Goal: Task Accomplishment & Management: Manage account settings

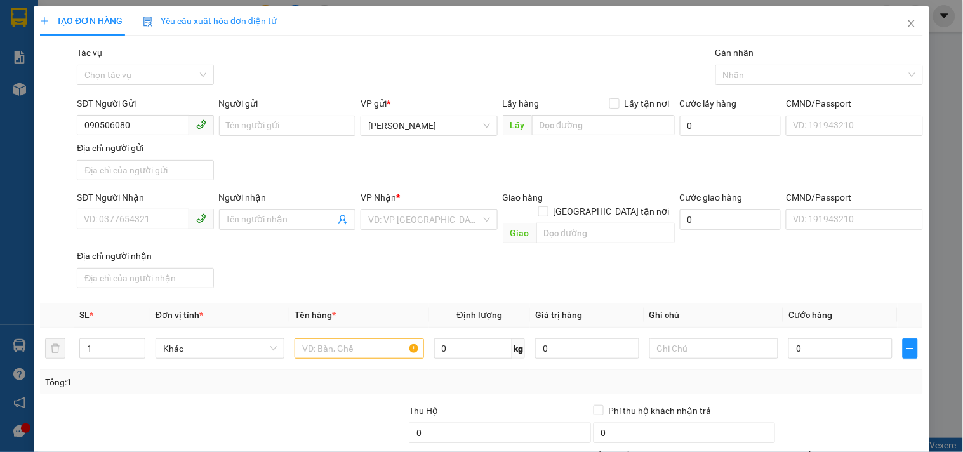
type input "0905060800"
click at [117, 147] on div "0905060800 - LOAN" at bounding box center [144, 151] width 120 height 14
type input "LOAN"
type input "0357989647"
type input "THOA"
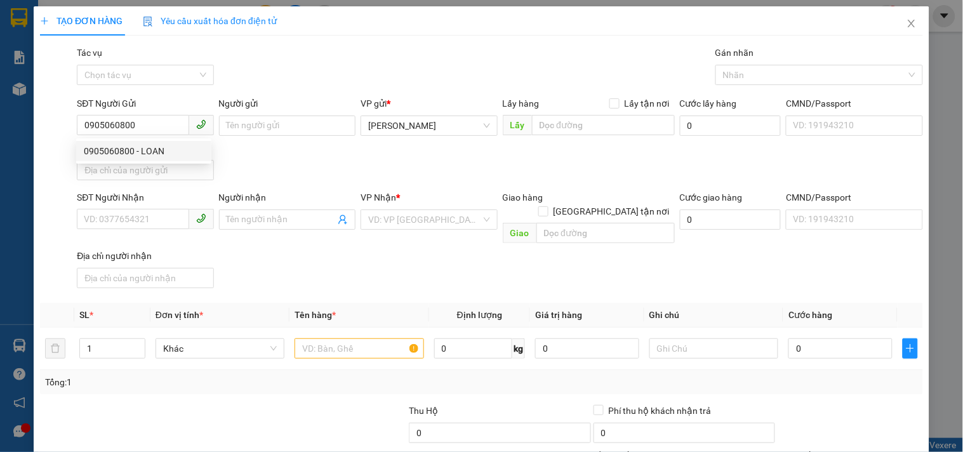
checkbox input "true"
type input "98 VŨ TÔNG PHAN.P BÌNH TRUNG.THỦ ĐỨC"
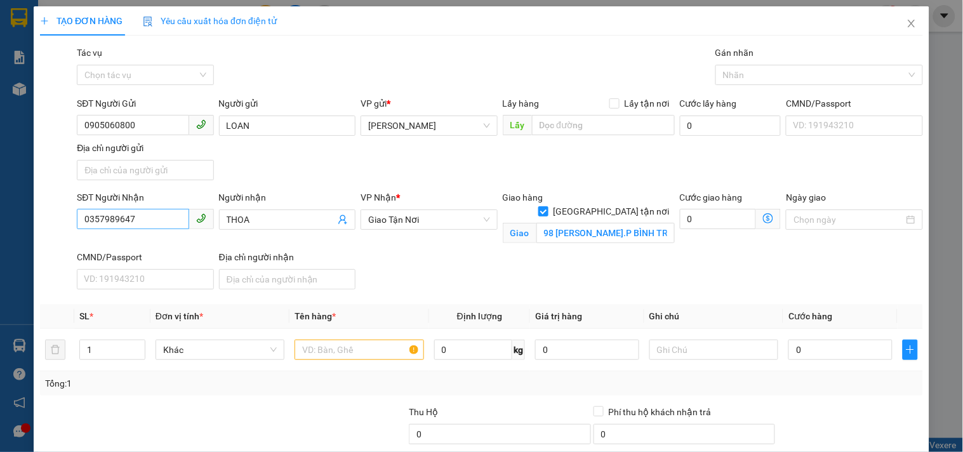
type input "0905060800"
click at [169, 219] on input "0357989647" at bounding box center [133, 219] width 112 height 20
type input "0869666327"
click at [270, 222] on input "THOA" at bounding box center [281, 220] width 109 height 14
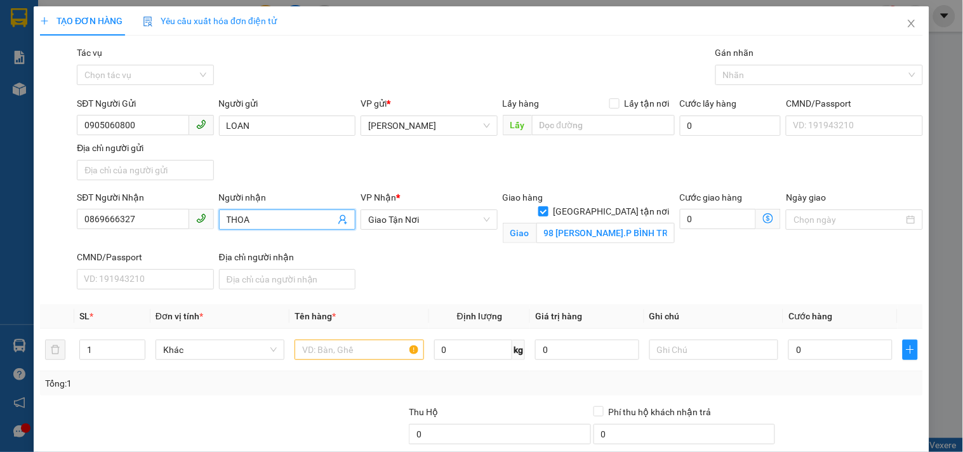
click at [268, 221] on input "THOA" at bounding box center [281, 220] width 109 height 14
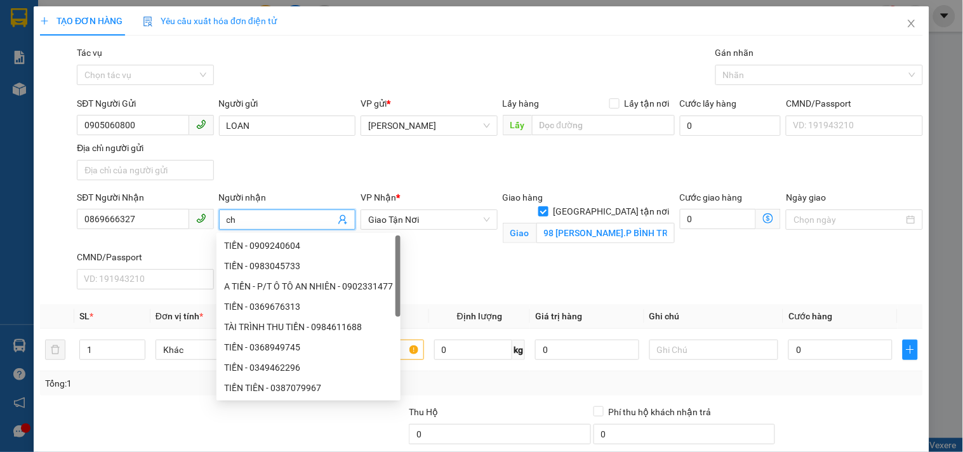
type input "c"
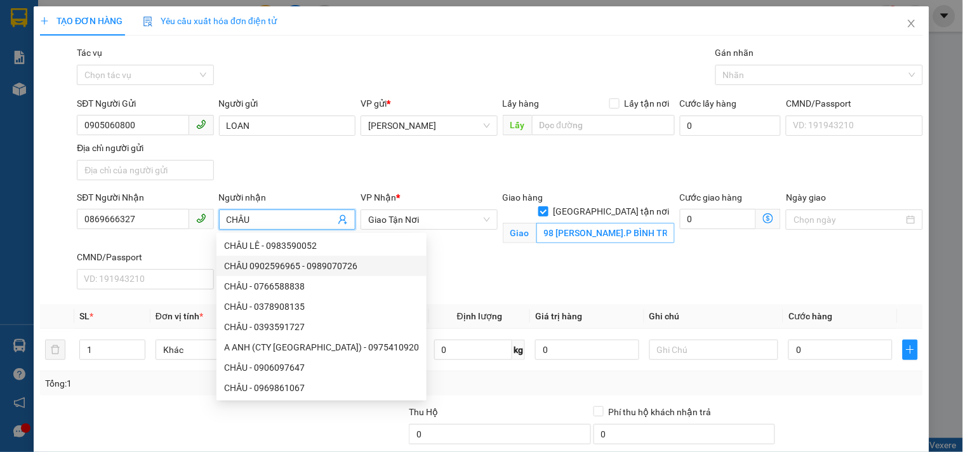
type input "CHÂU"
click at [614, 223] on input "98 VŨ TÔNG PHAN.P BÌNH TRUNG.THỦ ĐỨC" at bounding box center [605, 233] width 138 height 20
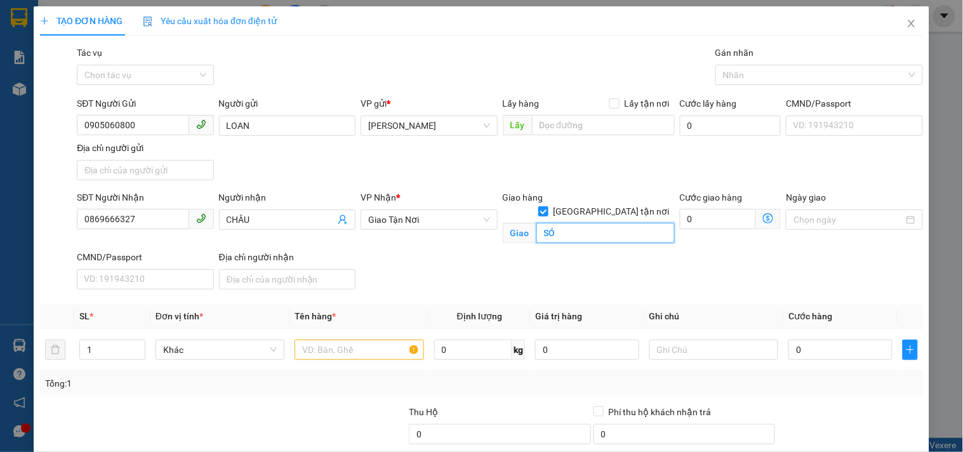
type input "S"
click at [568, 223] on input "SỐ 3.ĐG 783/7 TẠ QUANG BỬU.PCHÁNH HƯNG(Q8 CŨ)" at bounding box center [605, 233] width 138 height 20
type input "SỐ 3.ĐG 783/7 TẠ QUANG BỬU.P CHÁNH HƯNG(Q8 CŨ)"
drag, startPoint x: 337, startPoint y: 348, endPoint x: 345, endPoint y: 356, distance: 11.7
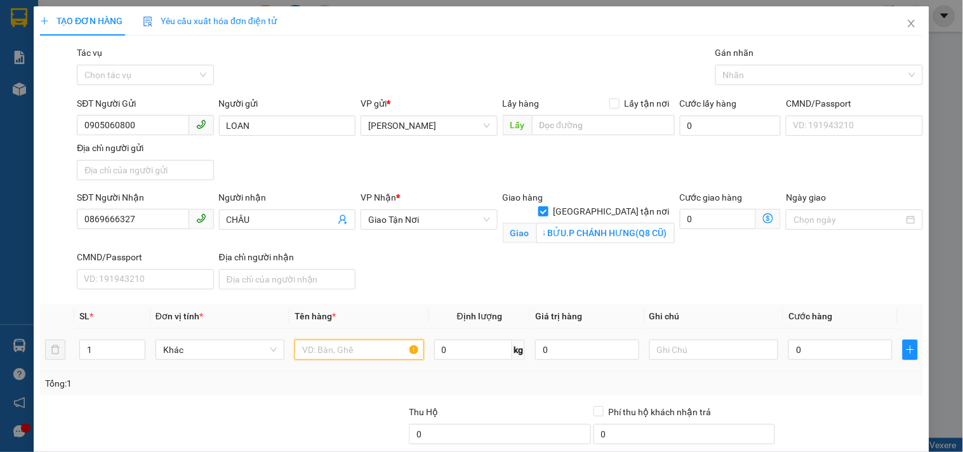
click at [338, 349] on input "text" at bounding box center [358, 349] width 129 height 20
type input "2 CAN MẬT NHỎ"
type input "8"
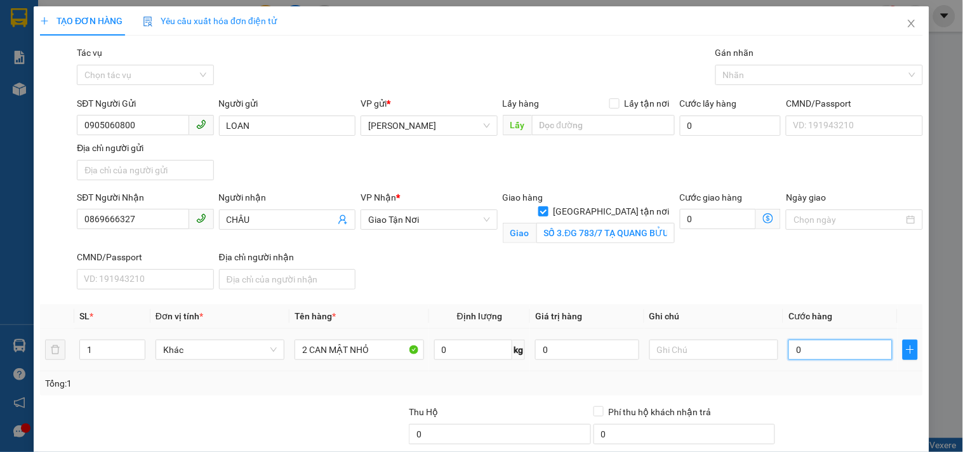
type input "8"
type input "80"
type input "80.000"
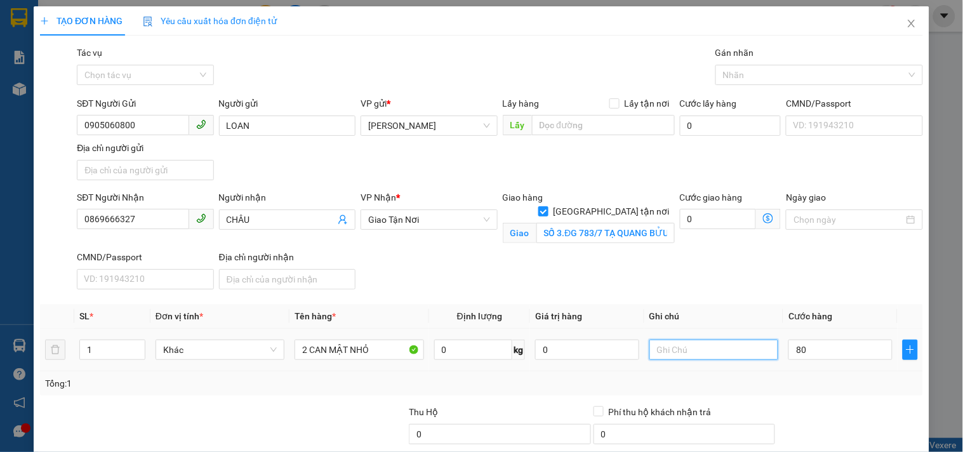
type input "80.000"
click at [756, 349] on input "text" at bounding box center [713, 349] width 129 height 20
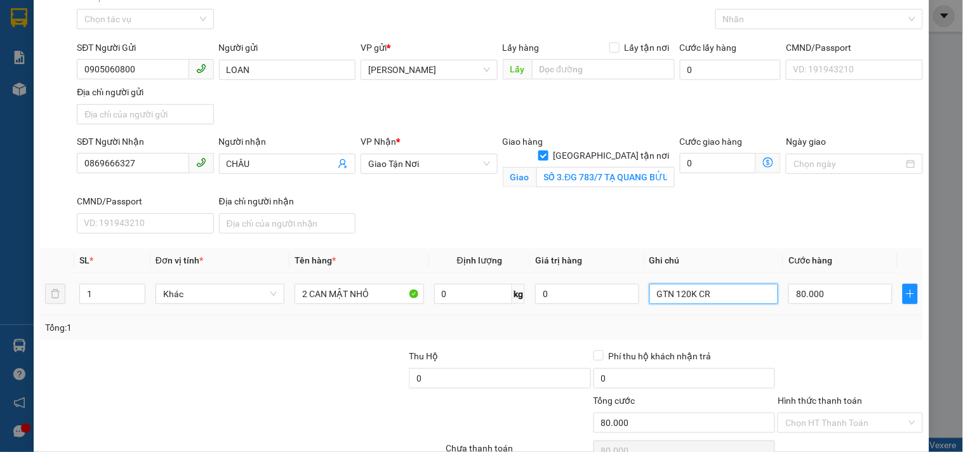
scroll to position [122, 0]
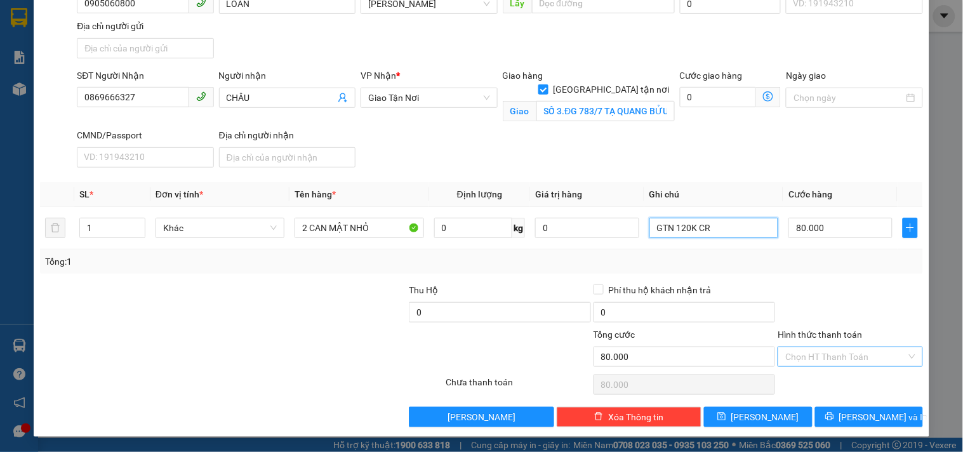
type input "GTN 120K CR"
drag, startPoint x: 866, startPoint y: 359, endPoint x: 829, endPoint y: 254, distance: 111.0
click at [862, 349] on input "Hình thức thanh toán" at bounding box center [845, 356] width 121 height 19
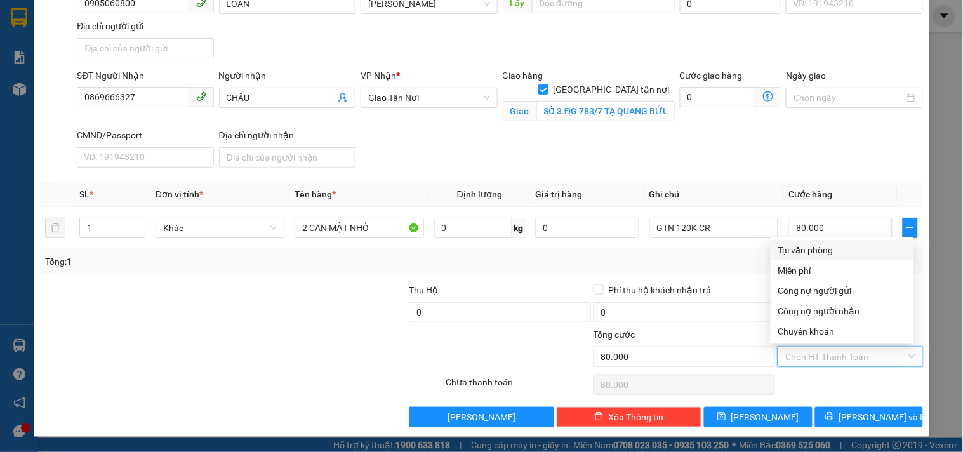
click at [827, 251] on div "Tại văn phòng" at bounding box center [842, 250] width 128 height 14
type input "0"
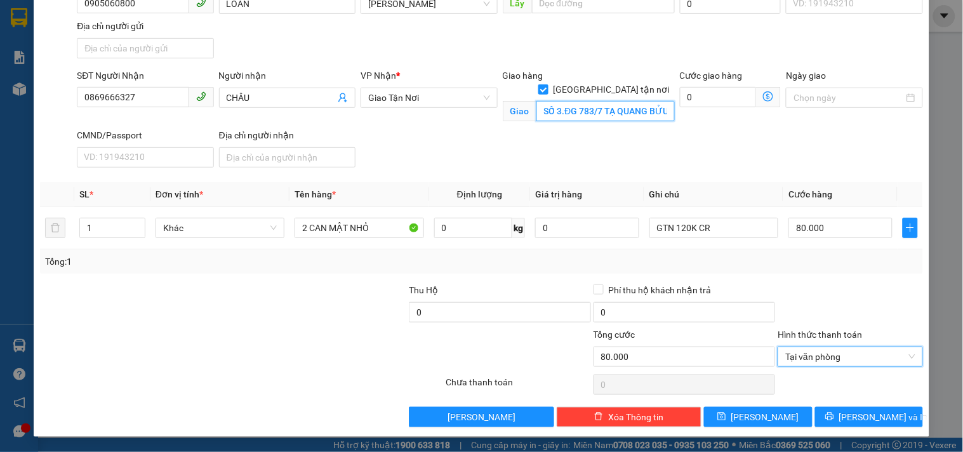
click at [613, 101] on input "SỐ 3.ĐG 783/7 TẠ QUANG BỬU.P CHÁNH HƯNG(Q8 CŨ)" at bounding box center [605, 111] width 138 height 20
click at [594, 101] on input "SỐ 3.ĐG 783/7 TẠ QUANG BỬU.P CHÁNH HƯNG(Q8 CŨ)" at bounding box center [605, 111] width 138 height 20
drag, startPoint x: 594, startPoint y: 96, endPoint x: 676, endPoint y: 88, distance: 82.9
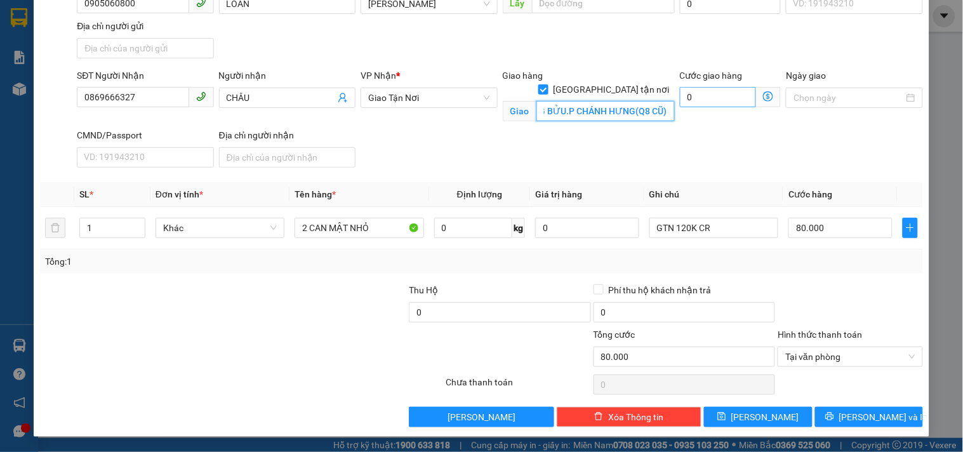
click at [676, 90] on div "SĐT Người Nhận 0869666327 Người nhận CHÂU VP Nhận * Giao Tận Nơi Giao hàng Gia…" at bounding box center [499, 121] width 851 height 104
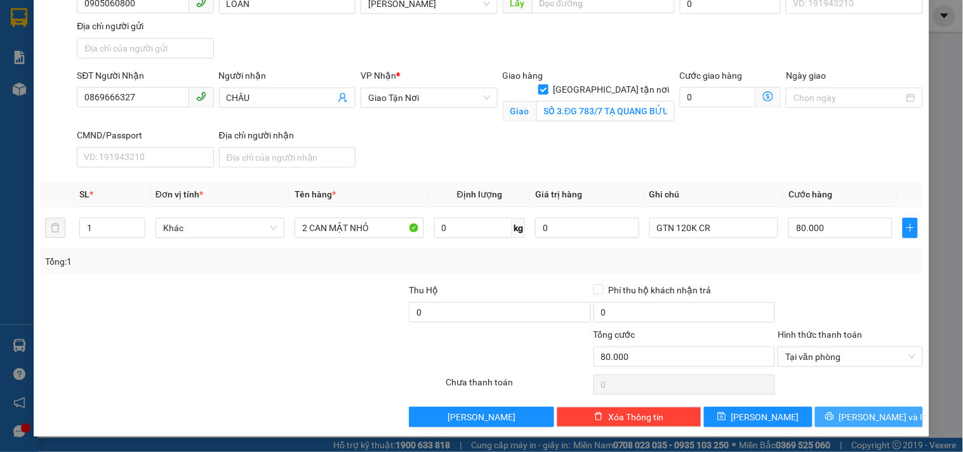
click at [815, 416] on button "[PERSON_NAME] và In" at bounding box center [869, 417] width 108 height 20
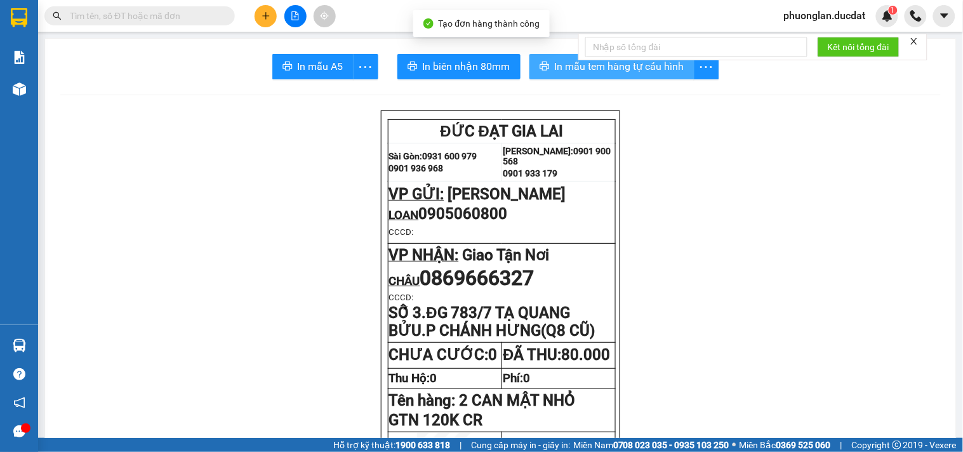
click at [560, 63] on span "In mẫu tem hàng tự cấu hình" at bounding box center [619, 66] width 129 height 16
click at [263, 11] on icon "plus" at bounding box center [265, 15] width 9 height 9
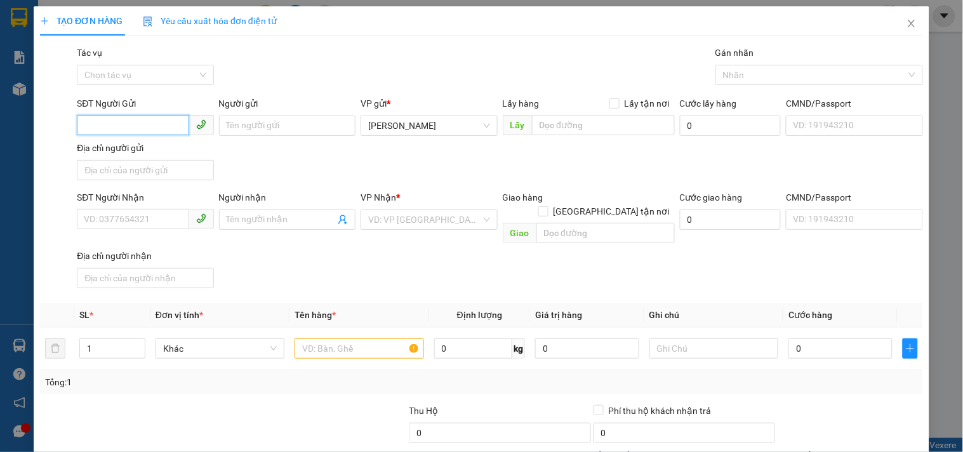
click at [117, 125] on input "SĐT Người Gửi" at bounding box center [133, 125] width 112 height 20
type input "0971135449"
click at [244, 125] on input "Người gửi" at bounding box center [287, 125] width 136 height 20
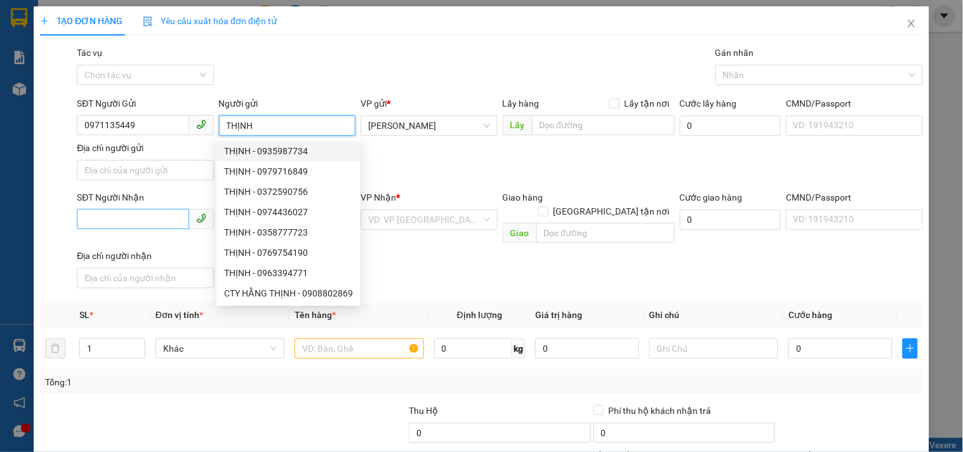
type input "THỊNH"
click at [124, 220] on input "SĐT Người Nhận" at bounding box center [133, 219] width 112 height 20
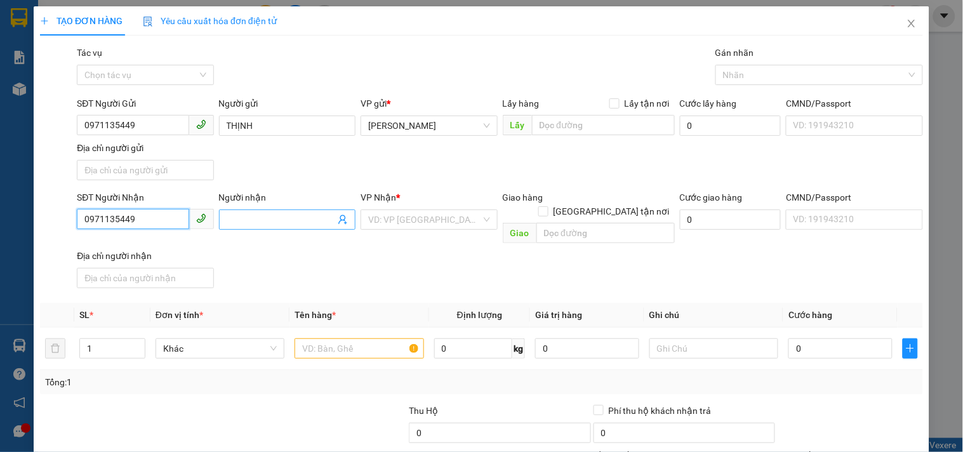
type input "0971135449"
click at [251, 219] on input "Người nhận" at bounding box center [281, 220] width 109 height 14
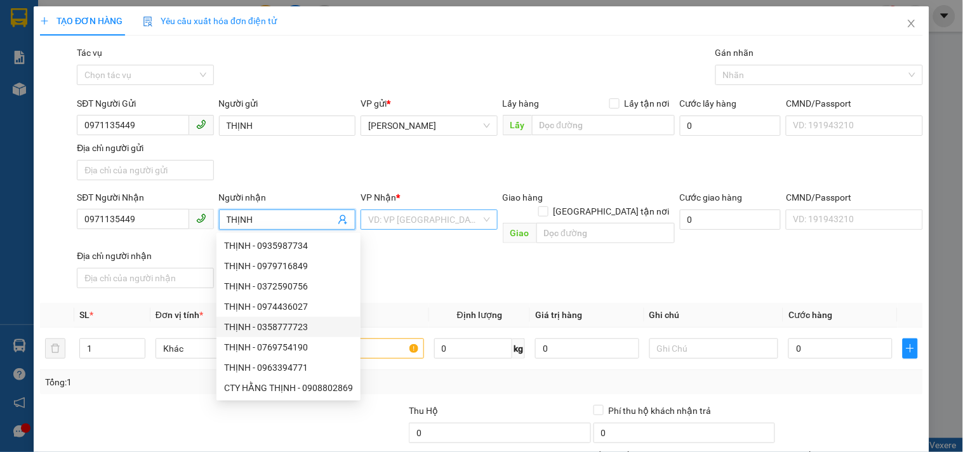
type input "THỊNH"
drag, startPoint x: 437, startPoint y: 217, endPoint x: 426, endPoint y: 218, distance: 10.8
click at [431, 218] on input "search" at bounding box center [424, 219] width 112 height 19
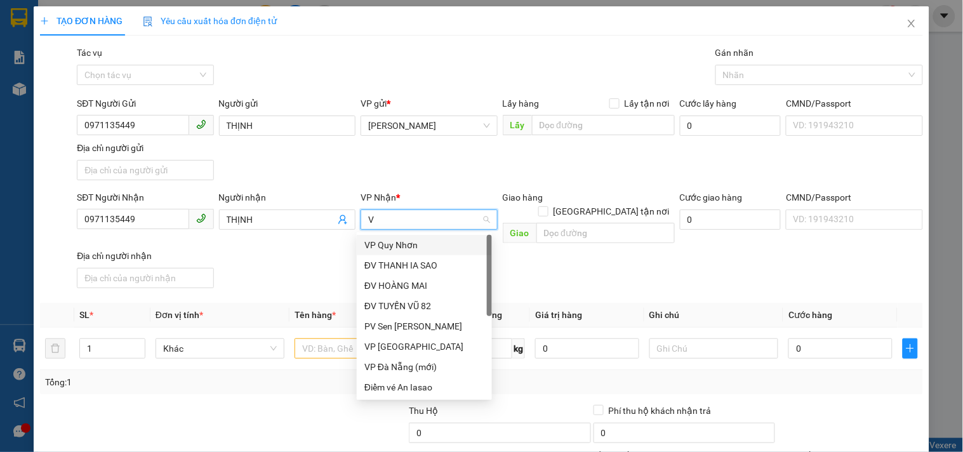
type input "VP"
click at [416, 264] on div "VP [GEOGRAPHIC_DATA]" at bounding box center [424, 265] width 120 height 14
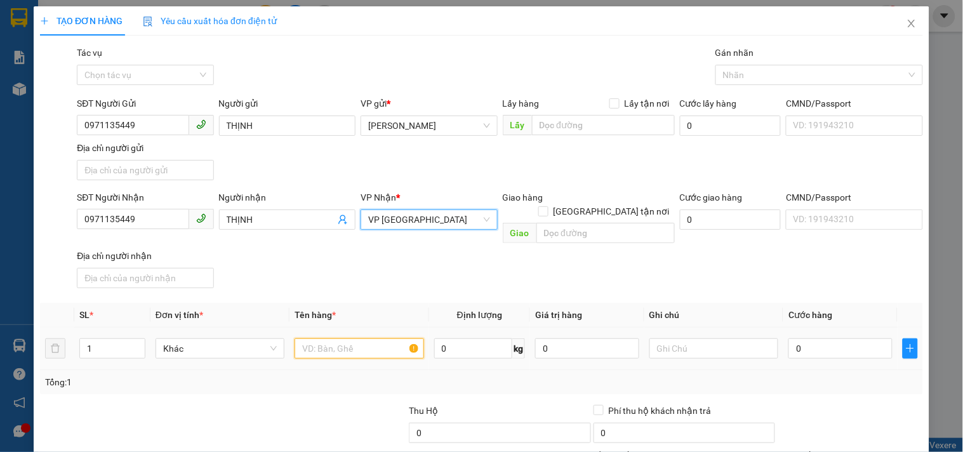
click at [330, 338] on input "text" at bounding box center [358, 348] width 129 height 20
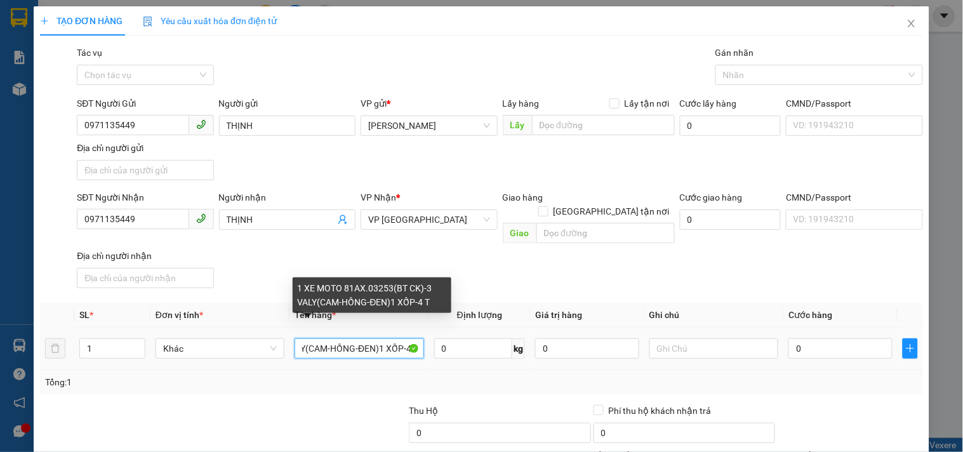
scroll to position [0, 159]
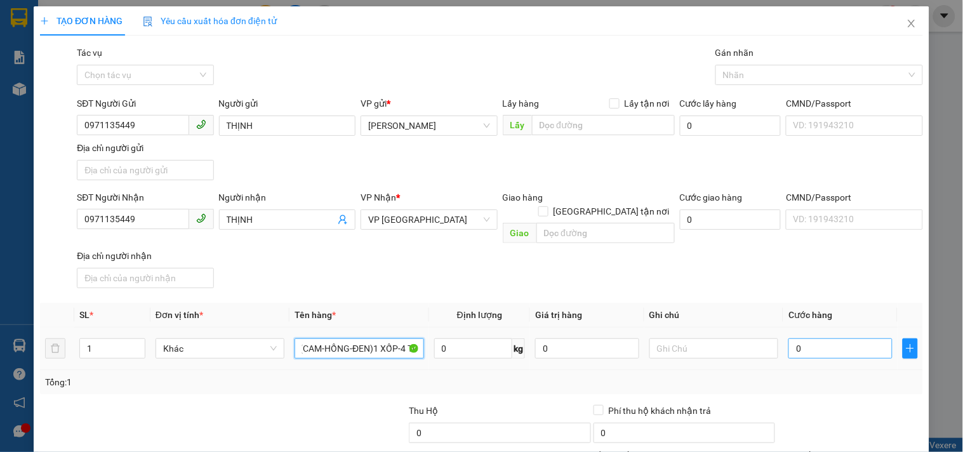
type input "1 XE MOTO 81AX.03253(BT CK)-3 VALY(CAM-HỒNG-ĐEN)1 XỐP-4 TG"
click at [810, 338] on input "0" at bounding box center [840, 348] width 104 height 20
type input "1"
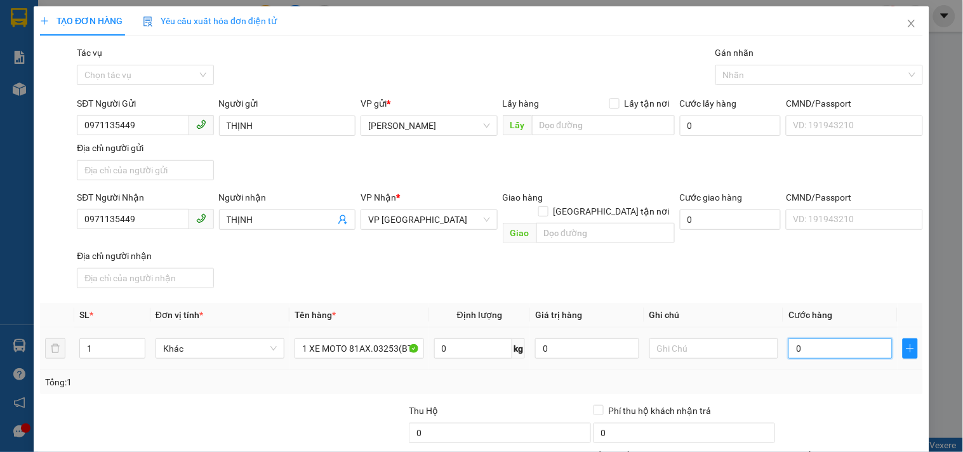
type input "1"
type input "12"
type input "120"
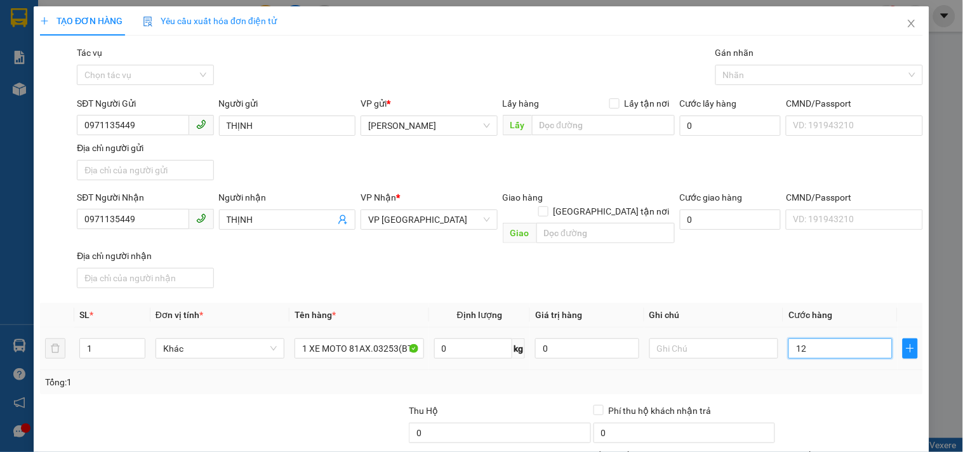
type input "120"
type input "1.200"
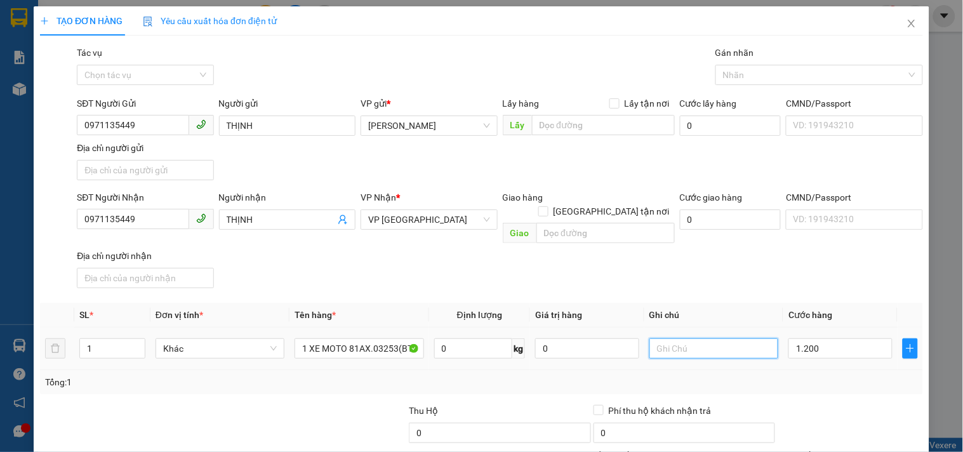
type input "1.200.000"
click at [738, 338] on input "text" at bounding box center [713, 348] width 129 height 20
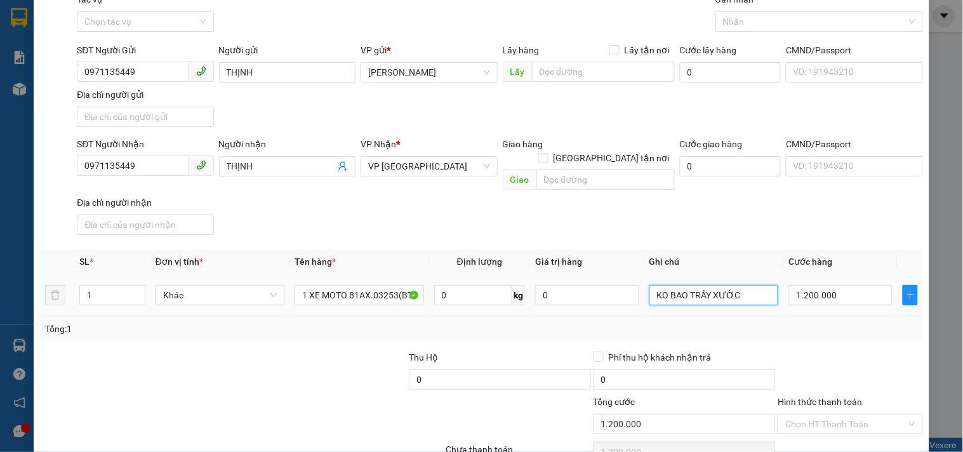
scroll to position [106, 0]
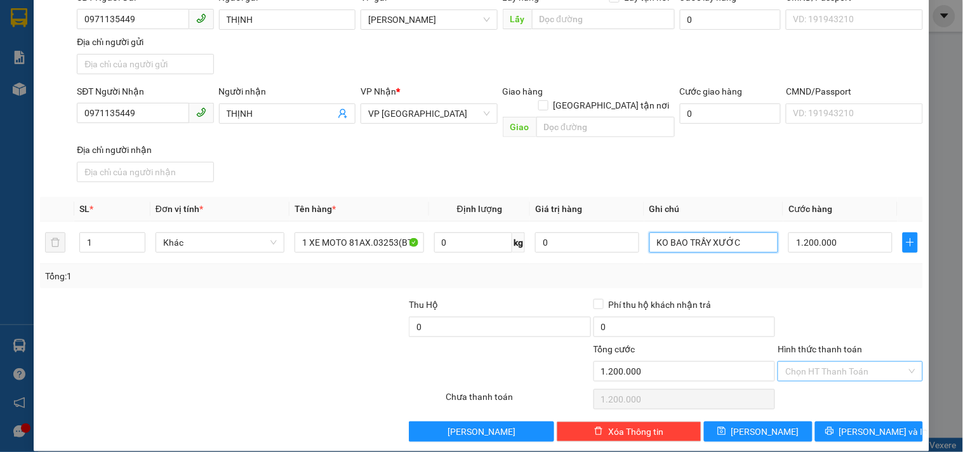
type input "KO BAO TRẦY XƯỚC"
click at [869, 362] on input "Hình thức thanh toán" at bounding box center [845, 371] width 121 height 19
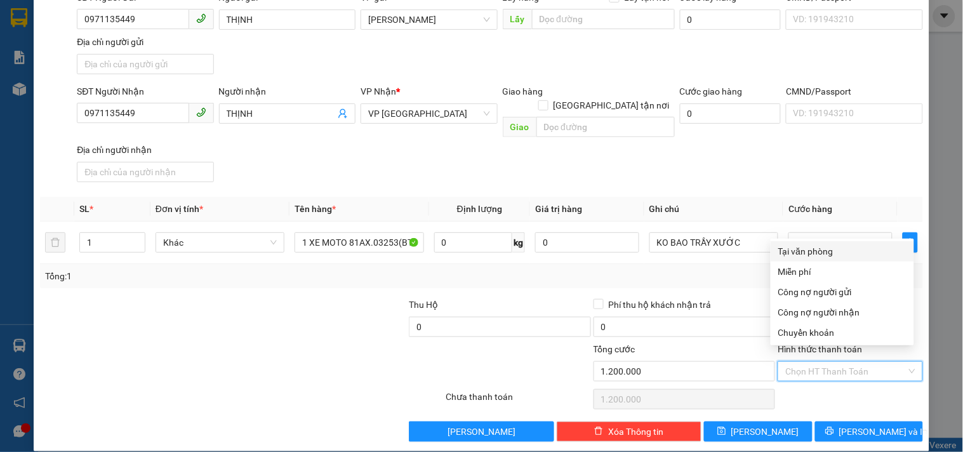
click at [839, 253] on div "Tại văn phòng" at bounding box center [842, 251] width 128 height 14
type input "0"
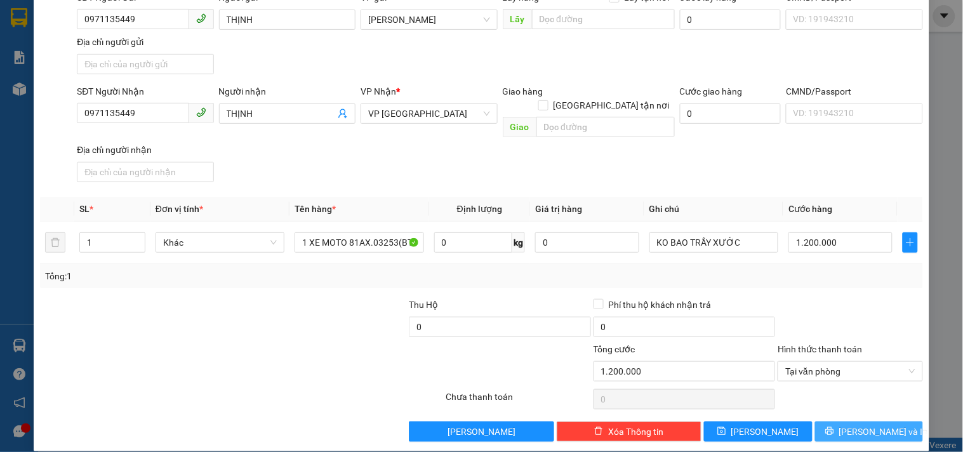
click at [858, 426] on button "[PERSON_NAME] và In" at bounding box center [869, 431] width 108 height 20
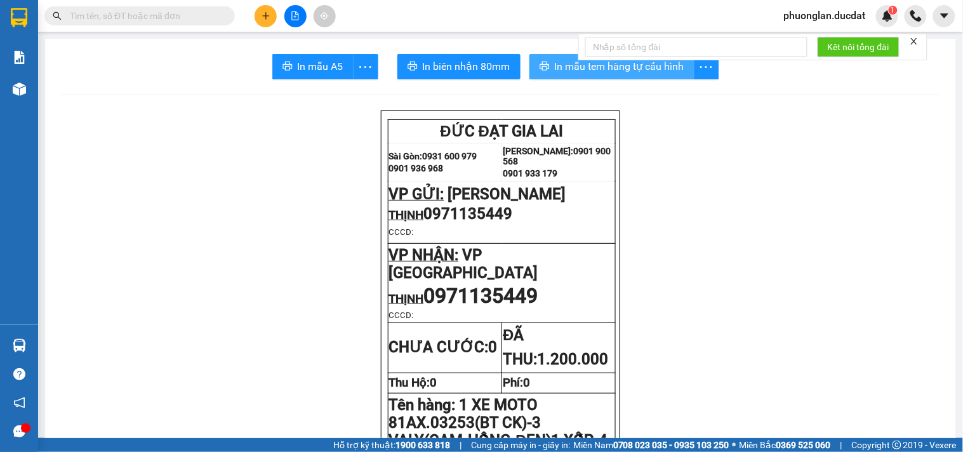
click at [568, 58] on span "In mẫu tem hàng tự cấu hình" at bounding box center [619, 66] width 129 height 16
click at [264, 20] on button at bounding box center [265, 16] width 22 height 22
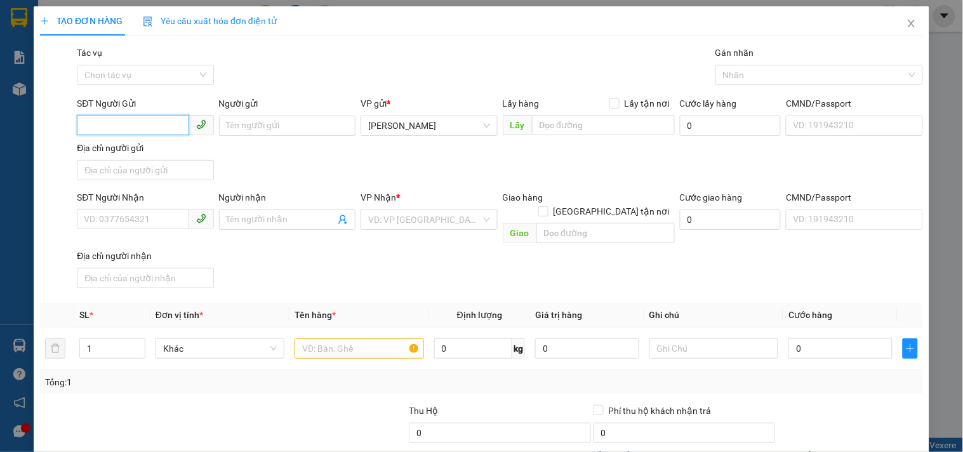
click at [115, 121] on input "SĐT Người Gửi" at bounding box center [133, 125] width 112 height 20
type input "0962393967"
click at [154, 157] on div "0962393967 - HÀ" at bounding box center [155, 151] width 143 height 14
type input "HÀ"
type input "0978589127"
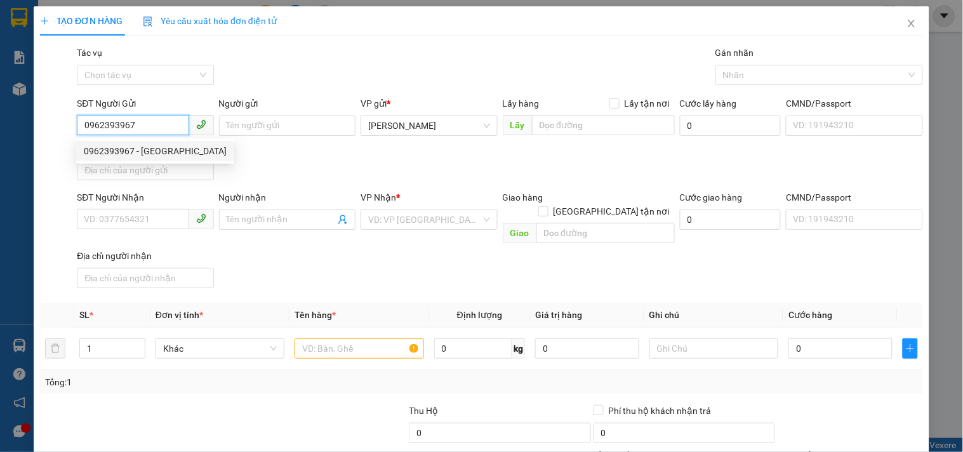
type input "NGHĨA"
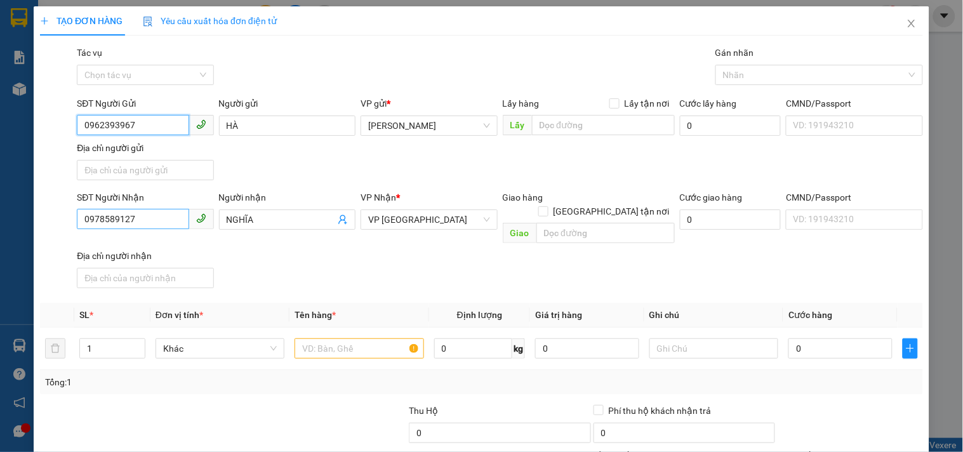
type input "0962393967"
click at [141, 220] on input "0978589127" at bounding box center [133, 219] width 112 height 20
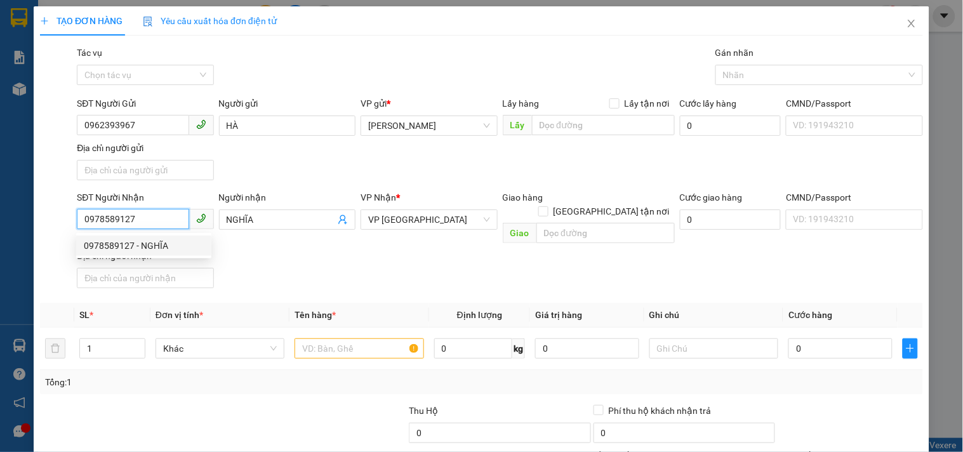
drag, startPoint x: 141, startPoint y: 220, endPoint x: 0, endPoint y: 235, distance: 141.7
click at [0, 235] on div "TẠO ĐƠN HÀNG Yêu cầu xuất hóa đơn điện tử Transit Pickup Surcharge Ids Transit …" at bounding box center [481, 226] width 963 height 452
type input "0368447352"
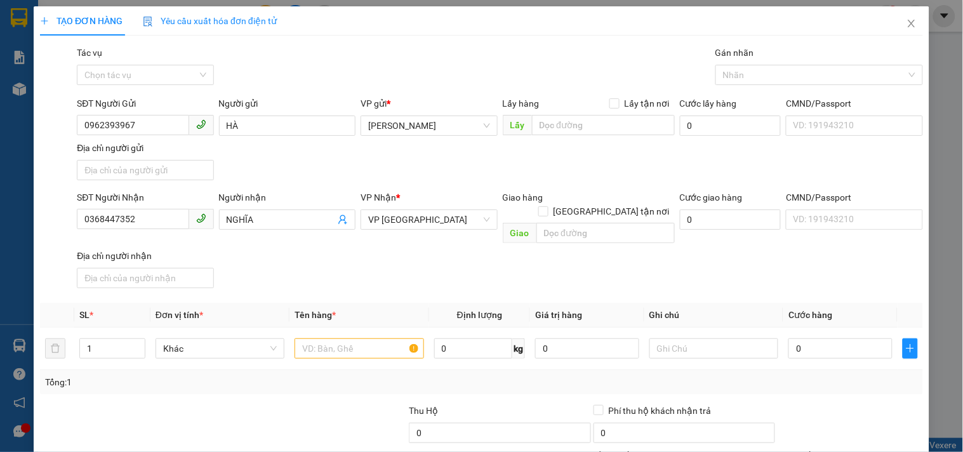
drag, startPoint x: 265, startPoint y: 220, endPoint x: 0, endPoint y: 223, distance: 265.3
click at [0, 223] on div "TẠO ĐƠN HÀNG Yêu cầu xuất hóa đơn điện tử Transit Pickup Surcharge Ids Transit …" at bounding box center [481, 226] width 963 height 452
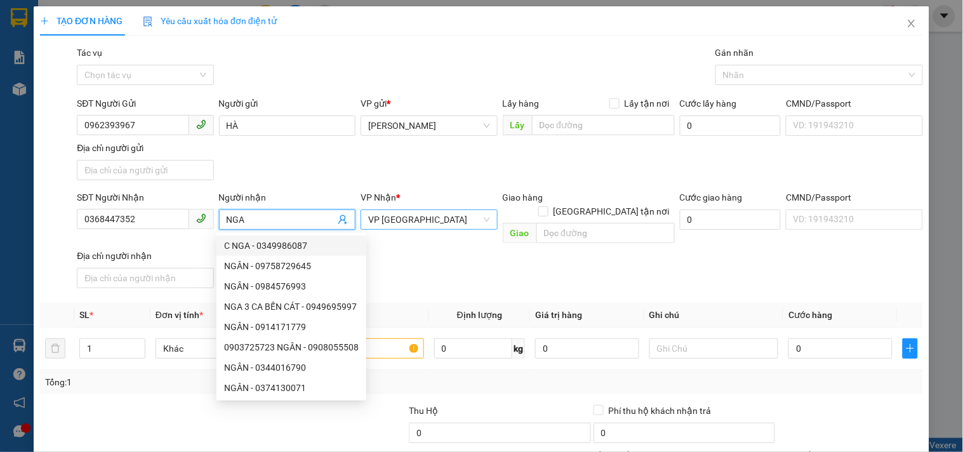
click at [459, 223] on span "VP [GEOGRAPHIC_DATA]" at bounding box center [428, 219] width 121 height 19
type input "NGA"
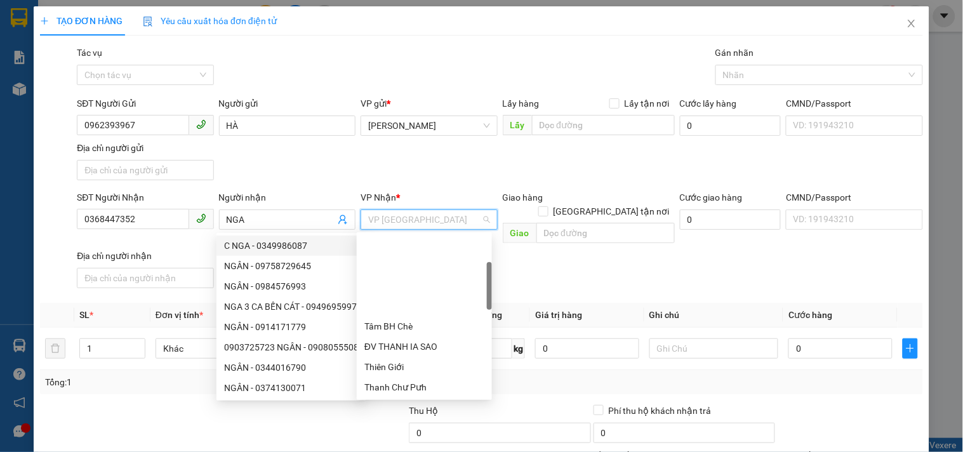
scroll to position [102, 0]
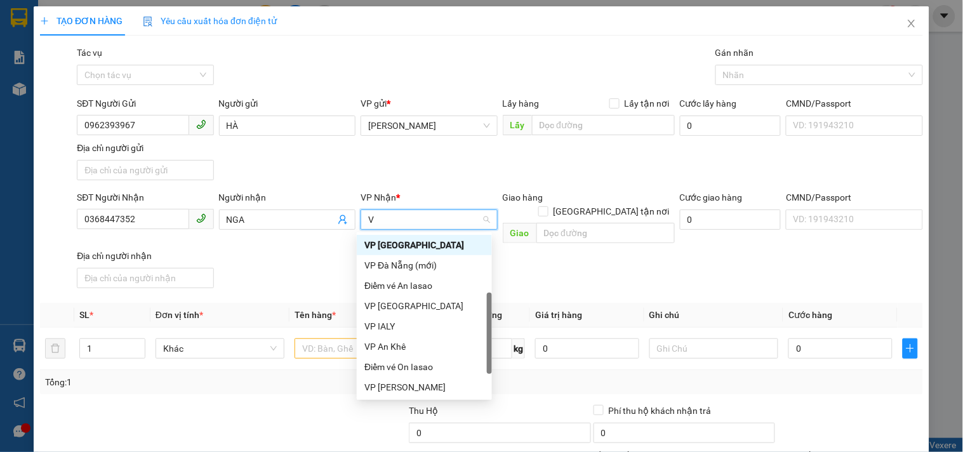
type input "VP"
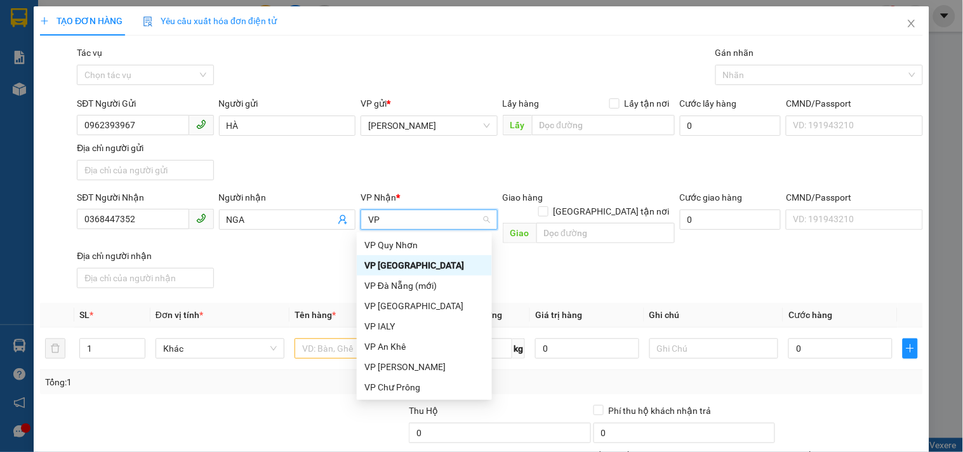
scroll to position [0, 0]
click at [419, 308] on div "VP [GEOGRAPHIC_DATA]" at bounding box center [424, 306] width 120 height 14
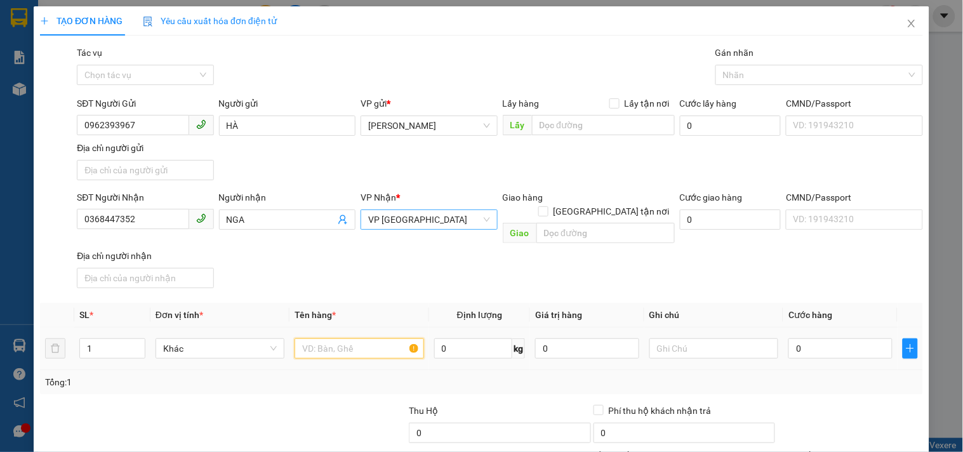
drag, startPoint x: 336, startPoint y: 326, endPoint x: 327, endPoint y: 319, distance: 11.8
click at [332, 327] on td at bounding box center [358, 348] width 139 height 43
type input "1 CỤC TRẮNG NHỎ"
type input "3"
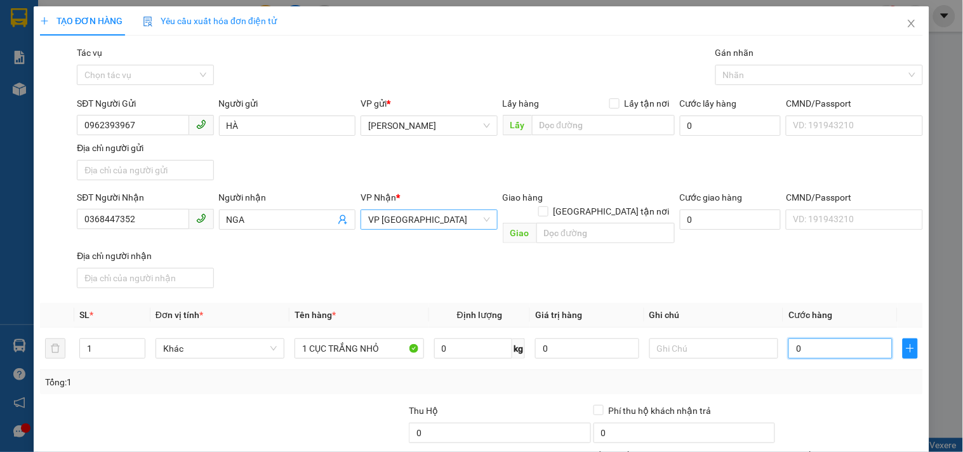
type input "3"
type input "30"
type input "30.000"
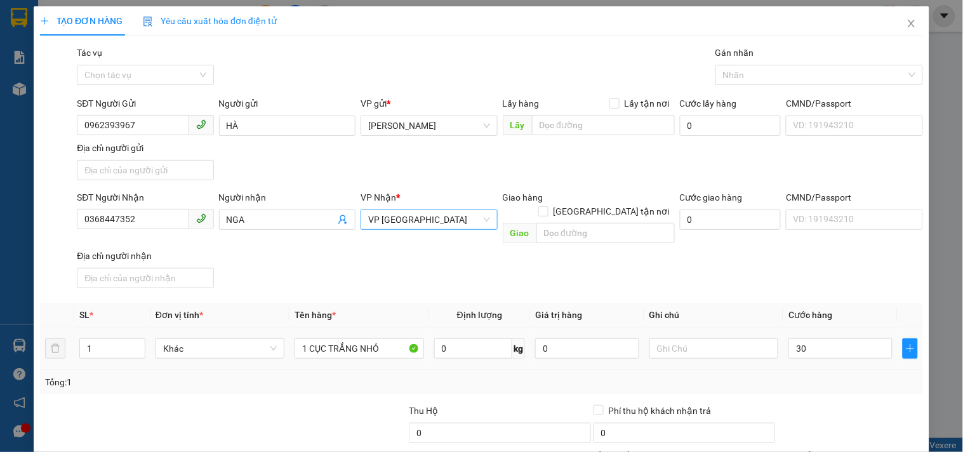
type input "30.000"
drag, startPoint x: 716, startPoint y: 276, endPoint x: 619, endPoint y: 313, distance: 103.5
click at [701, 276] on div "SĐT Người Nhận 0368447352 Người nhận NGA VP Nhận * VP Đà Nẵng Giao hàng Giao tậ…" at bounding box center [499, 241] width 851 height 103
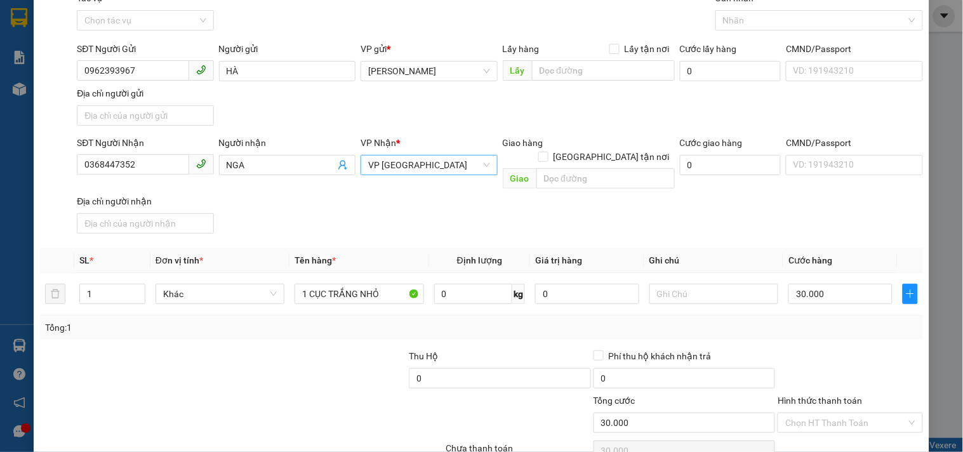
scroll to position [106, 0]
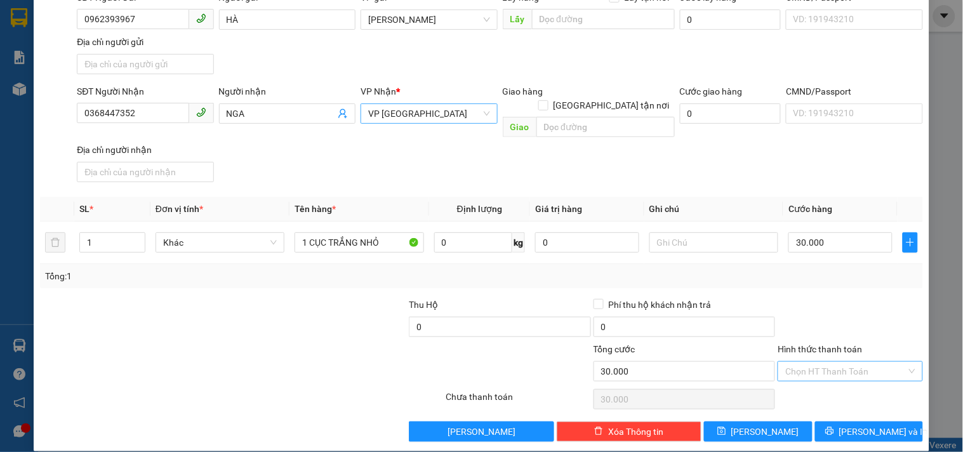
click at [800, 362] on input "Hình thức thanh toán" at bounding box center [845, 371] width 121 height 19
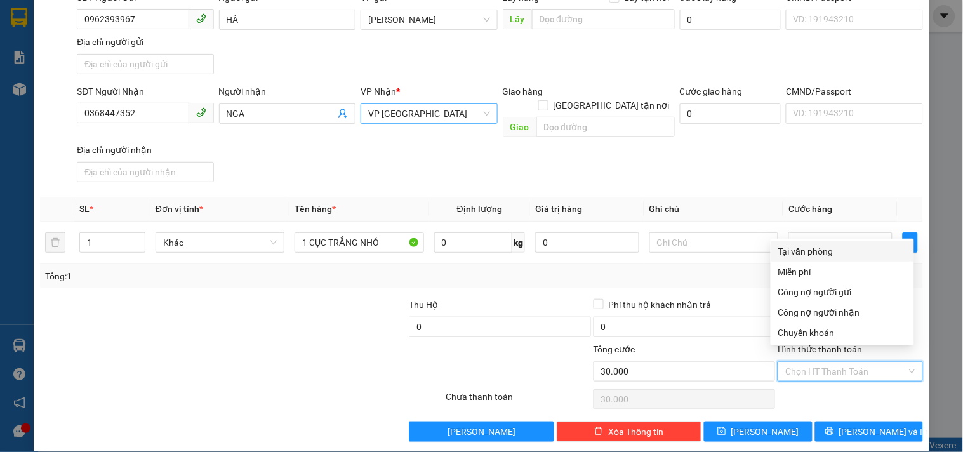
click at [796, 250] on div "Tại văn phòng" at bounding box center [842, 251] width 128 height 14
type input "0"
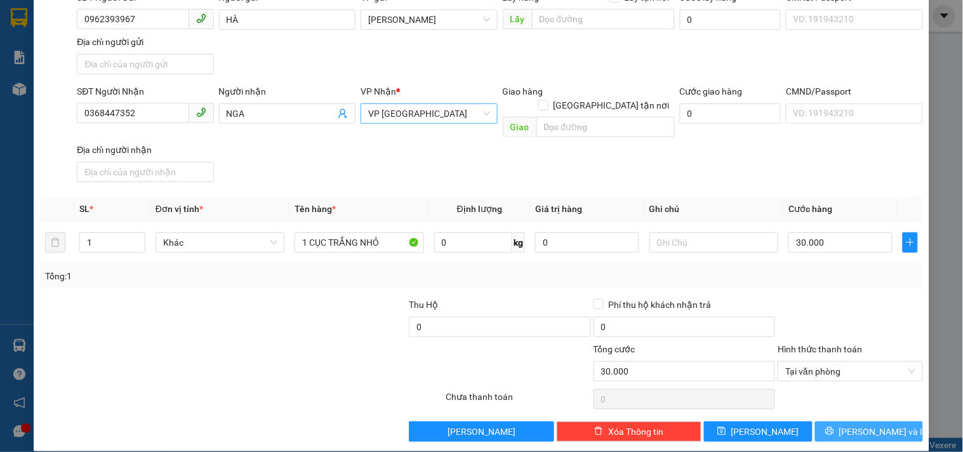
click at [834, 426] on icon "printer" at bounding box center [829, 430] width 9 height 9
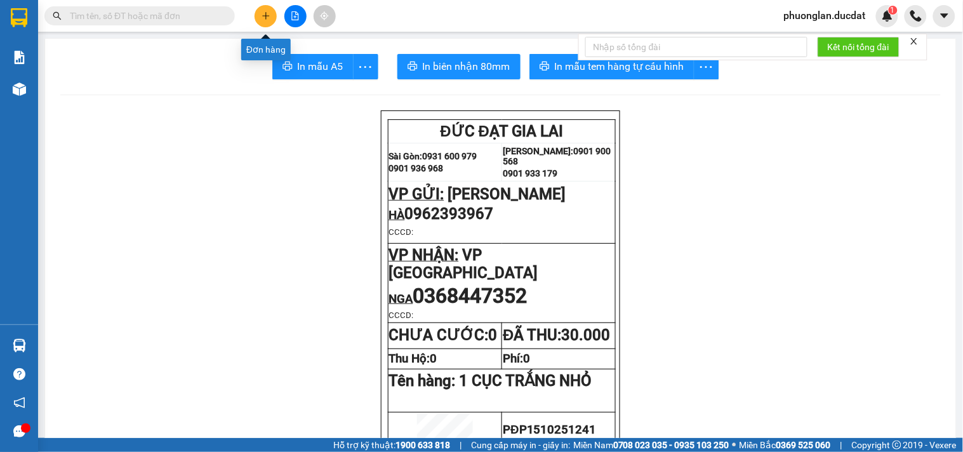
click at [268, 17] on icon "plus" at bounding box center [265, 15] width 9 height 9
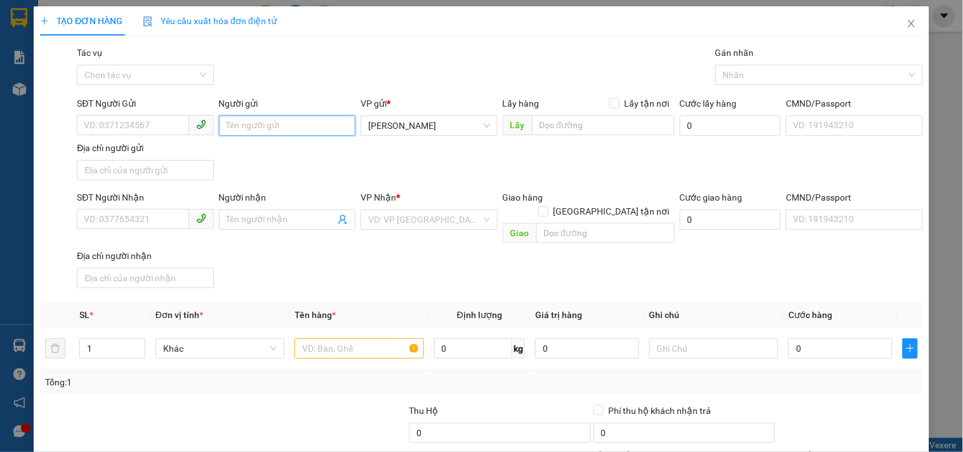
click at [291, 124] on input "Người gửi" at bounding box center [287, 125] width 136 height 20
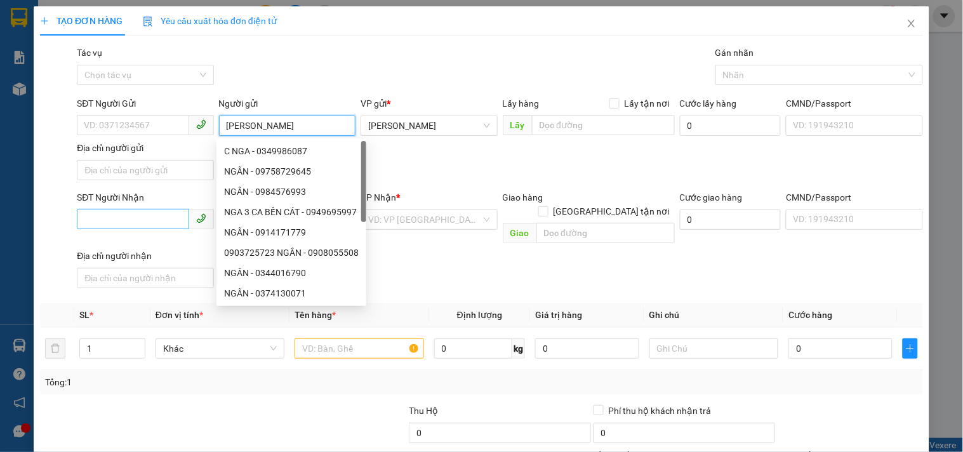
type input "[PERSON_NAME]"
click at [171, 220] on input "SĐT Người Nhận" at bounding box center [133, 219] width 112 height 20
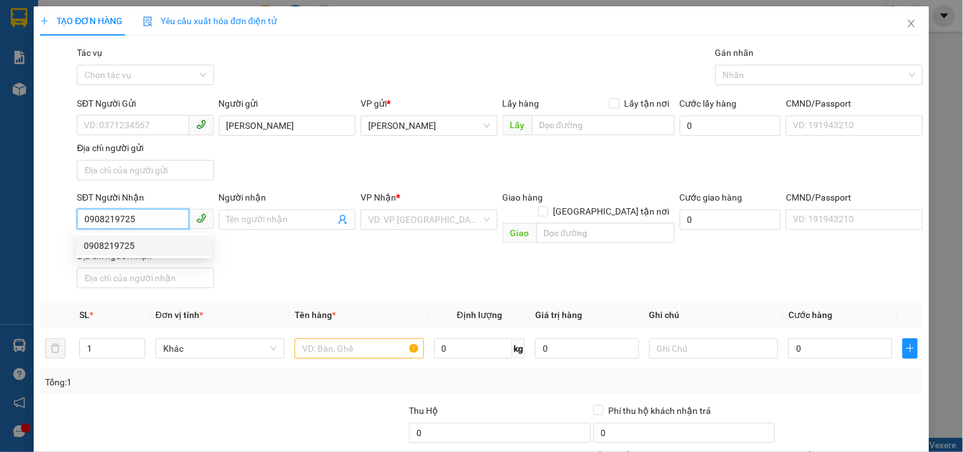
click at [159, 245] on div "0908219725" at bounding box center [144, 246] width 120 height 14
type input "0908219725"
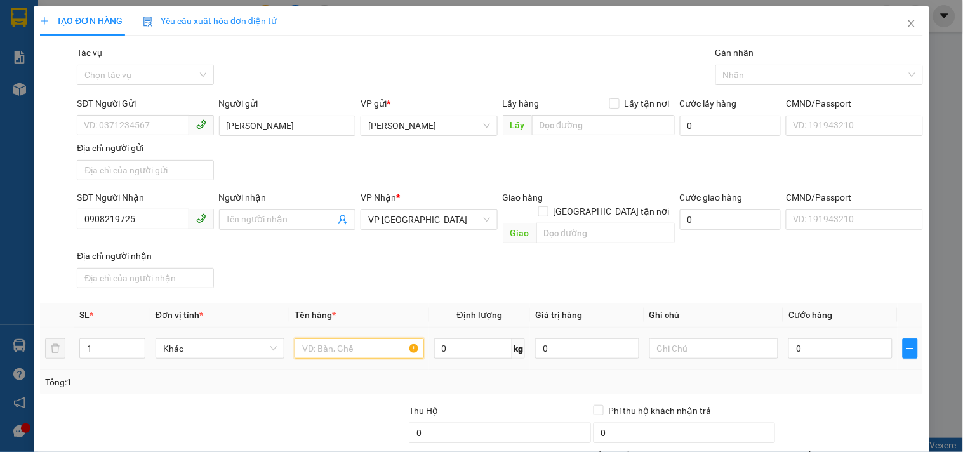
drag, startPoint x: 344, startPoint y: 332, endPoint x: 299, endPoint y: 319, distance: 47.0
click at [320, 338] on input "text" at bounding box center [358, 348] width 129 height 20
type input "2 BAO-1 TÚM"
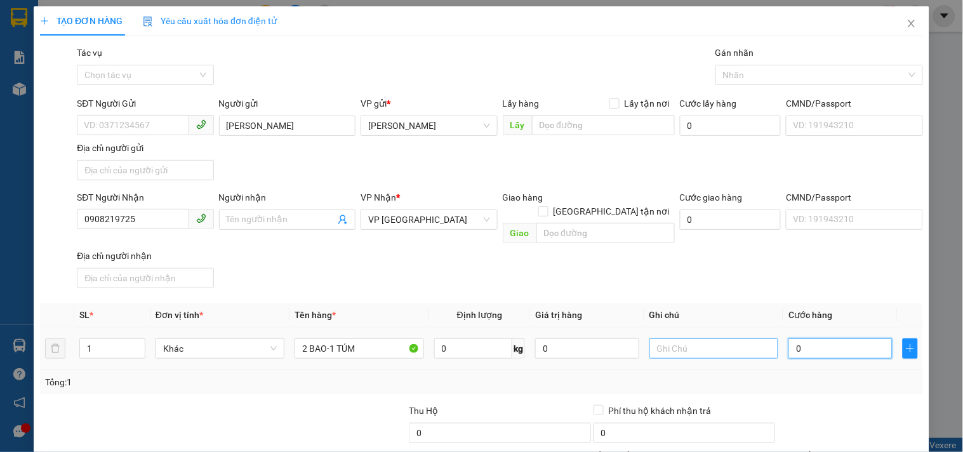
type input "2"
type input "26"
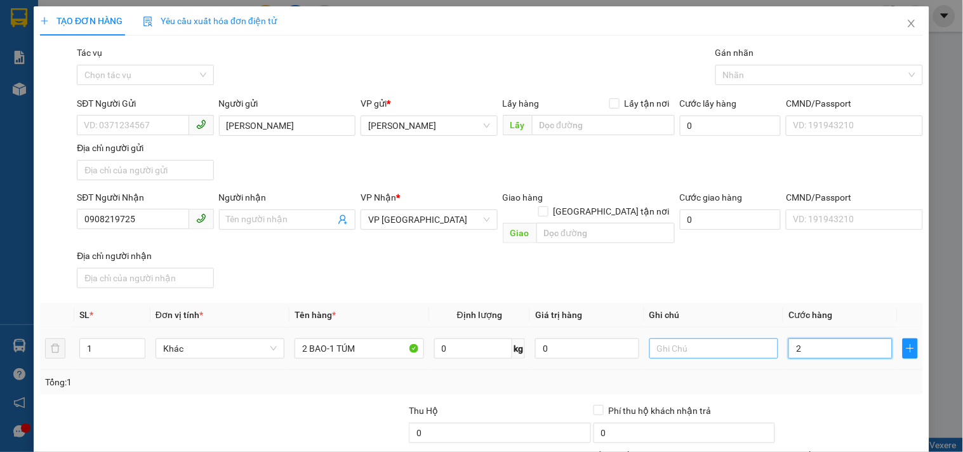
type input "26"
type input "260"
type input "260.000"
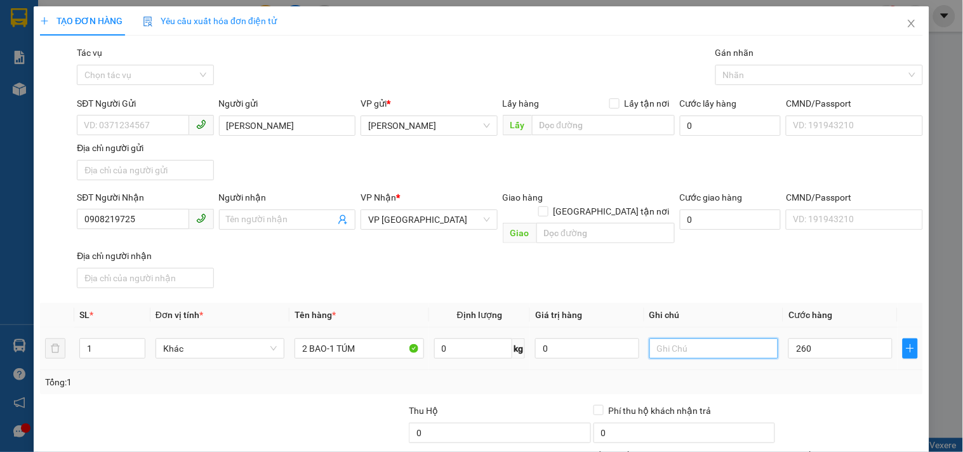
type input "260.000"
click at [658, 338] on input "text" at bounding box center [713, 348] width 129 height 20
type input "CC"
click at [142, 217] on input "0908219725" at bounding box center [133, 219] width 112 height 20
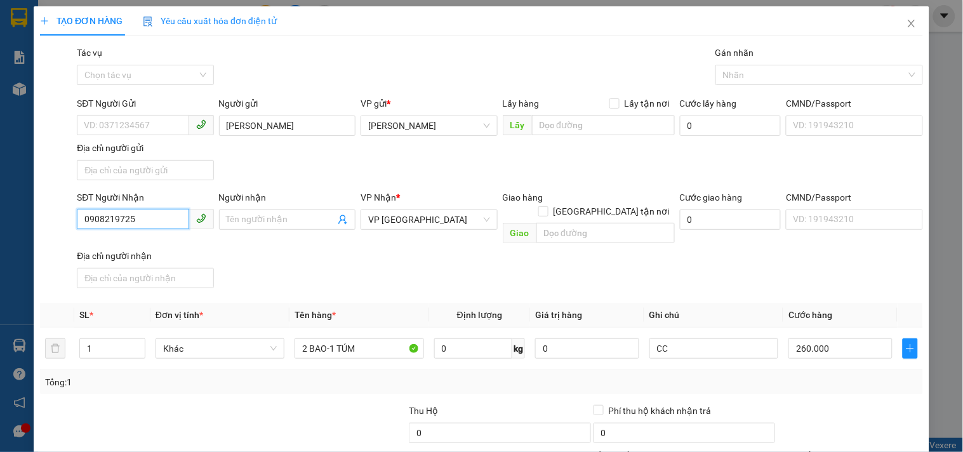
click at [142, 217] on input "0908219725" at bounding box center [133, 219] width 112 height 20
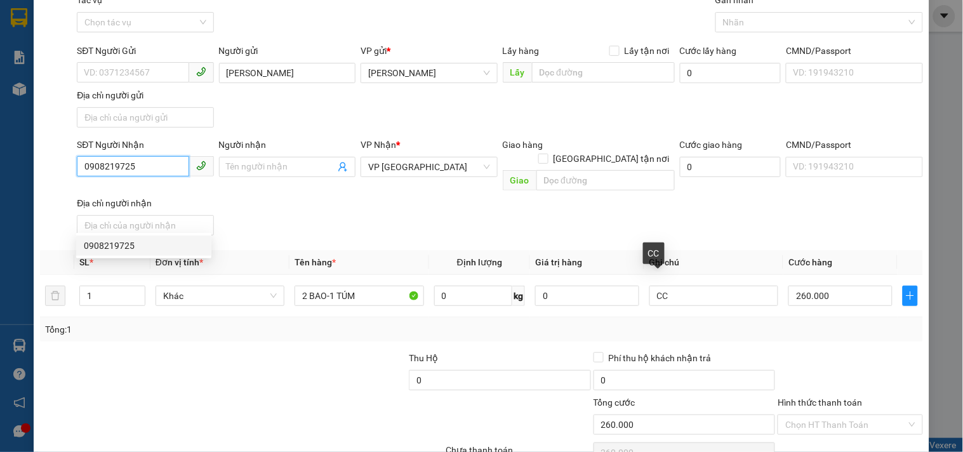
scroll to position [106, 0]
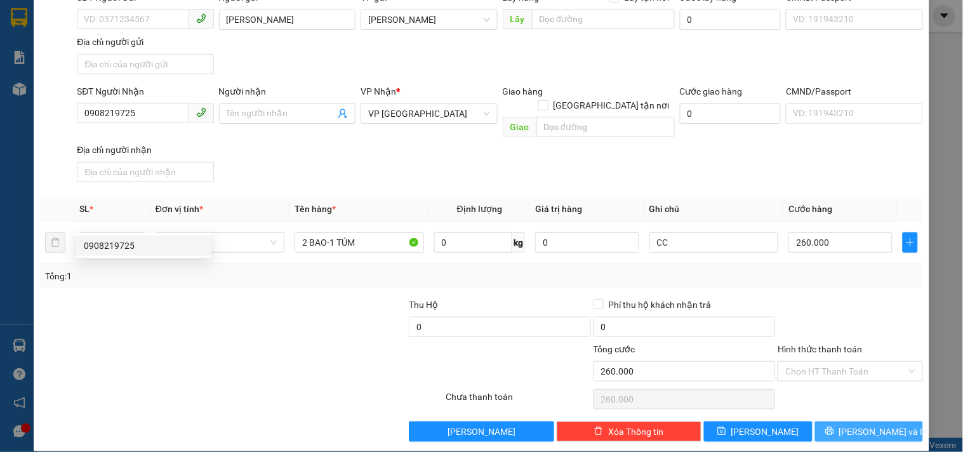
click at [815, 421] on button "[PERSON_NAME] và In" at bounding box center [869, 431] width 108 height 20
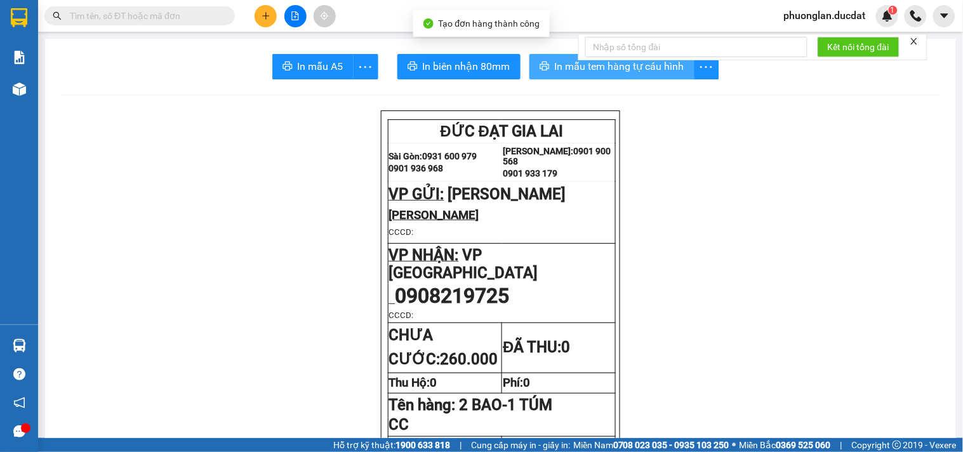
click at [547, 64] on button "In mẫu tem hàng tự cấu hình" at bounding box center [611, 66] width 165 height 25
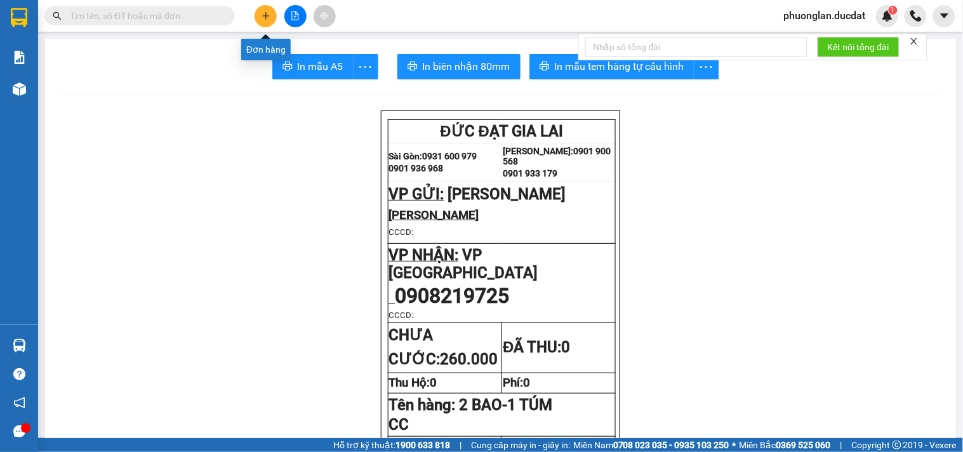
click at [264, 14] on icon "plus" at bounding box center [265, 15] width 9 height 9
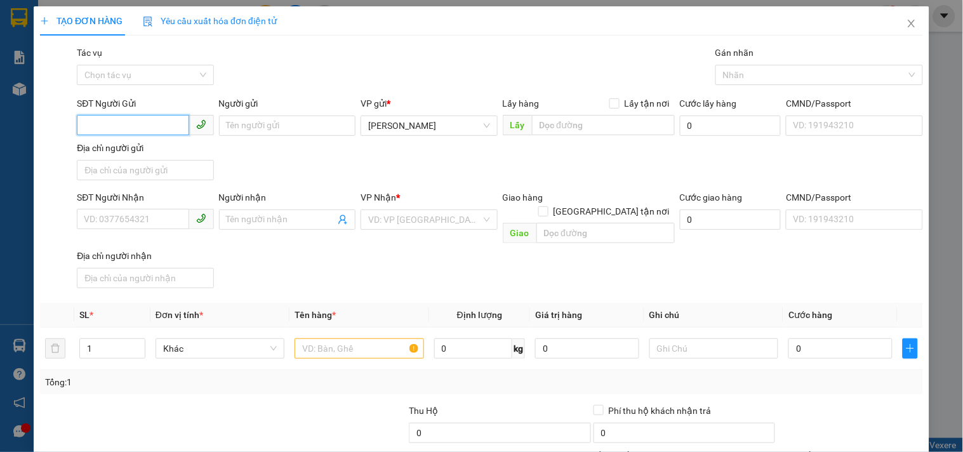
click at [142, 121] on input "SĐT Người Gửi" at bounding box center [133, 125] width 112 height 20
type input "0914075605"
click at [154, 150] on div "0914075605 - THANH BUI" at bounding box center [155, 151] width 143 height 14
type input "[PERSON_NAME]"
type input "0918596697"
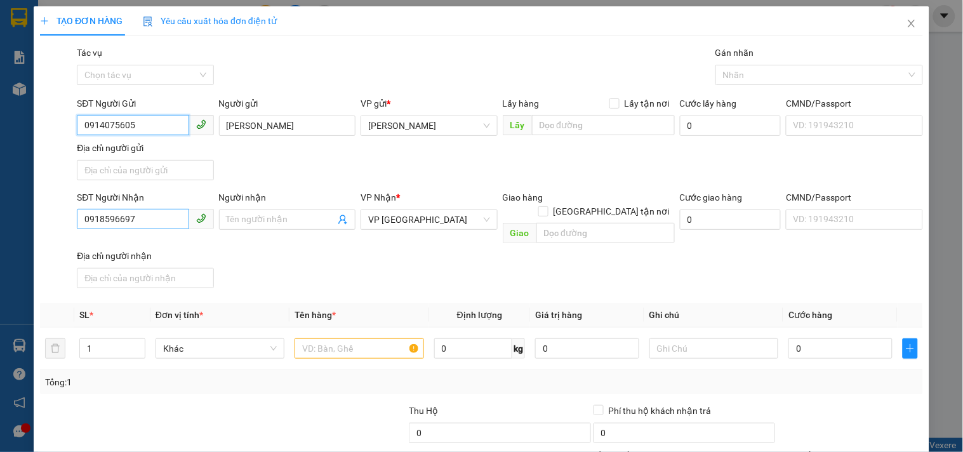
type input "0914075605"
drag, startPoint x: 151, startPoint y: 220, endPoint x: 0, endPoint y: 217, distance: 151.1
click at [0, 217] on div "TẠO ĐƠN HÀNG Yêu cầu xuất hóa đơn điện tử Transit Pickup Surcharge Ids Transit …" at bounding box center [481, 226] width 963 height 452
type input "0918744775"
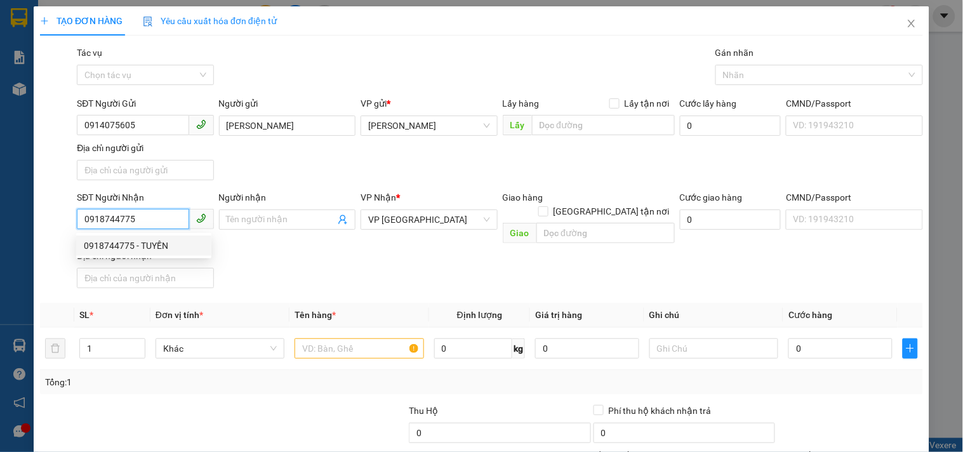
click at [147, 252] on div "0918744775 - TUYỀN" at bounding box center [144, 246] width 120 height 14
type input "TUYỀN"
type input "0918744775"
click at [152, 221] on input "0918744775" at bounding box center [133, 219] width 112 height 20
click at [179, 248] on div "0918744775 - TUYỀN" at bounding box center [144, 246] width 120 height 14
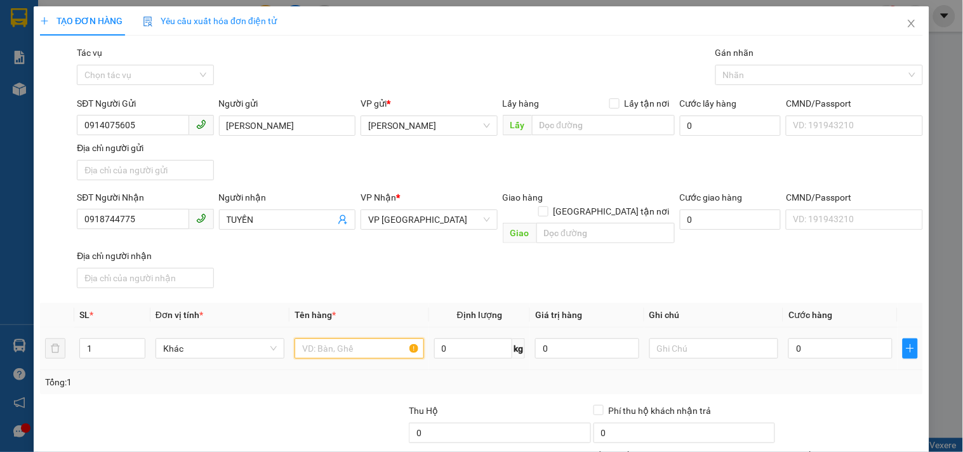
drag, startPoint x: 326, startPoint y: 339, endPoint x: 324, endPoint y: 333, distance: 6.8
click at [326, 338] on input "text" at bounding box center [358, 348] width 129 height 20
type input "1 T/GIẤY CF"
type input "4"
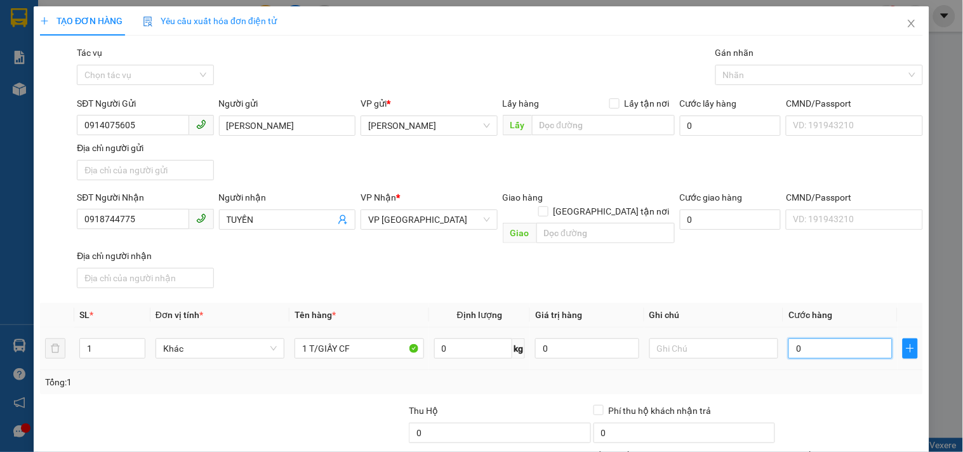
type input "4"
type input "40"
type input "40.000"
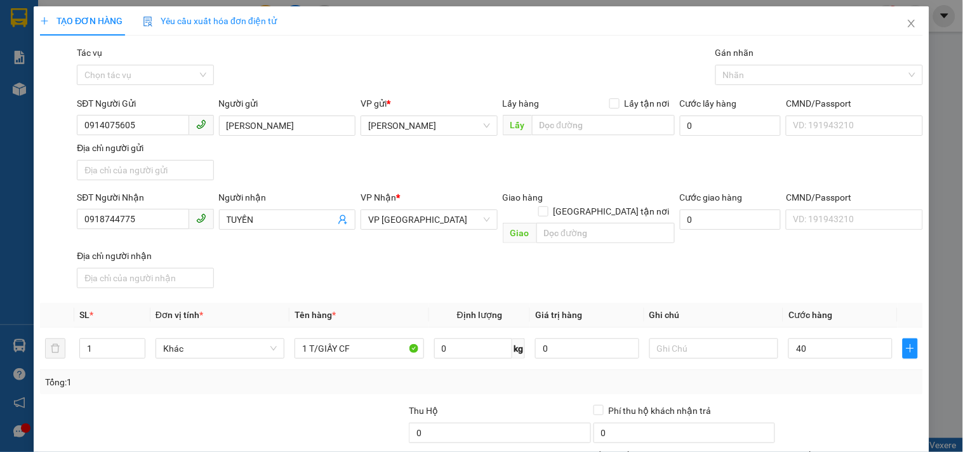
type input "40.000"
click at [807, 370] on div "Tổng: 1" at bounding box center [481, 382] width 883 height 24
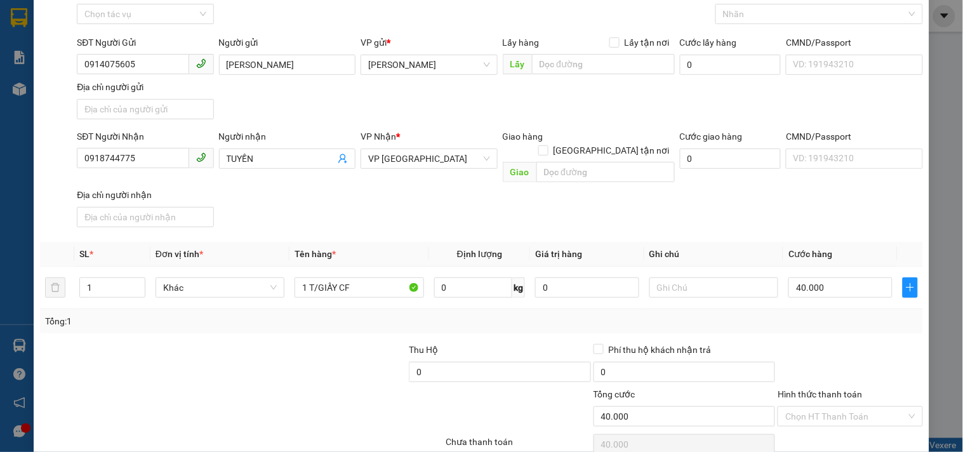
scroll to position [106, 0]
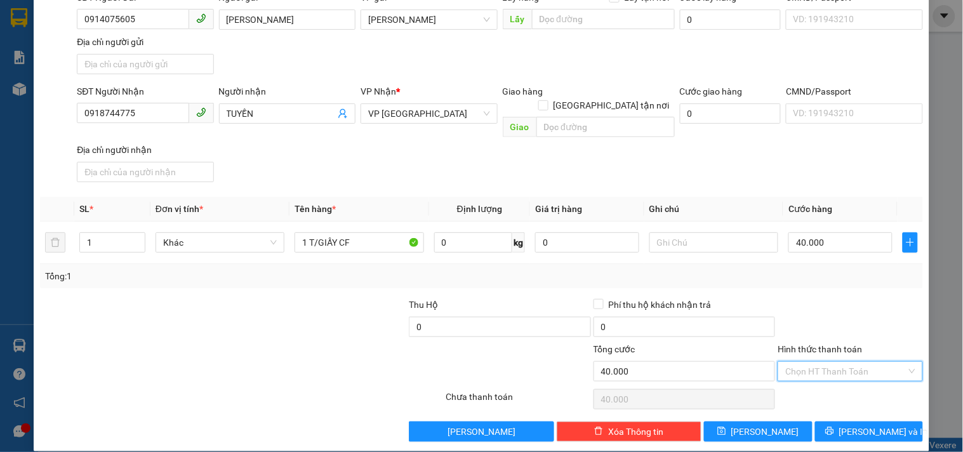
click at [813, 362] on input "Hình thức thanh toán" at bounding box center [845, 371] width 121 height 19
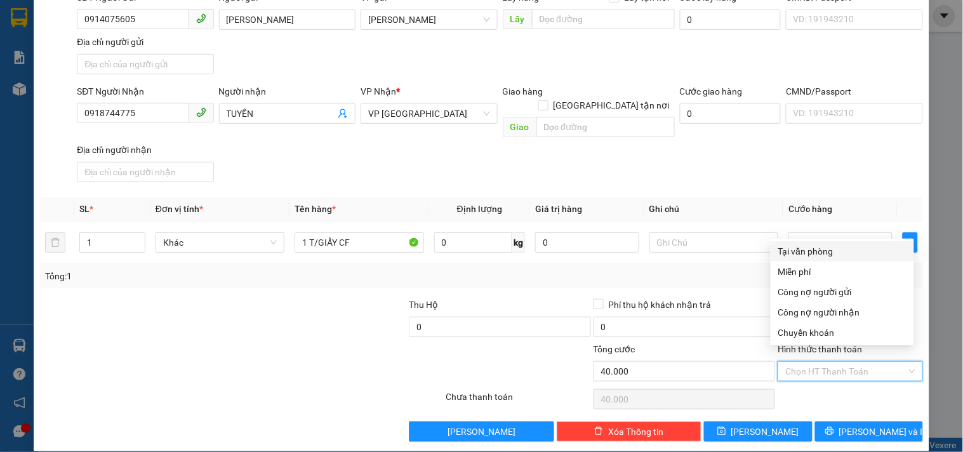
click at [820, 244] on div "Tại văn phòng" at bounding box center [842, 251] width 128 height 14
type input "0"
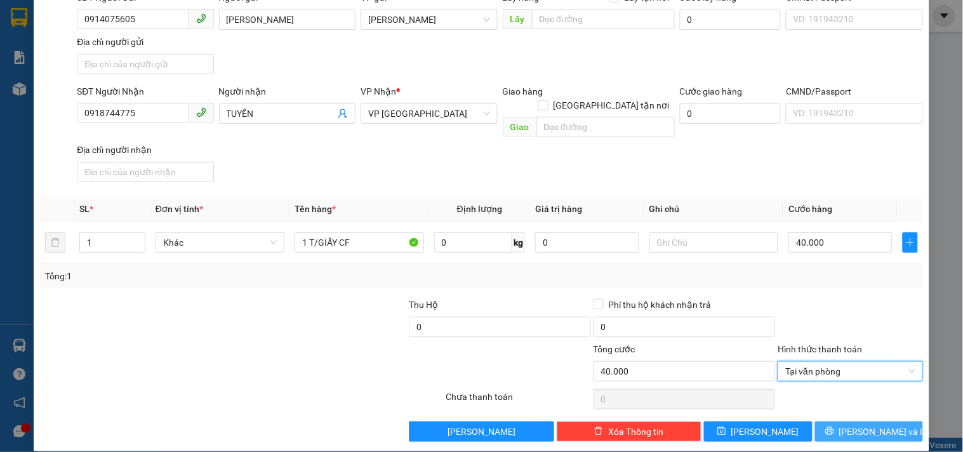
click at [853, 425] on span "[PERSON_NAME] và In" at bounding box center [883, 432] width 89 height 14
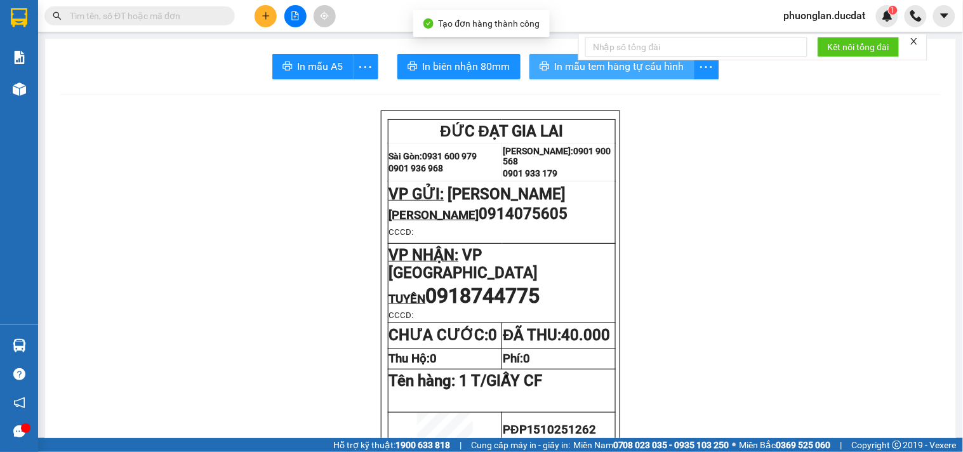
click at [574, 75] on button "In mẫu tem hàng tự cấu hình" at bounding box center [611, 66] width 165 height 25
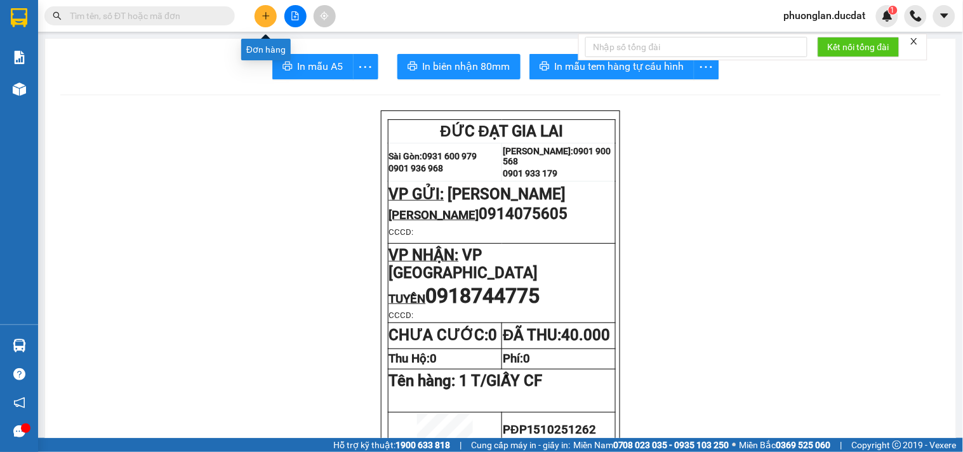
click at [271, 14] on button at bounding box center [265, 16] width 22 height 22
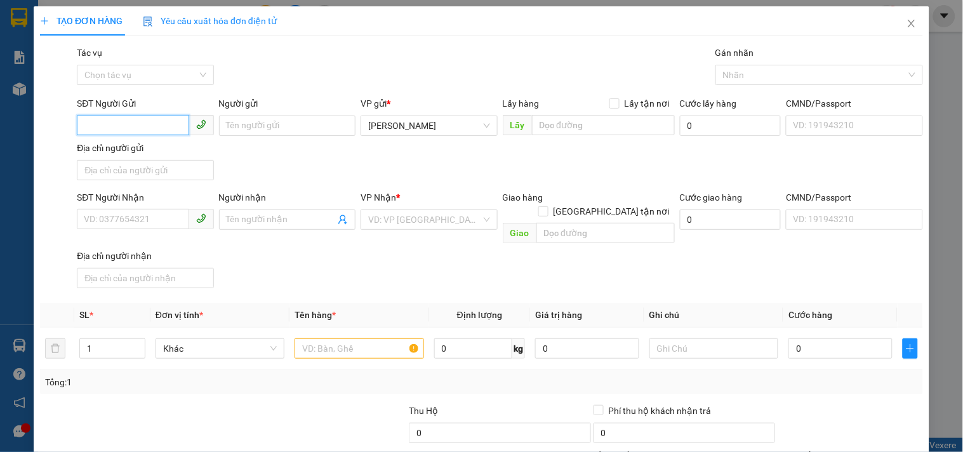
click at [128, 125] on input "SĐT Người Gửi" at bounding box center [133, 125] width 112 height 20
type input "0988607320"
drag, startPoint x: 258, startPoint y: 126, endPoint x: 254, endPoint y: 133, distance: 8.5
click at [258, 129] on input "Người gửi" at bounding box center [287, 125] width 136 height 20
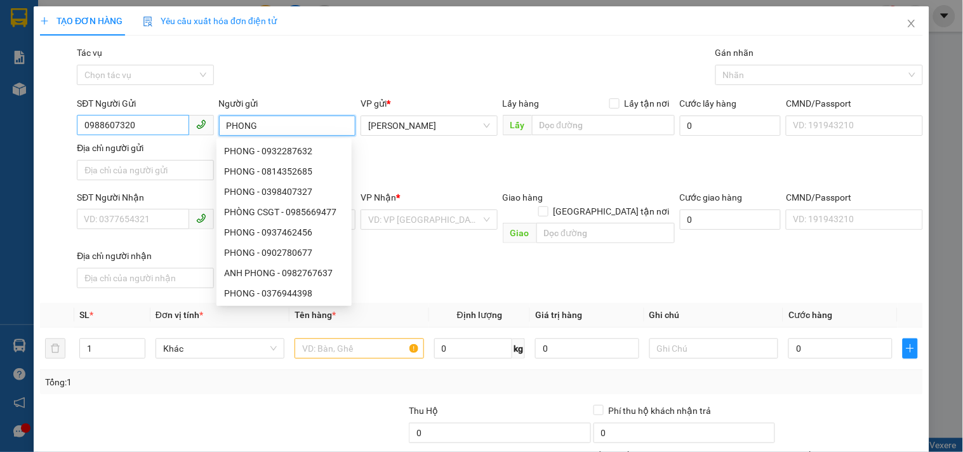
type input "PHONG"
click at [122, 125] on input "0988607320" at bounding box center [133, 125] width 112 height 20
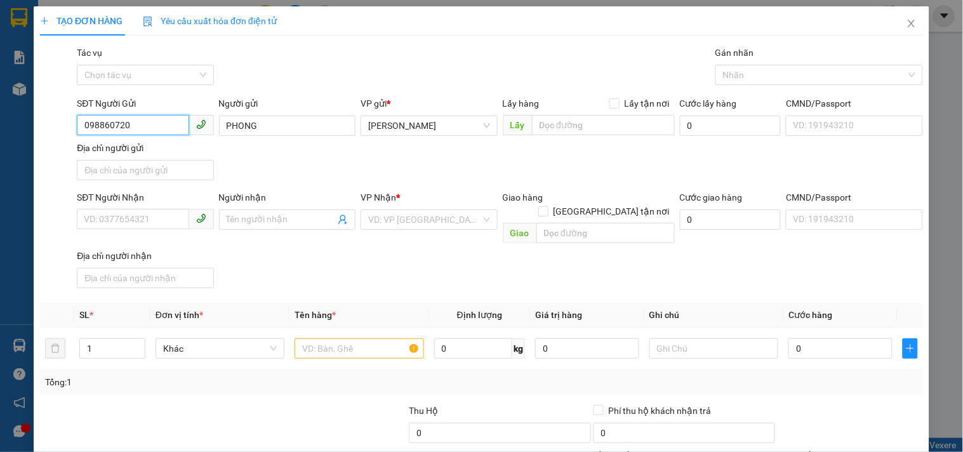
type input "0988607020"
drag, startPoint x: 121, startPoint y: 148, endPoint x: 130, endPoint y: 161, distance: 15.5
click at [121, 148] on div "0988607020 - PHONG" at bounding box center [144, 151] width 120 height 14
type input "0325851555"
type input "NHI"
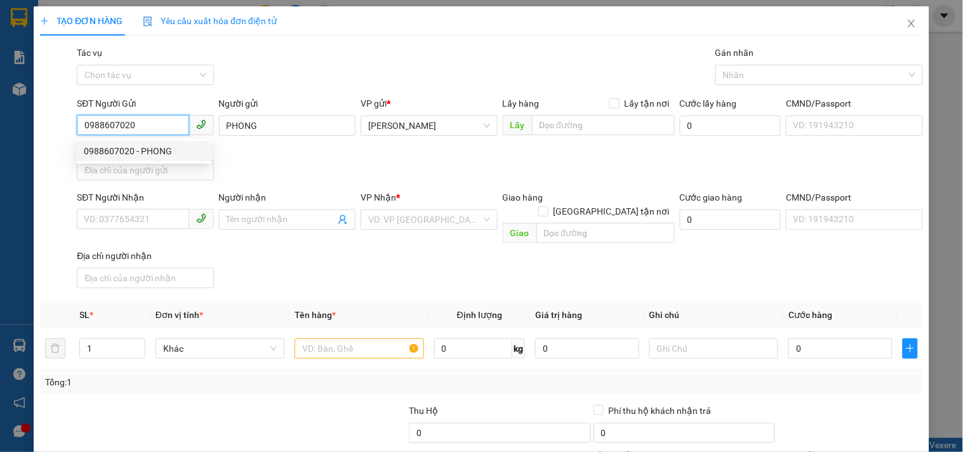
checkbox input "true"
type input "XÃ XUÂN THỚI SƠN.HÓC MÔN"
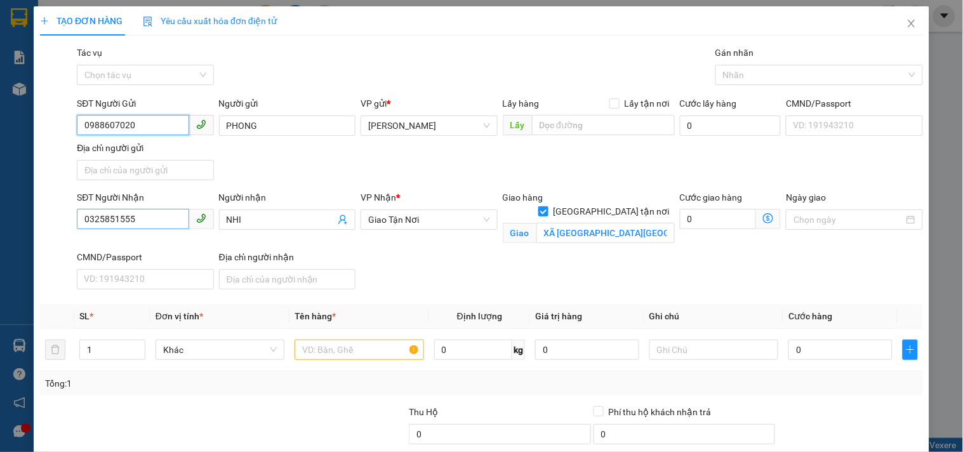
type input "0988607020"
drag, startPoint x: 138, startPoint y: 223, endPoint x: 0, endPoint y: 238, distance: 139.2
click at [0, 241] on div "TẠO ĐƠN HÀNG Yêu cầu xuất hóa đơn điện tử Transit Pickup Surcharge Ids Transit …" at bounding box center [481, 226] width 963 height 452
type input "0972178818"
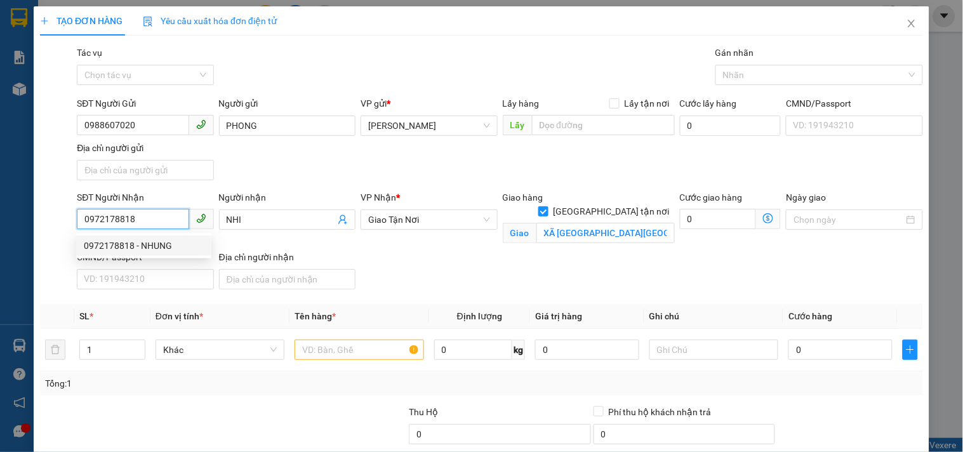
click at [121, 244] on div "0972178818 - NHUNG" at bounding box center [144, 246] width 120 height 14
type input "NHUNG"
checkbox input "false"
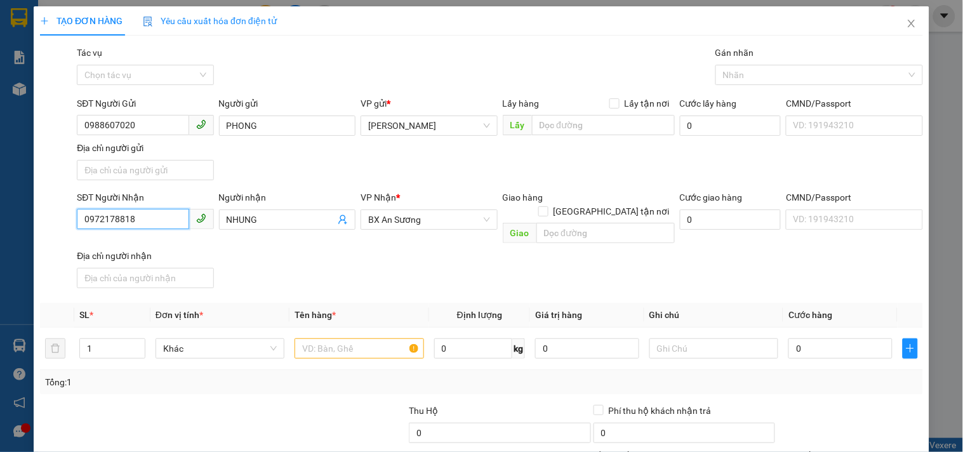
type input "0972178818"
drag, startPoint x: 357, startPoint y: 341, endPoint x: 313, endPoint y: 327, distance: 46.2
click at [322, 338] on input "text" at bounding box center [358, 348] width 129 height 20
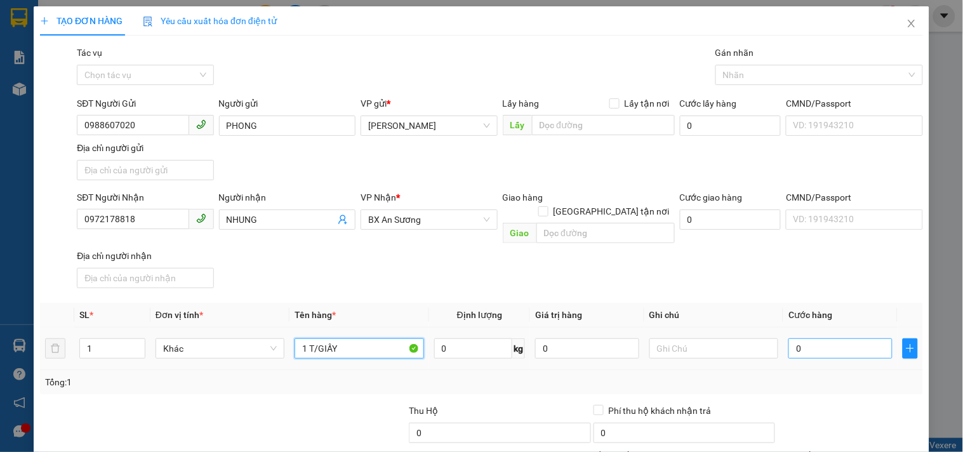
type input "1 T/GIẤY"
type input "4"
type input "40"
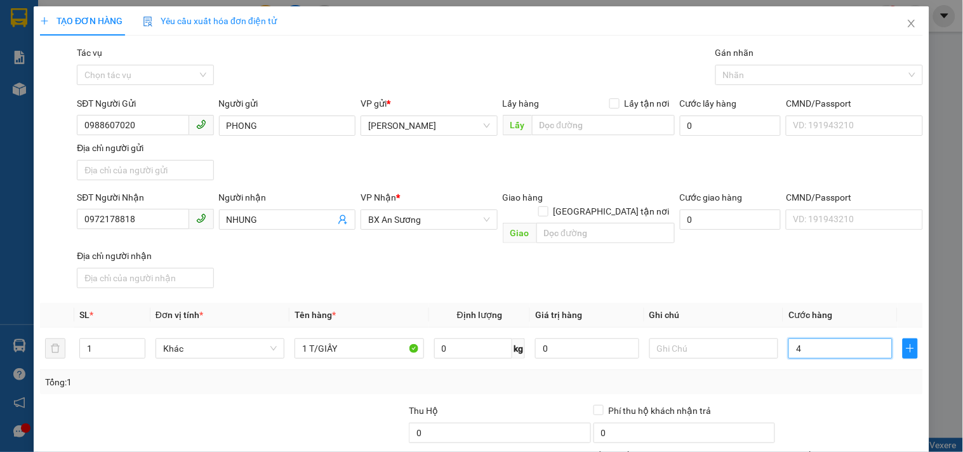
type input "40"
type input "40.000"
click at [769, 282] on div "Transit Pickup Surcharge Ids Transit Deliver Surcharge Ids Transit Deliver Surc…" at bounding box center [481, 297] width 883 height 502
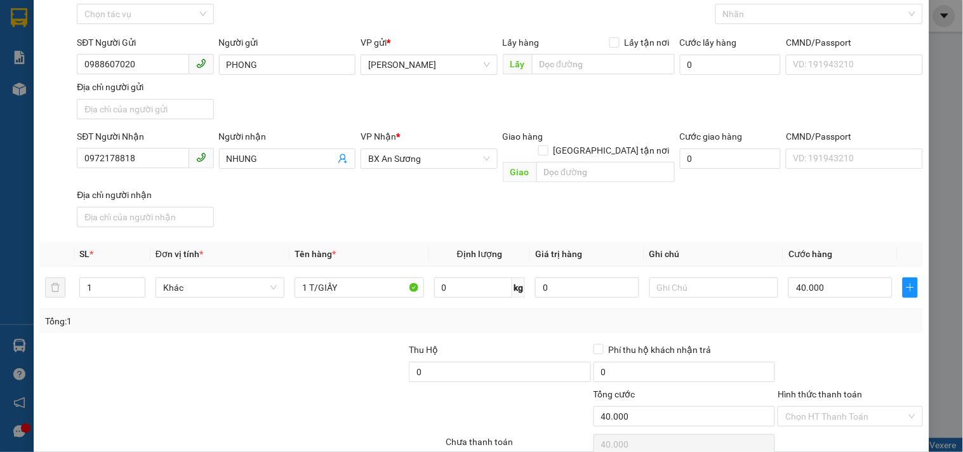
scroll to position [106, 0]
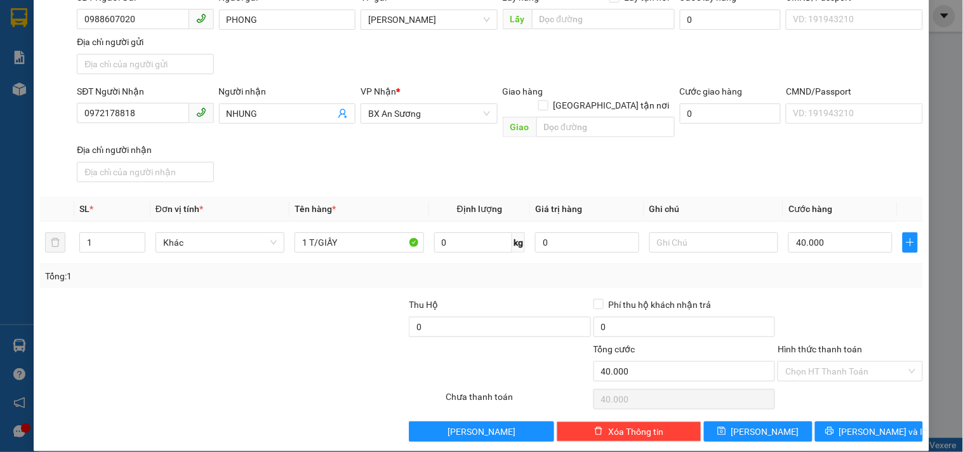
drag, startPoint x: 794, startPoint y: 367, endPoint x: 811, endPoint y: 273, distance: 94.8
click at [794, 365] on div "Hình thức thanh toán Chọn HT Thanh Toán" at bounding box center [849, 364] width 145 height 44
click at [814, 362] on input "Hình thức thanh toán" at bounding box center [845, 371] width 121 height 19
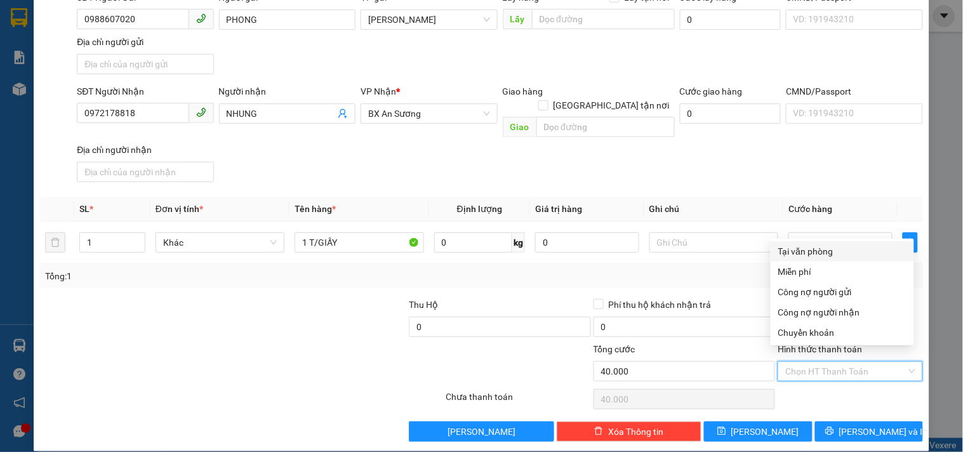
click at [816, 252] on div "Tại văn phòng" at bounding box center [842, 251] width 128 height 14
type input "0"
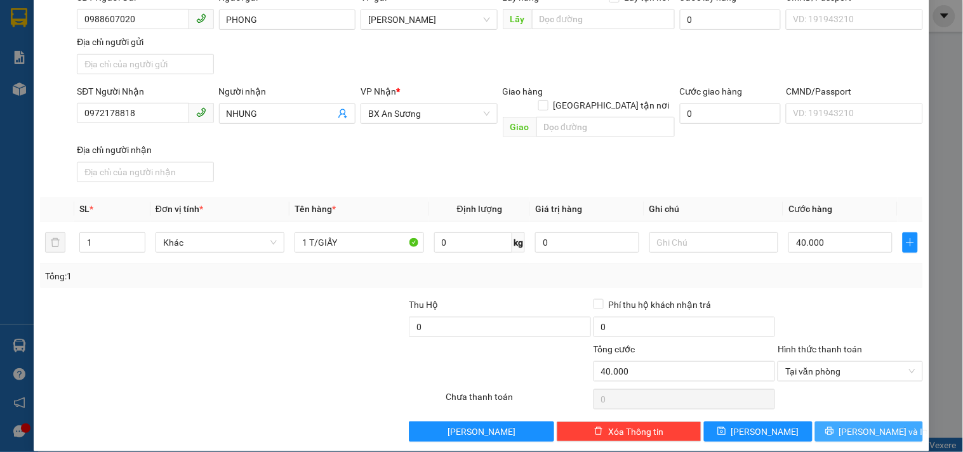
click at [834, 426] on icon "printer" at bounding box center [829, 430] width 9 height 9
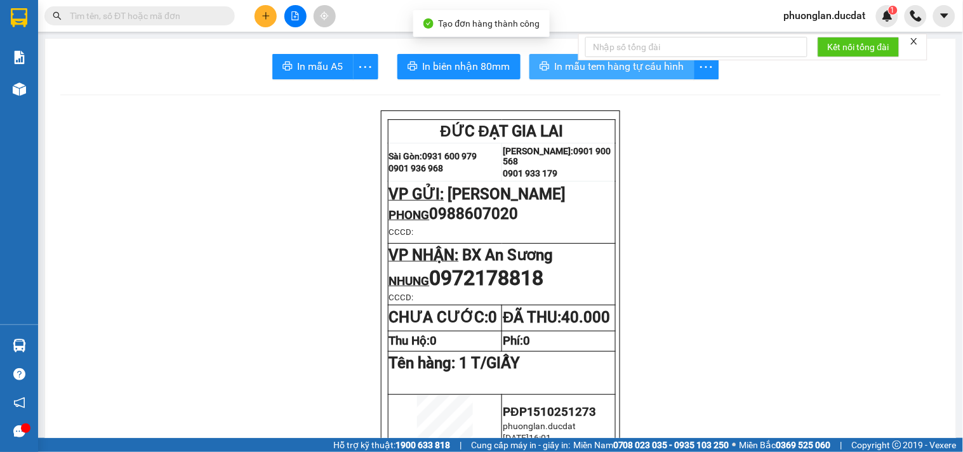
click at [645, 66] on span "In mẫu tem hàng tự cấu hình" at bounding box center [619, 66] width 129 height 16
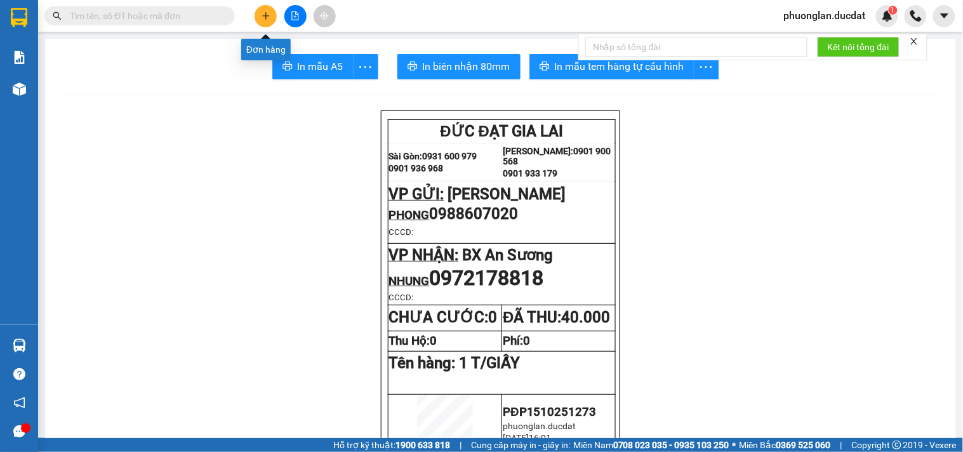
click at [272, 18] on button at bounding box center [265, 16] width 22 height 22
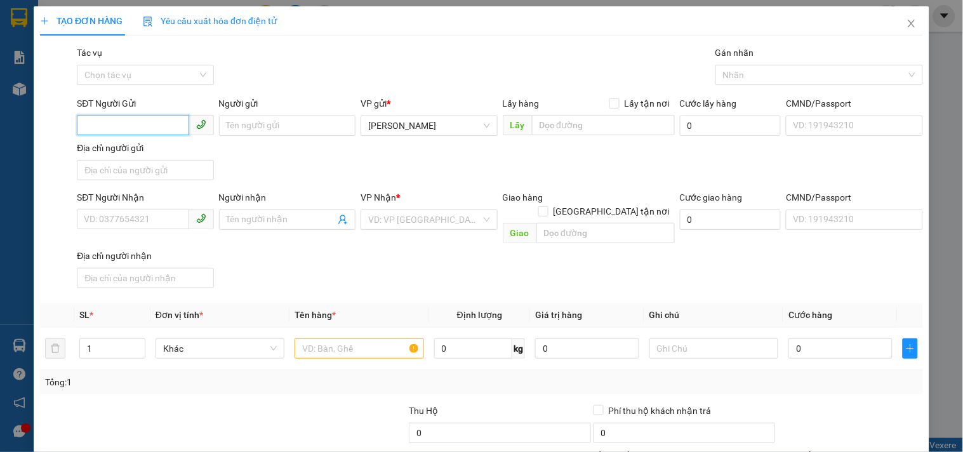
click at [142, 126] on input "SĐT Người Gửi" at bounding box center [133, 125] width 112 height 20
type input "0914335068"
click at [141, 147] on div "0914335068 - HUY VŨ" at bounding box center [146, 151] width 125 height 14
type input "[PERSON_NAME]"
type input "0912102524"
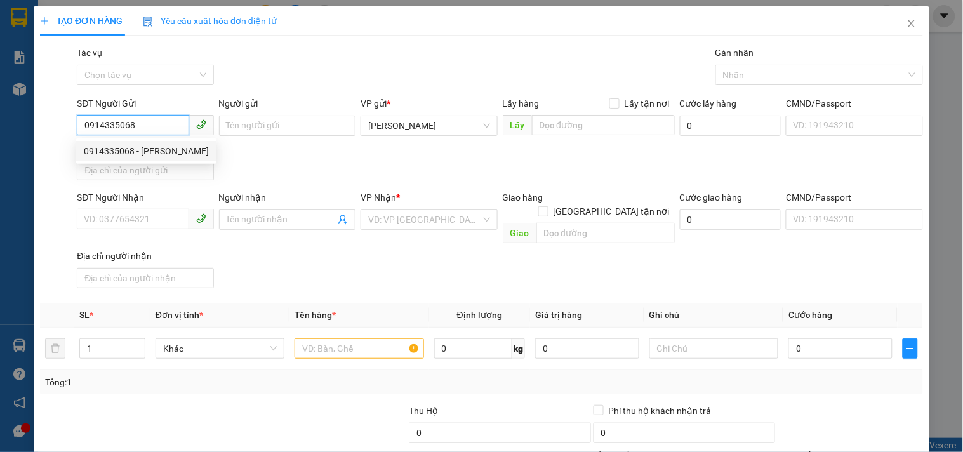
type input "TTBH BROTHER"
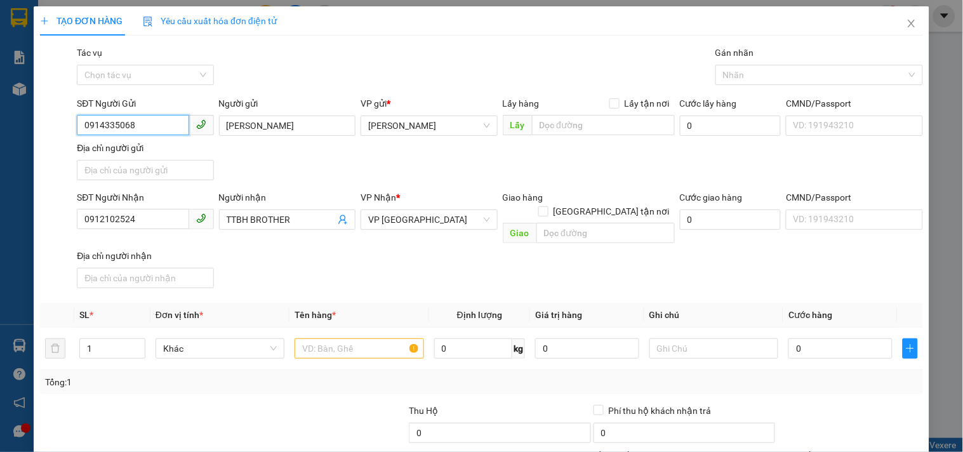
type input "0914335068"
click at [129, 218] on input "0912102524" at bounding box center [133, 219] width 112 height 20
type input "0916986820"
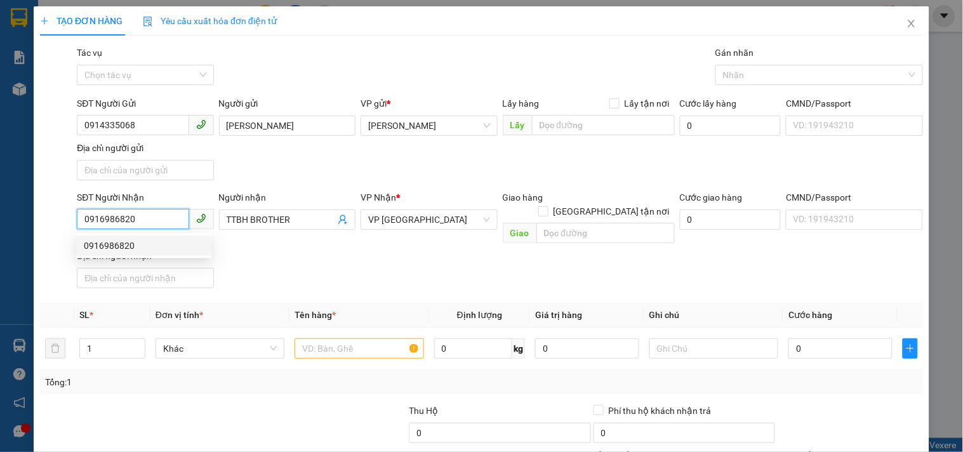
click at [144, 242] on div "0916986820" at bounding box center [144, 246] width 120 height 14
type input "0916986820"
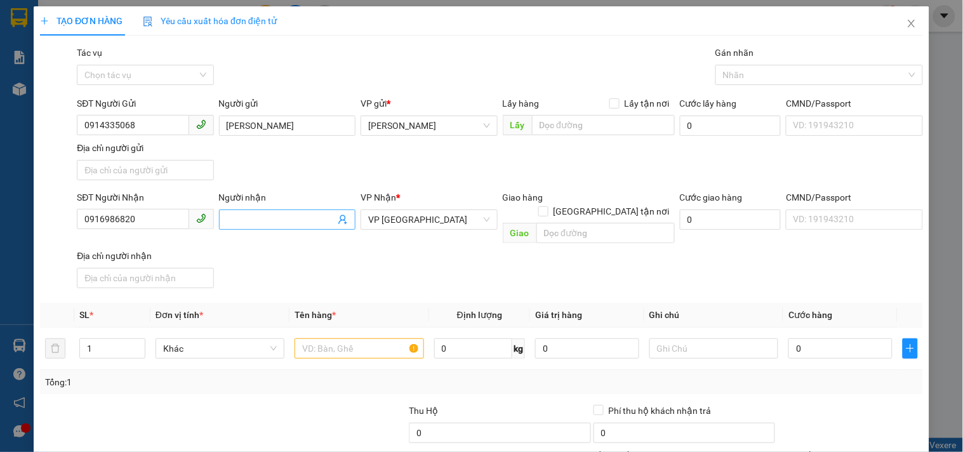
click at [268, 223] on input "Người nhận" at bounding box center [281, 220] width 109 height 14
type input "NHÃN"
click at [356, 338] on input "text" at bounding box center [358, 348] width 129 height 20
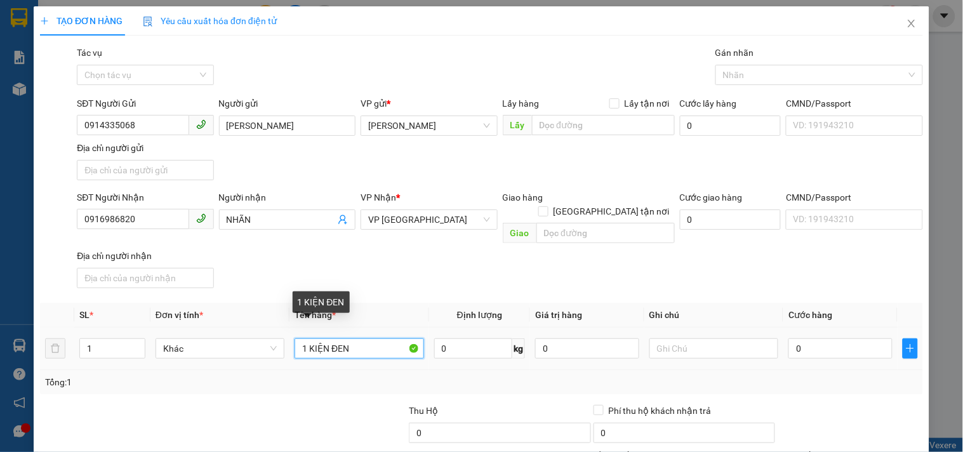
click at [326, 338] on input "1 KIỆN ĐEN" at bounding box center [358, 348] width 129 height 20
type input "1 HỘP ĐEN"
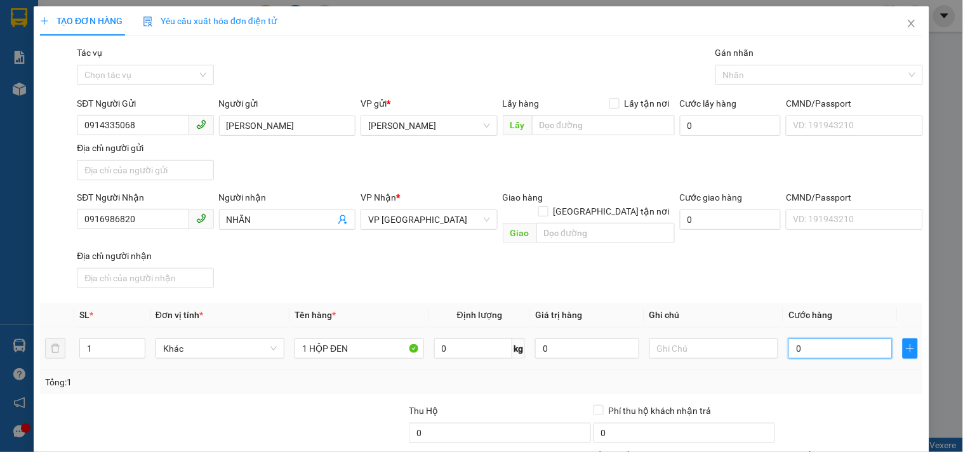
click at [794, 338] on input "0" at bounding box center [840, 348] width 104 height 20
type input "3"
type input "30"
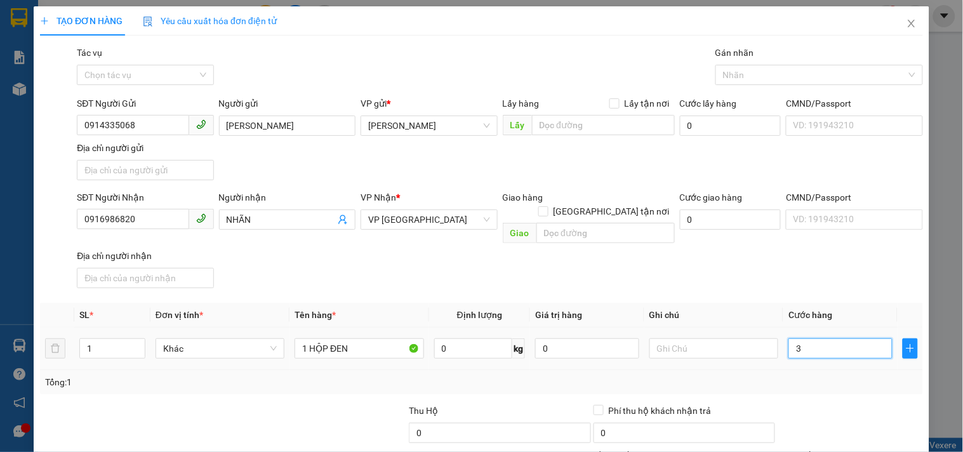
type input "30"
type input "30.000"
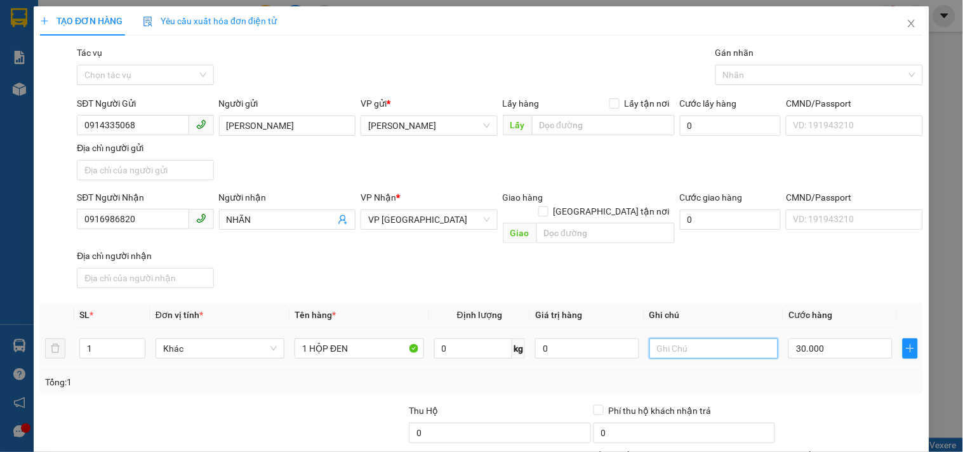
click at [746, 338] on input "text" at bounding box center [713, 348] width 129 height 20
type input "CC"
click at [140, 218] on input "0916986820" at bounding box center [133, 219] width 112 height 20
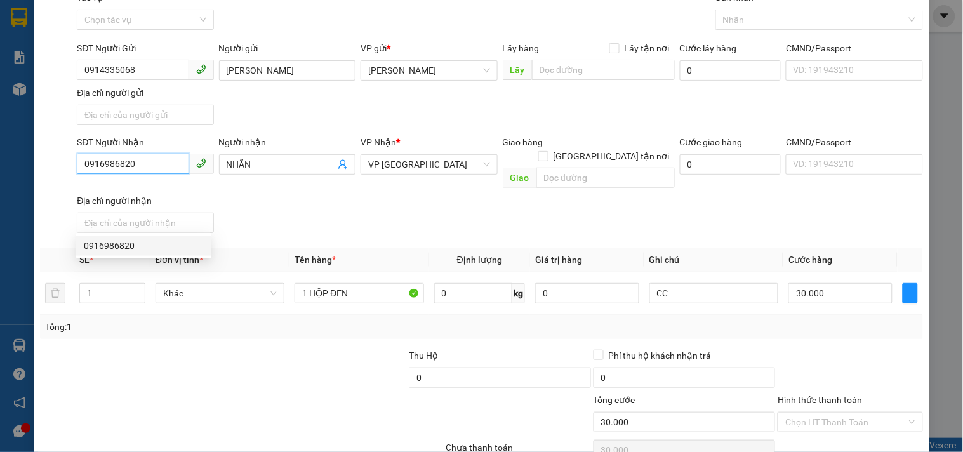
scroll to position [106, 0]
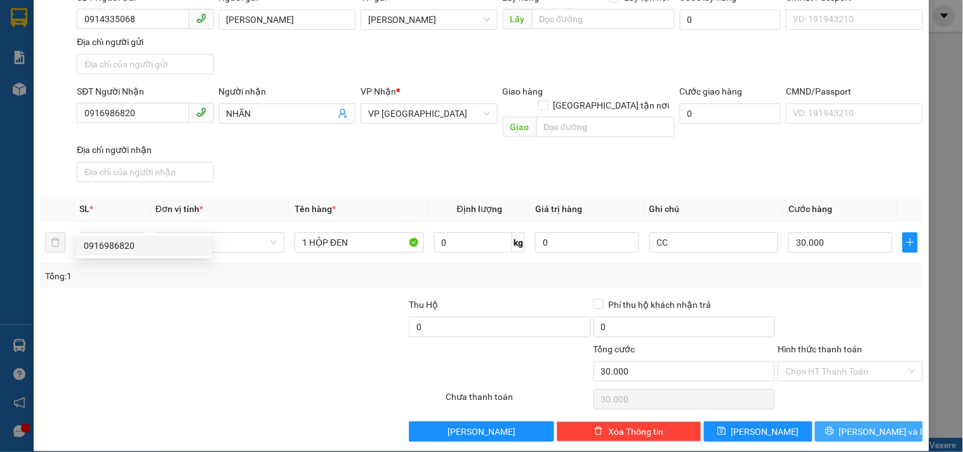
click at [828, 421] on button "[PERSON_NAME] và In" at bounding box center [869, 431] width 108 height 20
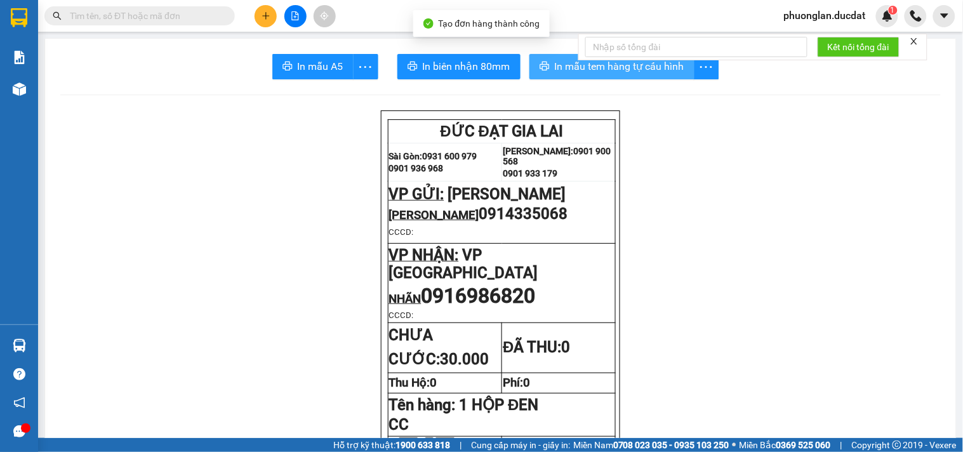
click at [555, 68] on span "In mẫu tem hàng tự cấu hình" at bounding box center [619, 66] width 129 height 16
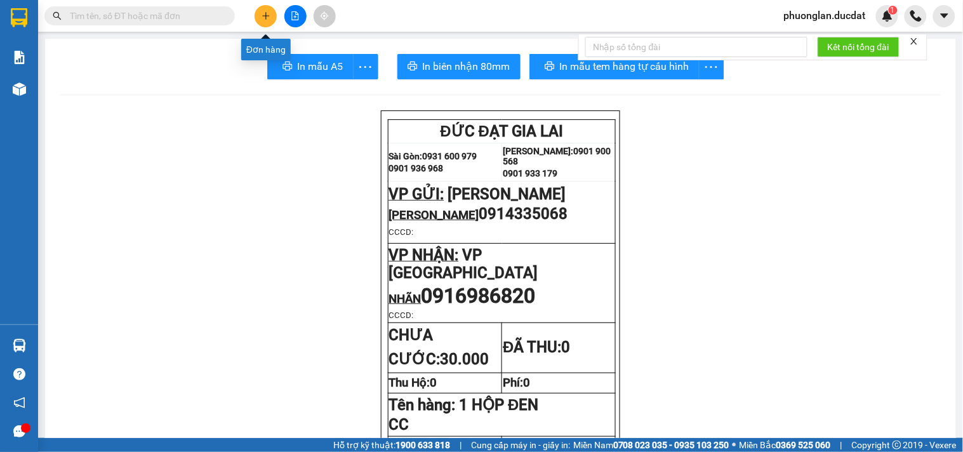
click at [268, 17] on icon "plus" at bounding box center [265, 15] width 9 height 9
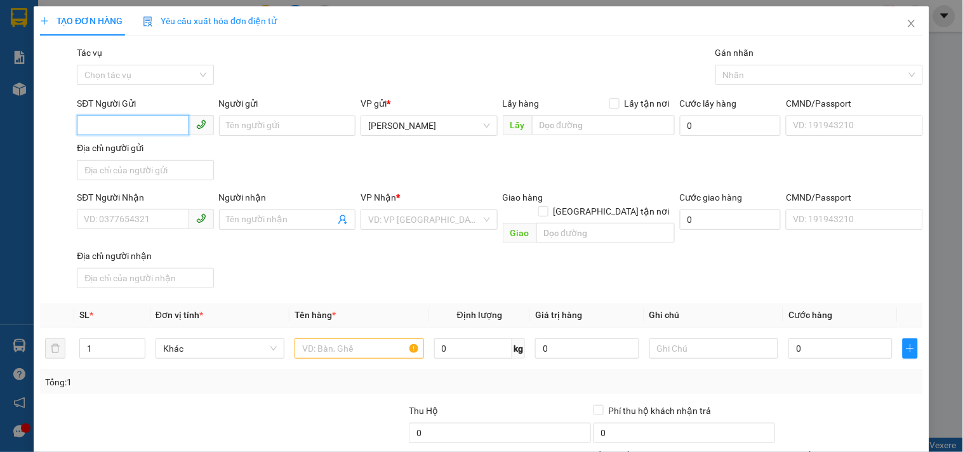
click at [103, 121] on input "SĐT Người Gửi" at bounding box center [133, 125] width 112 height 20
type input "0944968067"
click at [278, 124] on input "Người gửi" at bounding box center [287, 125] width 136 height 20
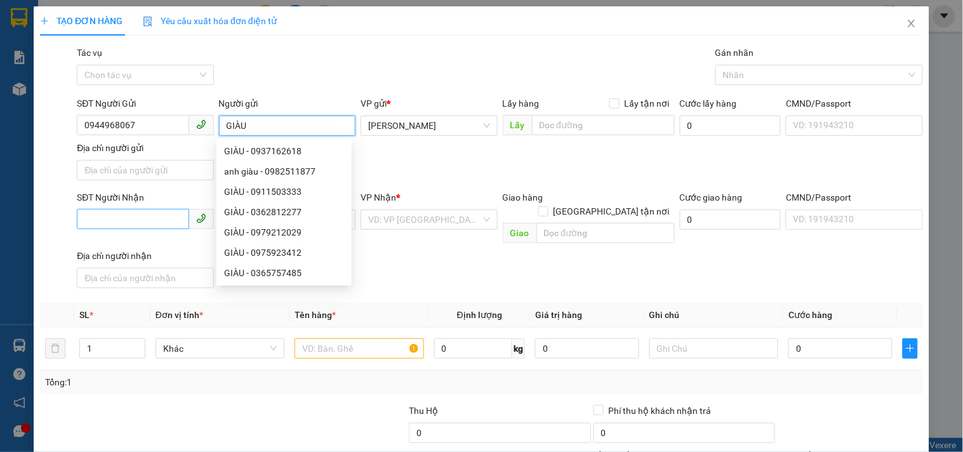
type input "GIÀU"
click at [122, 225] on input "SĐT Người Nhận" at bounding box center [133, 219] width 112 height 20
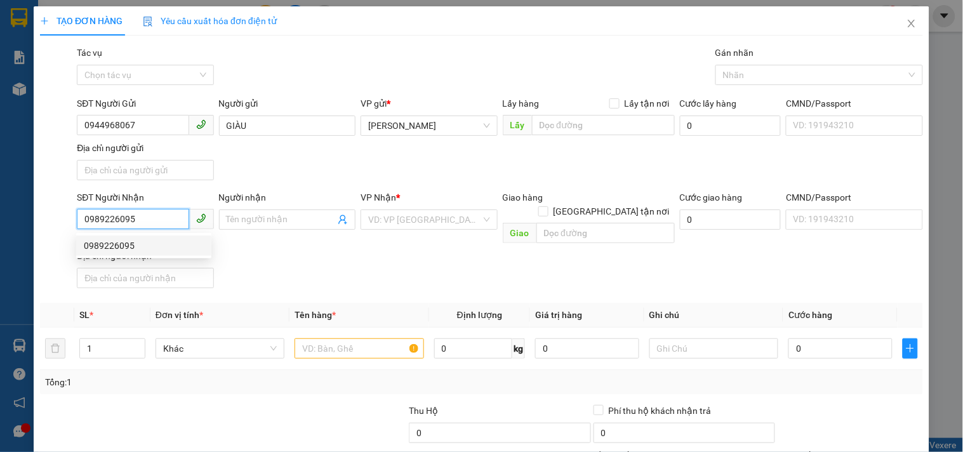
click at [159, 246] on div "0989226095" at bounding box center [144, 246] width 120 height 14
type input "0989226095"
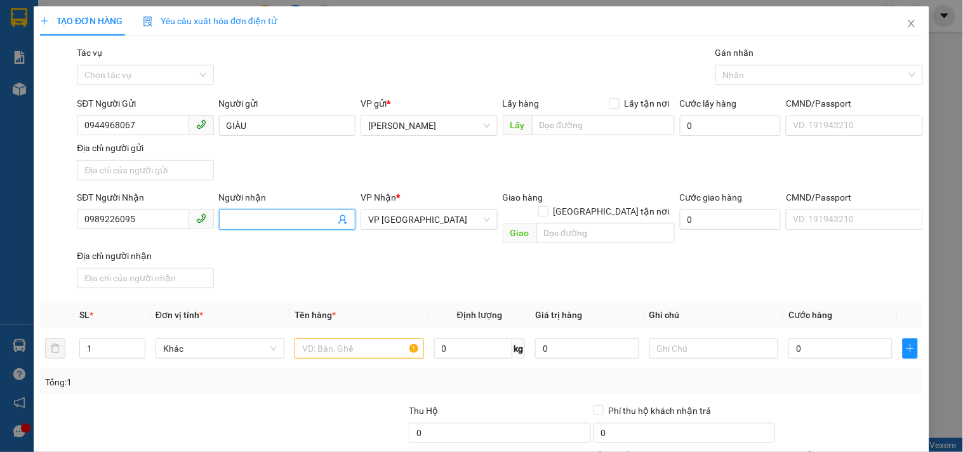
click at [240, 228] on span at bounding box center [287, 219] width 136 height 20
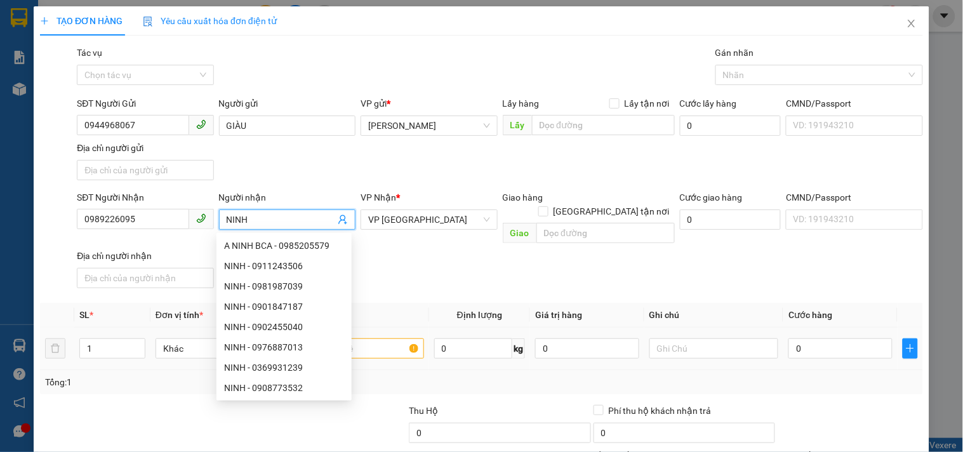
type input "NINH"
click at [385, 338] on input "text" at bounding box center [358, 348] width 129 height 20
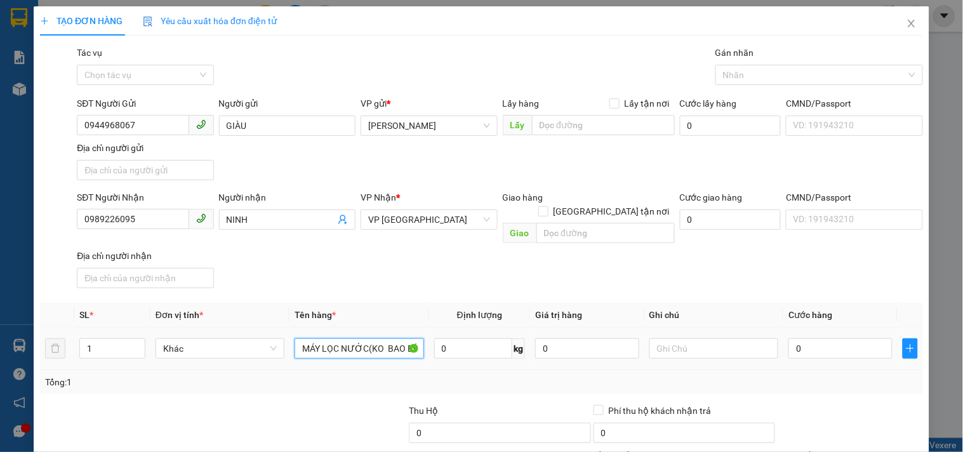
scroll to position [0, 40]
type input "1 T/GIẤY MÁY LỌC NƯỚC(KO BAO BỂ)"
click at [798, 338] on input "0" at bounding box center [840, 348] width 104 height 20
type input "8"
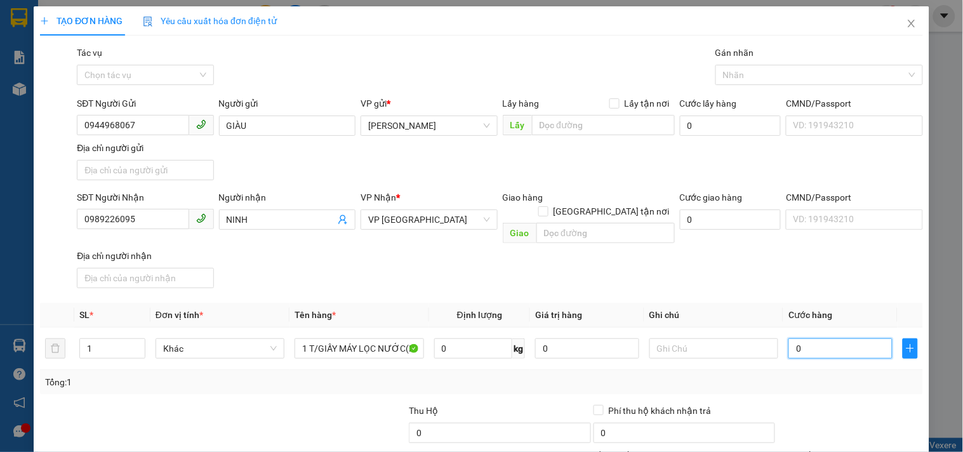
type input "8"
type input "80"
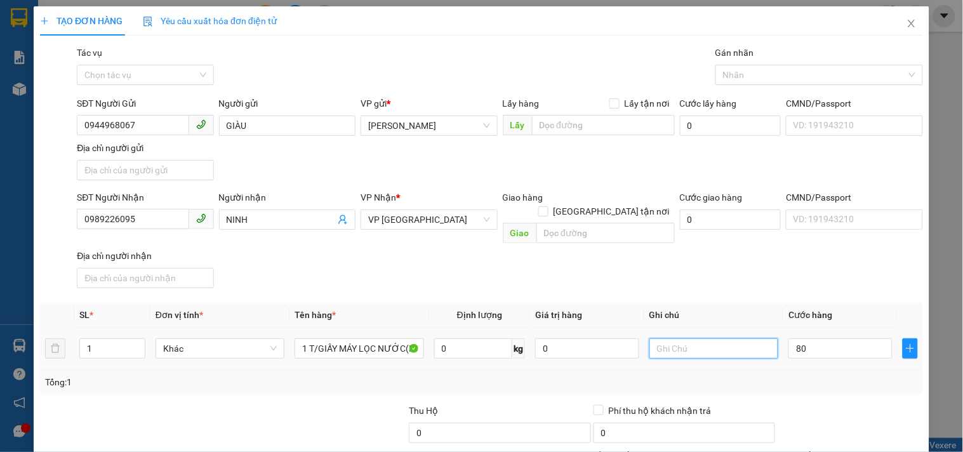
type input "80.000"
click at [721, 338] on input "text" at bounding box center [713, 348] width 129 height 20
type input "CC"
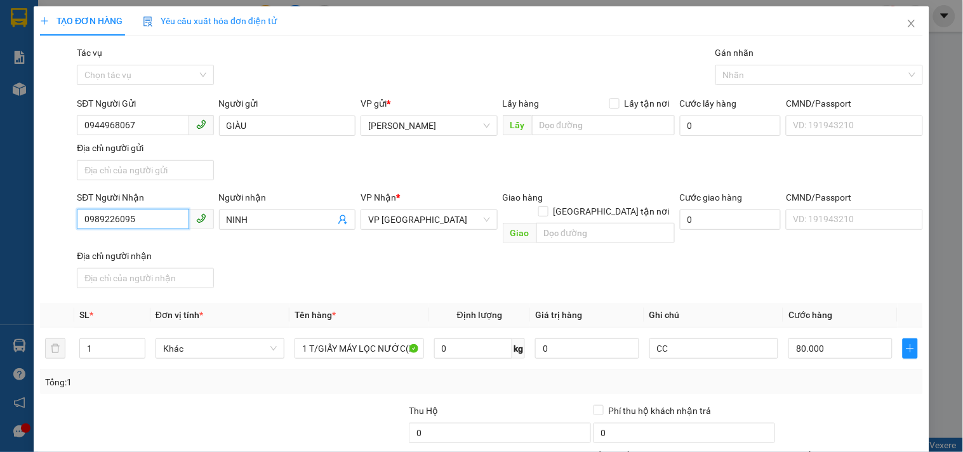
click at [164, 224] on input "0989226095" at bounding box center [133, 219] width 112 height 20
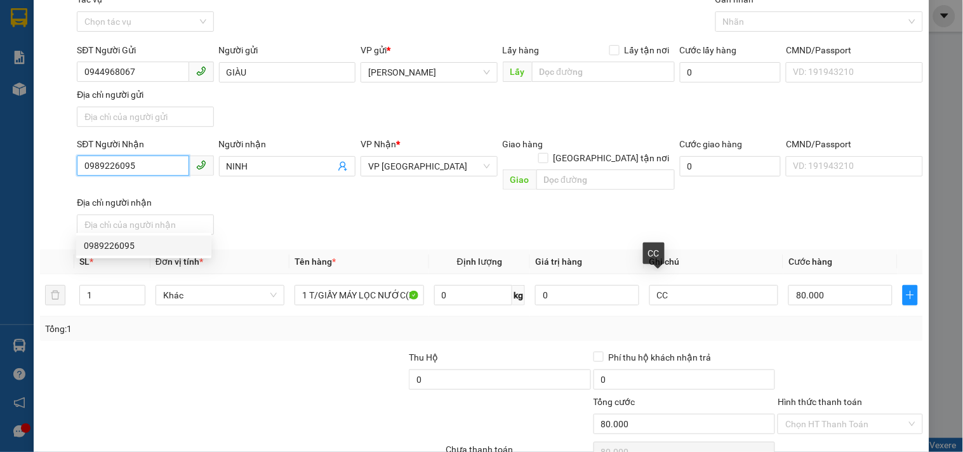
scroll to position [106, 0]
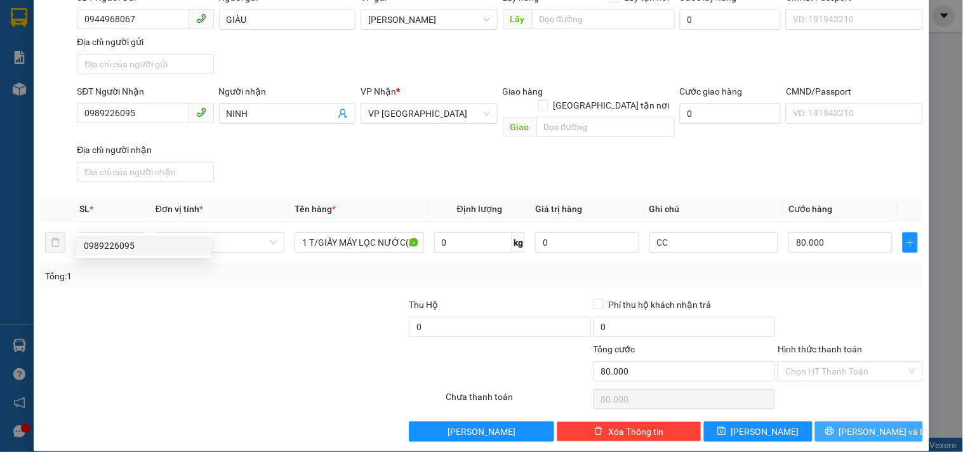
click at [827, 421] on button "[PERSON_NAME] và In" at bounding box center [869, 431] width 108 height 20
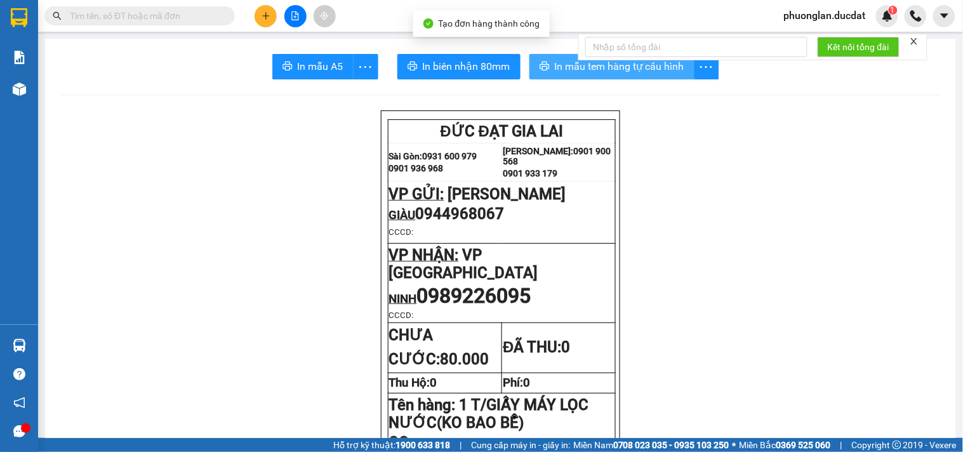
click at [547, 65] on button "In mẫu tem hàng tự cấu hình" at bounding box center [611, 66] width 165 height 25
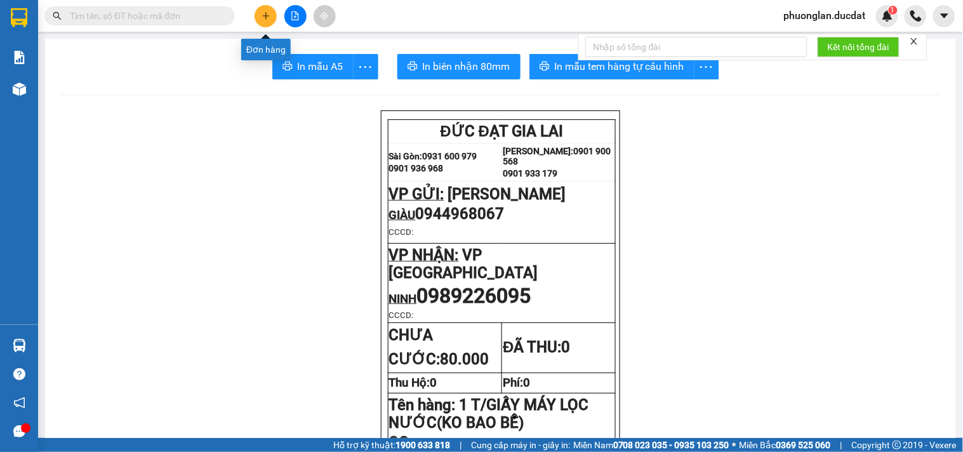
click at [269, 19] on icon "plus" at bounding box center [265, 15] width 9 height 9
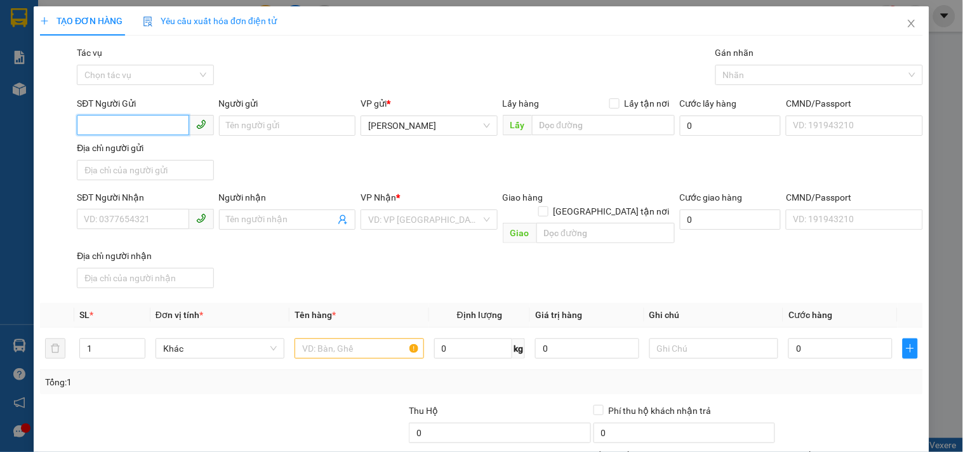
drag, startPoint x: 146, startPoint y: 124, endPoint x: 117, endPoint y: 124, distance: 28.6
click at [140, 124] on input "SĐT Người Gửi" at bounding box center [133, 125] width 112 height 20
type input "0985418773"
click at [100, 144] on div "0985418773" at bounding box center [144, 151] width 120 height 14
type input "0338442178"
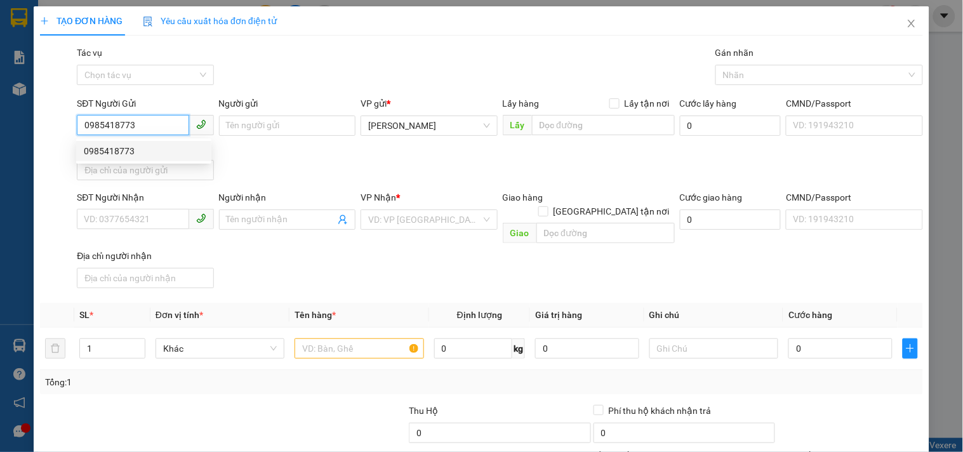
type input "LÂM"
type input "0985418773"
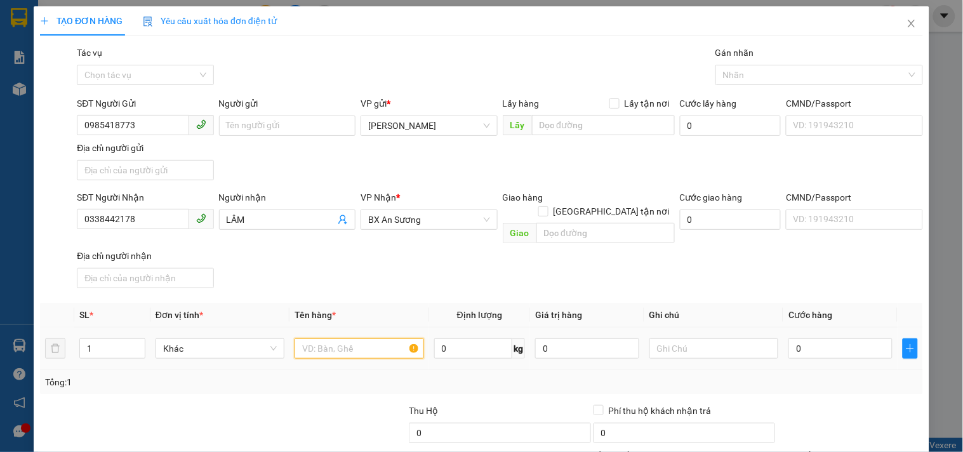
click at [357, 338] on input "text" at bounding box center [358, 348] width 129 height 20
type input "1 T/GIẤY"
click at [803, 341] on input "0" at bounding box center [840, 348] width 104 height 20
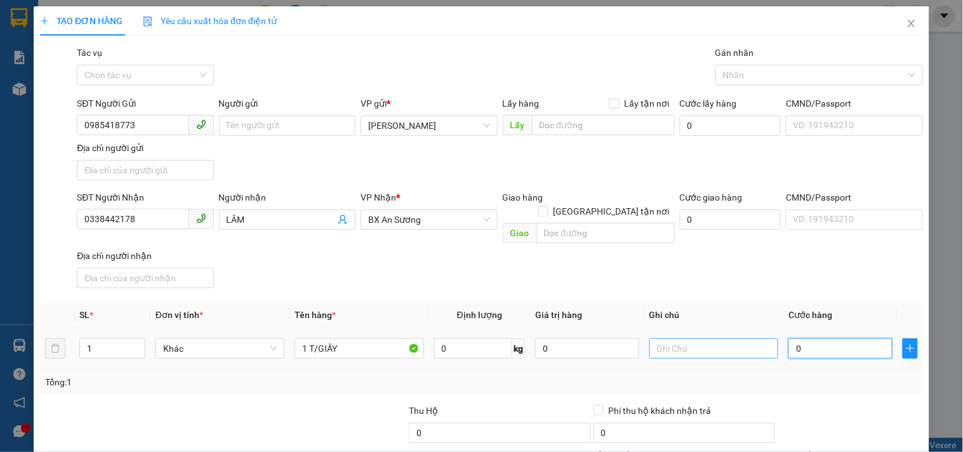
type input "4"
type input "40"
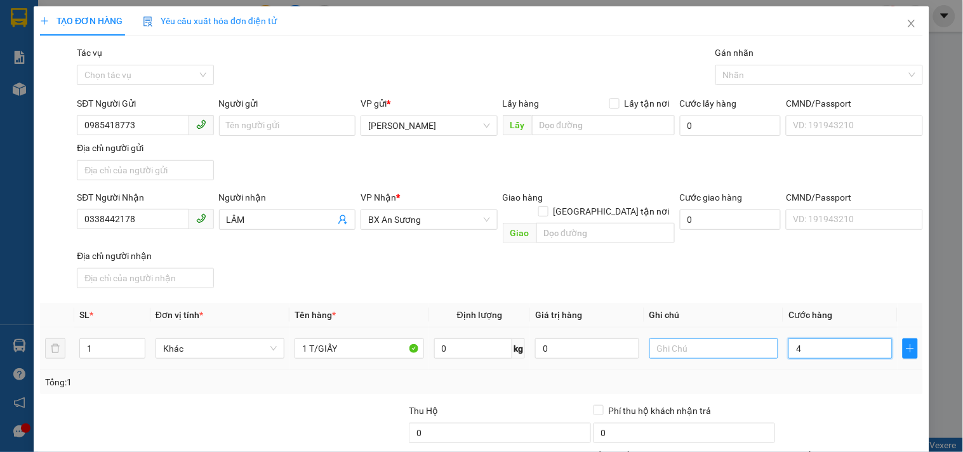
type input "40"
type input "40.000"
click at [767, 303] on th "Ghi chú" at bounding box center [713, 315] width 139 height 25
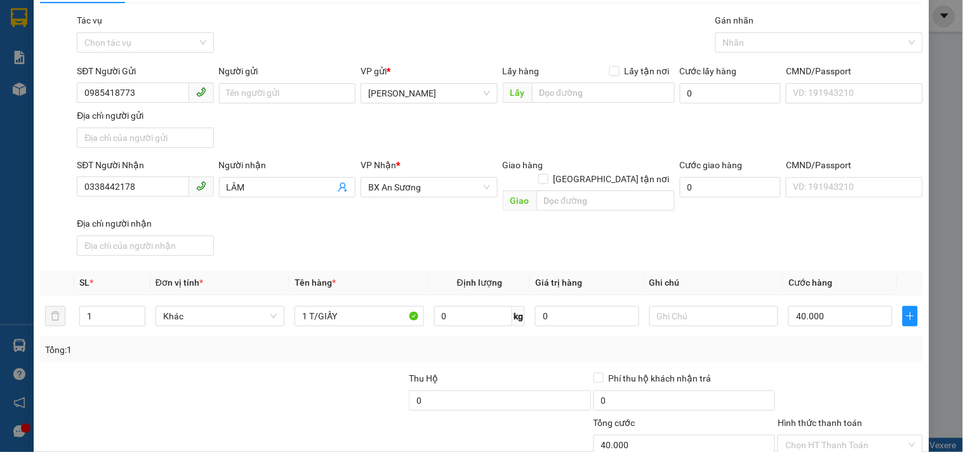
scroll to position [106, 0]
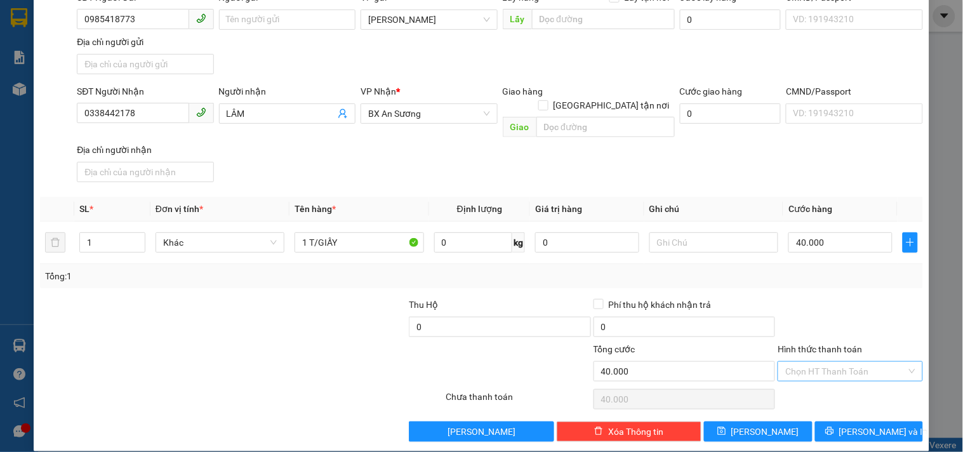
click at [821, 362] on input "Hình thức thanh toán" at bounding box center [845, 371] width 121 height 19
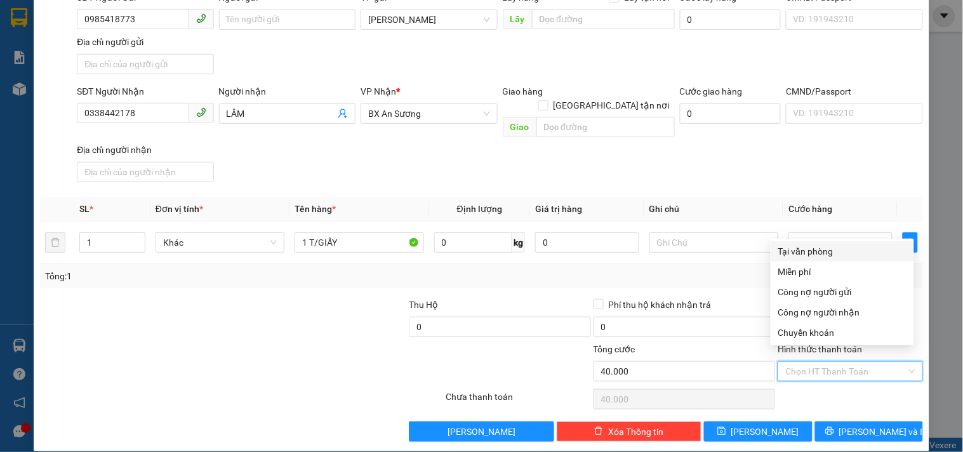
click at [826, 255] on div "Tại văn phòng" at bounding box center [842, 251] width 128 height 14
type input "0"
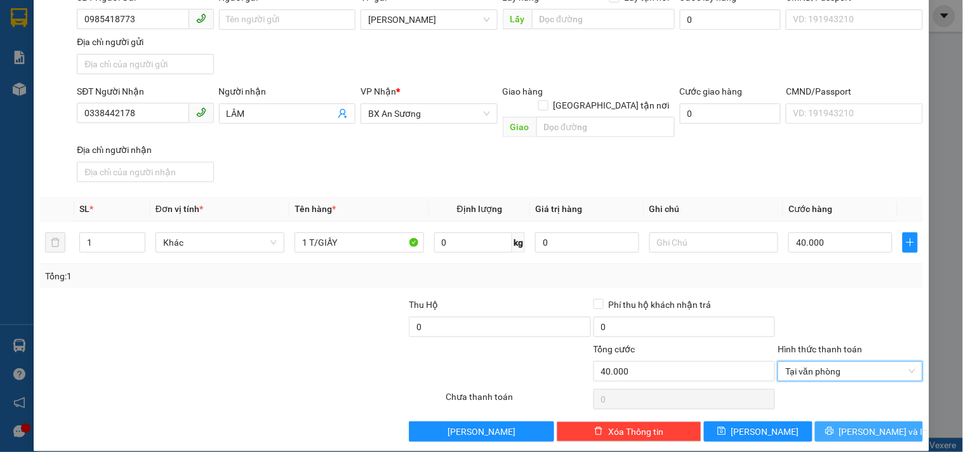
click at [852, 425] on span "[PERSON_NAME] và In" at bounding box center [883, 432] width 89 height 14
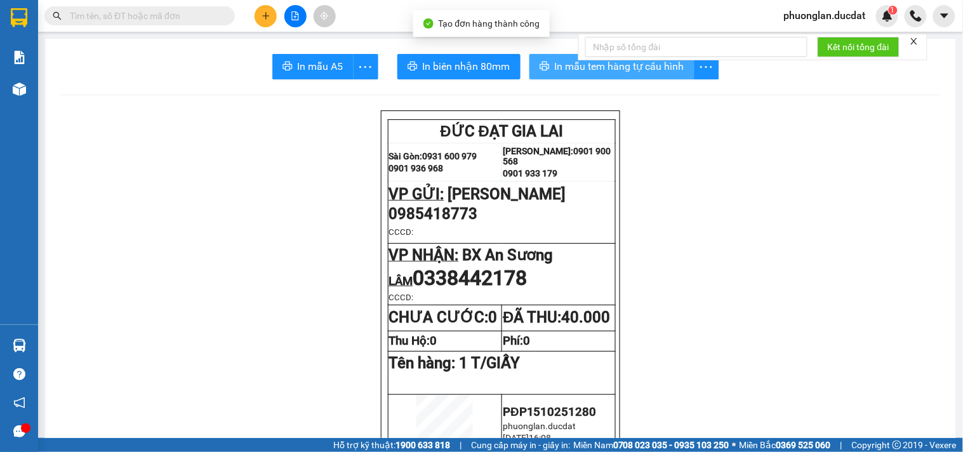
click at [633, 65] on span "In mẫu tem hàng tự cấu hình" at bounding box center [619, 66] width 129 height 16
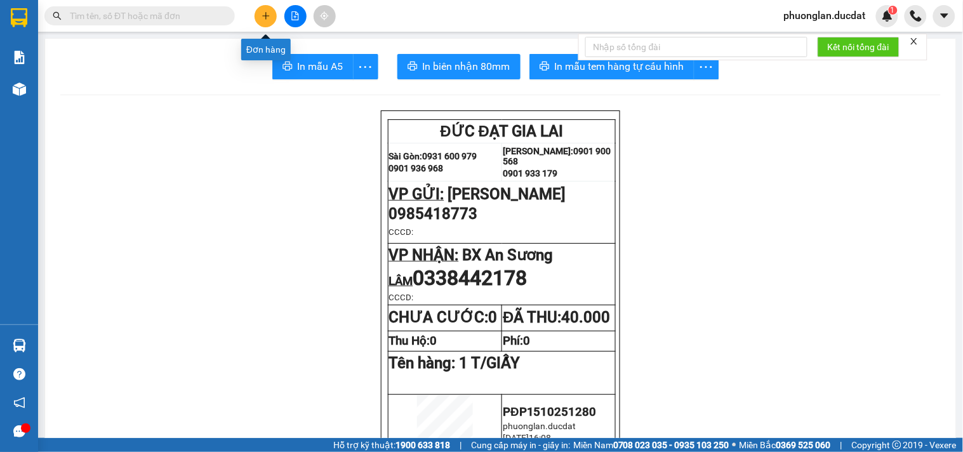
click at [273, 11] on button at bounding box center [265, 16] width 22 height 22
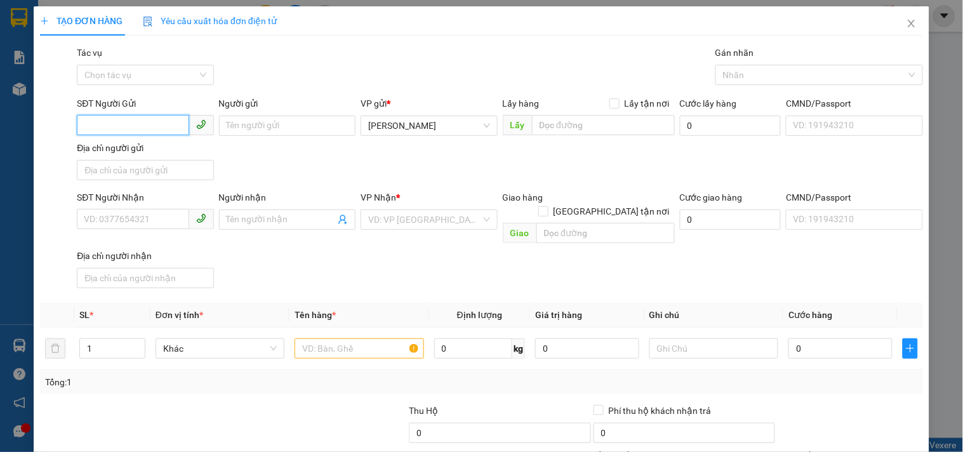
click at [140, 133] on input "SĐT Người Gửi" at bounding box center [133, 125] width 112 height 20
type input "0905250768"
click at [131, 145] on div "0905250768 - ĐỨC CHÍ" at bounding box center [155, 151] width 143 height 14
type input "ĐỨC CHÍ"
type input "0867969788"
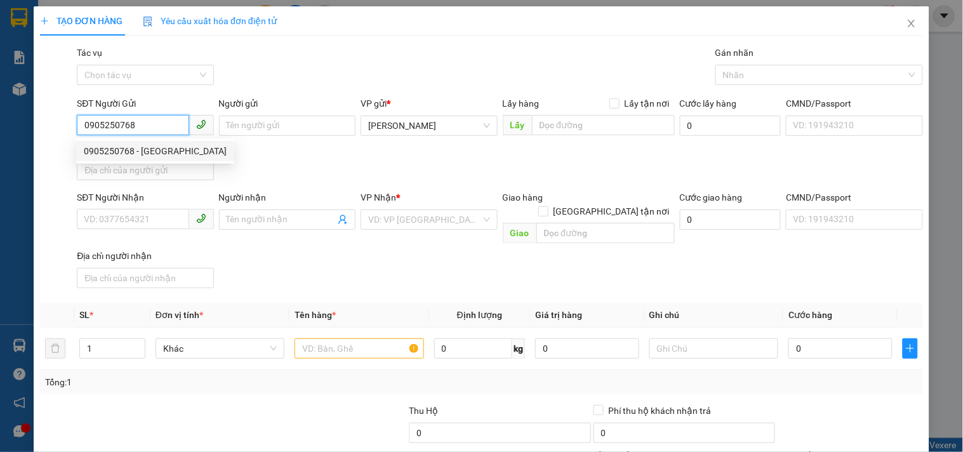
type input "TÙNG"
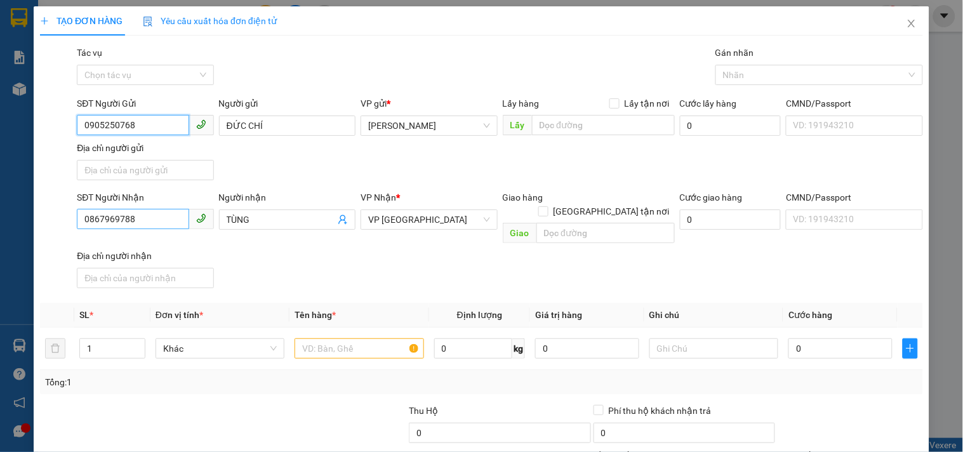
type input "0905250768"
drag, startPoint x: 143, startPoint y: 214, endPoint x: 0, endPoint y: 214, distance: 143.4
click at [0, 213] on div "TẠO ĐƠN HÀNG Yêu cầu xuất hóa đơn điện tử Transit Pickup Surcharge Ids Transit …" at bounding box center [481, 226] width 963 height 452
type input "0908433271"
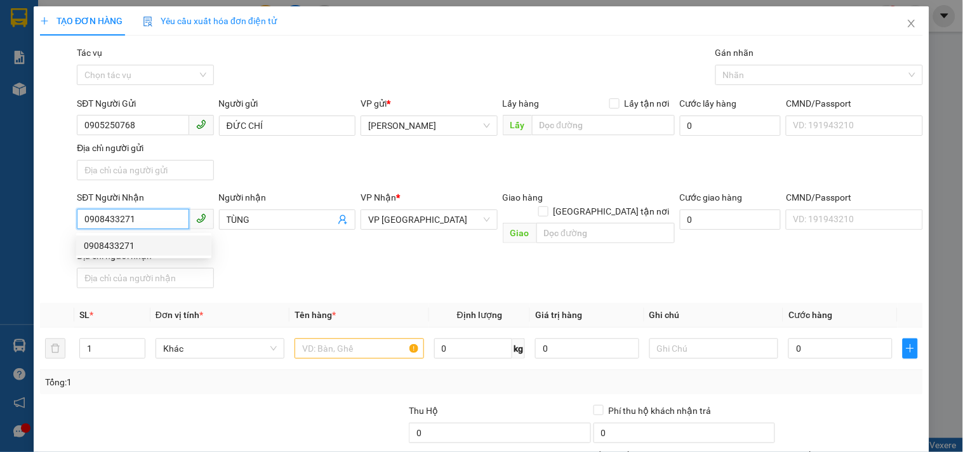
click at [153, 248] on div "0908433271" at bounding box center [144, 246] width 120 height 14
type input "0908433271"
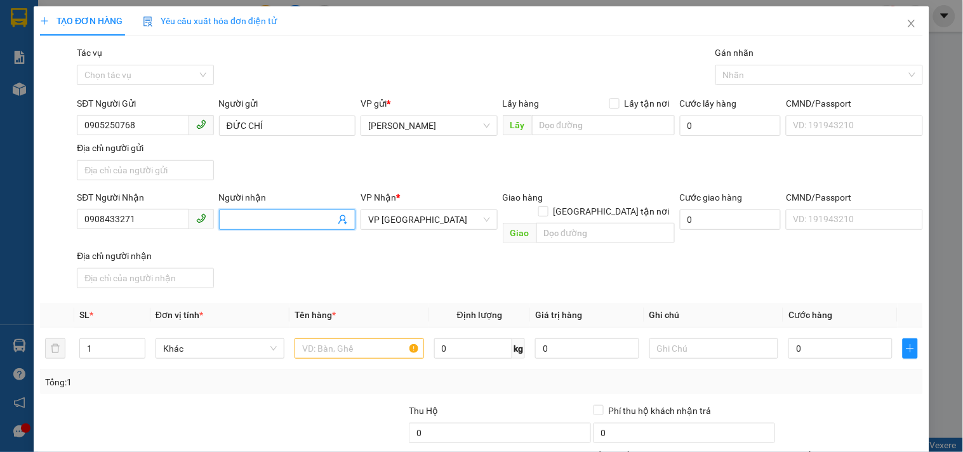
click at [250, 220] on input "Người nhận" at bounding box center [281, 220] width 109 height 14
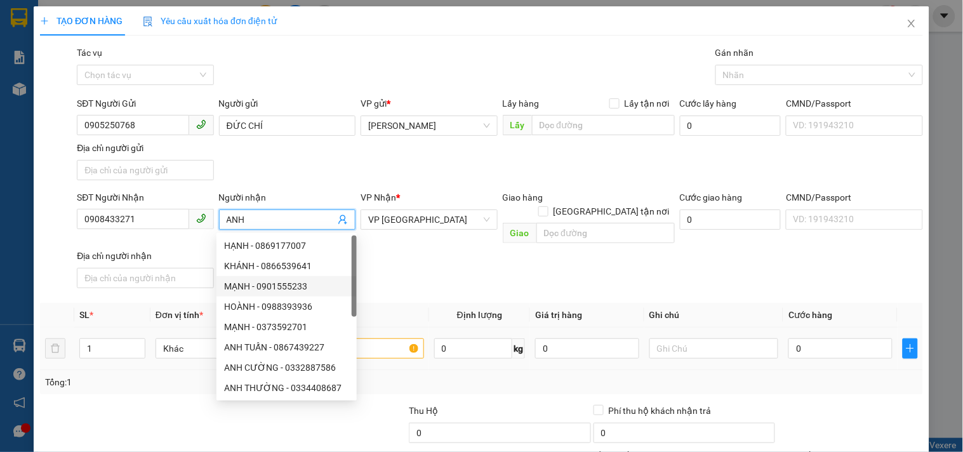
type input "ANH"
click at [395, 338] on input "text" at bounding box center [358, 348] width 129 height 20
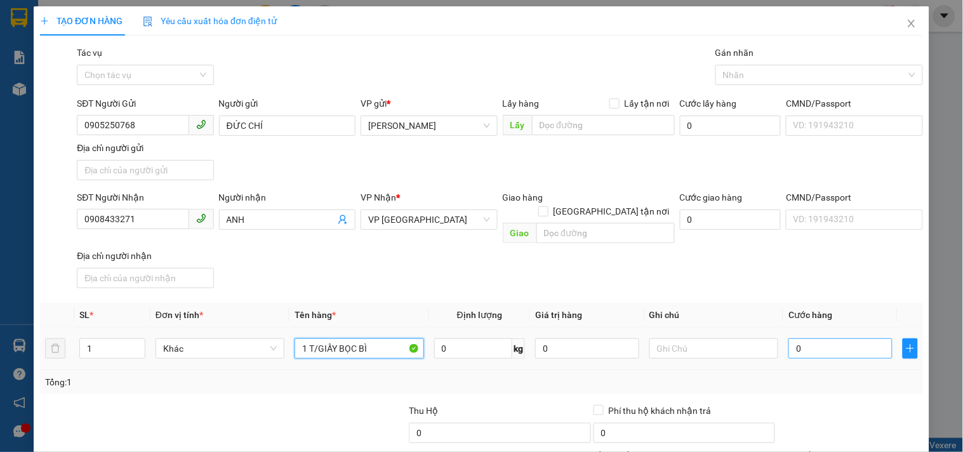
type input "1 T/GIẤY BỌC BÌ"
click at [797, 338] on input "0" at bounding box center [840, 348] width 104 height 20
type input "4"
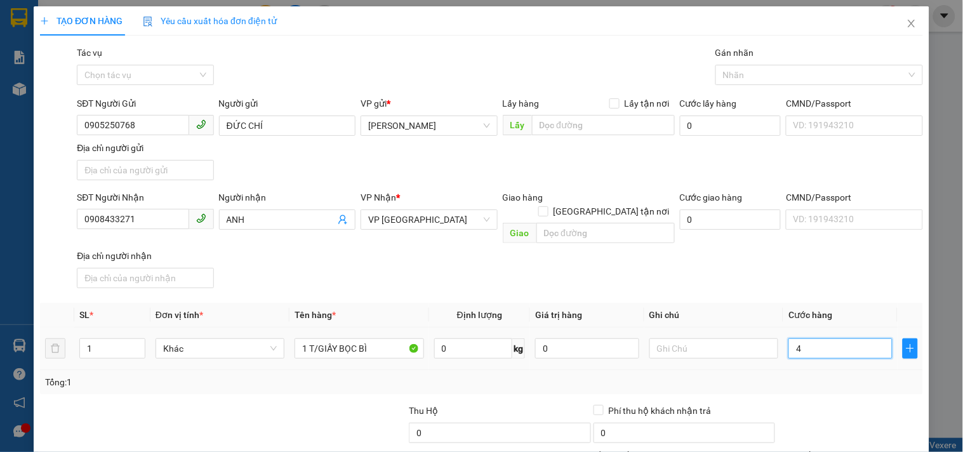
type input "40"
type input "40.000"
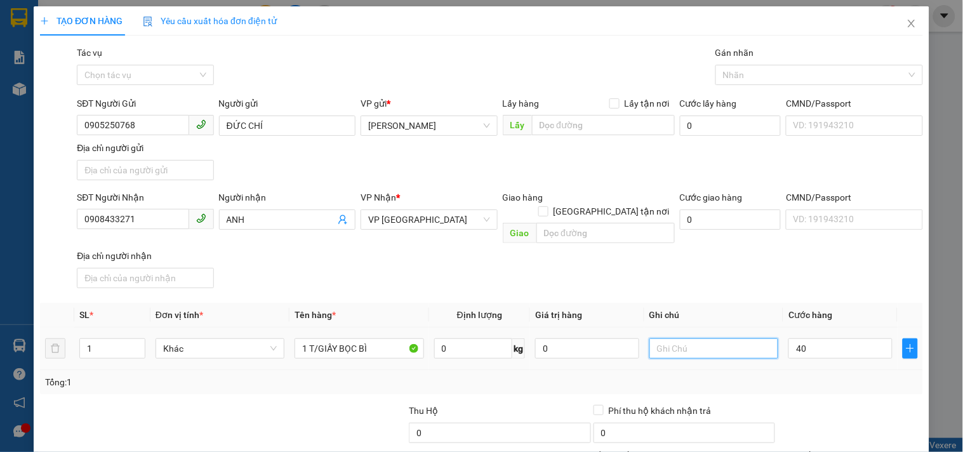
type input "40.000"
click at [722, 338] on input "text" at bounding box center [713, 348] width 129 height 20
type input "CC"
click at [168, 217] on input "0908433271" at bounding box center [133, 219] width 112 height 20
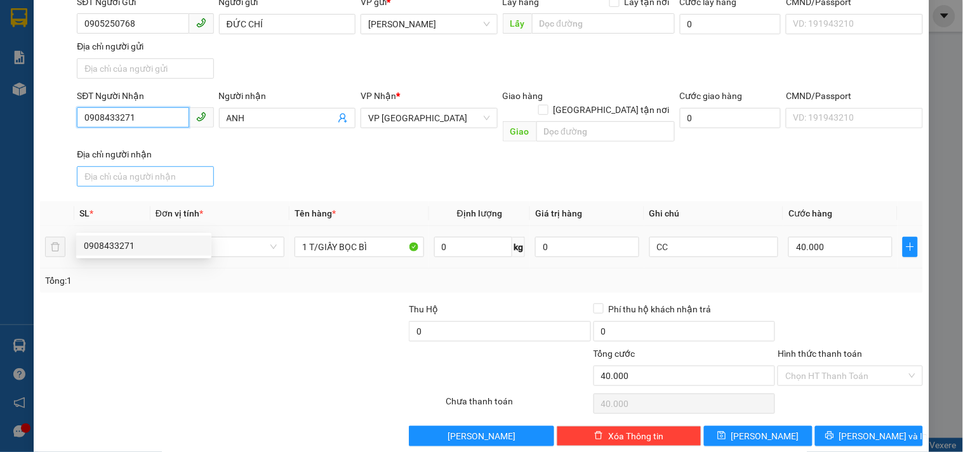
scroll to position [106, 0]
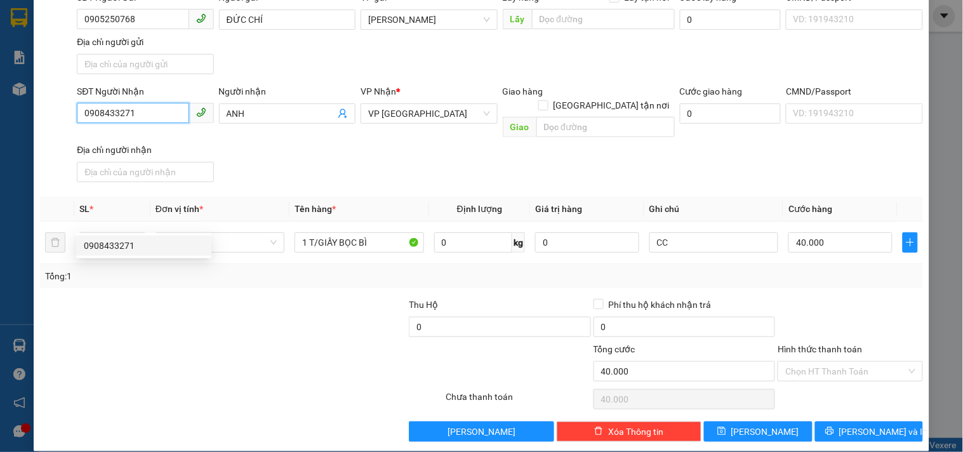
click at [130, 109] on input "0908433271" at bounding box center [133, 113] width 112 height 20
click at [826, 421] on button "[PERSON_NAME] và In" at bounding box center [869, 431] width 108 height 20
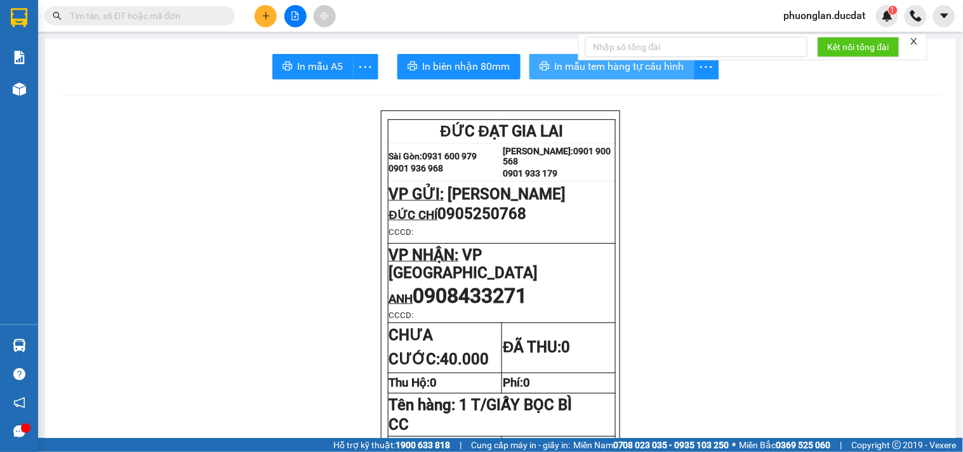
click at [561, 65] on span "In mẫu tem hàng tự cấu hình" at bounding box center [619, 66] width 129 height 16
click at [263, 10] on button at bounding box center [265, 16] width 22 height 22
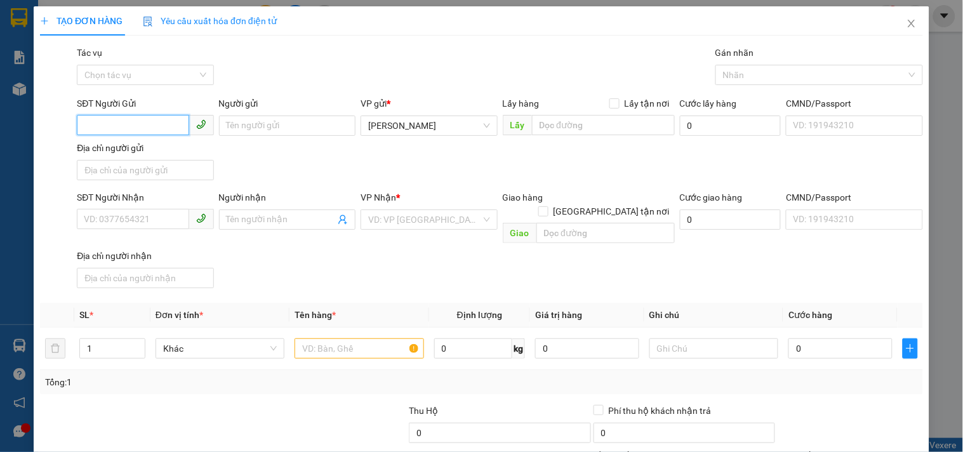
click at [112, 127] on input "SĐT Người Gửi" at bounding box center [133, 125] width 112 height 20
type input "0905250768"
click at [140, 151] on div "0905250768 - ĐỨC CHÍ" at bounding box center [155, 151] width 143 height 14
type input "ĐỨC CHÍ"
type input "0908433271"
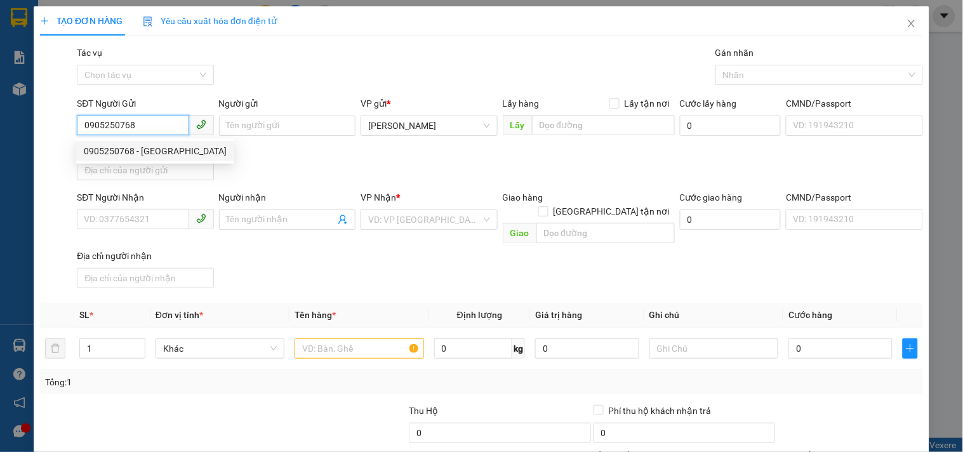
type input "ANH"
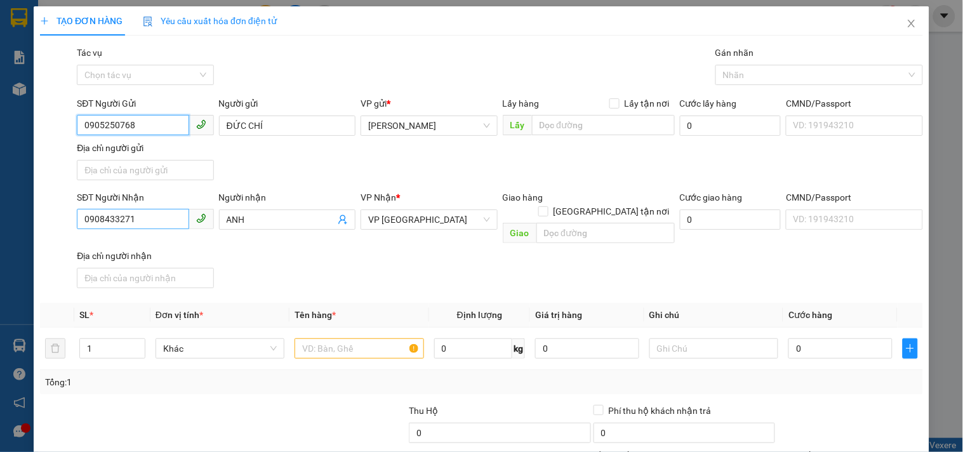
type input "0905250768"
drag, startPoint x: 150, startPoint y: 216, endPoint x: 0, endPoint y: 228, distance: 150.9
click at [0, 232] on div "TẠO ĐƠN HÀNG Yêu cầu xuất hóa đơn điện tử Transit Pickup Surcharge Ids Transit …" at bounding box center [481, 226] width 963 height 452
type input "0912340245"
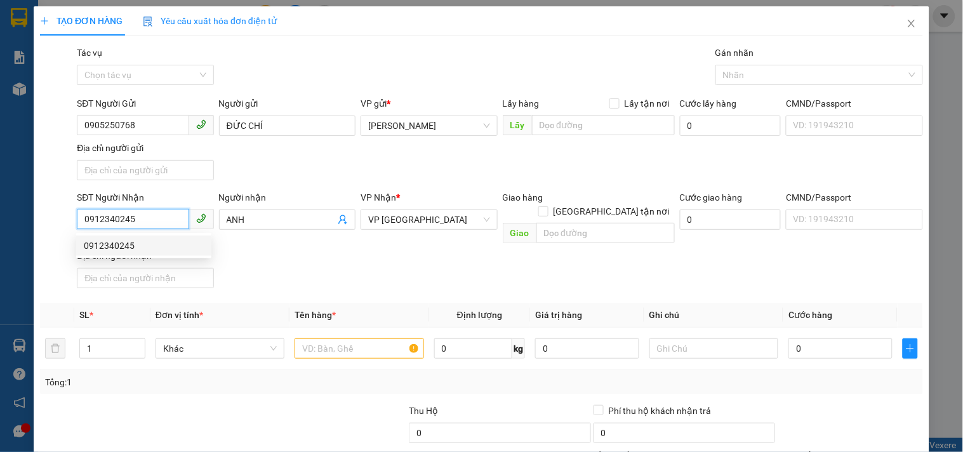
click at [156, 240] on div "0912340245" at bounding box center [144, 246] width 120 height 14
type input "0912340245"
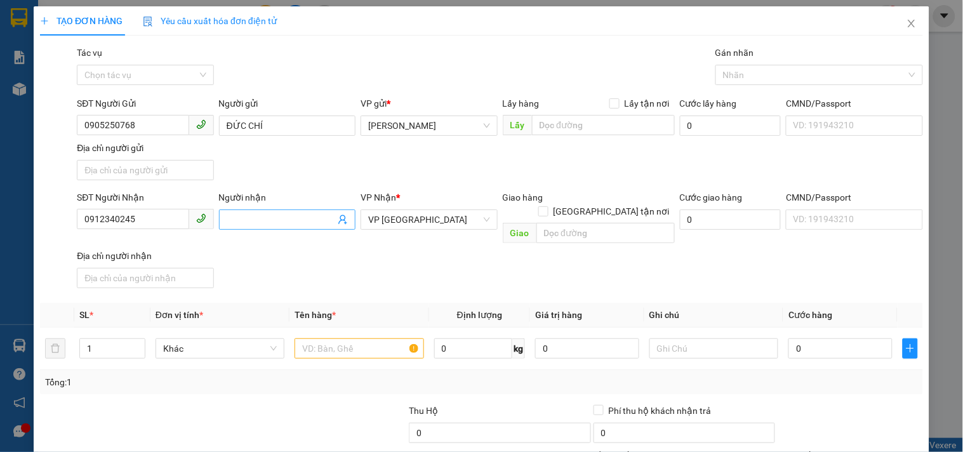
click at [256, 220] on input "Người nhận" at bounding box center [281, 220] width 109 height 14
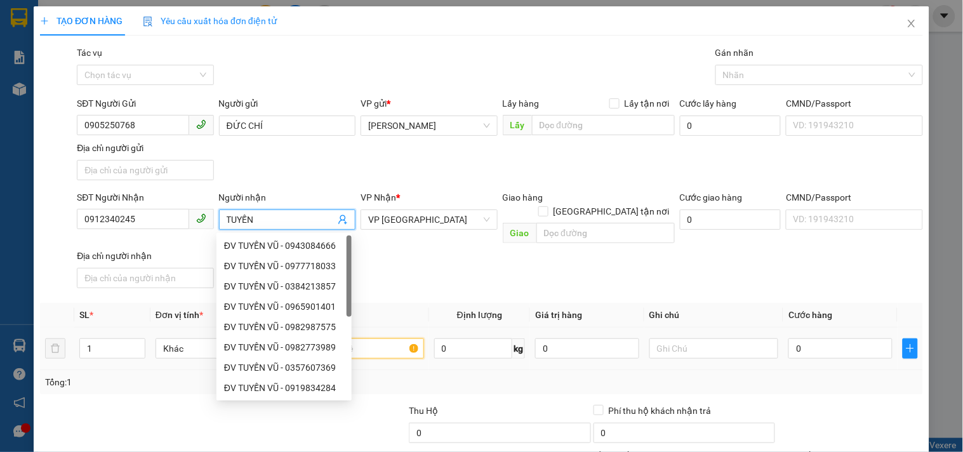
drag, startPoint x: 388, startPoint y: 334, endPoint x: 343, endPoint y: 326, distance: 45.3
click at [363, 338] on input "text" at bounding box center [358, 348] width 129 height 20
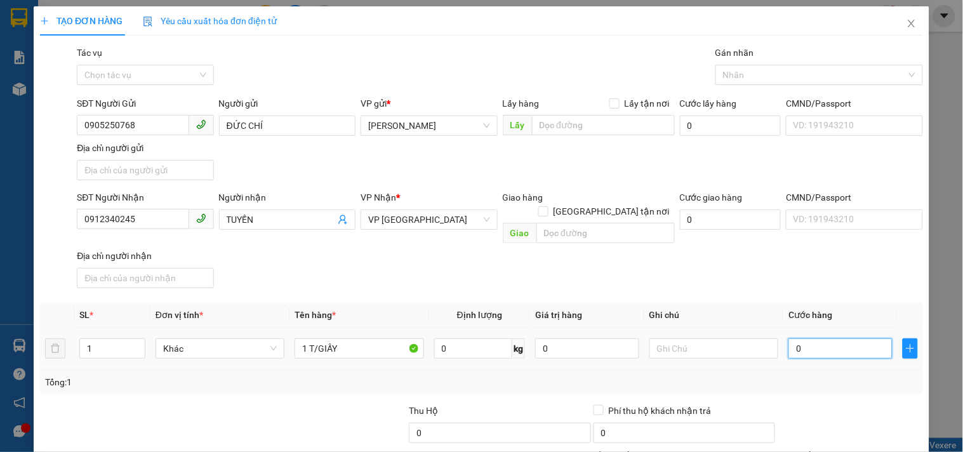
click at [827, 338] on input "0" at bounding box center [840, 348] width 104 height 20
click at [784, 267] on div "SĐT Người Nhận 0912340245 Người nhận TUYẾN VP Nhận * VP Sài Gòn Giao hàng Giao …" at bounding box center [499, 241] width 851 height 103
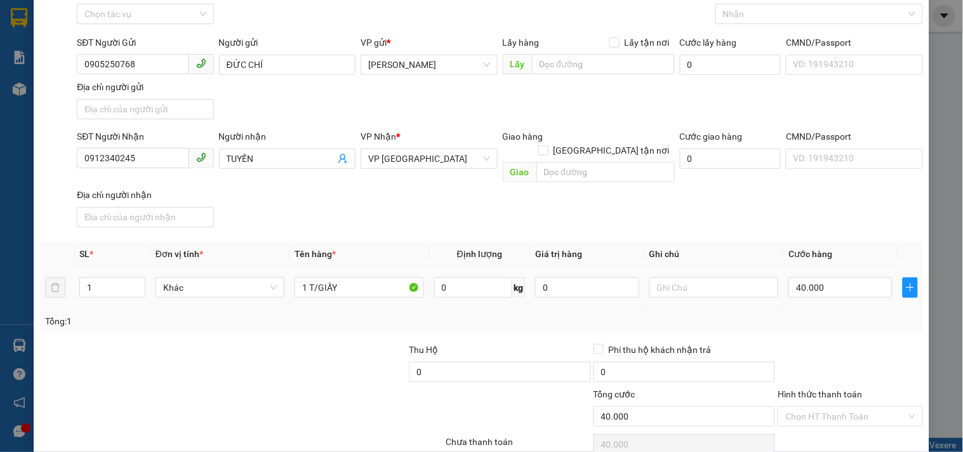
scroll to position [106, 0]
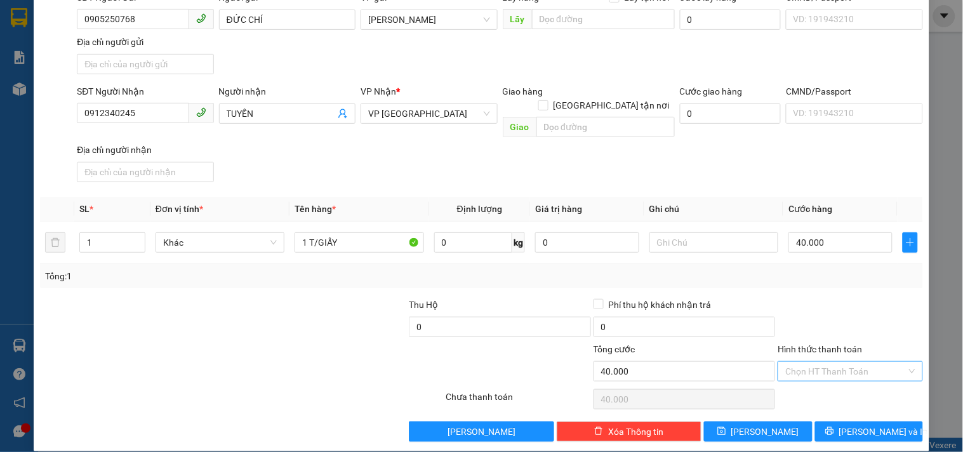
click at [796, 362] on input "Hình thức thanh toán" at bounding box center [845, 371] width 121 height 19
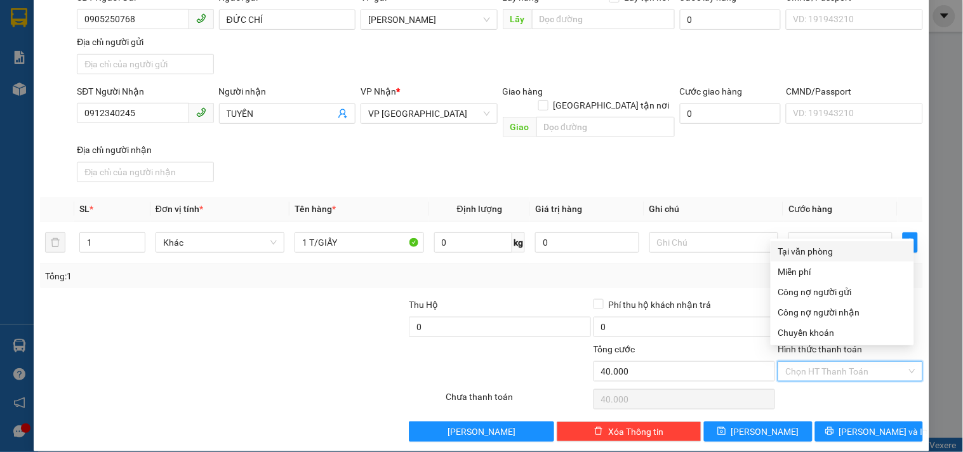
click at [800, 253] on div "Tại văn phòng" at bounding box center [842, 251] width 128 height 14
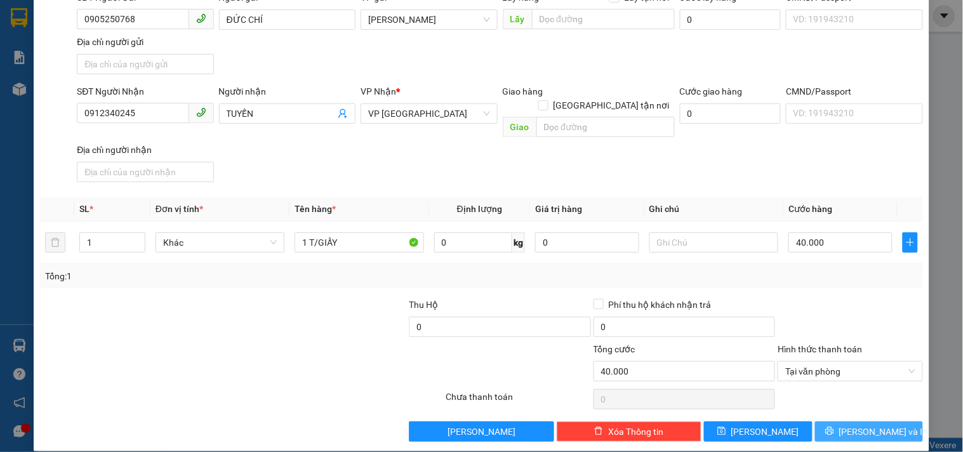
click at [833, 421] on button "[PERSON_NAME] và In" at bounding box center [869, 431] width 108 height 20
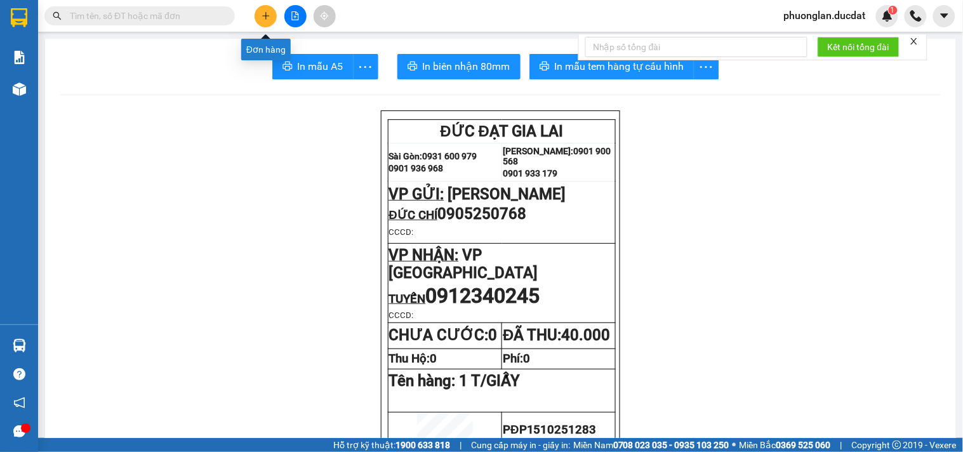
click at [262, 20] on button at bounding box center [265, 16] width 22 height 22
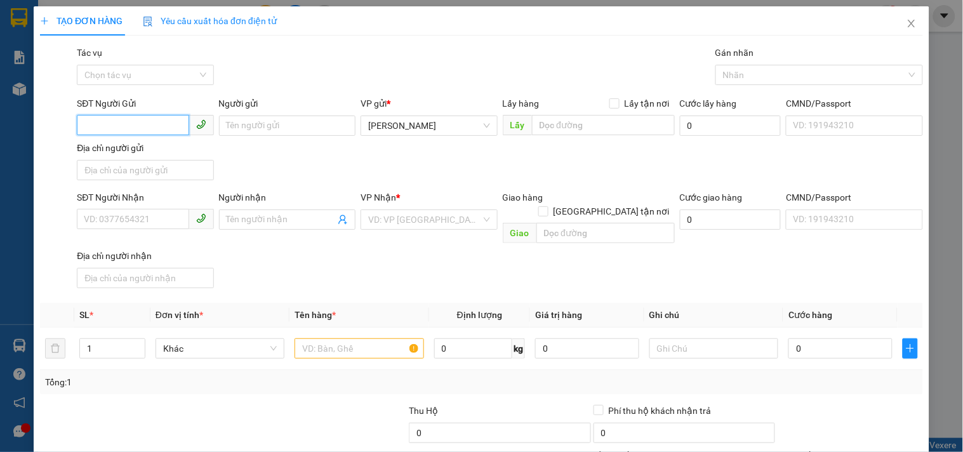
click at [128, 129] on input "SĐT Người Gửi" at bounding box center [133, 125] width 112 height 20
drag, startPoint x: 180, startPoint y: 154, endPoint x: 197, endPoint y: 137, distance: 24.7
click at [180, 154] on div "0886165453" at bounding box center [144, 151] width 120 height 14
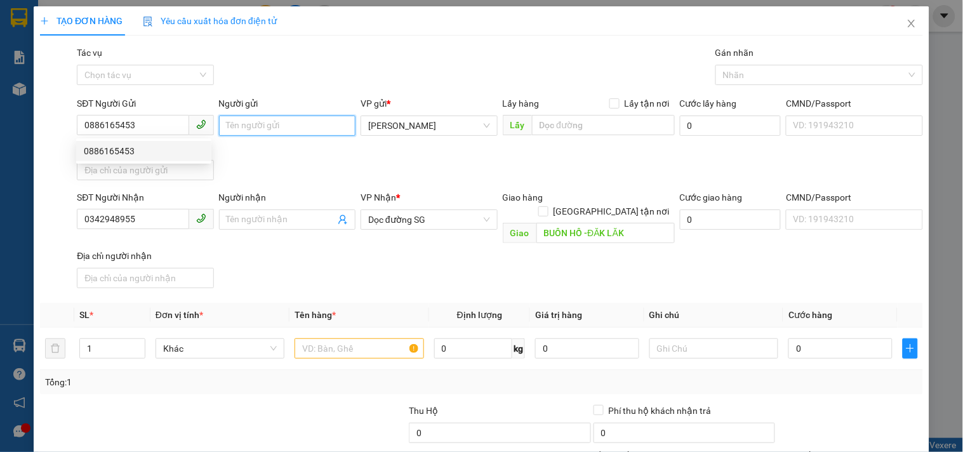
click at [251, 127] on input "Người gửi" at bounding box center [287, 125] width 136 height 20
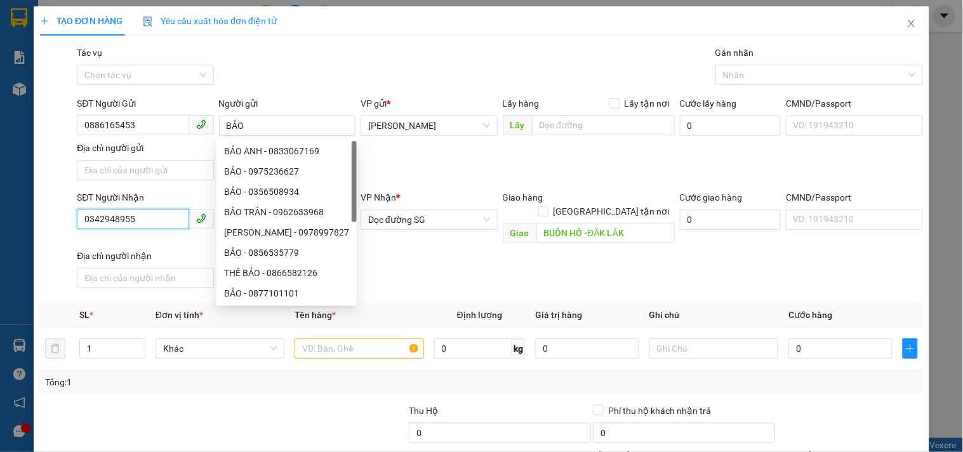
click at [149, 219] on input "0342948955" at bounding box center [133, 219] width 112 height 20
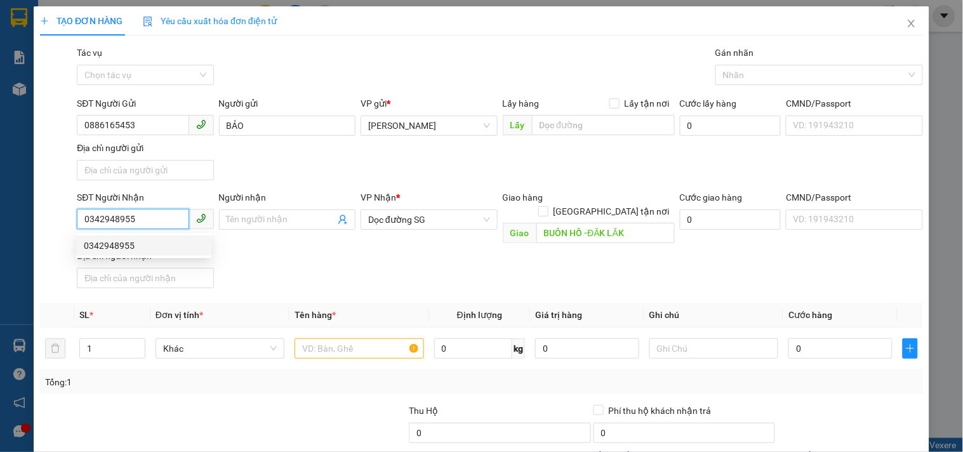
drag, startPoint x: 149, startPoint y: 219, endPoint x: 6, endPoint y: 277, distance: 154.0
click at [1, 278] on div "TẠO ĐƠN HÀNG Yêu cầu xuất hóa đơn điện tử Transit Pickup Surcharge Ids Transit …" at bounding box center [481, 226] width 963 height 452
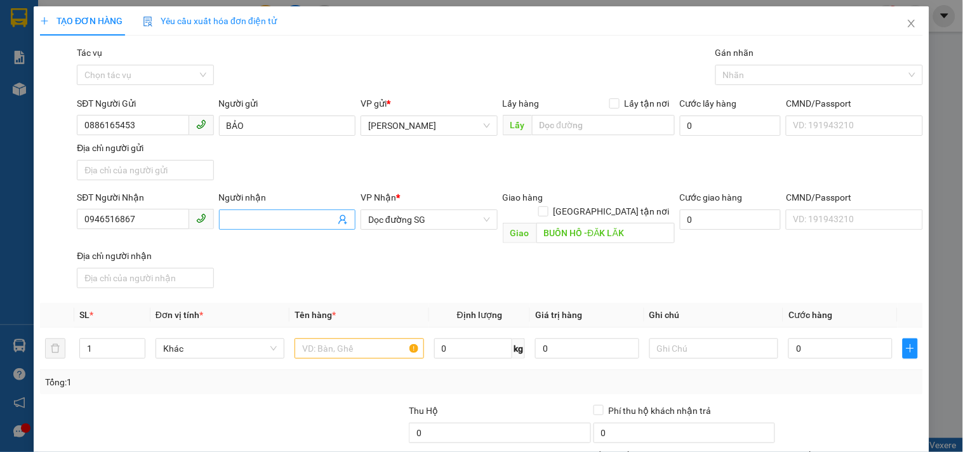
click at [254, 217] on input "Người nhận" at bounding box center [281, 220] width 109 height 14
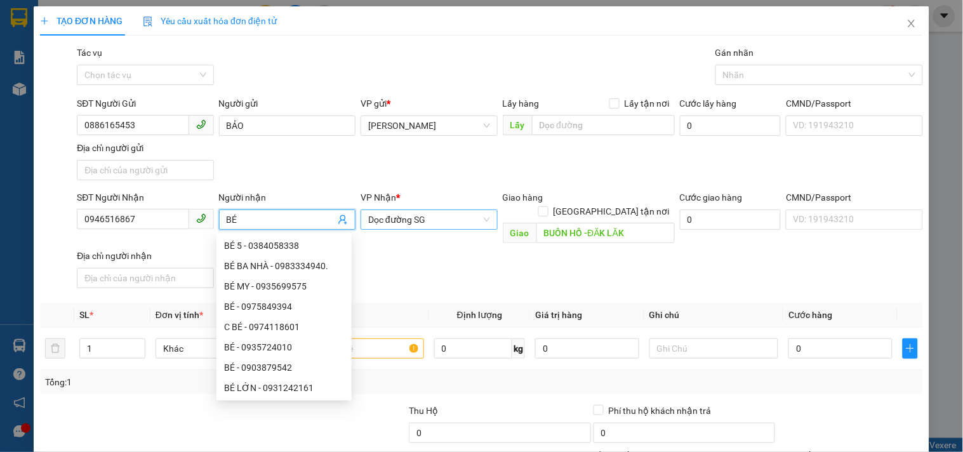
click at [426, 226] on span "Dọc đường SG" at bounding box center [428, 219] width 121 height 19
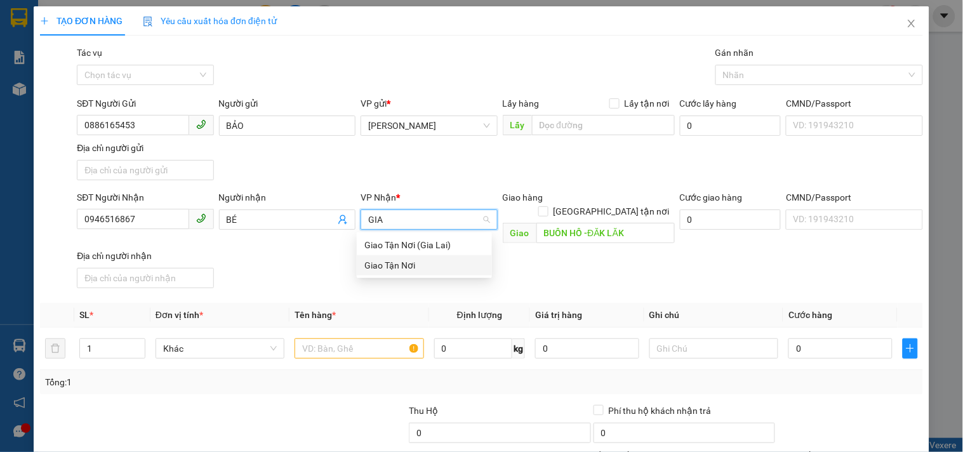
click at [445, 264] on div "Giao Tận Nơi" at bounding box center [424, 265] width 120 height 14
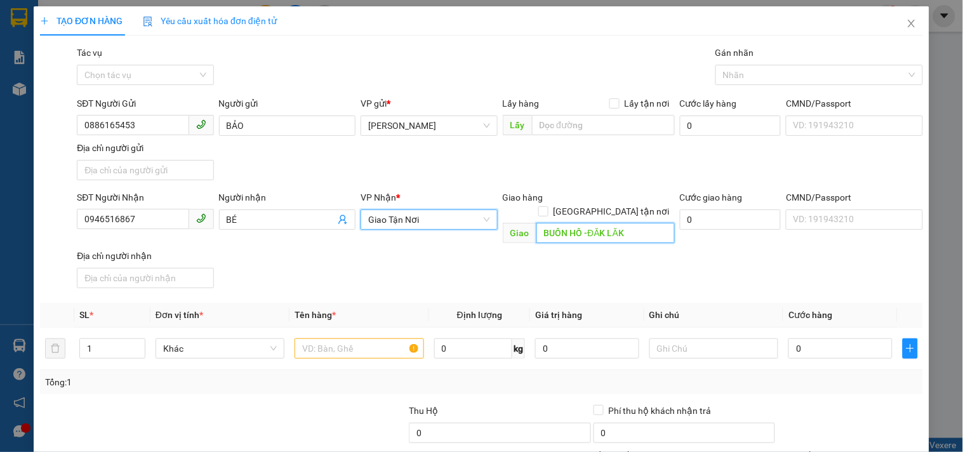
click at [641, 223] on input "BUÔN HỒ -ĐĂK LĂK" at bounding box center [605, 233] width 138 height 20
click at [547, 206] on input "[GEOGRAPHIC_DATA] tận nơi" at bounding box center [542, 210] width 9 height 9
click at [654, 223] on input "BUÔN HỒ -ĐĂK LĂK" at bounding box center [605, 233] width 138 height 20
drag, startPoint x: 654, startPoint y: 219, endPoint x: 427, endPoint y: 214, distance: 227.2
click at [430, 216] on div "SĐT Người Nhận 0946516867 Người nhận BÉ VP Nhận * Giao Tận Nơi Giao hàng Giao …" at bounding box center [499, 242] width 851 height 104
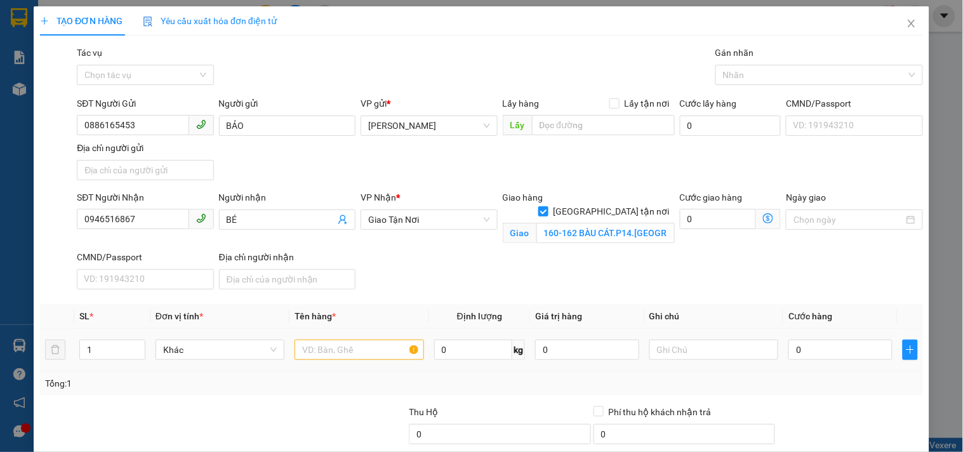
click at [369, 338] on div at bounding box center [358, 349] width 129 height 25
drag, startPoint x: 365, startPoint y: 356, endPoint x: 345, endPoint y: 367, distance: 22.4
click at [364, 365] on td at bounding box center [358, 350] width 139 height 43
click at [815, 352] on input "0" at bounding box center [840, 349] width 104 height 20
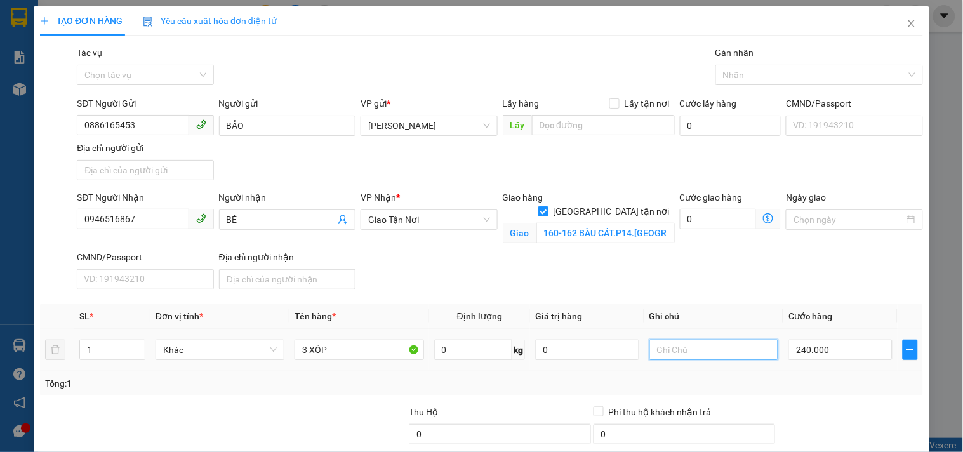
click at [673, 359] on input "text" at bounding box center [713, 349] width 129 height 20
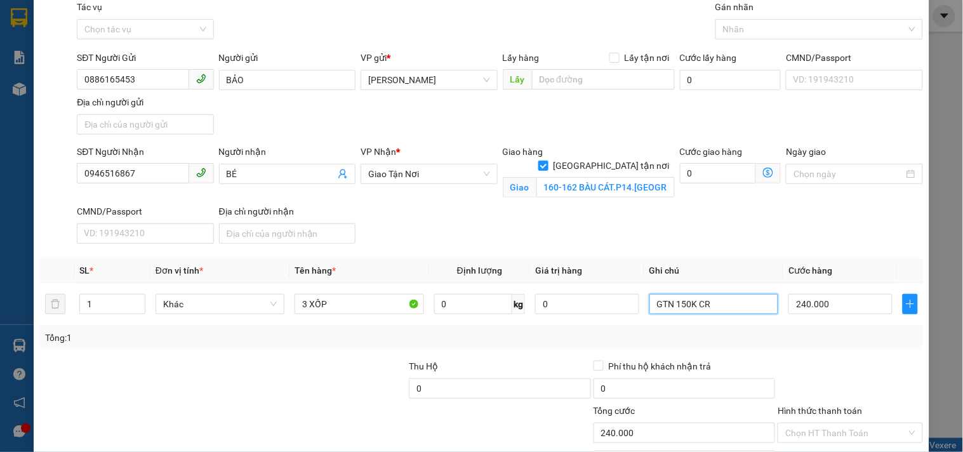
scroll to position [122, 0]
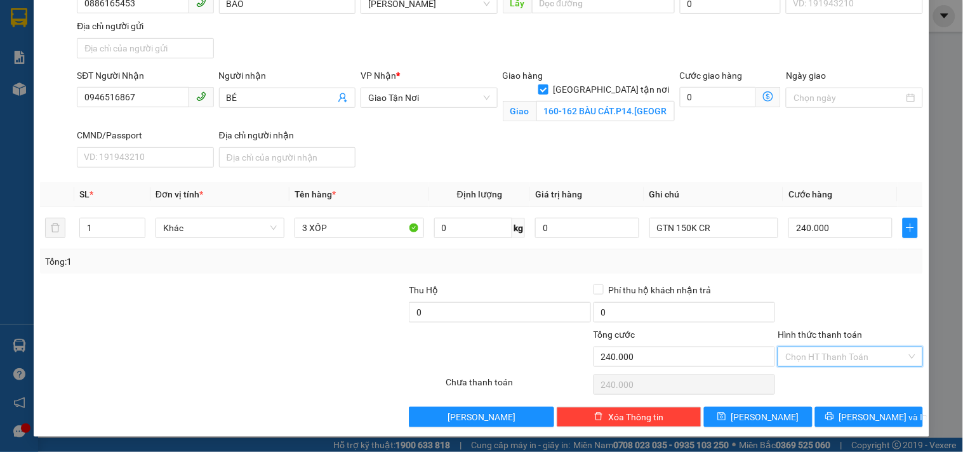
click at [848, 357] on input "Hình thức thanh toán" at bounding box center [845, 356] width 121 height 19
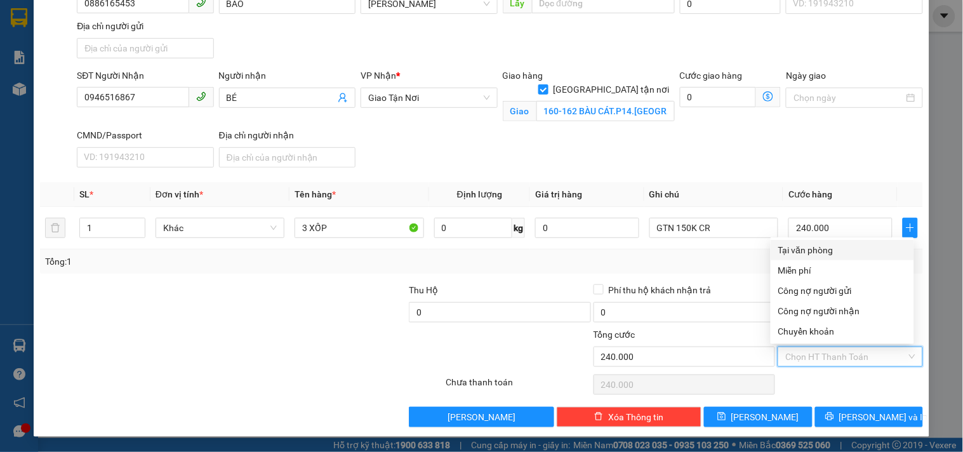
click at [834, 250] on div "Tại văn phòng" at bounding box center [842, 250] width 128 height 14
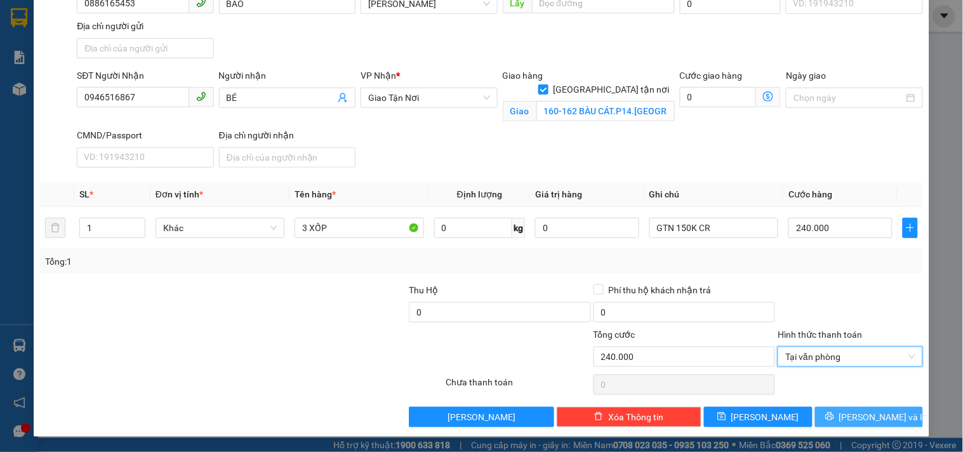
click at [859, 413] on span "[PERSON_NAME] và In" at bounding box center [883, 417] width 89 height 14
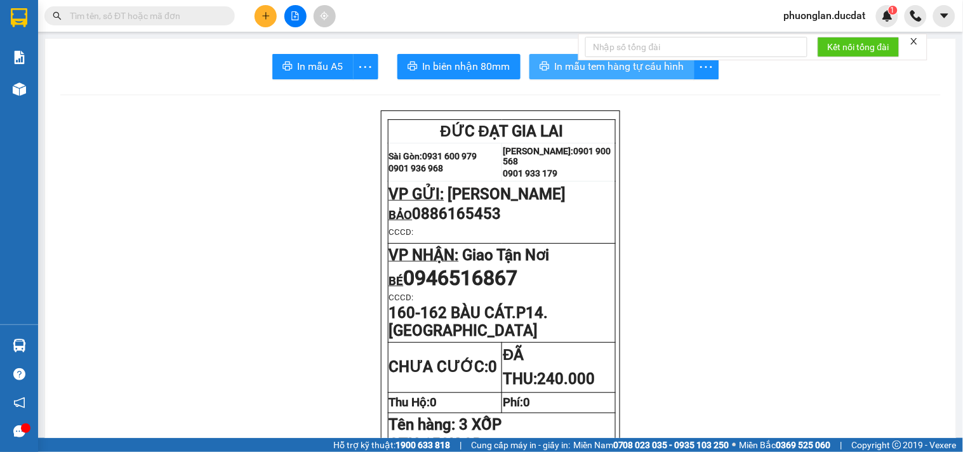
click at [560, 60] on span "In mẫu tem hàng tự cấu hình" at bounding box center [619, 66] width 129 height 16
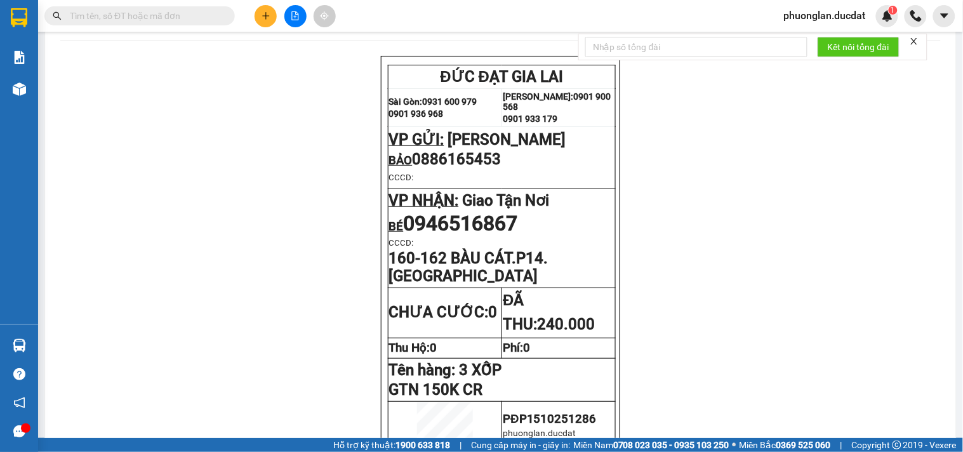
scroll to position [141, 0]
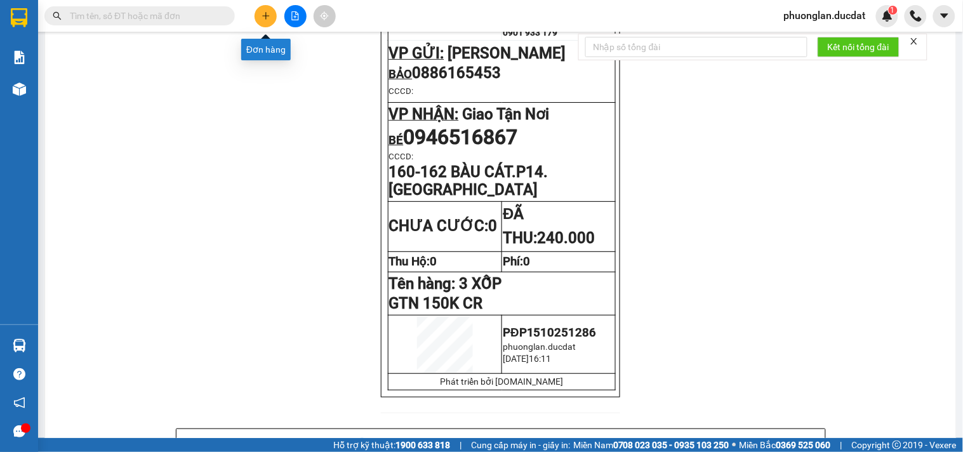
click at [267, 11] on icon "plus" at bounding box center [265, 15] width 9 height 9
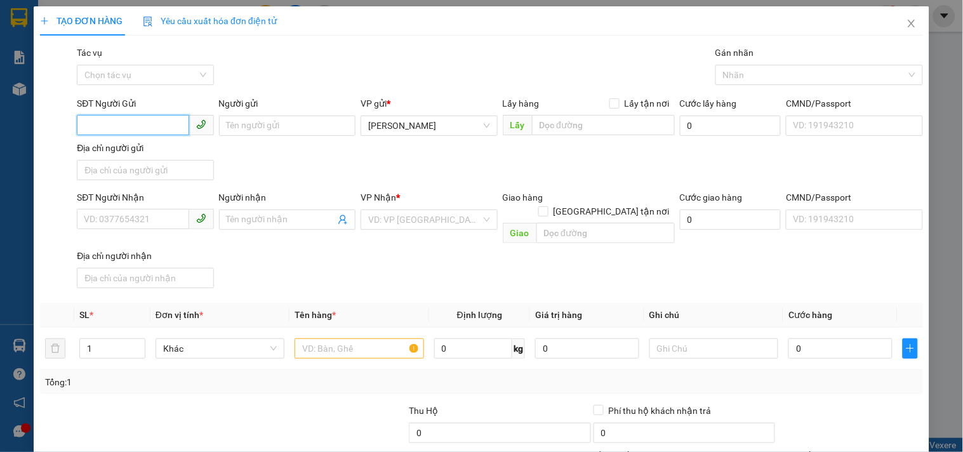
click at [153, 124] on input "SĐT Người Gửi" at bounding box center [133, 125] width 112 height 20
click at [155, 150] on div "0976928192" at bounding box center [144, 151] width 120 height 14
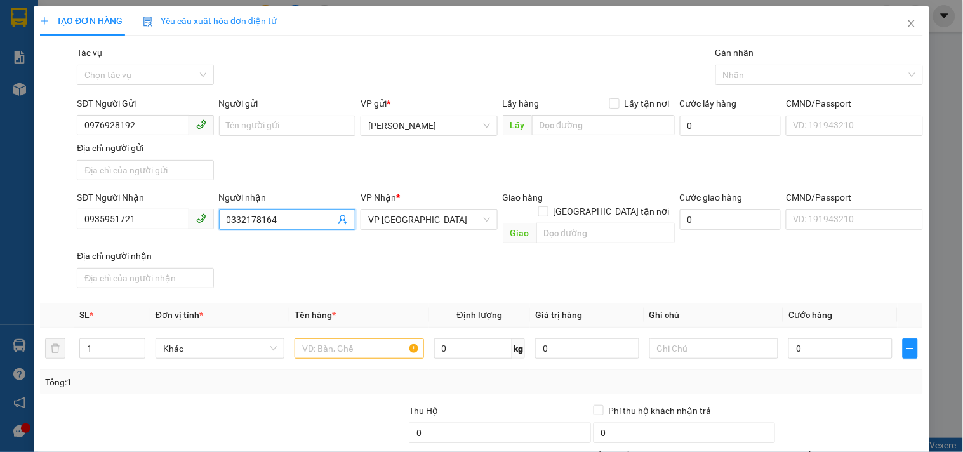
drag, startPoint x: 280, startPoint y: 216, endPoint x: 41, endPoint y: 301, distance: 254.1
click at [41, 301] on div "Transit Pickup Surcharge Ids Transit Deliver Surcharge Ids Transit Deliver Surc…" at bounding box center [481, 297] width 883 height 502
drag, startPoint x: 369, startPoint y: 335, endPoint x: 341, endPoint y: 324, distance: 30.2
click at [367, 338] on input "text" at bounding box center [358, 348] width 129 height 20
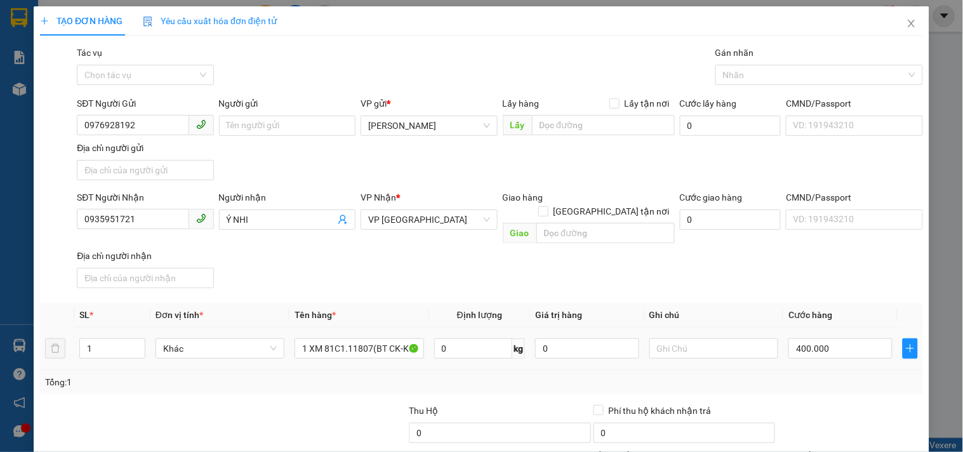
click at [668, 346] on div at bounding box center [713, 348] width 129 height 25
click at [673, 338] on input "text" at bounding box center [713, 348] width 129 height 20
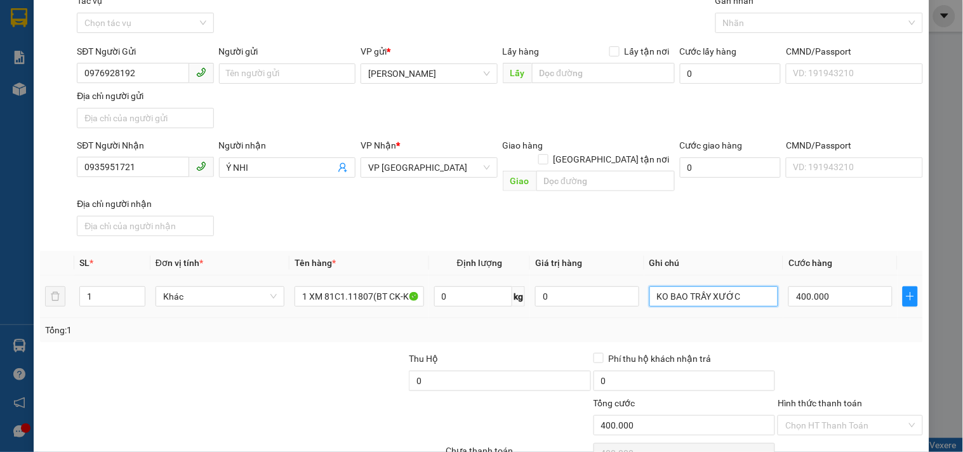
scroll to position [106, 0]
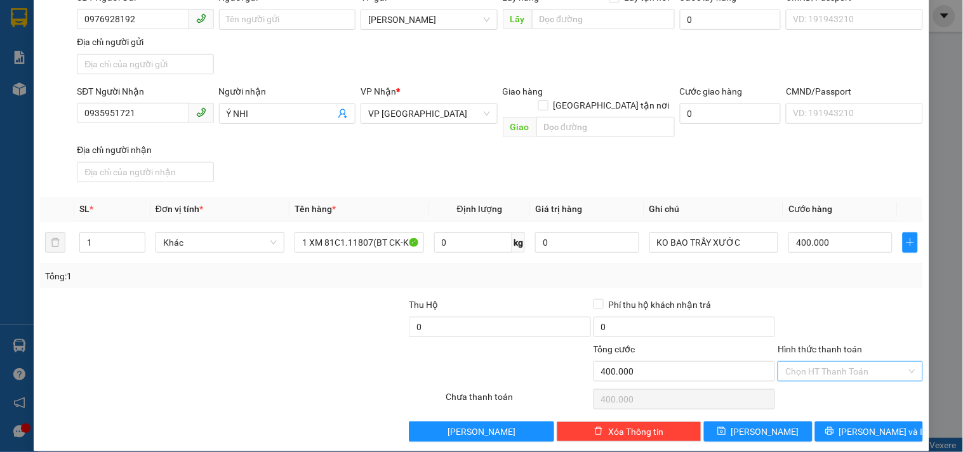
click at [810, 362] on input "Hình thức thanh toán" at bounding box center [845, 371] width 121 height 19
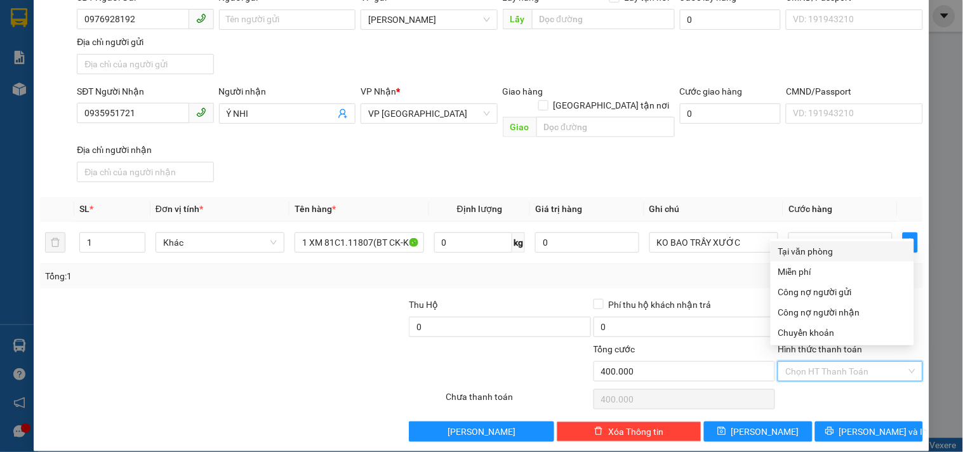
click at [800, 249] on div "Tại văn phòng" at bounding box center [842, 251] width 128 height 14
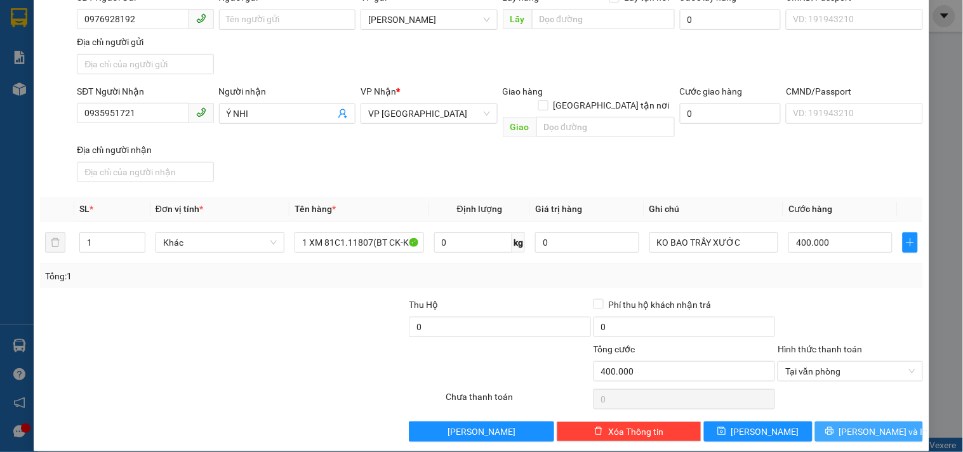
drag, startPoint x: 849, startPoint y: 417, endPoint x: 800, endPoint y: 343, distance: 88.9
click at [849, 425] on span "[PERSON_NAME] và In" at bounding box center [883, 432] width 89 height 14
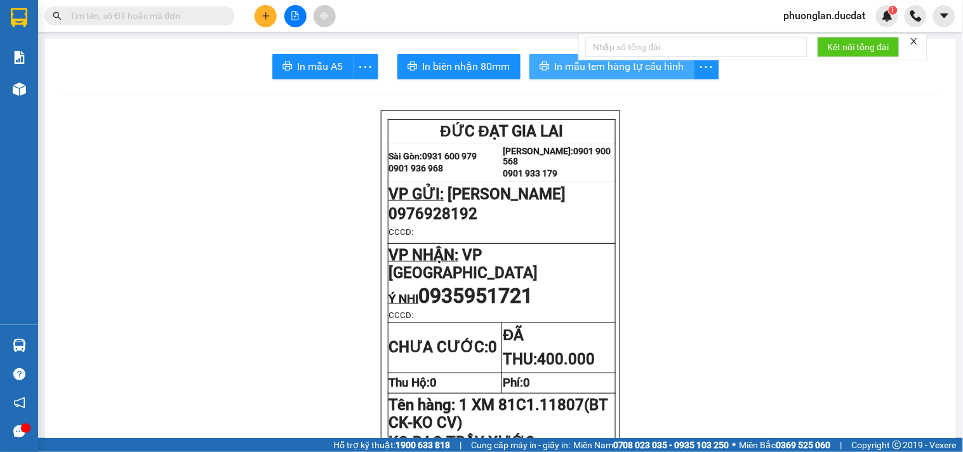
click at [603, 66] on span "In mẫu tem hàng tự cấu hình" at bounding box center [619, 66] width 129 height 16
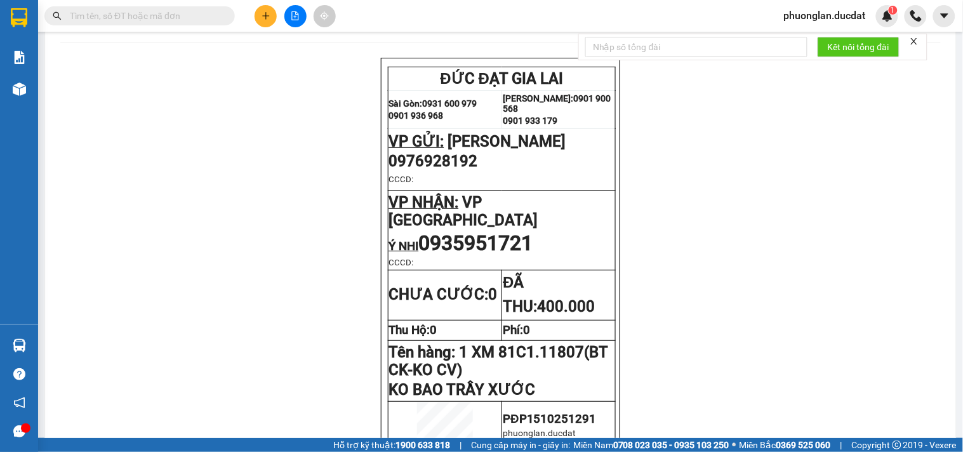
scroll to position [141, 0]
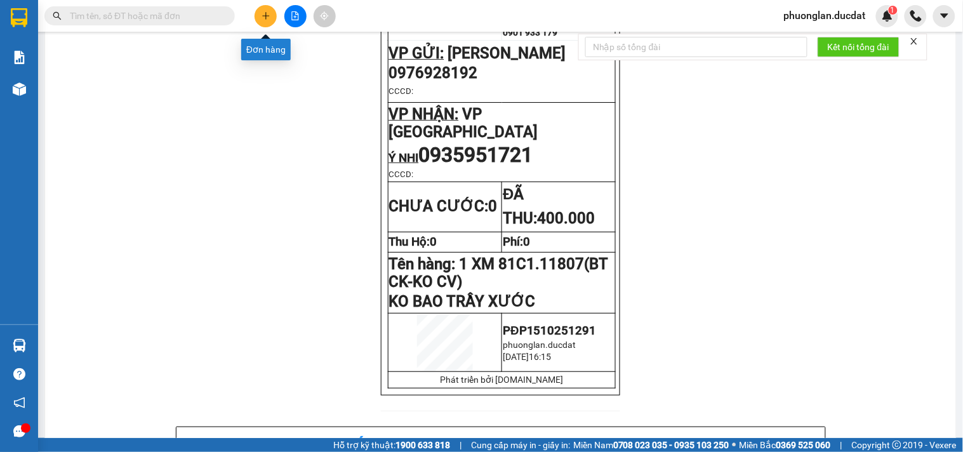
click at [269, 15] on icon "plus" at bounding box center [265, 15] width 9 height 9
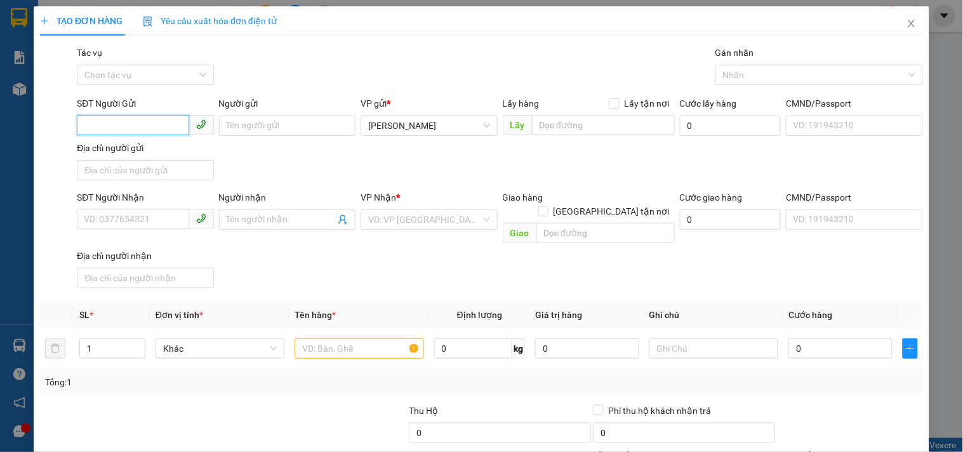
click at [150, 125] on input "SĐT Người Gửi" at bounding box center [133, 125] width 112 height 20
drag, startPoint x: 274, startPoint y: 119, endPoint x: 262, endPoint y: 121, distance: 12.3
click at [272, 119] on input "Người gửi" at bounding box center [287, 125] width 136 height 20
click at [169, 123] on input "0944163348" at bounding box center [133, 125] width 112 height 20
drag, startPoint x: 149, startPoint y: 155, endPoint x: 148, endPoint y: 170, distance: 14.6
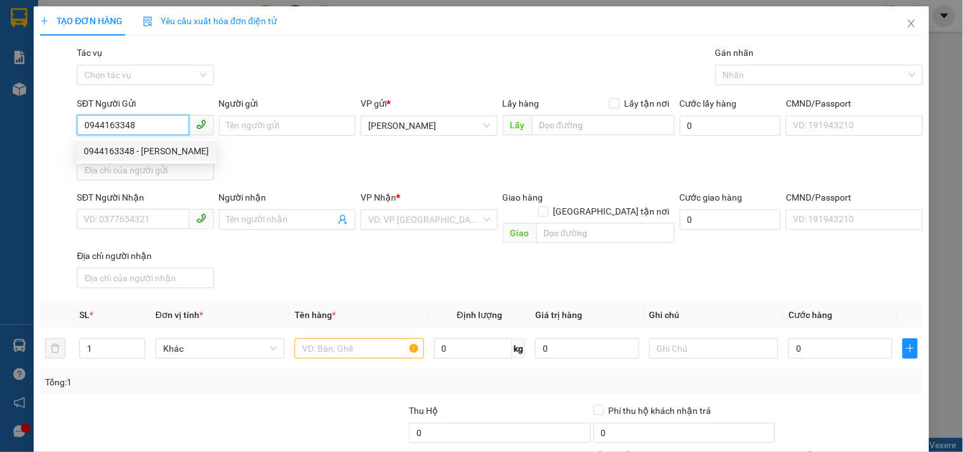
click at [149, 155] on div "0944163348 - THANH" at bounding box center [146, 151] width 125 height 14
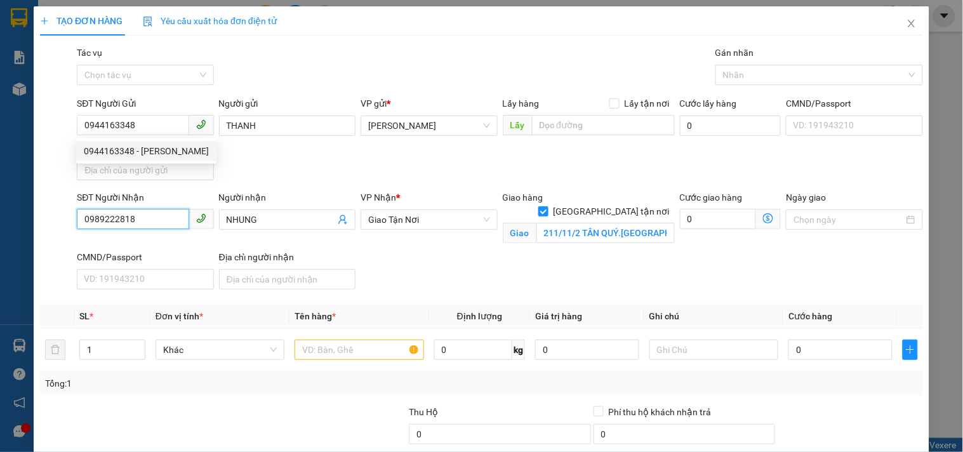
click at [155, 218] on input "0989222818" at bounding box center [133, 219] width 112 height 20
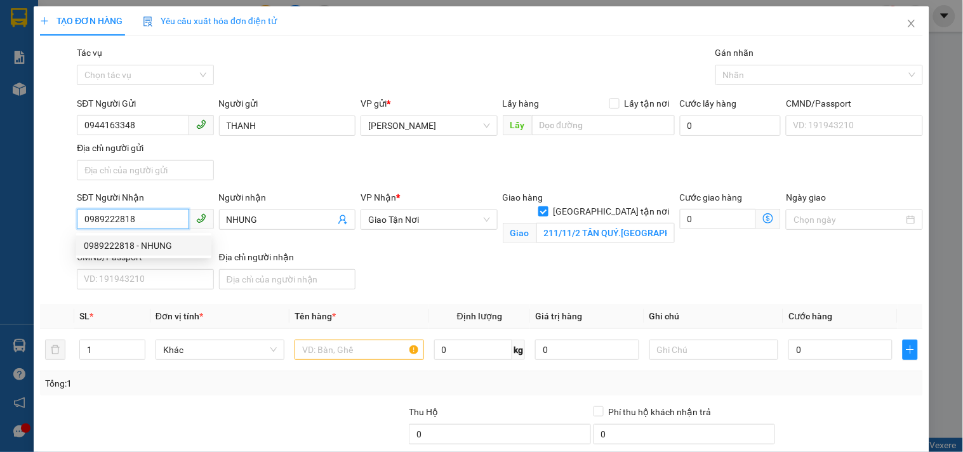
drag, startPoint x: 155, startPoint y: 218, endPoint x: 0, endPoint y: 252, distance: 159.2
click at [0, 248] on div "TẠO ĐƠN HÀNG Yêu cầu xuất hóa đơn điện tử Transit Pickup Surcharge Ids Transit …" at bounding box center [481, 226] width 963 height 452
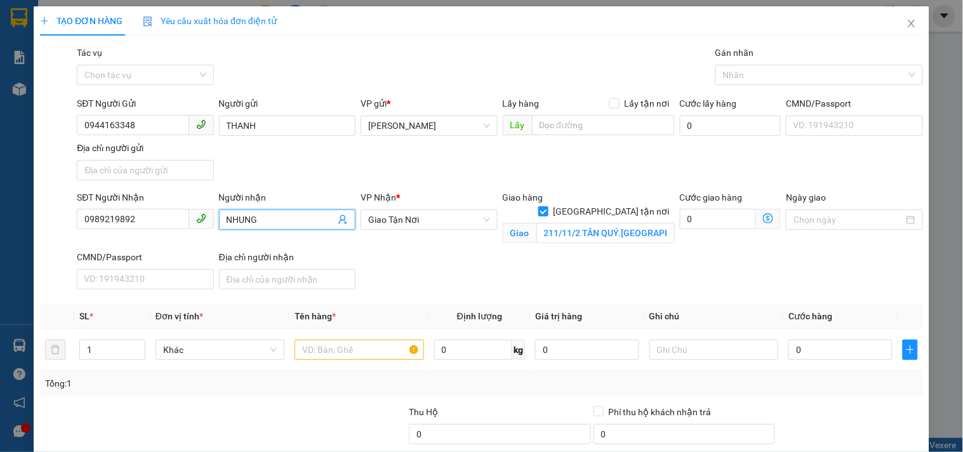
click at [268, 225] on input "NHUNG" at bounding box center [281, 220] width 109 height 14
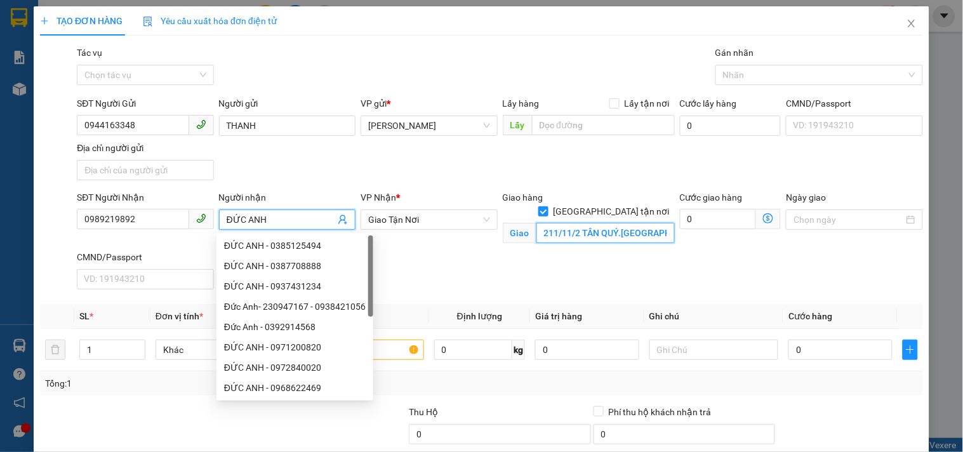
click at [572, 223] on input "211/11/2 TÂN QUÝ.TÂN PHÚ" at bounding box center [605, 233] width 138 height 20
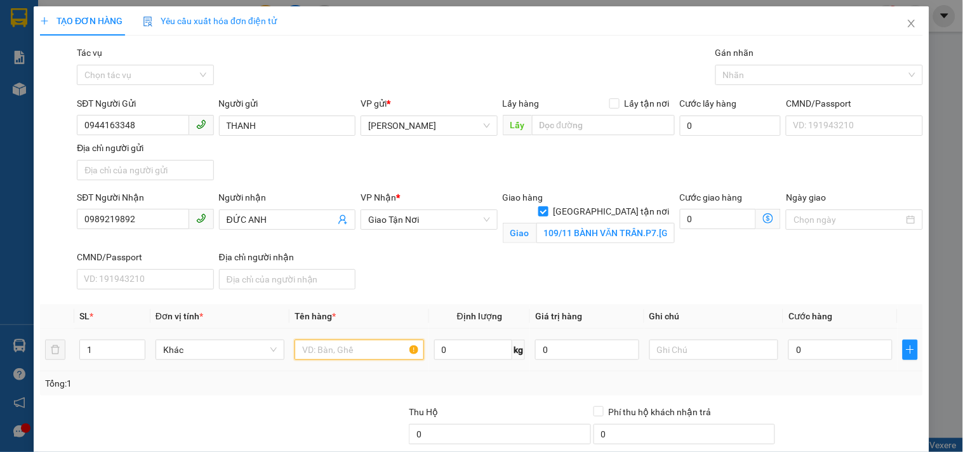
click at [369, 351] on input "text" at bounding box center [358, 349] width 129 height 20
click at [826, 352] on input "0" at bounding box center [840, 349] width 104 height 20
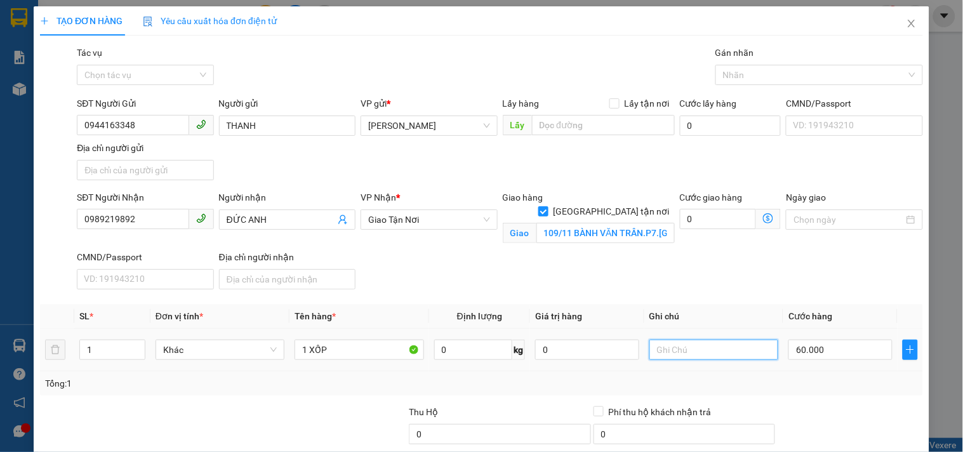
drag, startPoint x: 714, startPoint y: 347, endPoint x: 692, endPoint y: 346, distance: 22.2
click at [704, 348] on input "text" at bounding box center [713, 349] width 129 height 20
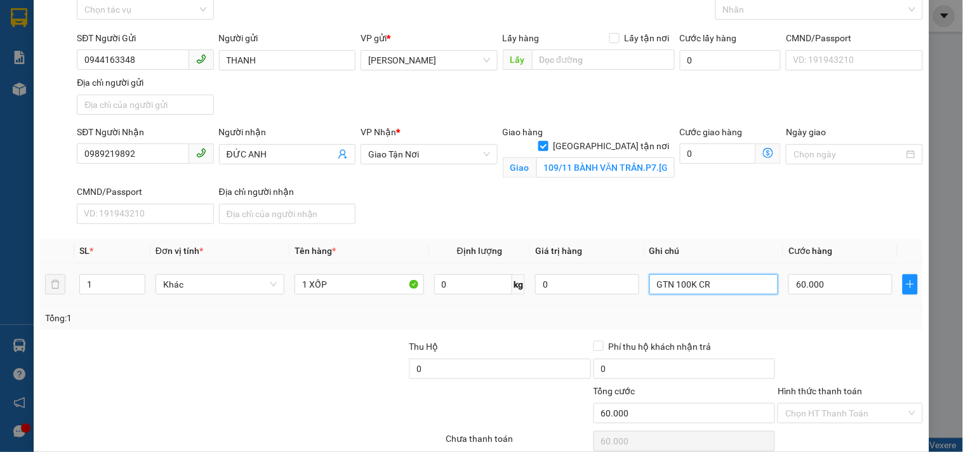
scroll to position [122, 0]
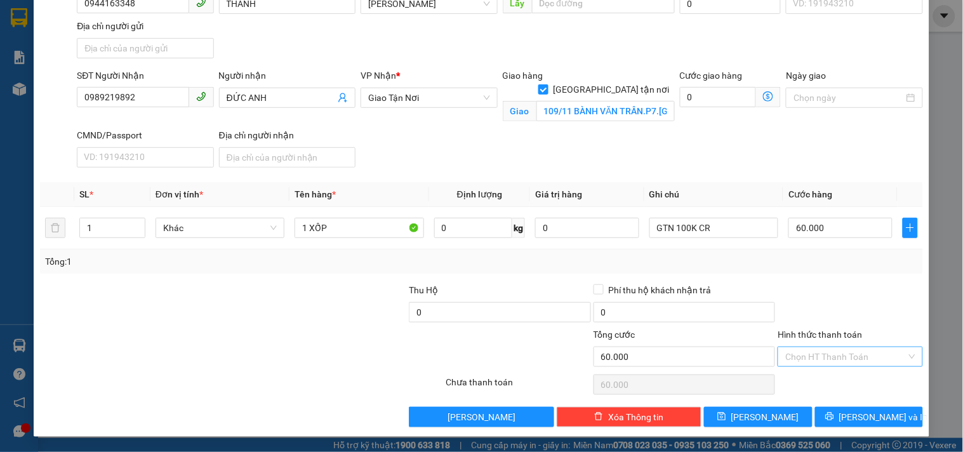
click at [810, 364] on input "Hình thức thanh toán" at bounding box center [845, 356] width 121 height 19
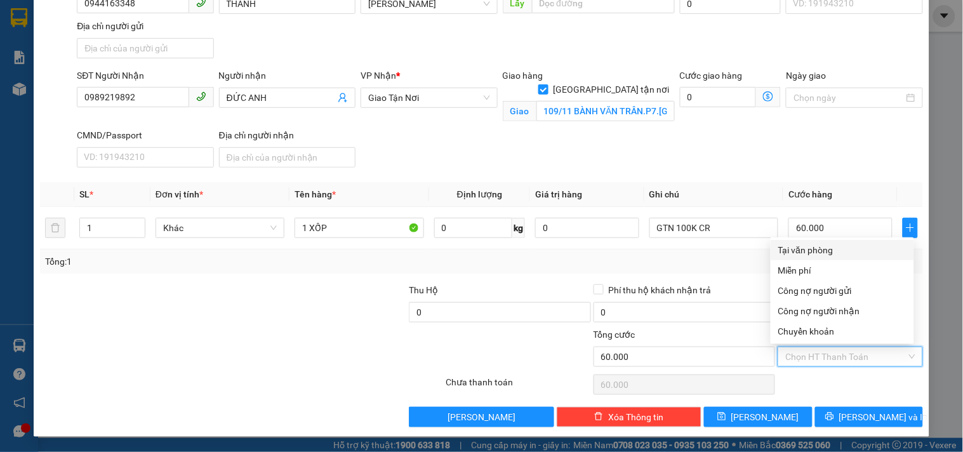
click at [816, 244] on div "Tại văn phòng" at bounding box center [842, 250] width 128 height 14
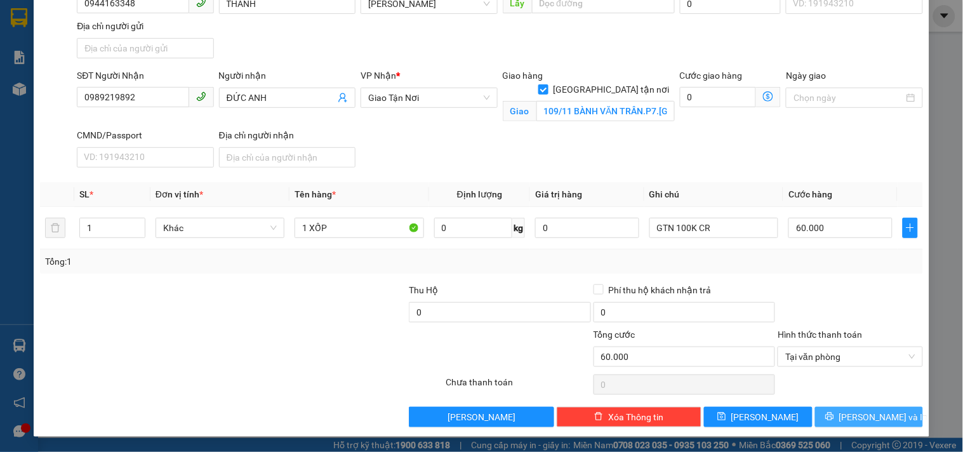
click at [858, 413] on span "[PERSON_NAME] và In" at bounding box center [883, 417] width 89 height 14
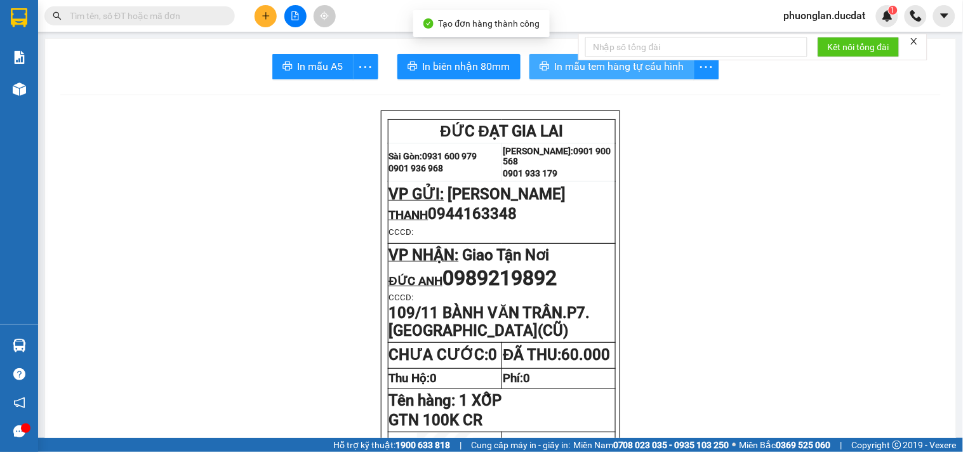
click at [542, 69] on icon "printer" at bounding box center [544, 66] width 10 height 10
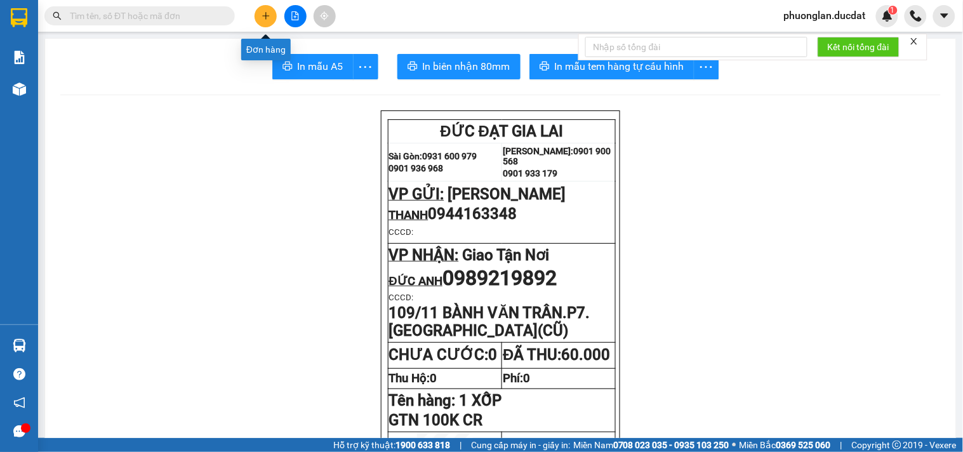
click at [273, 17] on button at bounding box center [265, 16] width 22 height 22
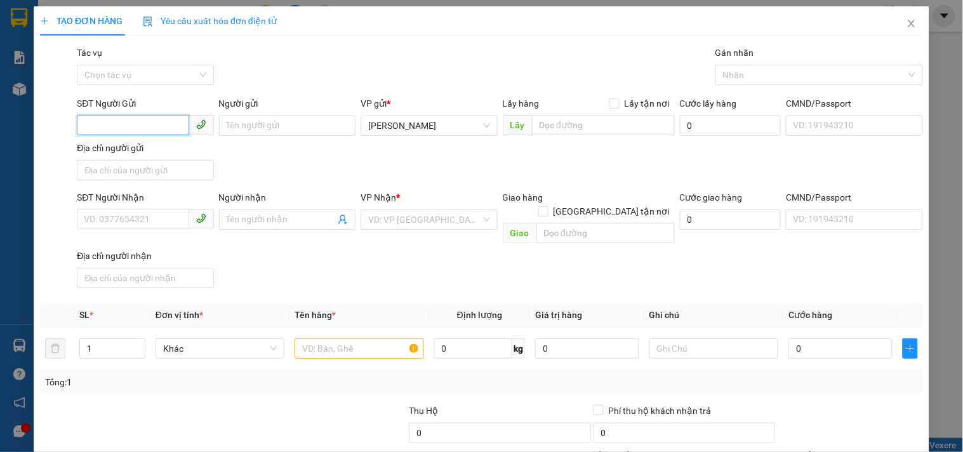
click at [159, 128] on input "SĐT Người Gửi" at bounding box center [133, 125] width 112 height 20
click at [134, 152] on div "0357189921 - THÚY" at bounding box center [144, 151] width 120 height 14
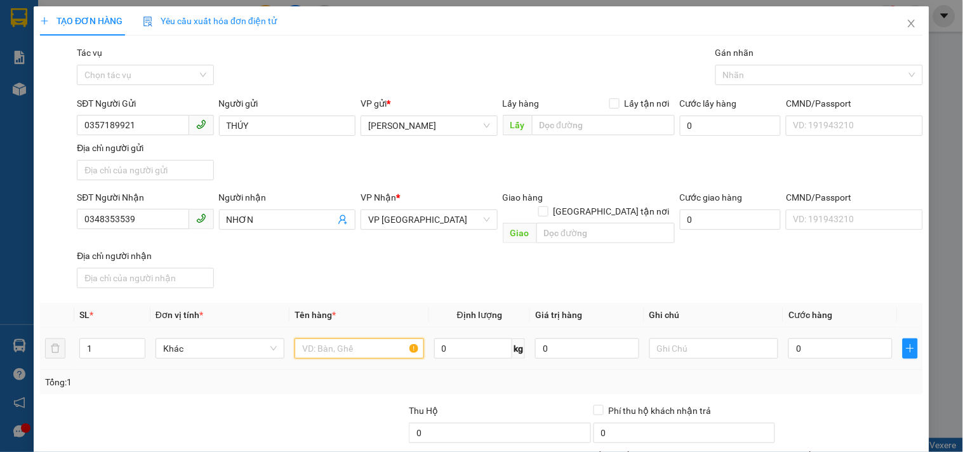
click at [322, 338] on input "text" at bounding box center [358, 348] width 129 height 20
click at [840, 338] on input "0" at bounding box center [840, 348] width 104 height 20
click at [829, 263] on div "SĐT Người Nhận 0348353539 Người nhận NHƠN VP Nhận * VP Sài Gòn Giao hàng Giao t…" at bounding box center [499, 241] width 851 height 103
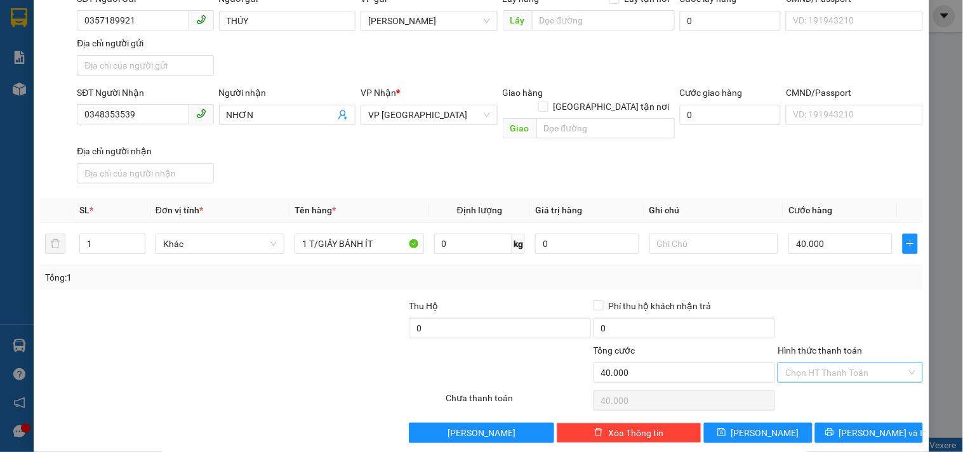
scroll to position [106, 0]
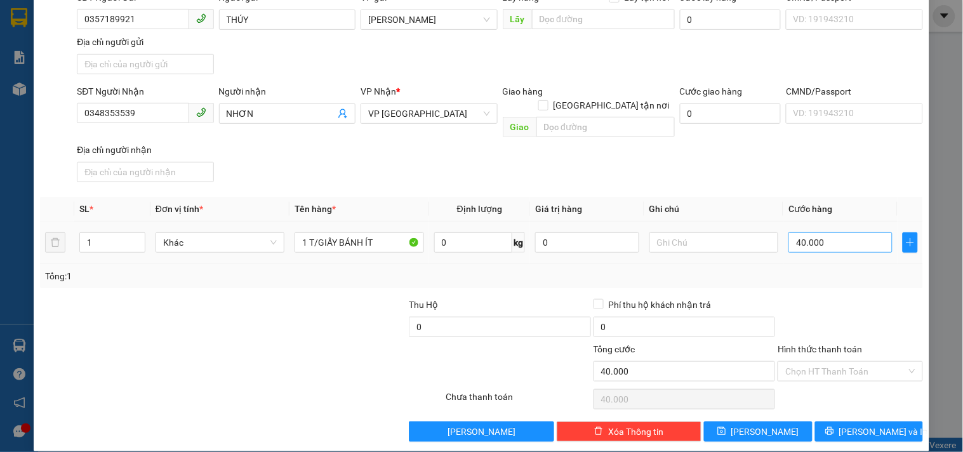
drag, startPoint x: 842, startPoint y: 351, endPoint x: 852, endPoint y: 237, distance: 114.0
click at [843, 362] on input "Hình thức thanh toán" at bounding box center [845, 371] width 121 height 19
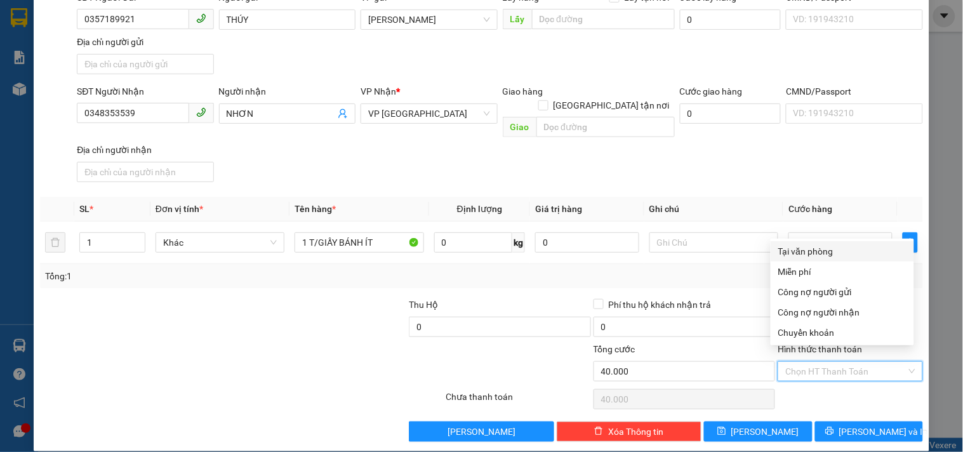
click at [841, 259] on div "Tại văn phòng" at bounding box center [841, 251] width 143 height 20
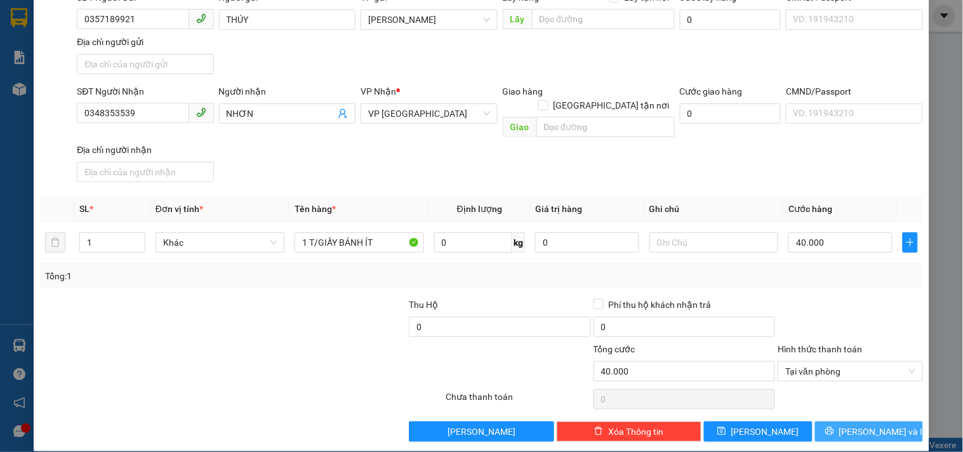
drag, startPoint x: 836, startPoint y: 416, endPoint x: 816, endPoint y: 390, distance: 32.6
click at [834, 426] on icon "printer" at bounding box center [829, 430] width 9 height 9
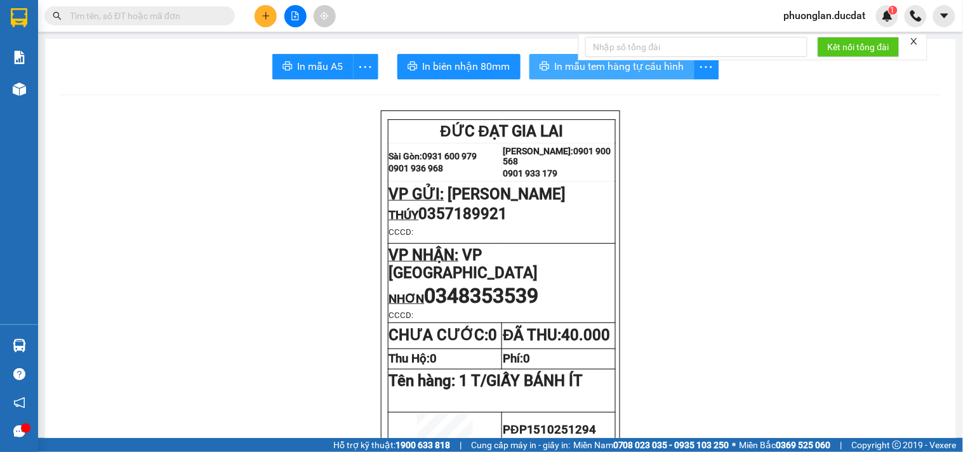
click at [556, 70] on span "In mẫu tem hàng tự cấu hình" at bounding box center [619, 66] width 129 height 16
click at [268, 17] on icon "plus" at bounding box center [265, 15] width 9 height 9
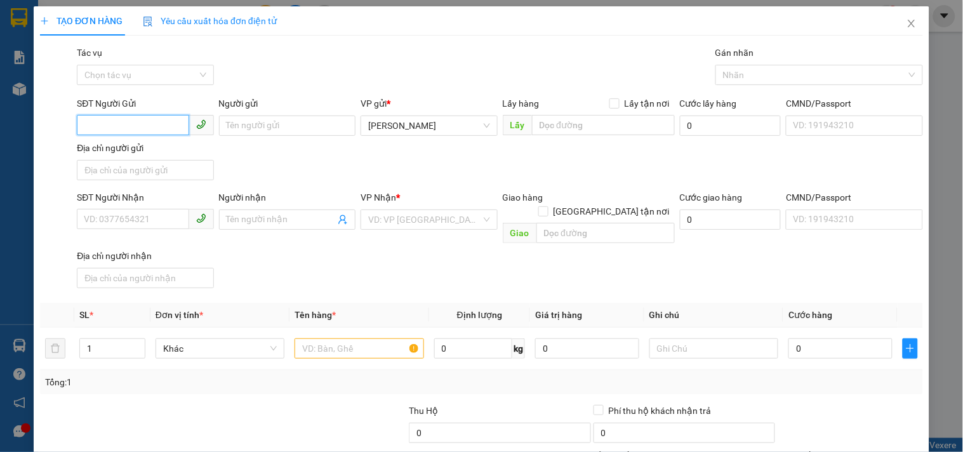
click at [135, 115] on input "SĐT Người Gửi" at bounding box center [133, 125] width 112 height 20
click at [94, 125] on input "0808685379" at bounding box center [133, 125] width 112 height 20
drag, startPoint x: 231, startPoint y: 122, endPoint x: 233, endPoint y: 128, distance: 6.6
click at [232, 121] on input "Người gửi" at bounding box center [287, 125] width 136 height 20
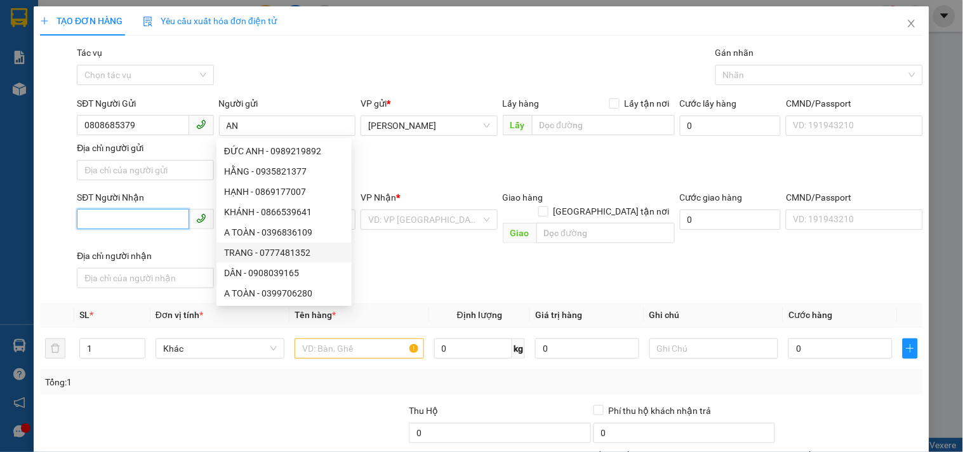
click at [124, 218] on input "SĐT Người Nhận" at bounding box center [133, 219] width 112 height 20
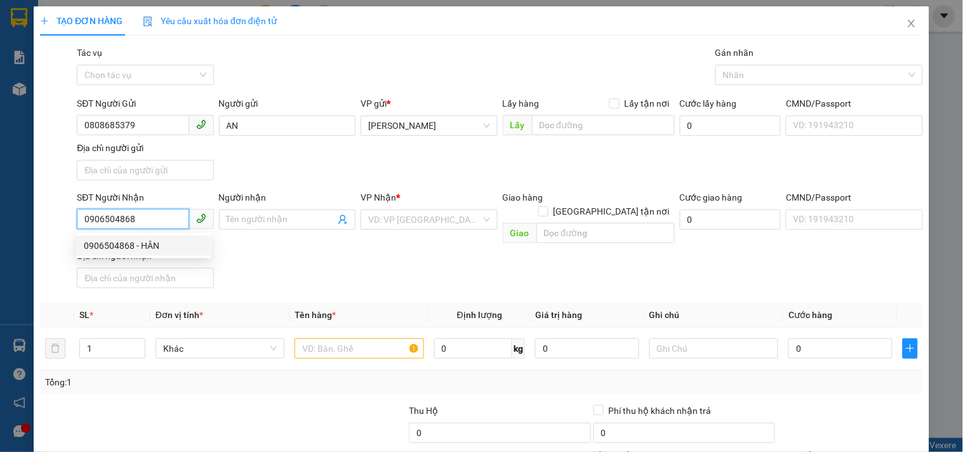
click at [147, 244] on div "0906504868 - HÂN" at bounding box center [144, 246] width 120 height 14
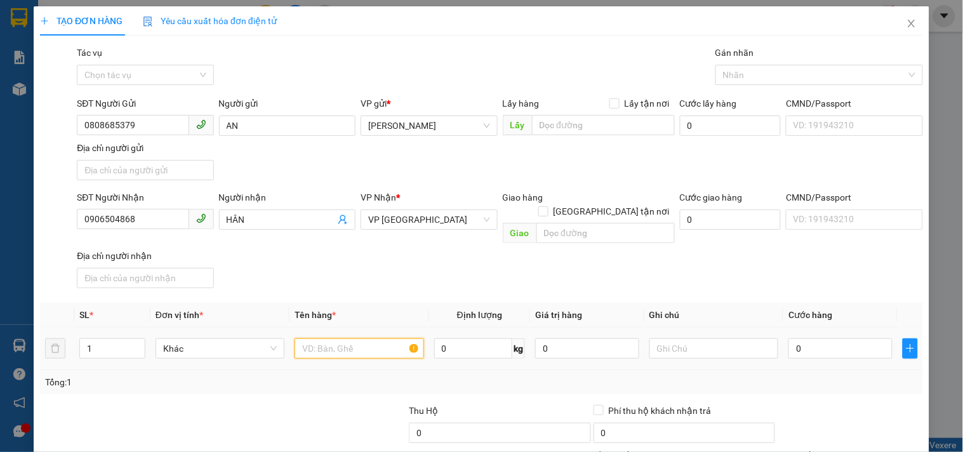
click at [353, 343] on input "text" at bounding box center [358, 348] width 129 height 20
click at [392, 220] on span "VP [GEOGRAPHIC_DATA]" at bounding box center [428, 219] width 121 height 19
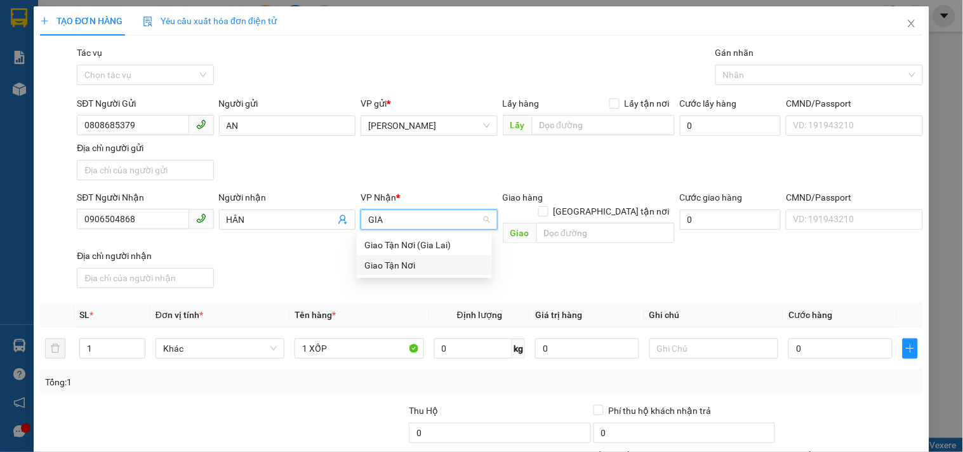
click at [409, 259] on div "Giao Tận Nơi" at bounding box center [424, 265] width 120 height 14
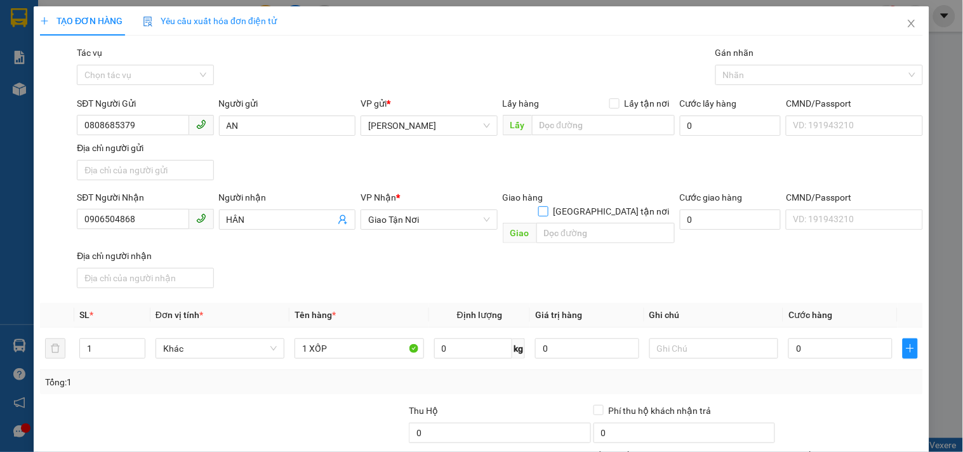
click at [547, 206] on input "[GEOGRAPHIC_DATA] tận nơi" at bounding box center [542, 210] width 9 height 9
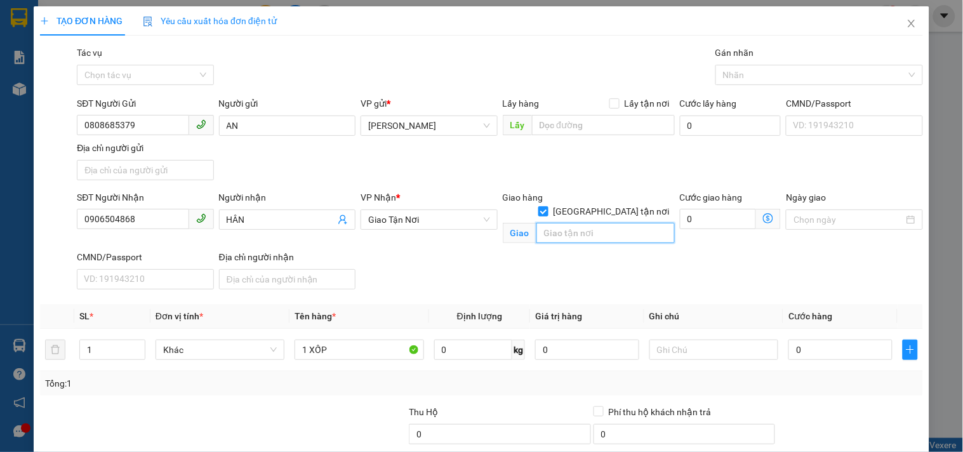
click at [596, 223] on input "text" at bounding box center [605, 233] width 138 height 20
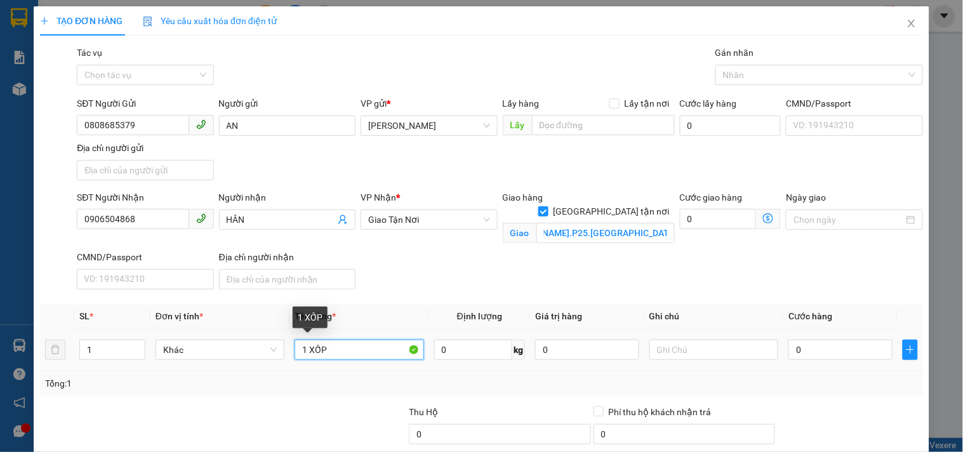
click at [332, 352] on input "1 XỐP" at bounding box center [358, 349] width 129 height 20
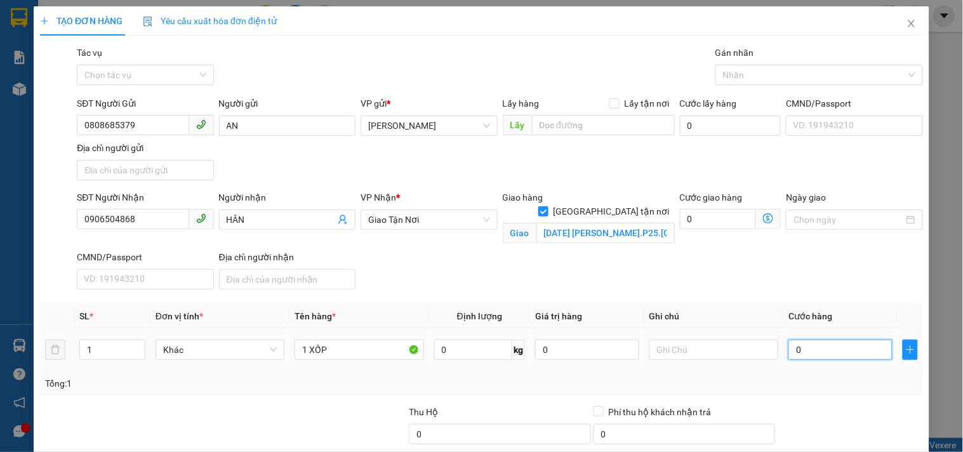
click at [810, 343] on input "0" at bounding box center [840, 349] width 104 height 20
click at [707, 347] on input "text" at bounding box center [713, 349] width 129 height 20
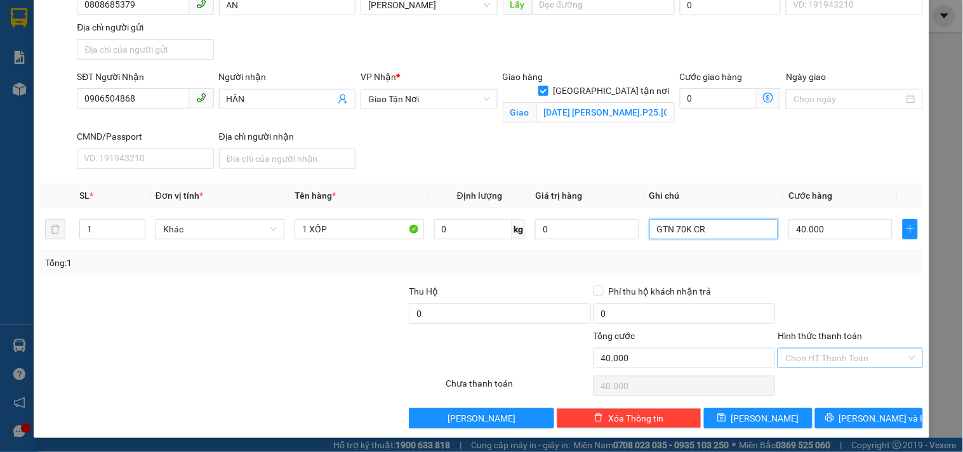
scroll to position [122, 0]
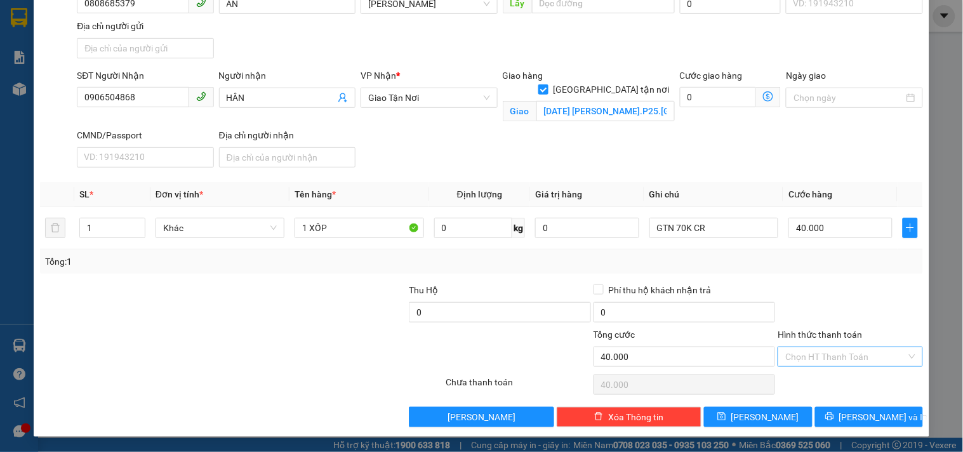
click at [840, 362] on input "Hình thức thanh toán" at bounding box center [845, 356] width 121 height 19
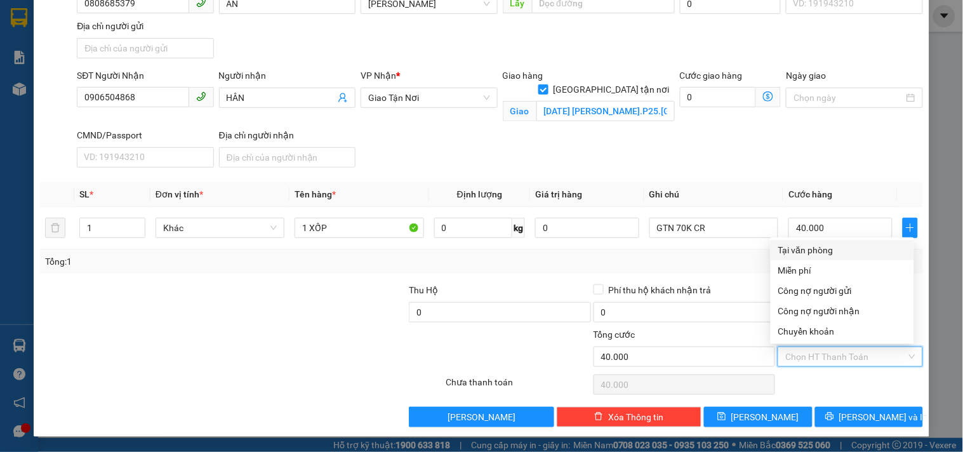
click at [831, 254] on div "Tại văn phòng" at bounding box center [842, 250] width 128 height 14
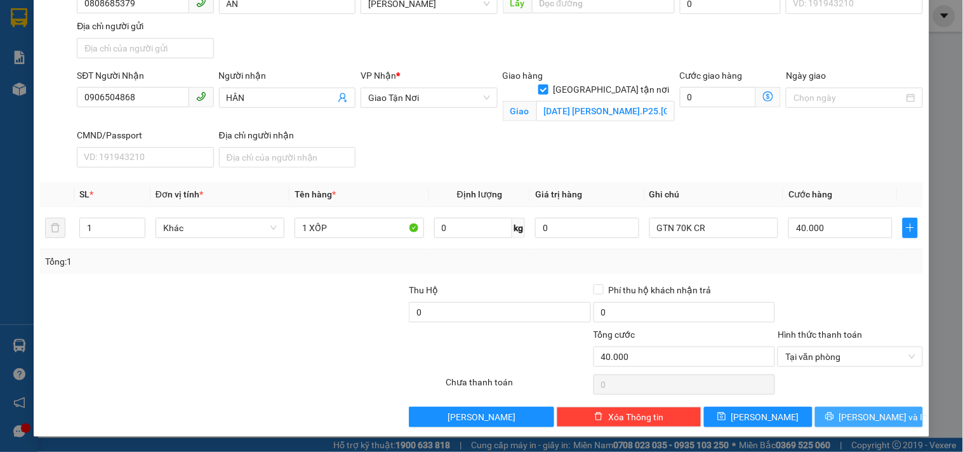
drag, startPoint x: 865, startPoint y: 411, endPoint x: 892, endPoint y: 404, distance: 28.0
click at [865, 406] on div "Transit Pickup Surcharge Ids Transit Deliver Surcharge Ids Transit Deliver Surc…" at bounding box center [481, 175] width 883 height 503
click at [828, 414] on button "[PERSON_NAME] và In" at bounding box center [869, 417] width 108 height 20
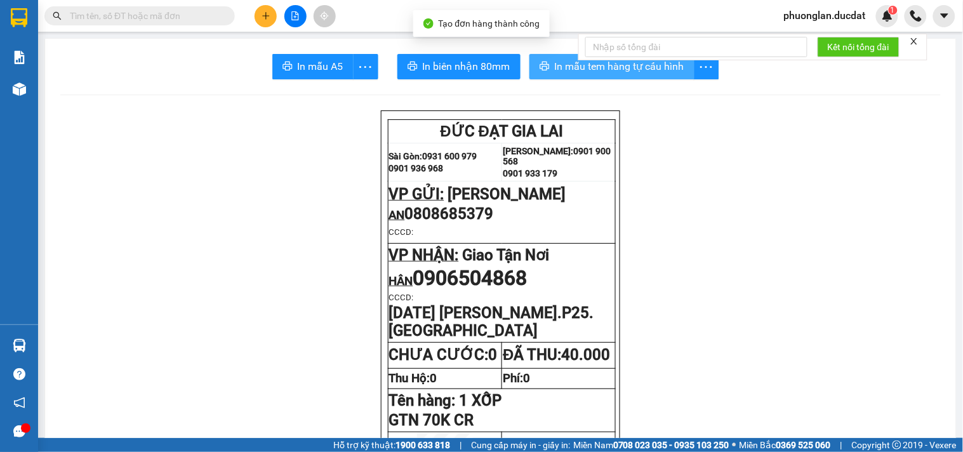
click at [605, 67] on span "In mẫu tem hàng tự cấu hình" at bounding box center [619, 66] width 129 height 16
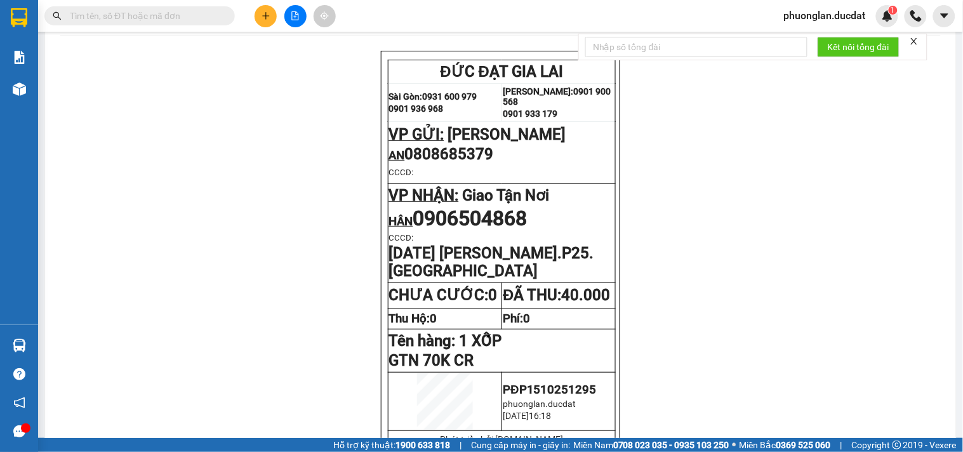
scroll to position [141, 0]
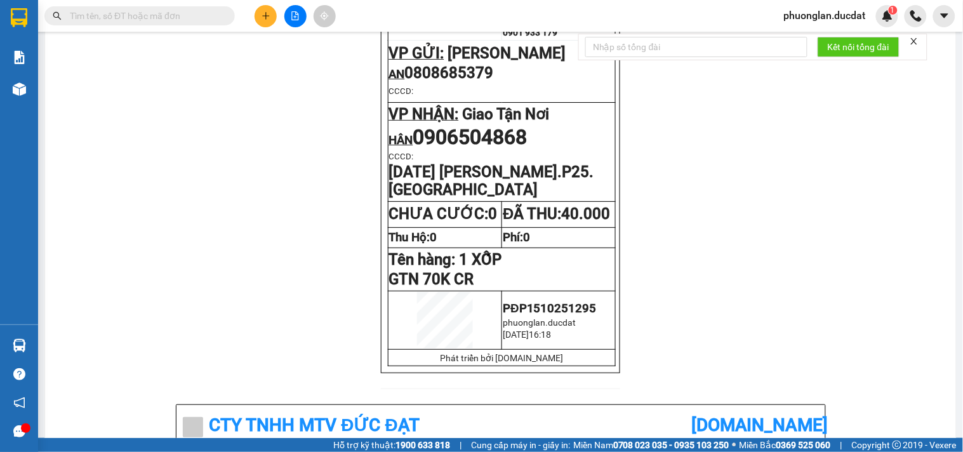
click at [269, 17] on icon "plus" at bounding box center [265, 15] width 9 height 9
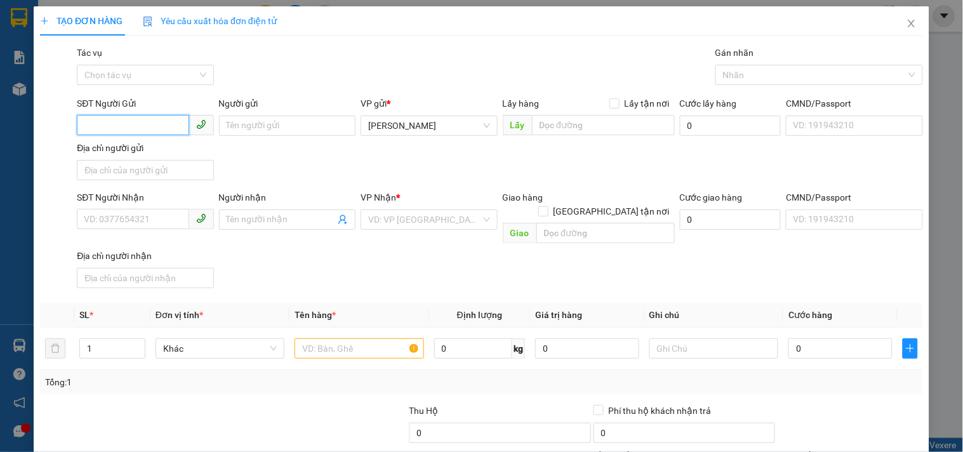
click at [166, 131] on input "SĐT Người Gửi" at bounding box center [133, 125] width 112 height 20
click at [143, 147] on div "0914220072 - MAI" at bounding box center [144, 151] width 120 height 14
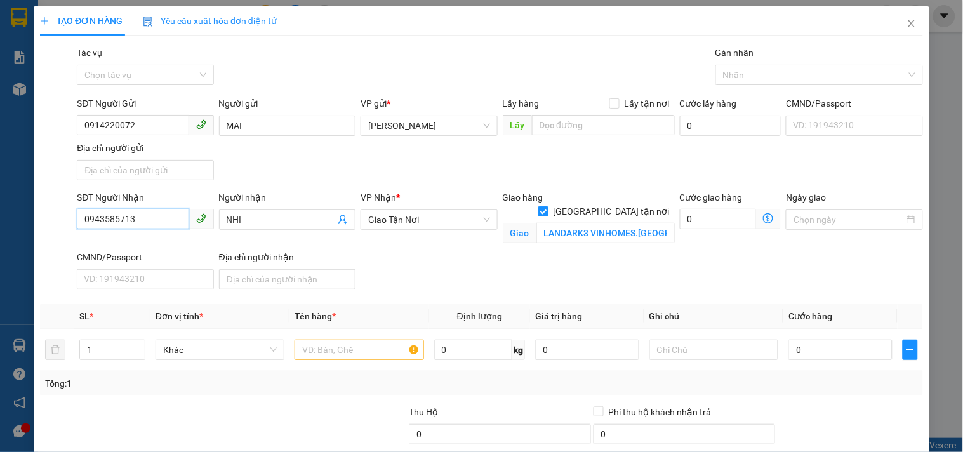
drag, startPoint x: 155, startPoint y: 217, endPoint x: 0, endPoint y: 258, distance: 160.1
click at [0, 258] on div "TẠO ĐƠN HÀNG Yêu cầu xuất hóa đơn điện tử Transit Pickup Surcharge Ids Transit …" at bounding box center [481, 226] width 963 height 452
click at [250, 226] on input "NHI" at bounding box center [281, 220] width 109 height 14
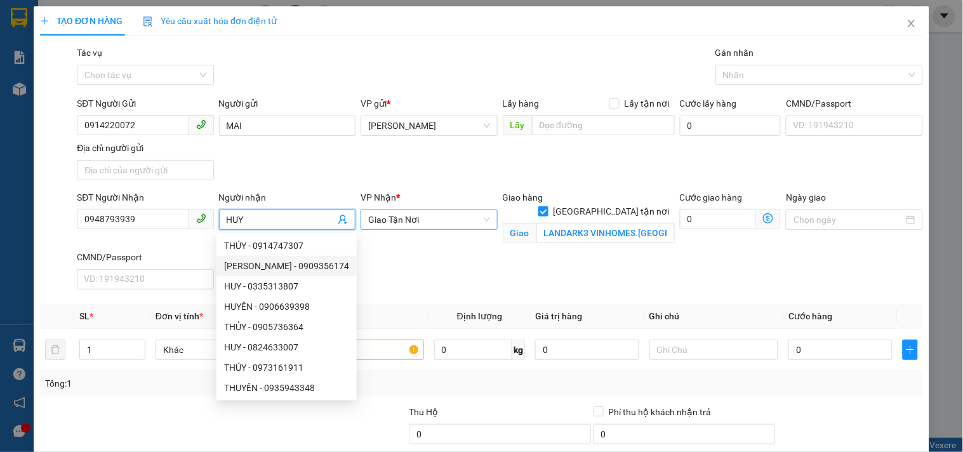
click at [438, 225] on span "Giao Tận Nơi" at bounding box center [428, 219] width 121 height 19
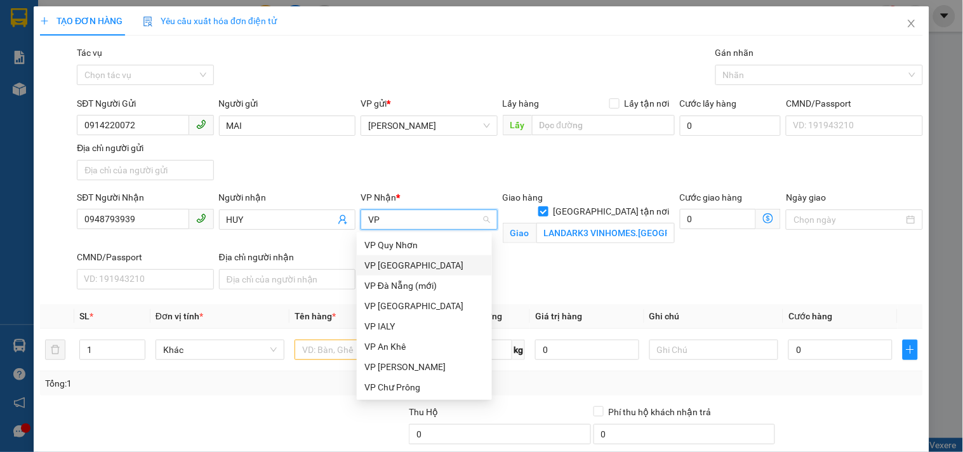
click at [402, 259] on div "VP [GEOGRAPHIC_DATA]" at bounding box center [424, 265] width 120 height 14
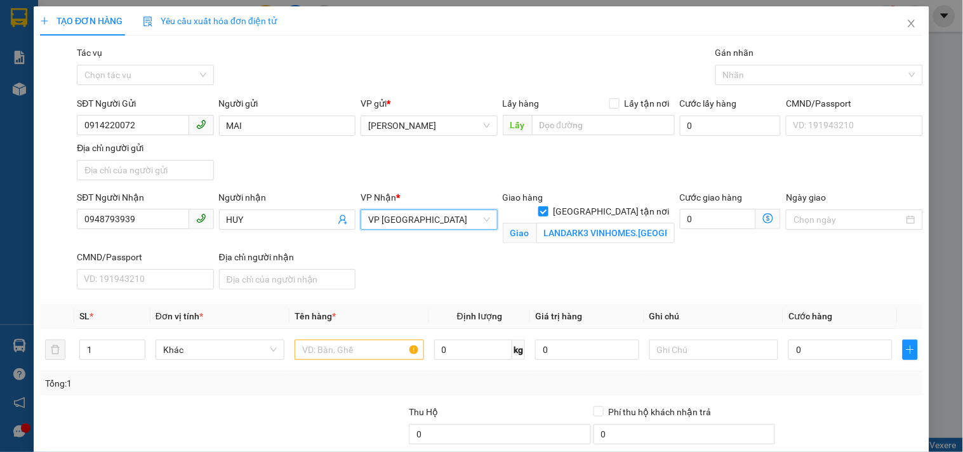
drag, startPoint x: 421, startPoint y: 227, endPoint x: 416, endPoint y: 232, distance: 6.7
click at [420, 227] on span "VP [GEOGRAPHIC_DATA]" at bounding box center [428, 219] width 121 height 19
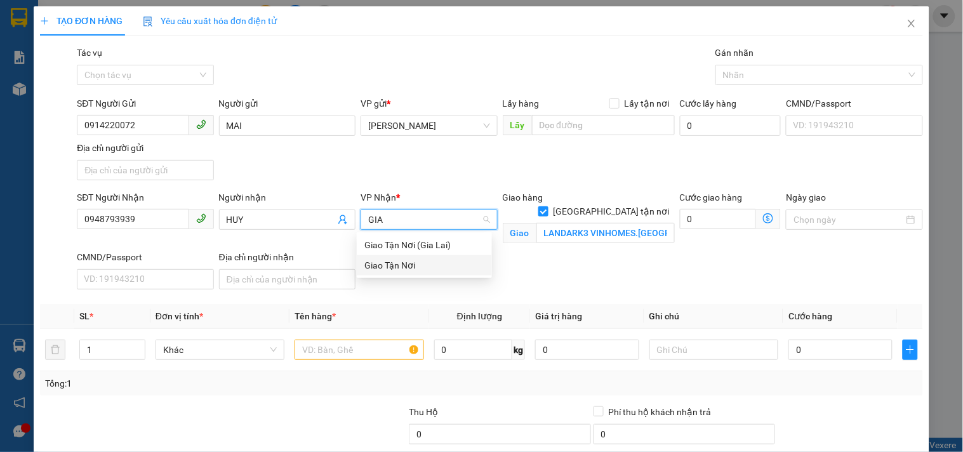
click at [406, 264] on div "Giao Tận Nơi" at bounding box center [424, 265] width 120 height 14
click at [571, 275] on div "SĐT Người Nhận 0948793939 Người nhận HUY VP Nhận * Giao Tận Nơi Giao hàng Giao…" at bounding box center [499, 242] width 851 height 104
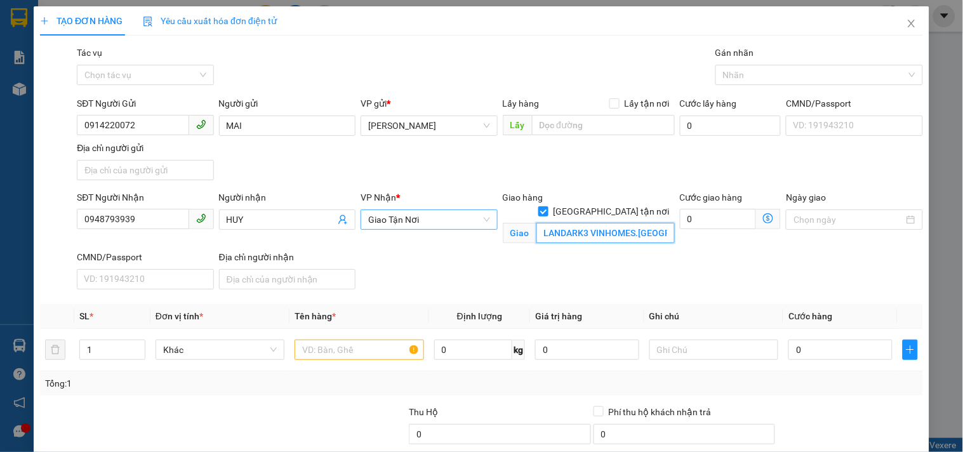
click at [622, 223] on input "LANDARK3 VINHOMES.TÂN CẢNG.BINH THẠNH" at bounding box center [605, 233] width 138 height 20
click at [651, 223] on input "137 THẠNH LỘC 41." at bounding box center [605, 233] width 138 height 20
click at [366, 345] on input "text" at bounding box center [358, 349] width 129 height 20
click at [821, 366] on td "0" at bounding box center [840, 350] width 114 height 43
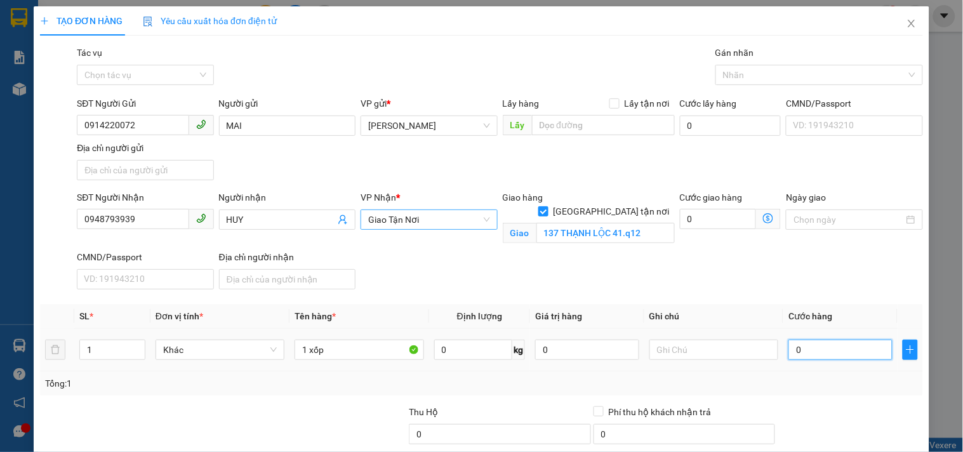
click at [805, 351] on input "0" at bounding box center [840, 349] width 104 height 20
click at [645, 223] on input "137 THẠNH LỘC 41.q12" at bounding box center [605, 233] width 138 height 20
click at [341, 350] on input "1 xốp" at bounding box center [358, 349] width 129 height 20
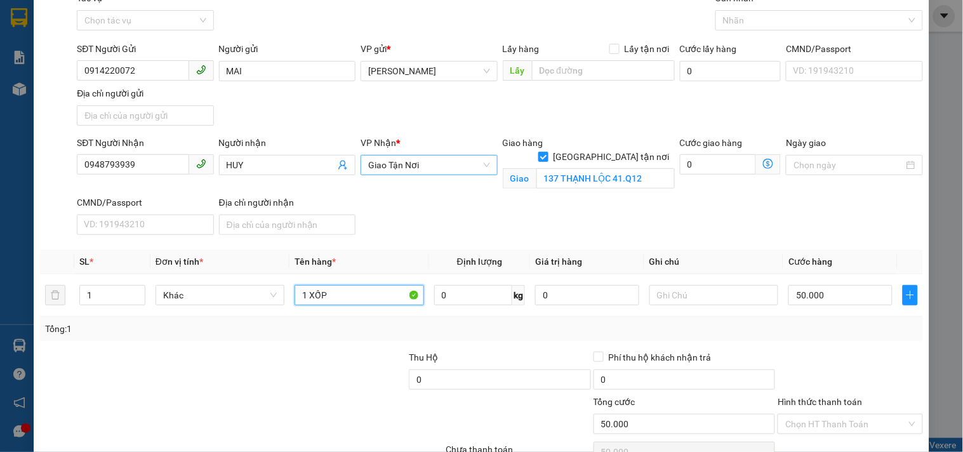
scroll to position [122, 0]
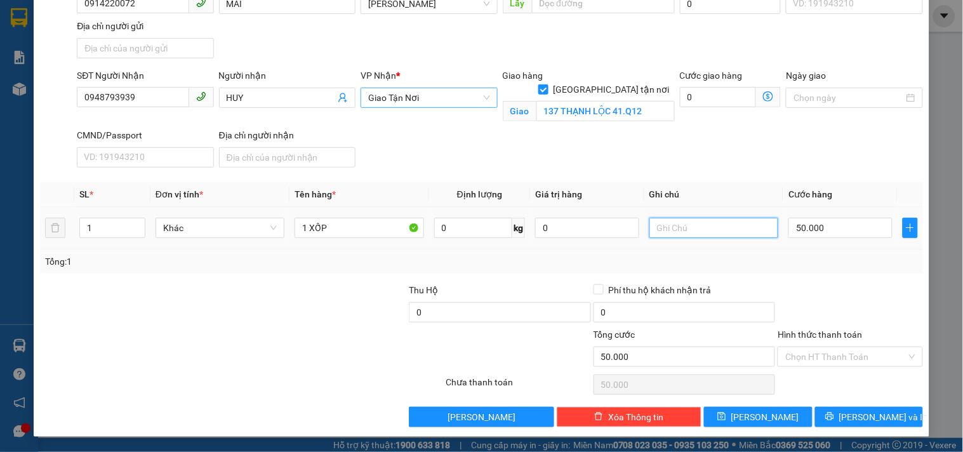
click at [725, 228] on input "text" at bounding box center [713, 228] width 129 height 20
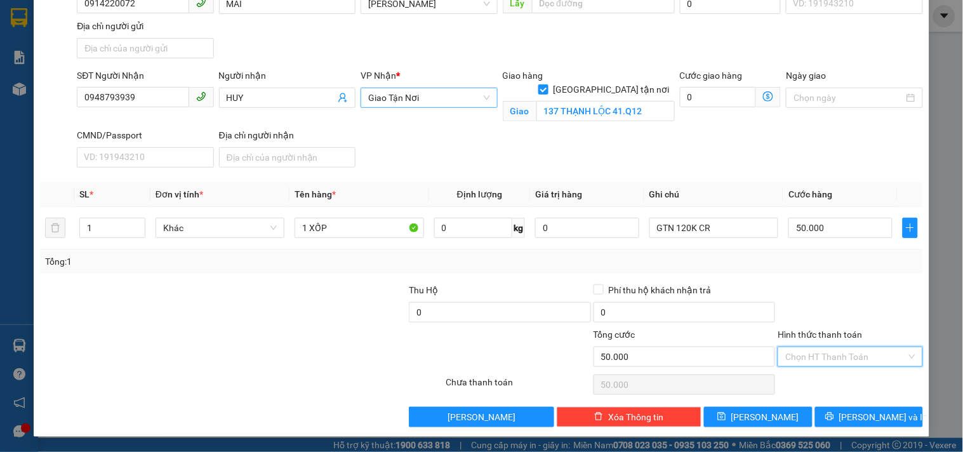
click at [815, 358] on input "Hình thức thanh toán" at bounding box center [845, 356] width 121 height 19
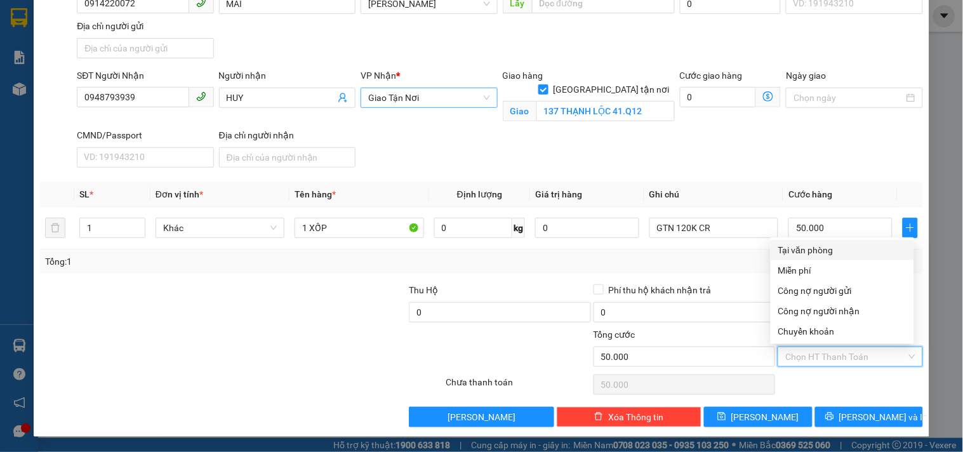
click at [820, 247] on div "Tại văn phòng" at bounding box center [842, 250] width 128 height 14
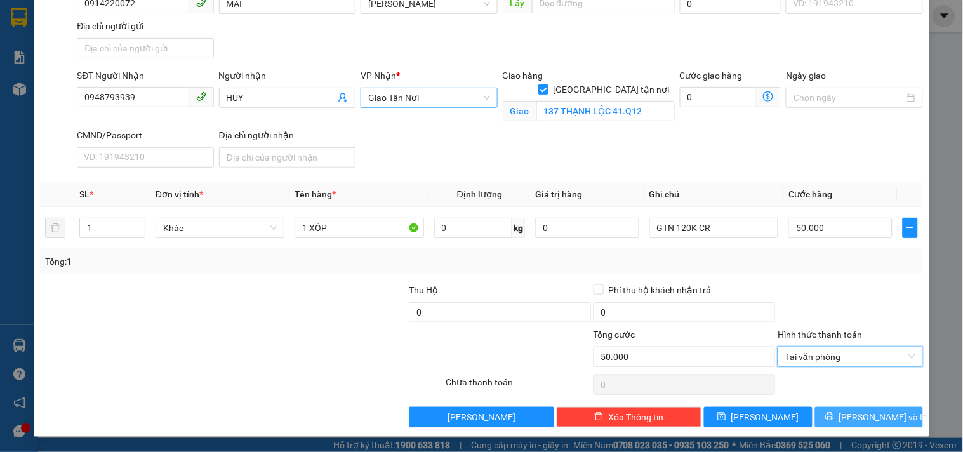
click at [849, 413] on span "[PERSON_NAME] và In" at bounding box center [883, 417] width 89 height 14
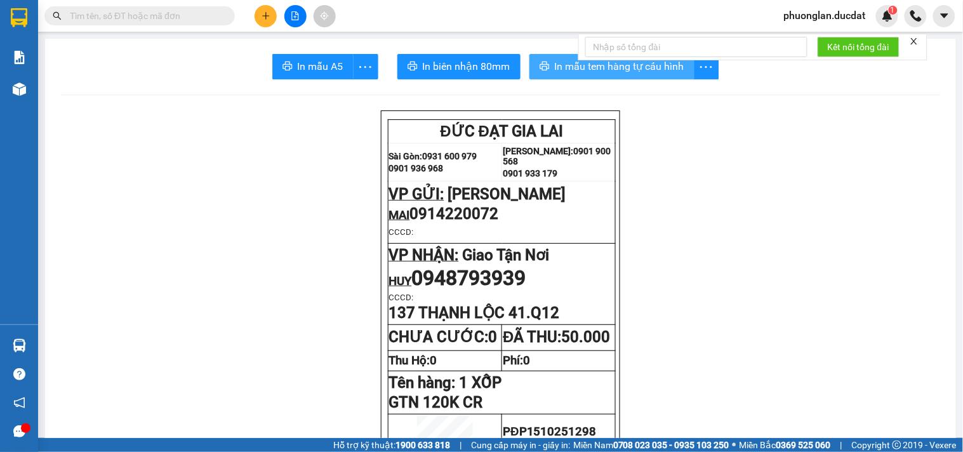
click at [555, 70] on span "In mẫu tem hàng tự cấu hình" at bounding box center [619, 66] width 129 height 16
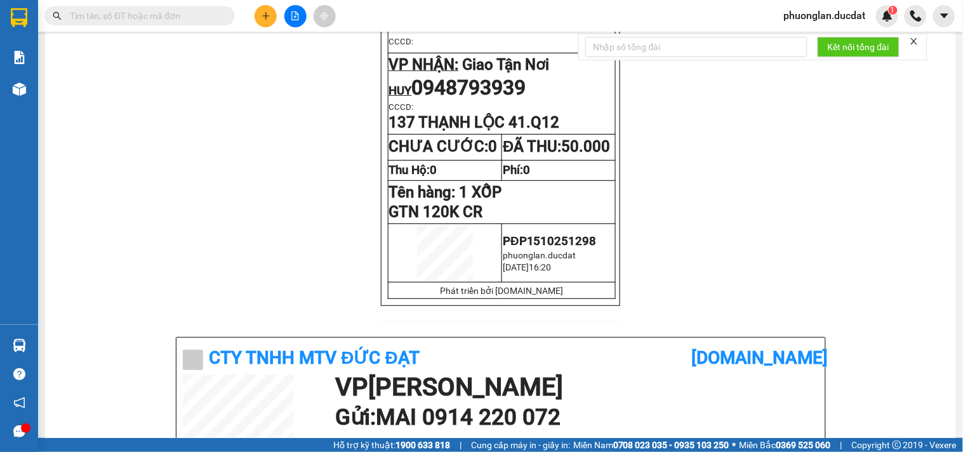
scroll to position [211, 0]
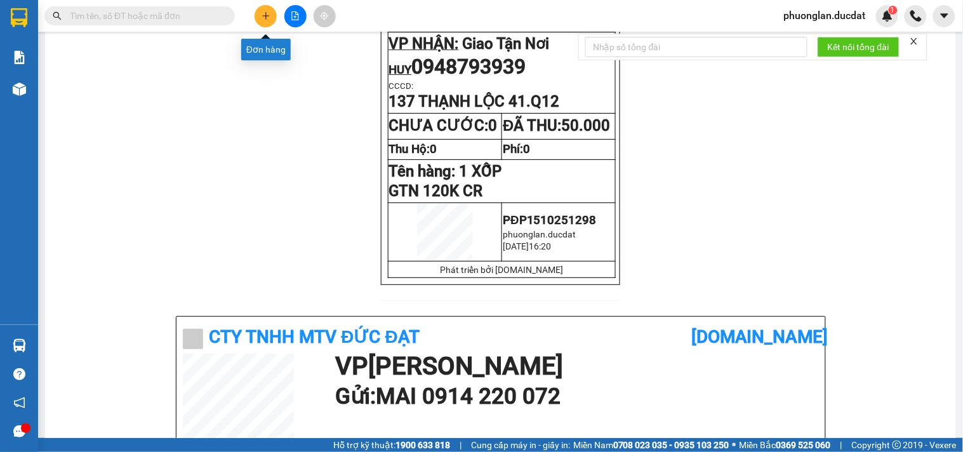
click at [268, 11] on icon "plus" at bounding box center [265, 15] width 9 height 9
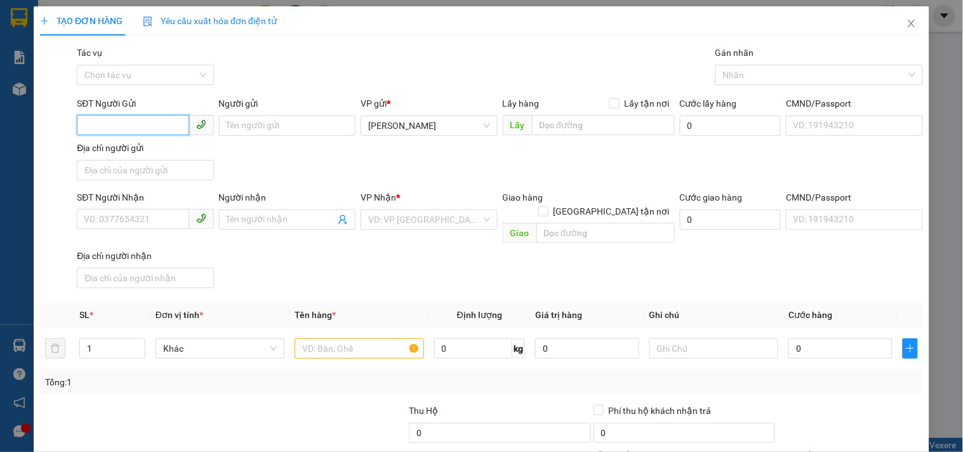
click at [157, 126] on input "SĐT Người Gửi" at bounding box center [133, 125] width 112 height 20
click at [249, 123] on input "Người gửi" at bounding box center [287, 125] width 136 height 20
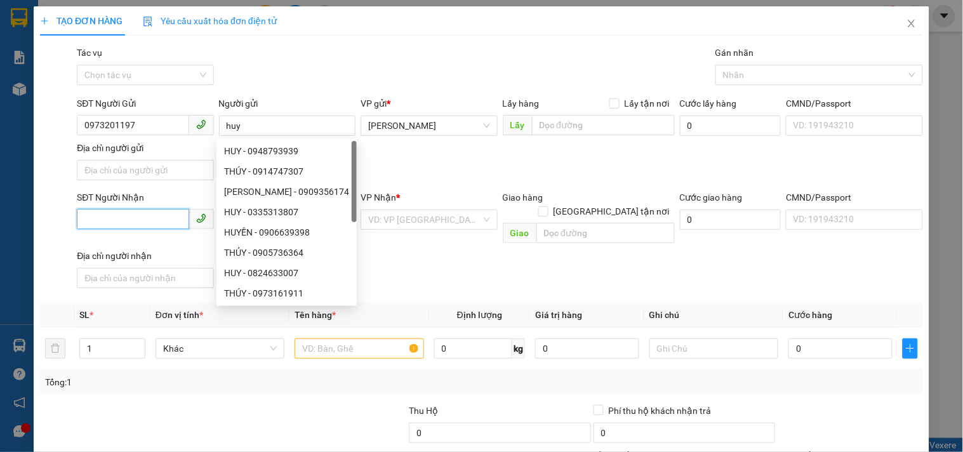
click at [117, 223] on input "SĐT Người Nhận" at bounding box center [133, 219] width 112 height 20
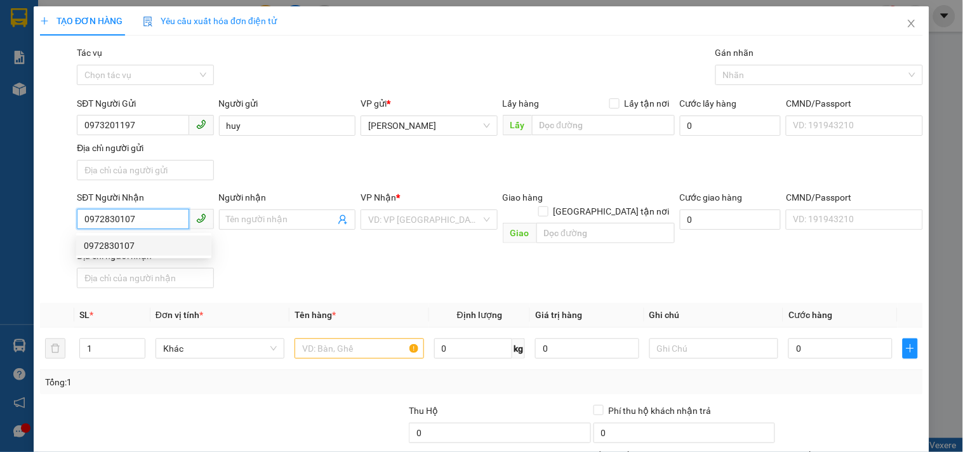
click at [143, 246] on div "0972830107" at bounding box center [144, 246] width 120 height 14
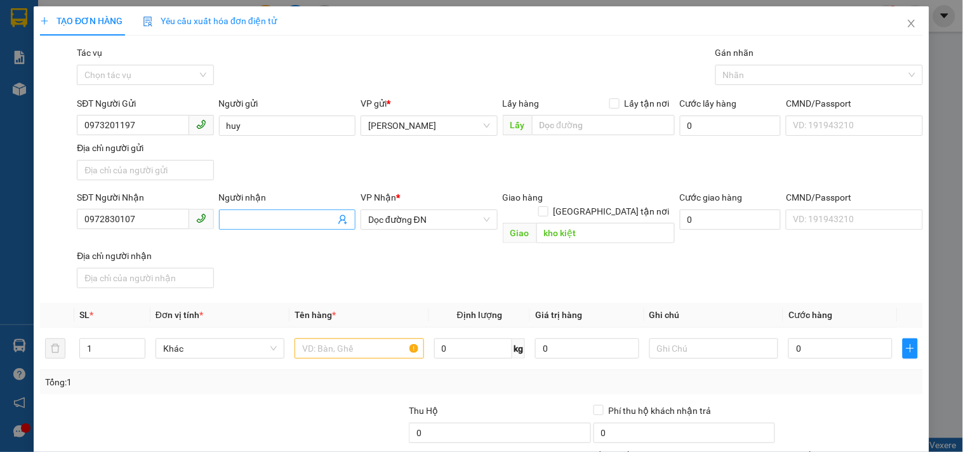
click at [292, 209] on span at bounding box center [287, 219] width 136 height 20
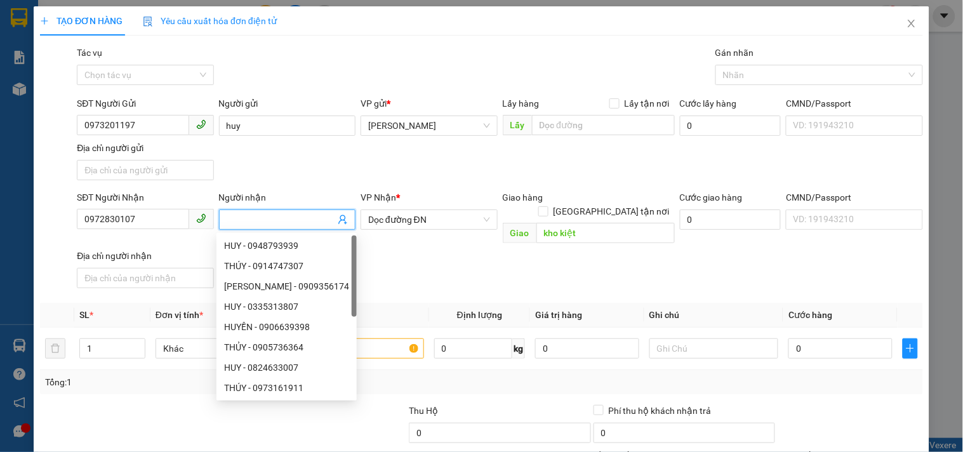
click at [283, 211] on span at bounding box center [287, 219] width 136 height 20
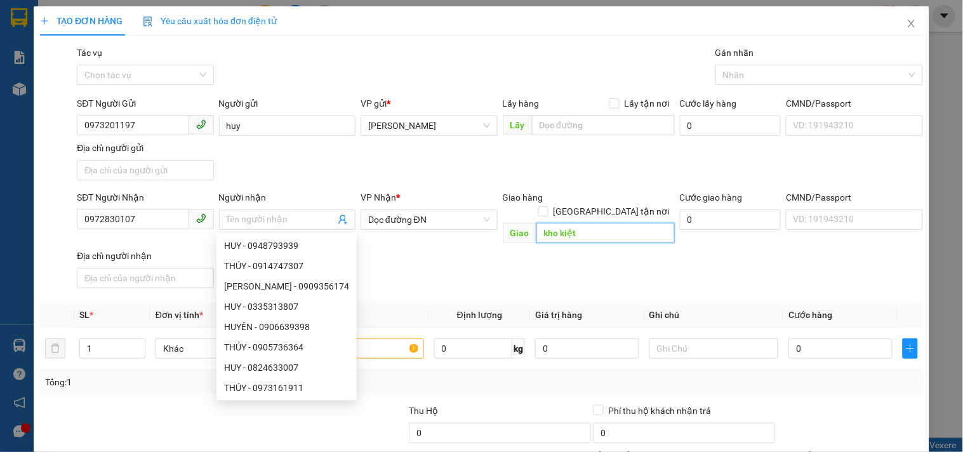
click at [581, 223] on input "kho kiệt" at bounding box center [605, 233] width 138 height 20
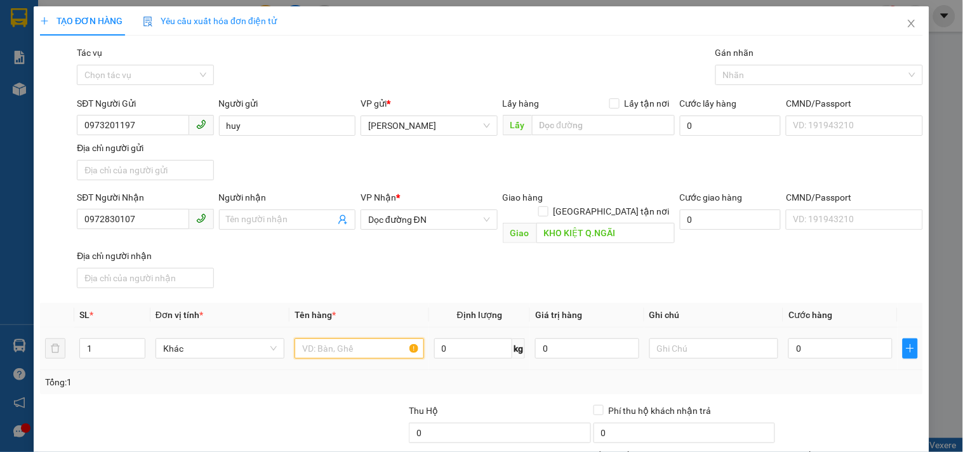
drag, startPoint x: 358, startPoint y: 338, endPoint x: 343, endPoint y: 331, distance: 16.8
click at [356, 338] on input "text" at bounding box center [358, 348] width 129 height 20
click at [769, 253] on div "SĐT Người Nhận 0972830107 Người nhận Tên người nhận VP Nhận * Dọc đường ĐN Giao…" at bounding box center [499, 241] width 851 height 103
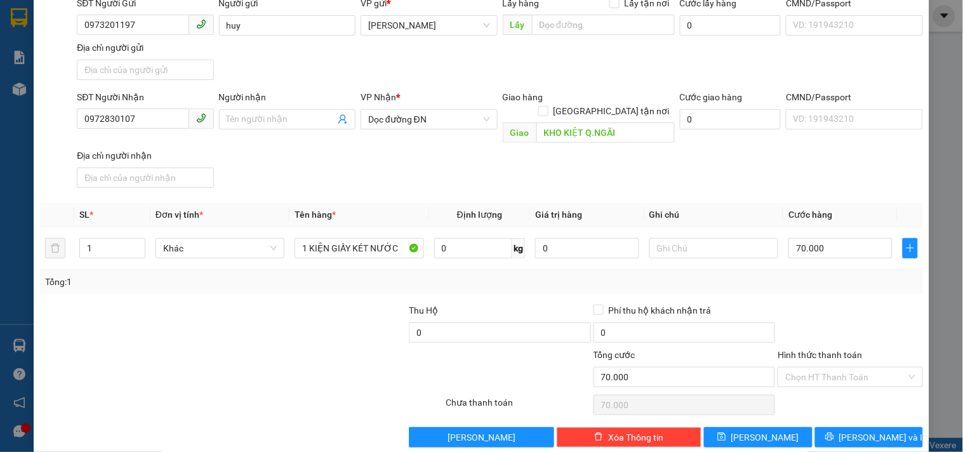
scroll to position [106, 0]
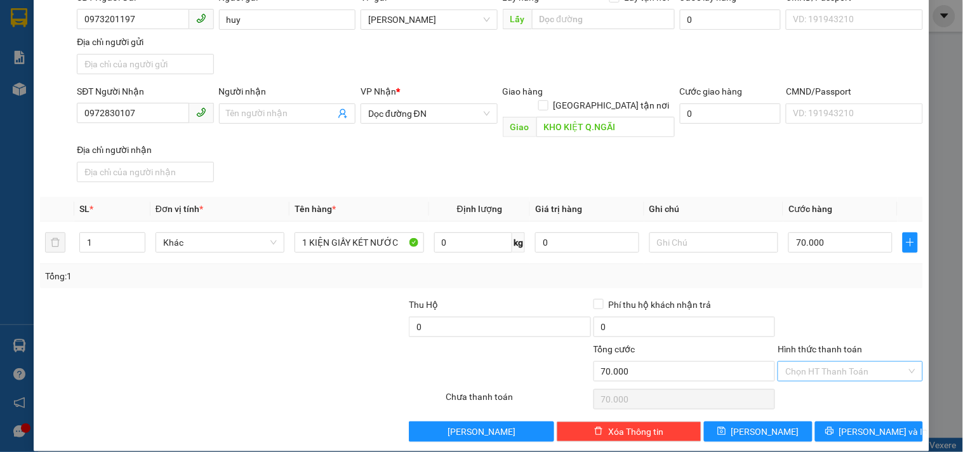
drag, startPoint x: 832, startPoint y: 356, endPoint x: 828, endPoint y: 348, distance: 9.1
click at [832, 362] on input "Hình thức thanh toán" at bounding box center [845, 371] width 121 height 19
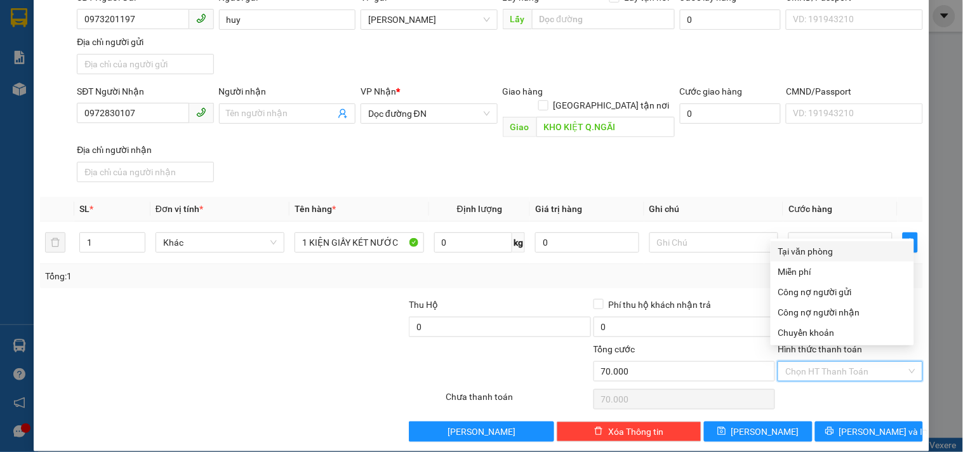
click at [810, 247] on div "Tại văn phòng" at bounding box center [842, 251] width 128 height 14
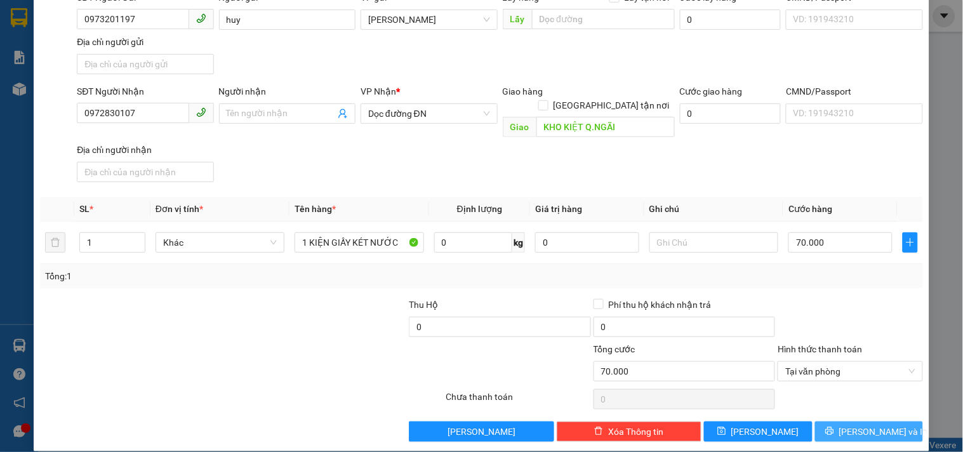
click at [854, 425] on span "[PERSON_NAME] và In" at bounding box center [883, 432] width 89 height 14
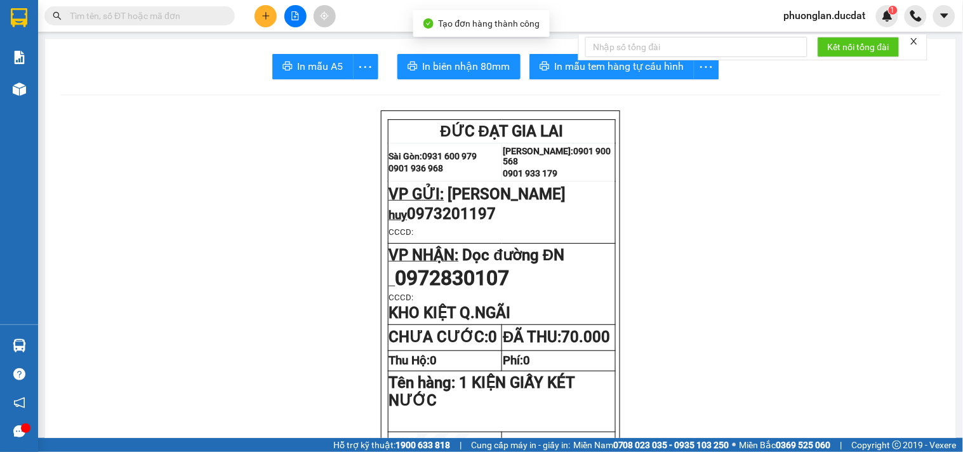
click at [578, 60] on div "Kết nối tổng đài" at bounding box center [752, 47] width 349 height 27
click at [569, 72] on span "In mẫu tem hàng tự cấu hình" at bounding box center [619, 66] width 129 height 16
click at [274, 17] on button at bounding box center [265, 16] width 22 height 22
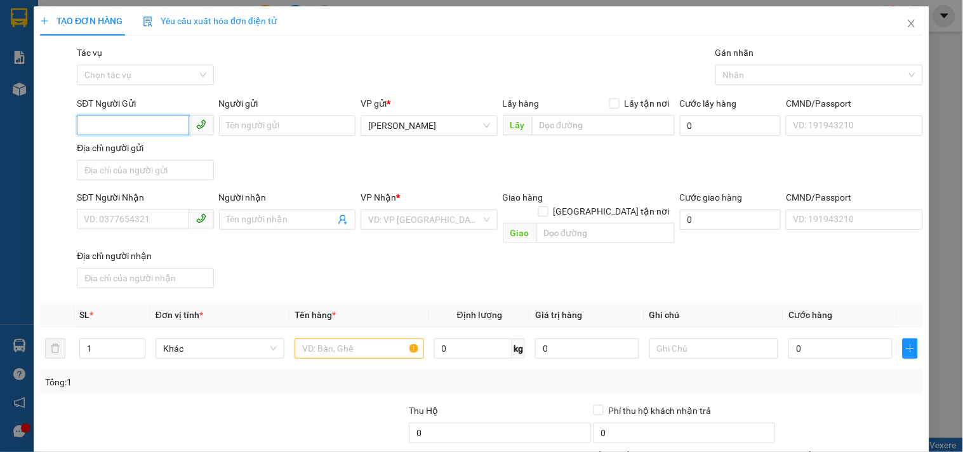
click at [105, 126] on input "SĐT Người Gửi" at bounding box center [133, 125] width 112 height 20
click at [165, 148] on div "0981203205 - THÀNH VẢI" at bounding box center [144, 151] width 120 height 14
click at [157, 126] on input "0981203205" at bounding box center [133, 125] width 112 height 20
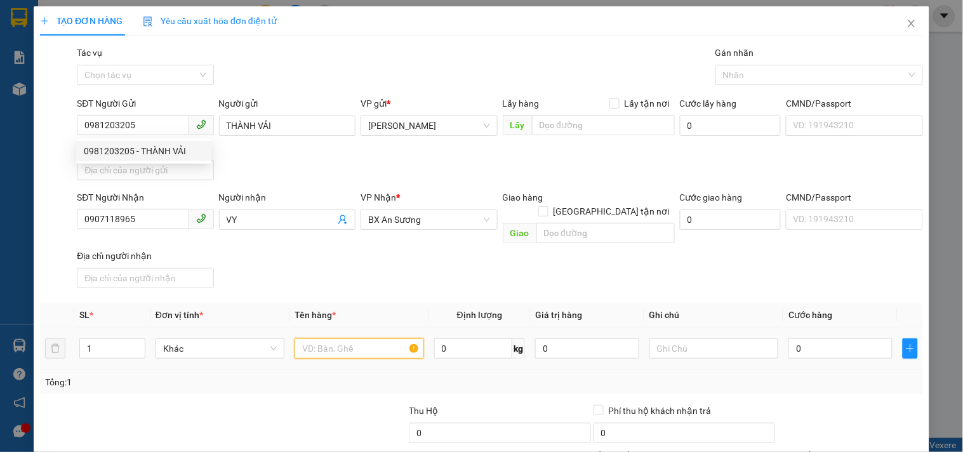
click at [338, 338] on input "text" at bounding box center [358, 348] width 129 height 20
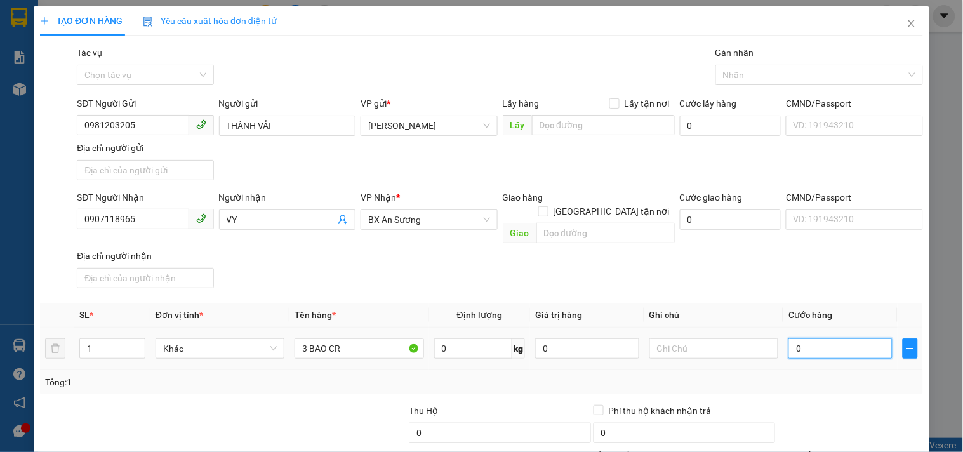
click at [801, 338] on input "0" at bounding box center [840, 348] width 104 height 20
click at [760, 338] on input "text" at bounding box center [713, 348] width 129 height 20
click at [154, 225] on input "0907118965" at bounding box center [133, 219] width 112 height 20
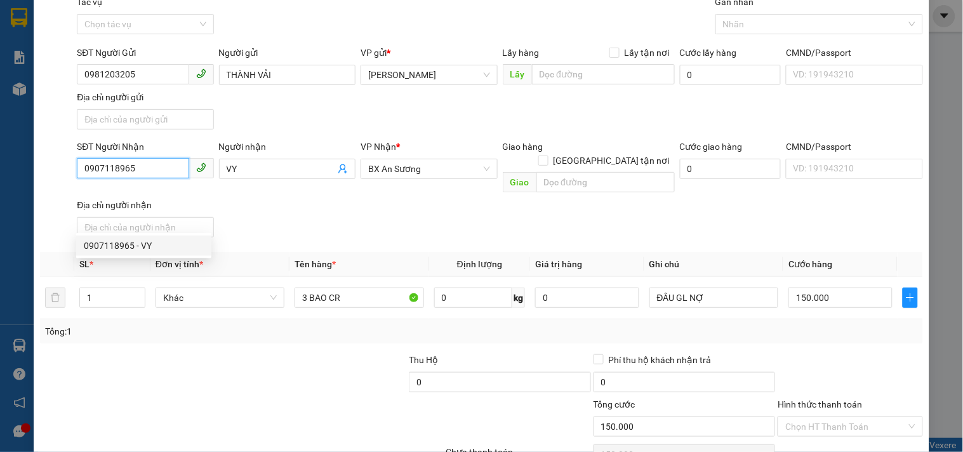
scroll to position [106, 0]
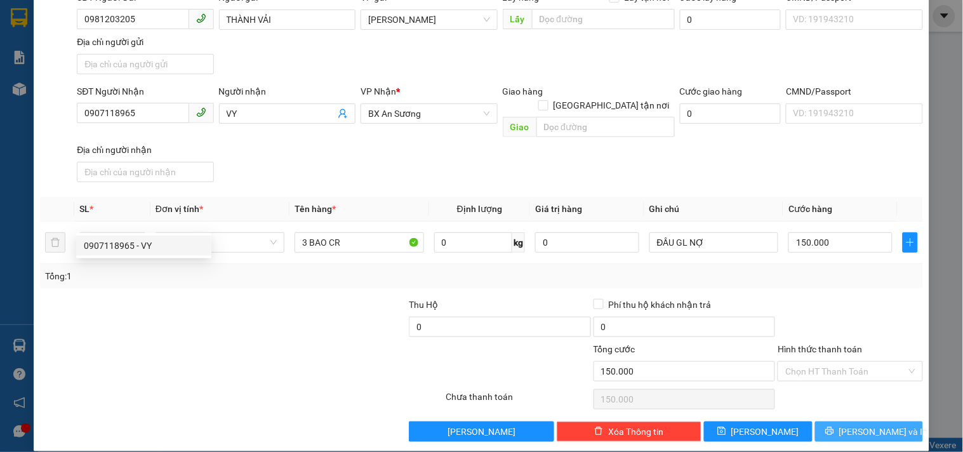
click at [842, 421] on button "[PERSON_NAME] và In" at bounding box center [869, 431] width 108 height 20
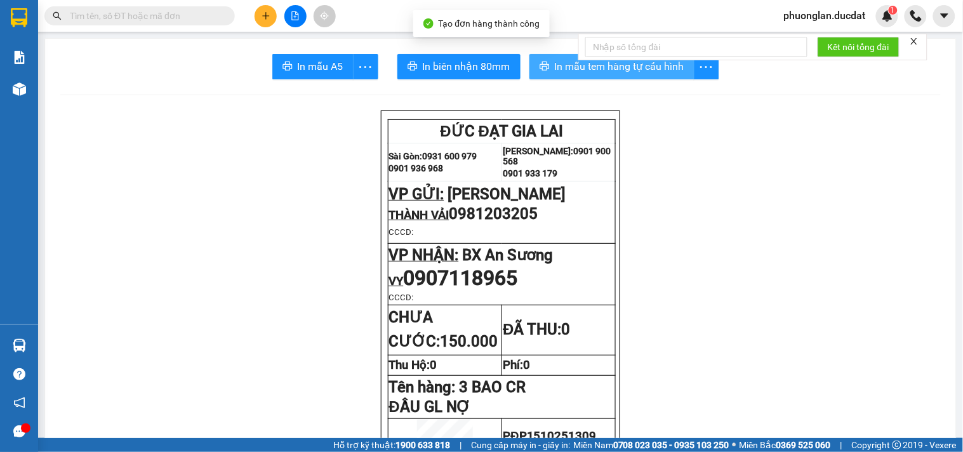
click at [580, 74] on span "In mẫu tem hàng tự cấu hình" at bounding box center [619, 66] width 129 height 16
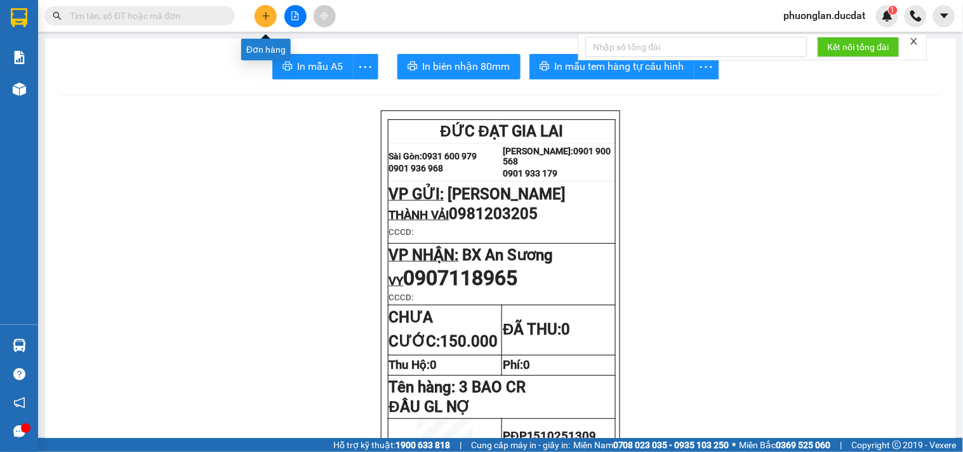
click at [270, 16] on button at bounding box center [265, 16] width 22 height 22
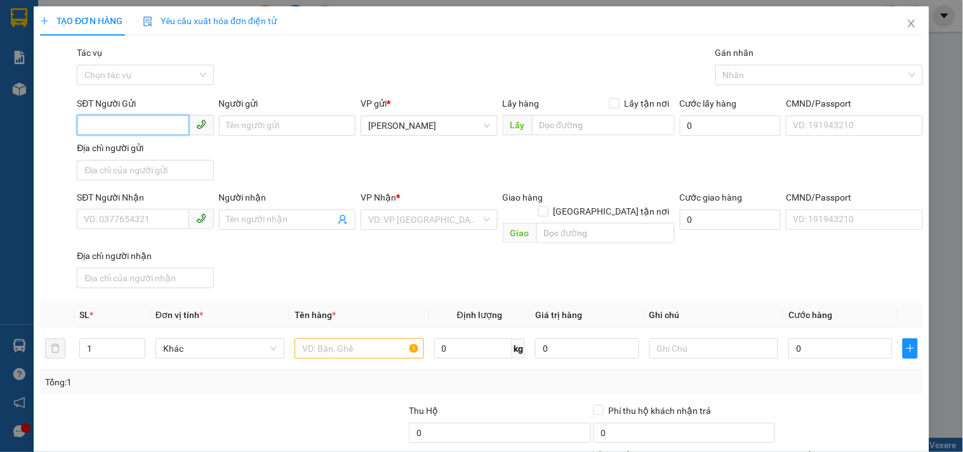
click at [165, 123] on input "SĐT Người Gửi" at bounding box center [133, 125] width 112 height 20
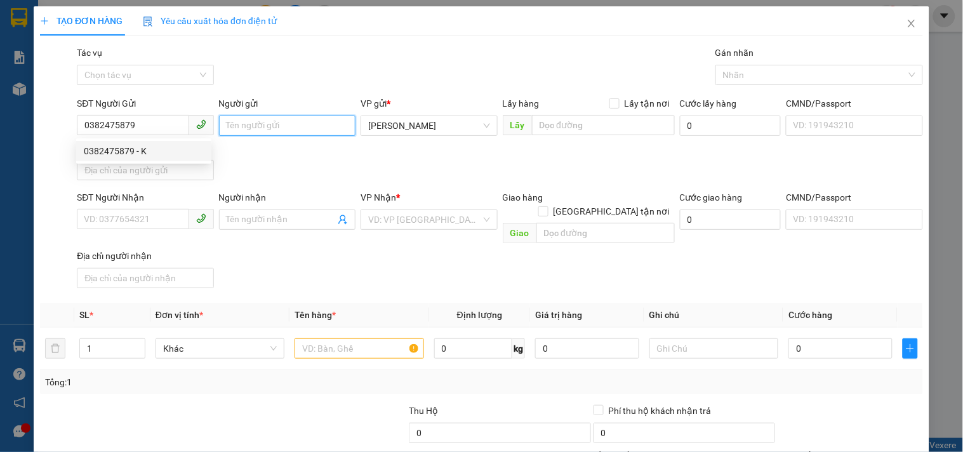
click at [241, 117] on input "Người gửi" at bounding box center [287, 125] width 136 height 20
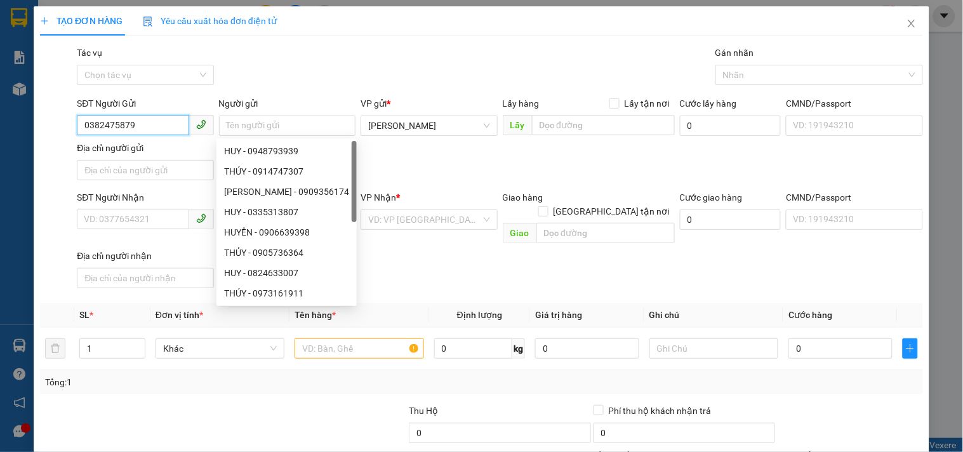
click at [165, 126] on input "0382475879" at bounding box center [133, 125] width 112 height 20
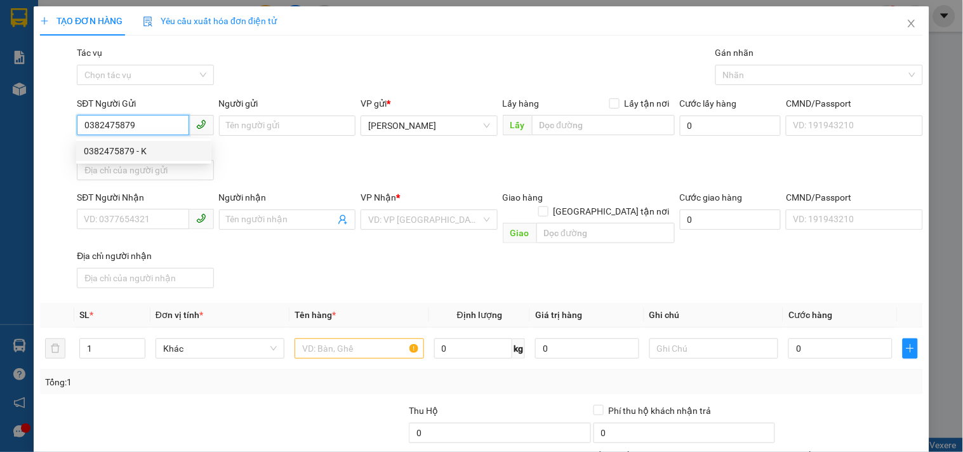
click at [171, 149] on div "0382475879 - K" at bounding box center [144, 151] width 120 height 14
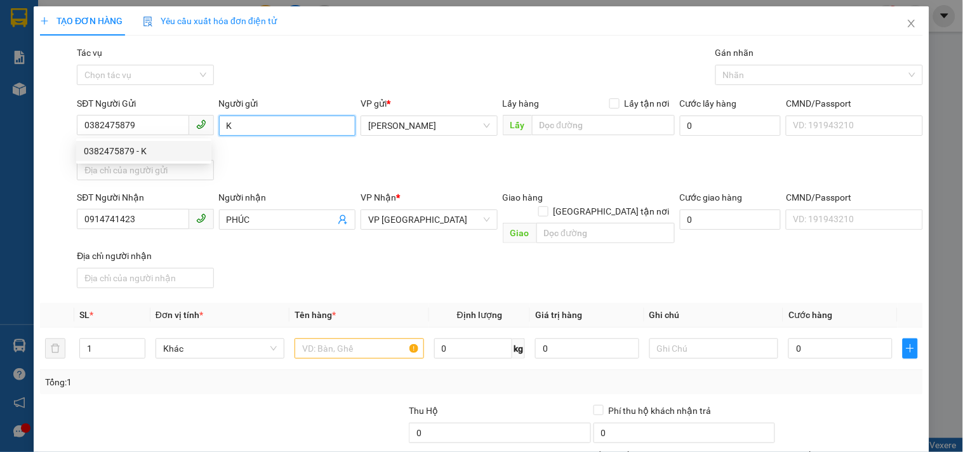
click at [237, 128] on input "K" at bounding box center [287, 125] width 136 height 20
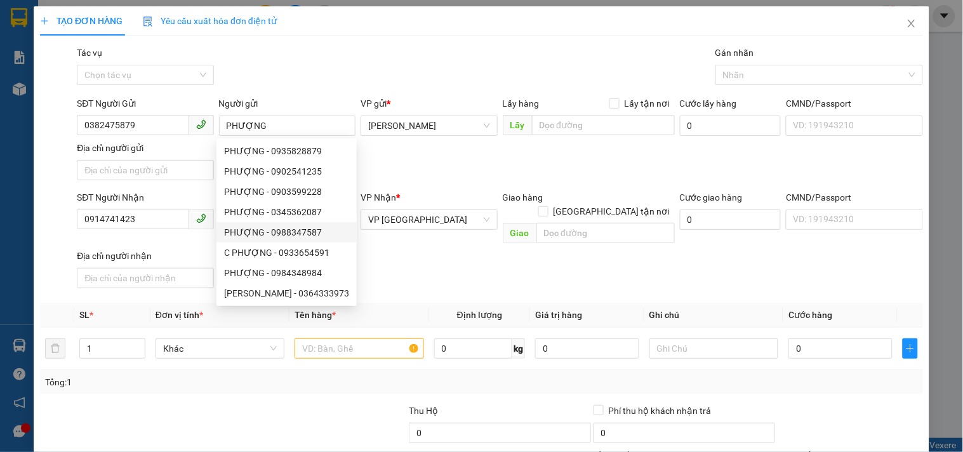
click at [428, 264] on div "SĐT Người Nhận 0914741423 Người nhận PHÚC VP Nhận * VP Sài Gòn Giao hàng Giao t…" at bounding box center [499, 241] width 851 height 103
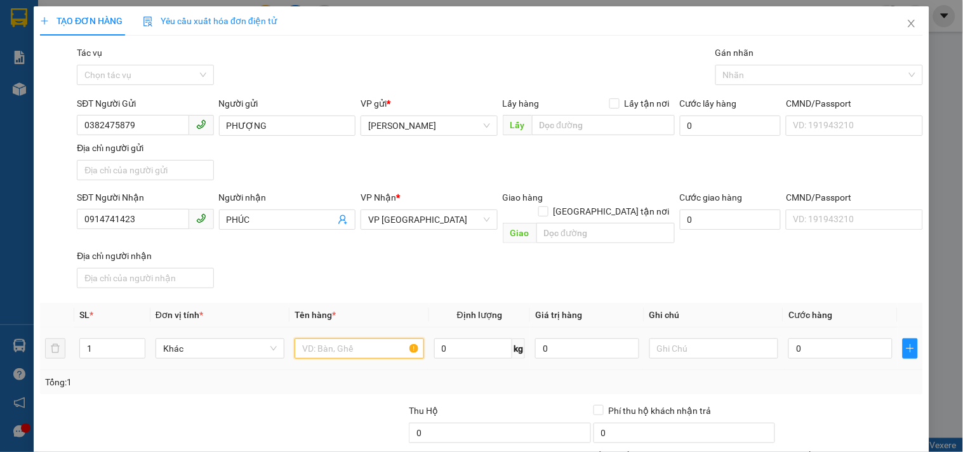
drag, startPoint x: 353, startPoint y: 335, endPoint x: 337, endPoint y: 334, distance: 16.5
click at [347, 338] on input "text" at bounding box center [358, 348] width 129 height 20
click at [801, 345] on div "0" at bounding box center [840, 348] width 104 height 25
click at [802, 338] on input "0" at bounding box center [840, 348] width 104 height 20
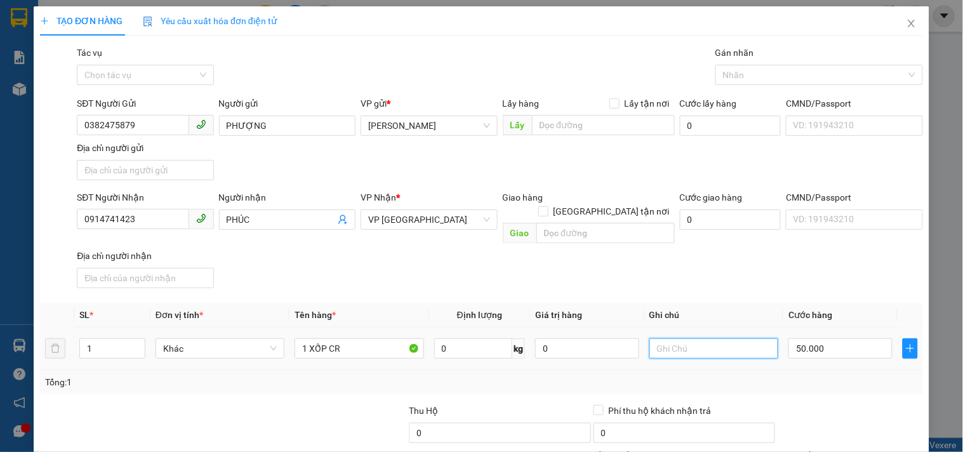
click at [676, 345] on input "text" at bounding box center [713, 348] width 129 height 20
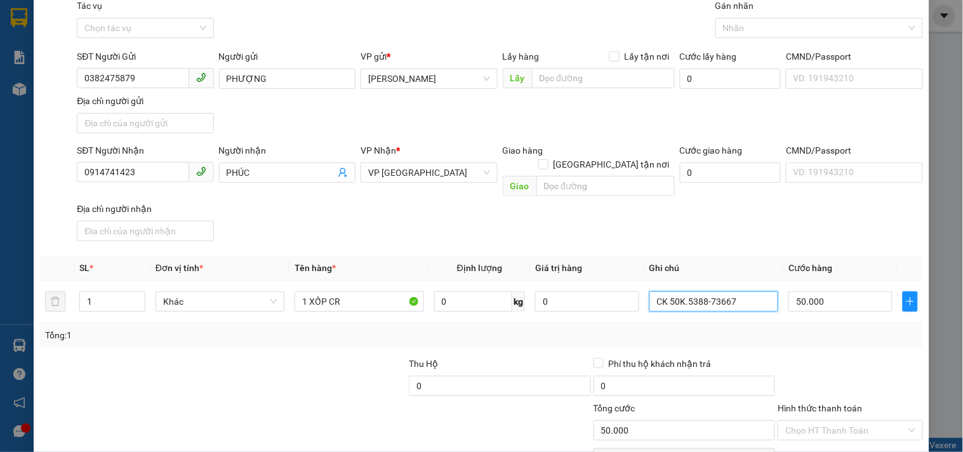
scroll to position [106, 0]
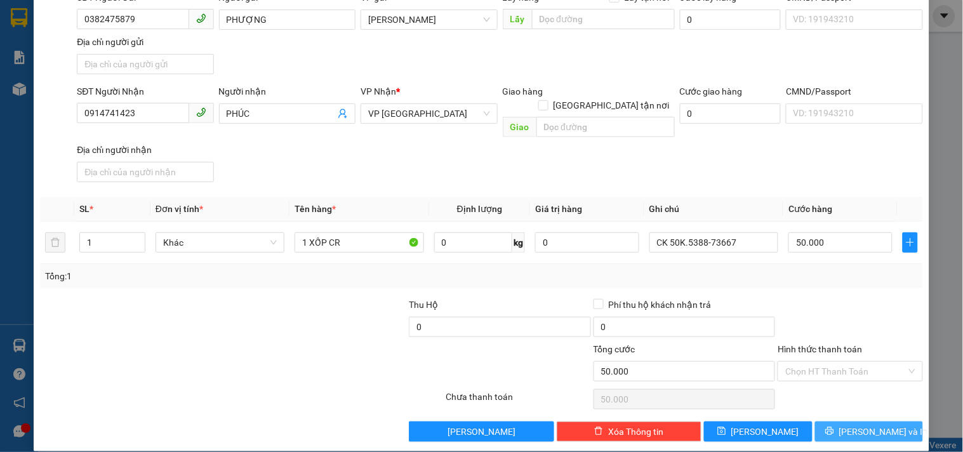
click at [845, 421] on button "[PERSON_NAME] và In" at bounding box center [869, 431] width 108 height 20
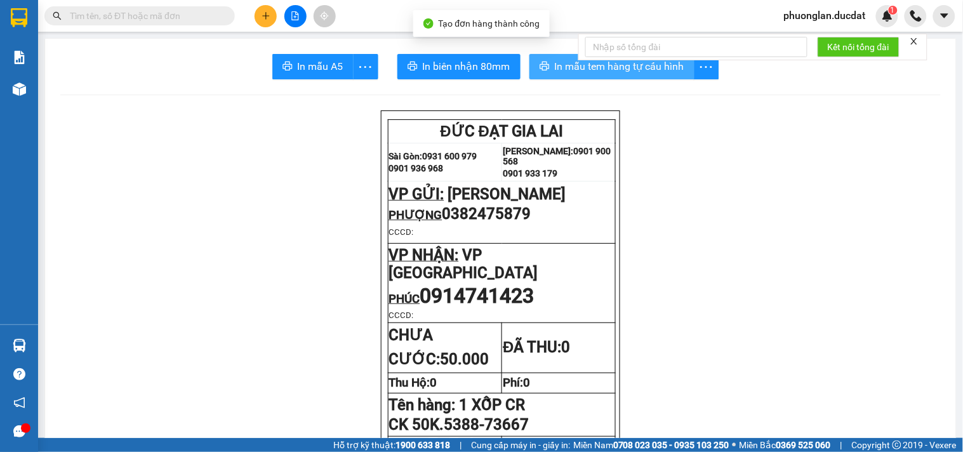
click at [566, 61] on span "In mẫu tem hàng tự cấu hình" at bounding box center [619, 66] width 129 height 16
click at [262, 16] on icon "plus" at bounding box center [265, 15] width 9 height 9
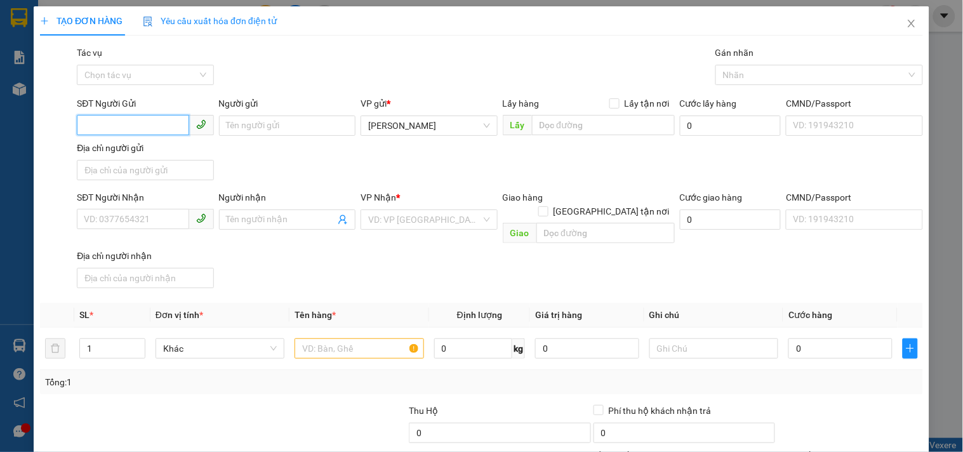
click at [140, 126] on input "SĐT Người Gửi" at bounding box center [133, 125] width 112 height 20
click at [156, 148] on div "0769477143 - MAI" at bounding box center [144, 151] width 120 height 14
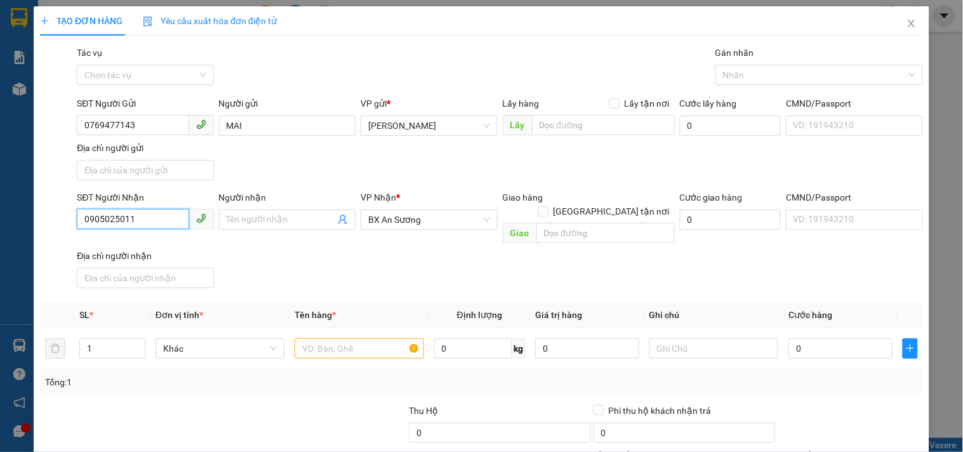
click at [143, 226] on input "0905025011" at bounding box center [133, 219] width 112 height 20
drag, startPoint x: 143, startPoint y: 226, endPoint x: 0, endPoint y: 223, distance: 142.8
click at [0, 223] on div "TẠO ĐƠN HÀNG Yêu cầu xuất hóa đơn điện tử Transit Pickup Surcharge Ids Transit …" at bounding box center [481, 226] width 963 height 452
click at [111, 244] on div "0935025011 - HÒA" at bounding box center [144, 246] width 120 height 14
click at [339, 338] on input "text" at bounding box center [358, 348] width 129 height 20
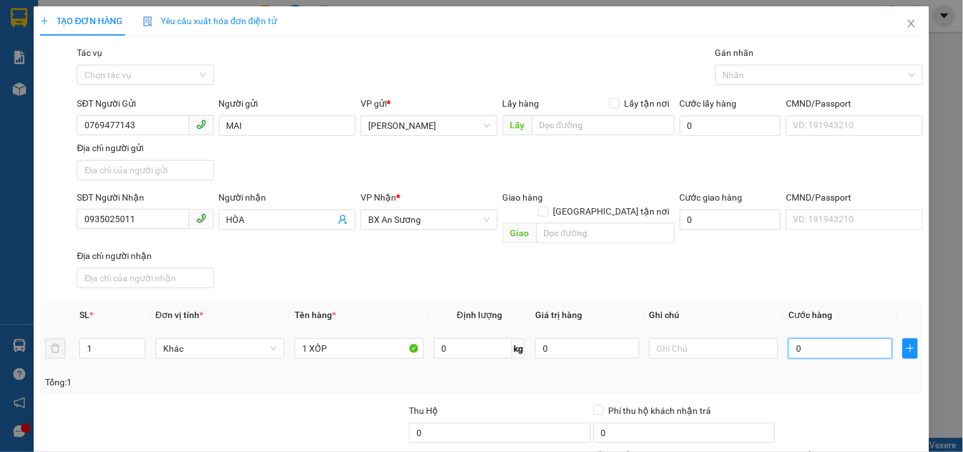
click at [832, 338] on input "0" at bounding box center [840, 348] width 104 height 20
click at [765, 310] on th "Ghi chú" at bounding box center [713, 315] width 139 height 25
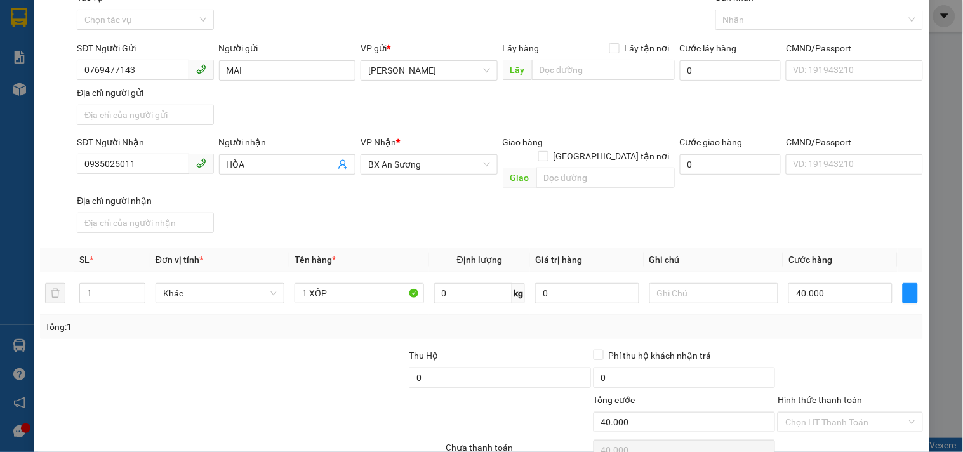
scroll to position [106, 0]
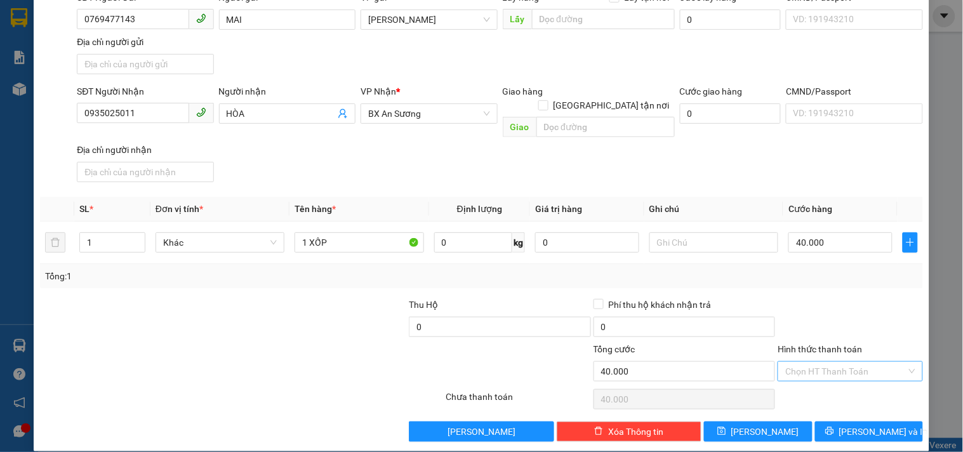
click at [846, 362] on input "Hình thức thanh toán" at bounding box center [845, 371] width 121 height 19
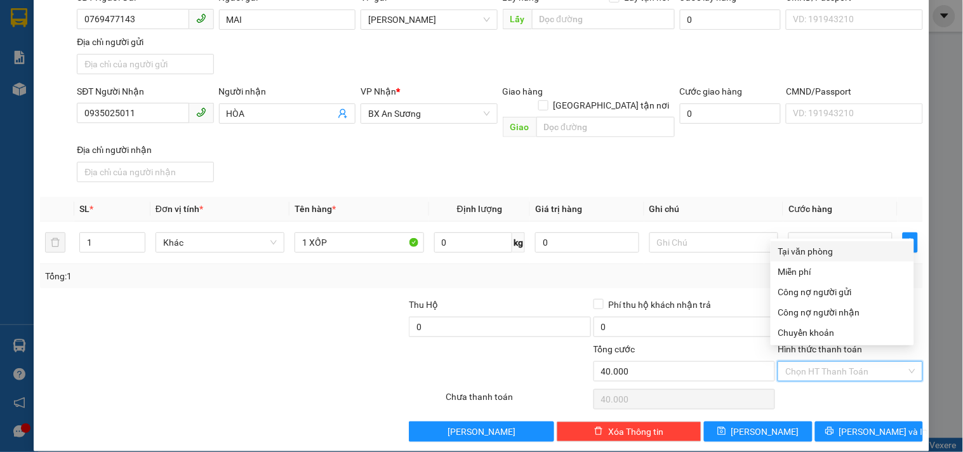
click at [814, 257] on div "Tại văn phòng" at bounding box center [842, 251] width 128 height 14
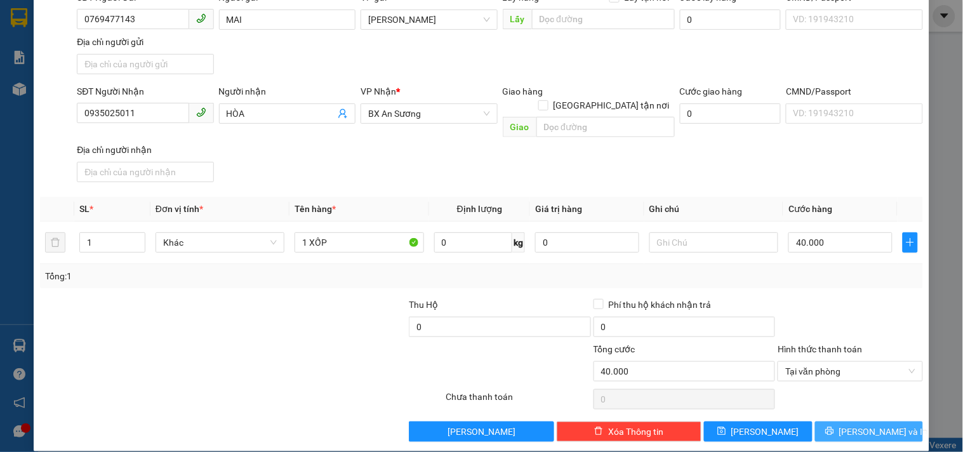
click at [848, 425] on span "[PERSON_NAME] và In" at bounding box center [883, 432] width 89 height 14
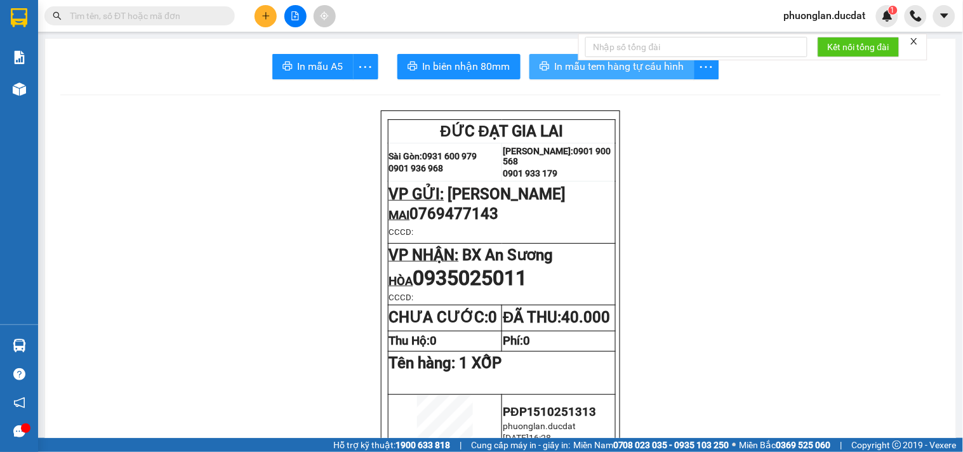
click at [576, 68] on span "In mẫu tem hàng tự cấu hình" at bounding box center [619, 66] width 129 height 16
click at [262, 16] on icon "plus" at bounding box center [265, 15] width 9 height 9
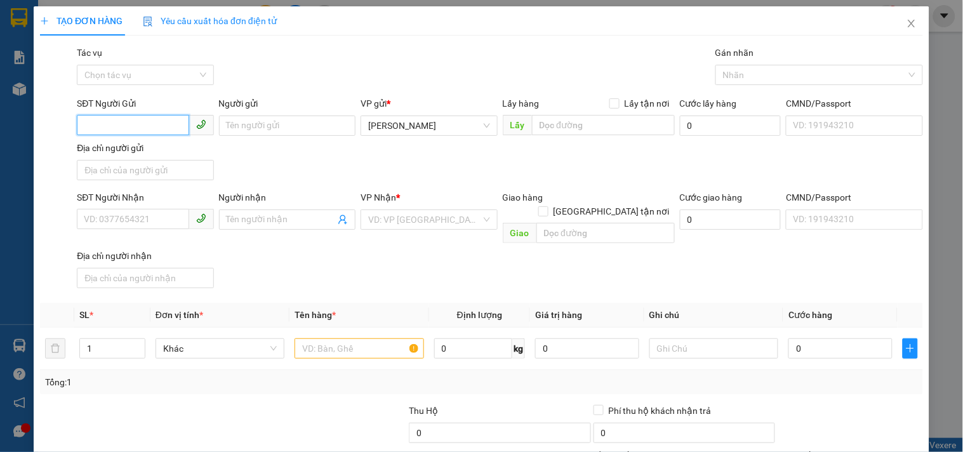
click at [161, 129] on input "SĐT Người Gửi" at bounding box center [133, 125] width 112 height 20
click at [154, 151] on div "0389934370" at bounding box center [144, 151] width 120 height 14
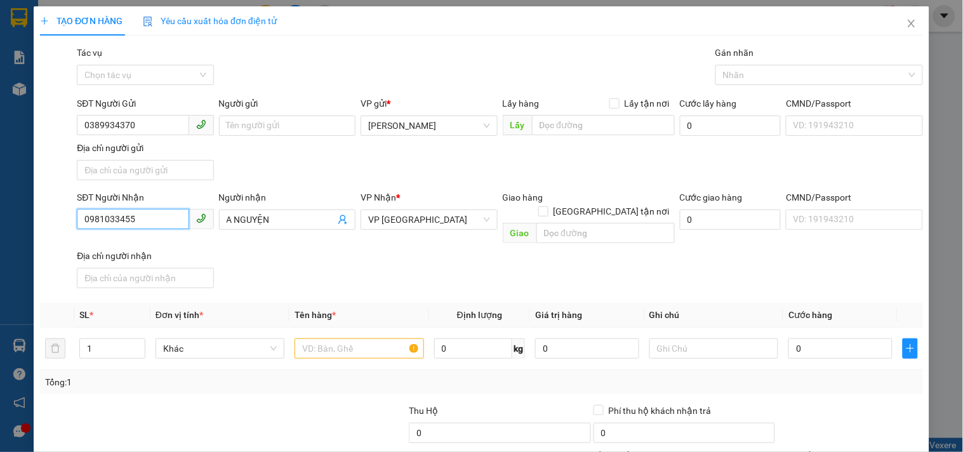
click at [181, 221] on input "0981033455" at bounding box center [133, 219] width 112 height 20
drag, startPoint x: 181, startPoint y: 221, endPoint x: 0, endPoint y: 237, distance: 181.6
click at [0, 237] on div "TẠO ĐƠN HÀNG Yêu cầu xuất hóa đơn điện tử Transit Pickup Surcharge Ids Transit …" at bounding box center [481, 226] width 963 height 452
click at [140, 250] on div "0966052707" at bounding box center [144, 246] width 120 height 14
click at [362, 338] on input "text" at bounding box center [358, 348] width 129 height 20
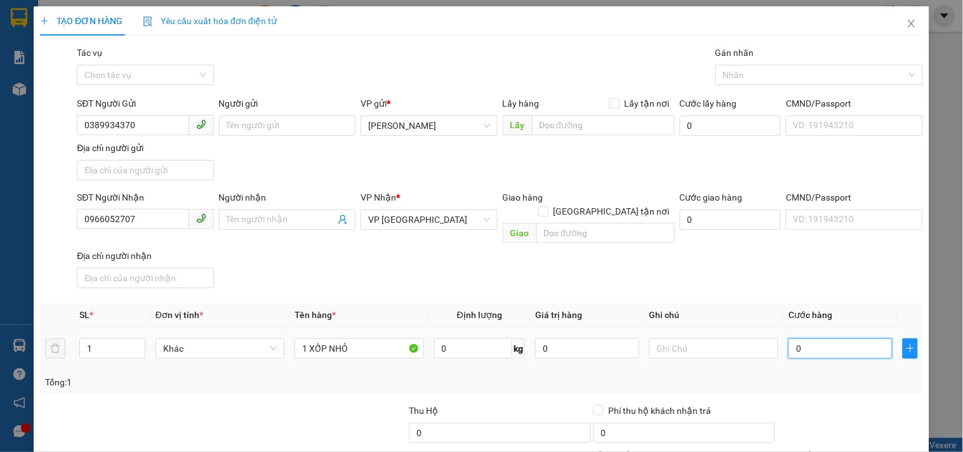
click at [864, 338] on input "0" at bounding box center [840, 348] width 104 height 20
click at [850, 279] on div "SĐT Người Nhận 0966052707 Người nhận Tên người nhận VP Nhận * VP Đà Nẵng Giao h…" at bounding box center [499, 241] width 851 height 103
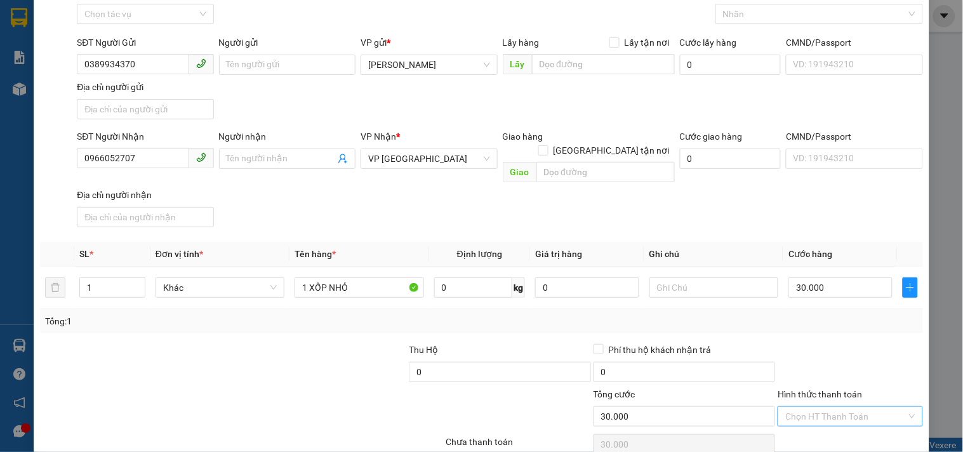
scroll to position [106, 0]
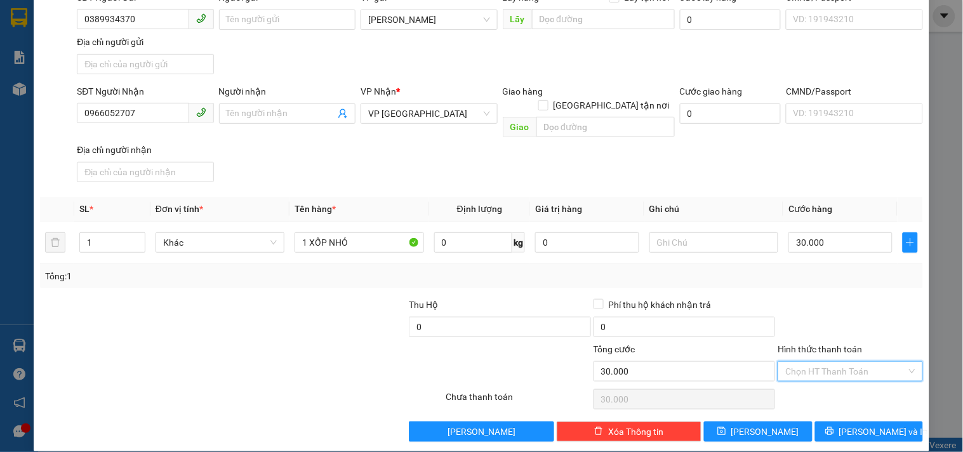
click at [829, 364] on input "Hình thức thanh toán" at bounding box center [845, 371] width 121 height 19
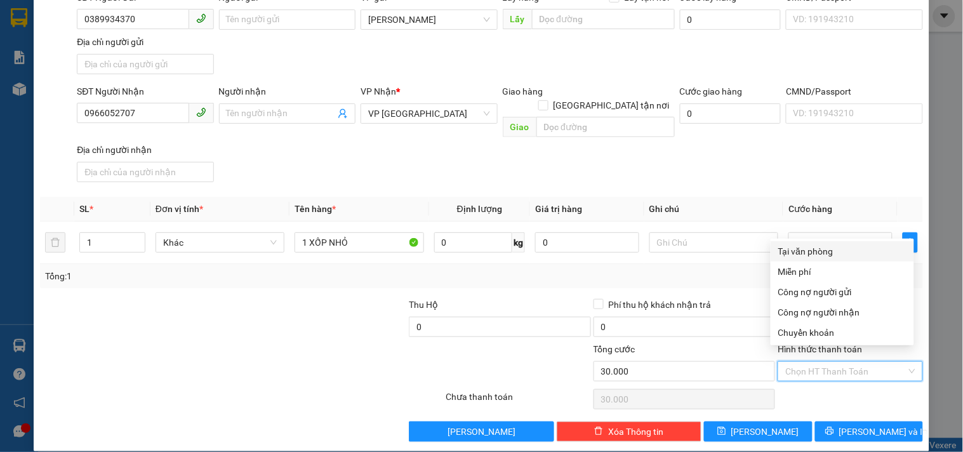
click at [833, 242] on div "Tại văn phòng" at bounding box center [841, 251] width 143 height 20
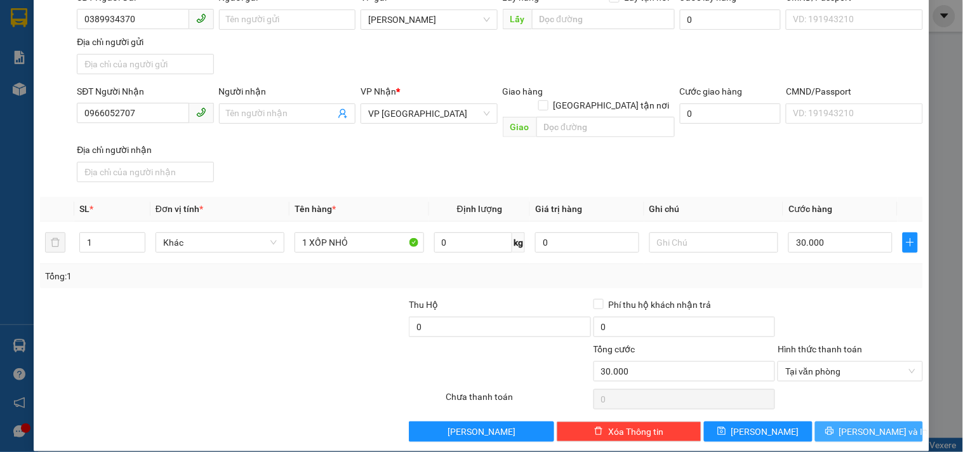
click at [874, 424] on button "[PERSON_NAME] và In" at bounding box center [869, 431] width 108 height 20
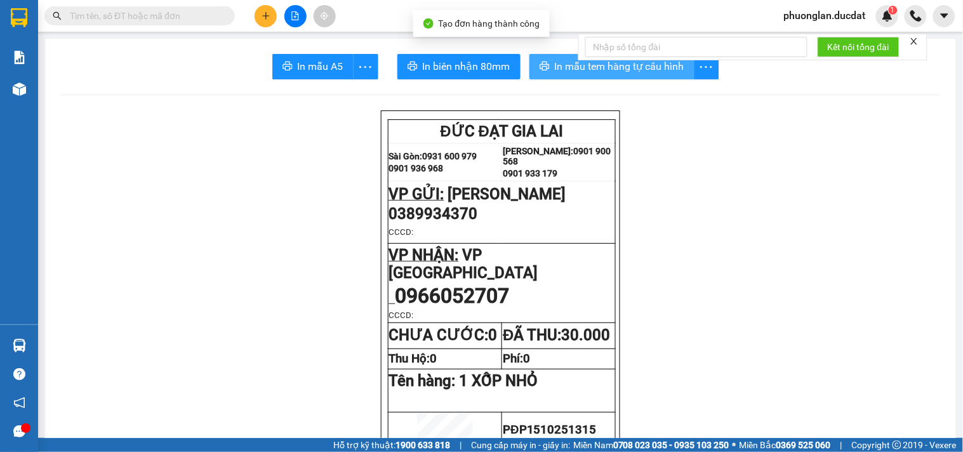
click at [543, 59] on button "In mẫu tem hàng tự cấu hình" at bounding box center [611, 66] width 165 height 25
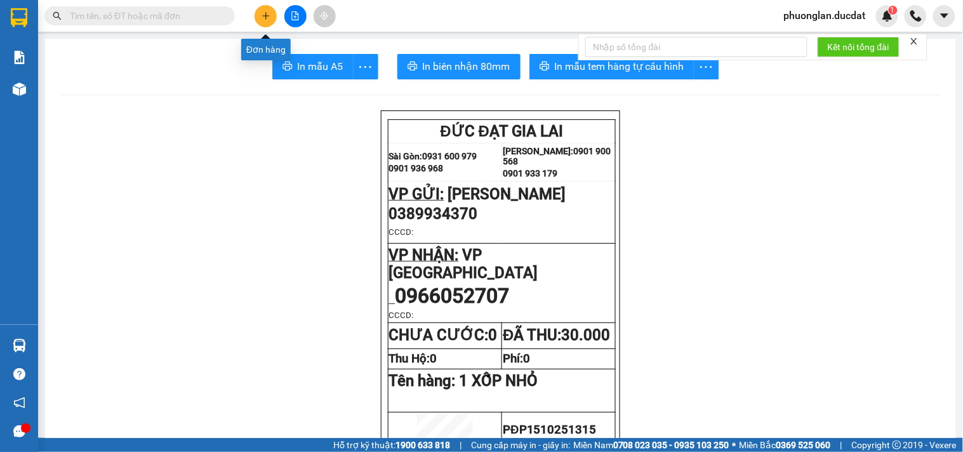
click at [265, 13] on icon "plus" at bounding box center [265, 15] width 1 height 7
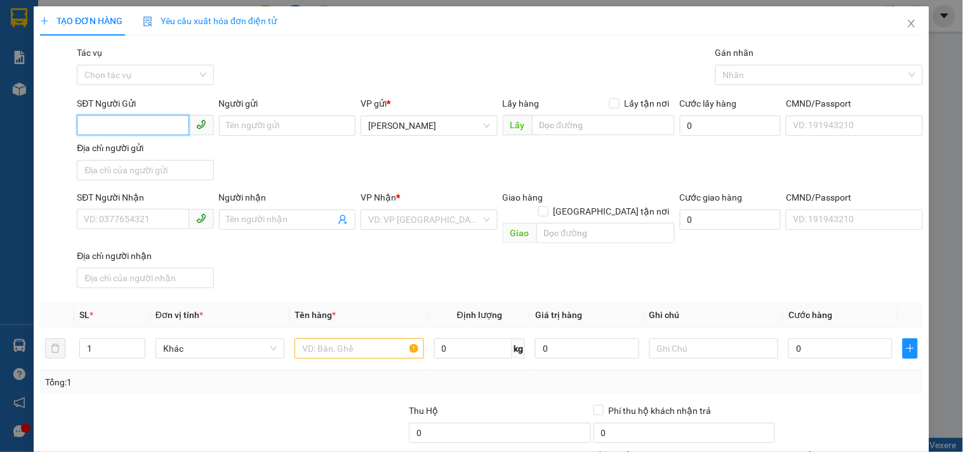
click at [121, 127] on input "SĐT Người Gửi" at bounding box center [133, 125] width 112 height 20
click at [153, 150] on div "0395126150 - CHIN" at bounding box center [144, 151] width 120 height 14
click at [409, 216] on span "VP [GEOGRAPHIC_DATA]" at bounding box center [428, 219] width 121 height 19
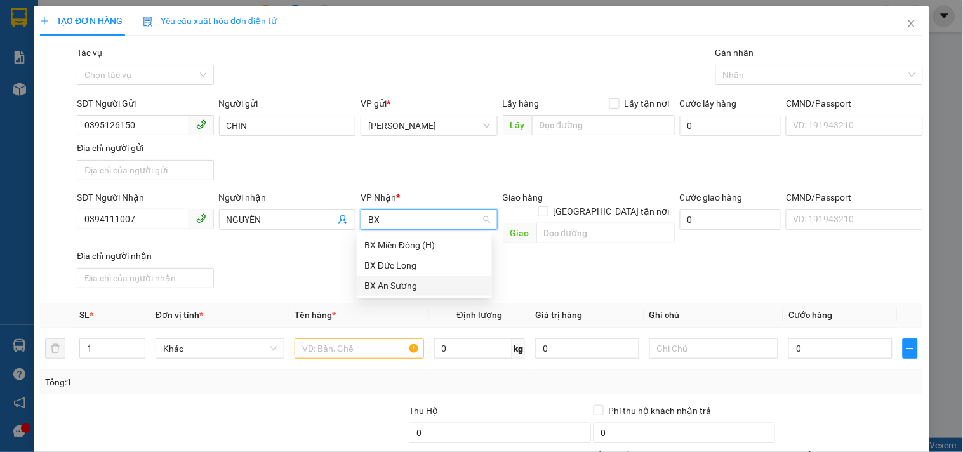
click at [400, 282] on div "BX An Sương" at bounding box center [424, 286] width 120 height 14
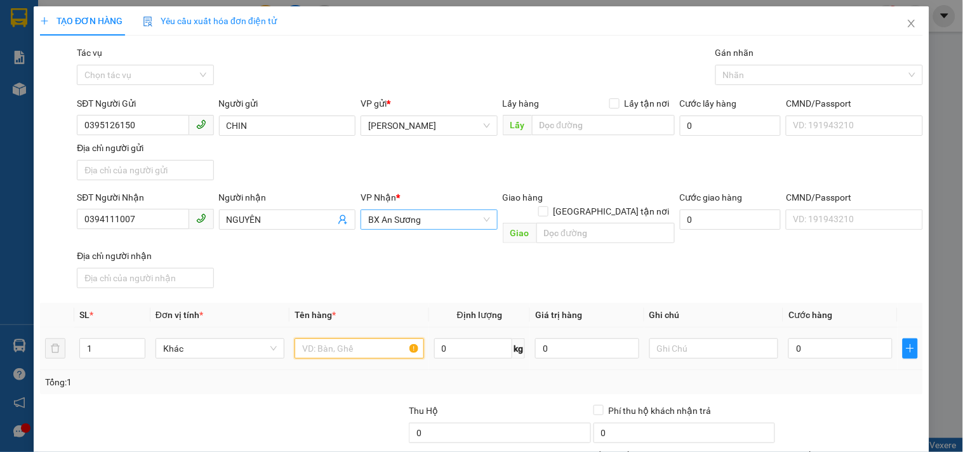
click at [334, 338] on input "text" at bounding box center [358, 348] width 129 height 20
click at [353, 338] on input "text" at bounding box center [358, 348] width 129 height 20
click at [814, 338] on input "0" at bounding box center [840, 348] width 104 height 20
click at [813, 277] on div "SĐT Người Nhận 0394111007 Người nhận NGUYÊN VP Nhận * BX An Sương Giao hàng Gia…" at bounding box center [499, 241] width 851 height 103
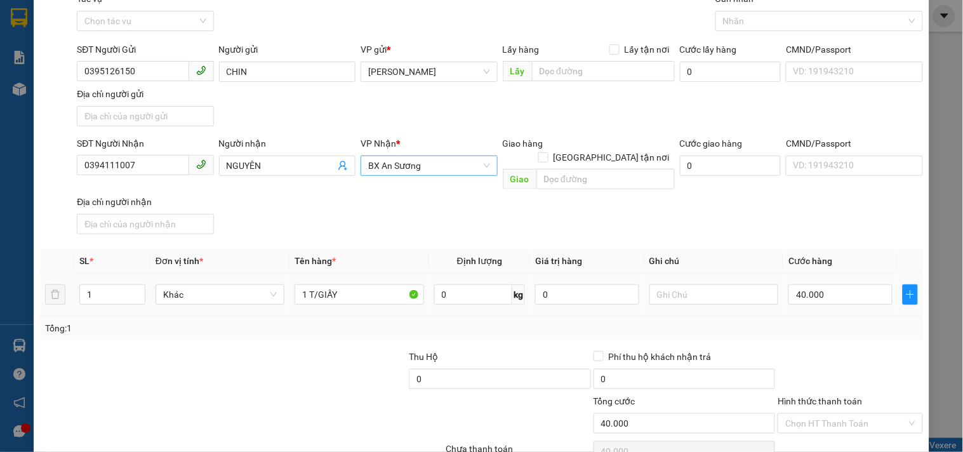
scroll to position [106, 0]
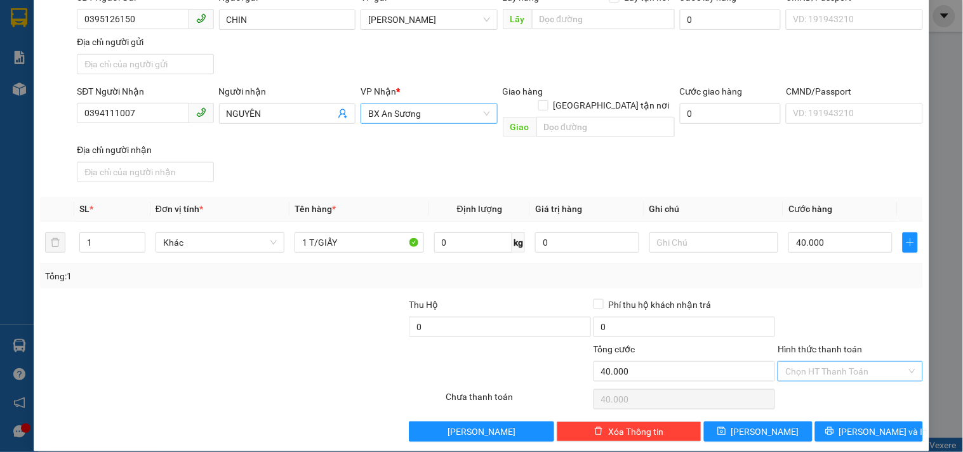
click at [833, 362] on input "Hình thức thanh toán" at bounding box center [845, 371] width 121 height 19
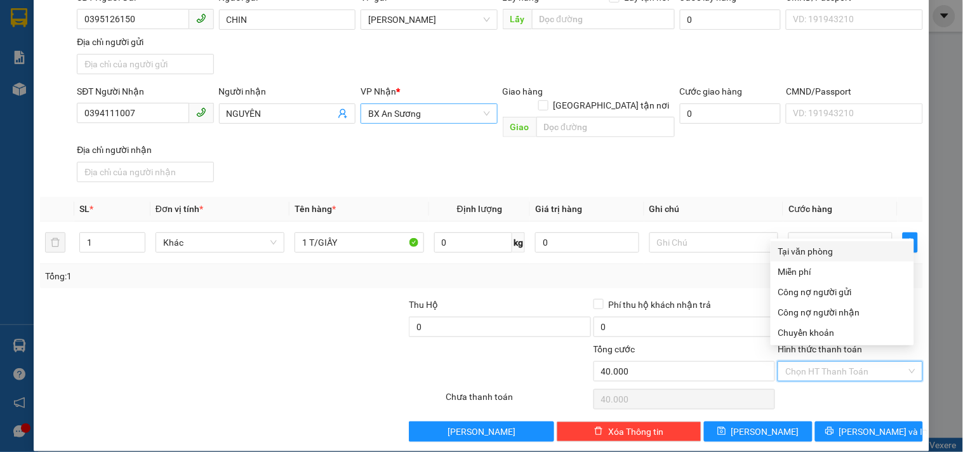
click at [835, 248] on div "Tại văn phòng" at bounding box center [842, 251] width 128 height 14
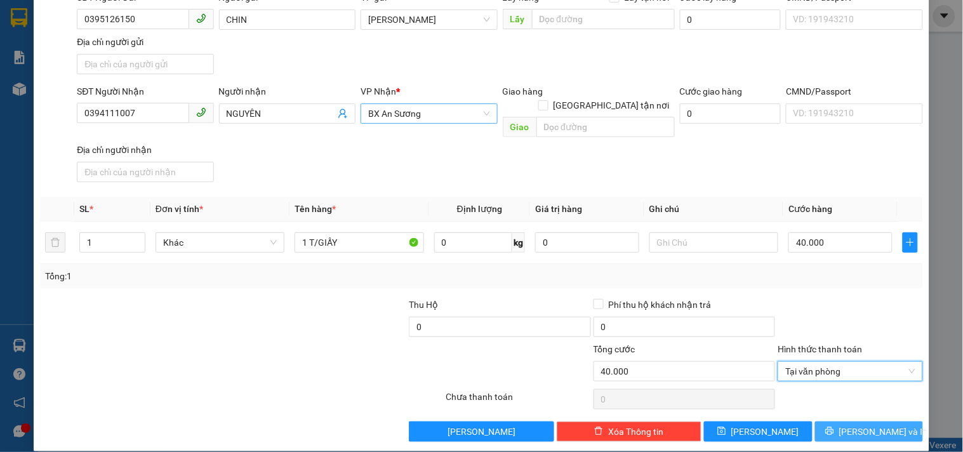
click at [860, 425] on span "[PERSON_NAME] và In" at bounding box center [883, 432] width 89 height 14
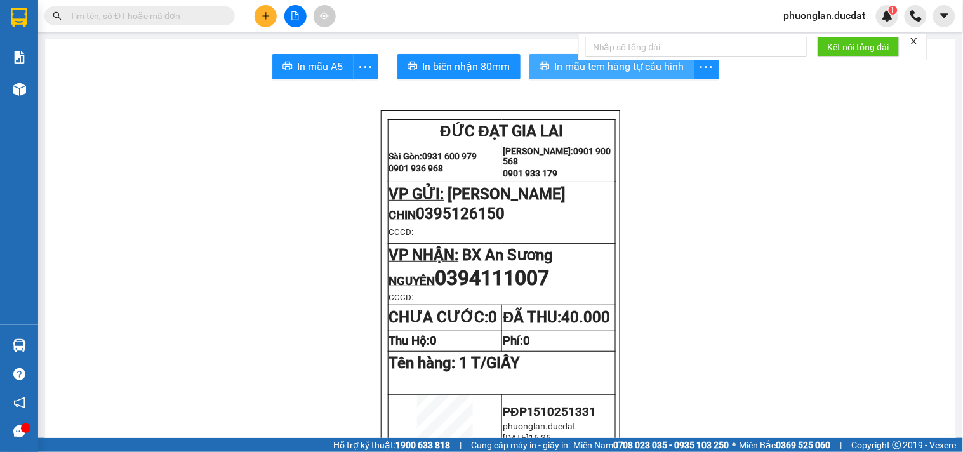
click at [572, 62] on span "In mẫu tem hàng tự cấu hình" at bounding box center [619, 66] width 129 height 16
drag, startPoint x: 270, startPoint y: 16, endPoint x: 294, endPoint y: 35, distance: 31.2
click at [282, 23] on div at bounding box center [294, 16] width 95 height 22
click at [263, 18] on icon "plus" at bounding box center [265, 15] width 9 height 9
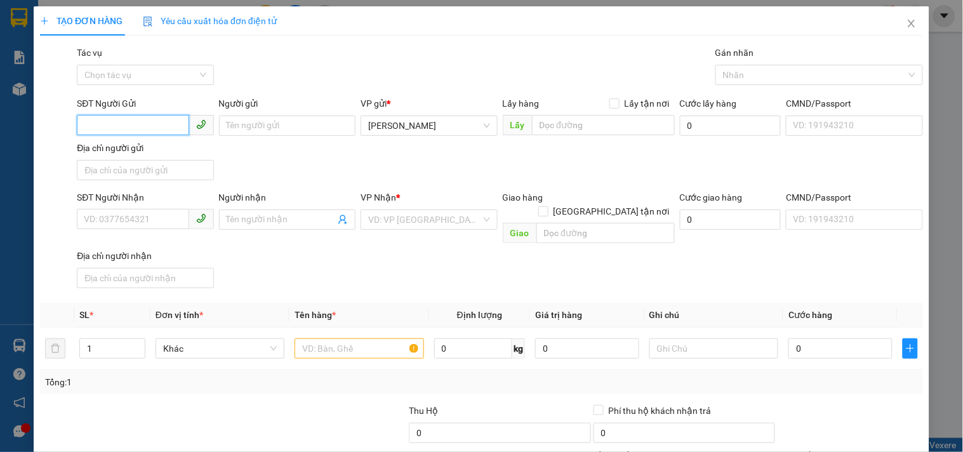
drag, startPoint x: 131, startPoint y: 124, endPoint x: 144, endPoint y: 130, distance: 14.8
click at [135, 124] on input "SĐT Người Gửi" at bounding box center [133, 125] width 112 height 20
click at [165, 154] on div "0978828252" at bounding box center [144, 151] width 120 height 14
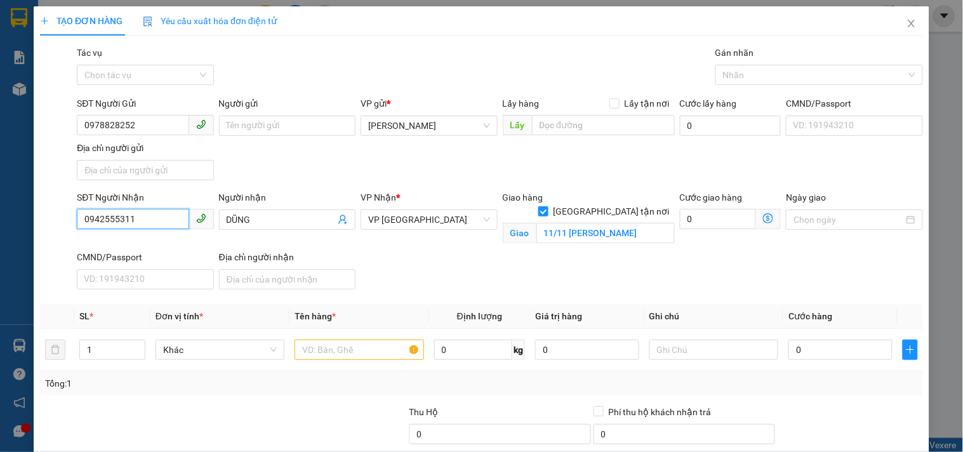
click at [153, 219] on input "0942555311" at bounding box center [133, 219] width 112 height 20
click at [141, 244] on div "0942555311 - DŨNG" at bounding box center [144, 246] width 120 height 14
click at [345, 347] on input "text" at bounding box center [358, 349] width 129 height 20
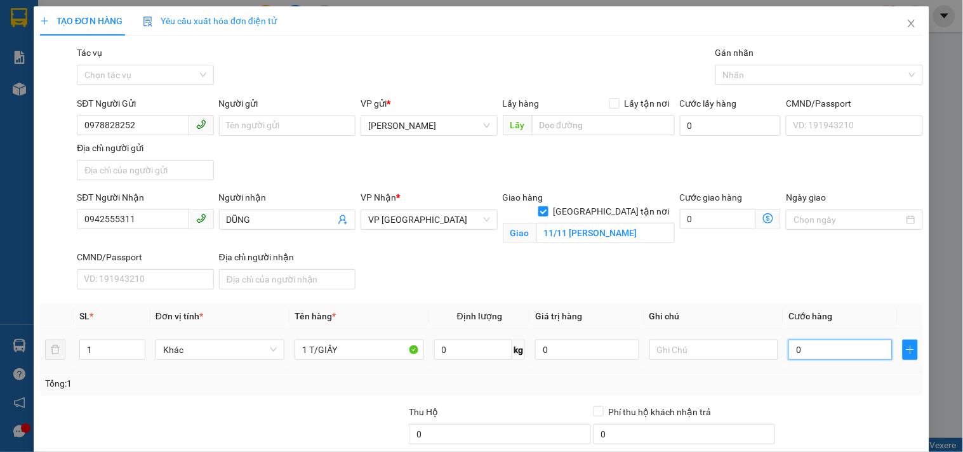
click at [827, 356] on input "0" at bounding box center [840, 349] width 104 height 20
click at [739, 350] on input "text" at bounding box center [713, 349] width 129 height 20
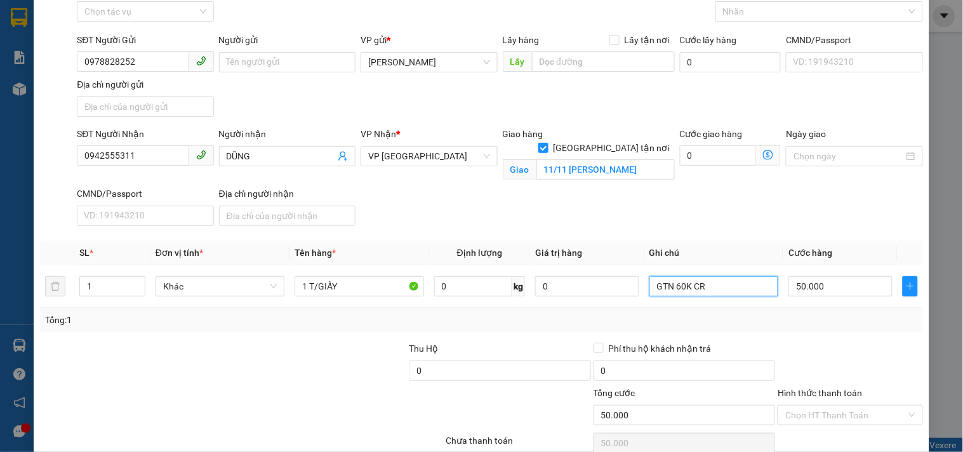
scroll to position [122, 0]
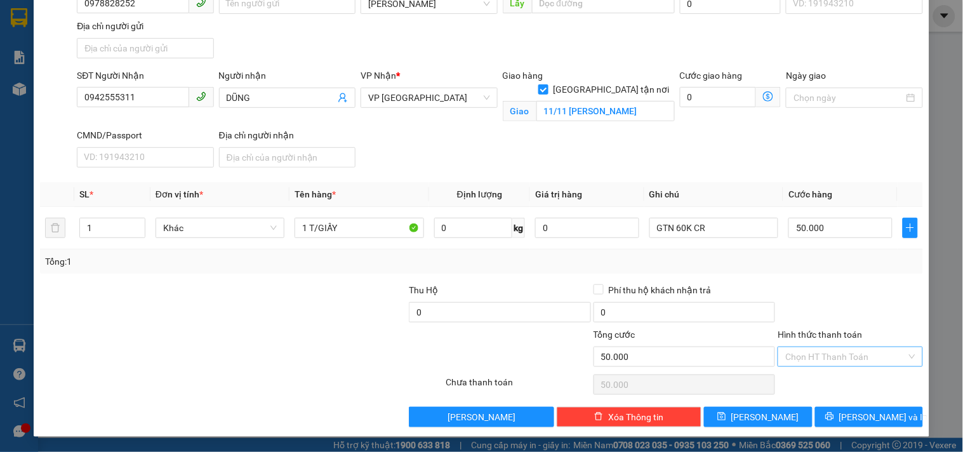
click at [878, 352] on input "Hình thức thanh toán" at bounding box center [845, 356] width 121 height 19
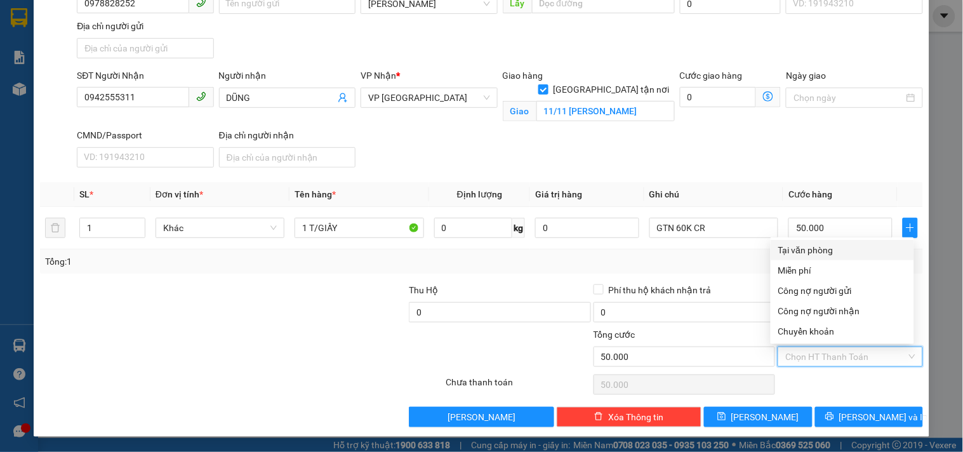
click at [841, 253] on div "Tại văn phòng" at bounding box center [842, 250] width 128 height 14
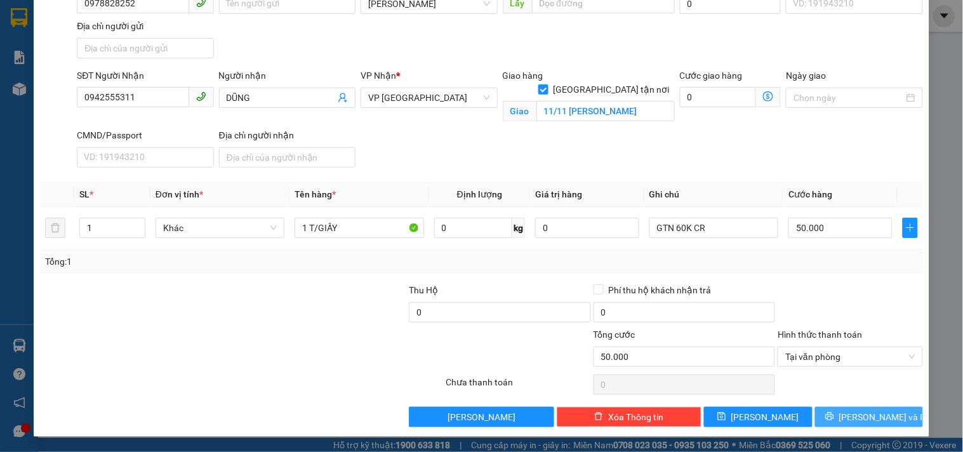
drag, startPoint x: 851, startPoint y: 411, endPoint x: 835, endPoint y: 402, distance: 18.5
click at [851, 410] on span "[PERSON_NAME] và In" at bounding box center [883, 417] width 89 height 14
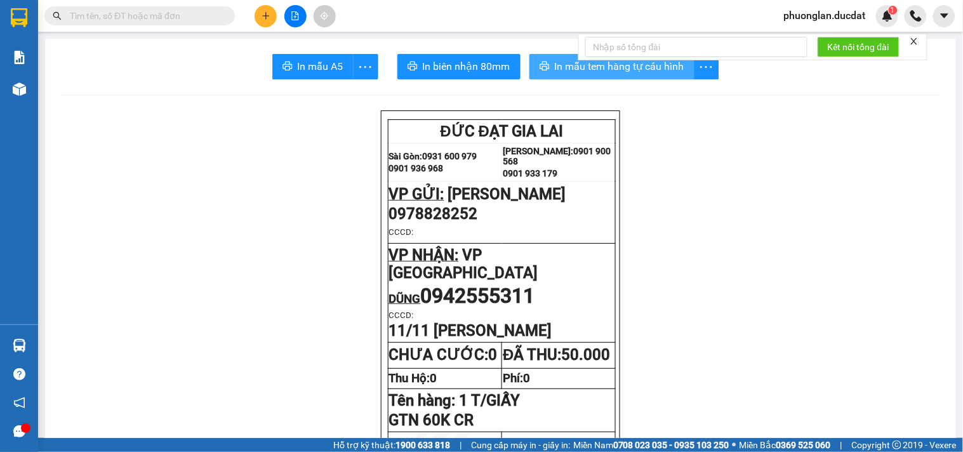
click at [565, 61] on span "In mẫu tem hàng tự cấu hình" at bounding box center [619, 66] width 129 height 16
click at [267, 24] on button at bounding box center [265, 16] width 22 height 22
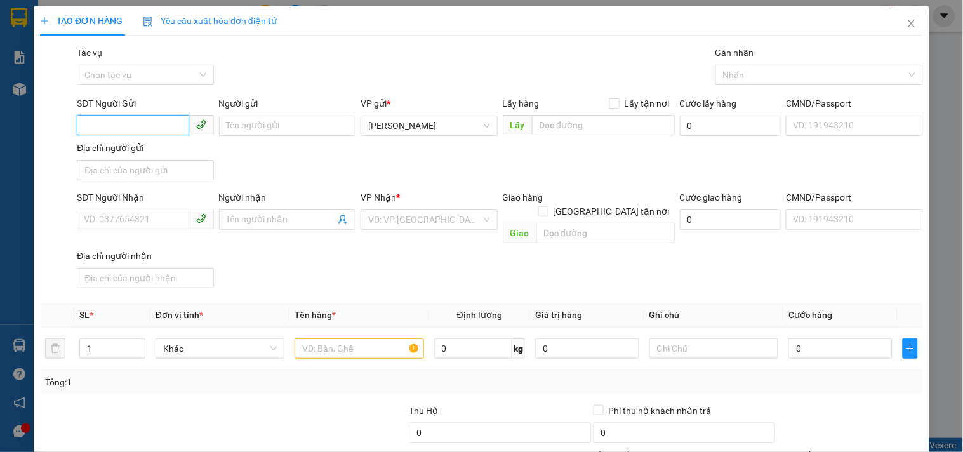
click at [141, 124] on input "SĐT Người Gửi" at bounding box center [133, 125] width 112 height 20
click at [162, 151] on div "0938034447 - NHI" at bounding box center [144, 151] width 120 height 14
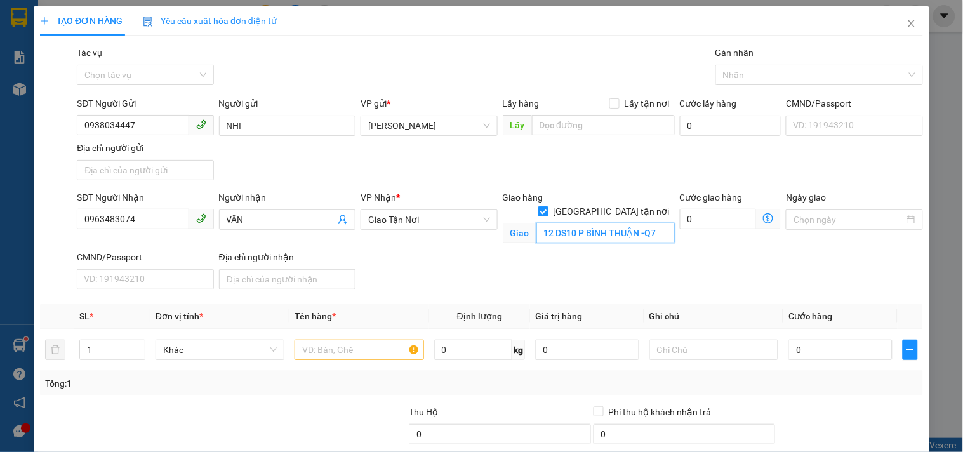
click at [559, 223] on input "12 DS10 P BÌNH THUẬN -Q7" at bounding box center [605, 233] width 138 height 20
click at [558, 223] on input "12 DS10 P BÌNH THUẬN -Q7" at bounding box center [605, 233] width 138 height 20
drag, startPoint x: 562, startPoint y: 214, endPoint x: 550, endPoint y: 214, distance: 11.4
click at [550, 223] on input "12 DS10 P BÌNH THUẬN -Q7" at bounding box center [605, 233] width 138 height 20
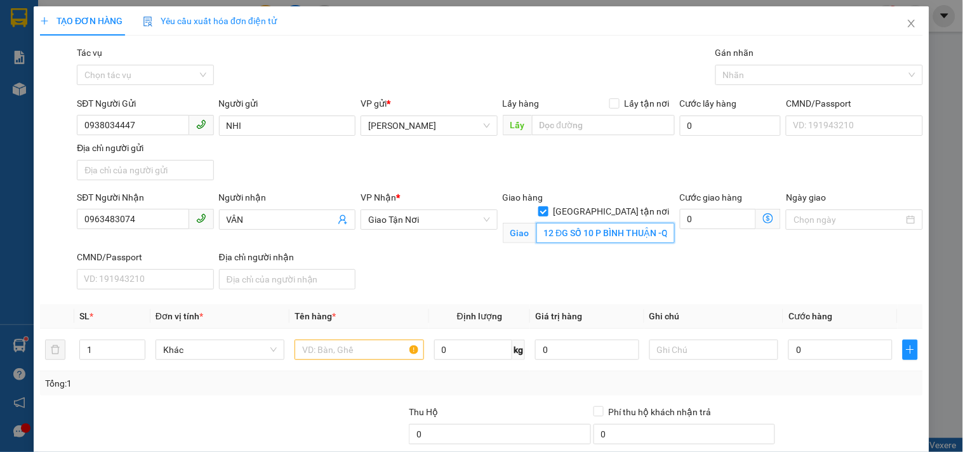
click at [626, 226] on input "12 ĐG SỐ 10 P BÌNH THUẬN -Q7" at bounding box center [605, 233] width 138 height 20
click at [632, 223] on input "12 ĐG SỐ 10 P BÌNH THUẬN -Q7" at bounding box center [605, 233] width 138 height 20
drag, startPoint x: 632, startPoint y: 218, endPoint x: 722, endPoint y: 225, distance: 90.3
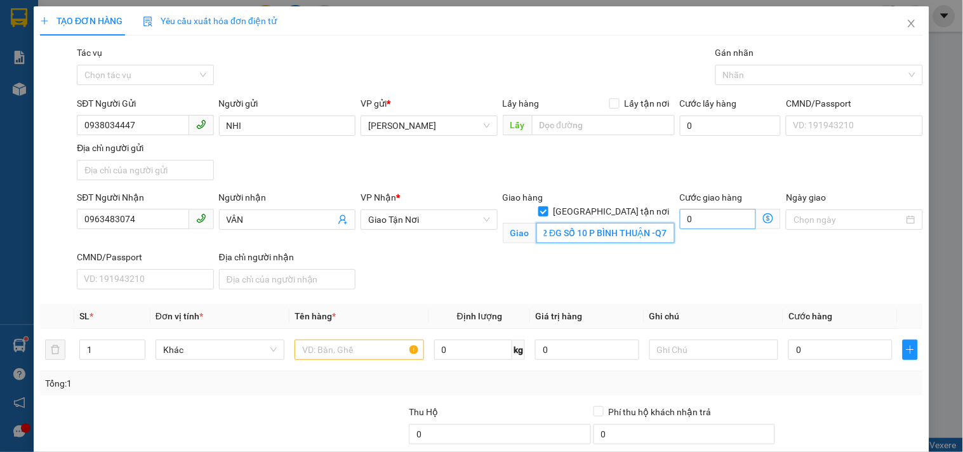
click at [722, 224] on div "SĐT Người Nhận 0963483074 Người nhận VÂN VP Nhận * Giao Tận Nơi Giao hàng Giao…" at bounding box center [499, 242] width 851 height 104
click at [382, 339] on input "text" at bounding box center [358, 349] width 129 height 20
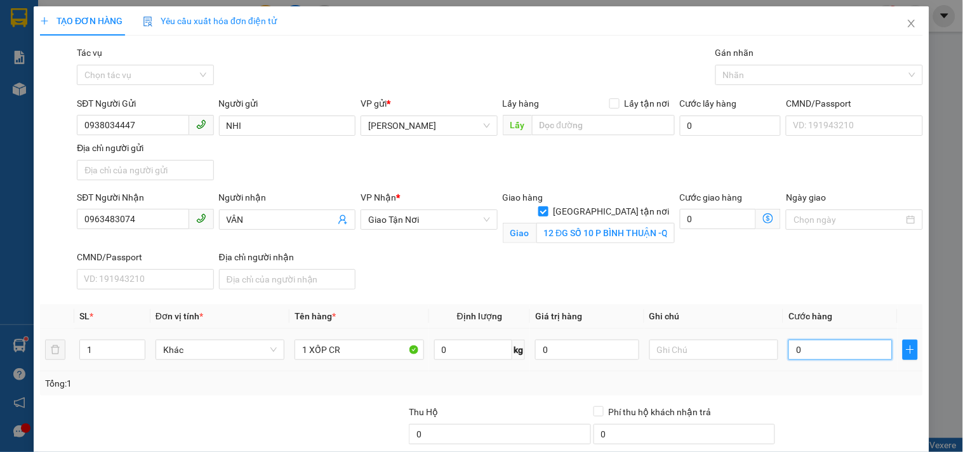
click at [819, 341] on input "0" at bounding box center [840, 349] width 104 height 20
click at [709, 344] on input "text" at bounding box center [713, 349] width 129 height 20
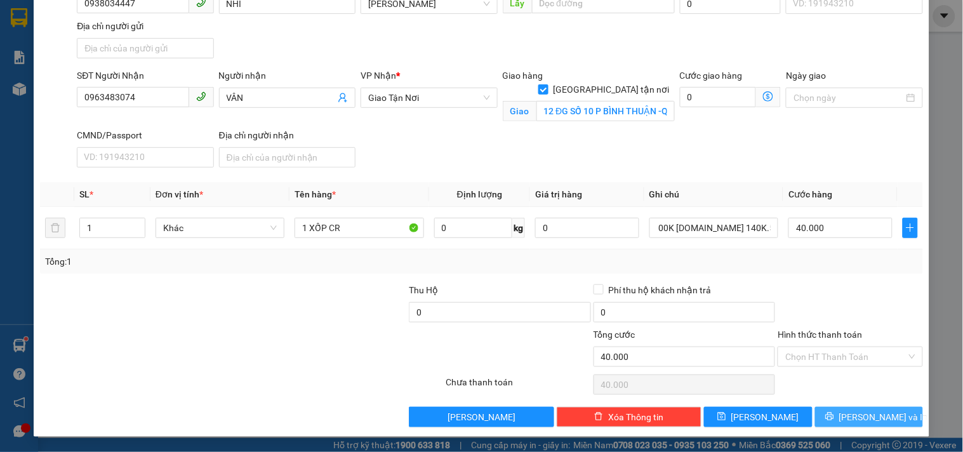
click at [848, 411] on span "[PERSON_NAME] và In" at bounding box center [883, 417] width 89 height 14
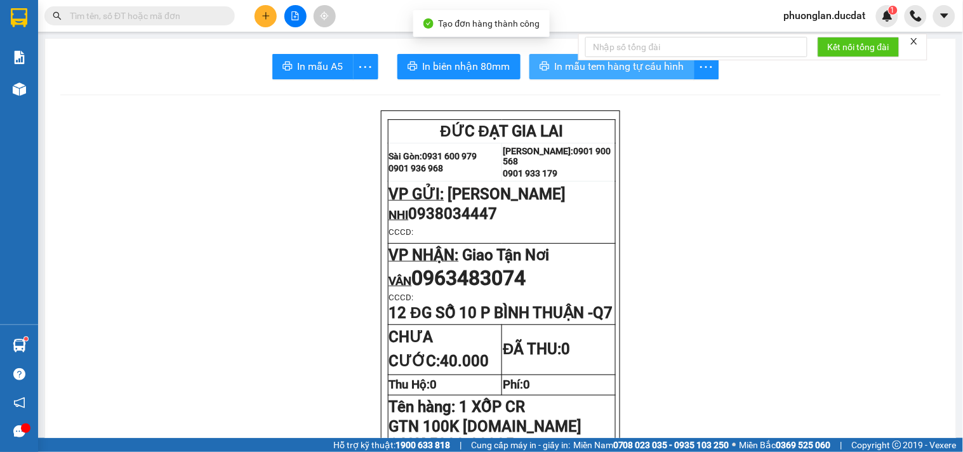
click at [632, 69] on span "In mẫu tem hàng tự cấu hình" at bounding box center [619, 66] width 129 height 16
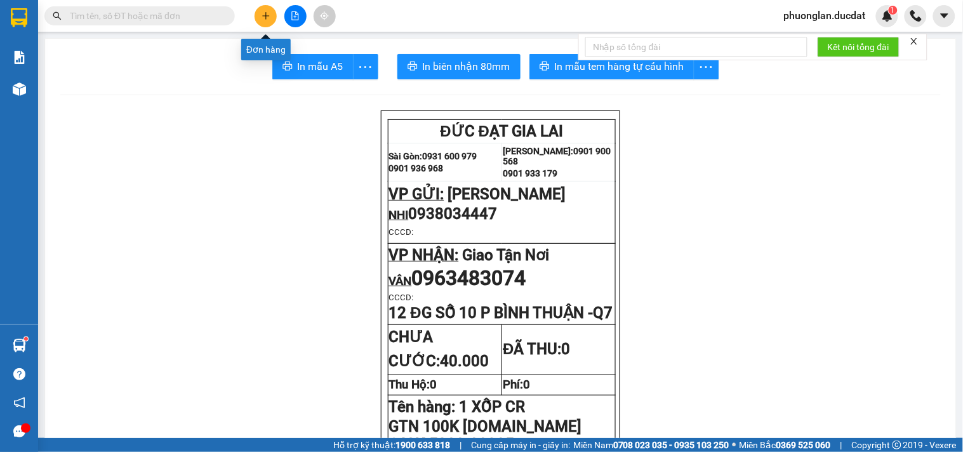
click at [267, 21] on button at bounding box center [265, 16] width 22 height 22
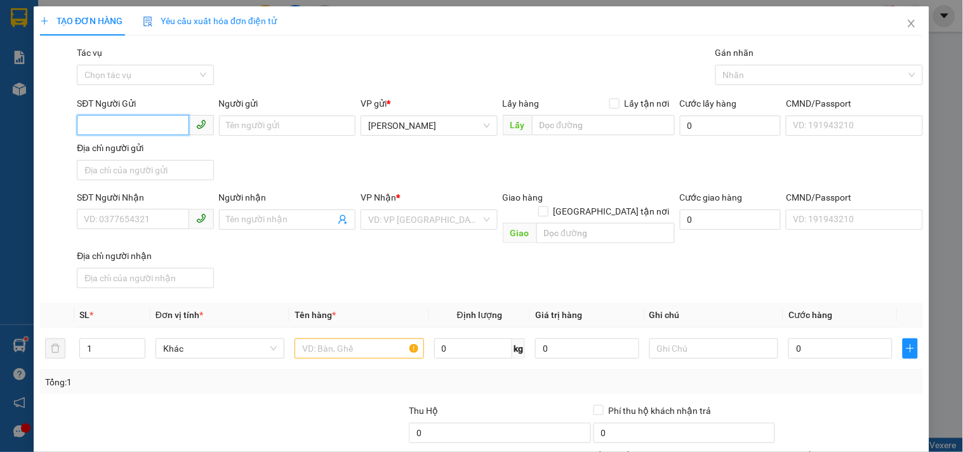
click at [126, 134] on input "SĐT Người Gửi" at bounding box center [133, 125] width 112 height 20
click at [174, 150] on div "0397484873 - HẰNG" at bounding box center [144, 151] width 120 height 14
click at [359, 338] on input "text" at bounding box center [358, 348] width 129 height 20
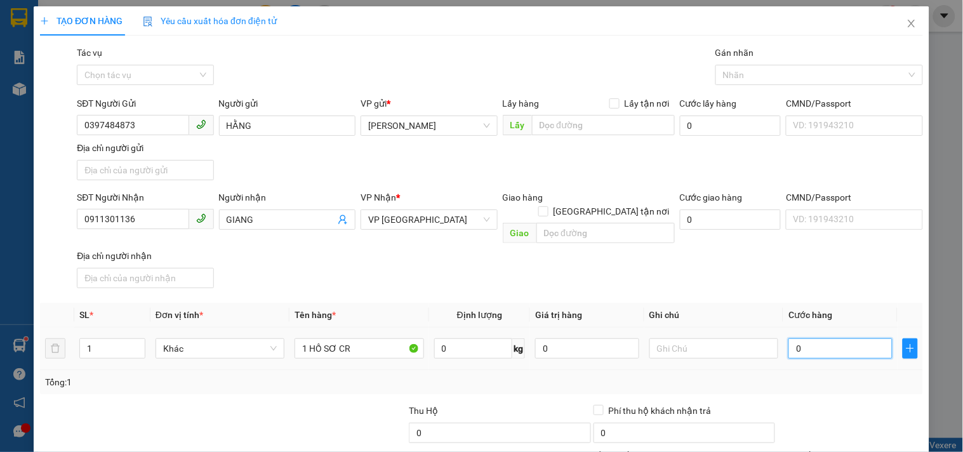
click at [811, 338] on input "0" at bounding box center [840, 348] width 104 height 20
click at [696, 338] on input "text" at bounding box center [713, 348] width 129 height 20
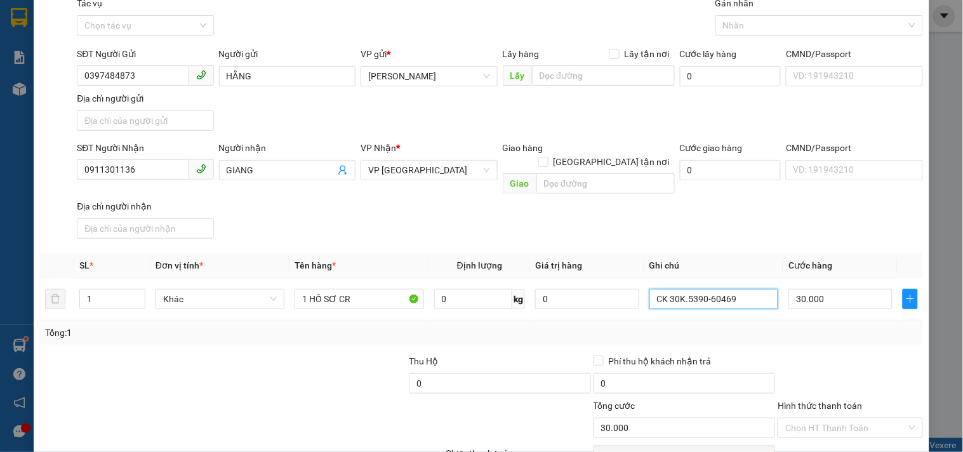
scroll to position [106, 0]
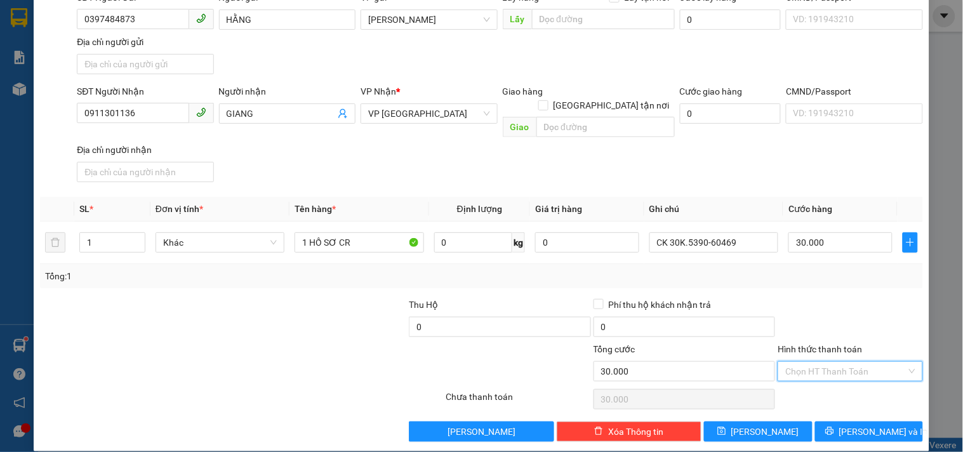
click at [831, 362] on input "Hình thức thanh toán" at bounding box center [845, 371] width 121 height 19
click at [854, 425] on span "[PERSON_NAME] và In" at bounding box center [883, 432] width 89 height 14
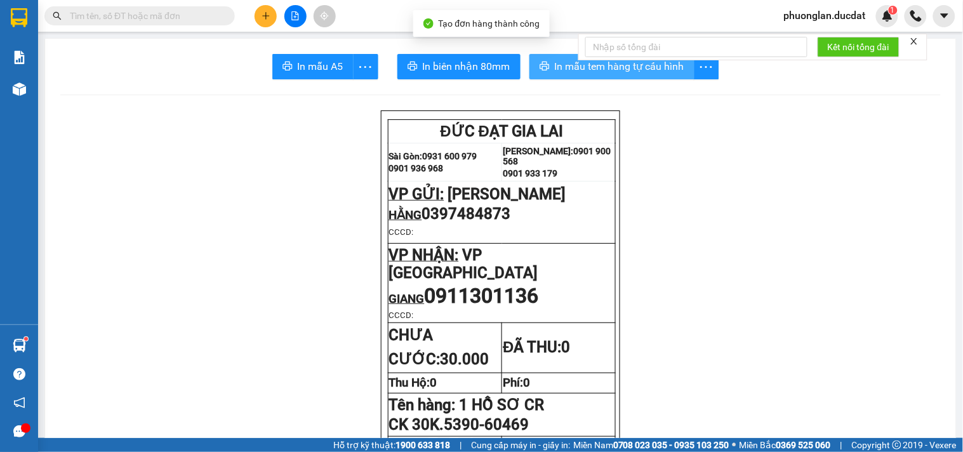
click at [548, 67] on button "In mẫu tem hàng tự cấu hình" at bounding box center [611, 66] width 165 height 25
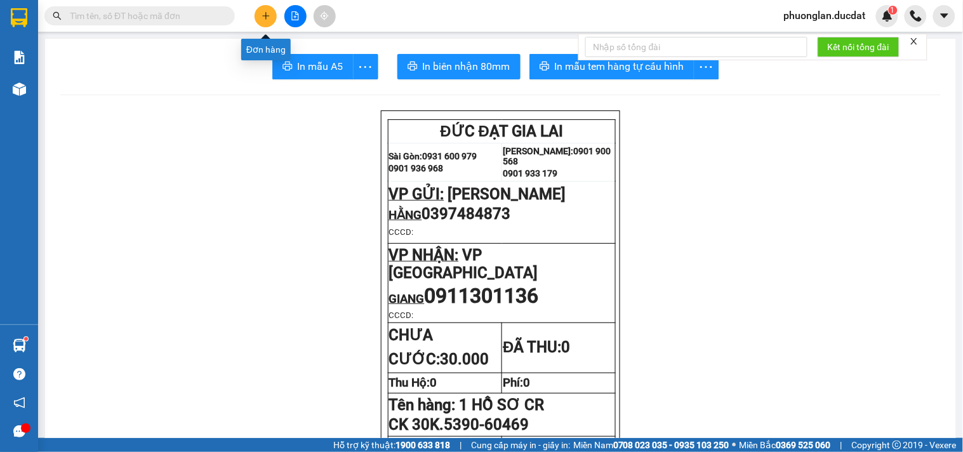
click at [267, 16] on icon "plus" at bounding box center [265, 15] width 7 height 1
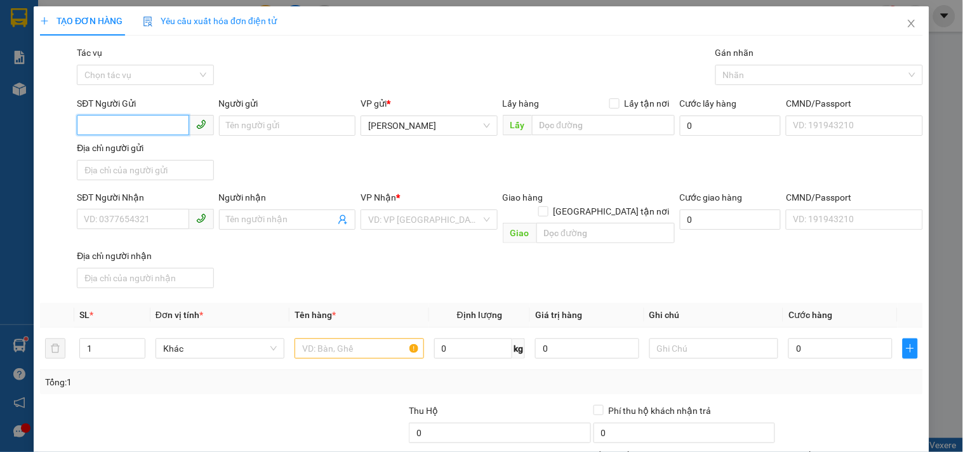
click at [165, 125] on input "SĐT Người Gửi" at bounding box center [133, 125] width 112 height 20
click at [161, 148] on div "0976121710 - PHƯỢNG" at bounding box center [144, 151] width 120 height 14
click at [320, 338] on input "text" at bounding box center [358, 348] width 129 height 20
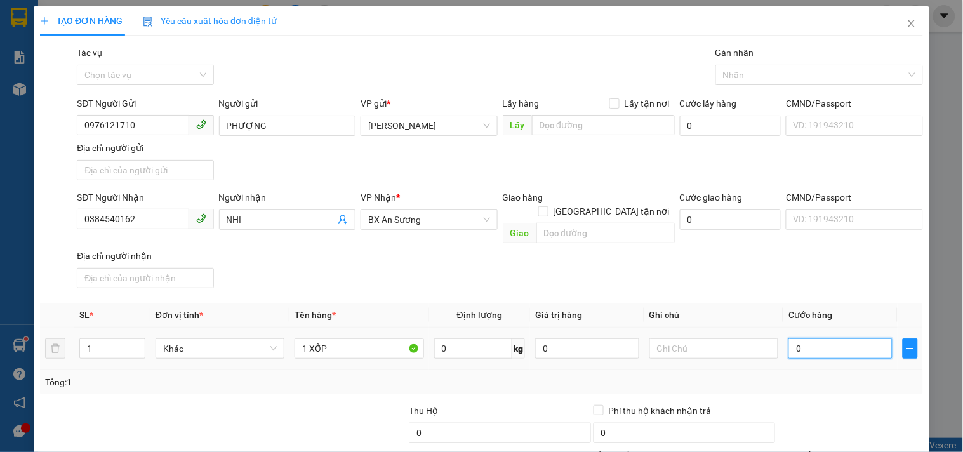
click at [811, 338] on input "0" at bounding box center [840, 348] width 104 height 20
click at [813, 310] on span "Cước hàng" at bounding box center [810, 315] width 44 height 10
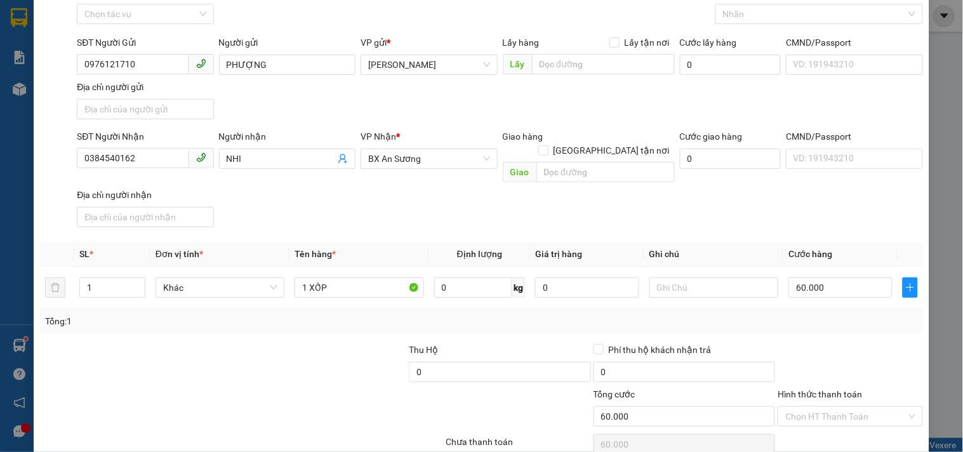
scroll to position [106, 0]
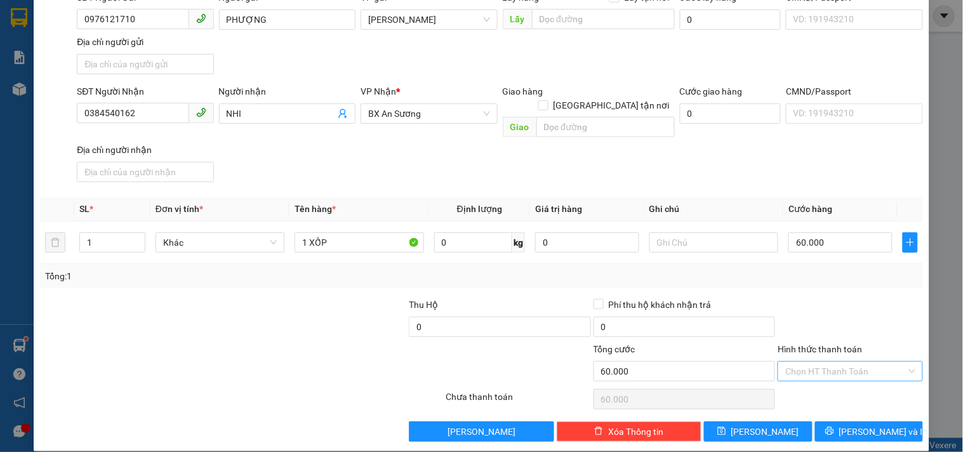
drag, startPoint x: 826, startPoint y: 360, endPoint x: 826, endPoint y: 347, distance: 13.3
click at [826, 362] on input "Hình thức thanh toán" at bounding box center [845, 371] width 121 height 19
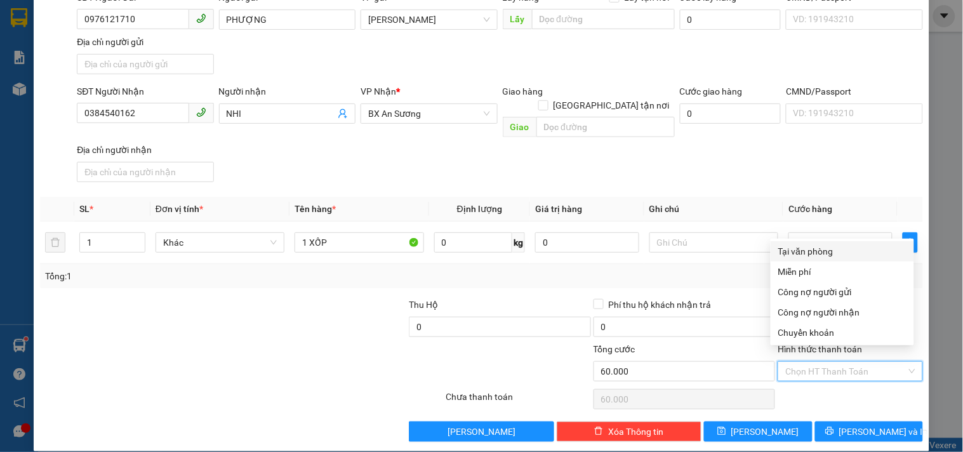
click at [827, 255] on div "Tại văn phòng" at bounding box center [842, 251] width 128 height 14
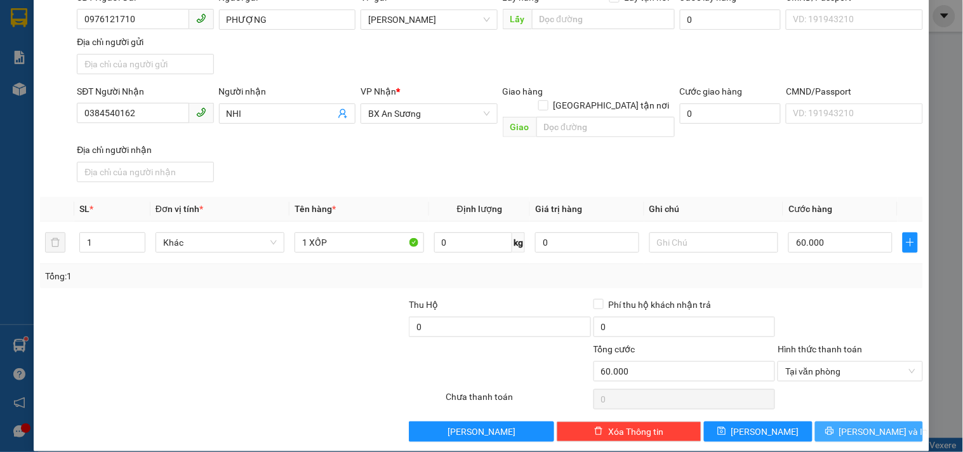
click at [852, 425] on span "[PERSON_NAME] và In" at bounding box center [883, 432] width 89 height 14
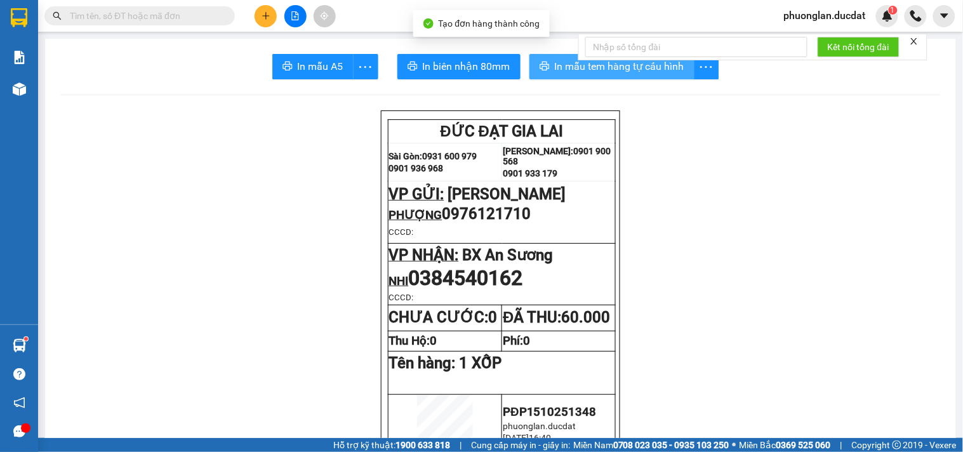
click at [566, 58] on span "In mẫu tem hàng tự cấu hình" at bounding box center [619, 66] width 129 height 16
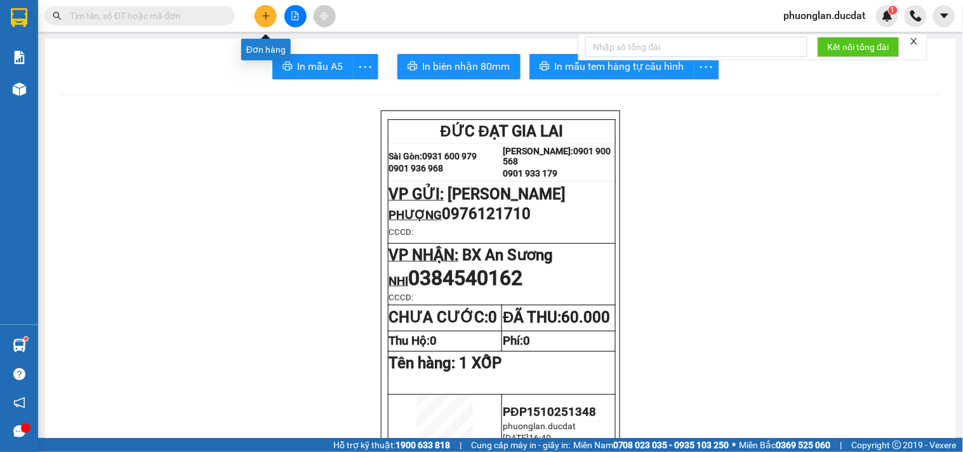
click at [268, 19] on icon "plus" at bounding box center [265, 15] width 9 height 9
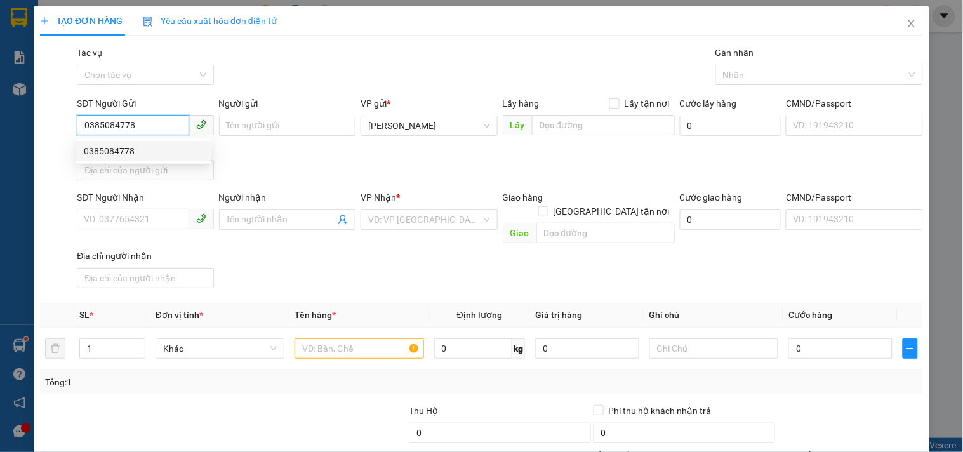
click at [102, 151] on div "0385084778" at bounding box center [144, 151] width 120 height 14
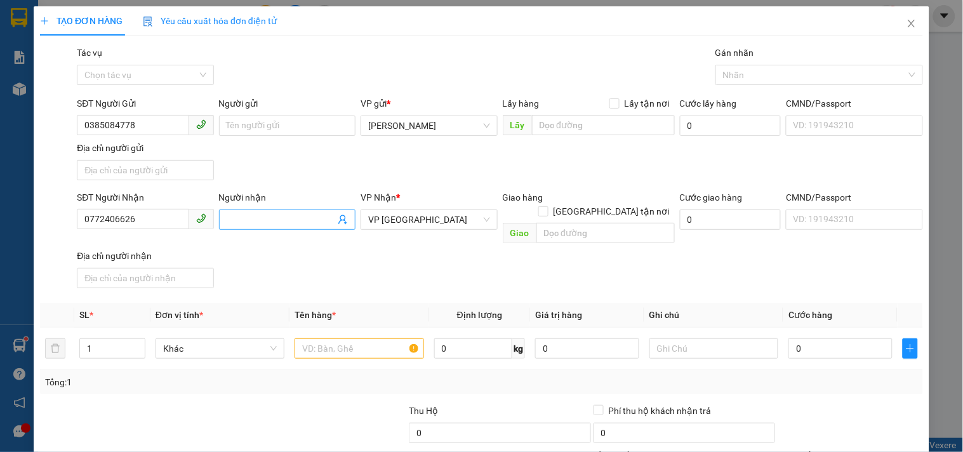
click at [292, 222] on input "Người nhận" at bounding box center [281, 220] width 109 height 14
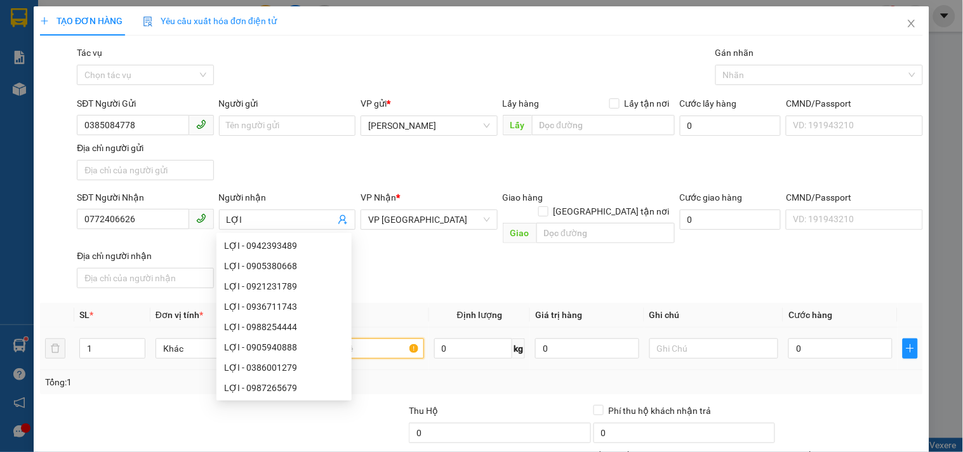
click at [381, 338] on input "text" at bounding box center [358, 348] width 129 height 20
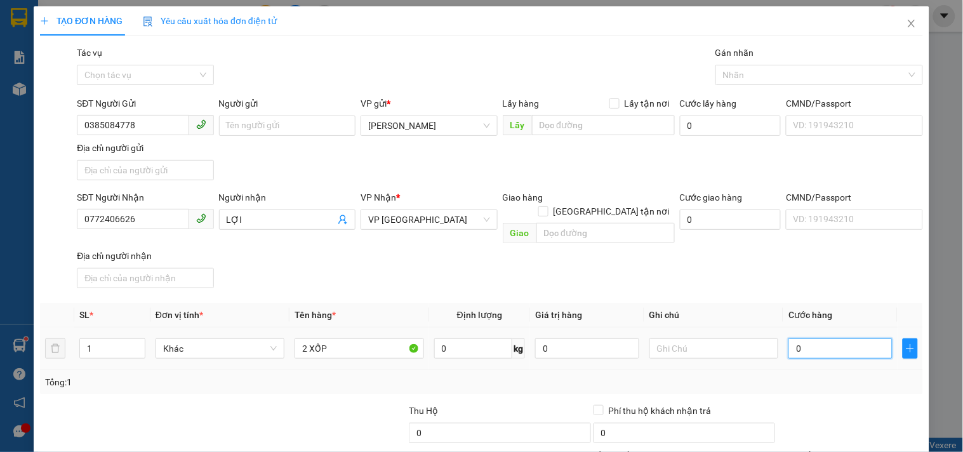
click at [798, 338] on input "0" at bounding box center [840, 348] width 104 height 20
click at [790, 273] on div "SĐT Người Nhận 0772406626 Người nhận LỢI VP Nhận * VP Sài Gòn Giao hàng Giao tậ…" at bounding box center [499, 241] width 851 height 103
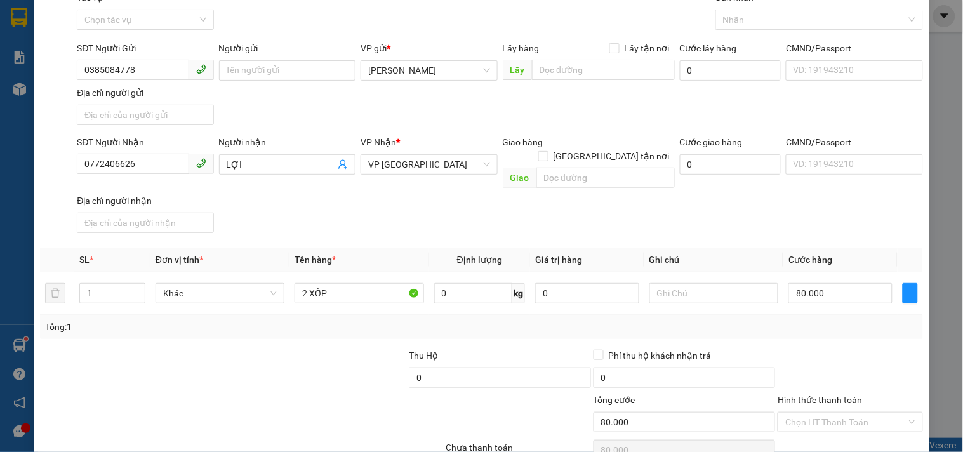
scroll to position [106, 0]
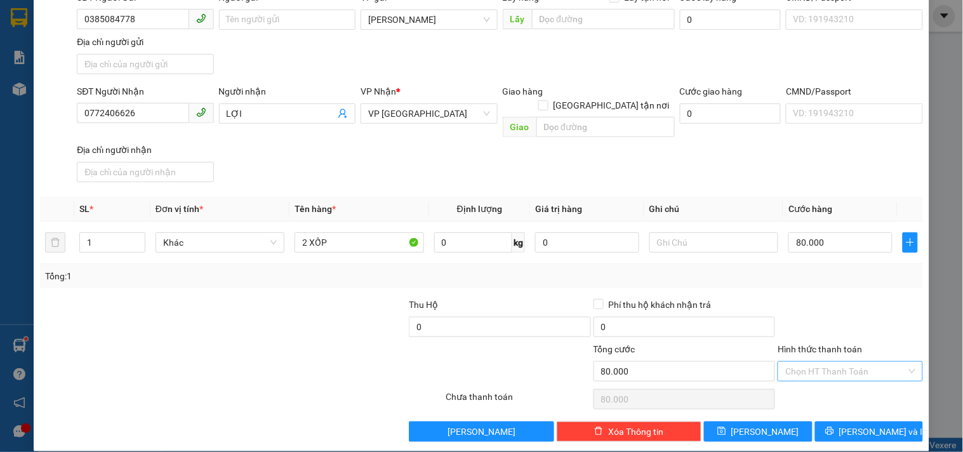
click at [819, 362] on input "Hình thức thanh toán" at bounding box center [845, 371] width 121 height 19
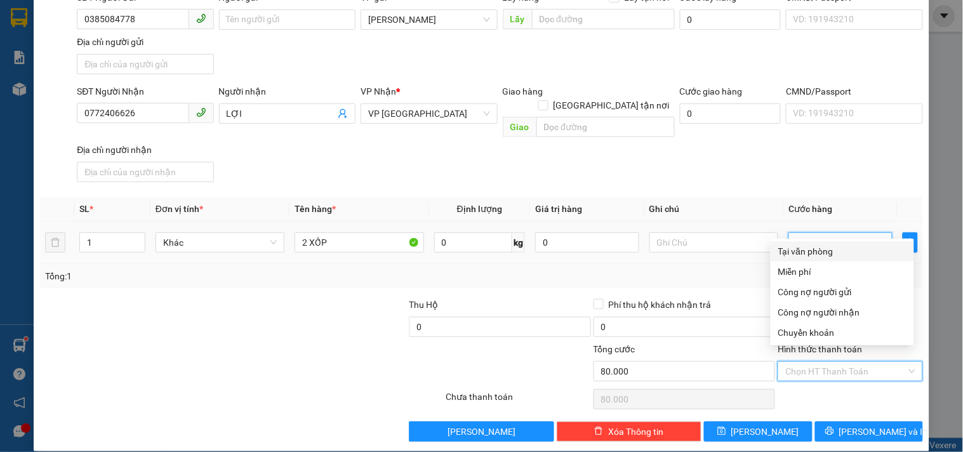
click at [803, 235] on input "80.000" at bounding box center [840, 242] width 104 height 20
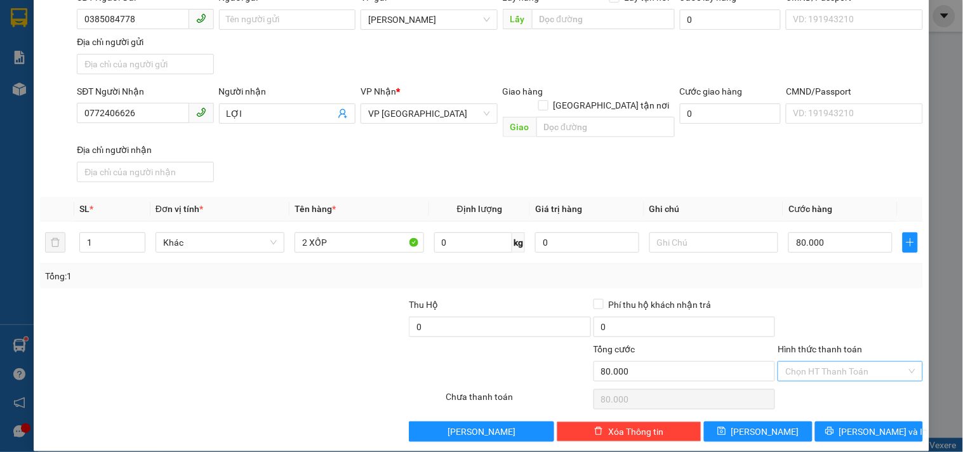
drag, startPoint x: 811, startPoint y: 359, endPoint x: 811, endPoint y: 350, distance: 8.9
click at [812, 362] on input "Hình thức thanh toán" at bounding box center [845, 371] width 121 height 19
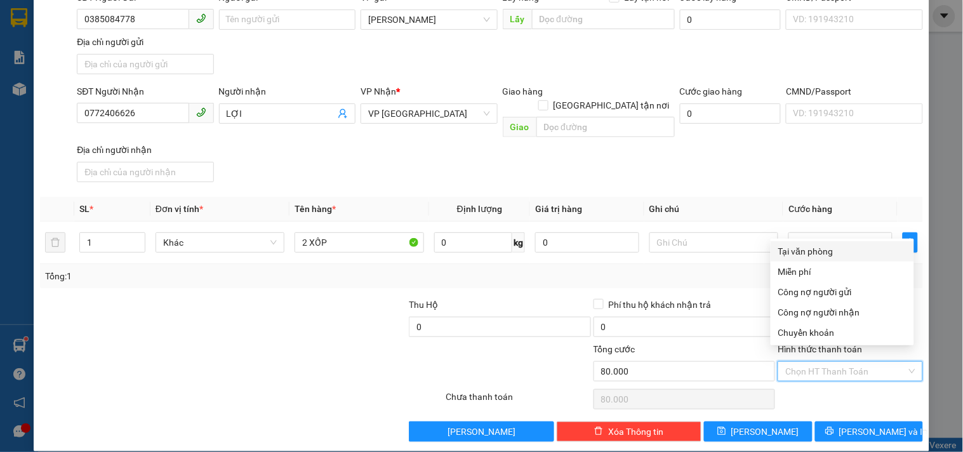
click at [819, 253] on div "Tại văn phòng" at bounding box center [842, 251] width 128 height 14
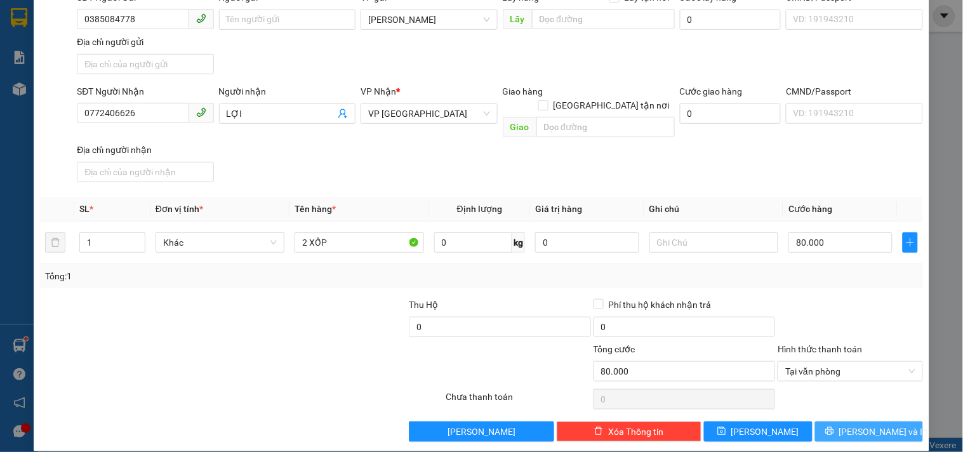
click at [834, 426] on icon "printer" at bounding box center [829, 430] width 9 height 9
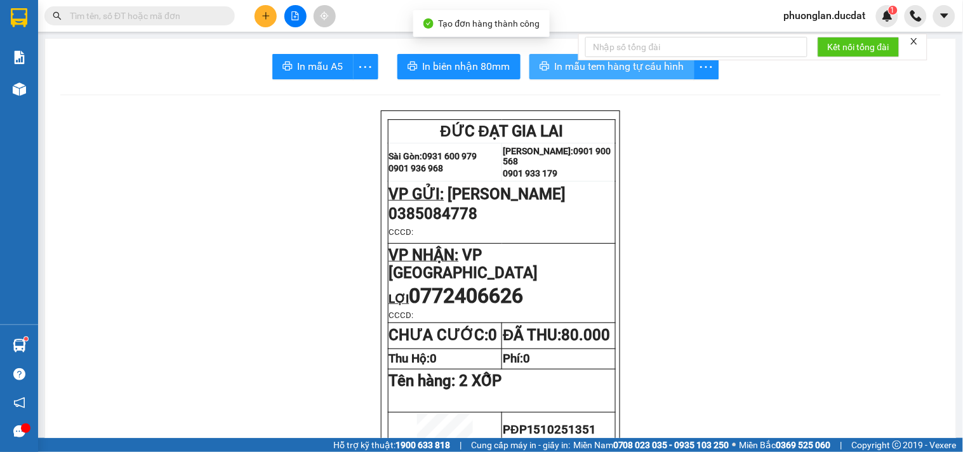
click at [555, 67] on span "In mẫu tem hàng tự cấu hình" at bounding box center [619, 66] width 129 height 16
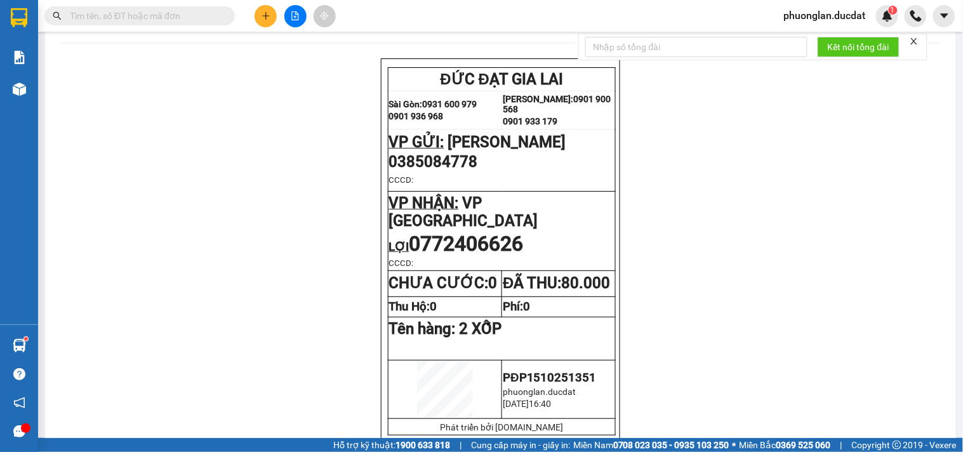
scroll to position [141, 0]
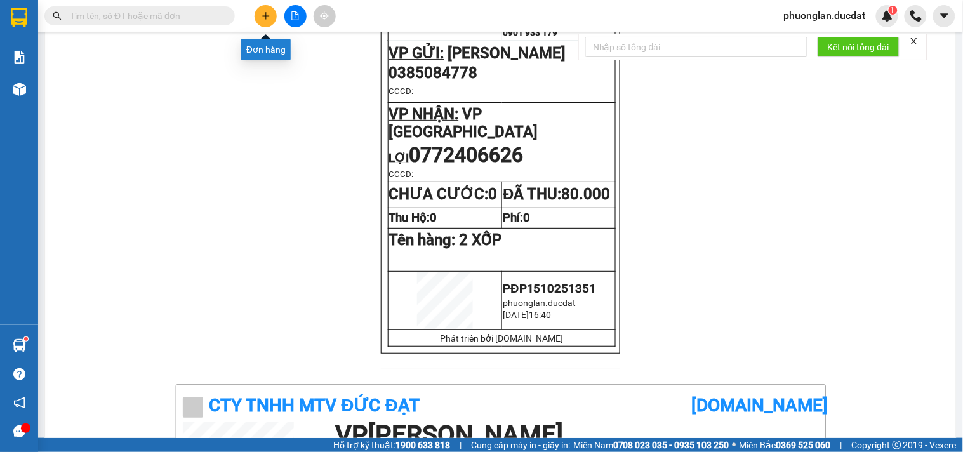
click at [263, 20] on button at bounding box center [265, 16] width 22 height 22
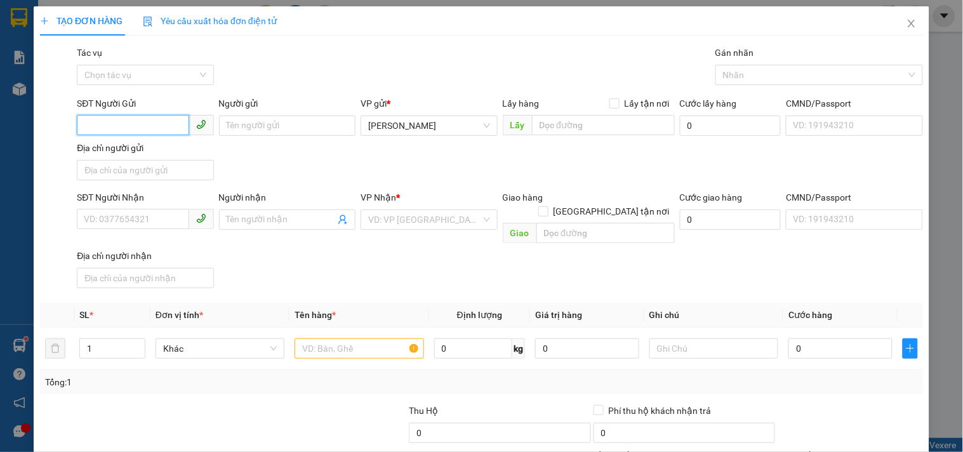
click at [107, 124] on input "SĐT Người Gửi" at bounding box center [133, 125] width 112 height 20
click at [145, 156] on div "0974433699" at bounding box center [144, 151] width 120 height 14
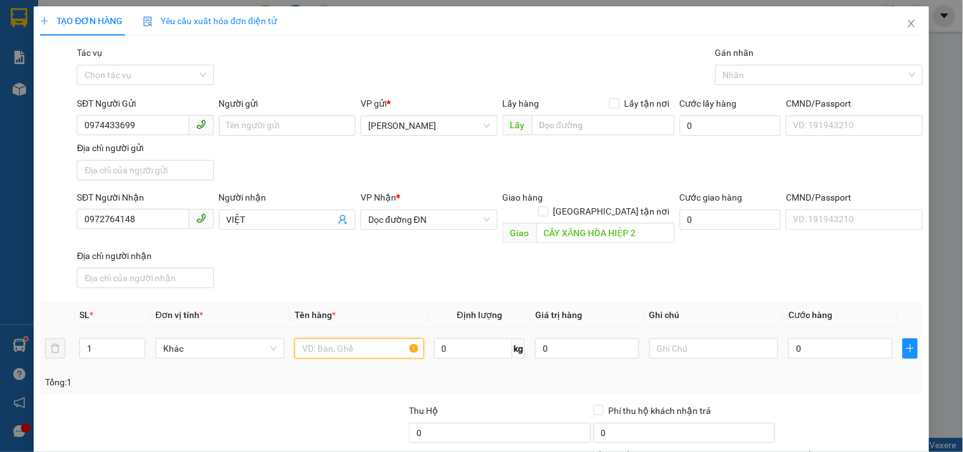
click at [345, 338] on input "text" at bounding box center [358, 348] width 129 height 20
click at [822, 338] on input "0" at bounding box center [840, 348] width 104 height 20
click at [833, 284] on div "Transit Pickup Surcharge Ids Transit Deliver Surcharge Ids Transit Deliver Surc…" at bounding box center [481, 297] width 883 height 502
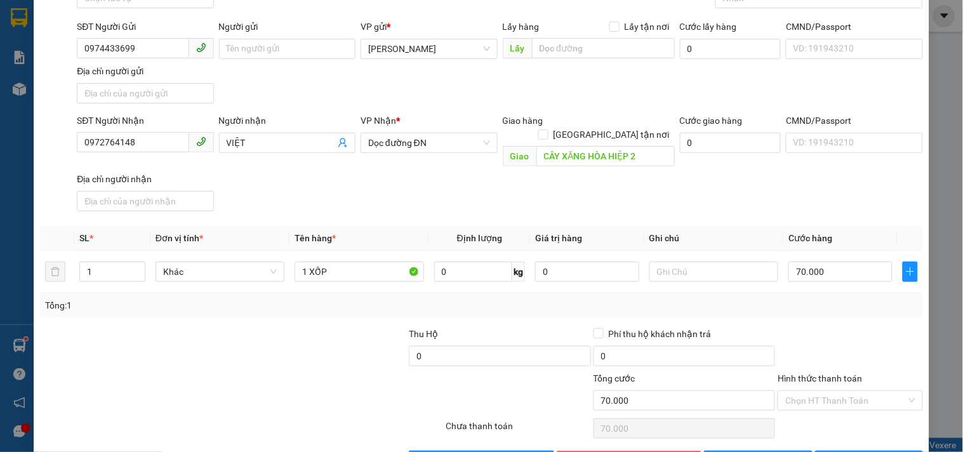
scroll to position [106, 0]
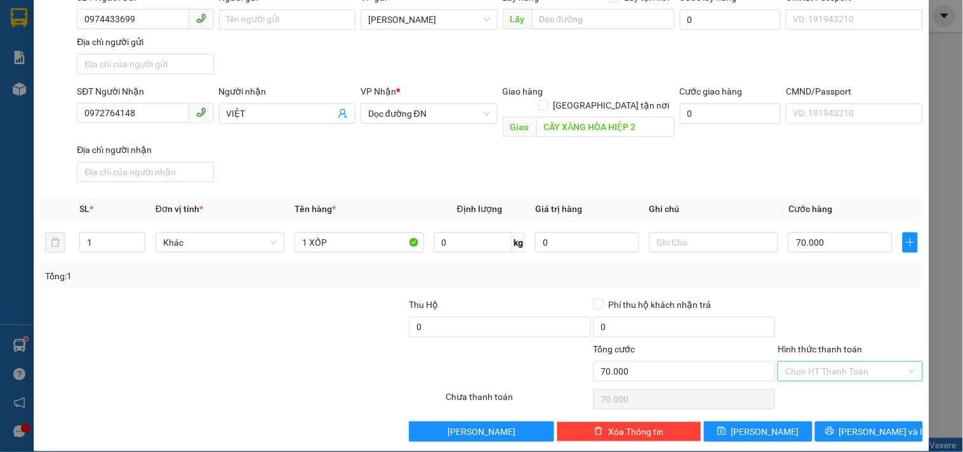
click at [822, 362] on input "Hình thức thanh toán" at bounding box center [845, 371] width 121 height 19
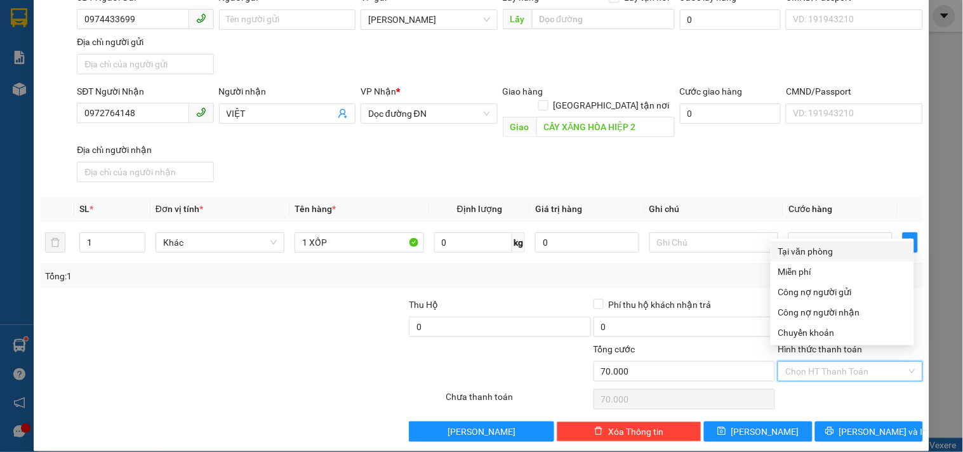
click at [826, 249] on div "Tại văn phòng" at bounding box center [842, 251] width 128 height 14
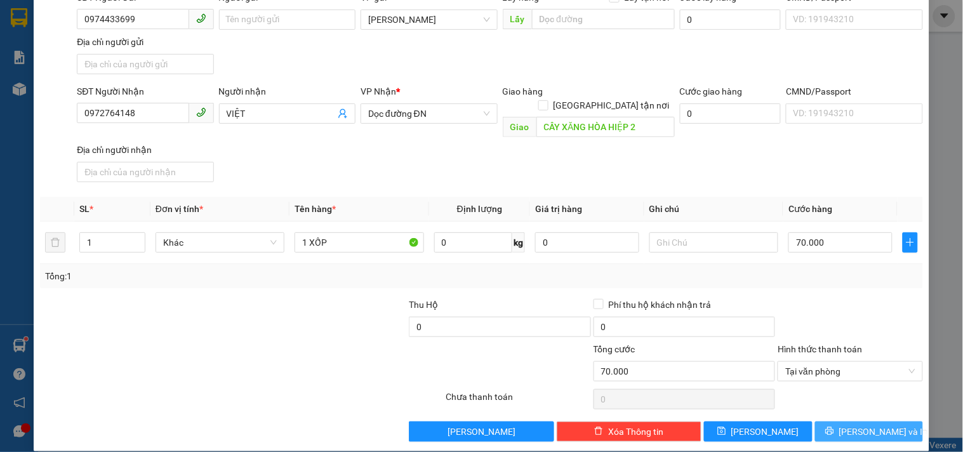
drag, startPoint x: 835, startPoint y: 414, endPoint x: 848, endPoint y: 392, distance: 25.4
click at [835, 421] on button "[PERSON_NAME] và In" at bounding box center [869, 431] width 108 height 20
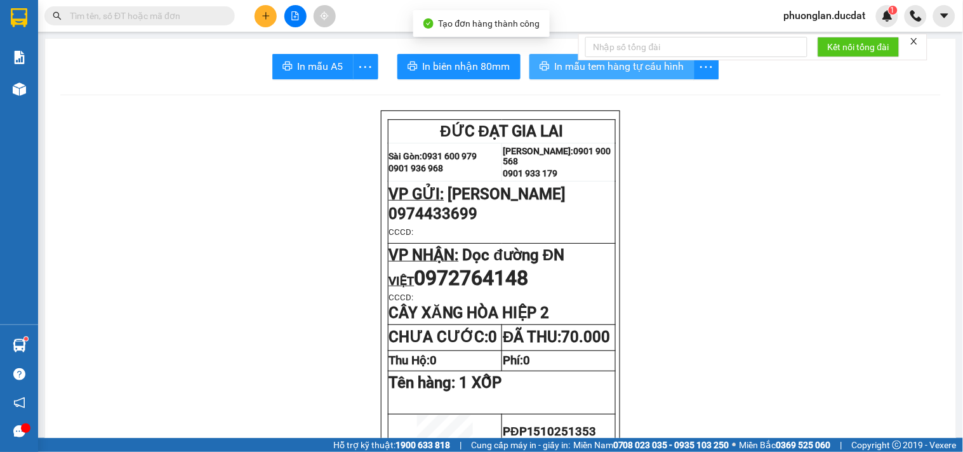
click at [540, 63] on icon "printer" at bounding box center [544, 66] width 10 height 10
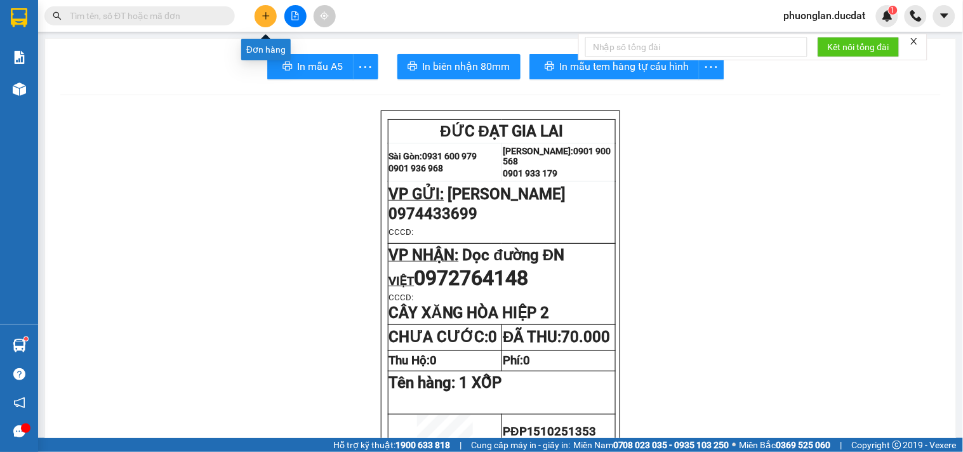
click at [258, 18] on button at bounding box center [265, 16] width 22 height 22
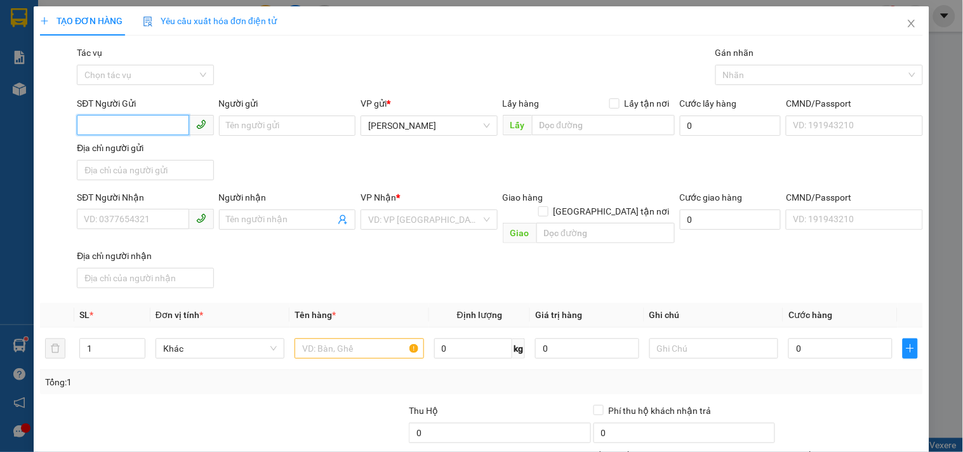
click at [136, 118] on input "SĐT Người Gửi" at bounding box center [133, 125] width 112 height 20
click at [150, 150] on div "0961674347 - DƯƠNG" at bounding box center [144, 151] width 120 height 14
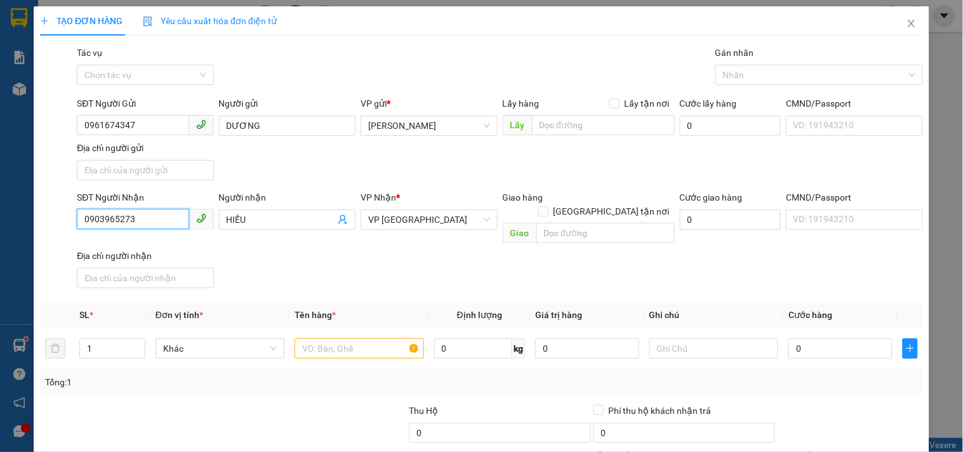
click at [151, 218] on input "0903965273" at bounding box center [133, 219] width 112 height 20
click at [154, 244] on div "0903965273 - HIẾU" at bounding box center [144, 246] width 120 height 14
click at [343, 327] on td at bounding box center [358, 348] width 139 height 43
click at [341, 338] on input "text" at bounding box center [358, 348] width 129 height 20
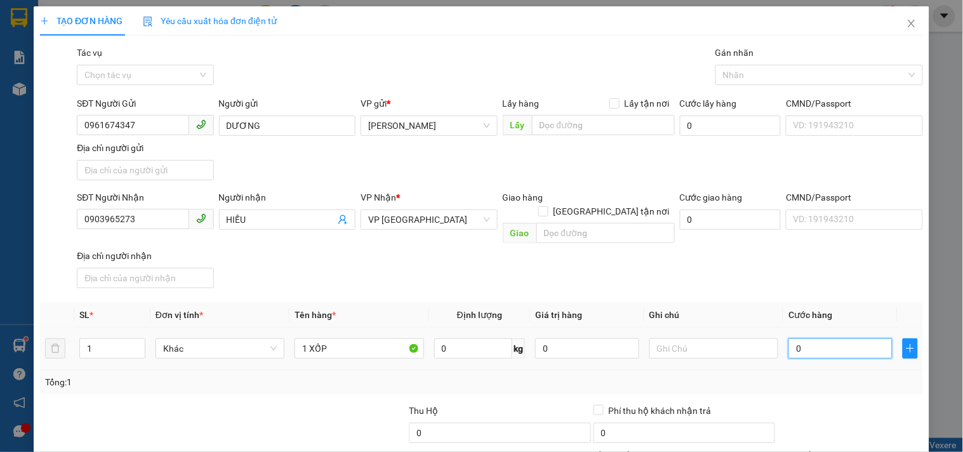
click at [847, 338] on input "0" at bounding box center [840, 348] width 104 height 20
click at [760, 272] on div "SĐT Người Nhận 0903965273 Người nhận HIẾU VP Nhận * VP Sài Gòn Giao hàng Giao t…" at bounding box center [499, 241] width 851 height 103
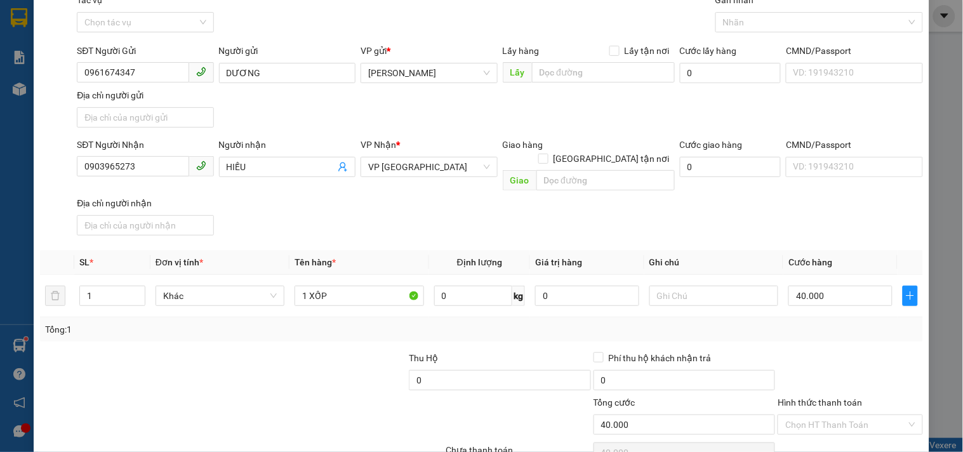
scroll to position [106, 0]
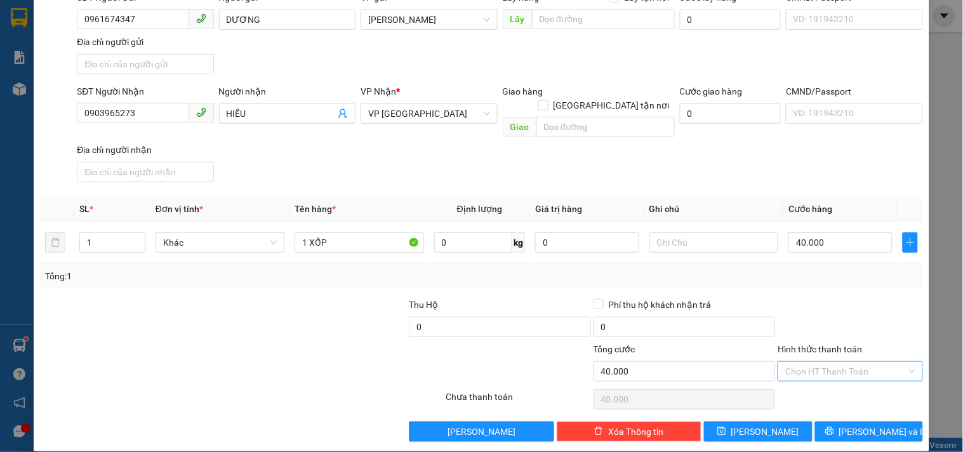
click at [814, 362] on input "Hình thức thanh toán" at bounding box center [845, 371] width 121 height 19
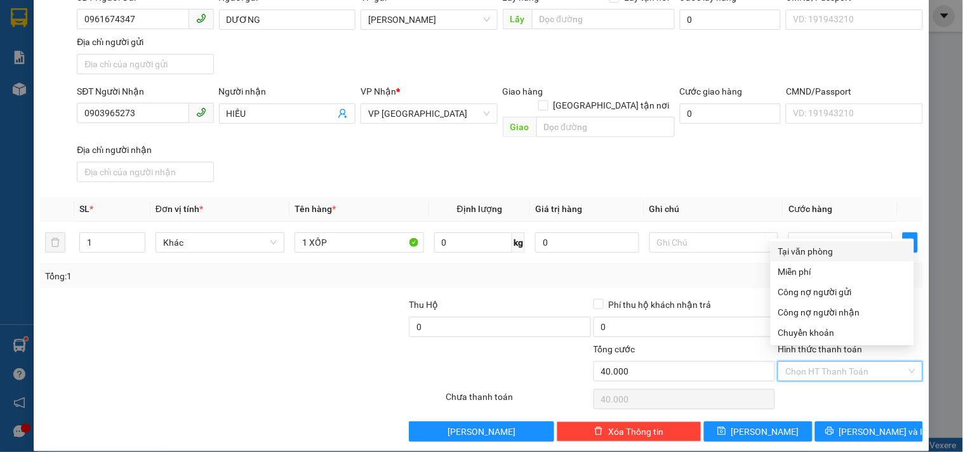
drag, startPoint x: 822, startPoint y: 249, endPoint x: 834, endPoint y: 390, distance: 141.4
click at [822, 250] on div "Tại văn phòng" at bounding box center [842, 251] width 128 height 14
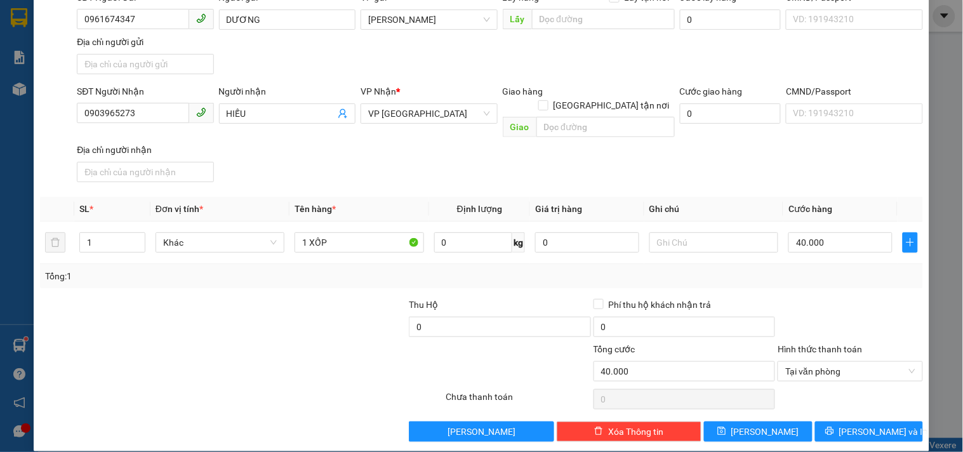
click at [843, 404] on div "Transit Pickup Surcharge Ids Transit Deliver Surcharge Ids Transit Deliver Surc…" at bounding box center [481, 191] width 883 height 502
click at [833, 427] on icon "printer" at bounding box center [829, 431] width 8 height 8
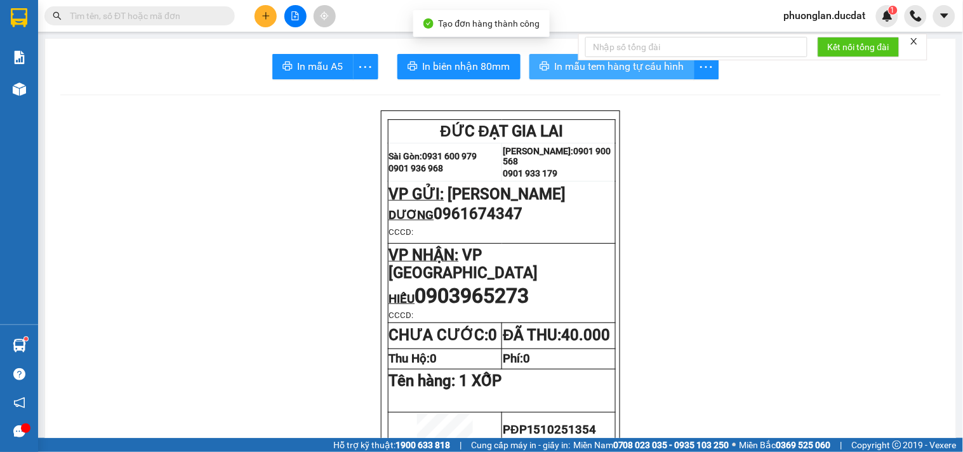
click at [597, 67] on span "In mẫu tem hàng tự cấu hình" at bounding box center [619, 66] width 129 height 16
click at [263, 18] on icon "plus" at bounding box center [265, 15] width 9 height 9
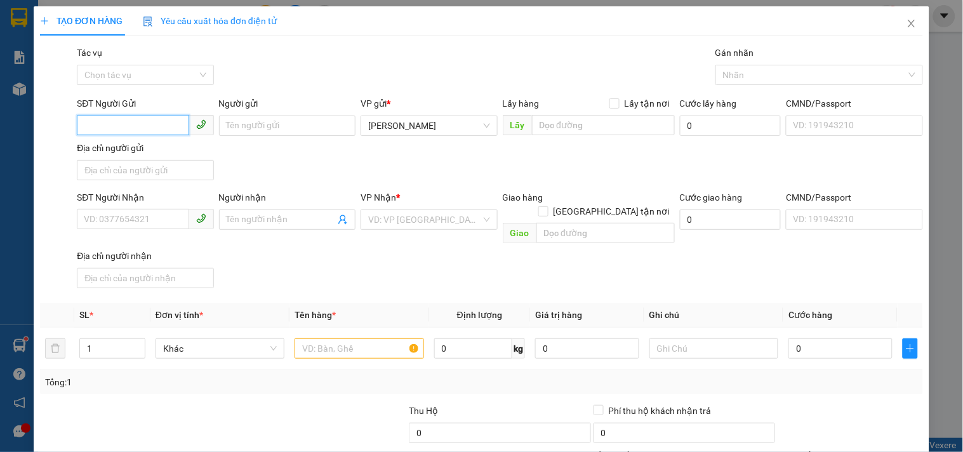
click at [125, 129] on input "SĐT Người Gửi" at bounding box center [133, 125] width 112 height 20
click at [110, 149] on div "0988203136" at bounding box center [144, 151] width 120 height 14
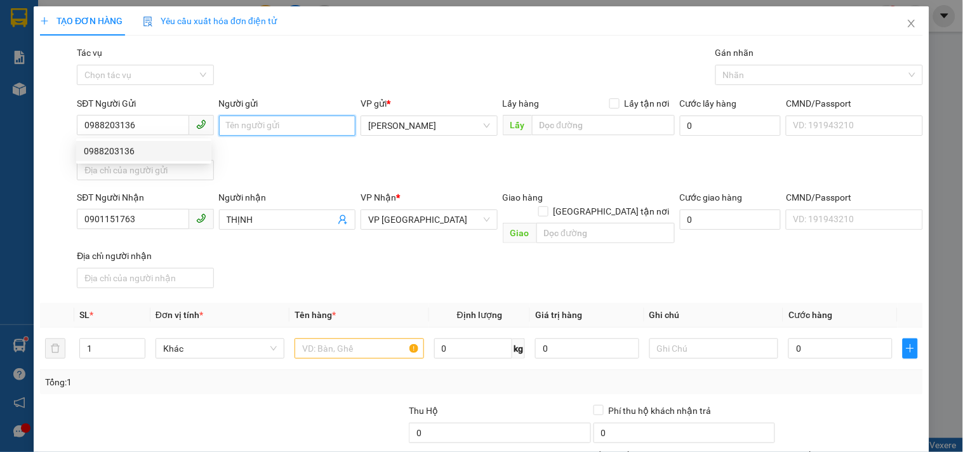
click at [260, 122] on input "Người gửi" at bounding box center [287, 125] width 136 height 20
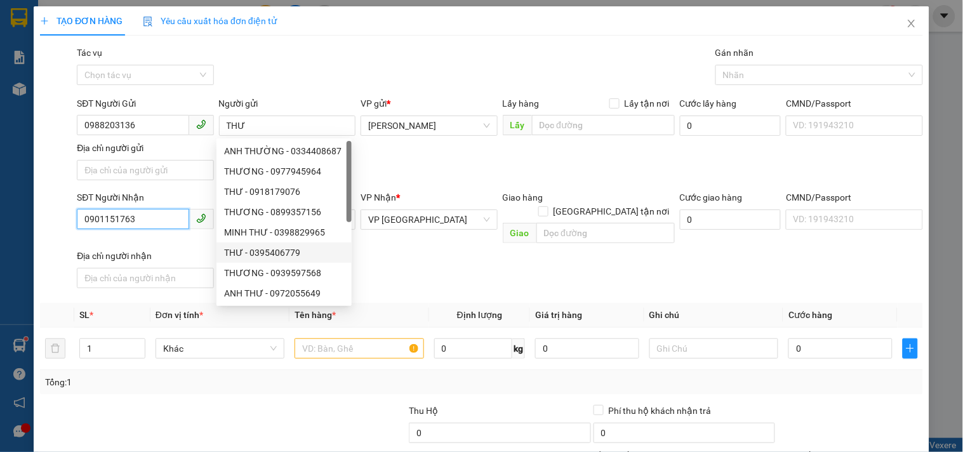
click at [150, 223] on input "0901151763" at bounding box center [133, 219] width 112 height 20
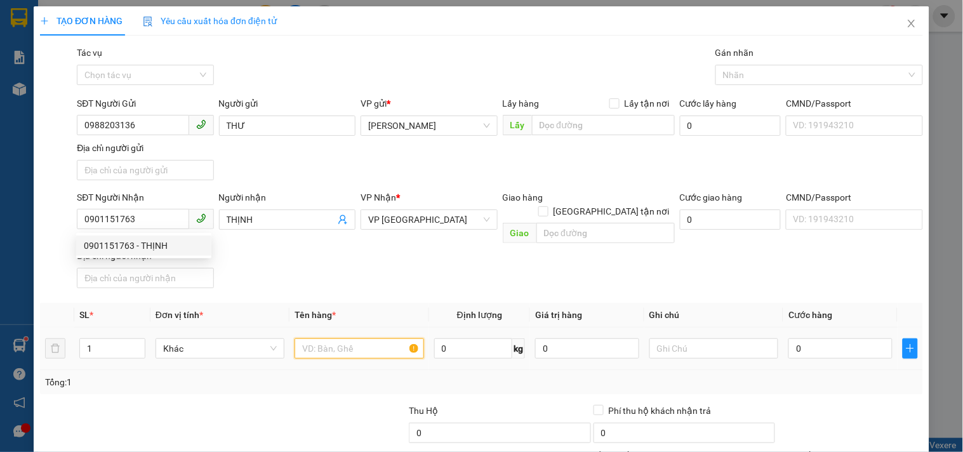
click at [363, 338] on input "text" at bounding box center [358, 348] width 129 height 20
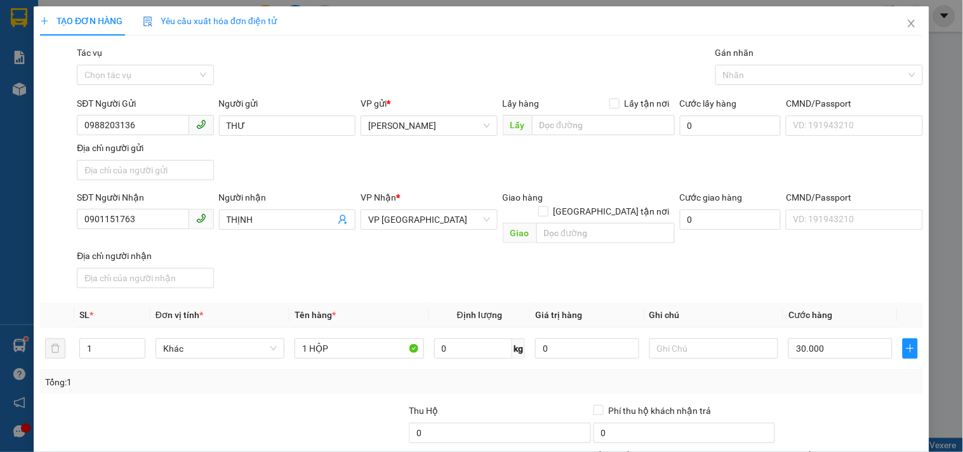
click at [787, 287] on div "Transit Pickup Surcharge Ids Transit Deliver Surcharge Ids Transit Deliver Surc…" at bounding box center [481, 297] width 883 height 502
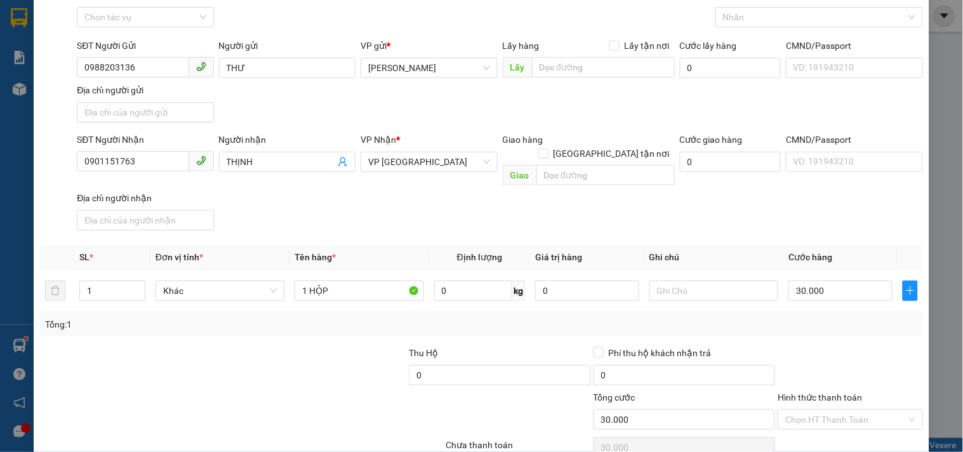
scroll to position [106, 0]
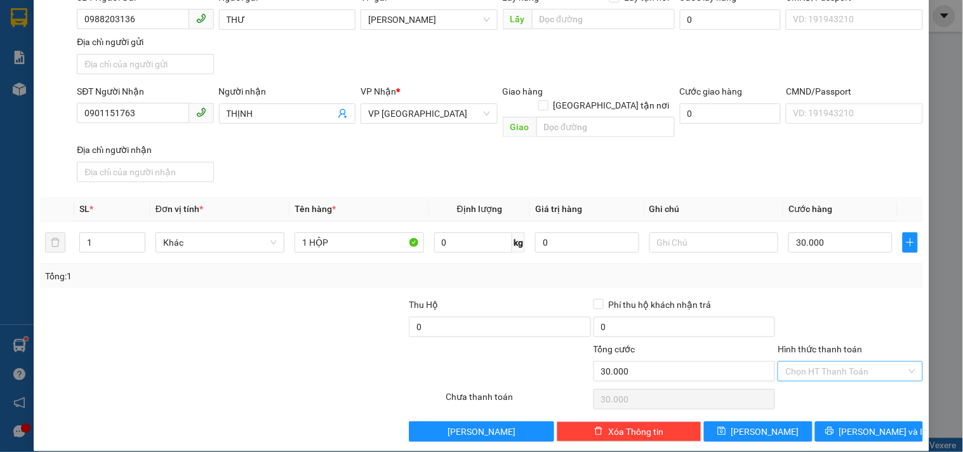
click at [822, 362] on input "Hình thức thanh toán" at bounding box center [845, 371] width 121 height 19
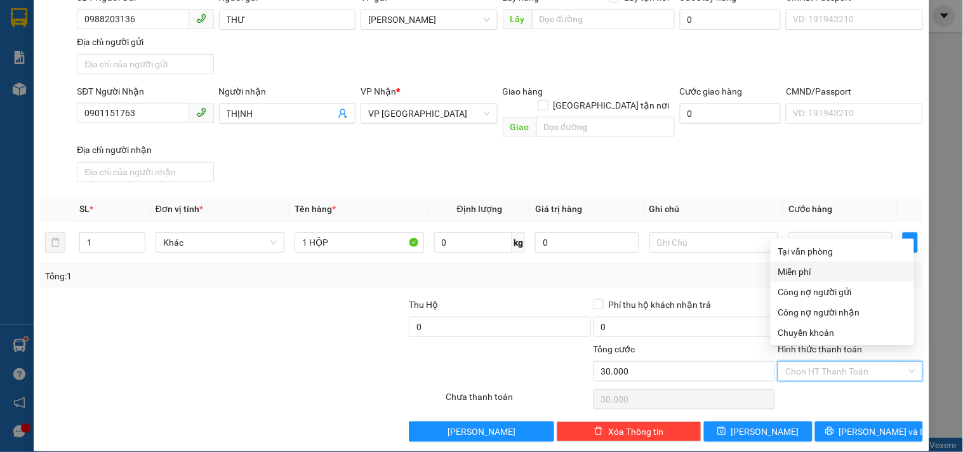
click at [822, 257] on div "Tại văn phòng" at bounding box center [842, 251] width 128 height 14
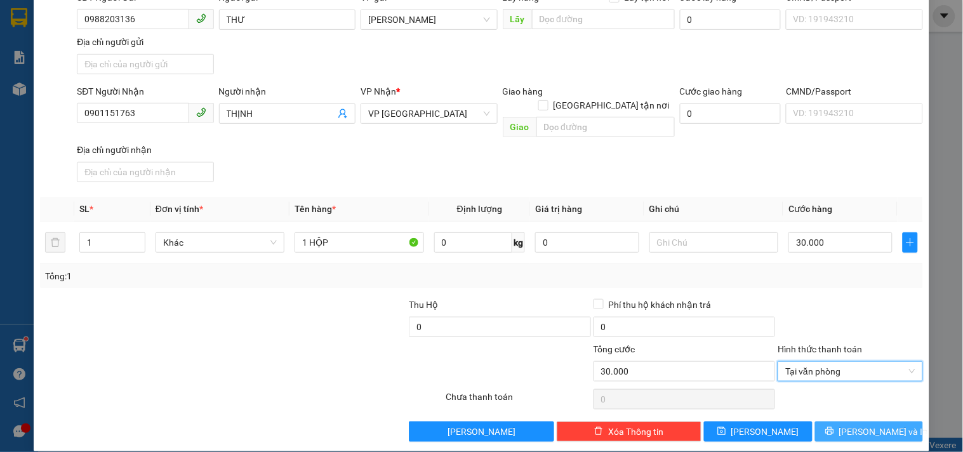
click at [846, 421] on button "[PERSON_NAME] và In" at bounding box center [869, 431] width 108 height 20
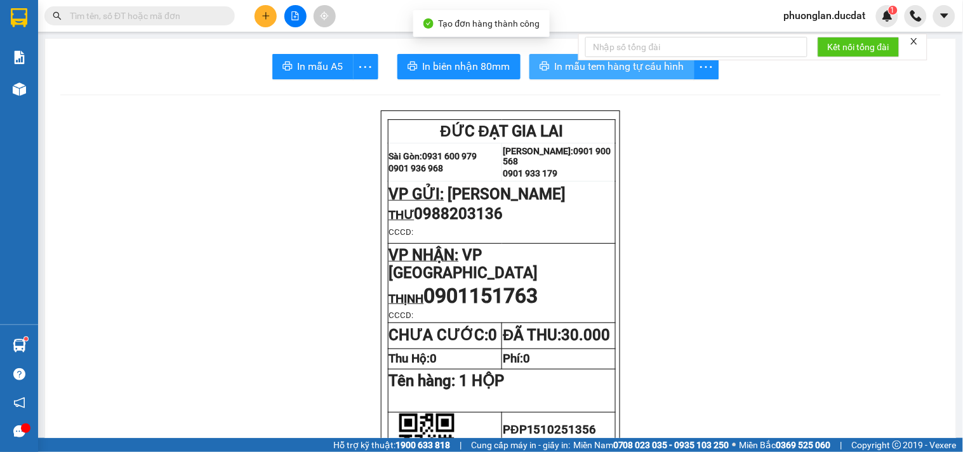
click at [593, 67] on span "In mẫu tem hàng tự cấu hình" at bounding box center [619, 66] width 129 height 16
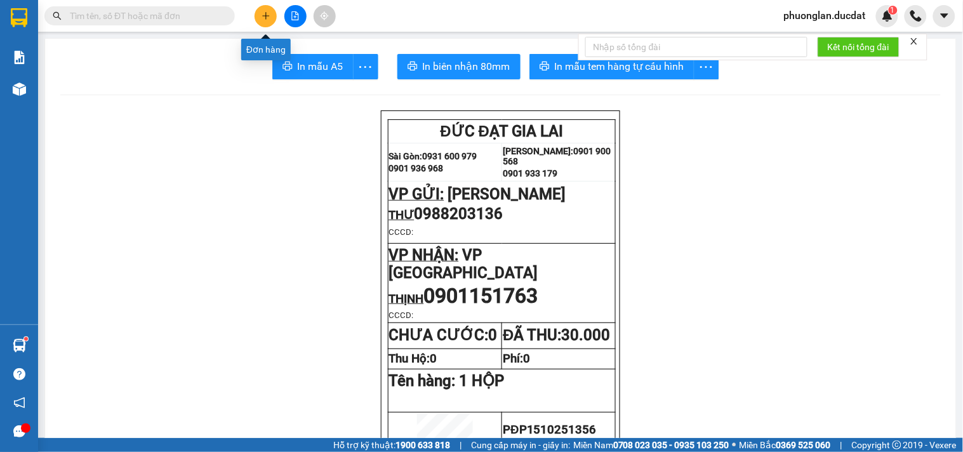
click at [269, 13] on icon "plus" at bounding box center [265, 15] width 9 height 9
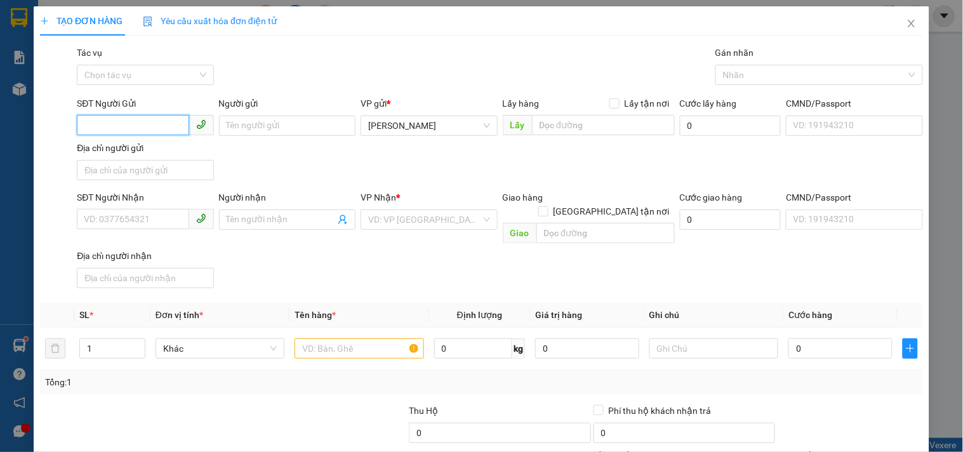
click at [153, 123] on input "SĐT Người Gửi" at bounding box center [133, 125] width 112 height 20
click at [183, 153] on div "0787522247" at bounding box center [144, 151] width 120 height 14
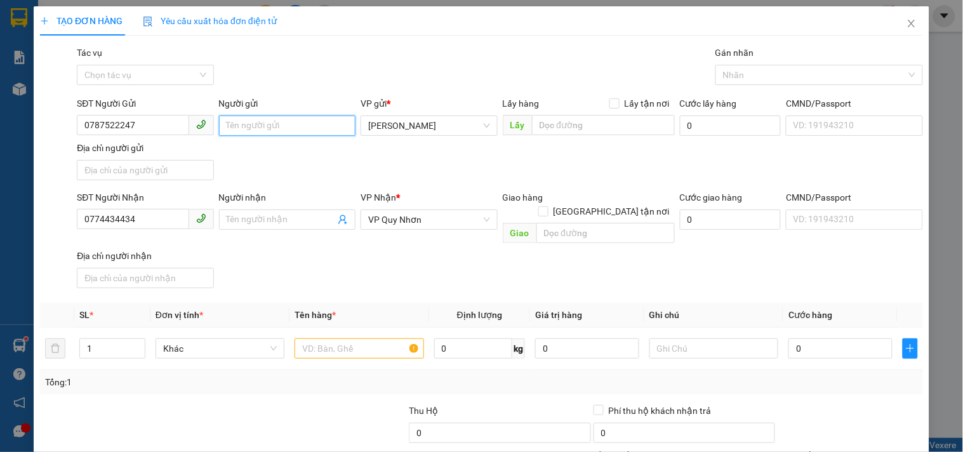
drag, startPoint x: 273, startPoint y: 118, endPoint x: 275, endPoint y: 128, distance: 9.7
click at [273, 119] on input "Người gửi" at bounding box center [287, 125] width 136 height 20
click at [147, 216] on input "0774434434" at bounding box center [133, 219] width 112 height 20
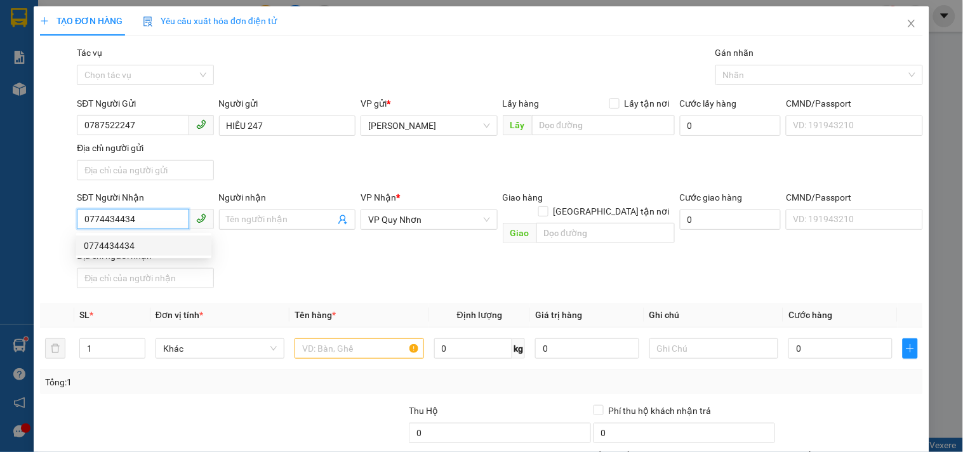
click at [147, 216] on input "0774434434" at bounding box center [133, 219] width 112 height 20
click at [119, 244] on div "0901141614" at bounding box center [144, 246] width 120 height 14
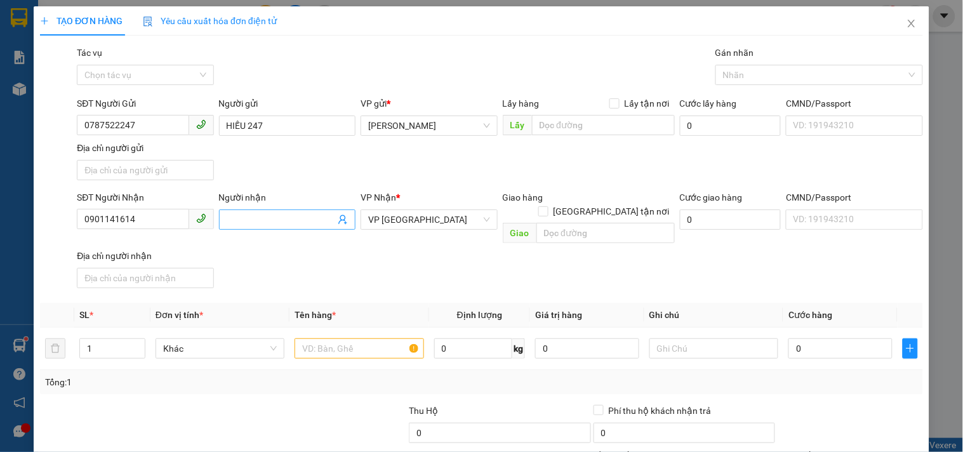
click at [282, 225] on input "Người nhận" at bounding box center [281, 220] width 109 height 14
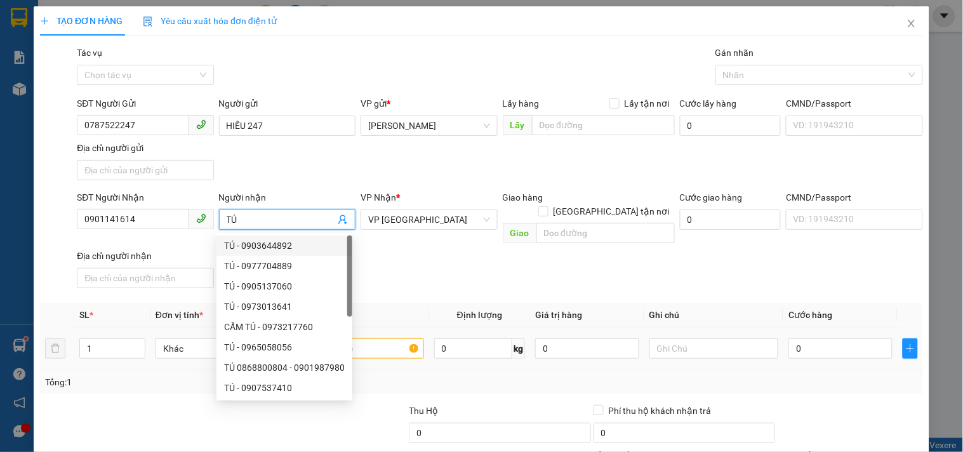
click at [398, 352] on td at bounding box center [358, 348] width 139 height 43
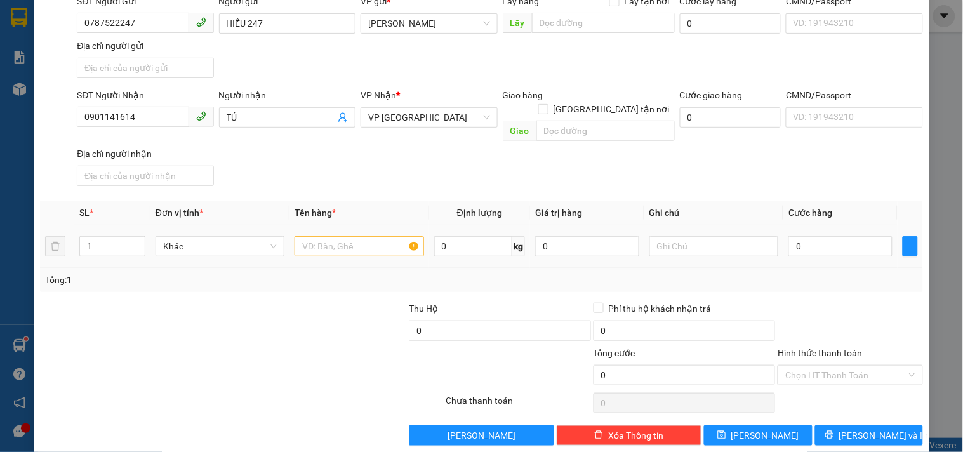
scroll to position [106, 0]
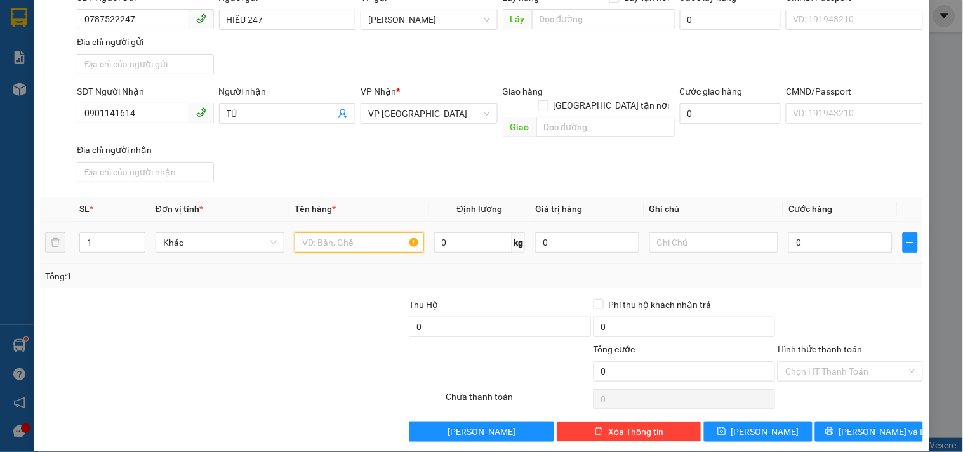
click at [313, 232] on input "text" at bounding box center [358, 242] width 129 height 20
click at [815, 239] on div "0" at bounding box center [840, 242] width 104 height 25
click at [809, 230] on div "0" at bounding box center [840, 242] width 104 height 25
click at [811, 232] on input "0" at bounding box center [840, 242] width 104 height 20
click at [797, 221] on td "20.000" at bounding box center [840, 242] width 114 height 43
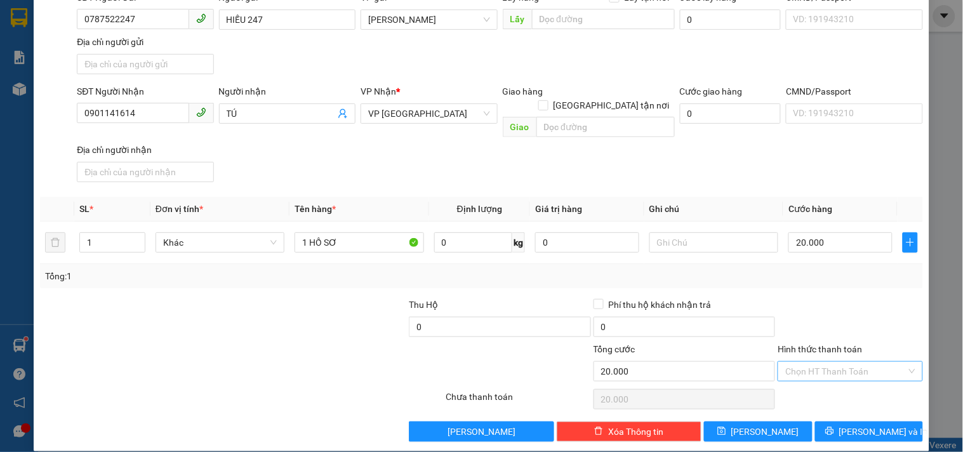
click at [806, 362] on input "Hình thức thanh toán" at bounding box center [845, 371] width 121 height 19
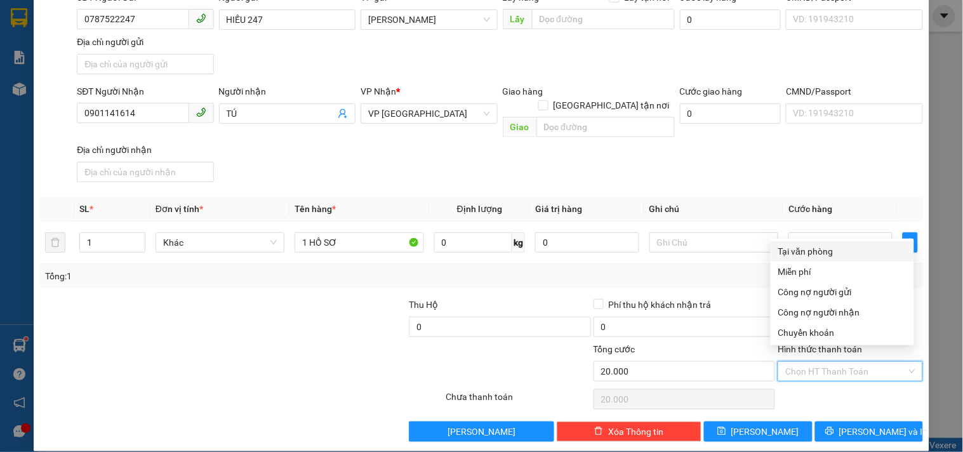
click at [802, 251] on div "Tại văn phòng" at bounding box center [842, 251] width 128 height 14
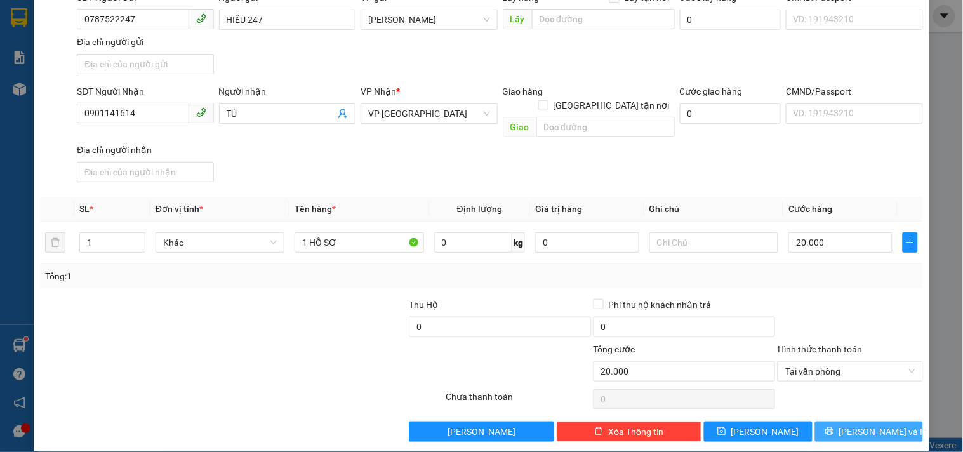
click at [823, 421] on button "[PERSON_NAME] và In" at bounding box center [869, 431] width 108 height 20
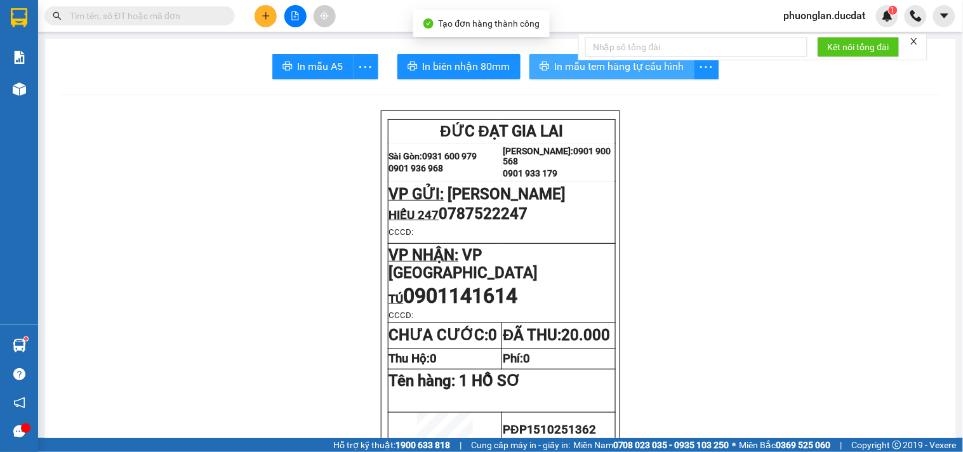
click at [555, 61] on span "In mẫu tem hàng tự cấu hình" at bounding box center [619, 66] width 129 height 16
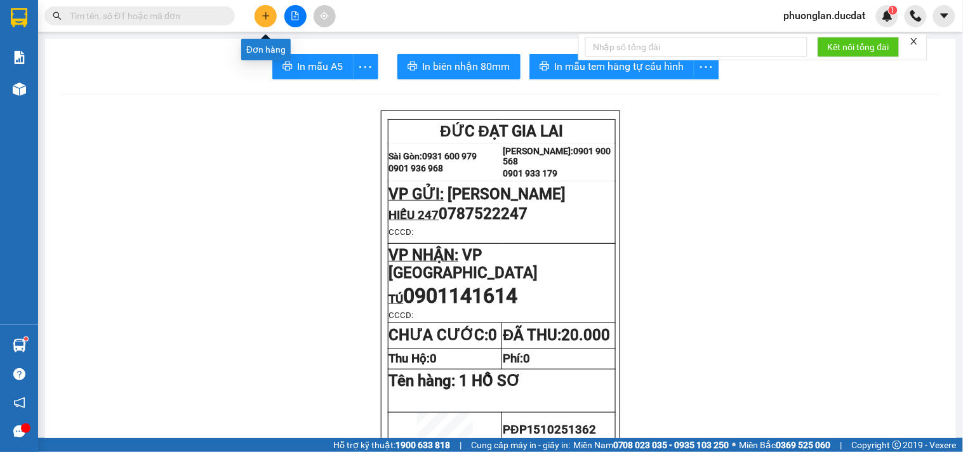
click at [265, 15] on icon "plus" at bounding box center [265, 15] width 7 height 1
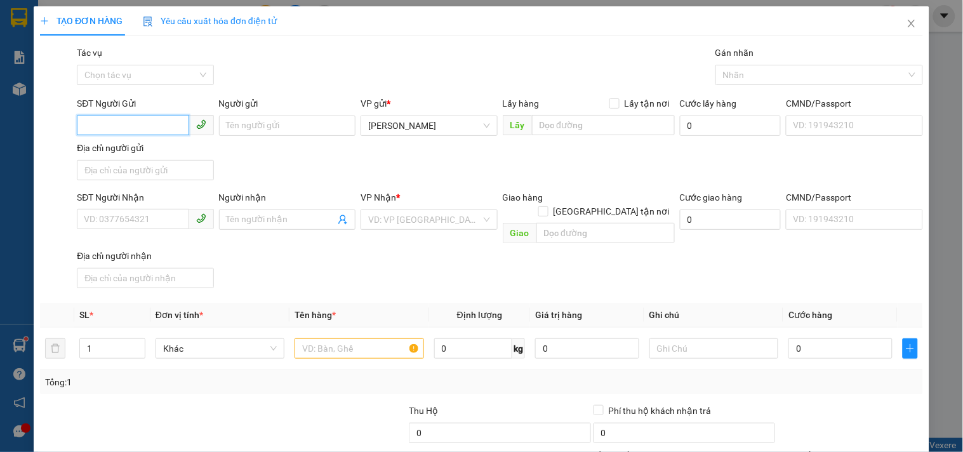
drag, startPoint x: 174, startPoint y: 119, endPoint x: 203, endPoint y: 147, distance: 40.0
click at [178, 121] on input "SĐT Người Gửi" at bounding box center [133, 125] width 112 height 20
drag, startPoint x: 242, startPoint y: 121, endPoint x: 242, endPoint y: 142, distance: 20.9
click at [242, 121] on input "Người gửi" at bounding box center [287, 125] width 136 height 20
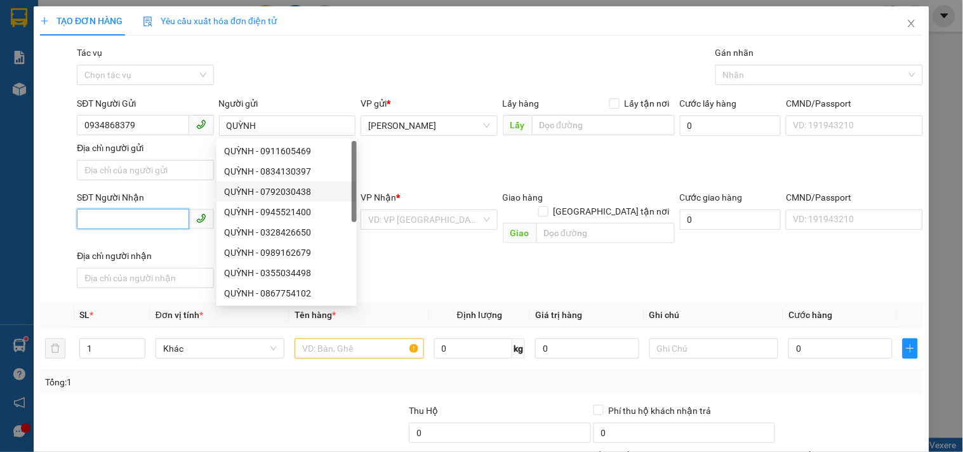
click at [166, 217] on input "SĐT Người Nhận" at bounding box center [133, 219] width 112 height 20
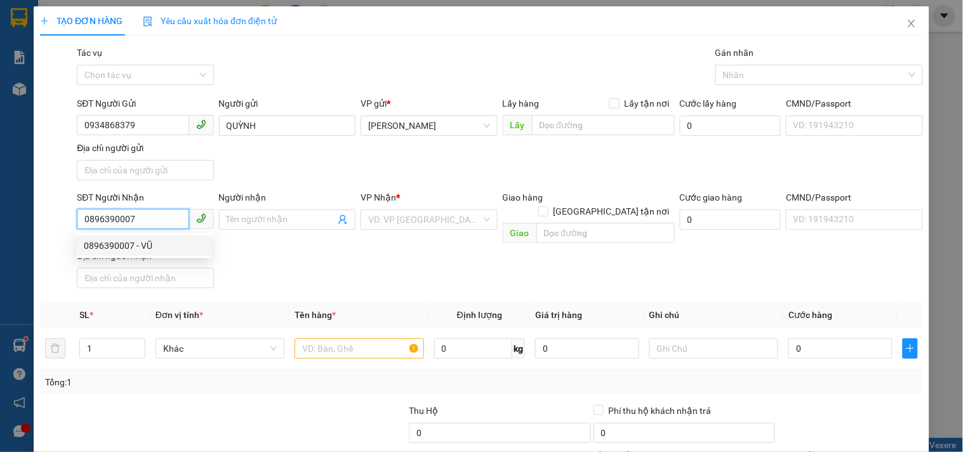
click at [168, 245] on div "0896390007 - VŨ" at bounding box center [144, 246] width 120 height 14
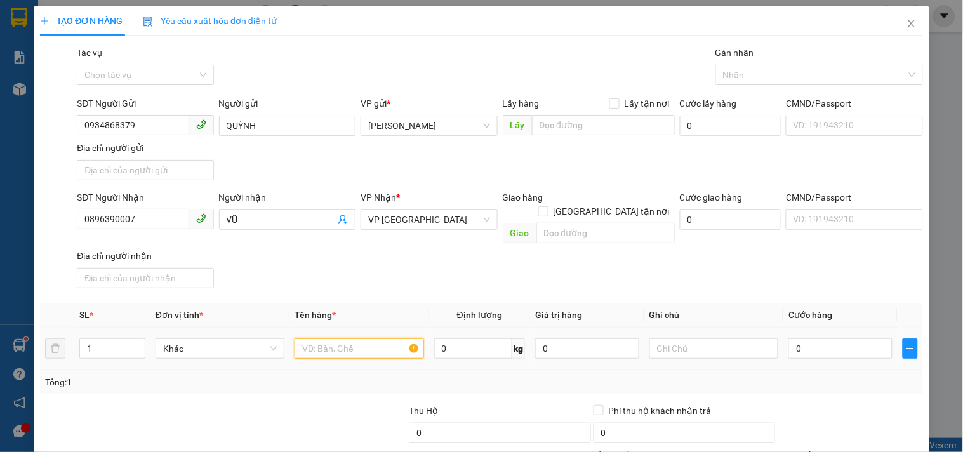
click at [379, 338] on input "text" at bounding box center [358, 348] width 129 height 20
click at [827, 338] on input "0" at bounding box center [840, 348] width 104 height 20
click at [821, 279] on div "SĐT Người Nhận 0896390007 Người nhận VŨ VP Nhận * VP Sài Gòn Giao hàng Giao tận…" at bounding box center [499, 241] width 851 height 103
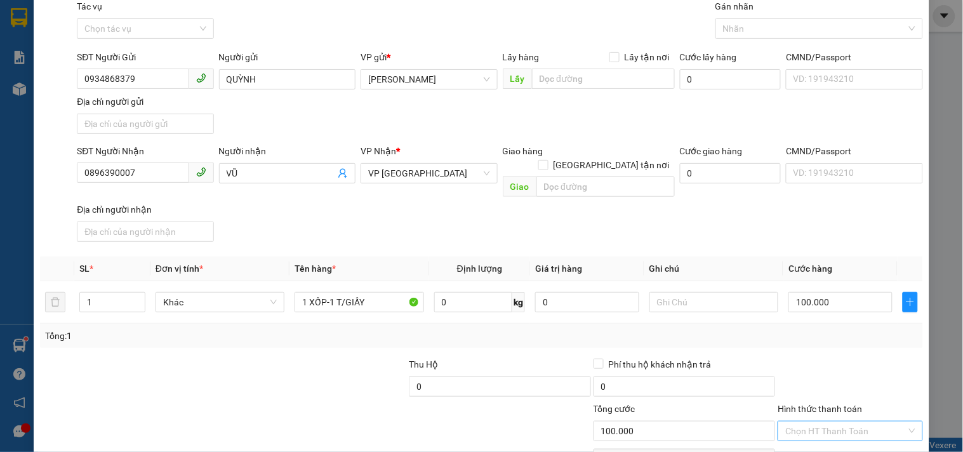
scroll to position [106, 0]
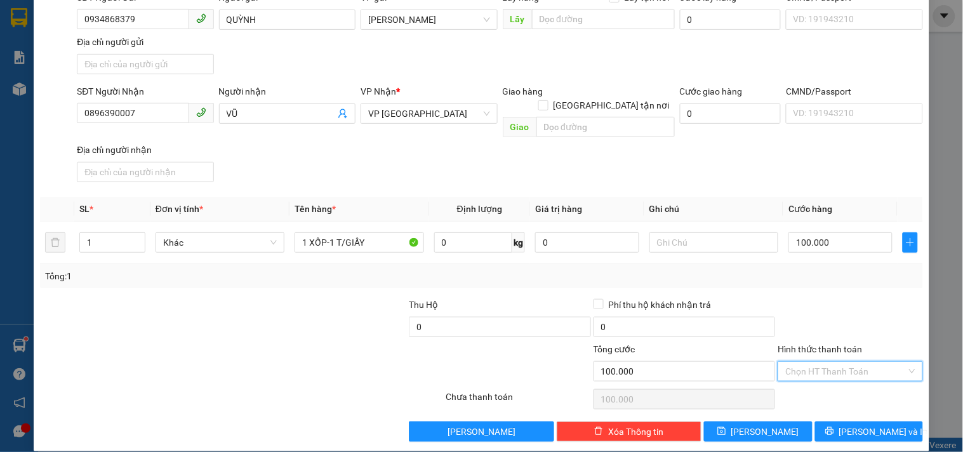
drag, startPoint x: 822, startPoint y: 359, endPoint x: 810, endPoint y: 268, distance: 92.2
click at [821, 362] on input "Hình thức thanh toán" at bounding box center [845, 371] width 121 height 19
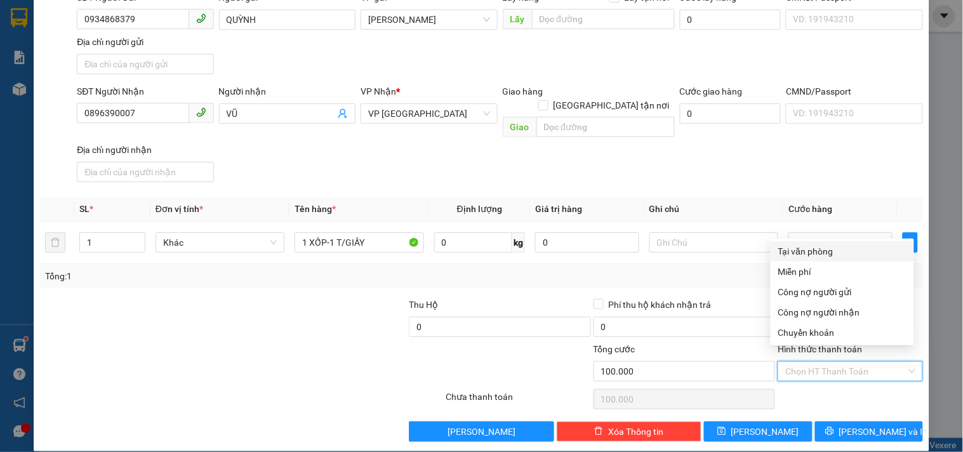
click at [809, 245] on div "Tại văn phòng" at bounding box center [842, 251] width 128 height 14
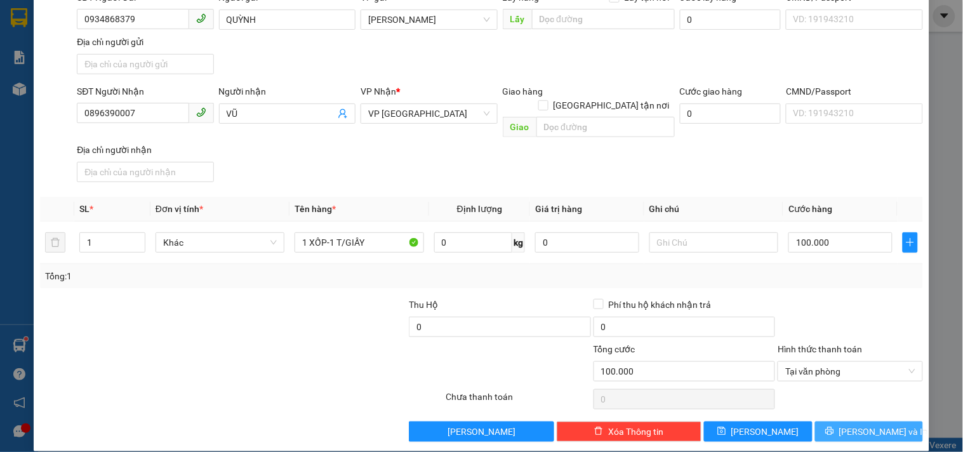
click at [854, 421] on button "[PERSON_NAME] và In" at bounding box center [869, 431] width 108 height 20
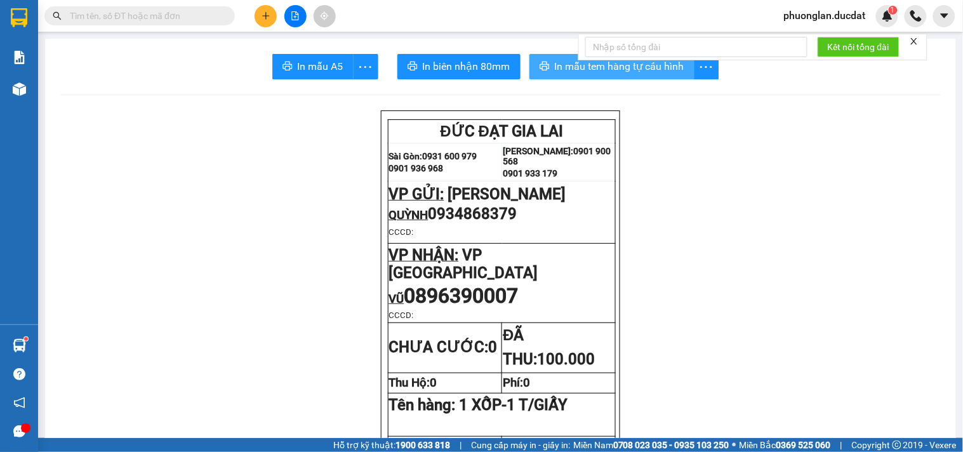
click at [555, 64] on span "In mẫu tem hàng tự cấu hình" at bounding box center [619, 66] width 129 height 16
click at [265, 17] on icon "plus" at bounding box center [265, 15] width 1 height 7
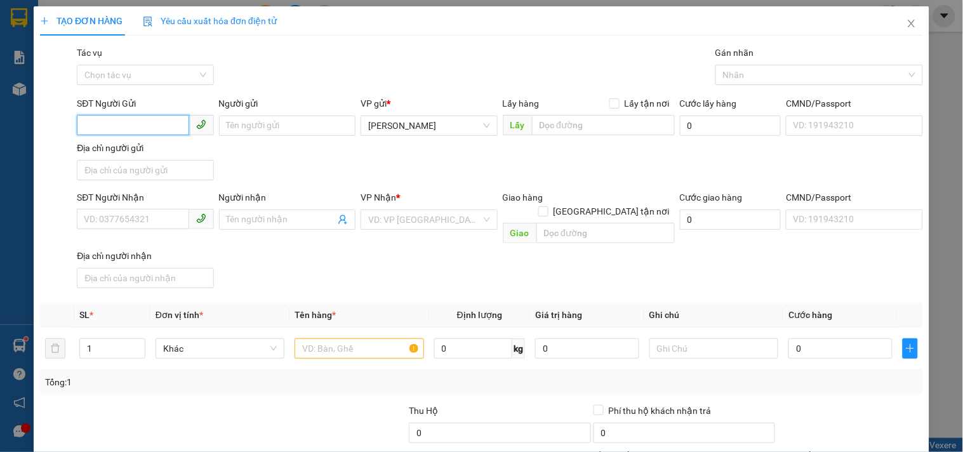
click at [149, 125] on input "SĐT Người Gửi" at bounding box center [133, 125] width 112 height 20
click at [143, 150] on div "0983122749" at bounding box center [144, 151] width 120 height 14
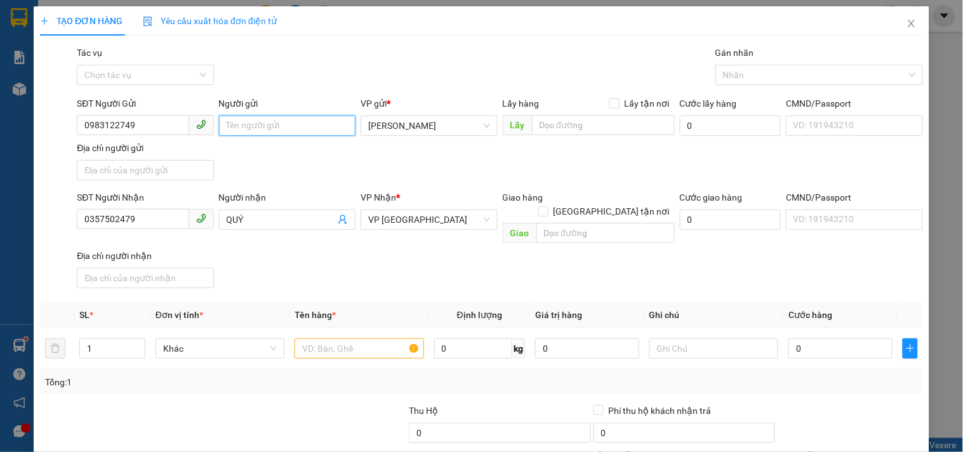
click at [277, 130] on input "Người gửi" at bounding box center [287, 125] width 136 height 20
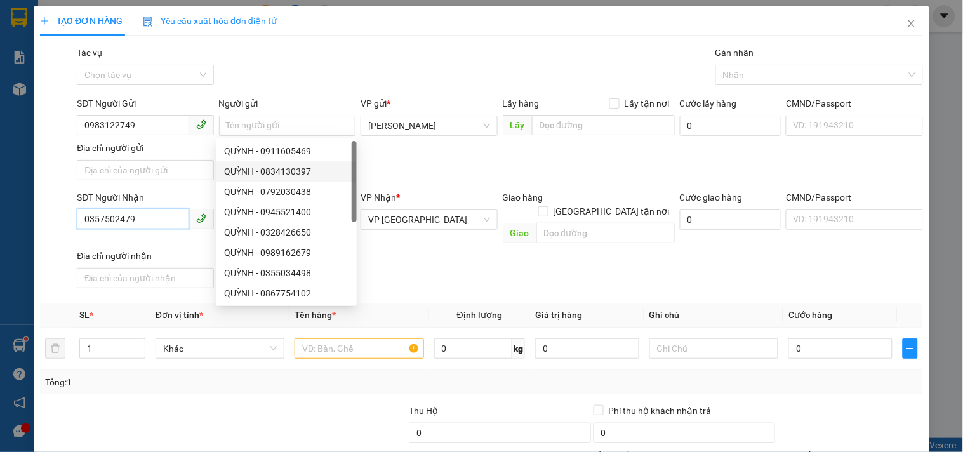
click at [155, 216] on input "0357502479" at bounding box center [133, 219] width 112 height 20
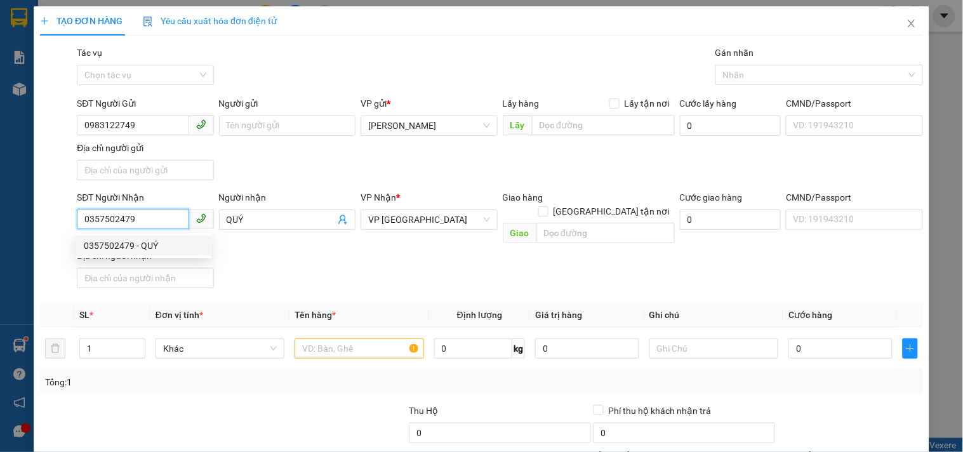
drag, startPoint x: 170, startPoint y: 227, endPoint x: 0, endPoint y: 225, distance: 170.1
click at [0, 225] on div "TẠO ĐƠN HÀNG Yêu cầu xuất hóa đơn điện tử Transit Pickup Surcharge Ids Transit …" at bounding box center [481, 226] width 963 height 452
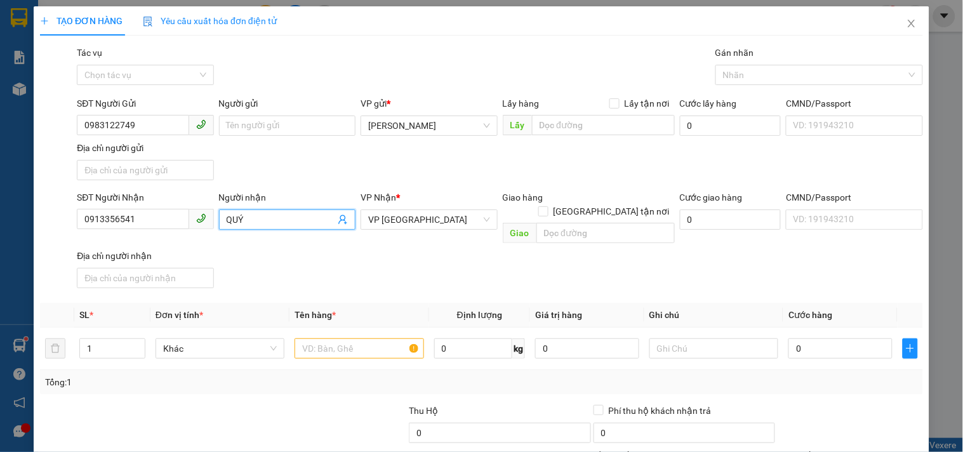
click at [257, 216] on input "QUÝ" at bounding box center [281, 220] width 109 height 14
click at [306, 219] on input "Người nhận" at bounding box center [281, 220] width 109 height 14
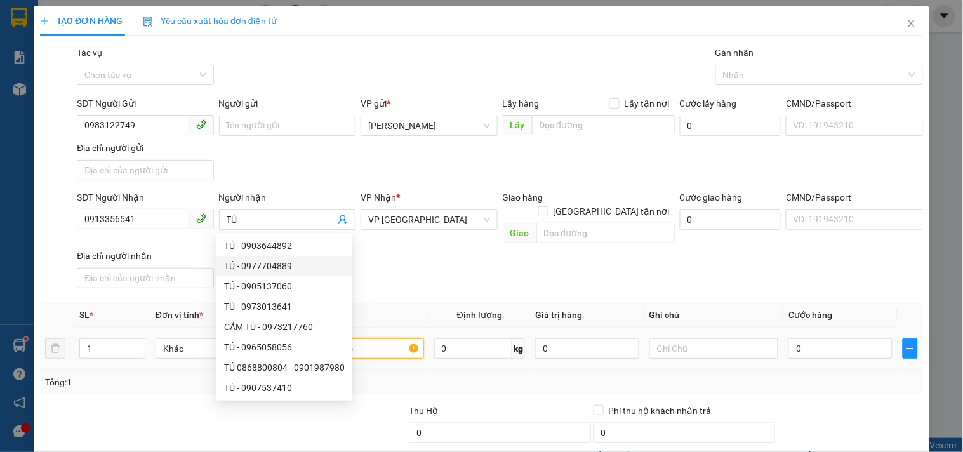
click at [383, 344] on input "text" at bounding box center [358, 348] width 129 height 20
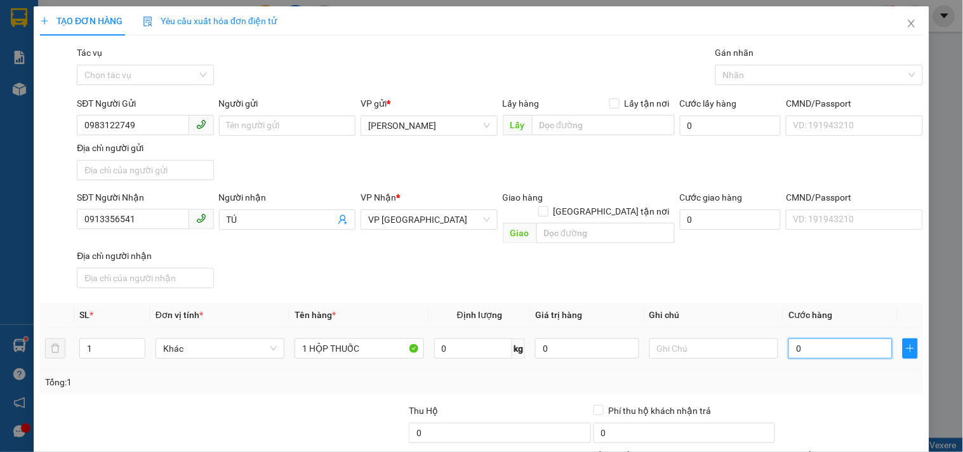
click at [812, 341] on input "0" at bounding box center [840, 348] width 104 height 20
click at [737, 338] on input "text" at bounding box center [713, 348] width 129 height 20
click at [157, 221] on input "0913356541" at bounding box center [133, 219] width 112 height 20
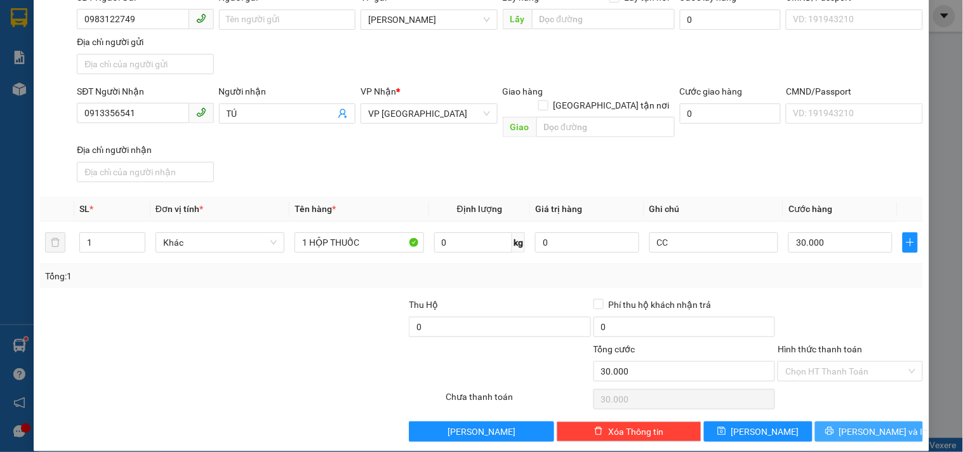
click at [843, 421] on button "[PERSON_NAME] và In" at bounding box center [869, 431] width 108 height 20
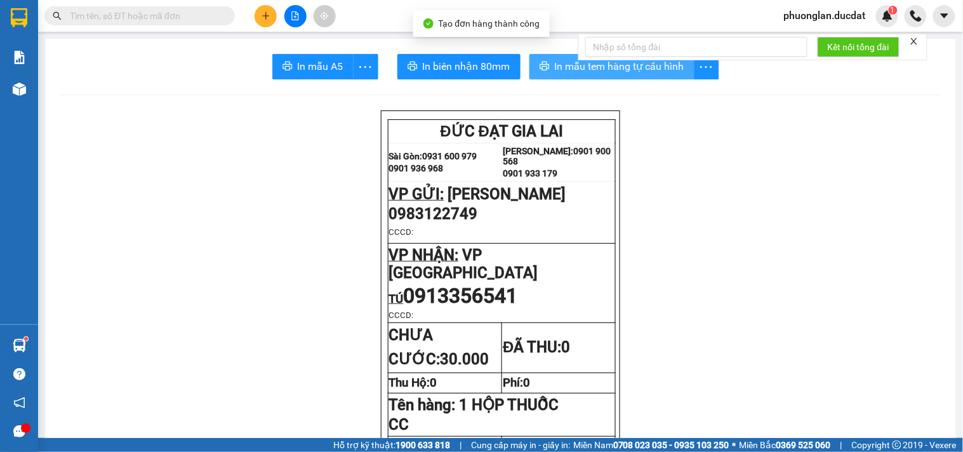
click at [563, 67] on span "In mẫu tem hàng tự cấu hình" at bounding box center [619, 66] width 129 height 16
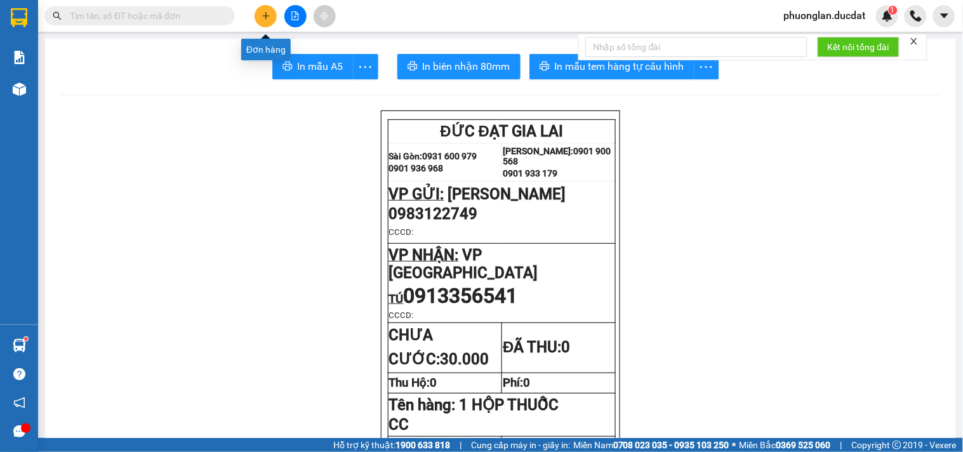
click at [261, 10] on button at bounding box center [265, 16] width 22 height 22
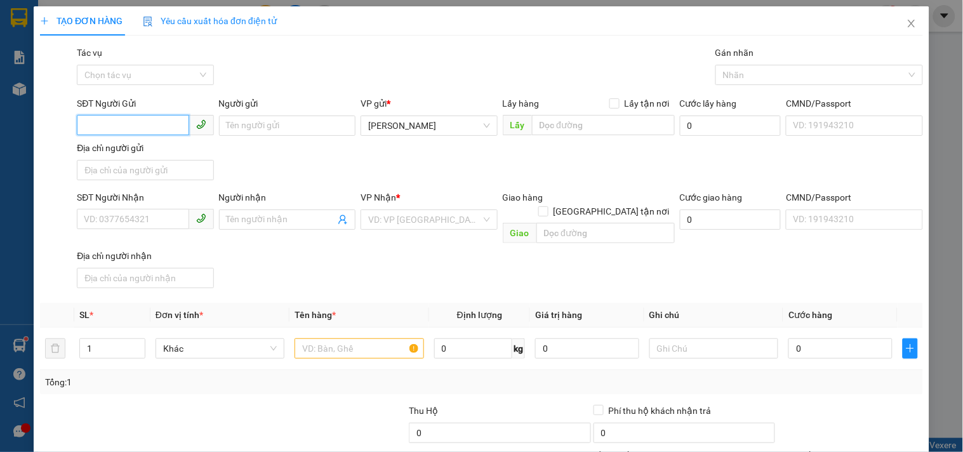
click at [135, 124] on input "SĐT Người Gửi" at bounding box center [133, 125] width 112 height 20
click at [136, 148] on div "0798989812 - VƯƠNG" at bounding box center [144, 151] width 120 height 14
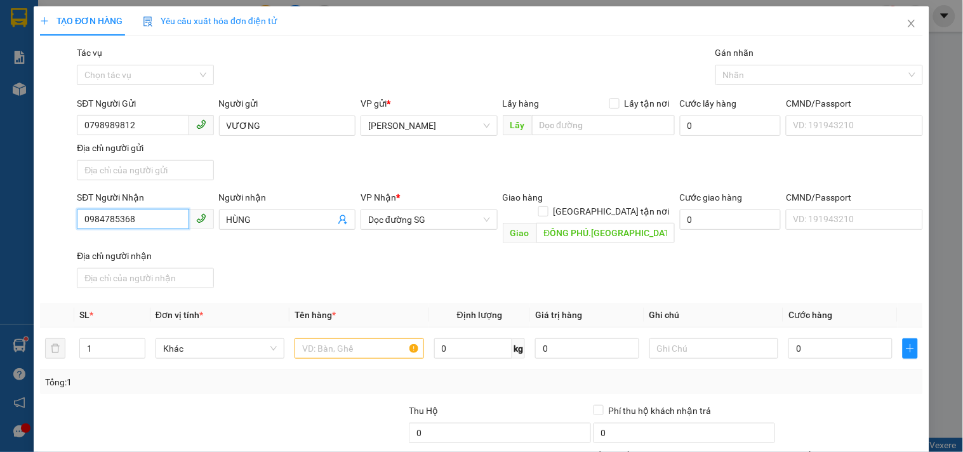
drag, startPoint x: 154, startPoint y: 218, endPoint x: 0, endPoint y: 261, distance: 159.5
click at [0, 261] on div "TẠO ĐƠN HÀNG Yêu cầu xuất hóa đơn điện tử Transit Pickup Surcharge Ids Transit …" at bounding box center [481, 226] width 963 height 452
click at [130, 247] on div "0984785368 - HÙNG" at bounding box center [144, 246] width 120 height 14
click at [537, 223] on input "ĐỒNG PHÚ.BÌNH PHƯỚC" at bounding box center [605, 233] width 138 height 20
click at [538, 223] on input "ĐỒNG PHÚ.BÌNH PHƯỚC" at bounding box center [605, 233] width 138 height 20
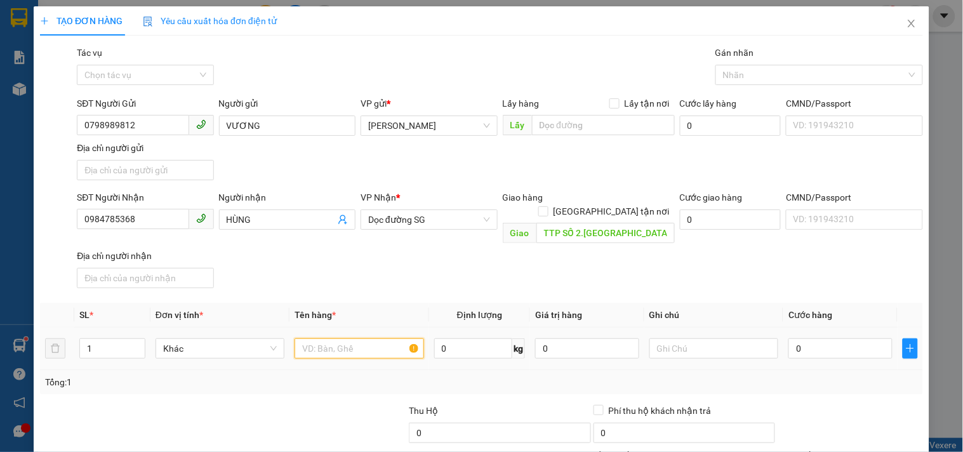
click at [356, 338] on input "text" at bounding box center [358, 348] width 129 height 20
click at [796, 338] on input "0" at bounding box center [840, 348] width 104 height 20
click at [751, 284] on div "Transit Pickup Surcharge Ids Transit Deliver Surcharge Ids Transit Deliver Surc…" at bounding box center [481, 297] width 883 height 502
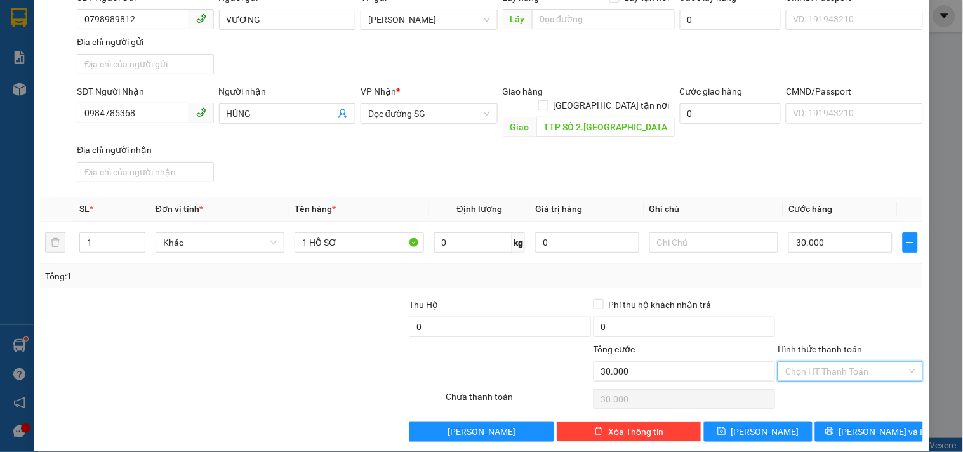
click at [809, 362] on input "Hình thức thanh toán" at bounding box center [845, 371] width 121 height 19
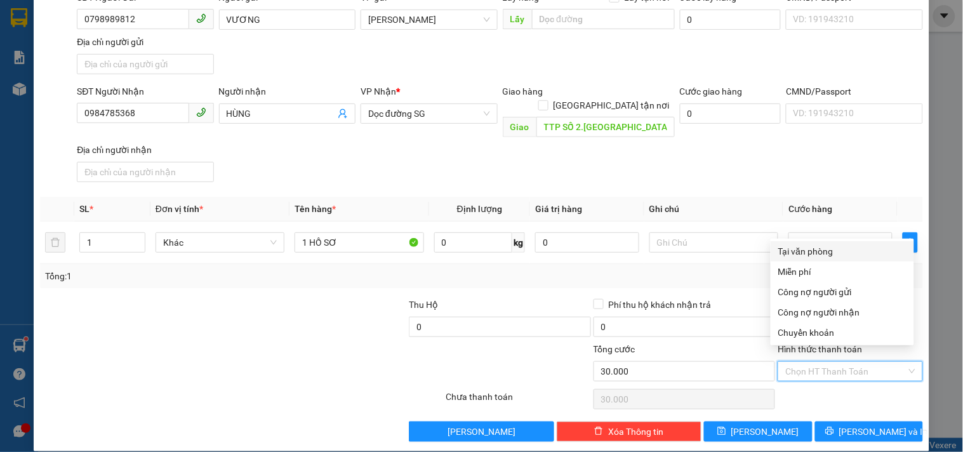
click at [801, 251] on div "Tại văn phòng" at bounding box center [842, 251] width 128 height 14
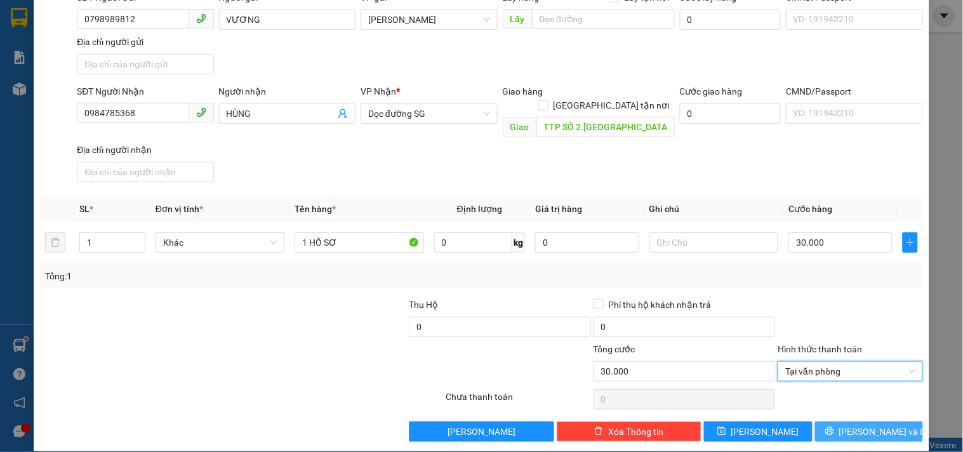
click at [876, 425] on span "[PERSON_NAME] và In" at bounding box center [883, 432] width 89 height 14
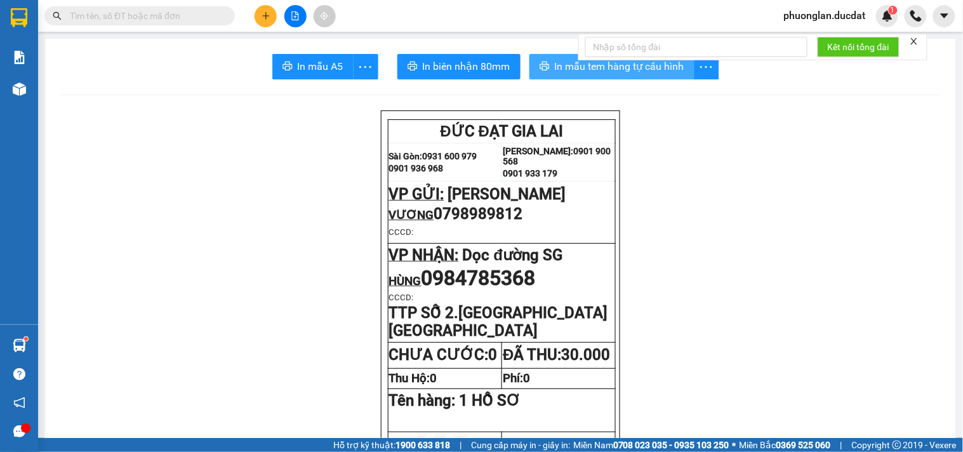
click at [557, 67] on span "In mẫu tem hàng tự cấu hình" at bounding box center [619, 66] width 129 height 16
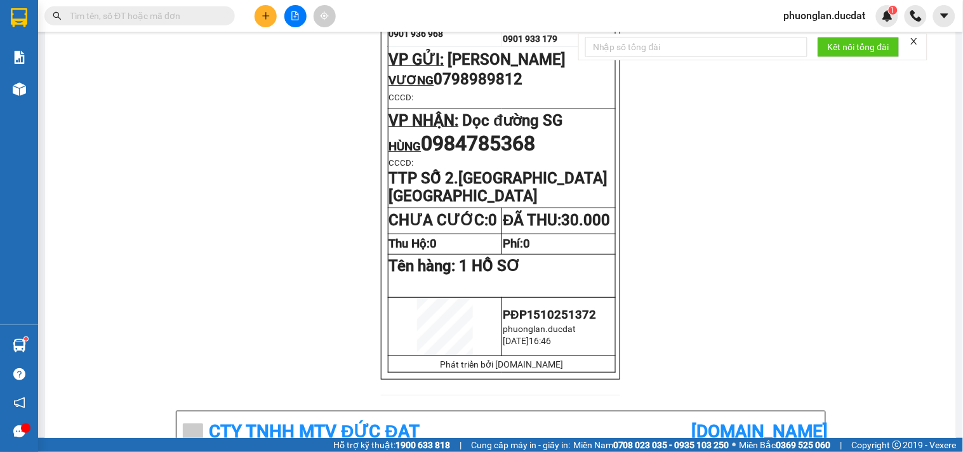
scroll to position [141, 0]
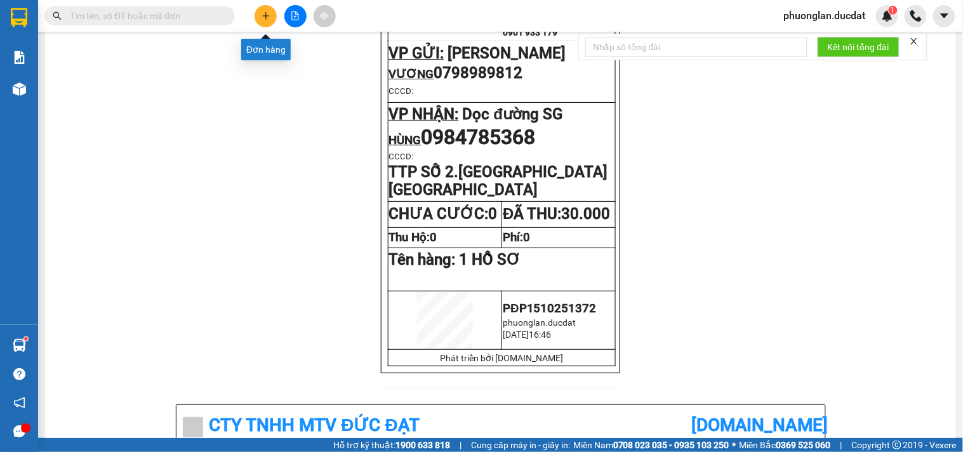
click at [270, 16] on button at bounding box center [265, 16] width 22 height 22
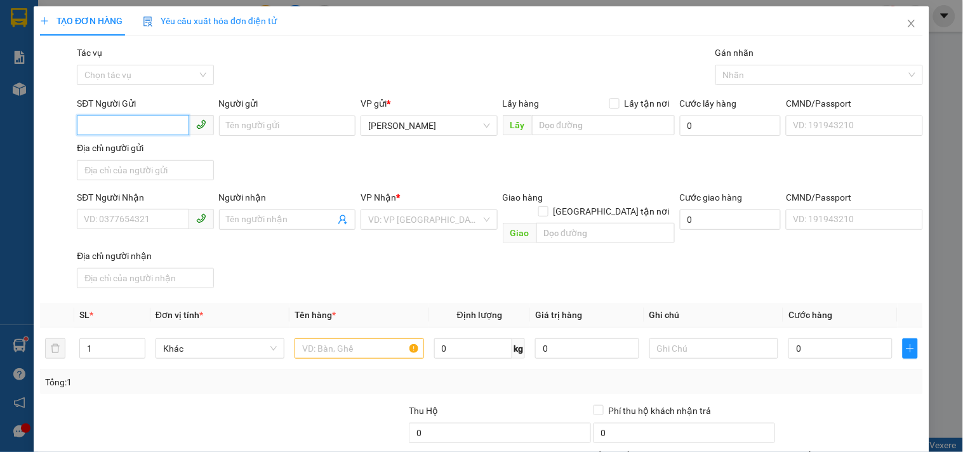
click at [132, 119] on input "SĐT Người Gửi" at bounding box center [133, 125] width 112 height 20
click at [119, 150] on div "0907219934" at bounding box center [144, 151] width 120 height 14
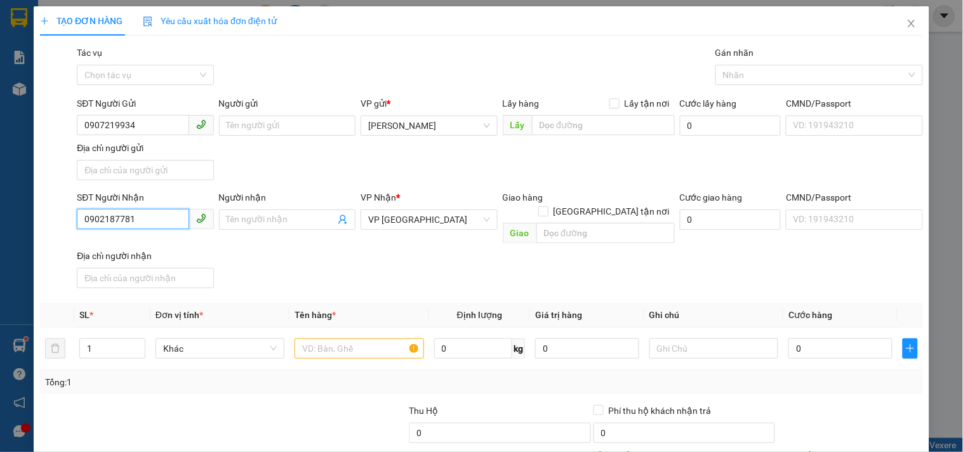
click at [156, 219] on input "0902187781" at bounding box center [133, 219] width 112 height 20
click at [152, 244] on div "0902187781" at bounding box center [144, 246] width 120 height 14
click at [338, 338] on input "text" at bounding box center [358, 348] width 129 height 20
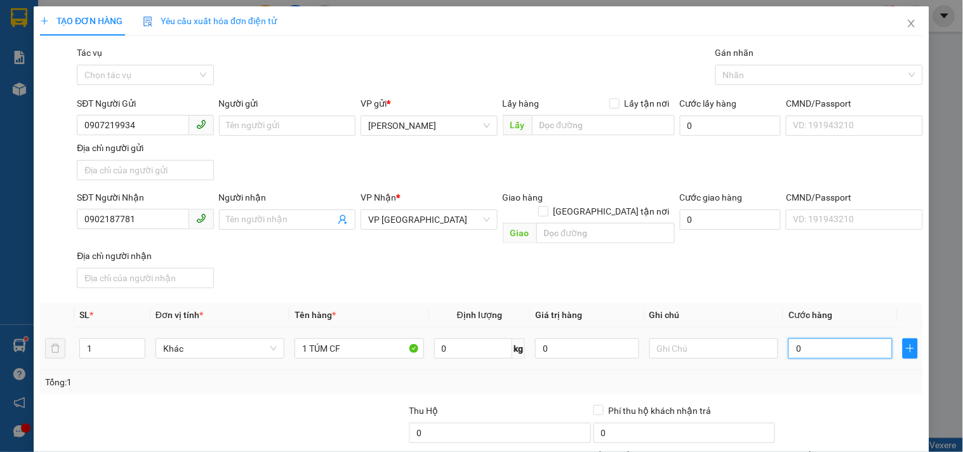
drag, startPoint x: 797, startPoint y: 341, endPoint x: 776, endPoint y: 339, distance: 21.1
click at [797, 339] on input "0" at bounding box center [840, 348] width 104 height 20
click at [670, 338] on input "text" at bounding box center [713, 348] width 129 height 20
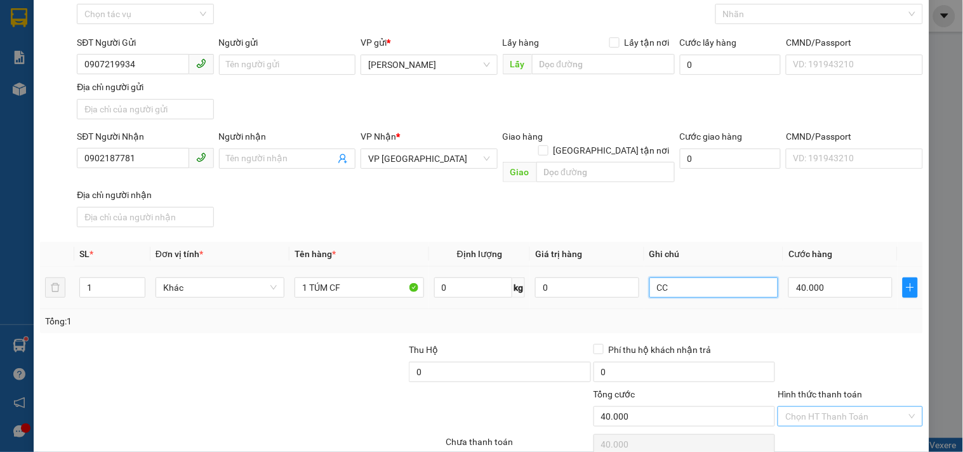
scroll to position [106, 0]
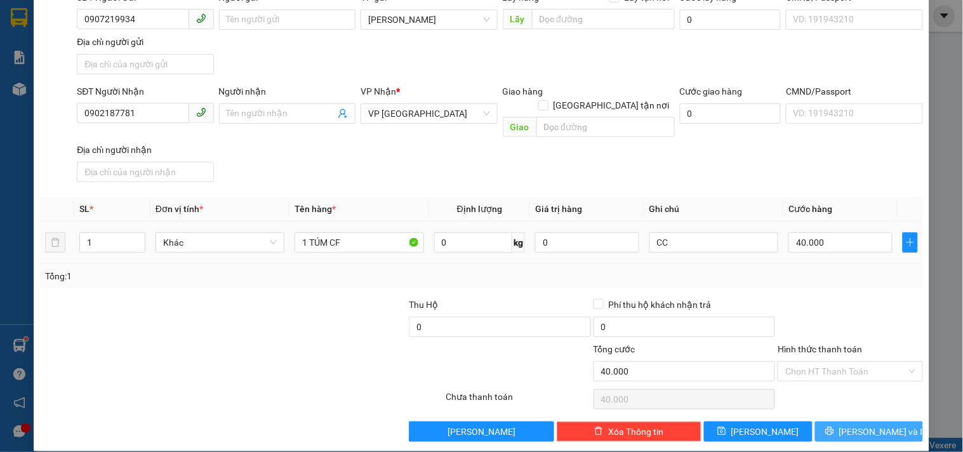
drag, startPoint x: 816, startPoint y: 413, endPoint x: 713, endPoint y: 241, distance: 200.3
click at [817, 421] on button "[PERSON_NAME] và In" at bounding box center [869, 431] width 108 height 20
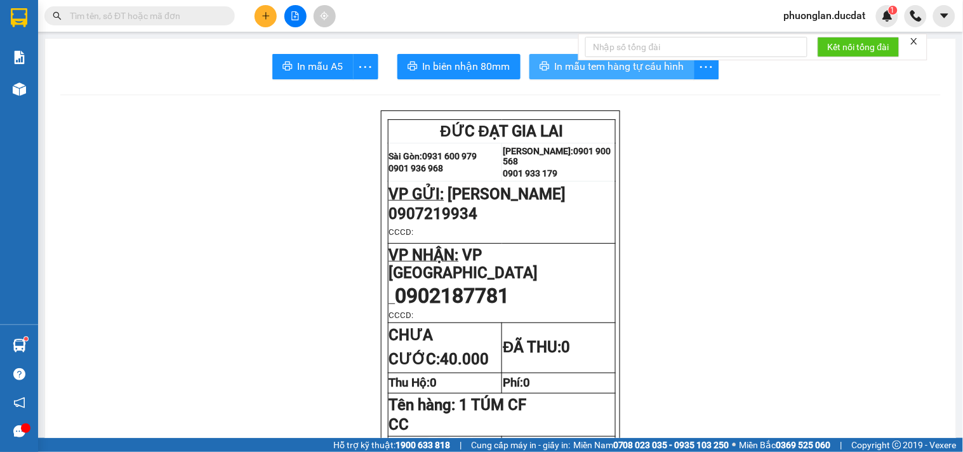
click at [569, 67] on span "In mẫu tem hàng tự cấu hình" at bounding box center [619, 66] width 129 height 16
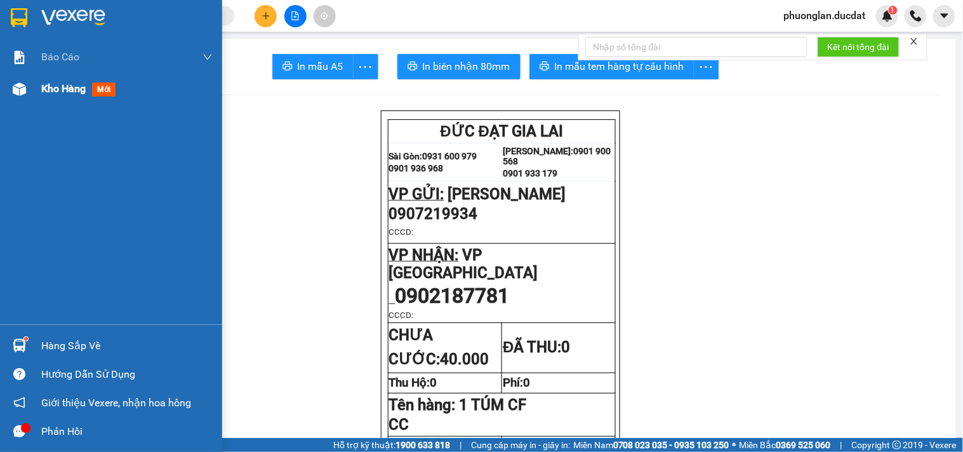
click at [49, 90] on span "Kho hàng" at bounding box center [63, 88] width 44 height 12
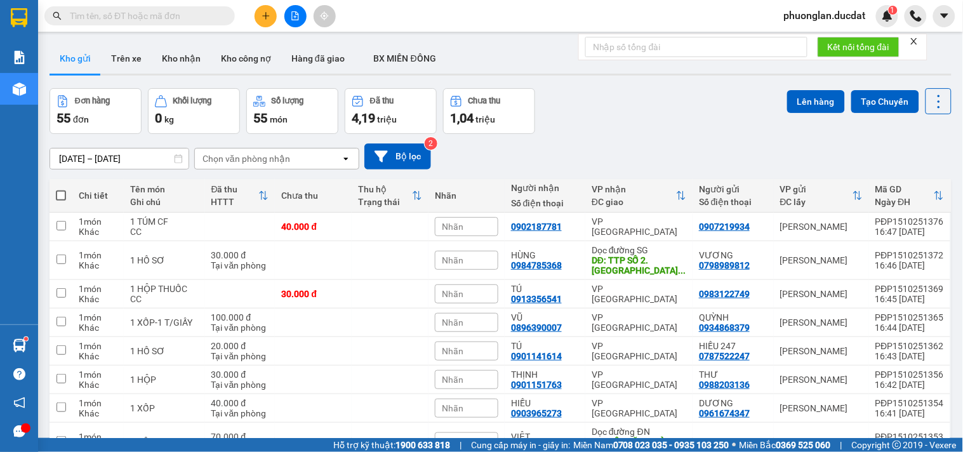
click at [303, 157] on div "Chọn văn phòng nhận" at bounding box center [268, 158] width 146 height 20
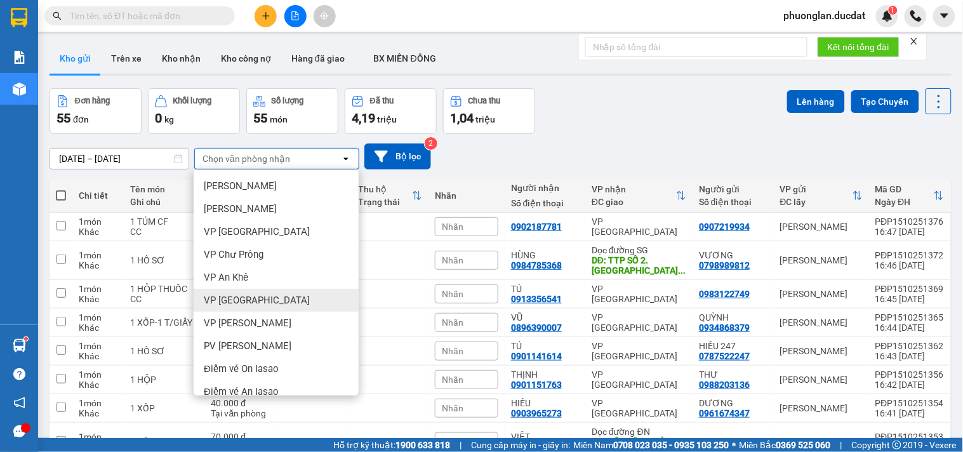
drag, startPoint x: 270, startPoint y: 305, endPoint x: 227, endPoint y: 159, distance: 152.2
click at [227, 159] on div "Chọn văn phòng nhận" at bounding box center [246, 158] width 88 height 13
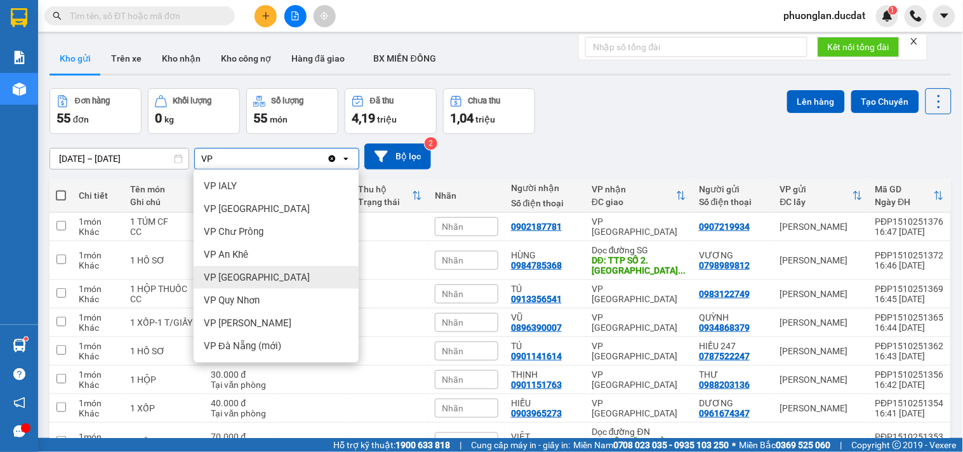
click at [270, 274] on div "VP [GEOGRAPHIC_DATA]" at bounding box center [276, 277] width 165 height 23
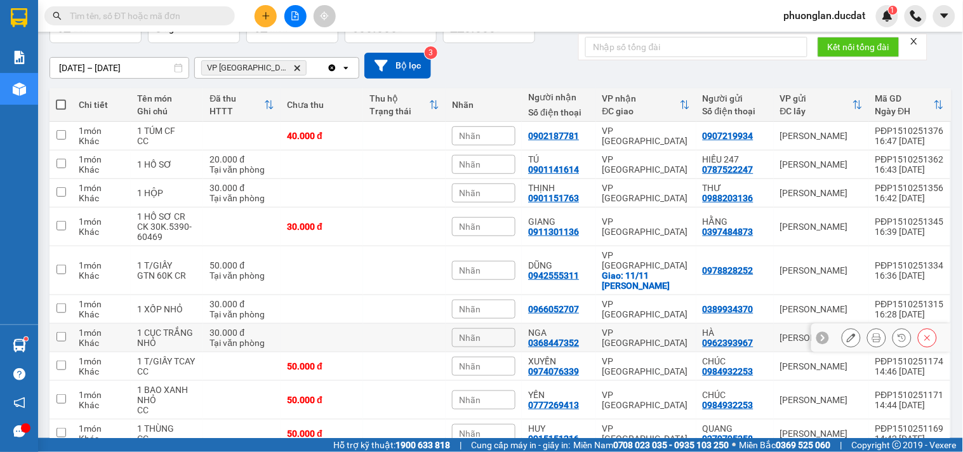
scroll to position [70, 0]
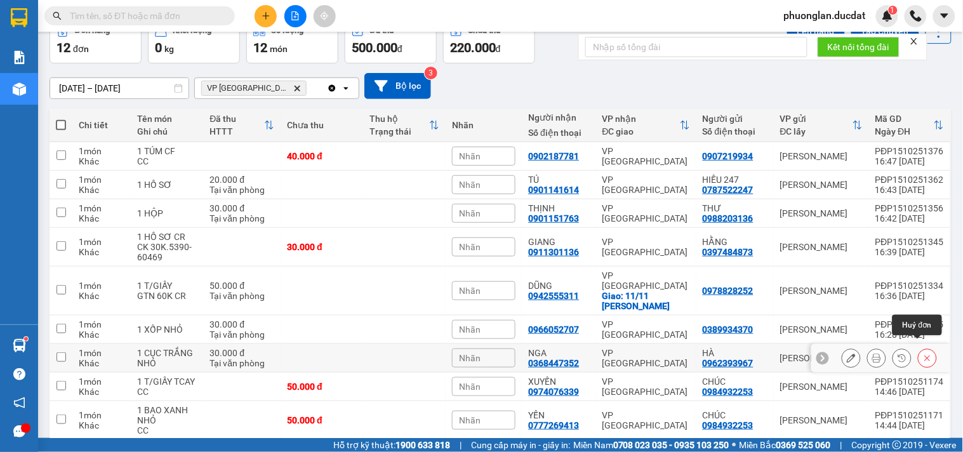
click at [923, 353] on icon at bounding box center [927, 357] width 9 height 9
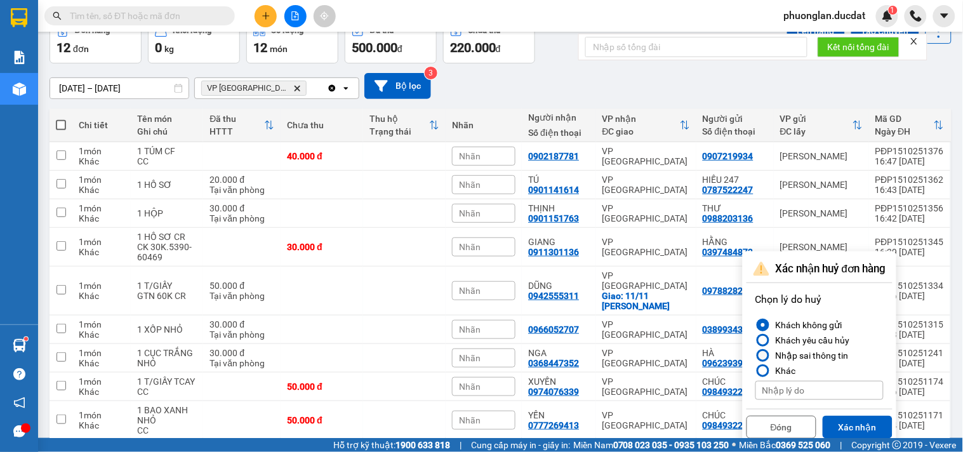
click at [790, 352] on div "Nhập sai thông tin" at bounding box center [809, 355] width 78 height 15
click at [755, 355] on input "Nhập sai thông tin" at bounding box center [755, 355] width 0 height 0
click at [864, 423] on button "Xác nhận" at bounding box center [857, 427] width 70 height 23
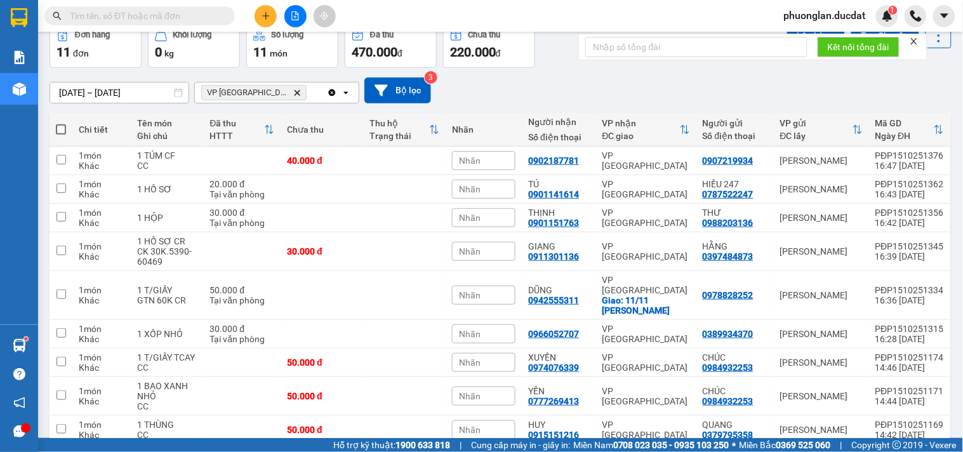
scroll to position [0, 0]
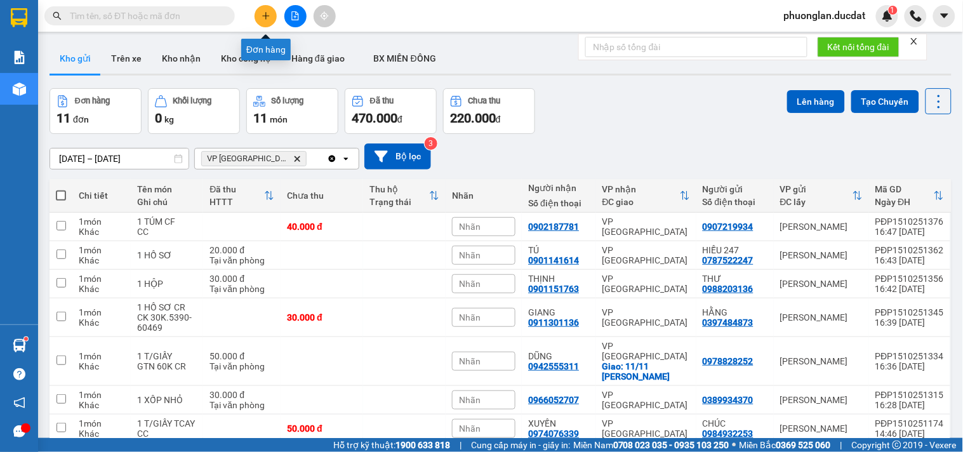
click at [268, 16] on icon "plus" at bounding box center [265, 15] width 9 height 9
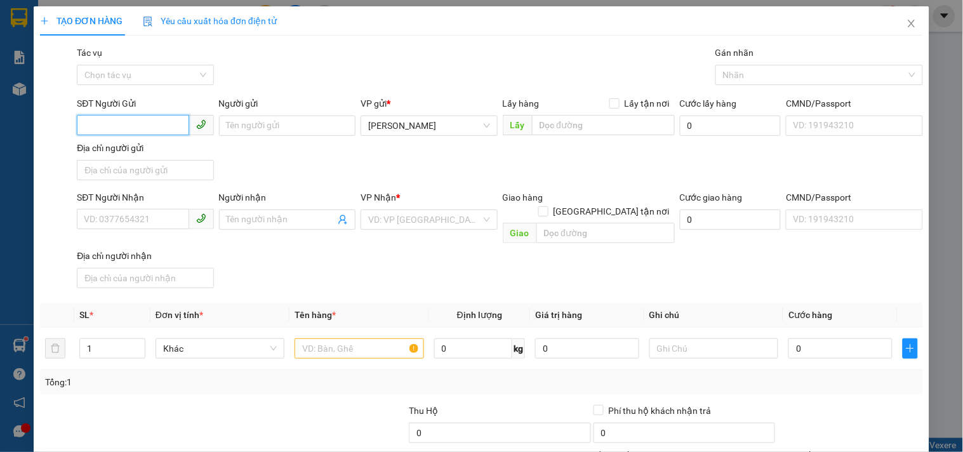
click at [103, 125] on input "SĐT Người Gửi" at bounding box center [133, 125] width 112 height 20
click at [168, 152] on div "0962393967 - HÀ" at bounding box center [155, 151] width 143 height 14
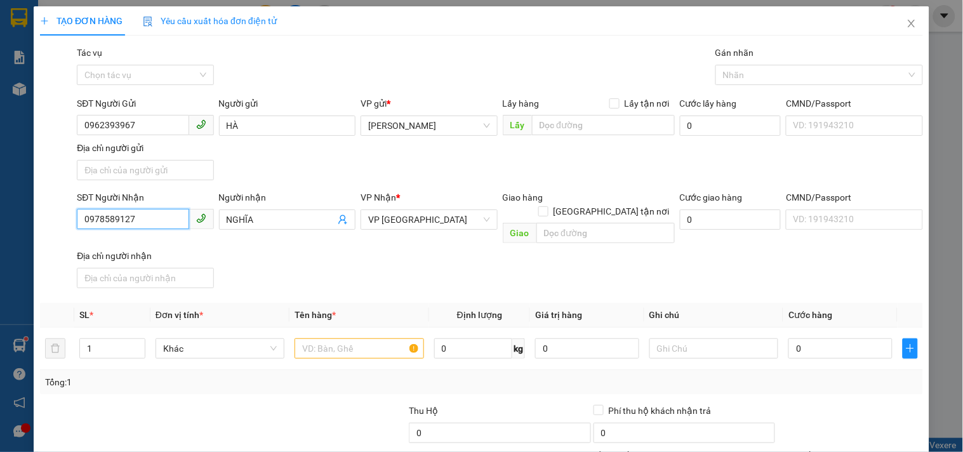
click at [175, 220] on input "0978589127" at bounding box center [133, 219] width 112 height 20
drag, startPoint x: 175, startPoint y: 220, endPoint x: 65, endPoint y: 236, distance: 111.5
click at [65, 236] on div "SĐT Người Nhận 0978589127 Người nhận NGHĨA VP Nhận * VP Sài Gòn Giao hàng Giao …" at bounding box center [481, 241] width 885 height 103
click at [273, 211] on span "NGHĨA" at bounding box center [287, 219] width 136 height 20
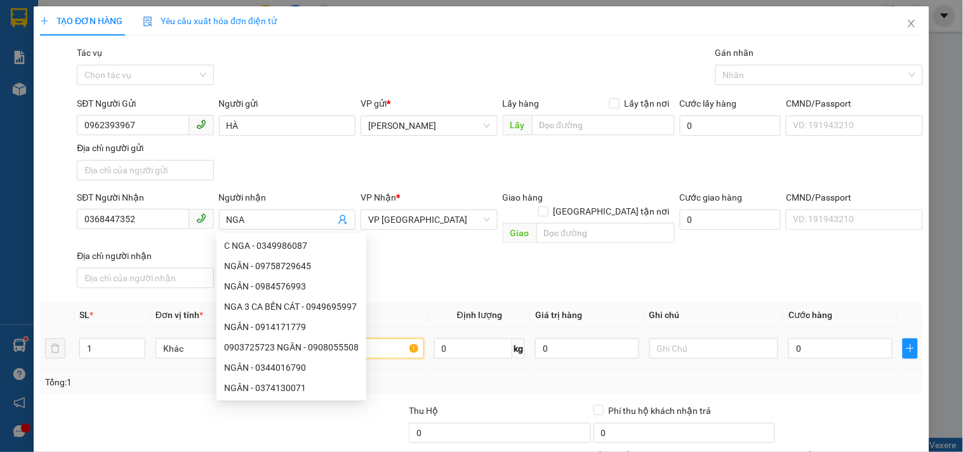
drag, startPoint x: 394, startPoint y: 333, endPoint x: 372, endPoint y: 301, distance: 38.4
click at [392, 338] on input "text" at bounding box center [358, 348] width 129 height 20
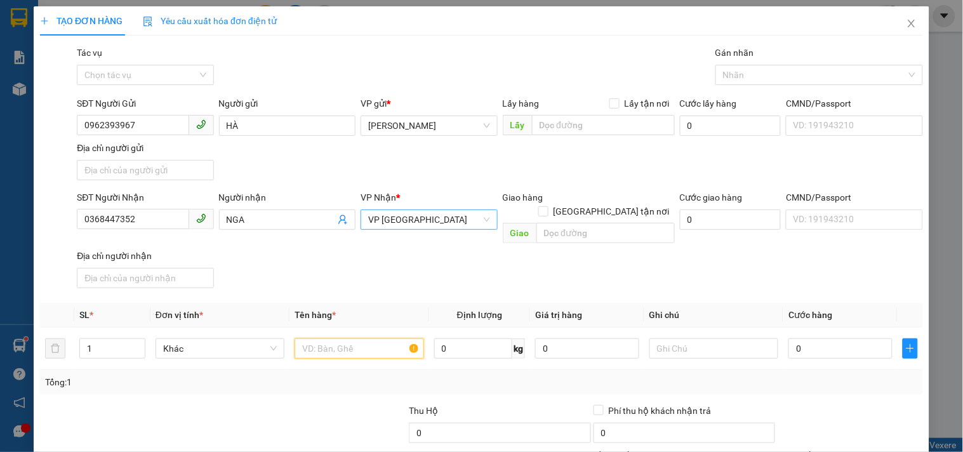
click at [394, 219] on span "VP [GEOGRAPHIC_DATA]" at bounding box center [428, 219] width 121 height 19
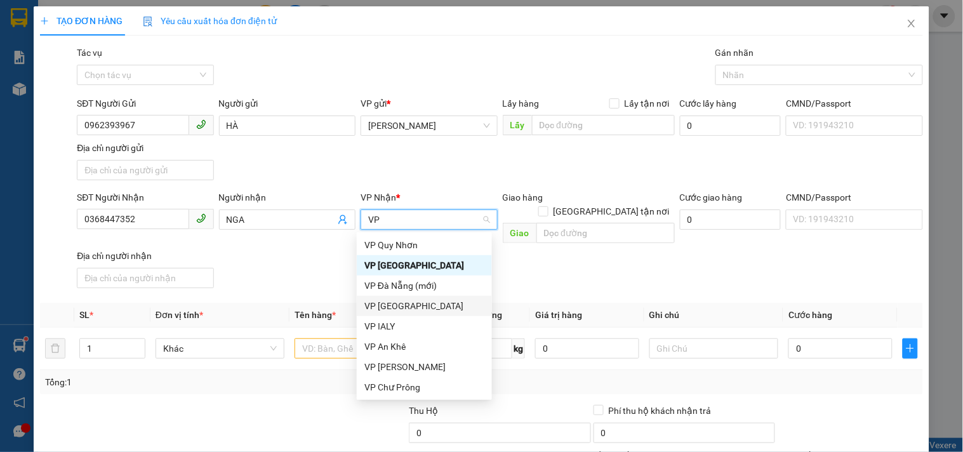
click at [402, 303] on div "VP [GEOGRAPHIC_DATA]" at bounding box center [424, 306] width 120 height 14
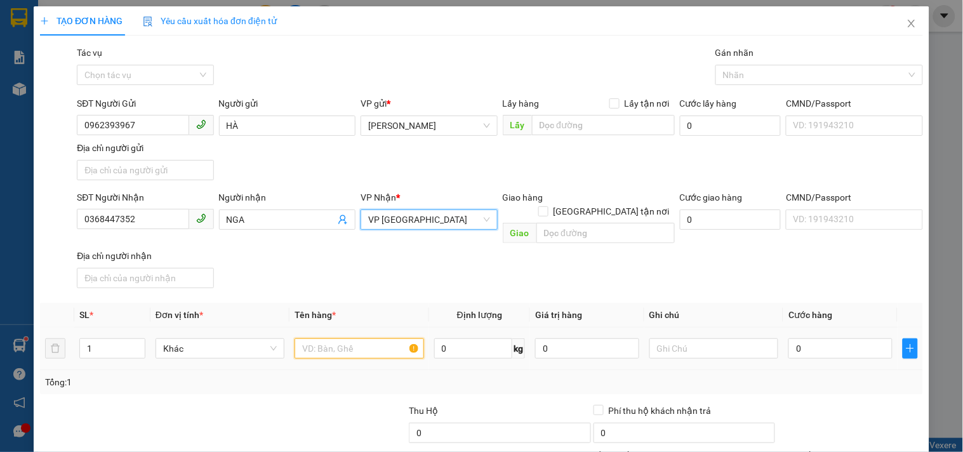
click at [358, 338] on input "text" at bounding box center [358, 348] width 129 height 20
click at [788, 338] on input "0" at bounding box center [840, 348] width 104 height 20
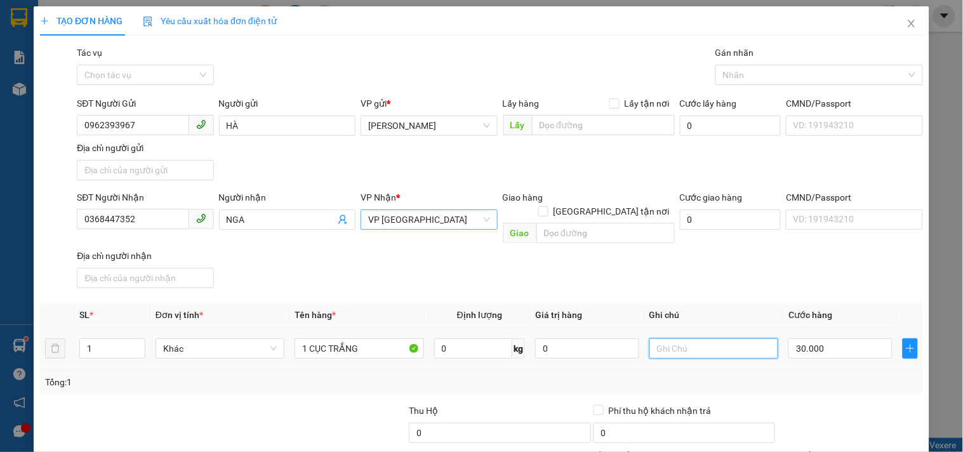
click at [662, 338] on input "text" at bounding box center [713, 348] width 129 height 20
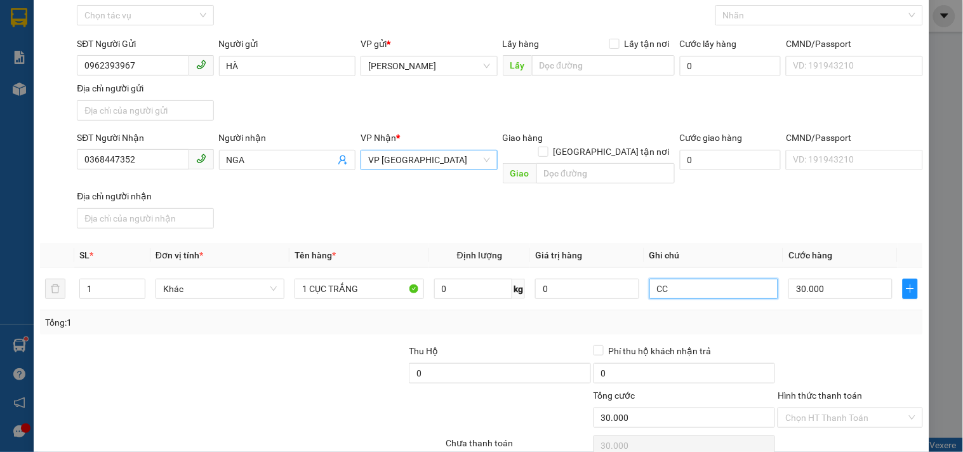
scroll to position [106, 0]
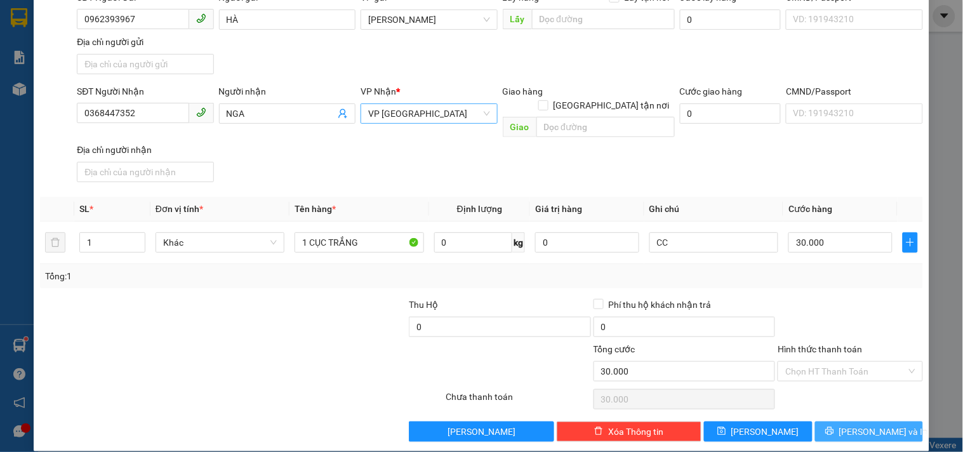
click at [834, 426] on icon "printer" at bounding box center [829, 430] width 9 height 9
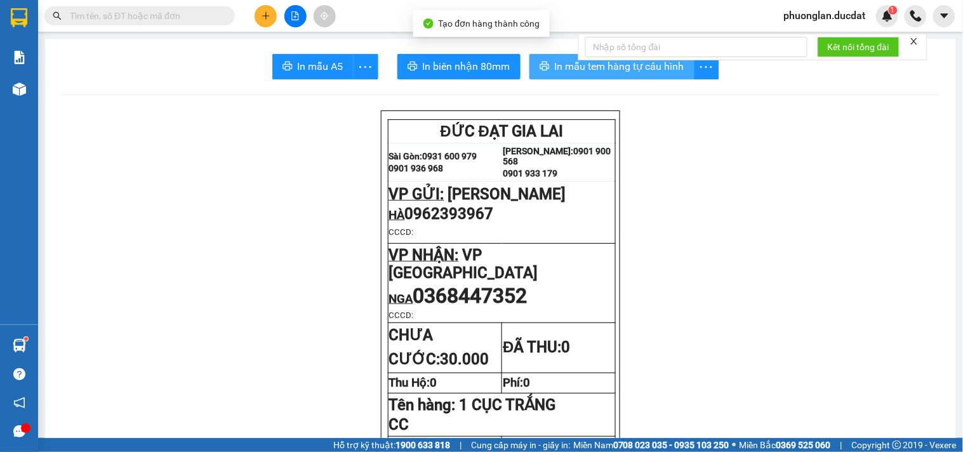
click at [555, 67] on span "In mẫu tem hàng tự cấu hình" at bounding box center [619, 66] width 129 height 16
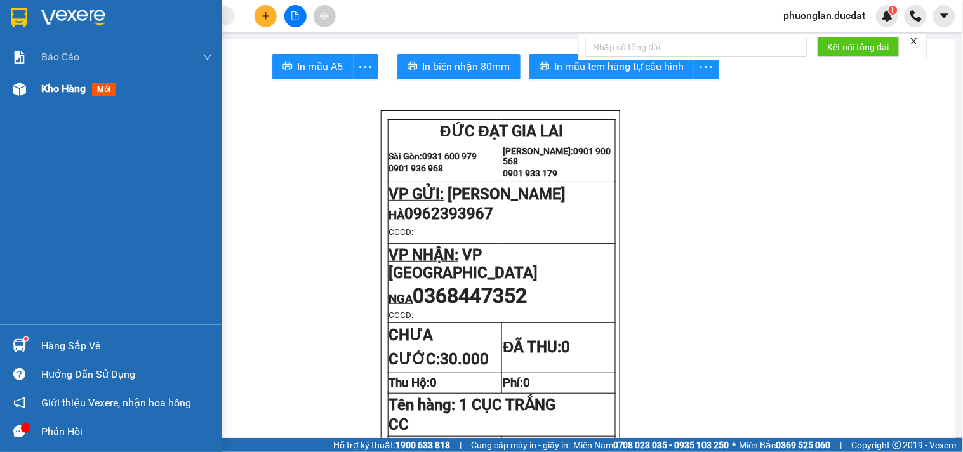
click at [49, 87] on span "Kho hàng" at bounding box center [63, 88] width 44 height 12
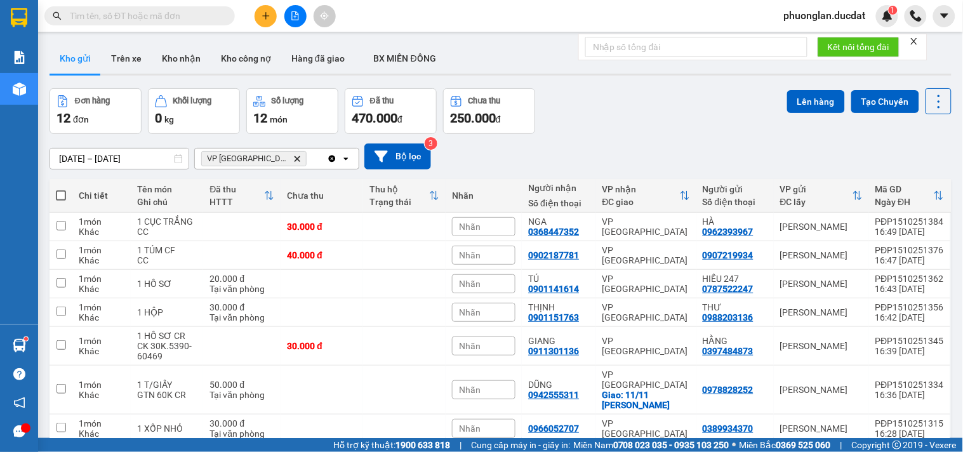
click at [331, 159] on icon "Clear all" at bounding box center [332, 159] width 10 height 10
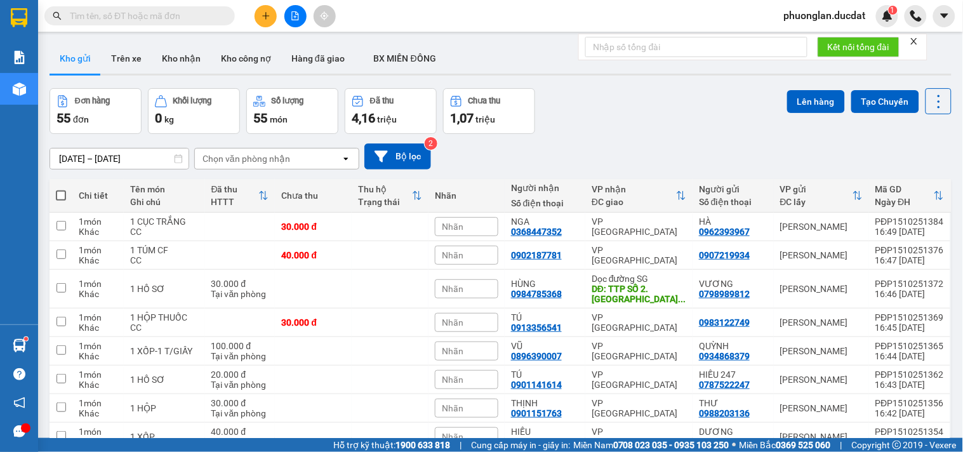
click at [289, 156] on div "Chọn văn phòng nhận" at bounding box center [268, 158] width 146 height 20
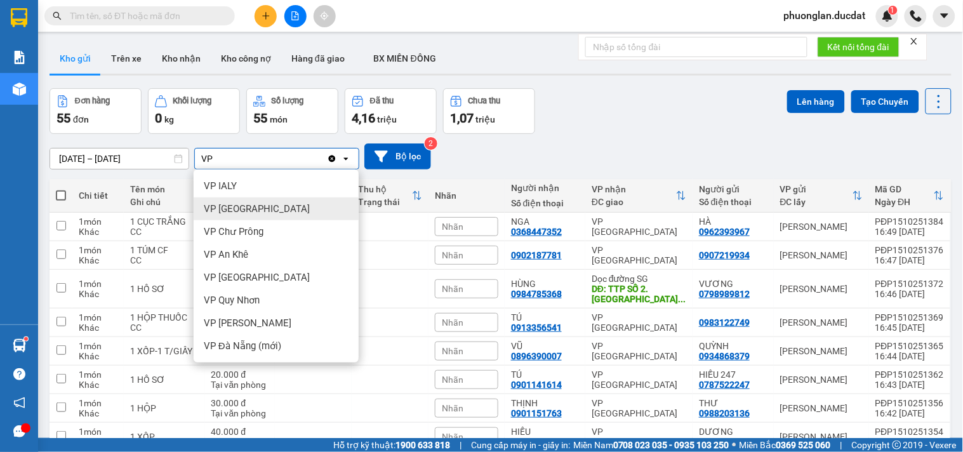
click at [268, 204] on div "VP [GEOGRAPHIC_DATA]" at bounding box center [276, 208] width 165 height 23
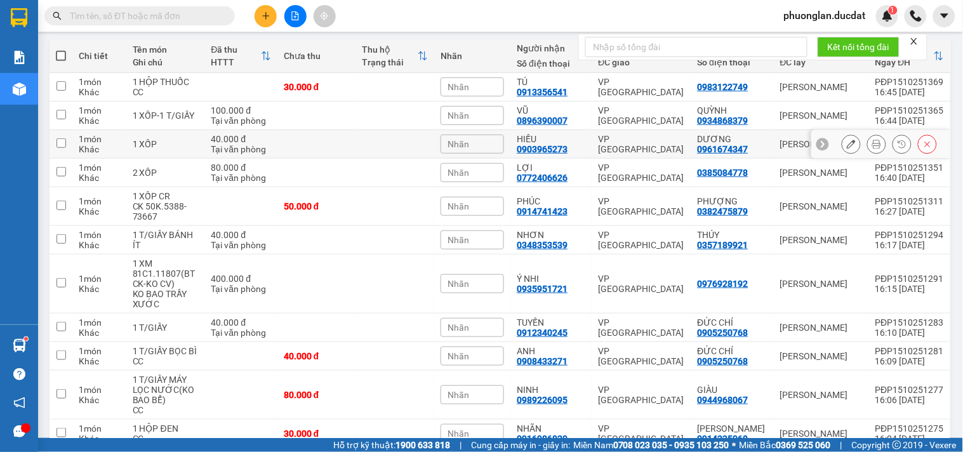
scroll to position [141, 0]
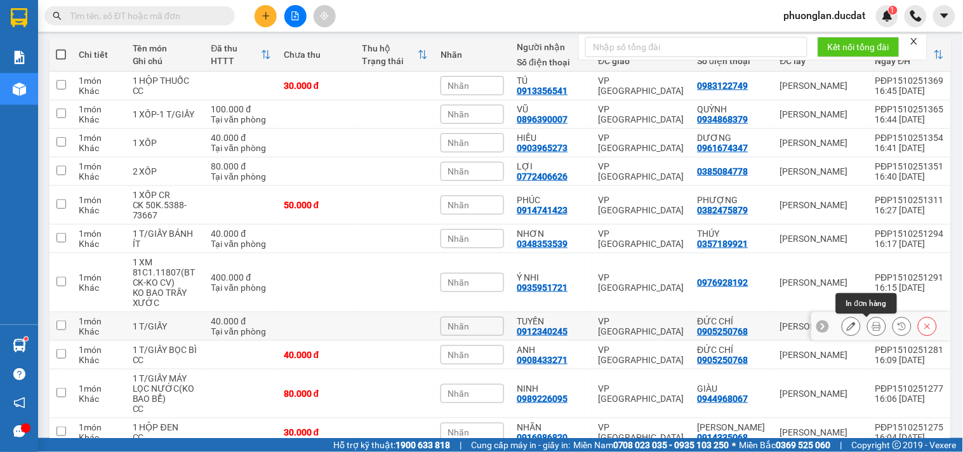
click at [872, 326] on icon at bounding box center [876, 326] width 9 height 9
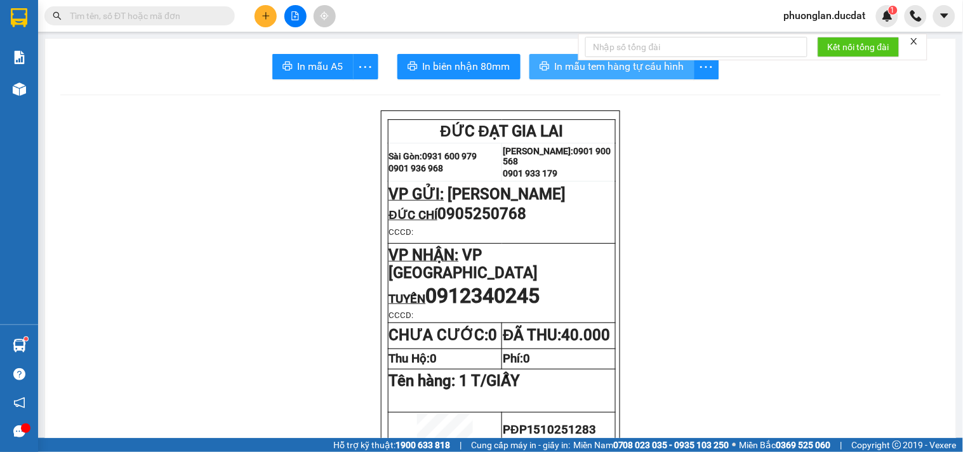
click at [555, 67] on span "In mẫu tem hàng tự cấu hình" at bounding box center [619, 66] width 129 height 16
click at [265, 17] on icon "plus" at bounding box center [265, 15] width 9 height 9
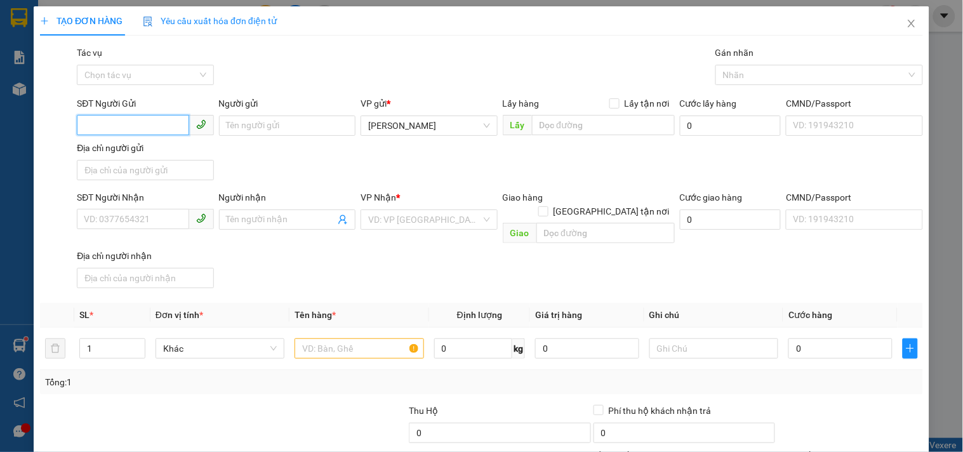
click at [172, 123] on input "SĐT Người Gửi" at bounding box center [133, 125] width 112 height 20
click at [284, 128] on input "Người gửi" at bounding box center [287, 125] width 136 height 20
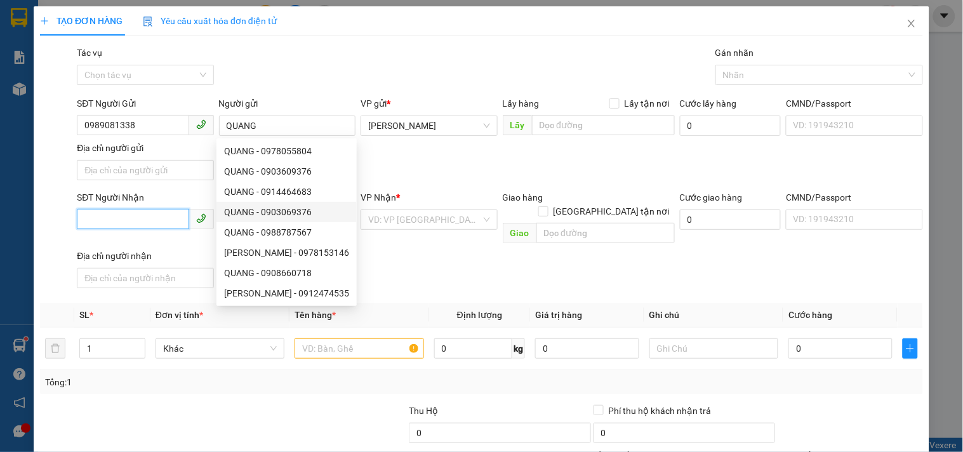
click at [138, 218] on input "SĐT Người Nhận" at bounding box center [133, 219] width 112 height 20
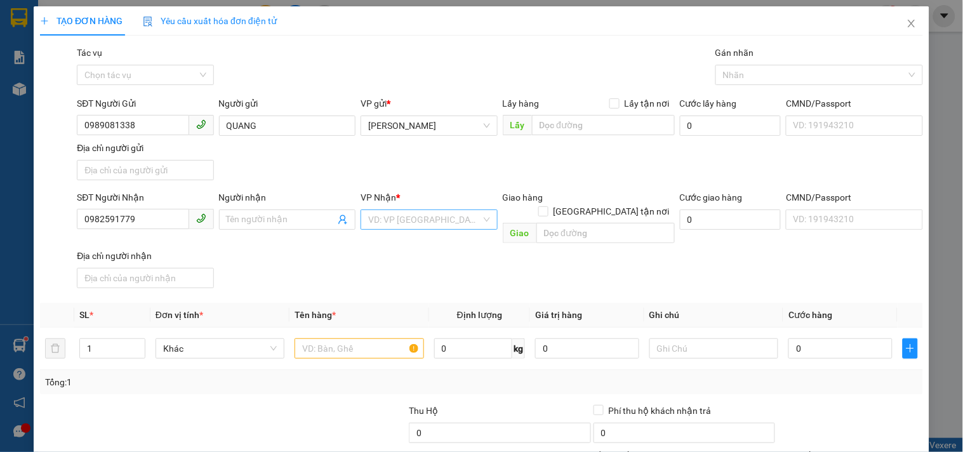
click at [451, 214] on input "search" at bounding box center [424, 219] width 112 height 19
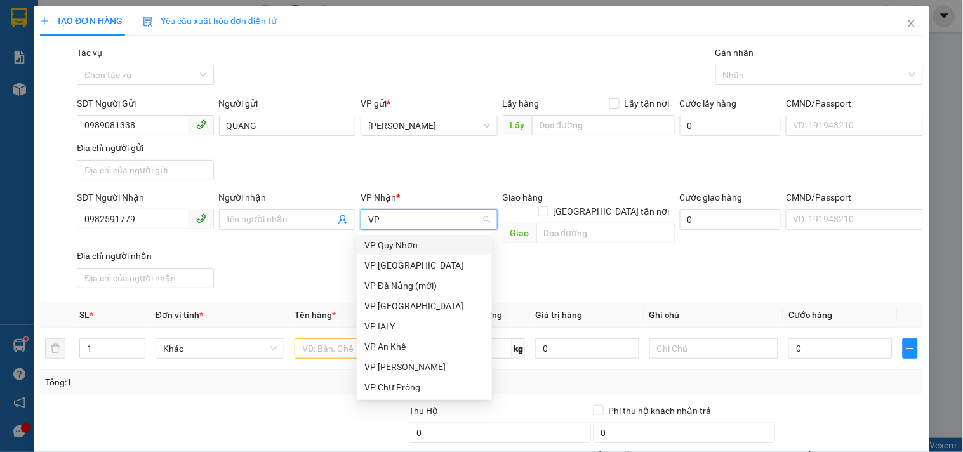
click at [392, 240] on div "VP Quy Nhơn" at bounding box center [424, 245] width 120 height 14
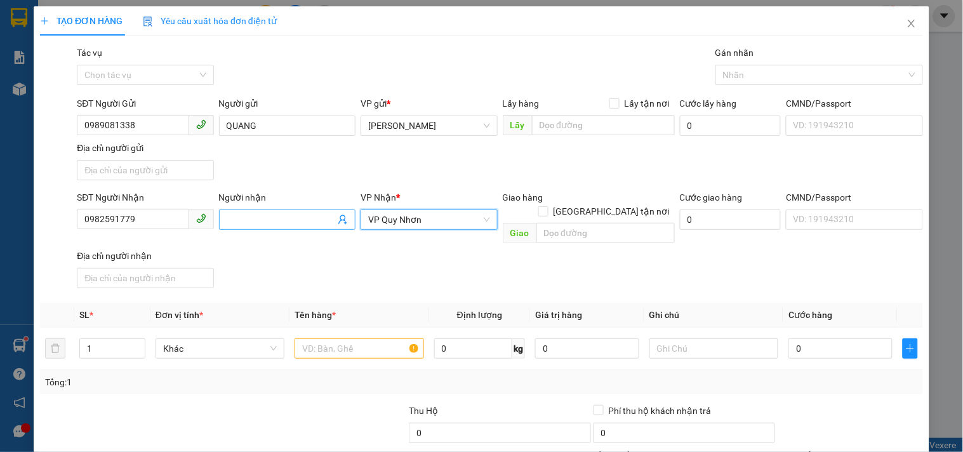
click at [265, 220] on input "Người nhận" at bounding box center [281, 220] width 109 height 14
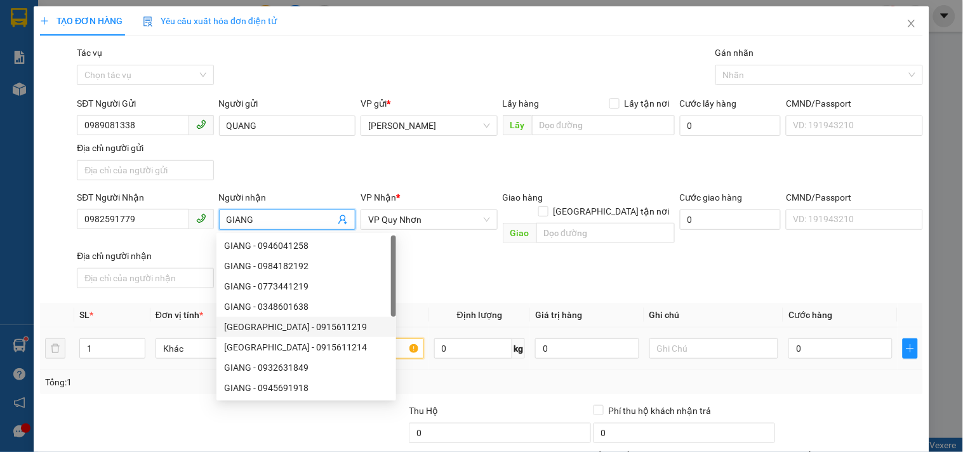
drag, startPoint x: 388, startPoint y: 333, endPoint x: 362, endPoint y: 328, distance: 25.8
click at [382, 333] on body "Kết quả tìm kiếm ( 0 ) Bộ lọc No Data phuonglan.ducdat 1 Báo cáo Doanh số tạo đ…" at bounding box center [481, 226] width 963 height 452
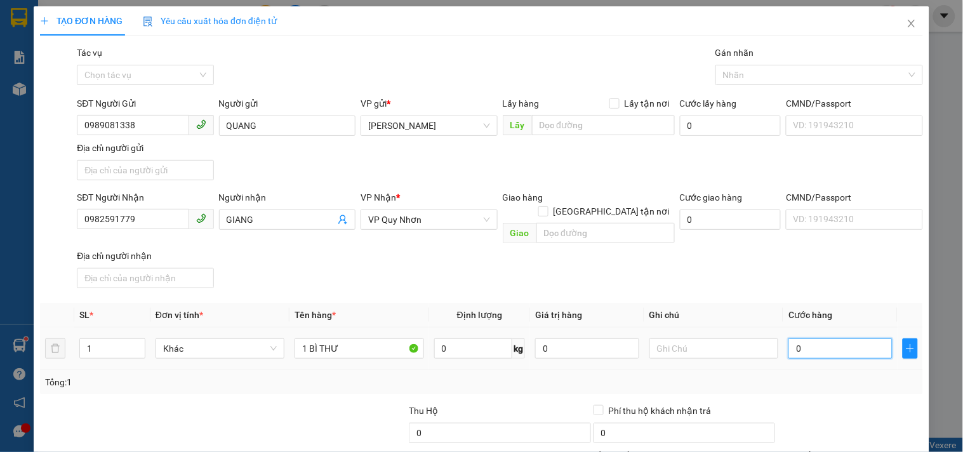
click at [796, 338] on input "0" at bounding box center [840, 348] width 104 height 20
click at [789, 258] on div "SĐT Người Nhận 0982591779 Người nhận GIANG VP Nhận * VP Quy Nhơn Giao hàng Giao…" at bounding box center [499, 241] width 851 height 103
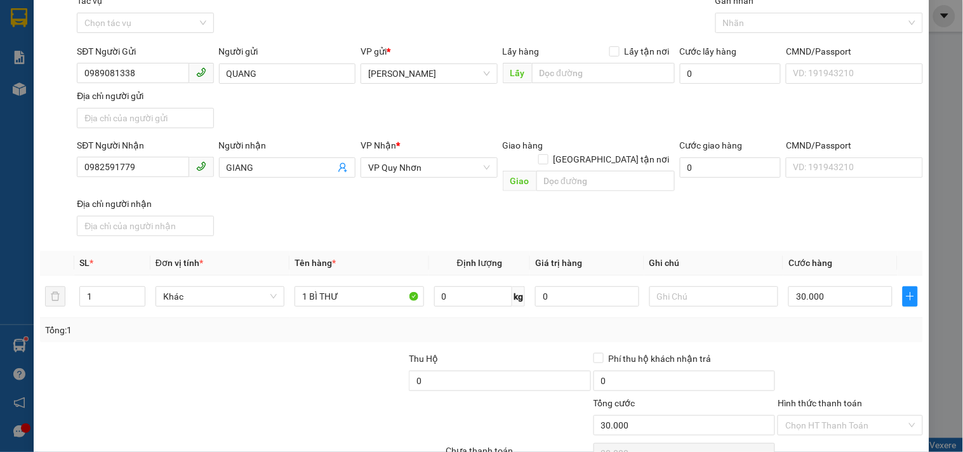
scroll to position [106, 0]
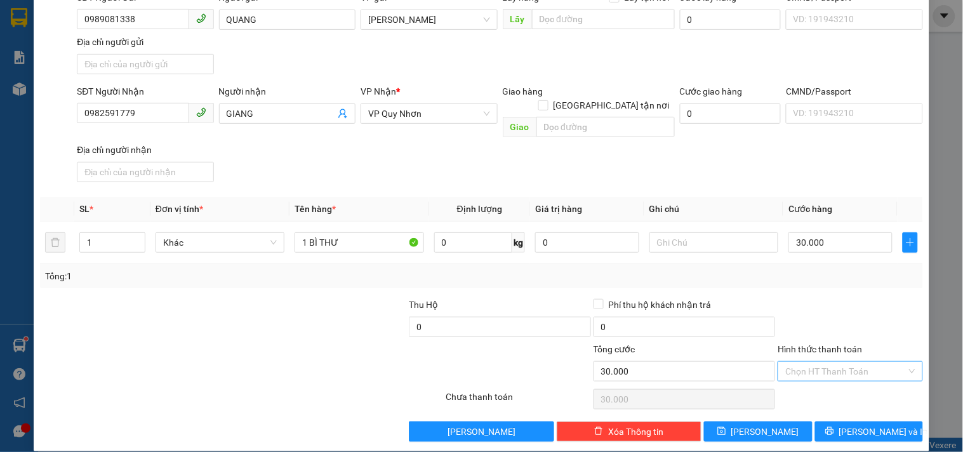
click at [841, 362] on input "Hình thức thanh toán" at bounding box center [845, 371] width 121 height 19
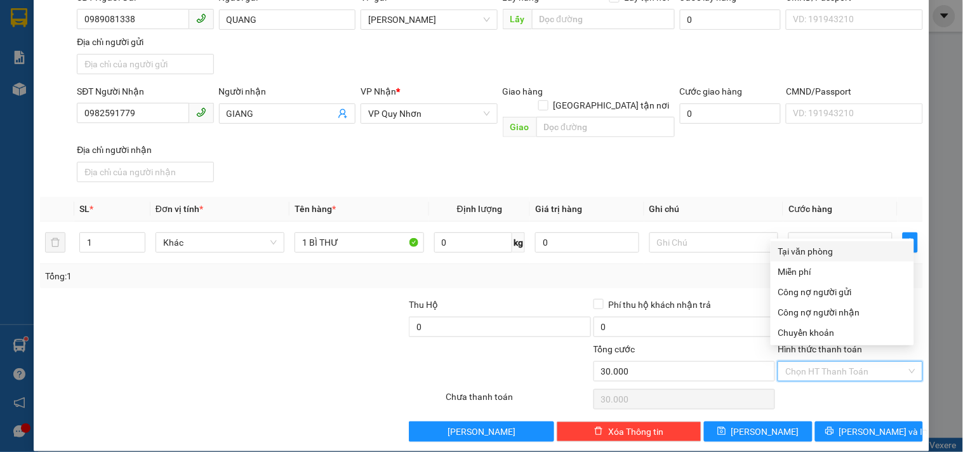
click at [823, 252] on div "Tại văn phòng" at bounding box center [842, 251] width 128 height 14
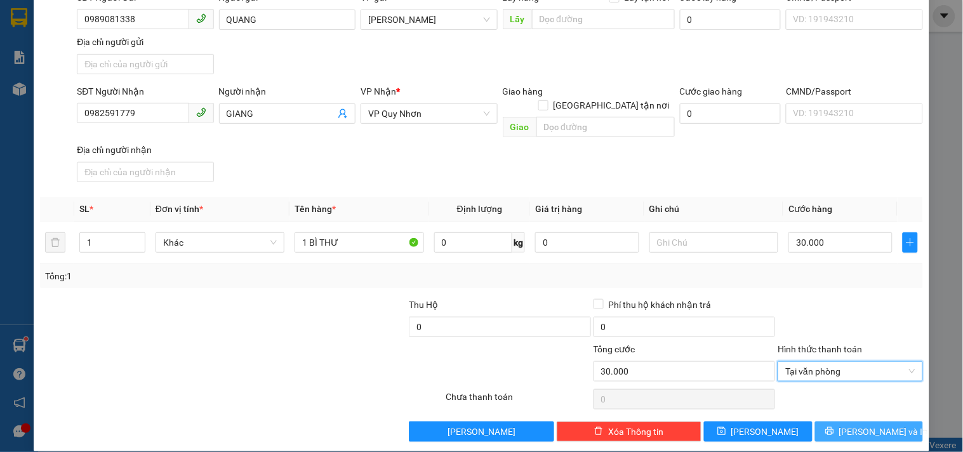
click at [846, 421] on button "[PERSON_NAME] và In" at bounding box center [869, 431] width 108 height 20
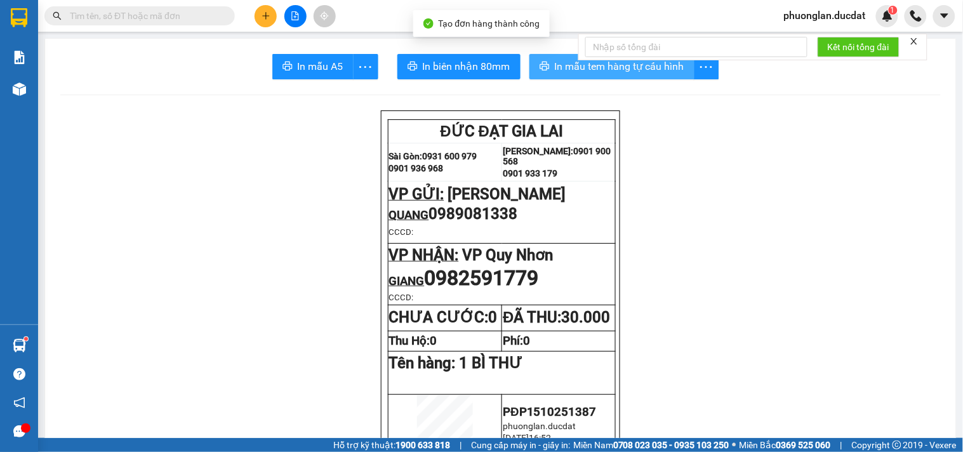
click at [557, 64] on span "In mẫu tem hàng tự cấu hình" at bounding box center [619, 66] width 129 height 16
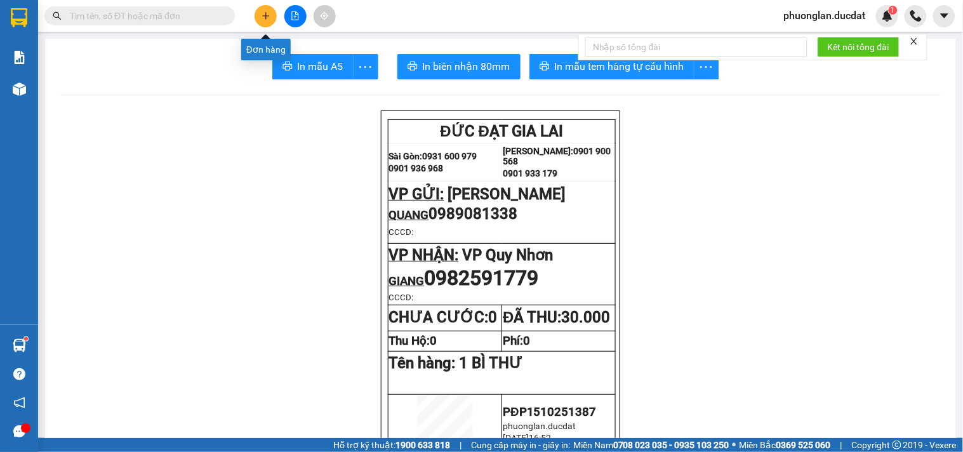
click at [269, 20] on button at bounding box center [265, 16] width 22 height 22
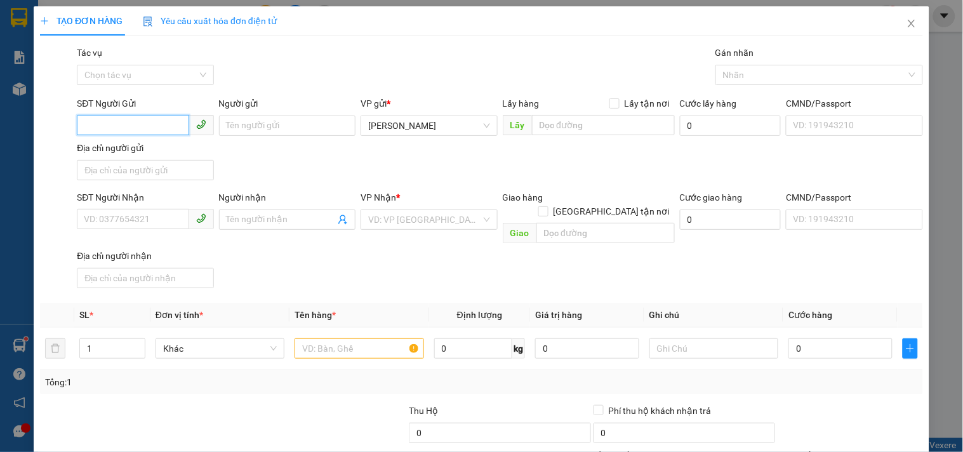
click at [148, 129] on input "SĐT Người Gửi" at bounding box center [133, 125] width 112 height 20
click at [154, 154] on div "0988954629 - nhung" at bounding box center [144, 151] width 120 height 14
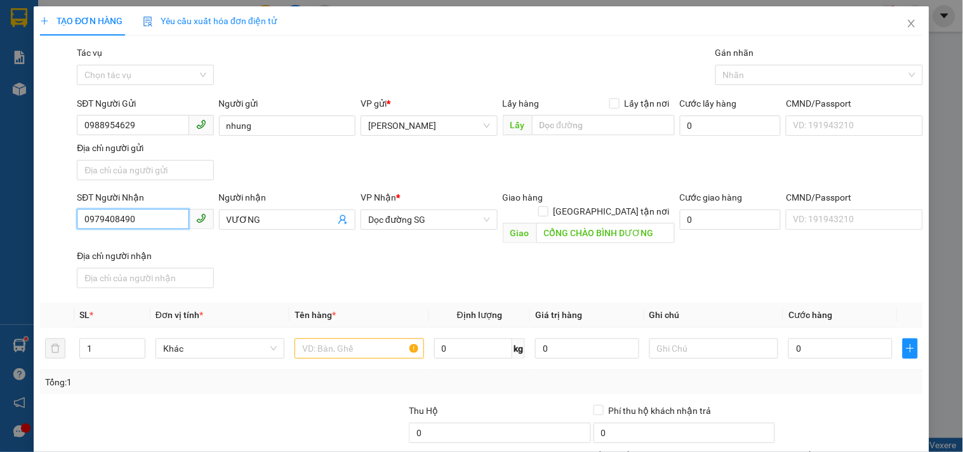
drag, startPoint x: 150, startPoint y: 220, endPoint x: 0, endPoint y: 164, distance: 159.8
click at [0, 166] on div "TẠO ĐƠN HÀNG Yêu cầu xuất hóa đơn điện tử Transit Pickup Surcharge Ids Transit …" at bounding box center [481, 226] width 963 height 452
click at [159, 239] on div "0901991025 - TÀI" at bounding box center [144, 246] width 120 height 14
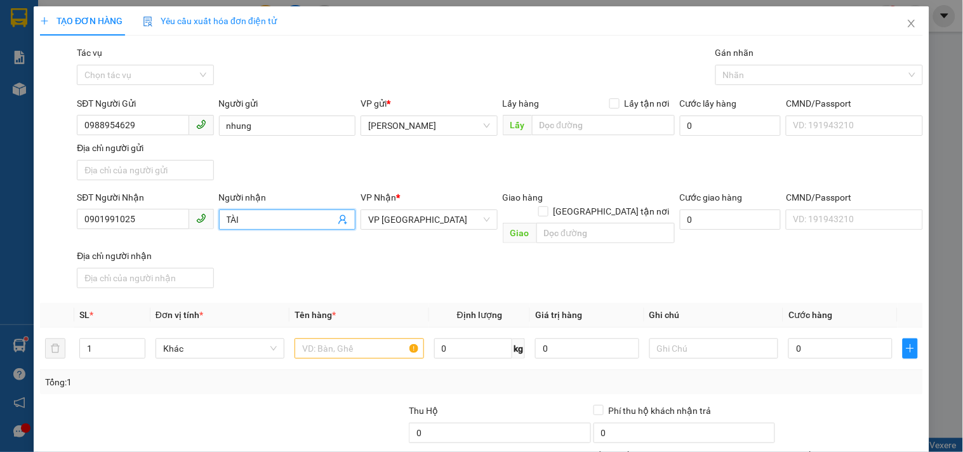
drag, startPoint x: 270, startPoint y: 222, endPoint x: 0, endPoint y: 272, distance: 274.8
click at [0, 270] on div "TẠO ĐƠN HÀNG Yêu cầu xuất hóa đơn điện tử Transit Pickup Surcharge Ids Transit …" at bounding box center [481, 226] width 963 height 452
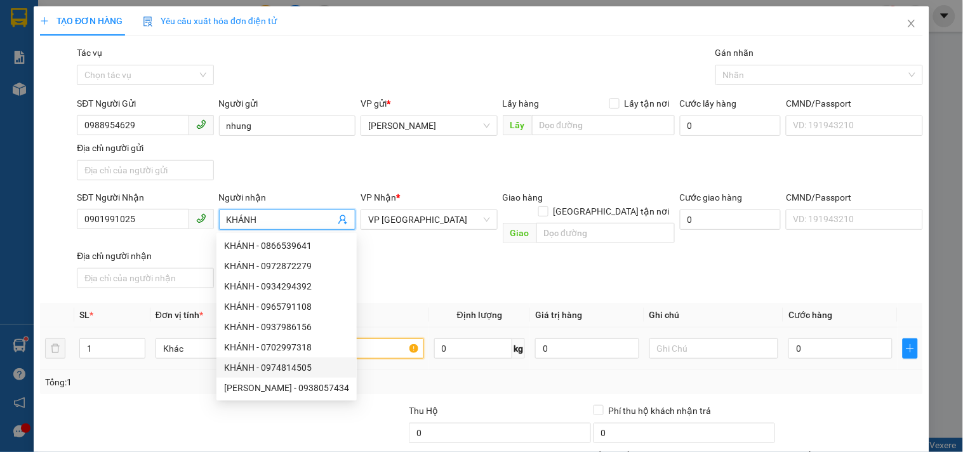
click at [384, 338] on input "text" at bounding box center [358, 348] width 129 height 20
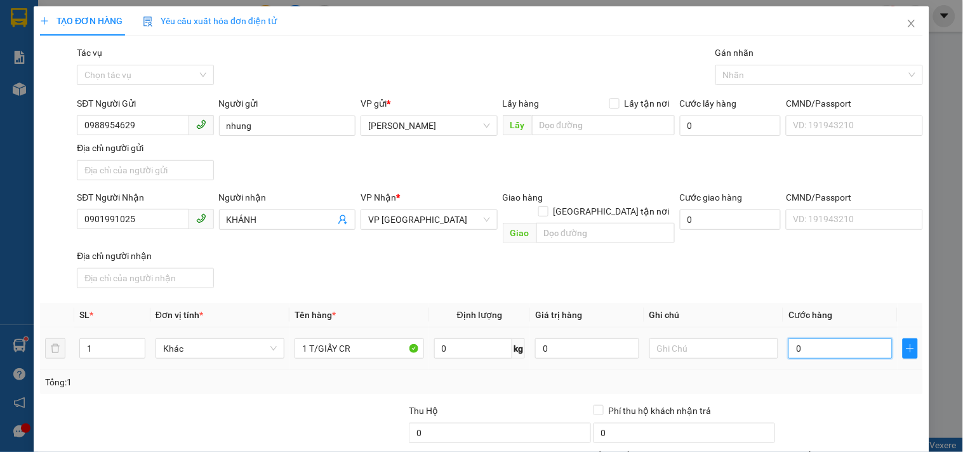
click at [813, 338] on input "0" at bounding box center [840, 348] width 104 height 20
click at [694, 339] on input "text" at bounding box center [713, 348] width 129 height 20
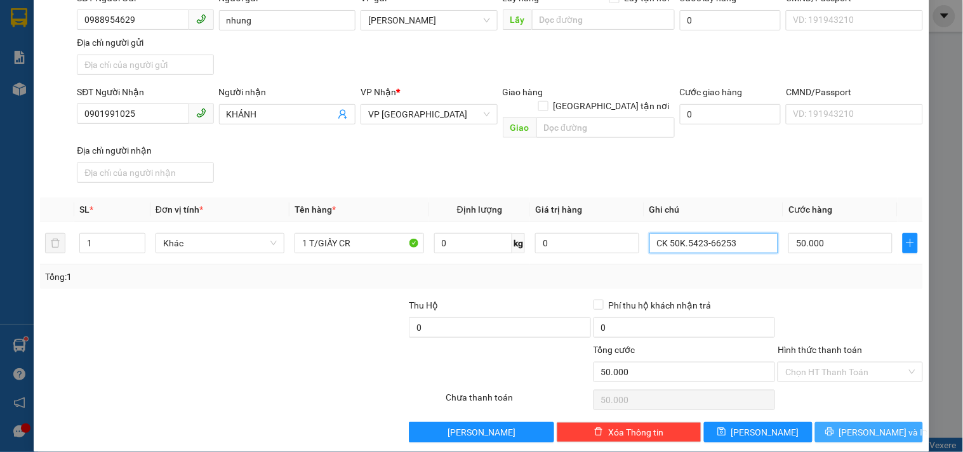
scroll to position [106, 0]
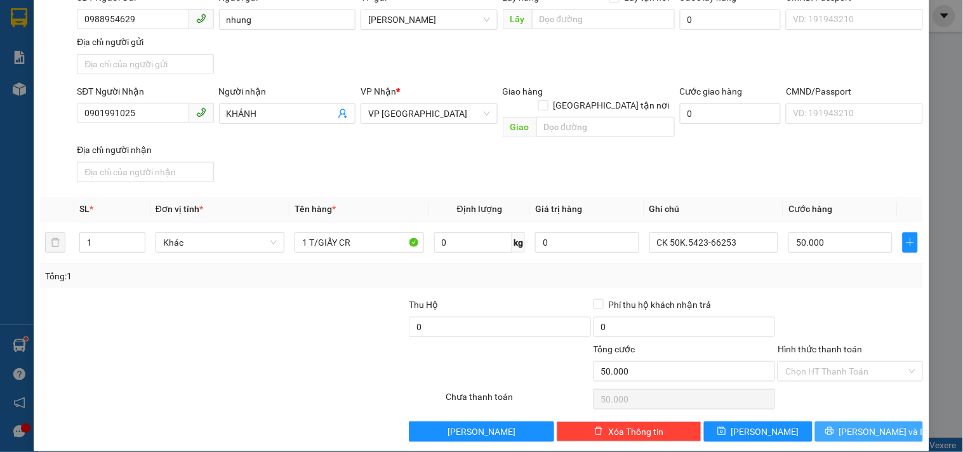
click at [844, 421] on button "[PERSON_NAME] và In" at bounding box center [869, 431] width 108 height 20
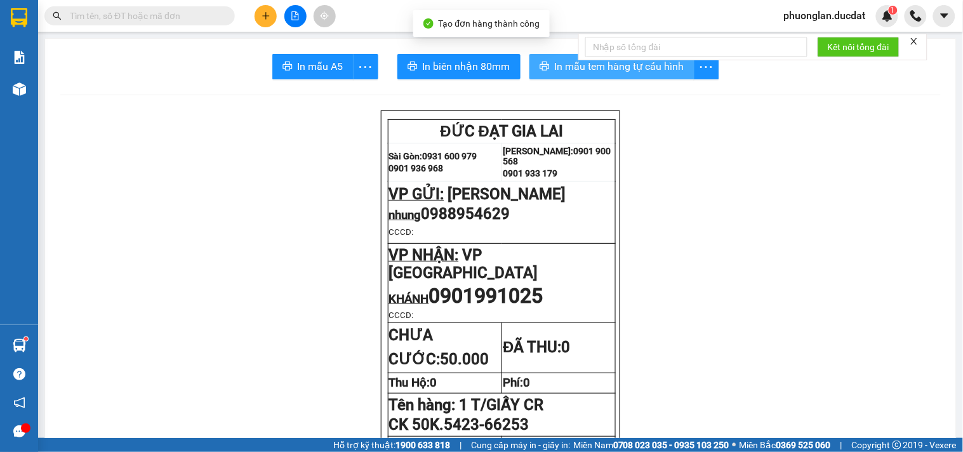
click at [560, 72] on span "In mẫu tem hàng tự cấu hình" at bounding box center [619, 66] width 129 height 16
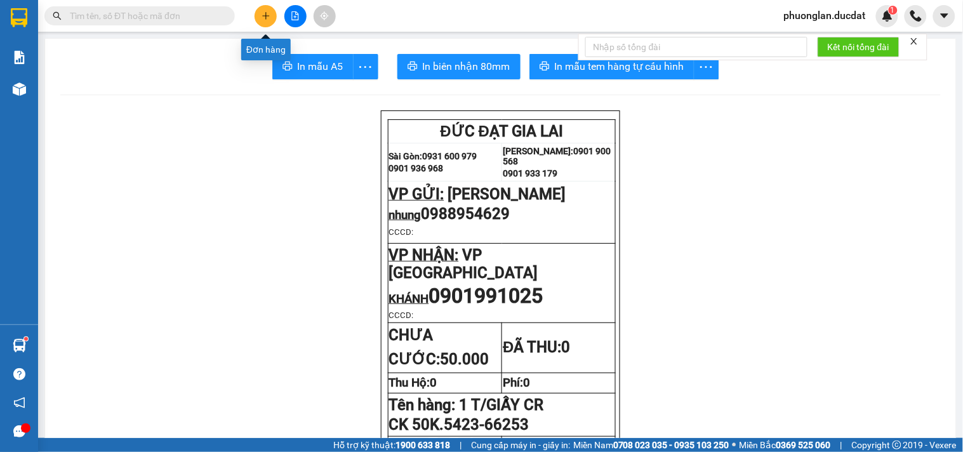
click at [261, 22] on button at bounding box center [265, 16] width 22 height 22
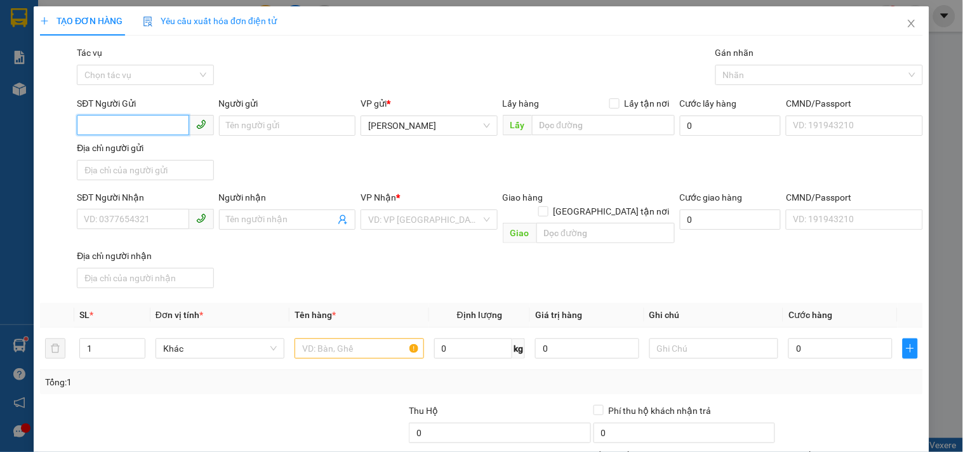
drag, startPoint x: 140, startPoint y: 121, endPoint x: 136, endPoint y: 131, distance: 11.4
click at [136, 131] on input "SĐT Người Gửi" at bounding box center [133, 125] width 112 height 20
drag, startPoint x: 234, startPoint y: 128, endPoint x: 233, endPoint y: 135, distance: 7.0
click at [235, 128] on input "Người gửi" at bounding box center [287, 125] width 136 height 20
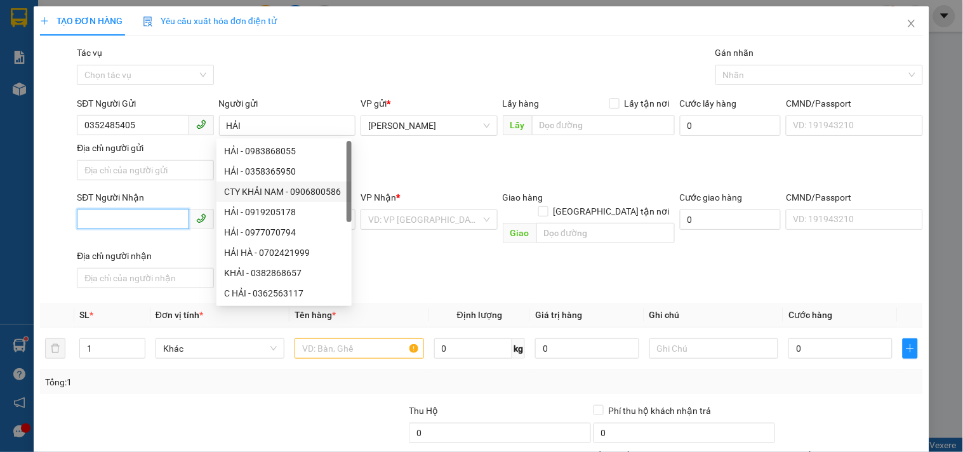
click at [141, 214] on input "SĐT Người Nhận" at bounding box center [133, 219] width 112 height 20
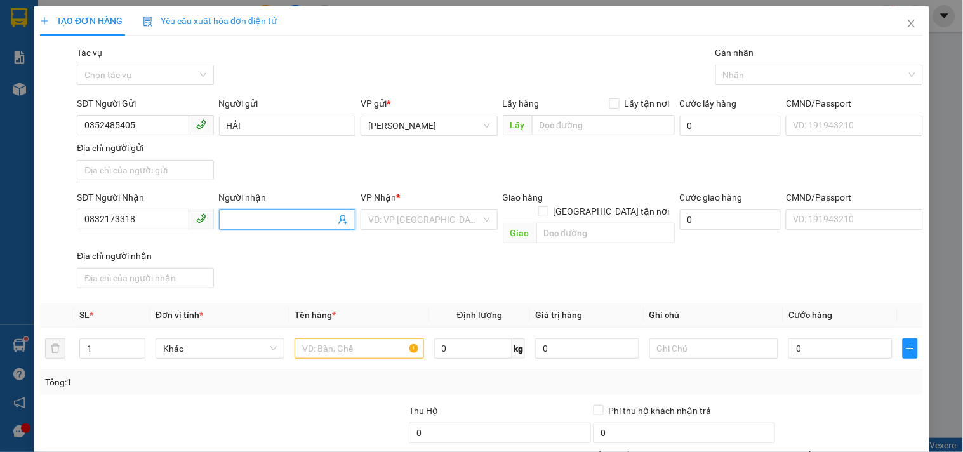
click at [264, 218] on input "Người nhận" at bounding box center [281, 220] width 109 height 14
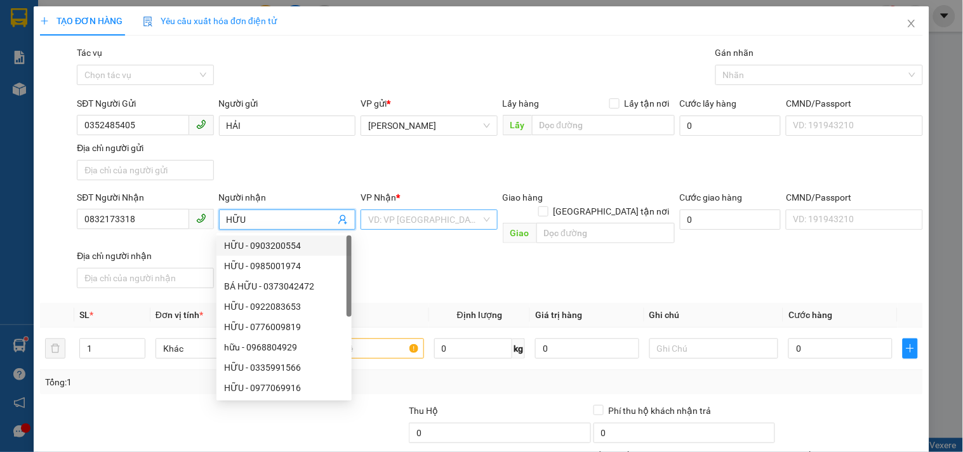
click at [433, 220] on input "search" at bounding box center [424, 219] width 112 height 19
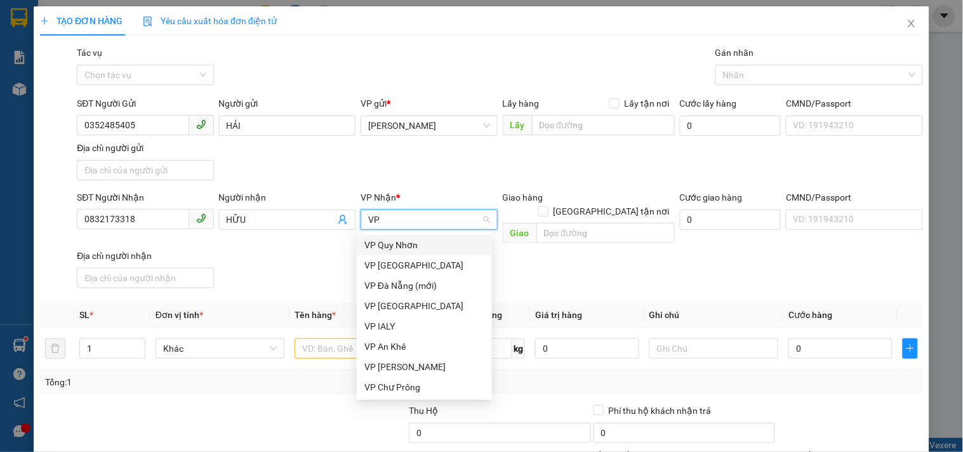
drag, startPoint x: 411, startPoint y: 242, endPoint x: 305, endPoint y: 338, distance: 142.9
click at [411, 243] on div "VP Quy Nhơn" at bounding box center [424, 245] width 120 height 14
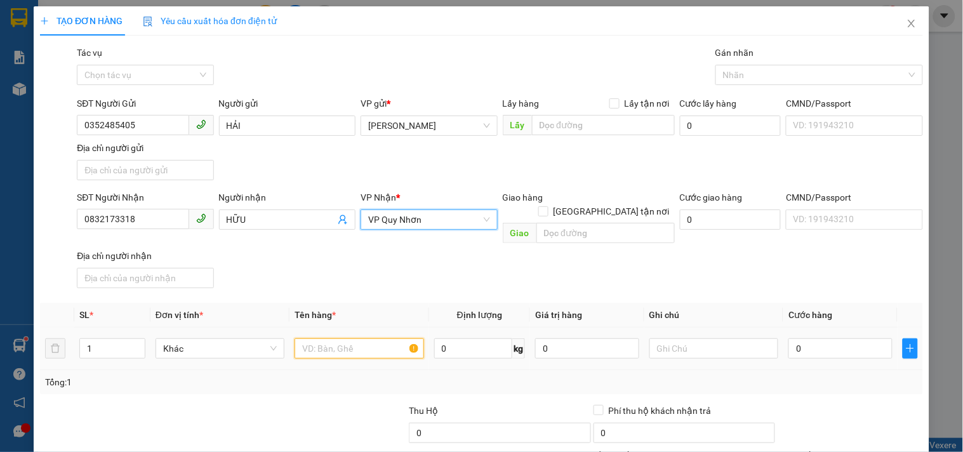
click at [314, 338] on input "text" at bounding box center [358, 348] width 129 height 20
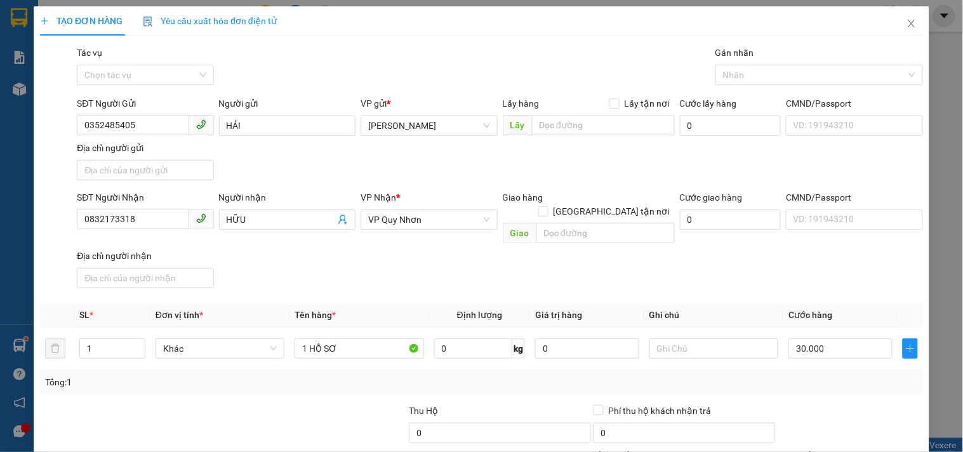
click at [757, 260] on div "SĐT Người Nhận 0832173318 Người nhận HỮU VP Nhận * VP Quy Nhơn Giao hàng Giao t…" at bounding box center [499, 241] width 851 height 103
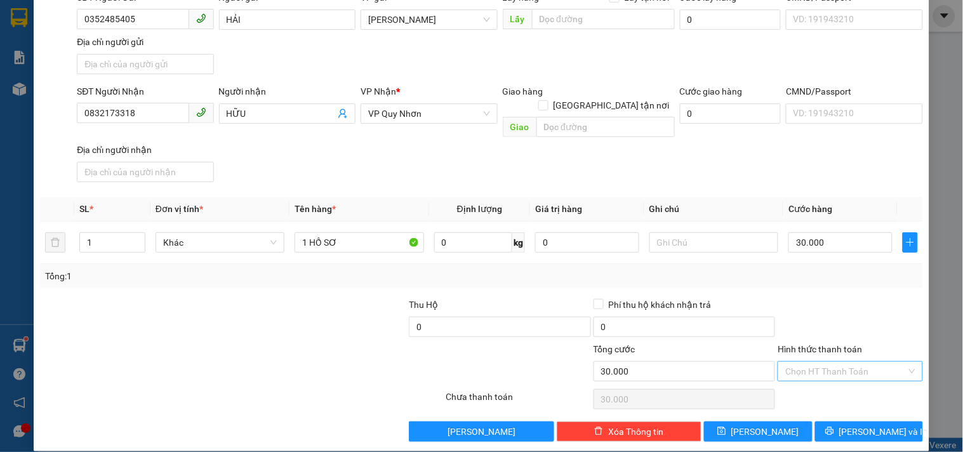
click at [838, 362] on input "Hình thức thanh toán" at bounding box center [845, 371] width 121 height 19
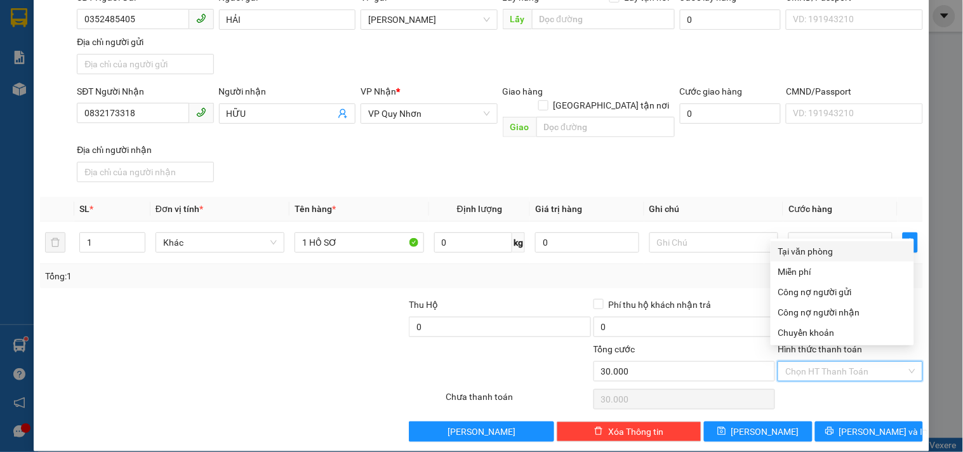
click at [820, 252] on div "Tại văn phòng" at bounding box center [842, 251] width 128 height 14
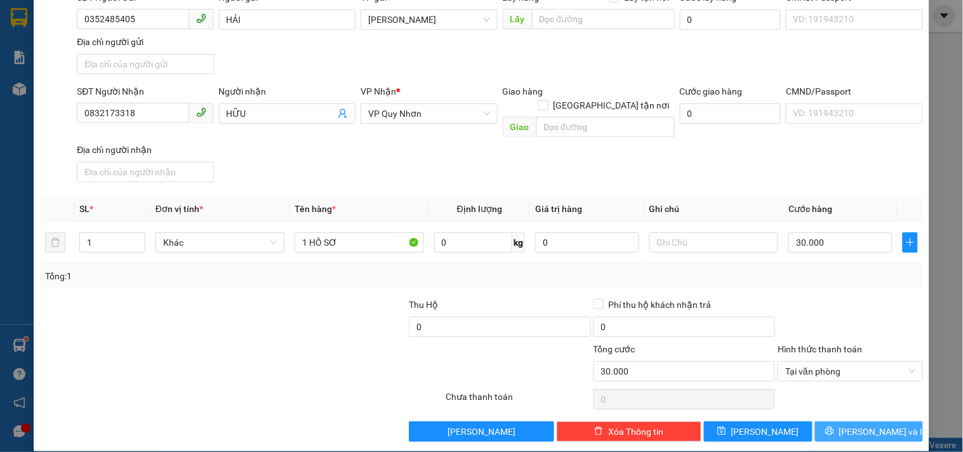
drag, startPoint x: 840, startPoint y: 409, endPoint x: 737, endPoint y: 198, distance: 235.0
click at [840, 421] on button "[PERSON_NAME] và In" at bounding box center [869, 431] width 108 height 20
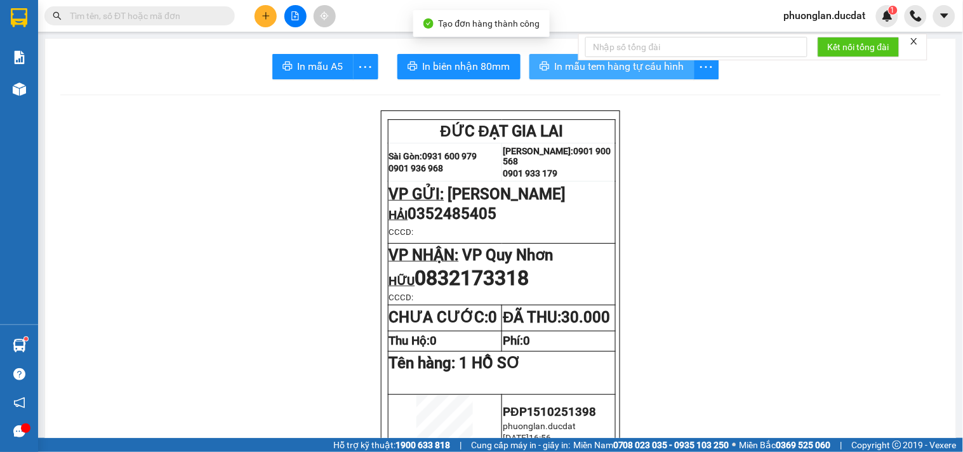
drag, startPoint x: 546, startPoint y: 61, endPoint x: 543, endPoint y: 69, distance: 8.2
click at [546, 64] on button "In mẫu tem hàng tự cấu hình" at bounding box center [611, 66] width 165 height 25
click at [269, 11] on icon "plus" at bounding box center [265, 15] width 9 height 9
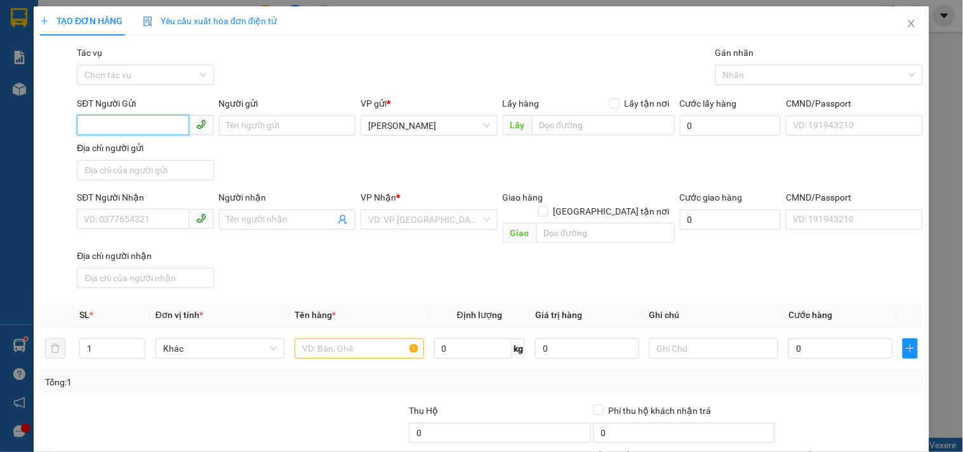
click at [96, 129] on input "SĐT Người Gửi" at bounding box center [133, 125] width 112 height 20
click at [132, 153] on div "0706250943" at bounding box center [144, 151] width 120 height 14
click at [415, 223] on span "BX An Sương" at bounding box center [428, 219] width 121 height 19
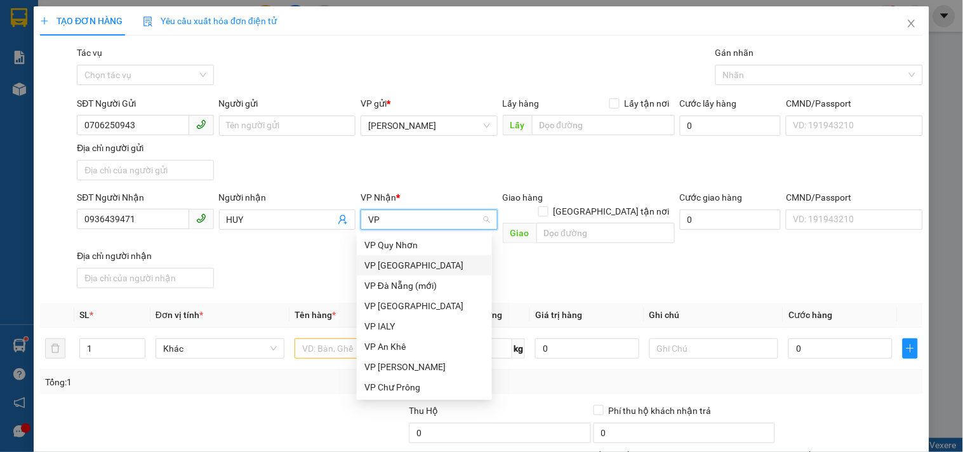
click at [415, 268] on div "VP [GEOGRAPHIC_DATA]" at bounding box center [424, 265] width 120 height 14
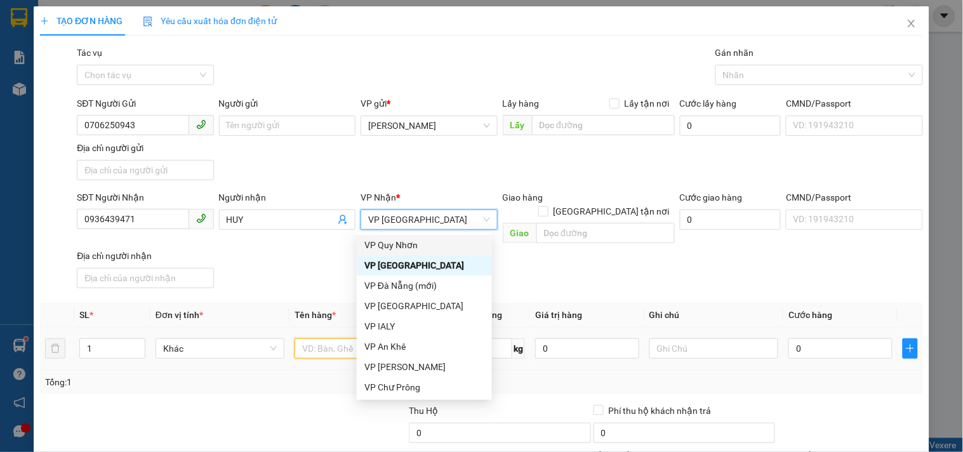
click at [349, 338] on input "text" at bounding box center [358, 348] width 129 height 20
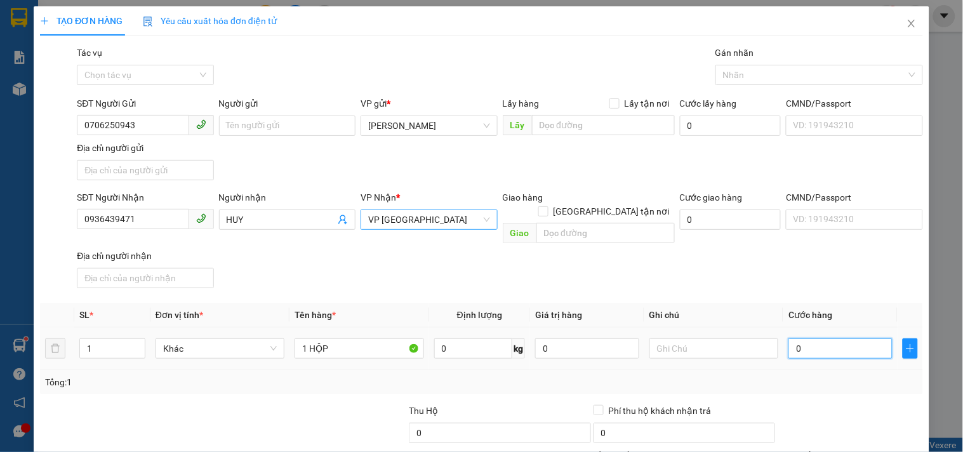
click at [789, 338] on input "0" at bounding box center [840, 348] width 104 height 20
click at [690, 338] on input "text" at bounding box center [713, 348] width 129 height 20
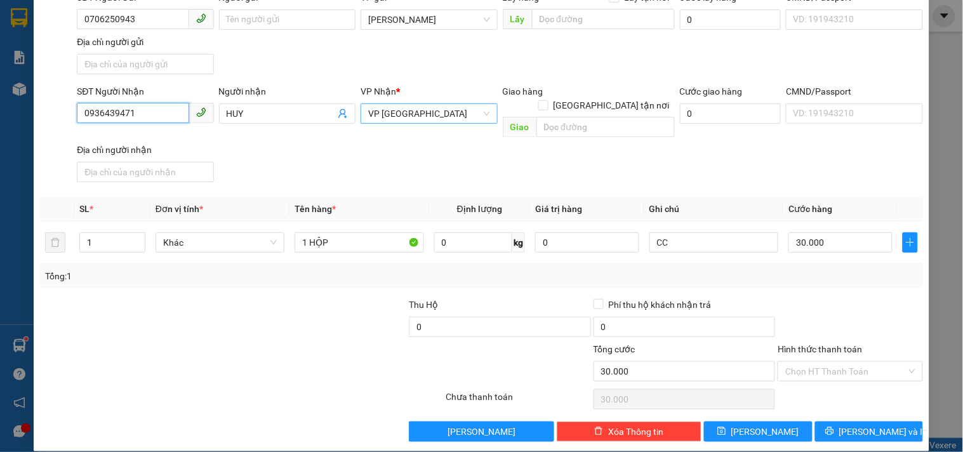
click at [137, 110] on input "0936439471" at bounding box center [133, 113] width 112 height 20
click at [847, 421] on button "[PERSON_NAME] và In" at bounding box center [869, 431] width 108 height 20
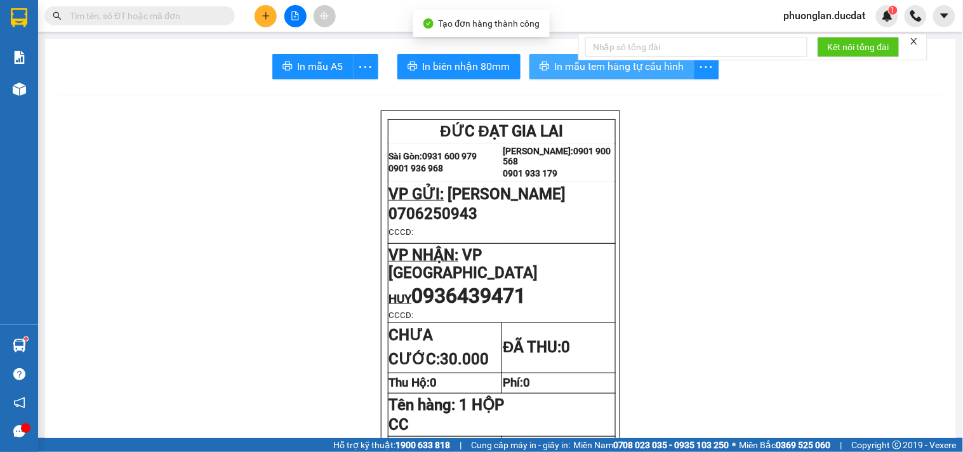
click at [567, 66] on span "In mẫu tem hàng tự cấu hình" at bounding box center [619, 66] width 129 height 16
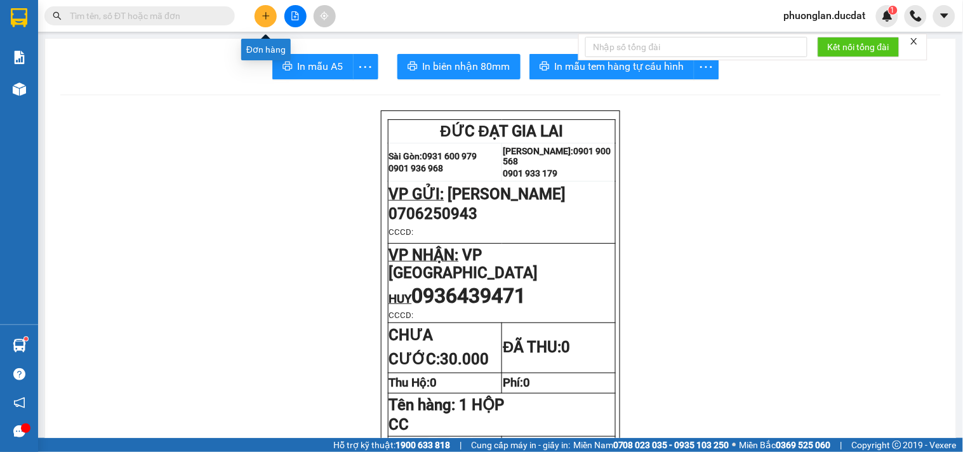
click at [270, 18] on icon "plus" at bounding box center [265, 15] width 9 height 9
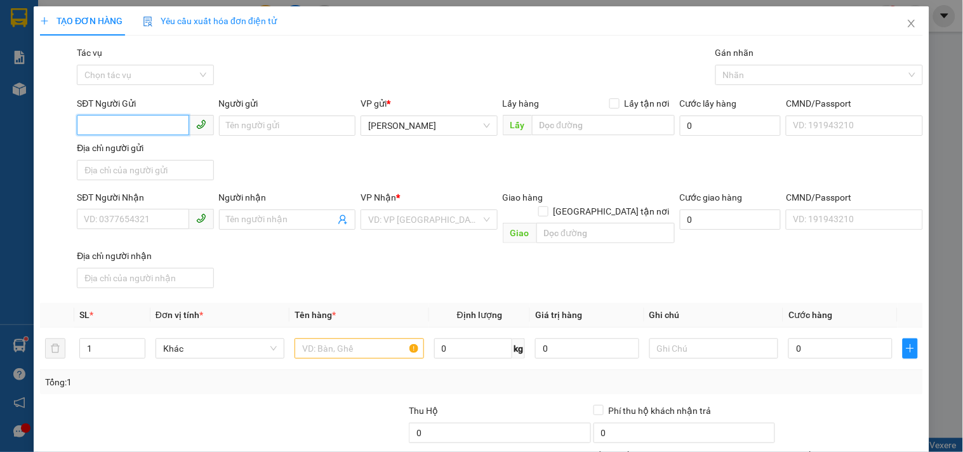
click at [164, 127] on input "SĐT Người Gửi" at bounding box center [133, 125] width 112 height 20
click at [128, 144] on div "0909100012" at bounding box center [144, 151] width 120 height 14
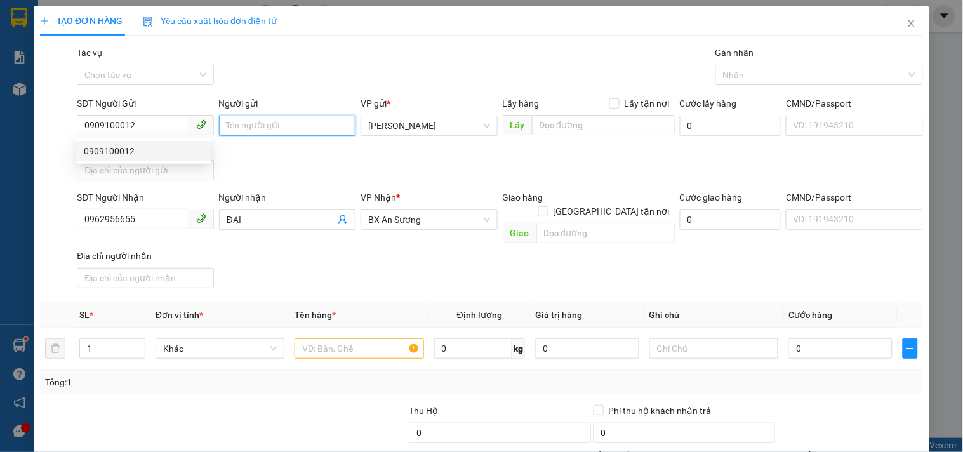
click at [284, 129] on input "Người gửi" at bounding box center [287, 125] width 136 height 20
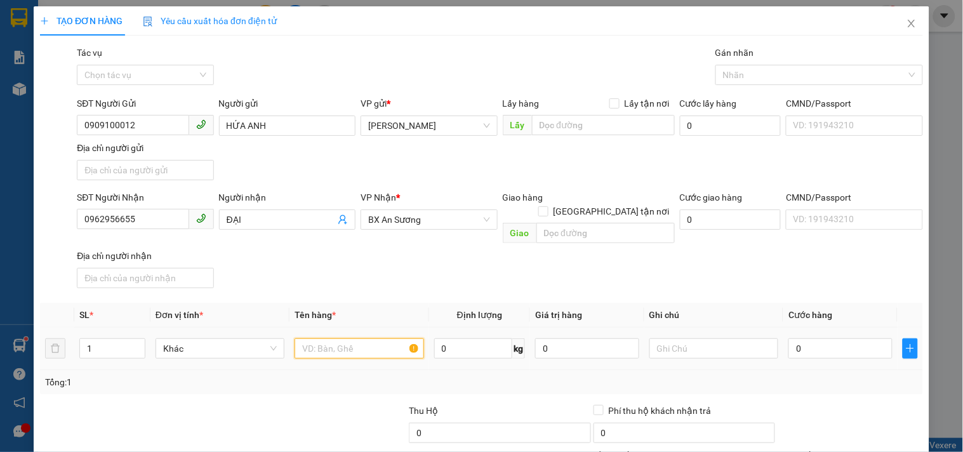
click at [350, 338] on input "text" at bounding box center [358, 348] width 129 height 20
click at [819, 338] on input "0" at bounding box center [840, 348] width 104 height 20
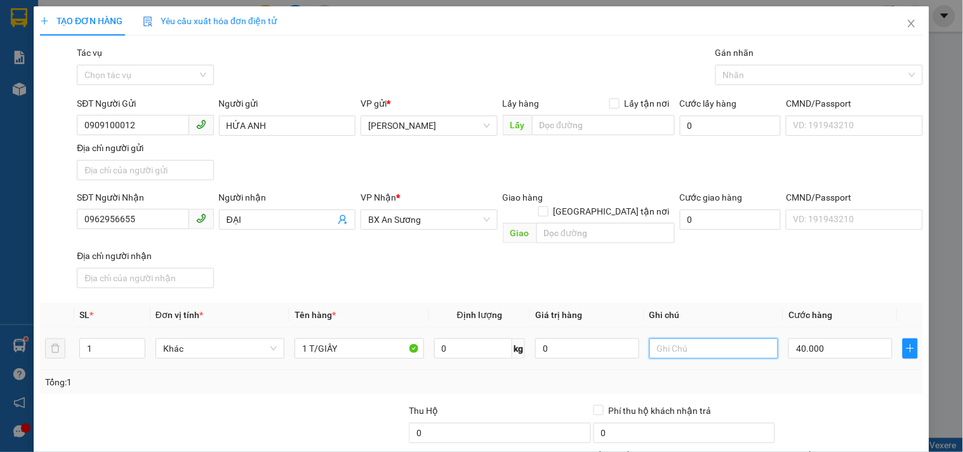
click at [753, 338] on input "text" at bounding box center [713, 348] width 129 height 20
click at [159, 219] on input "0962956655" at bounding box center [133, 219] width 112 height 20
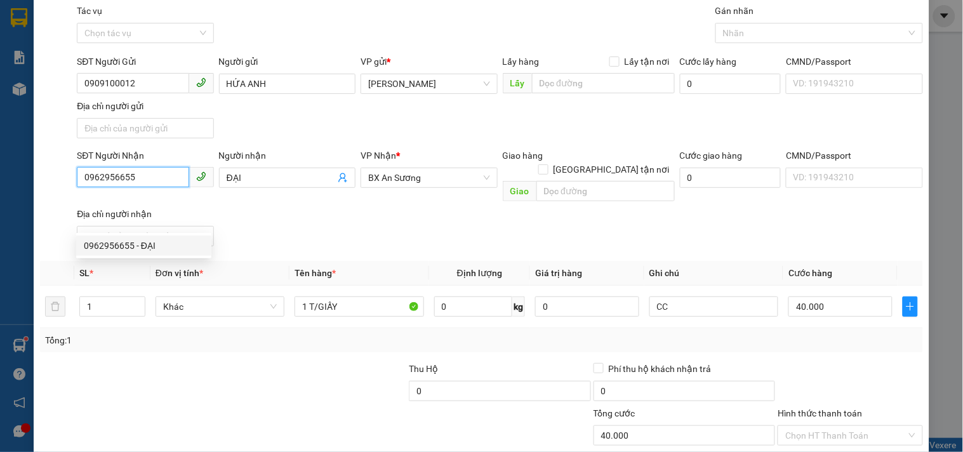
scroll to position [106, 0]
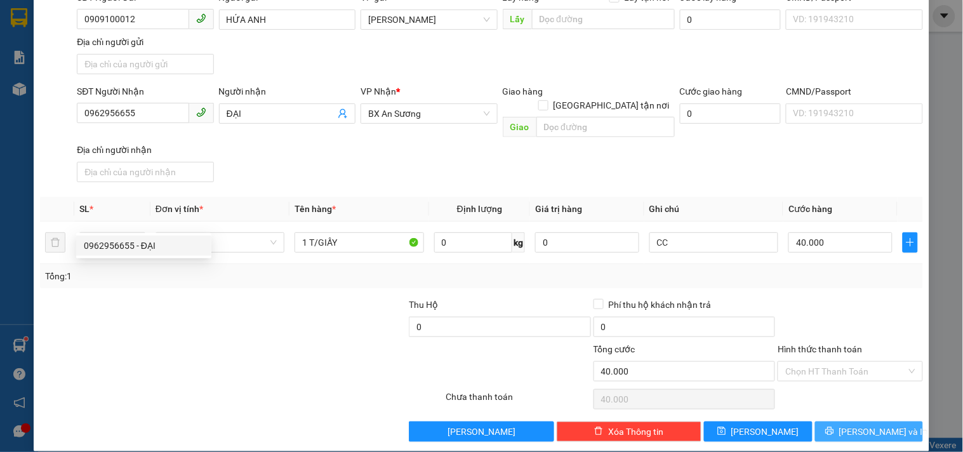
drag, startPoint x: 814, startPoint y: 417, endPoint x: 804, endPoint y: 327, distance: 90.7
click at [815, 421] on button "[PERSON_NAME] và In" at bounding box center [869, 431] width 108 height 20
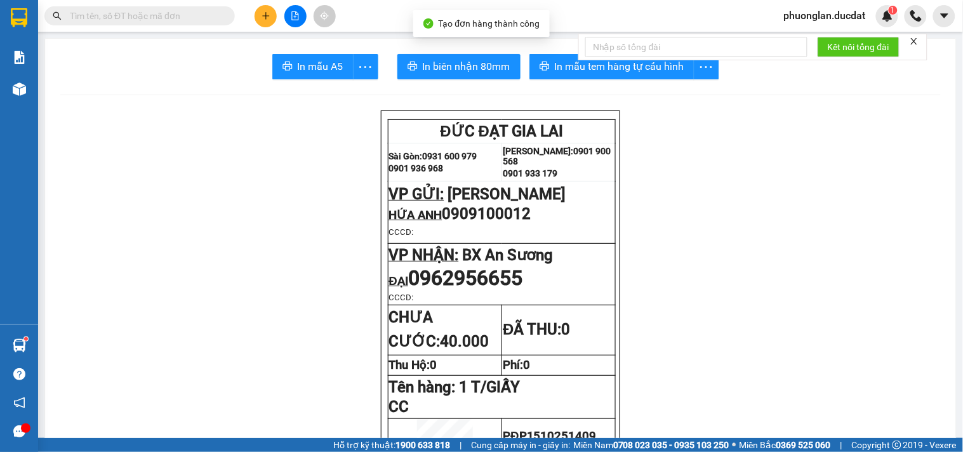
click at [592, 60] on div "Kết nối tổng đài" at bounding box center [752, 47] width 349 height 27
click at [590, 68] on span "In mẫu tem hàng tự cấu hình" at bounding box center [619, 66] width 129 height 16
click at [273, 17] on button at bounding box center [265, 16] width 22 height 22
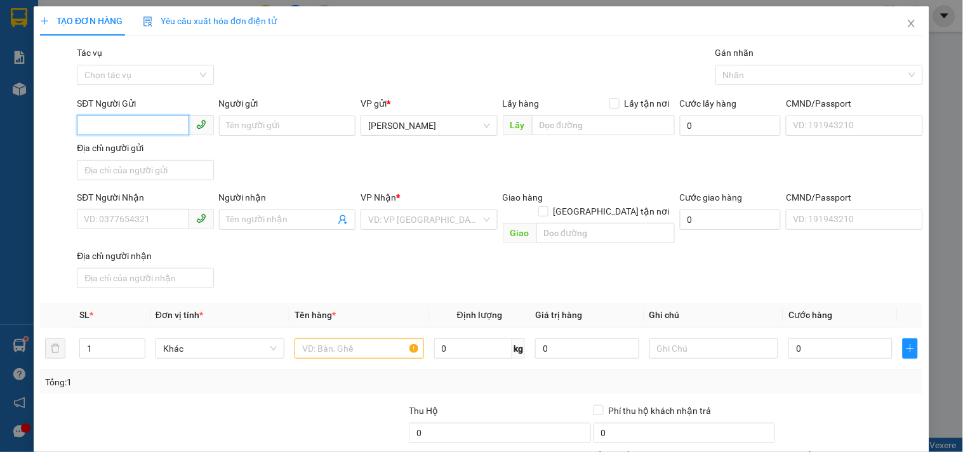
click at [112, 119] on input "SĐT Người Gửi" at bounding box center [133, 125] width 112 height 20
drag, startPoint x: 113, startPoint y: 154, endPoint x: 127, endPoint y: 140, distance: 19.7
click at [113, 153] on div "0912445878" at bounding box center [144, 151] width 120 height 14
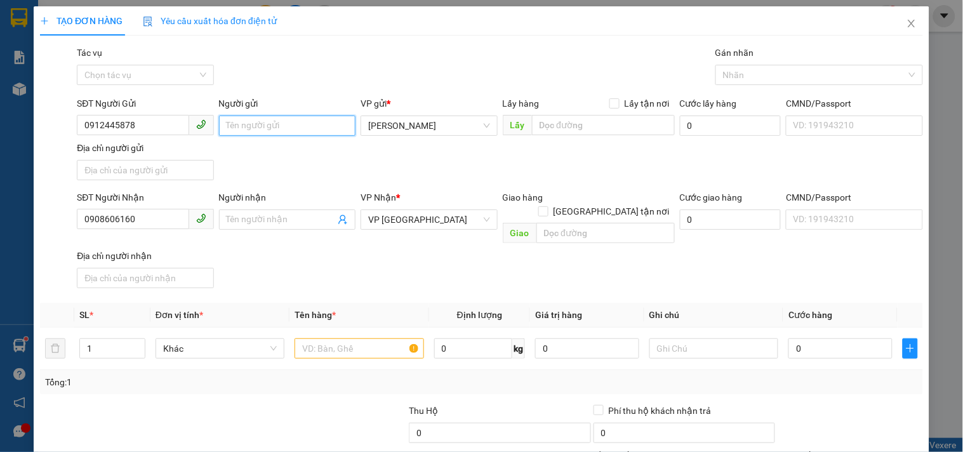
click at [267, 117] on input "Người gửi" at bounding box center [287, 125] width 136 height 20
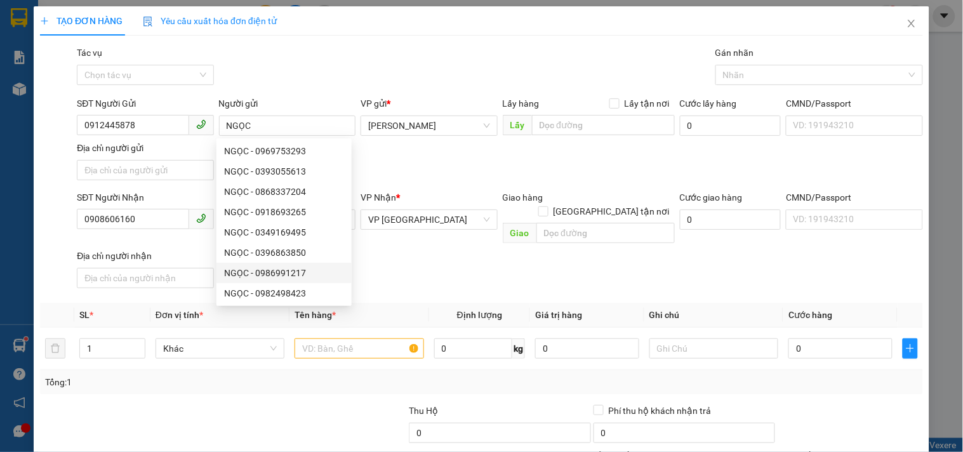
click at [466, 264] on div "SĐT Người Nhận 0908606160 Người nhận Tên người nhận VP Nhận * VP Sài Gòn Giao h…" at bounding box center [499, 241] width 851 height 103
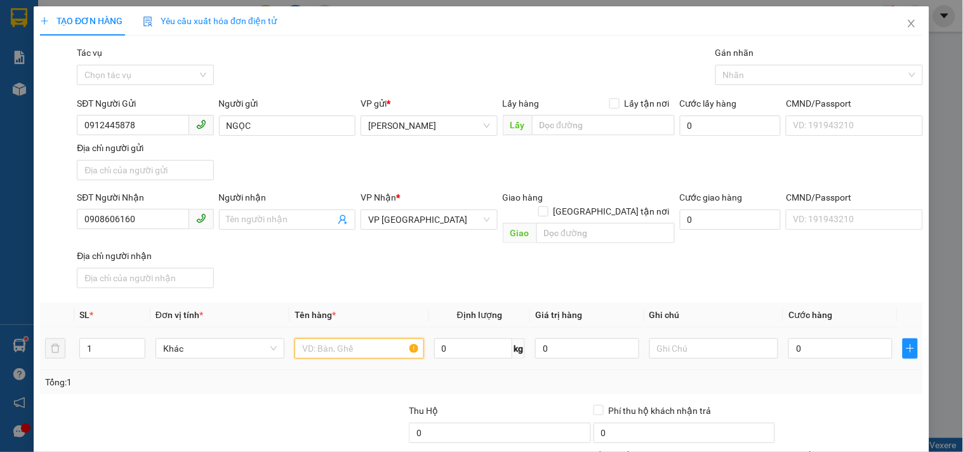
click at [372, 338] on input "text" at bounding box center [358, 348] width 129 height 20
click at [802, 339] on input "0" at bounding box center [840, 348] width 104 height 20
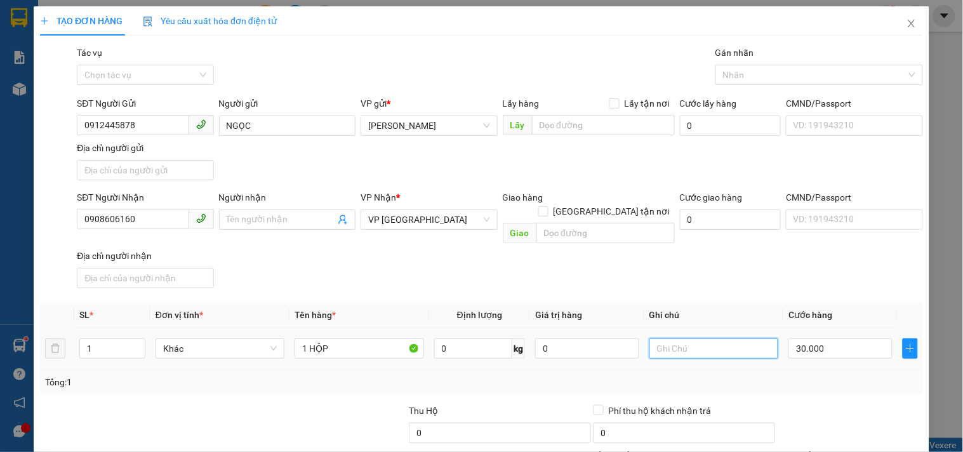
click at [720, 338] on input "text" at bounding box center [713, 348] width 129 height 20
click at [156, 214] on input "0908606160" at bounding box center [133, 219] width 112 height 20
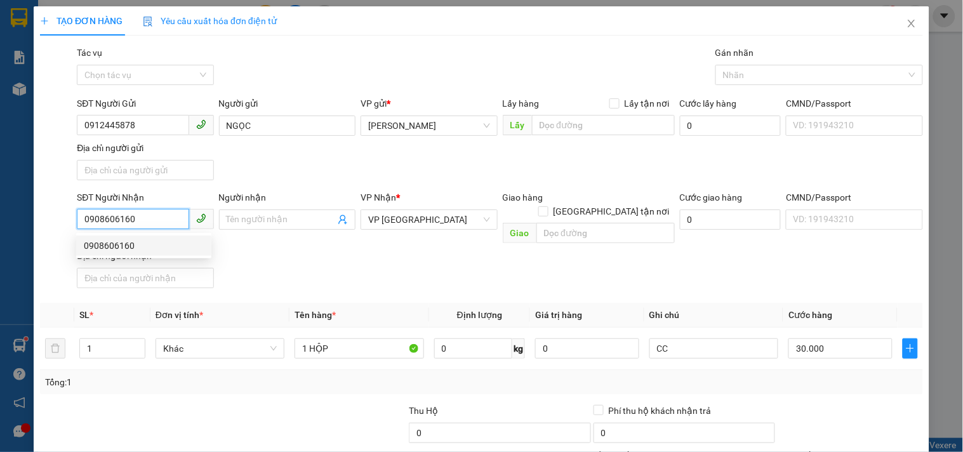
scroll to position [106, 0]
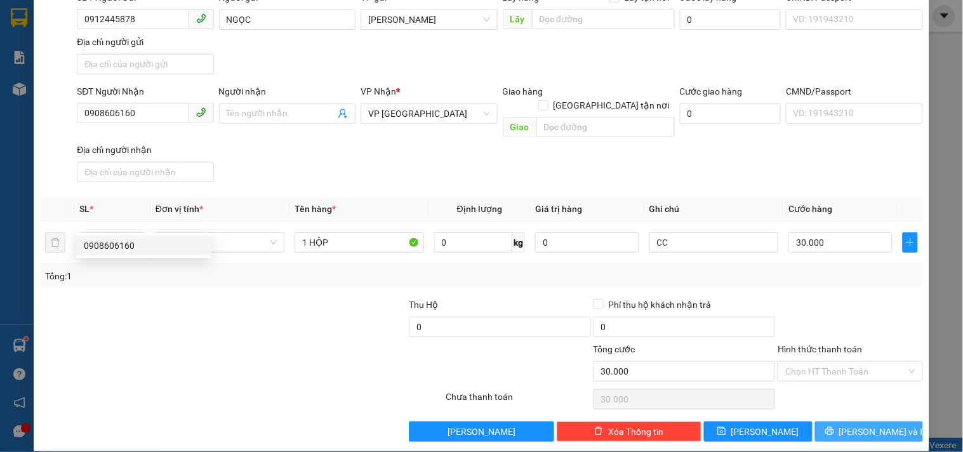
click at [853, 425] on span "[PERSON_NAME] và In" at bounding box center [883, 432] width 89 height 14
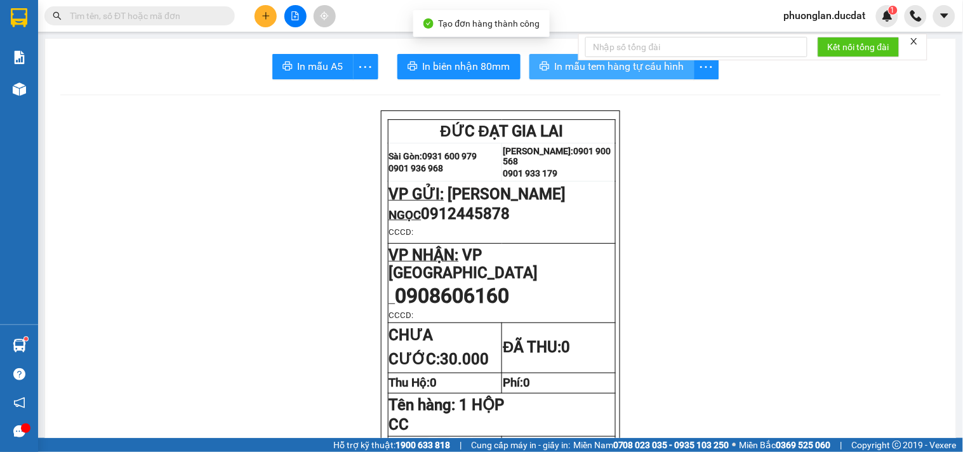
click at [546, 62] on button "In mẫu tem hàng tự cấu hình" at bounding box center [611, 66] width 165 height 25
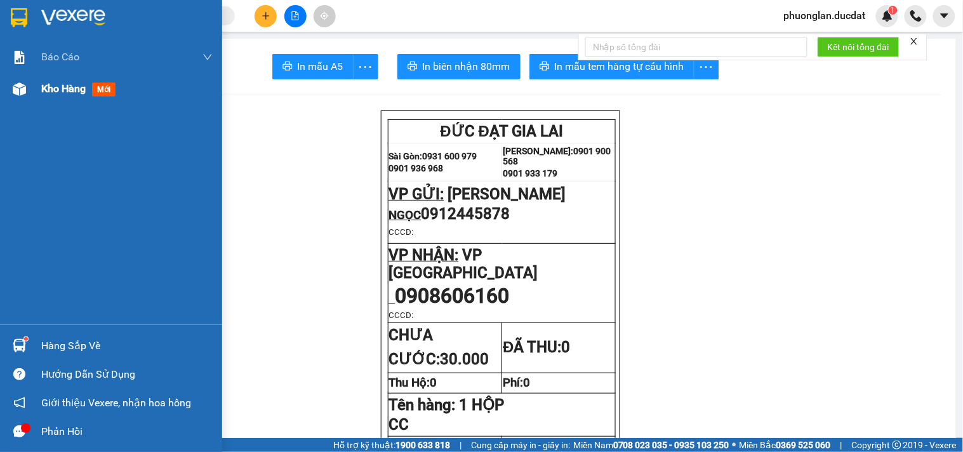
click at [45, 91] on span "Kho hàng" at bounding box center [63, 88] width 44 height 12
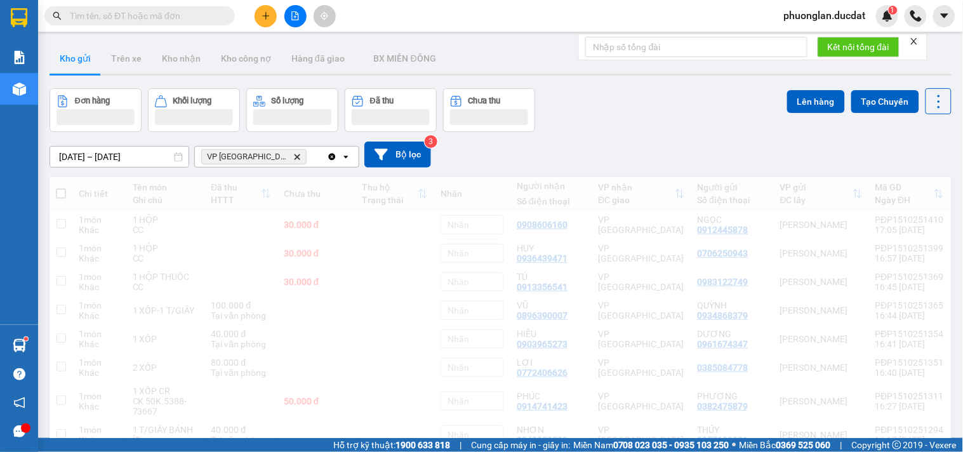
click at [255, 154] on span "VP Sài Gòn Delete" at bounding box center [253, 156] width 105 height 15
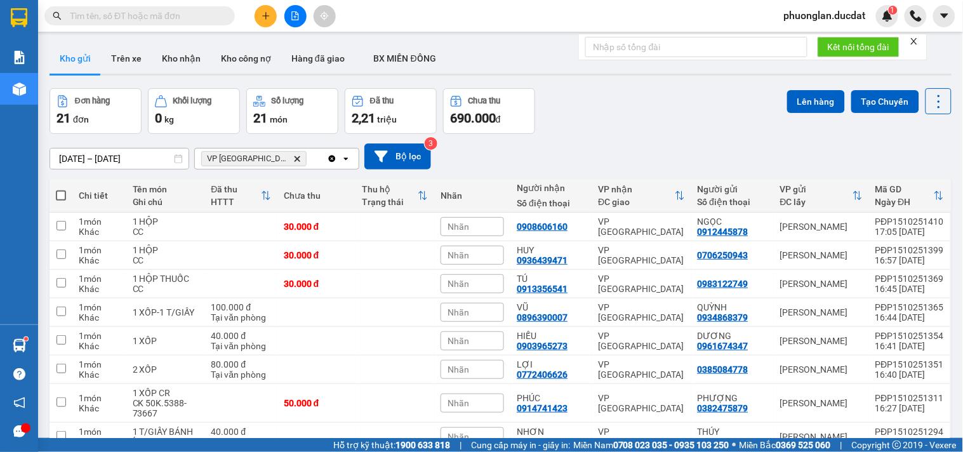
click at [293, 155] on icon "Delete" at bounding box center [297, 159] width 8 height 8
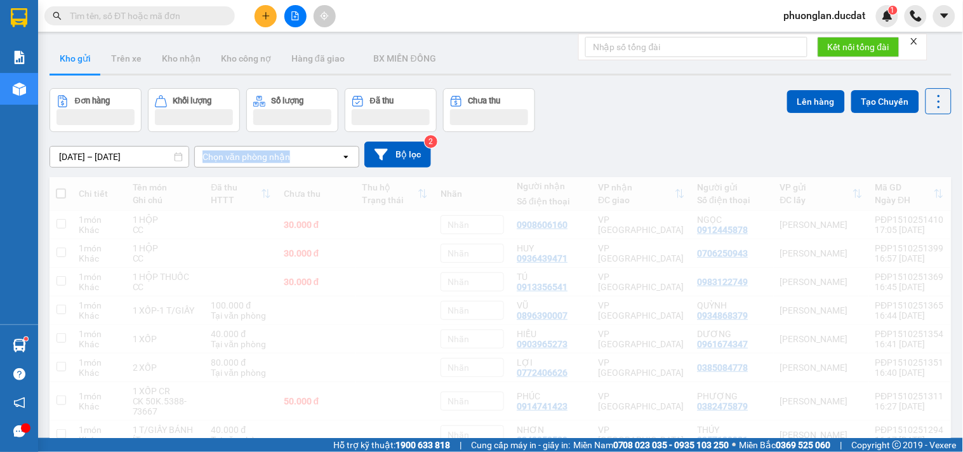
click at [259, 157] on div "Chọn văn phòng nhận" at bounding box center [246, 156] width 88 height 13
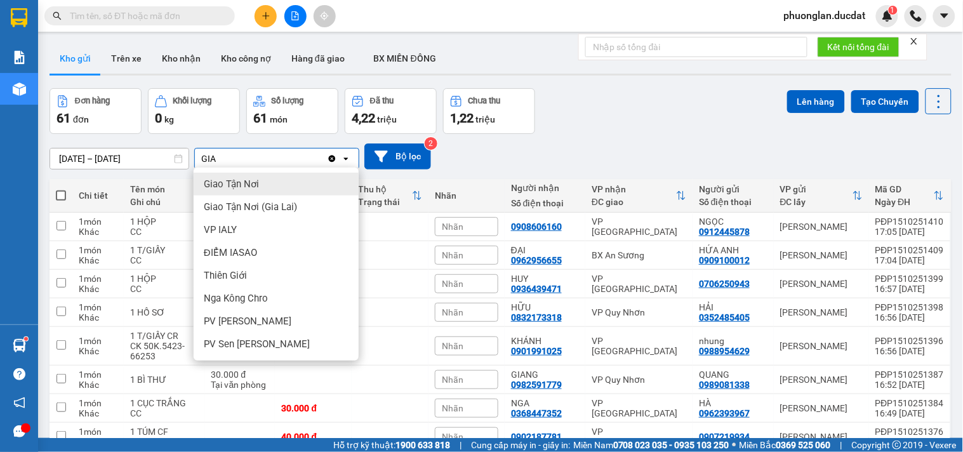
click at [273, 183] on div "Giao Tận Nơi" at bounding box center [276, 184] width 165 height 23
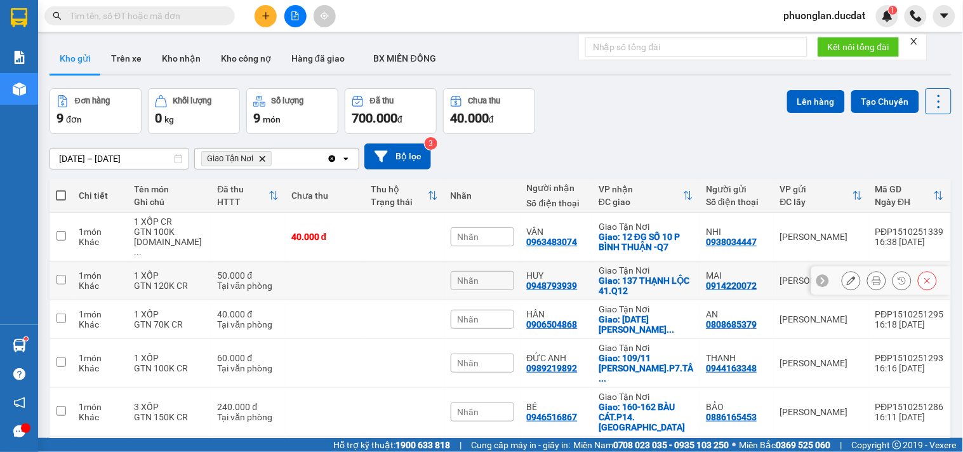
click at [309, 275] on td at bounding box center [324, 280] width 79 height 39
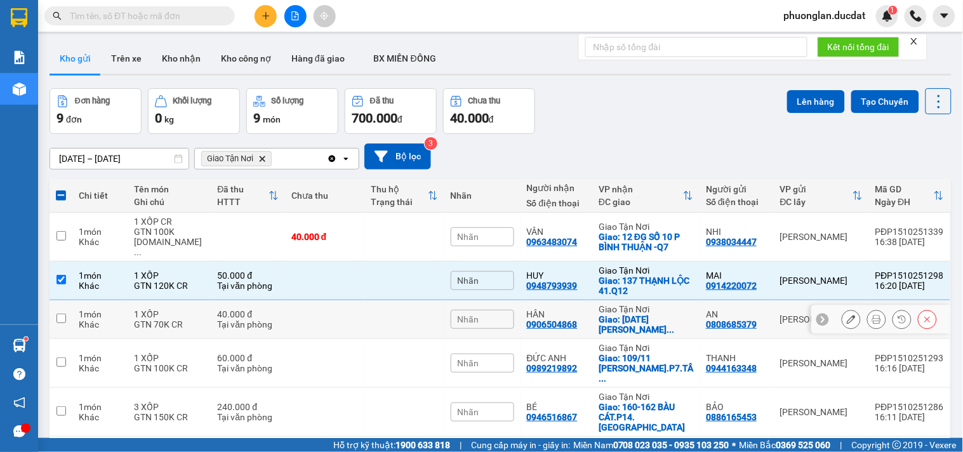
click at [265, 309] on div "40.000 đ" at bounding box center [248, 314] width 62 height 10
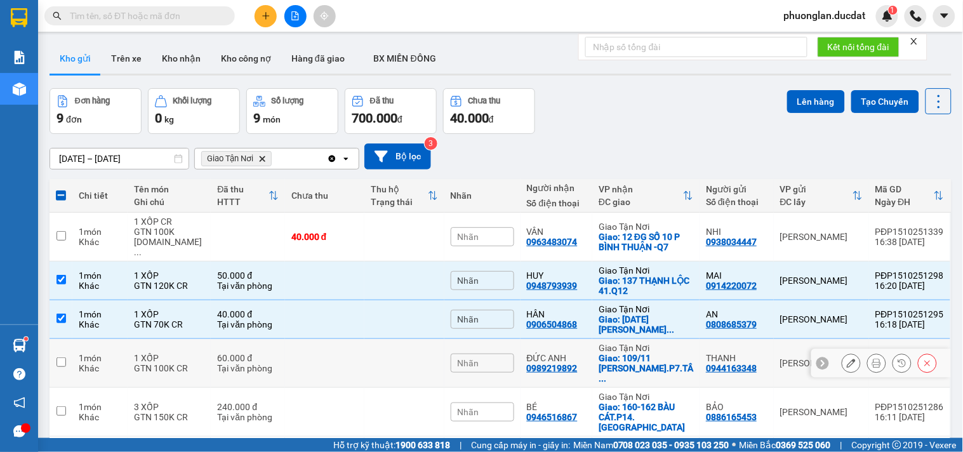
click at [286, 346] on td at bounding box center [324, 363] width 79 height 49
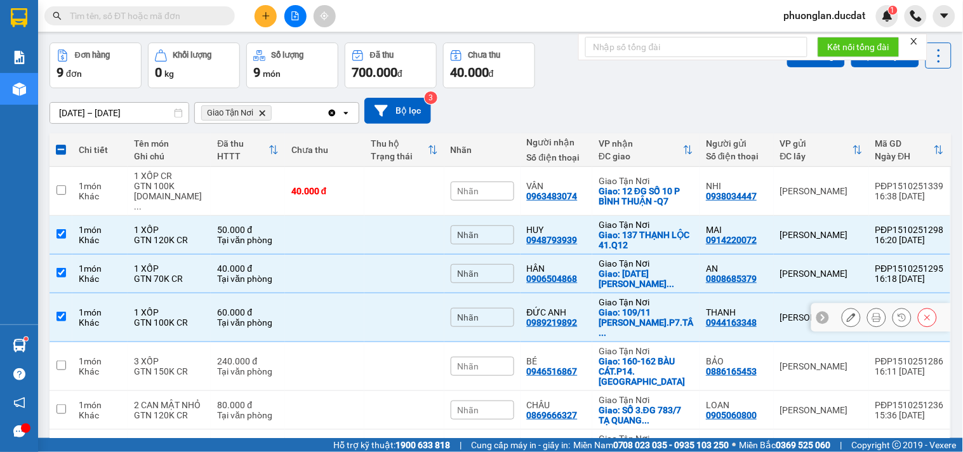
scroll to position [70, 0]
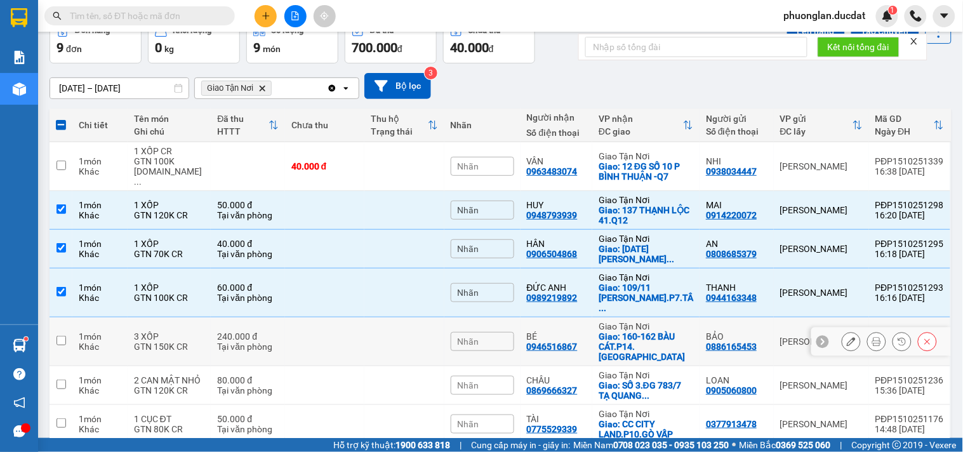
click at [285, 317] on td at bounding box center [324, 341] width 79 height 49
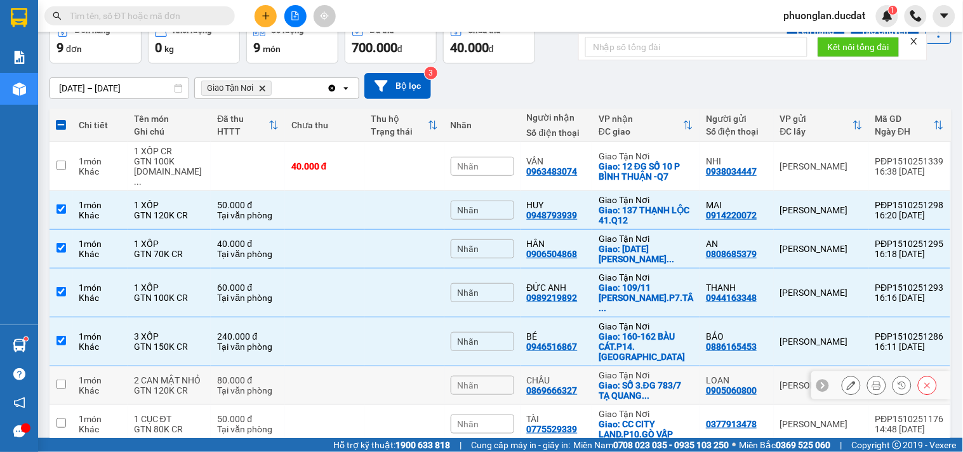
click at [273, 366] on td "80.000 đ Tại văn phòng" at bounding box center [248, 385] width 74 height 39
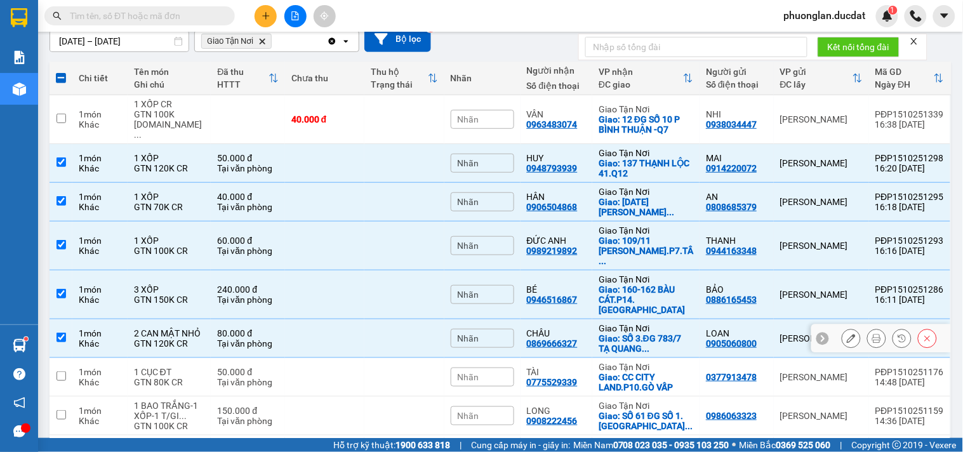
scroll to position [141, 0]
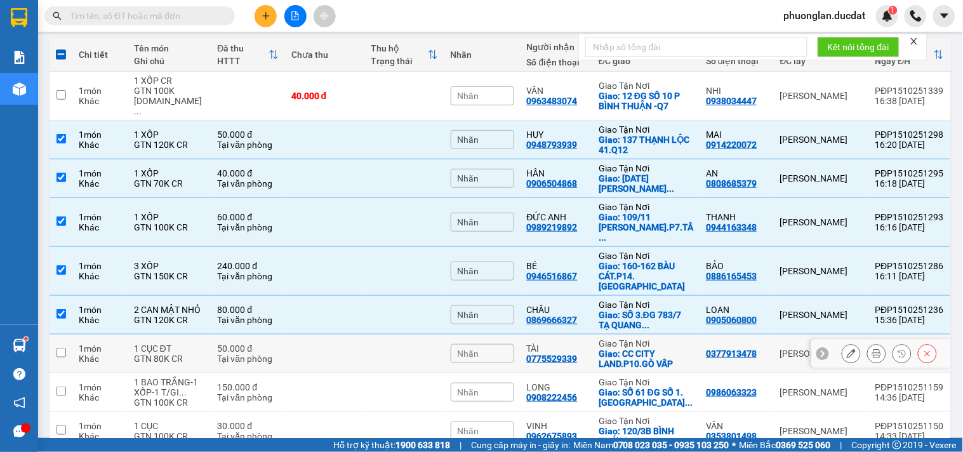
click at [285, 334] on td at bounding box center [324, 353] width 79 height 39
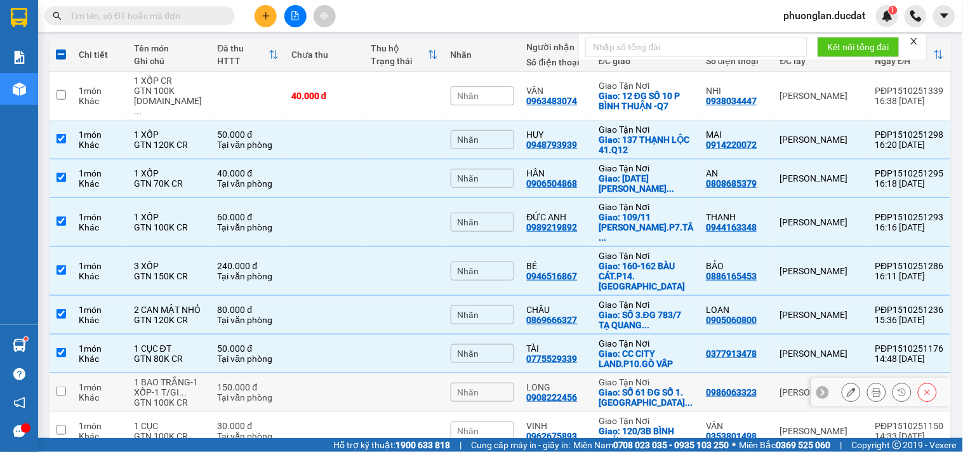
scroll to position [186, 0]
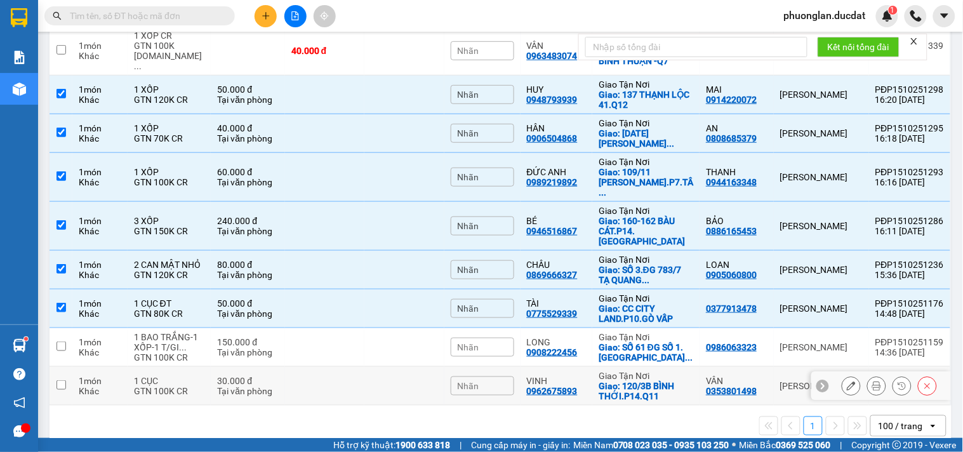
click at [248, 386] on div "Tại văn phòng" at bounding box center [248, 391] width 62 height 10
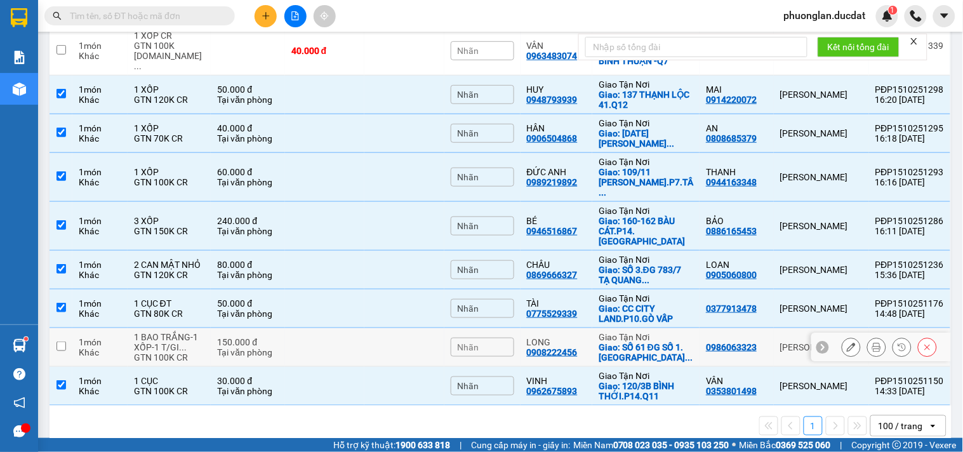
click at [872, 343] on icon at bounding box center [876, 347] width 9 height 9
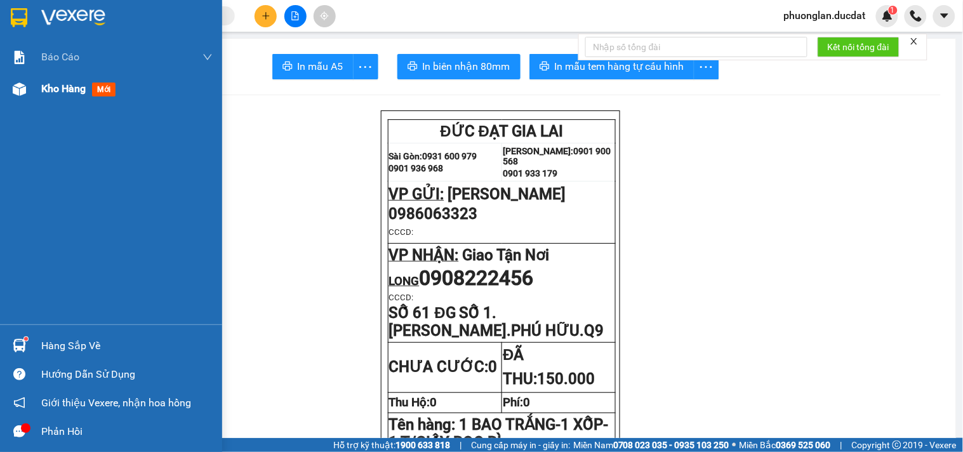
click at [54, 91] on span "Kho hàng" at bounding box center [63, 88] width 44 height 12
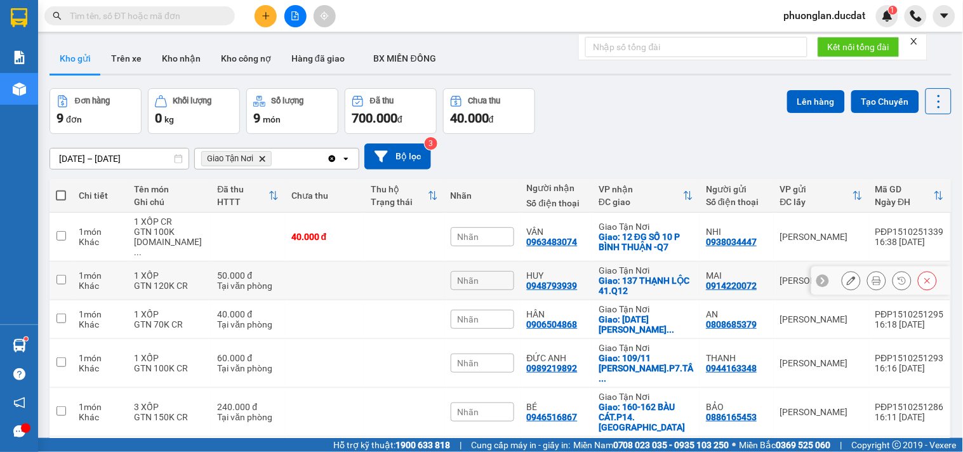
click at [306, 267] on td at bounding box center [324, 280] width 79 height 39
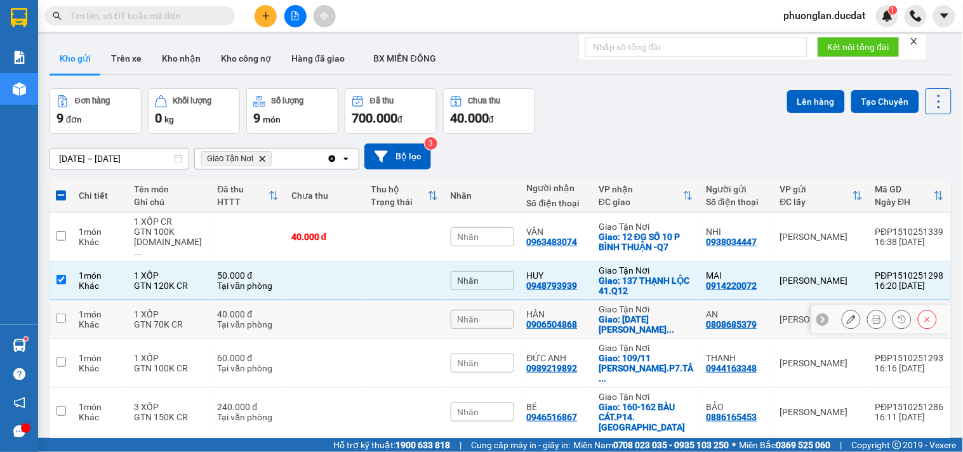
click at [255, 319] on div "Tại văn phòng" at bounding box center [248, 324] width 62 height 10
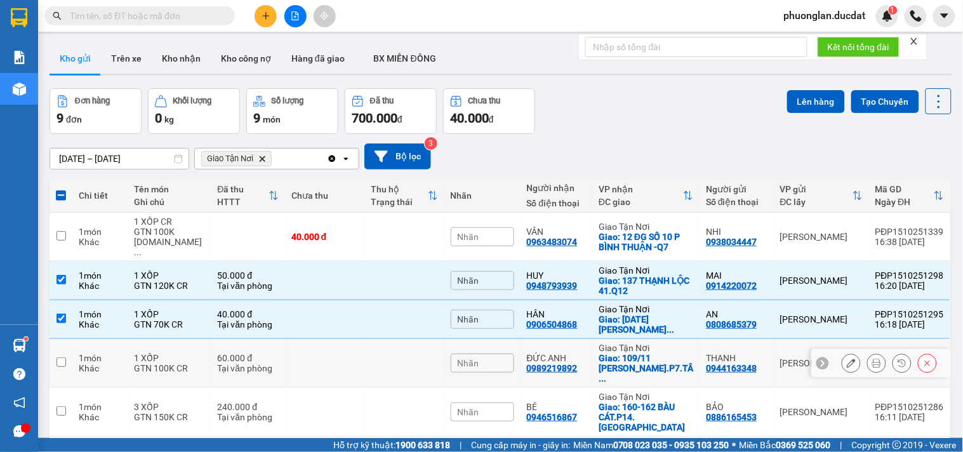
click at [251, 363] on div "Tại văn phòng" at bounding box center [248, 368] width 62 height 10
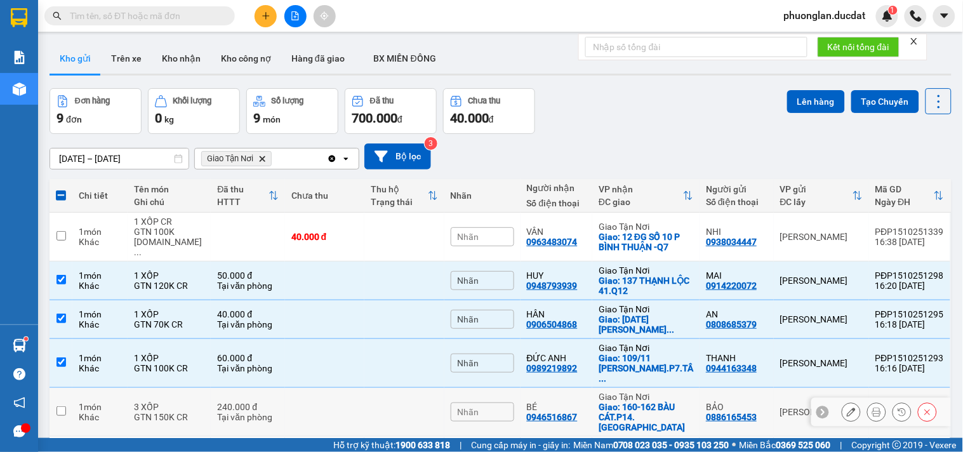
click at [247, 412] on div "Tại văn phòng" at bounding box center [248, 417] width 62 height 10
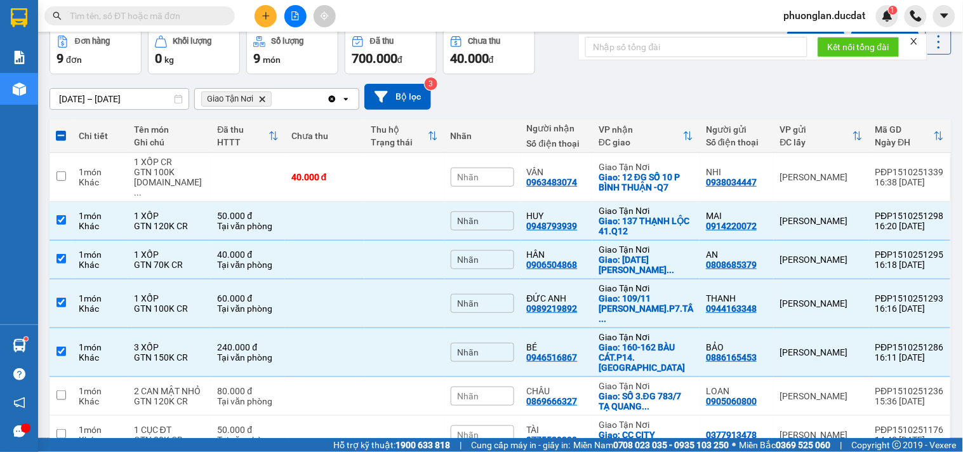
scroll to position [141, 0]
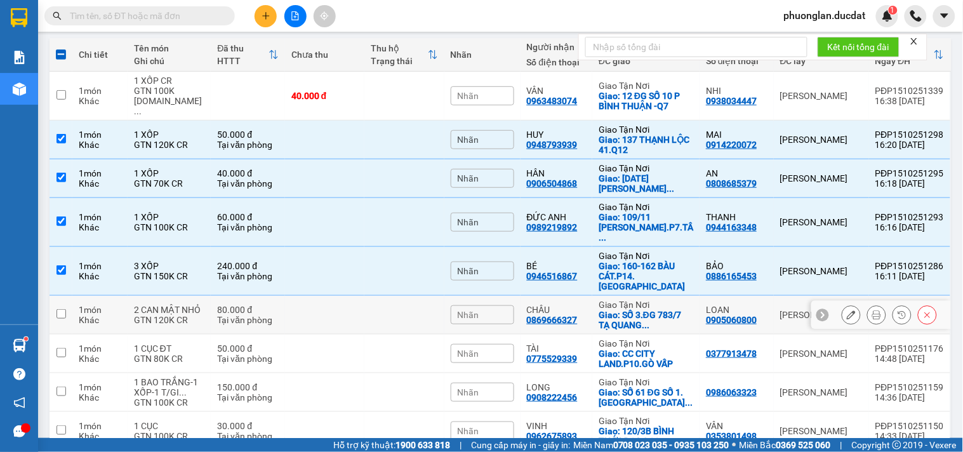
click at [242, 315] on div "Tại văn phòng" at bounding box center [248, 320] width 62 height 10
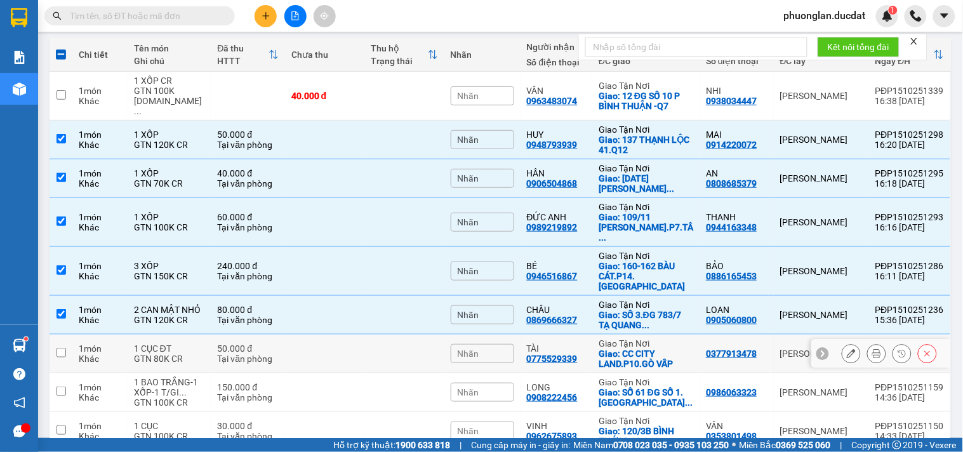
click at [239, 353] on div "Tại văn phòng" at bounding box center [248, 358] width 62 height 10
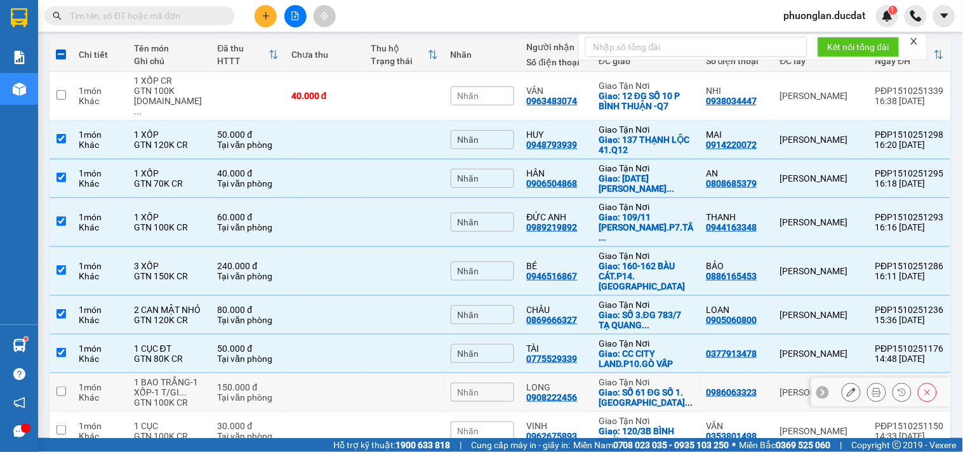
click at [257, 392] on div "Tại văn phòng" at bounding box center [248, 397] width 62 height 10
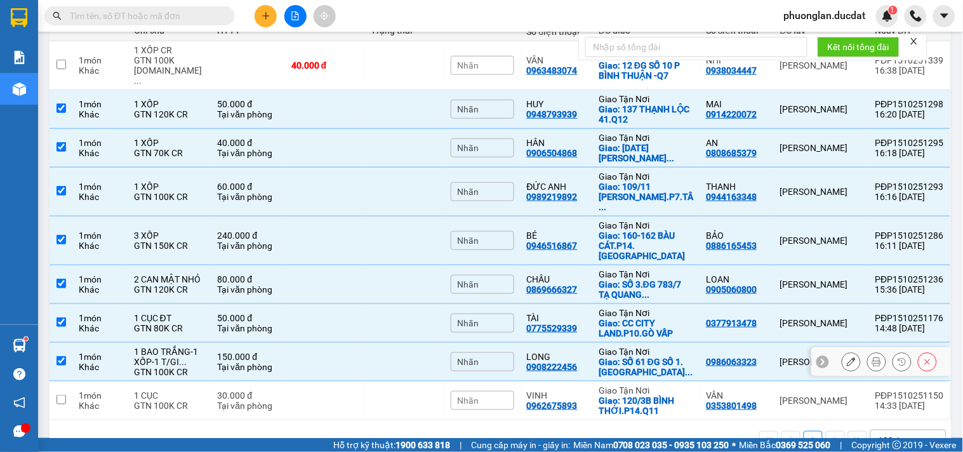
scroll to position [186, 0]
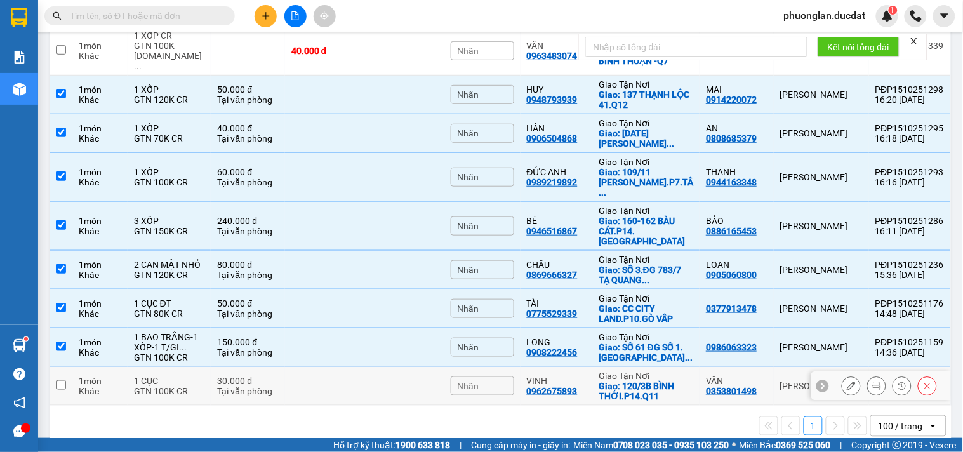
click at [242, 386] on div "Tại văn phòng" at bounding box center [248, 391] width 62 height 10
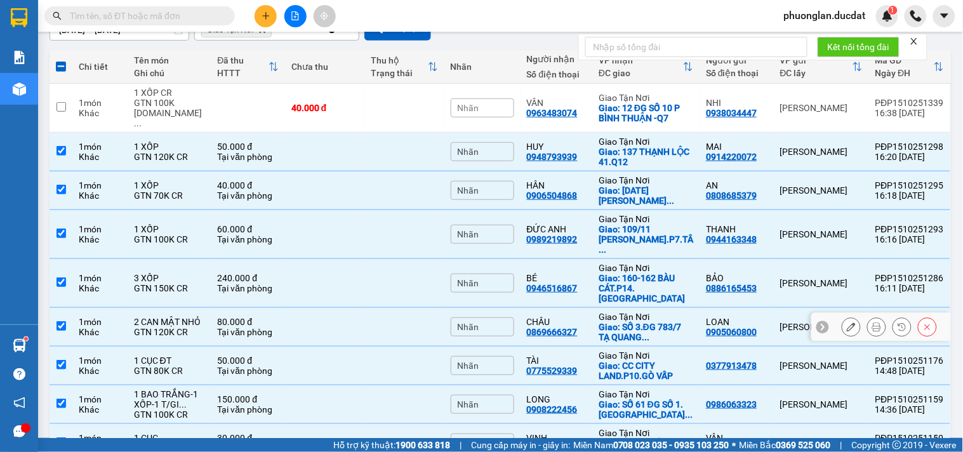
scroll to position [45, 0]
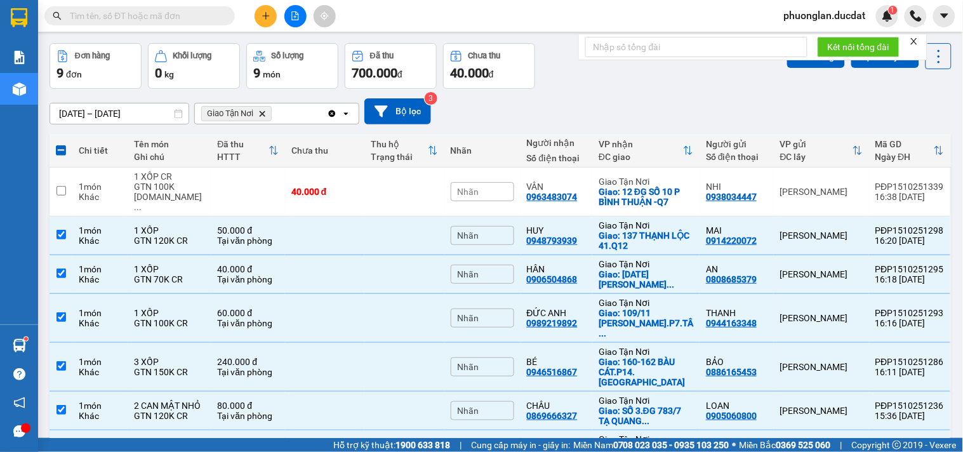
click at [331, 117] on icon "Clear all" at bounding box center [332, 114] width 10 height 10
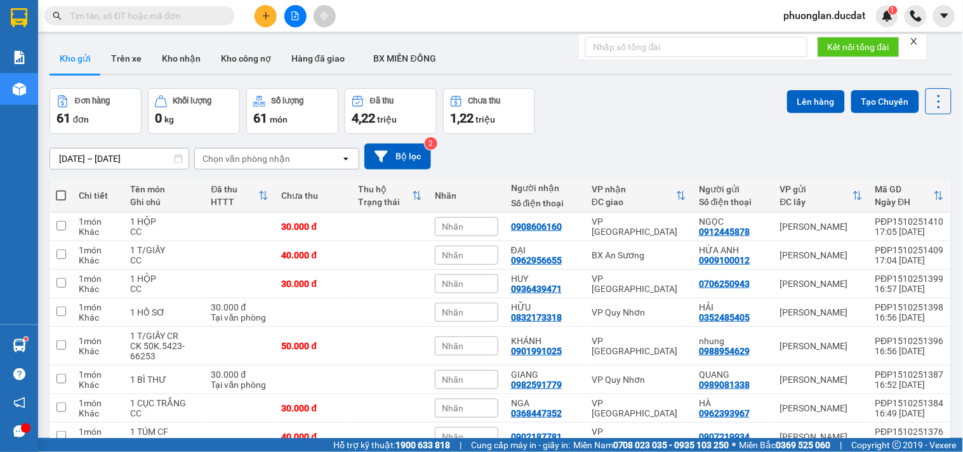
scroll to position [45, 0]
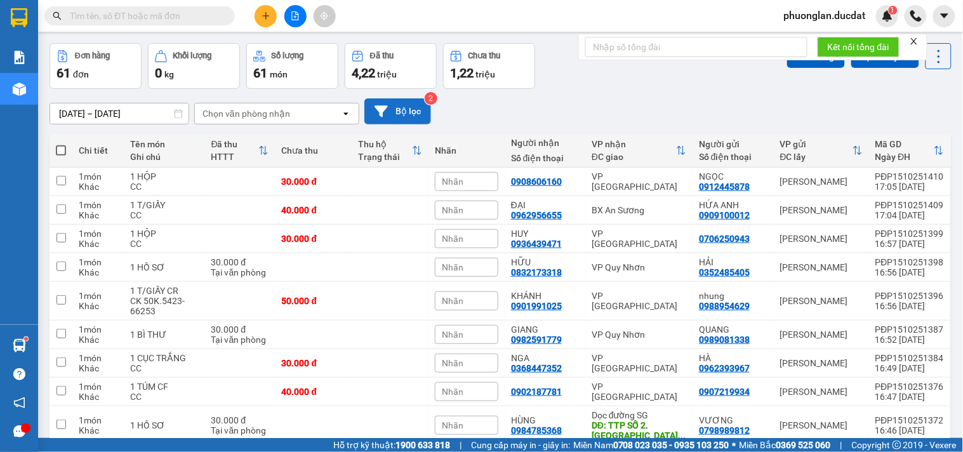
click at [378, 113] on icon at bounding box center [380, 111] width 13 height 13
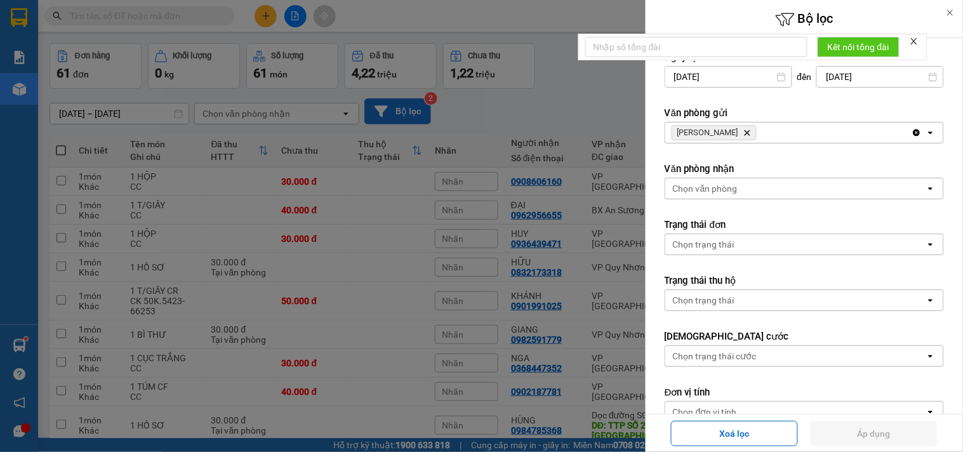
click at [13, 58] on div at bounding box center [481, 226] width 963 height 452
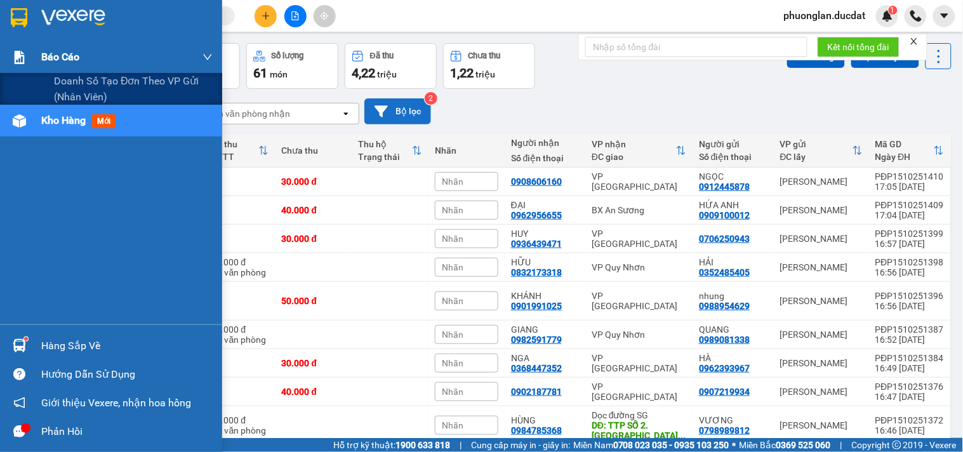
click at [23, 57] on img at bounding box center [19, 57] width 13 height 13
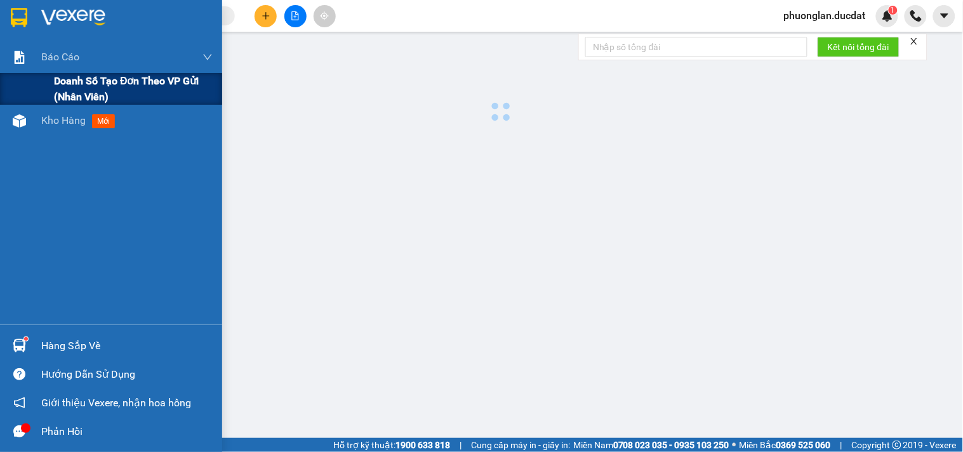
click at [79, 88] on span "Doanh số tạo đơn theo VP gửi (nhân viên)" at bounding box center [133, 89] width 159 height 32
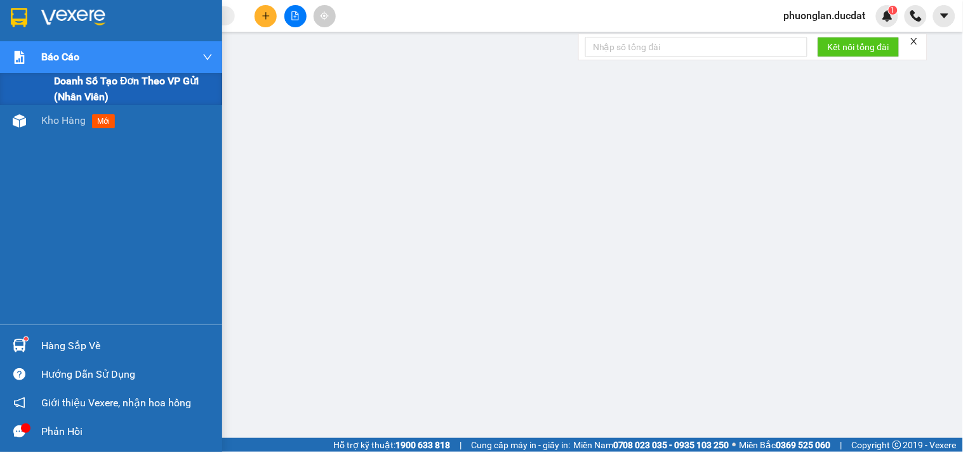
click at [29, 58] on div at bounding box center [19, 57] width 22 height 22
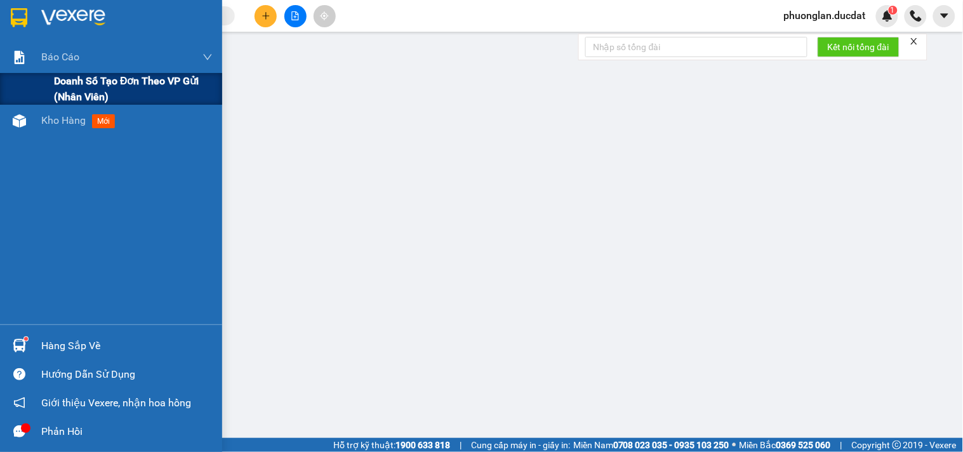
click at [67, 84] on span "Doanh số tạo đơn theo VP gửi (nhân viên)" at bounding box center [133, 89] width 159 height 32
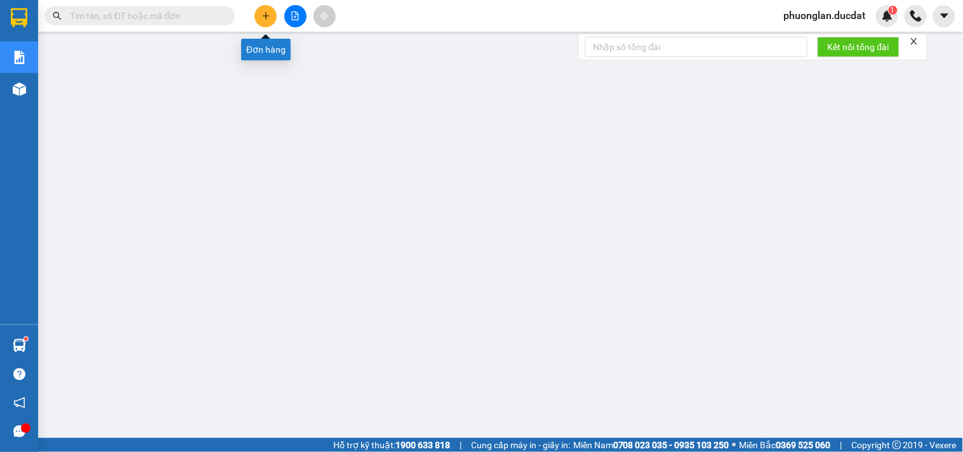
click at [261, 20] on icon "plus" at bounding box center [265, 15] width 9 height 9
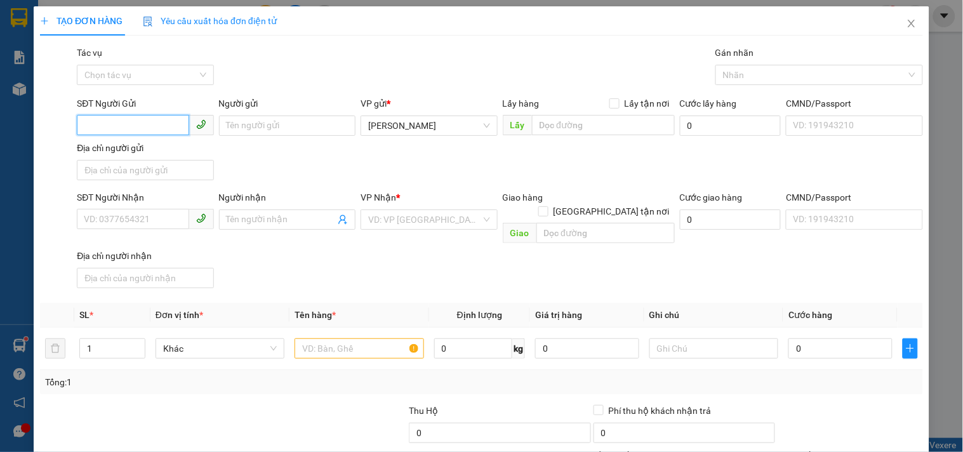
click at [136, 128] on input "SĐT Người Gửi" at bounding box center [133, 125] width 112 height 20
type input "0357908255"
click at [146, 154] on div "0357908255 - HỒNG" at bounding box center [144, 151] width 120 height 14
type input "HỒNG"
type input "0942424444"
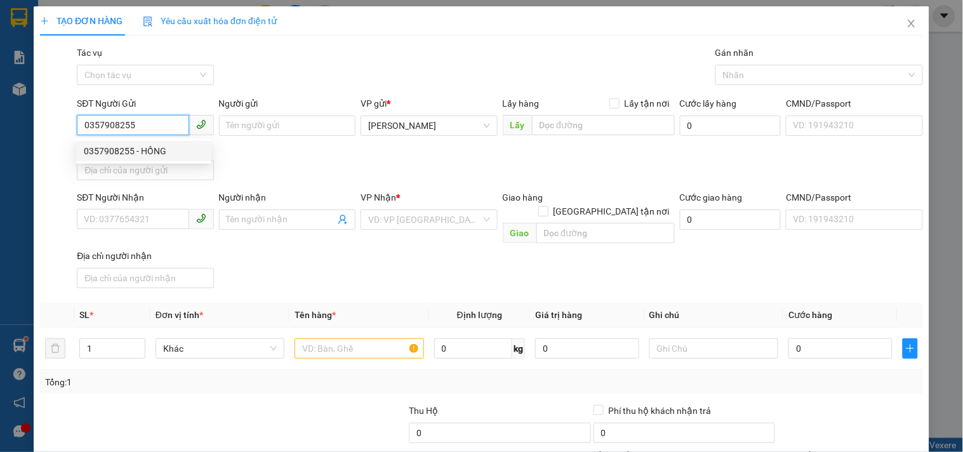
type input "THIÊN"
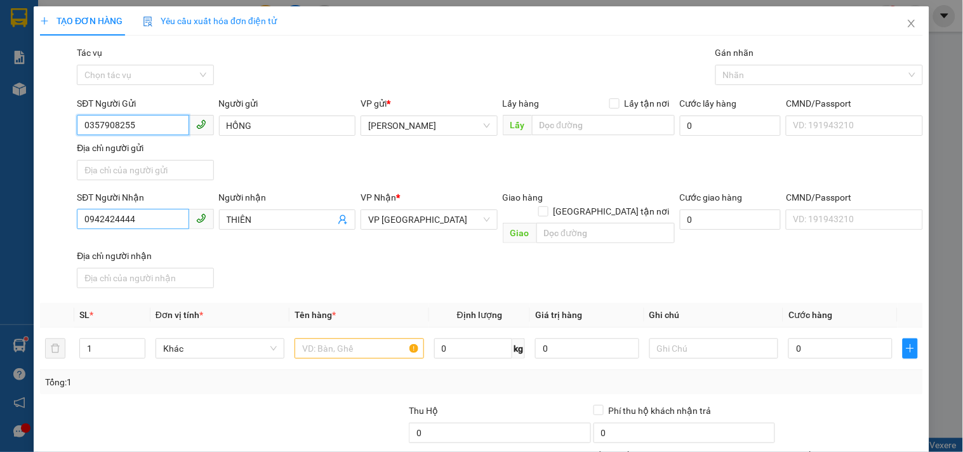
type input "0357908255"
drag, startPoint x: 173, startPoint y: 223, endPoint x: 0, endPoint y: 327, distance: 202.4
click at [0, 324] on div "TẠO ĐƠN HÀNG Yêu cầu xuất hóa đơn điện tử Transit Pickup Surcharge Ids Transit …" at bounding box center [481, 226] width 963 height 452
type input "0334037099"
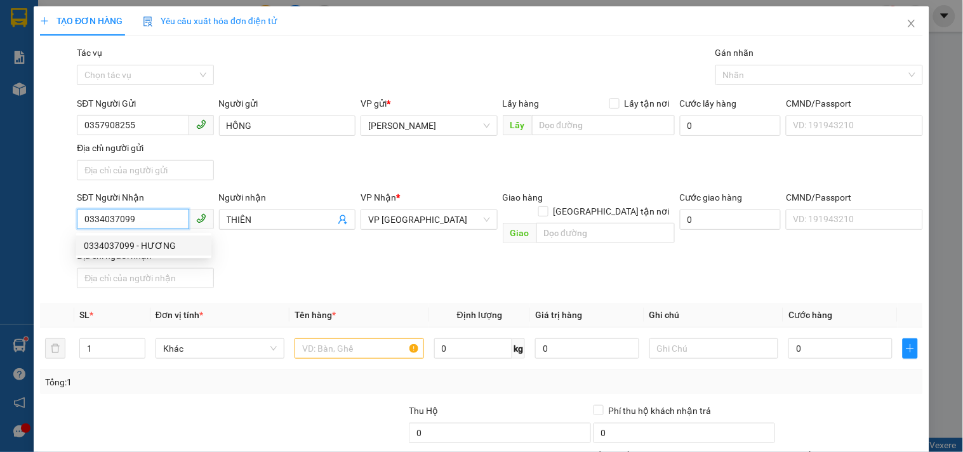
click at [157, 248] on div "0334037099 - HƯƠNG" at bounding box center [144, 246] width 120 height 14
type input "HƯƠNG"
type input "0334037099"
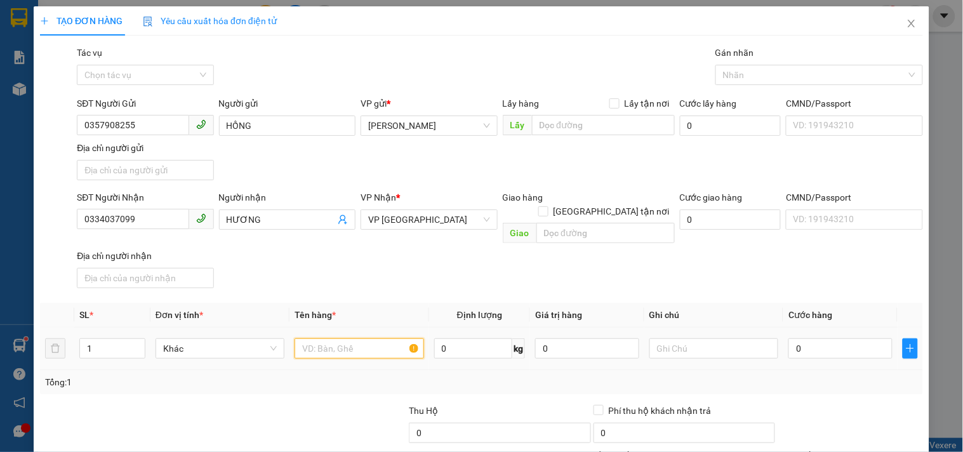
click at [341, 341] on input "text" at bounding box center [358, 348] width 129 height 20
type input "1 T/GIẤY"
click at [844, 338] on input "0" at bounding box center [840, 348] width 104 height 20
type input "4"
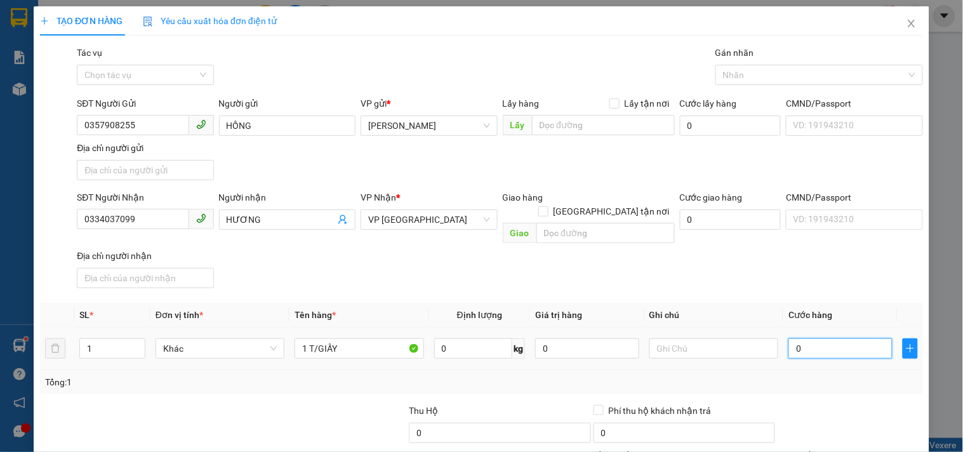
type input "4"
type input "40"
type input "40.000"
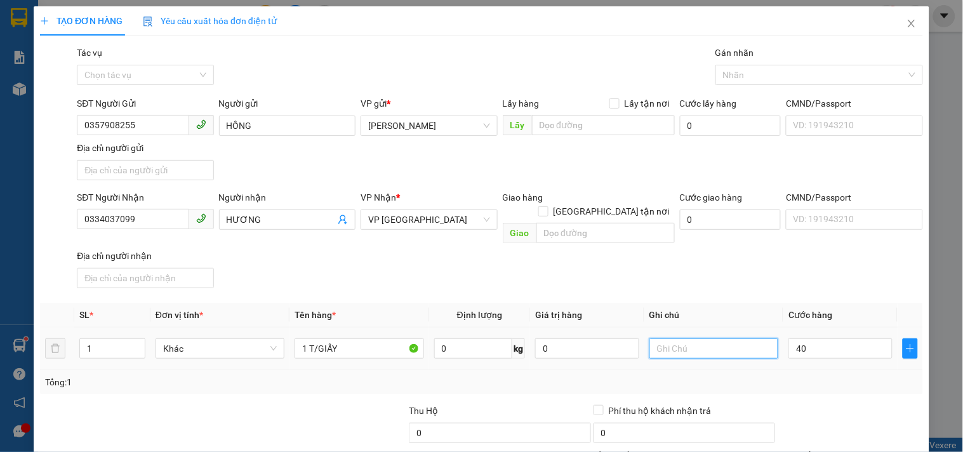
type input "40.000"
click at [751, 338] on input "text" at bounding box center [713, 348] width 129 height 20
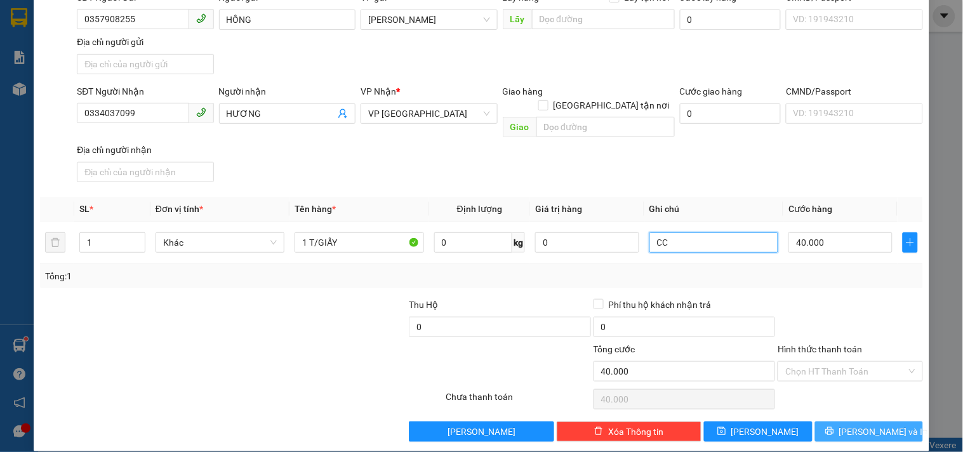
type input "CC"
click at [833, 424] on button "[PERSON_NAME] và In" at bounding box center [869, 431] width 108 height 20
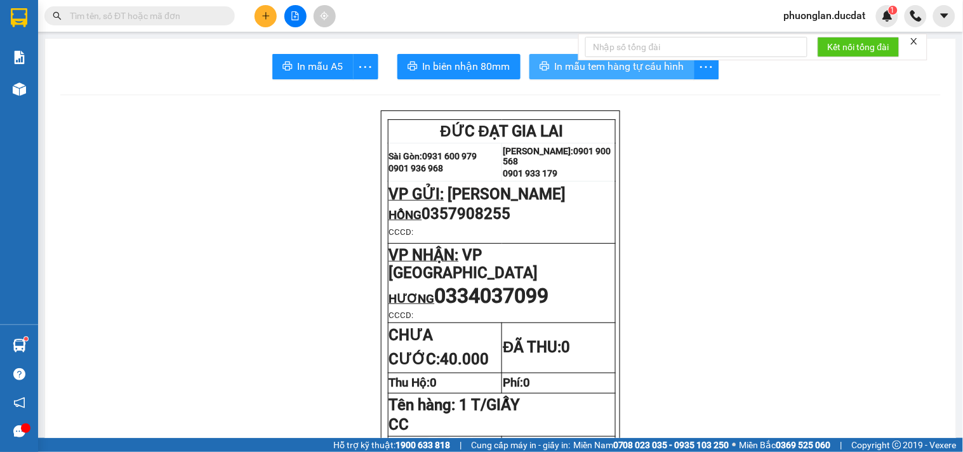
click at [555, 71] on span "In mẫu tem hàng tự cấu hình" at bounding box center [619, 66] width 129 height 16
click at [263, 19] on icon "plus" at bounding box center [265, 15] width 9 height 9
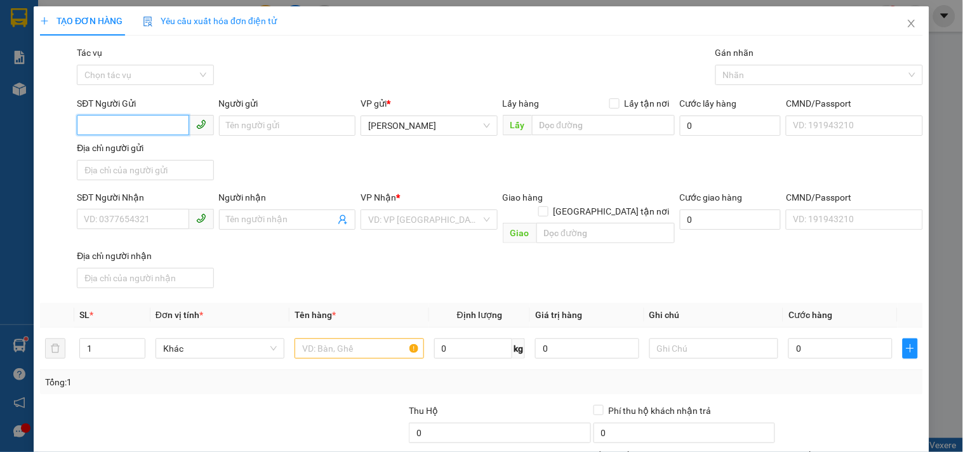
drag, startPoint x: 147, startPoint y: 121, endPoint x: 132, endPoint y: 118, distance: 14.9
click at [145, 121] on input "SĐT Người Gửi" at bounding box center [133, 125] width 112 height 20
type input "0988323728"
click at [167, 152] on div "0988323728" at bounding box center [144, 151] width 120 height 14
type input "0935116586"
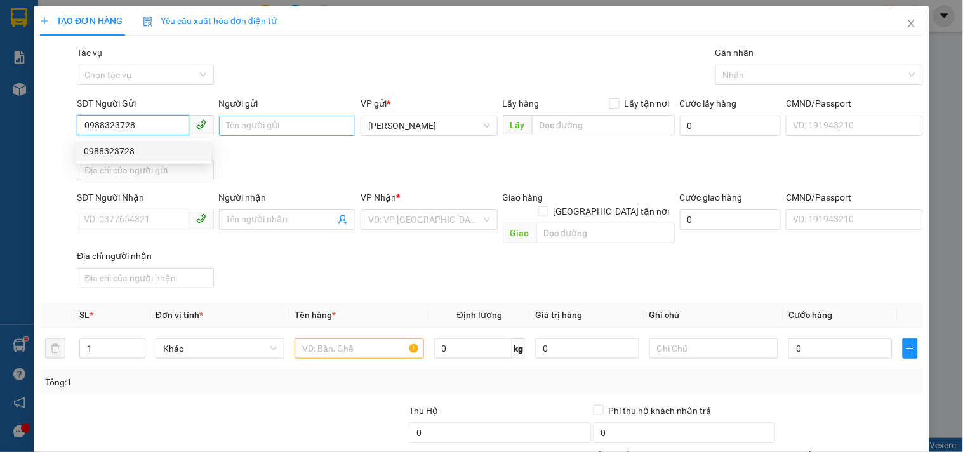
type input "TIẾN"
type input "0988323728"
click at [232, 123] on input "Người gửi" at bounding box center [287, 125] width 136 height 20
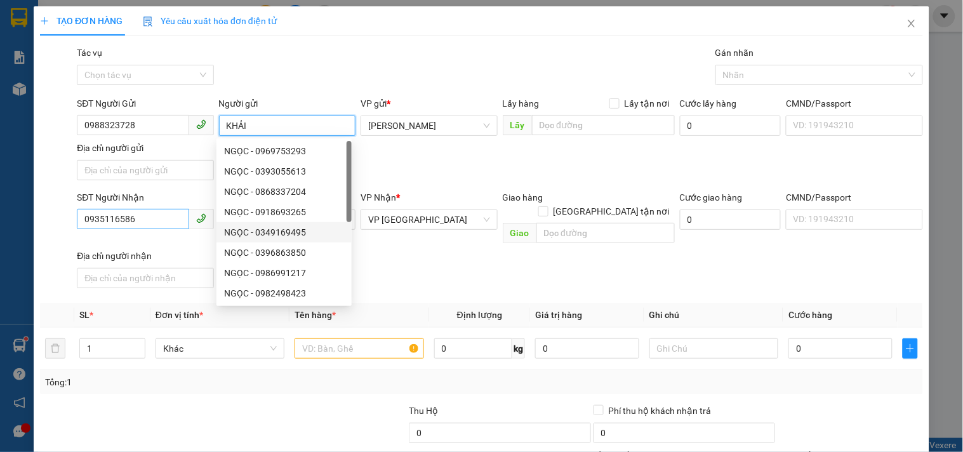
type input "KHẢI"
click at [174, 220] on input "0935116586" at bounding box center [133, 219] width 112 height 20
drag, startPoint x: 174, startPoint y: 220, endPoint x: 143, endPoint y: 230, distance: 32.9
click at [163, 220] on input "0935116586" at bounding box center [133, 219] width 112 height 20
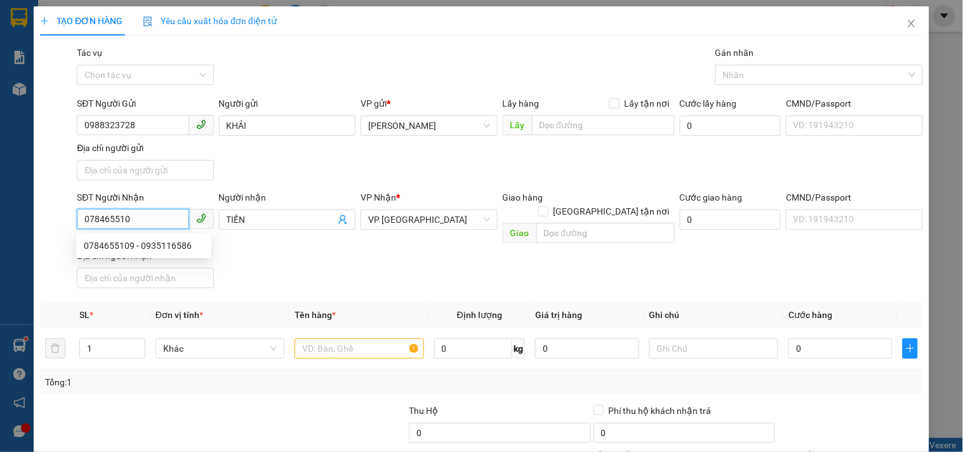
type input "0784655109"
click at [157, 242] on div "0784655109 - 0935116586" at bounding box center [144, 246] width 120 height 14
type input "0935116586"
type input "0784655109"
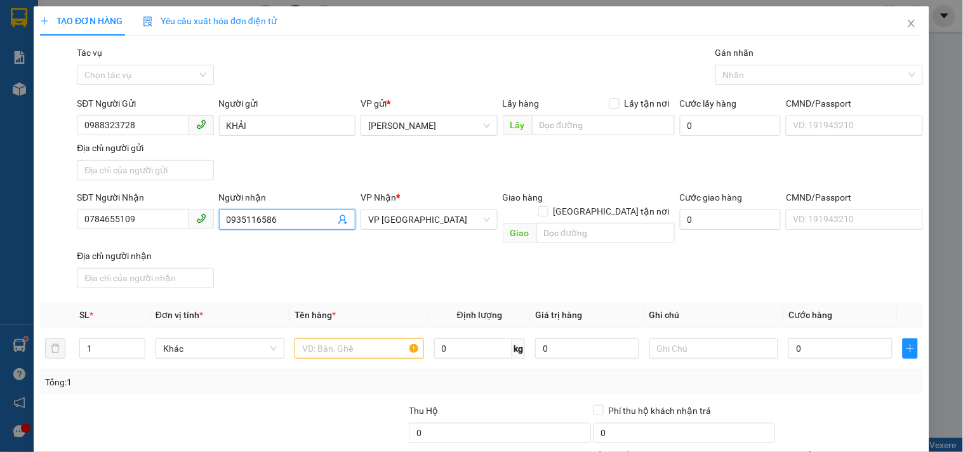
click at [287, 222] on input "0935116586" at bounding box center [281, 220] width 109 height 14
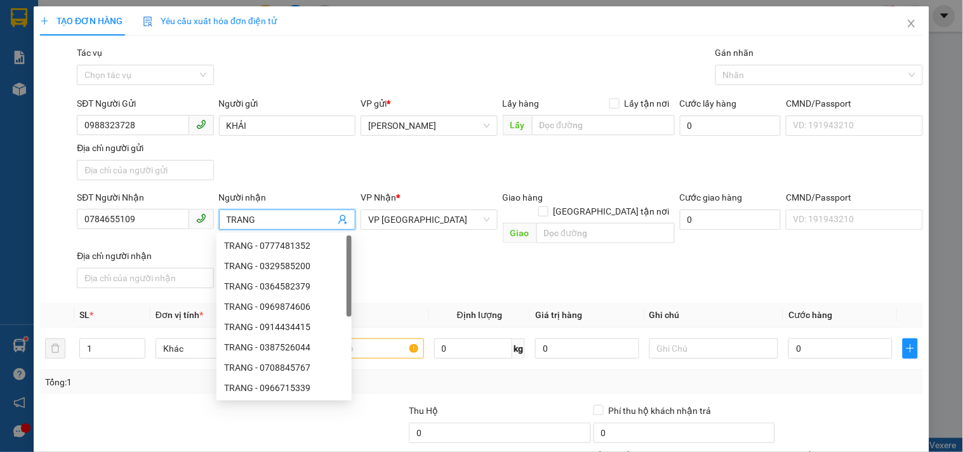
type input "TRANG"
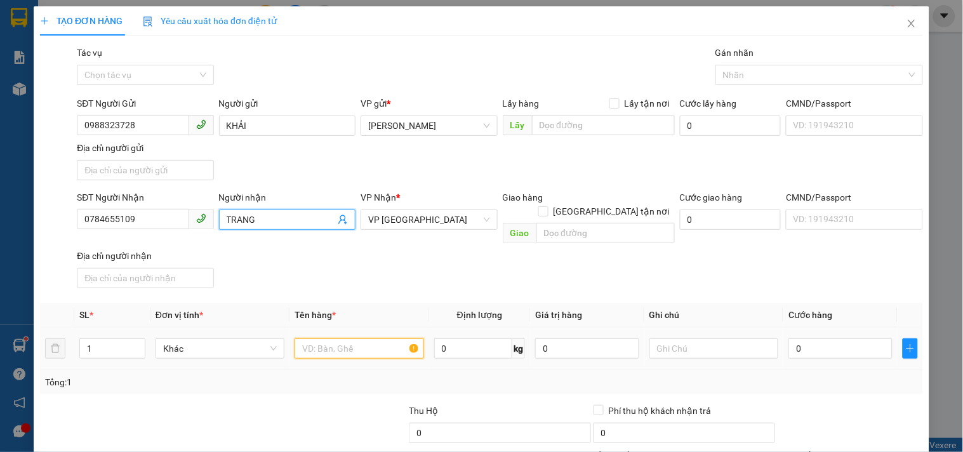
click at [352, 338] on input "text" at bounding box center [358, 348] width 129 height 20
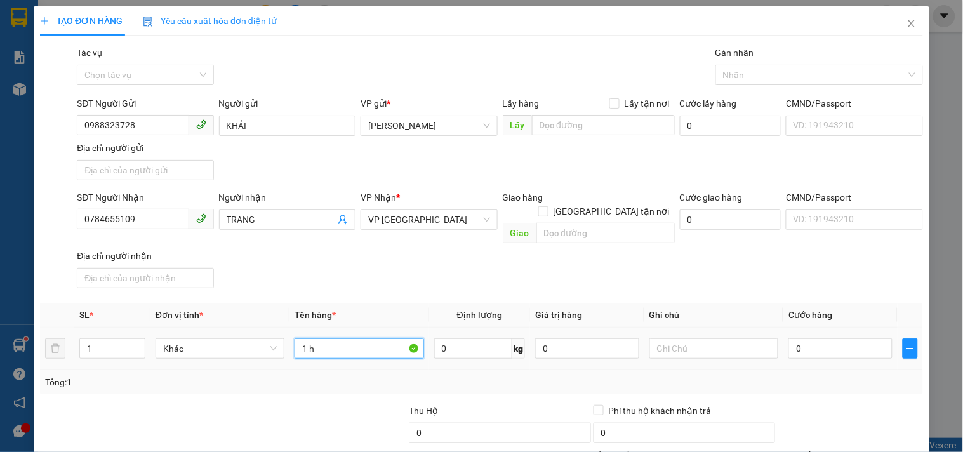
click at [327, 341] on input "1 h" at bounding box center [358, 348] width 129 height 20
click at [305, 339] on input "1 h" at bounding box center [358, 348] width 129 height 20
click at [316, 338] on input "1 h" at bounding box center [358, 348] width 129 height 20
click at [306, 338] on input "1 h" at bounding box center [358, 348] width 129 height 20
drag, startPoint x: 306, startPoint y: 336, endPoint x: 322, endPoint y: 332, distance: 16.5
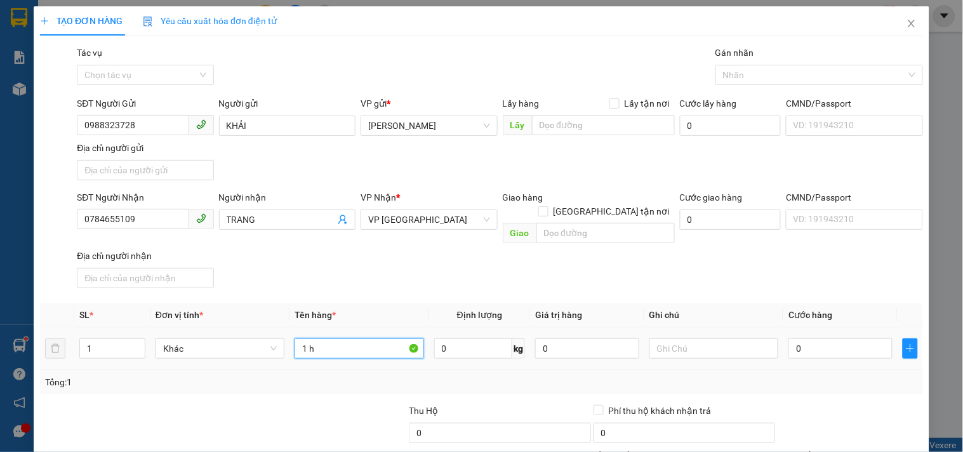
click at [322, 338] on input "1 h" at bounding box center [358, 348] width 129 height 20
type input "1 HỒ SƠ CR"
click at [825, 338] on input "0" at bounding box center [840, 348] width 104 height 20
type input "3"
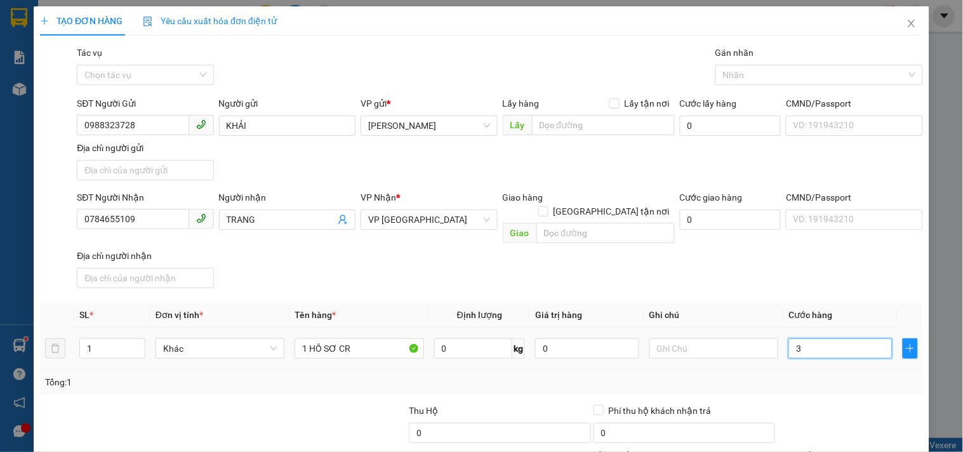
type input "3"
type input "30"
type input "30.000"
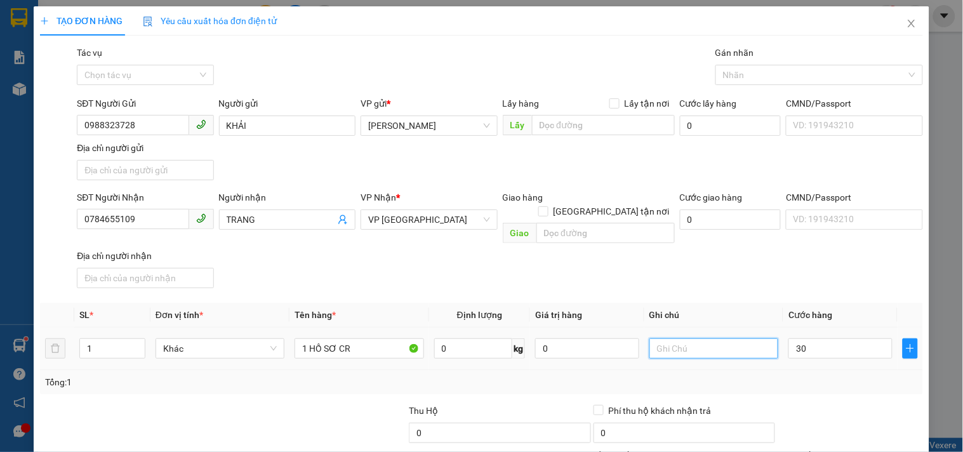
type input "30.000"
drag, startPoint x: 718, startPoint y: 334, endPoint x: 699, endPoint y: 339, distance: 19.9
click at [714, 338] on input "text" at bounding box center [713, 348] width 129 height 20
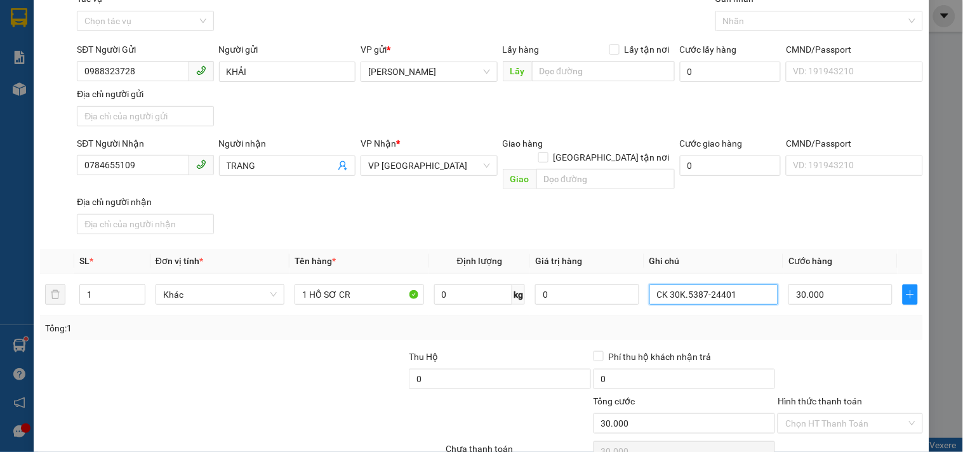
scroll to position [106, 0]
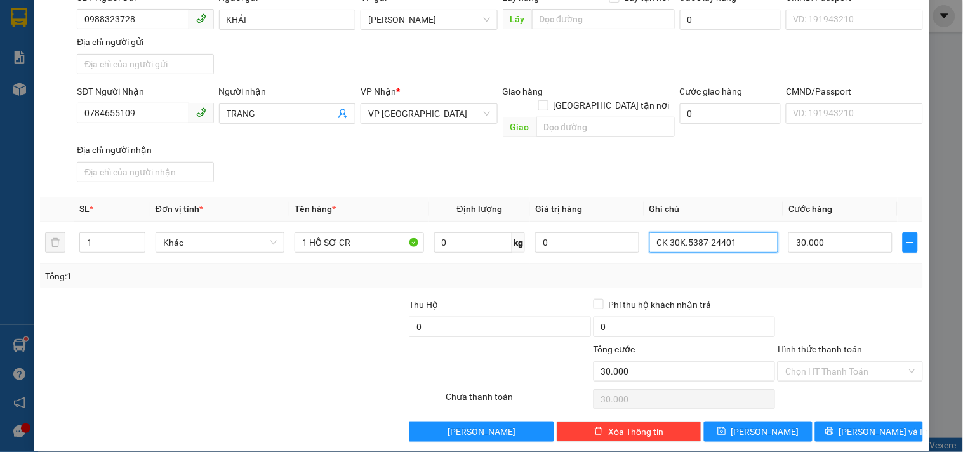
type input "CK 30K.5387-24401"
click at [878, 425] on span "[PERSON_NAME] và In" at bounding box center [883, 432] width 89 height 14
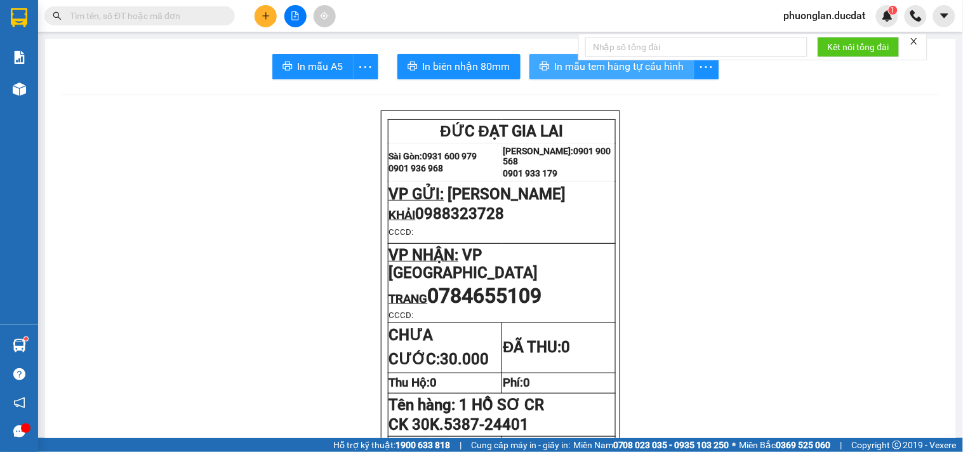
click at [548, 64] on button "In mẫu tem hàng tự cấu hình" at bounding box center [611, 66] width 165 height 25
click at [263, 15] on icon "plus" at bounding box center [265, 15] width 7 height 1
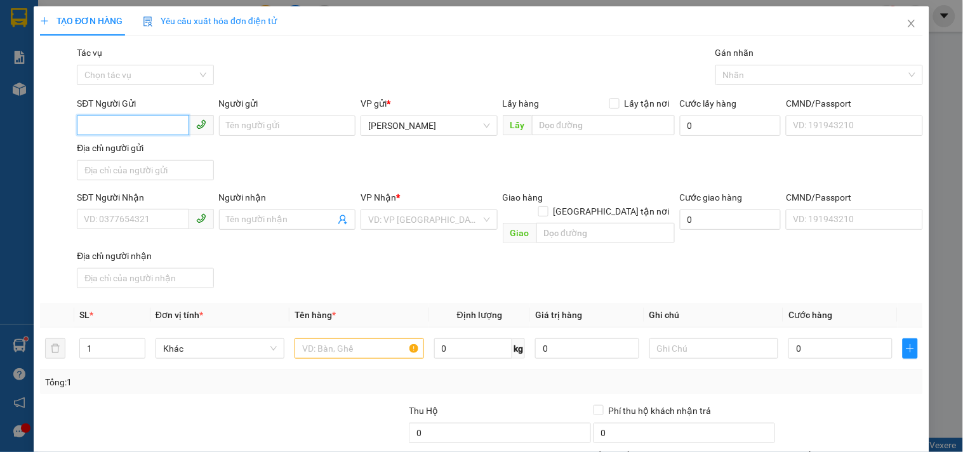
click at [136, 131] on input "SĐT Người Gửi" at bounding box center [133, 125] width 112 height 20
type input "0349949459"
click at [138, 159] on div "0349949459 - SANG" at bounding box center [143, 151] width 135 height 20
type input "SANG"
type input "0968002047"
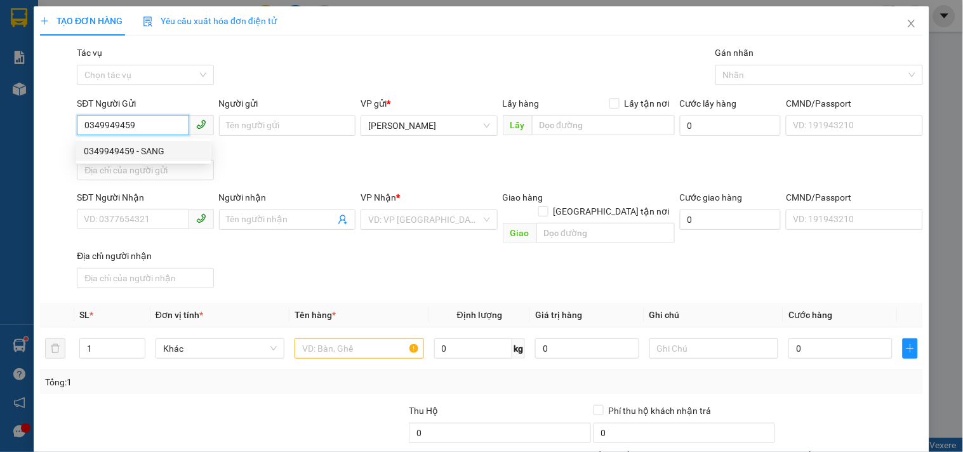
type input "HƯNG"
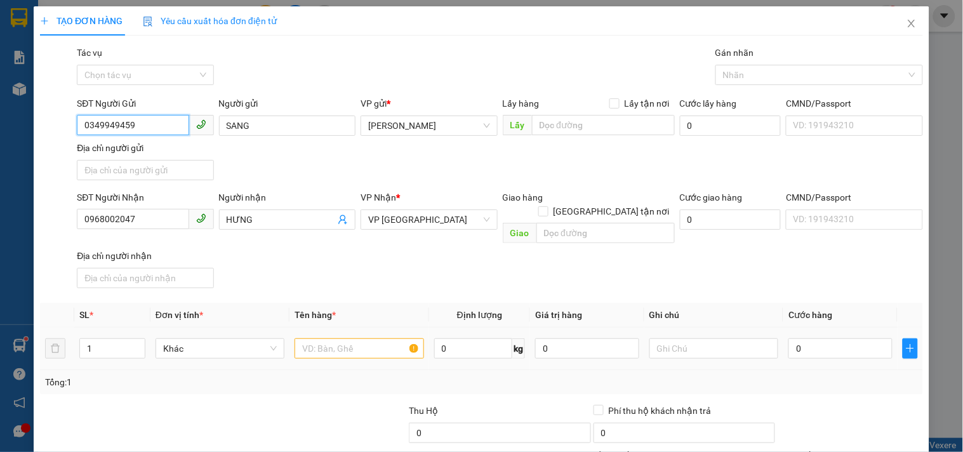
type input "0349949459"
click at [334, 338] on input "text" at bounding box center [358, 348] width 129 height 20
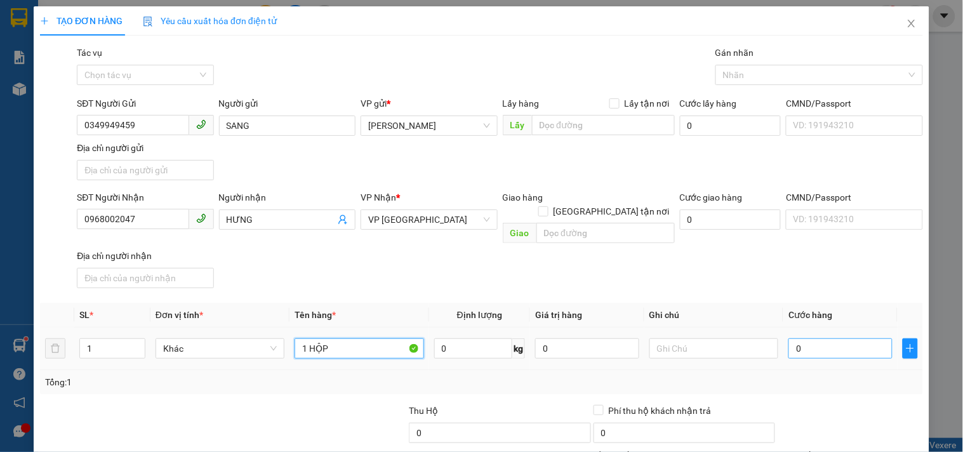
type input "1 HỘP"
click at [827, 338] on input "0" at bounding box center [840, 348] width 104 height 20
type input "3"
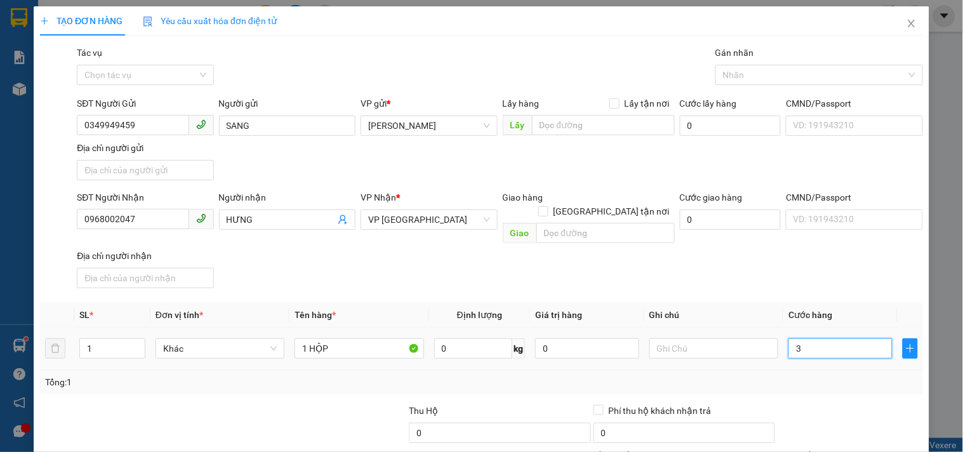
type input "30"
type input "30.000"
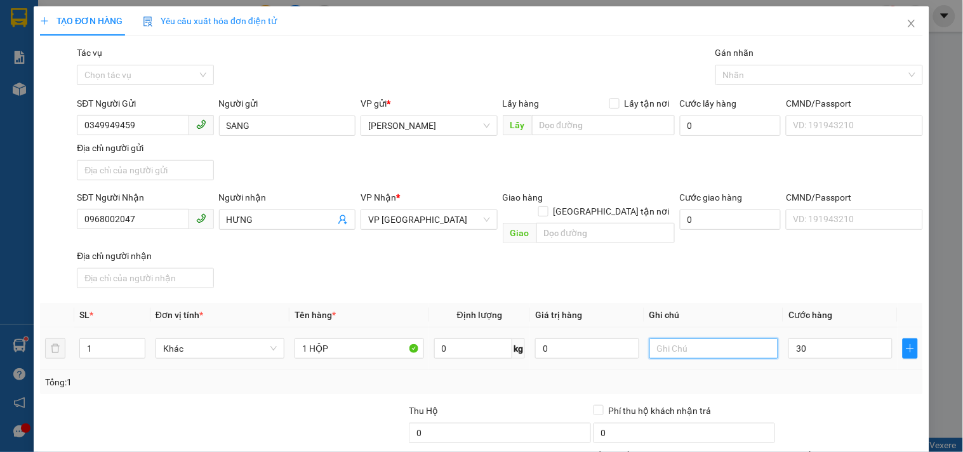
type input "30.000"
click at [704, 343] on input "text" at bounding box center [713, 348] width 129 height 20
type input "CC"
click at [154, 225] on input "0968002047" at bounding box center [133, 219] width 112 height 20
click at [153, 225] on input "0968002047" at bounding box center [133, 219] width 112 height 20
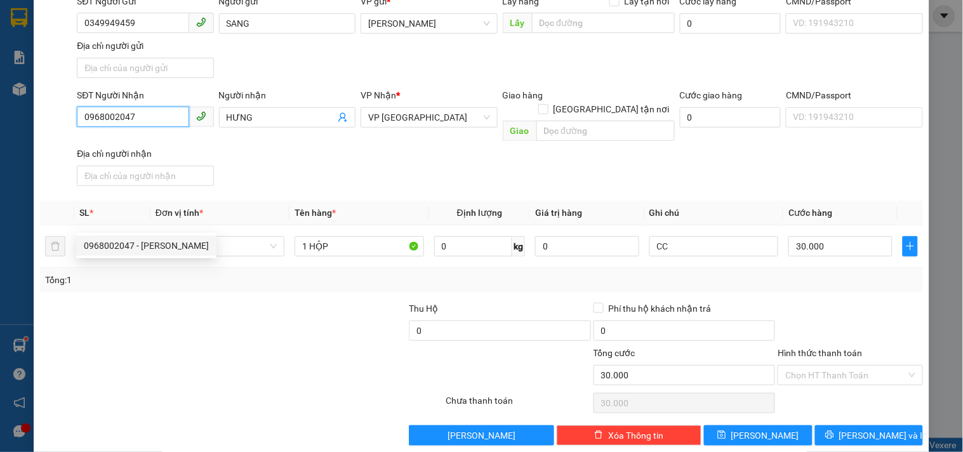
scroll to position [106, 0]
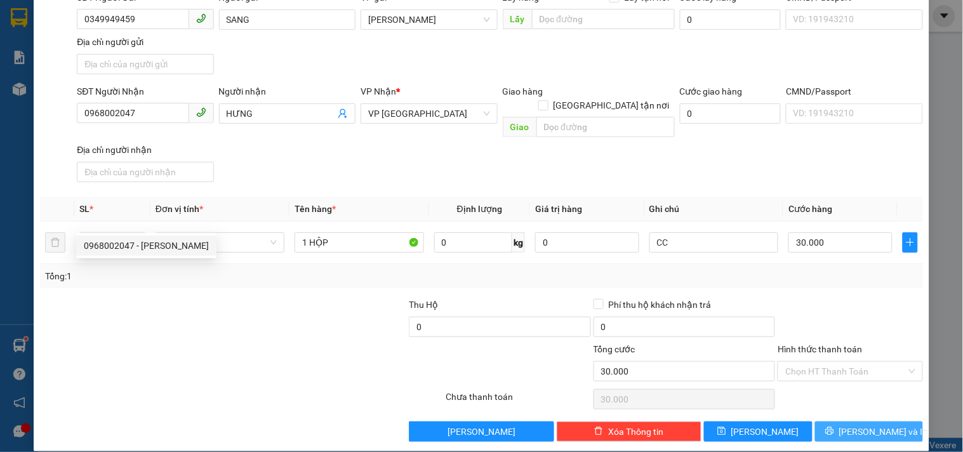
click at [826, 421] on button "[PERSON_NAME] và In" at bounding box center [869, 431] width 108 height 20
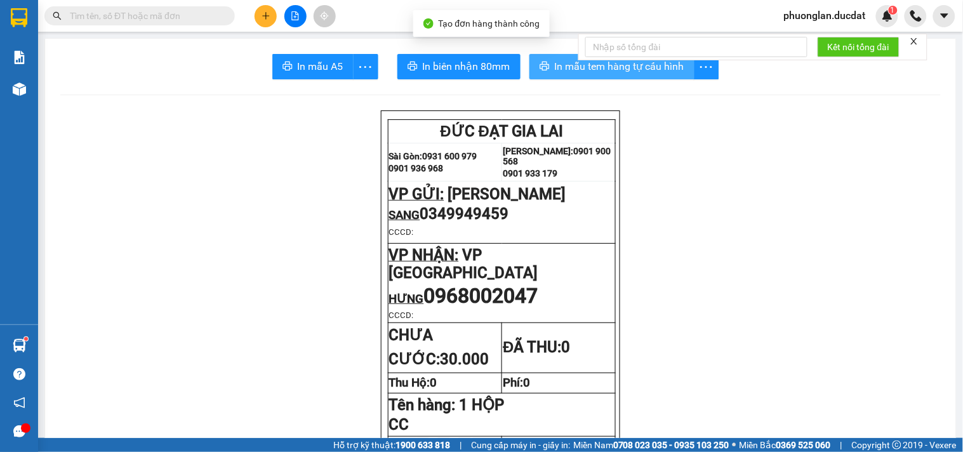
click at [546, 70] on button "In mẫu tem hàng tự cấu hình" at bounding box center [611, 66] width 165 height 25
click at [546, 63] on button "In mẫu tem hàng tự cấu hình" at bounding box center [611, 66] width 165 height 25
click at [269, 16] on icon "plus" at bounding box center [265, 15] width 9 height 9
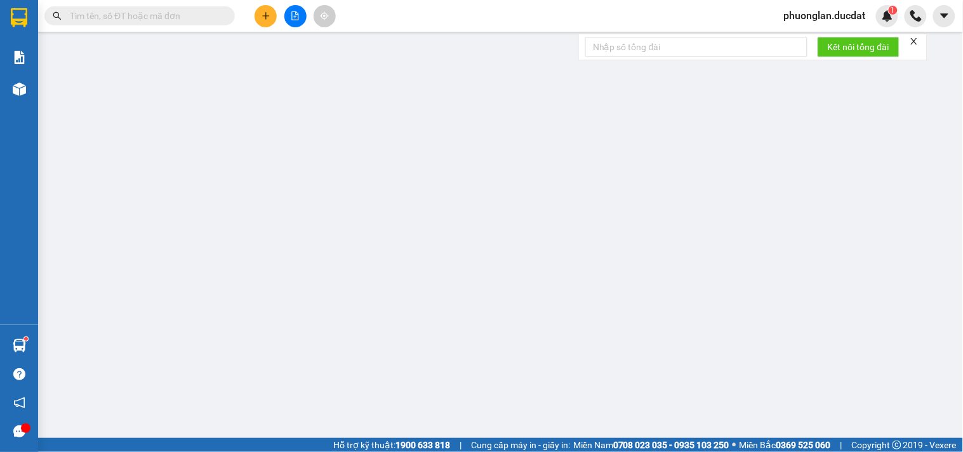
click at [267, 10] on div "Yêu cầu xuất hóa đơn điện tử" at bounding box center [210, 20] width 134 height 29
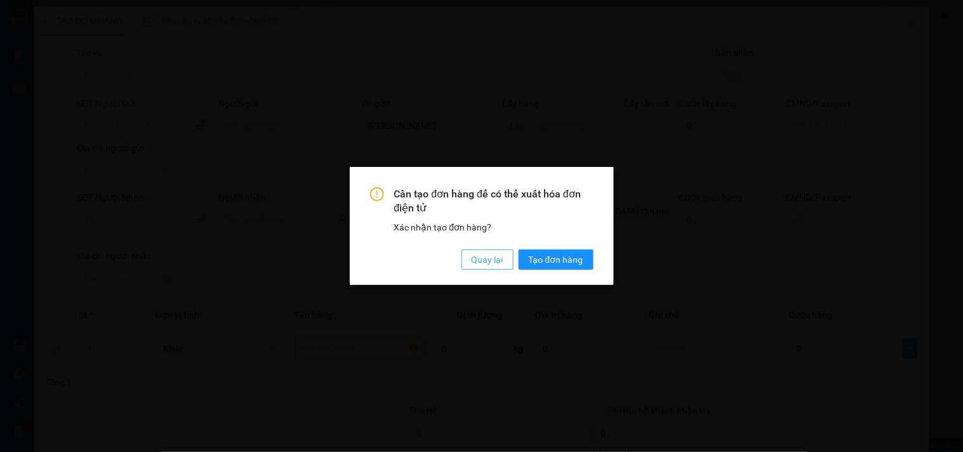
click at [477, 258] on span "Quay lại" at bounding box center [487, 260] width 32 height 14
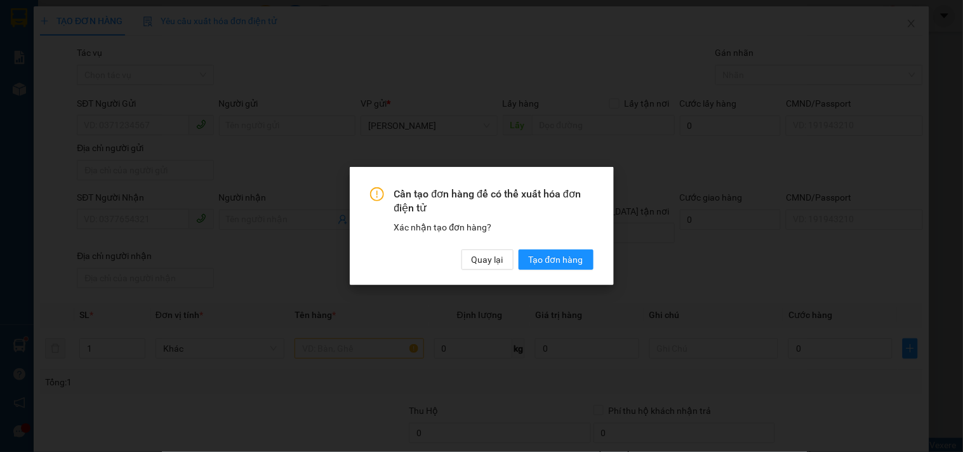
click at [935, 119] on div "Cần tạo đơn hàng để có thể xuất hóa đơn điện tử Xác nhận tạo đơn hàng? Quay lại…" at bounding box center [481, 226] width 963 height 452
click at [498, 251] on button "Quay lại" at bounding box center [487, 259] width 52 height 20
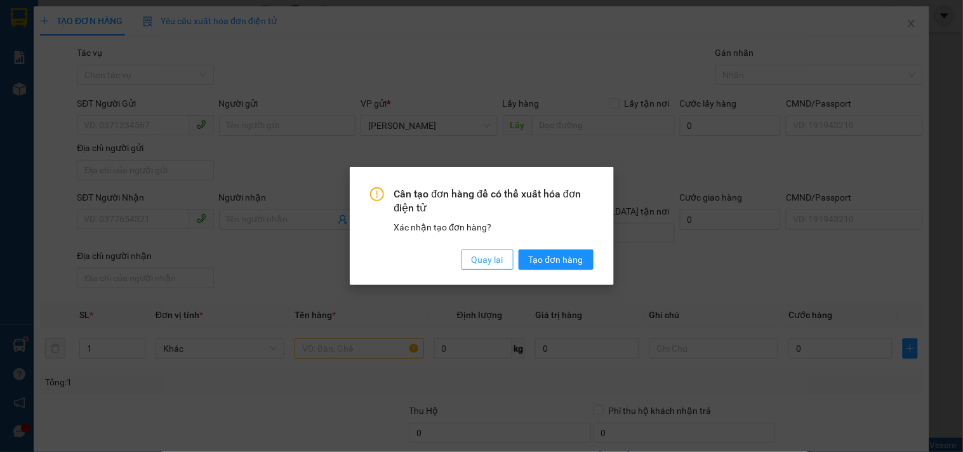
click at [484, 254] on span "Quay lại" at bounding box center [487, 260] width 32 height 14
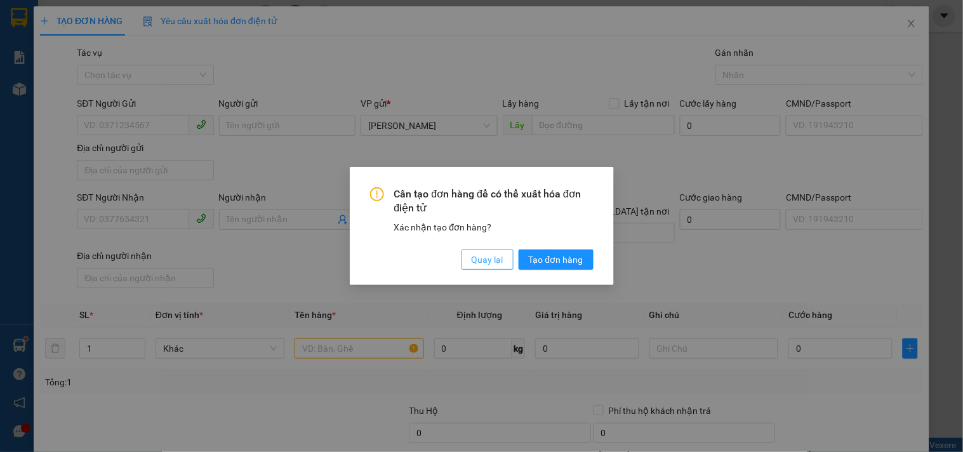
click at [464, 263] on button "Quay lại" at bounding box center [487, 259] width 52 height 20
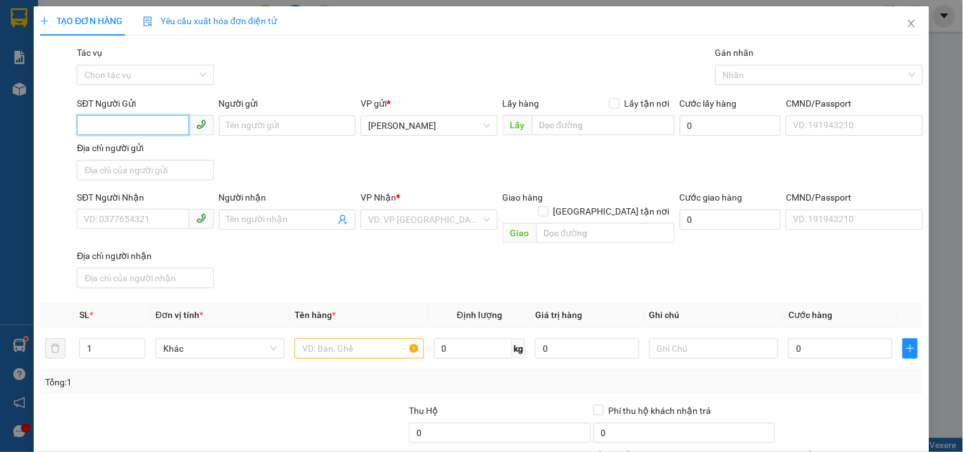
click at [128, 126] on input "SĐT Người Gửi" at bounding box center [133, 125] width 112 height 20
type input "0948201367"
click at [166, 150] on div "0948201367 - CHIẾN TC" at bounding box center [144, 151] width 120 height 14
type input "CHIẾN TC"
type input "0326261558"
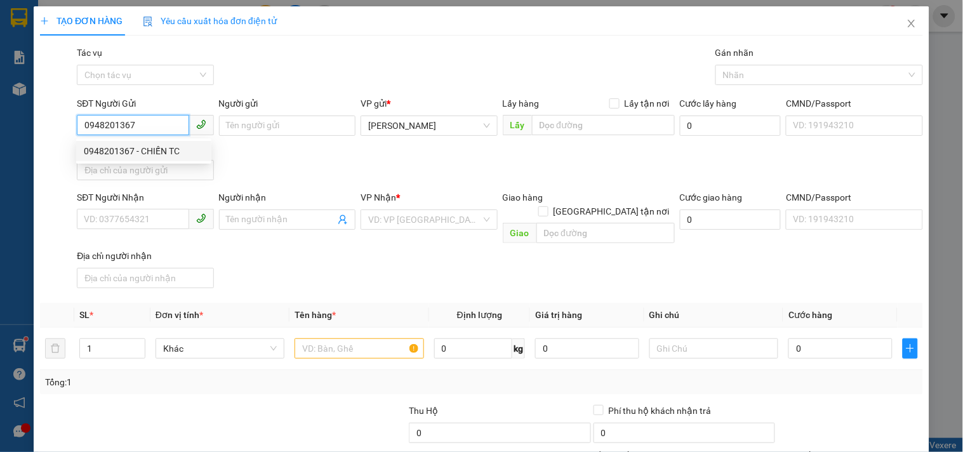
type input "KHA"
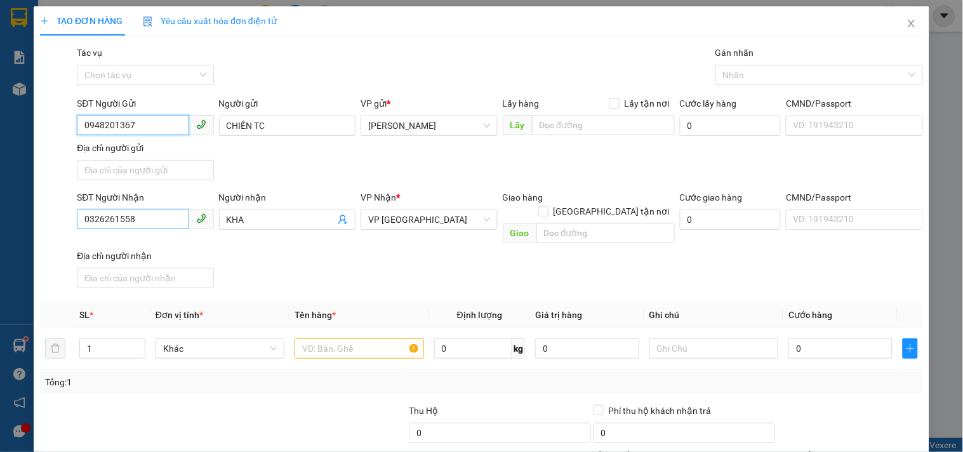
type input "0948201367"
click at [156, 222] on input "0326261558" at bounding box center [133, 219] width 112 height 20
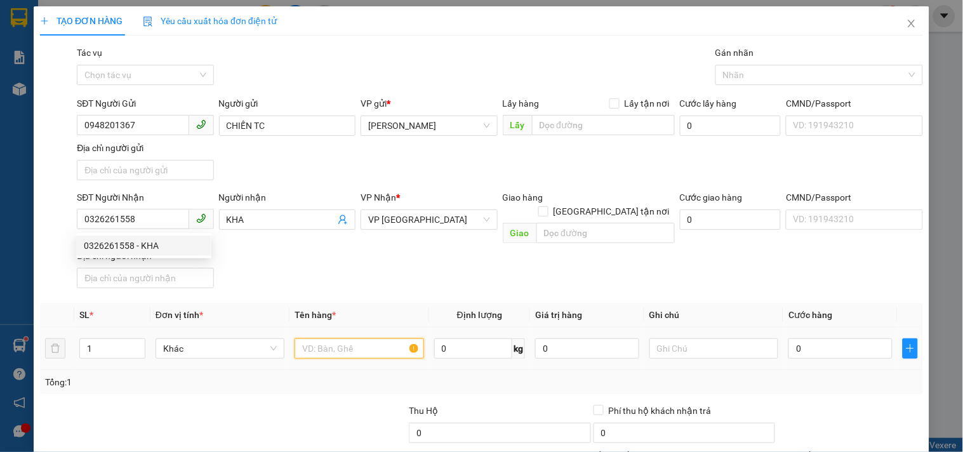
click at [330, 338] on input "text" at bounding box center [358, 348] width 129 height 20
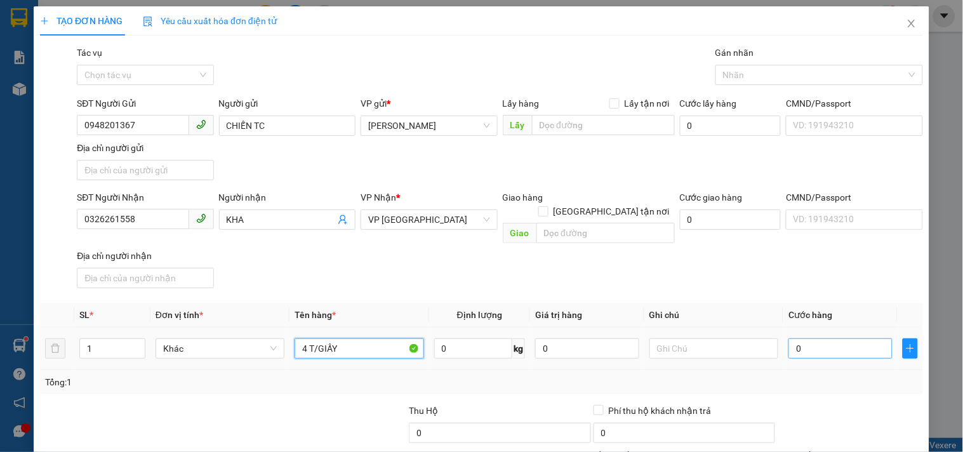
type input "4 T/GIẤY"
click at [839, 338] on input "0" at bounding box center [840, 348] width 104 height 20
type input "2"
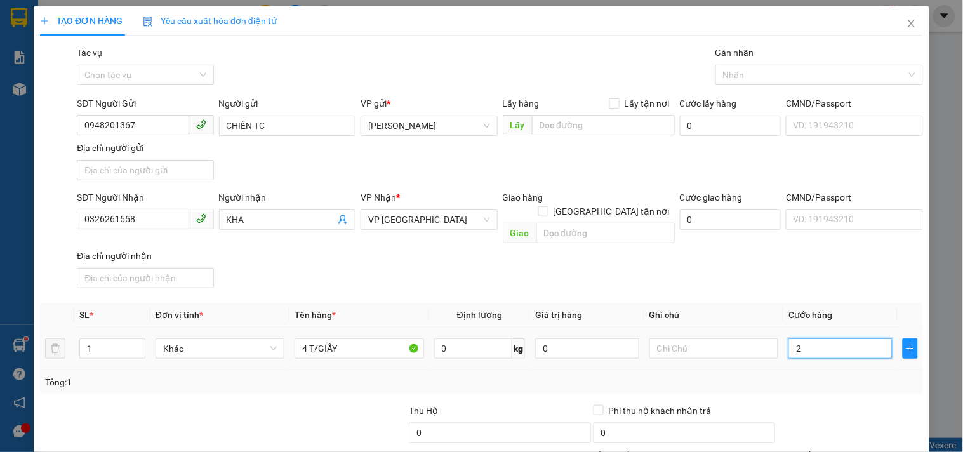
type input "20"
type input "200"
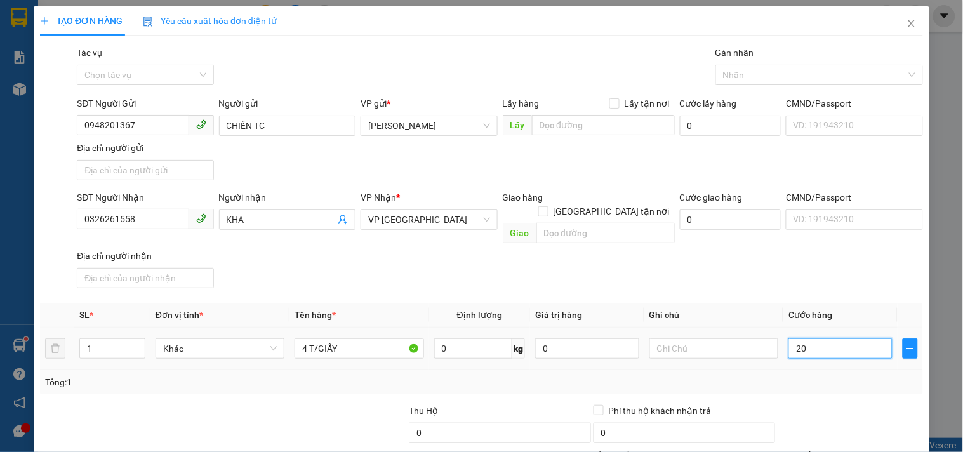
type input "200"
type input "200.000"
click at [714, 338] on input "text" at bounding box center [713, 348] width 129 height 20
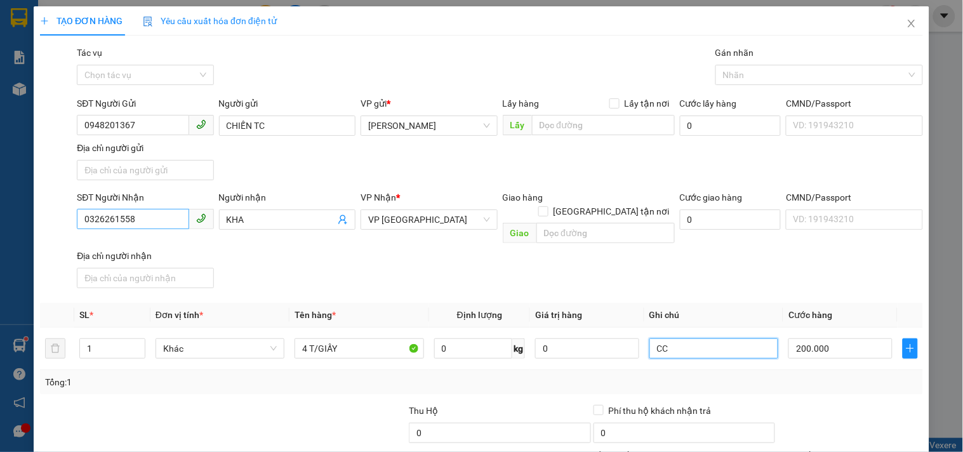
type input "CC"
click at [135, 223] on input "0326261558" at bounding box center [133, 219] width 112 height 20
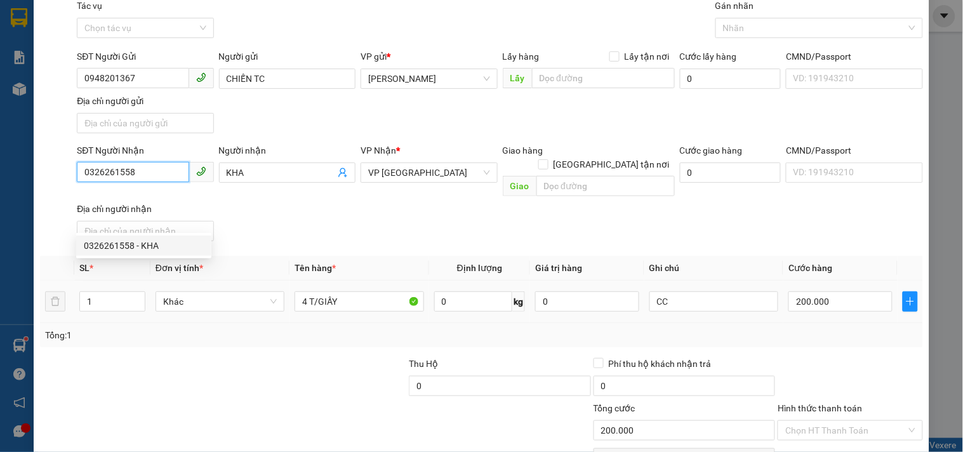
scroll to position [106, 0]
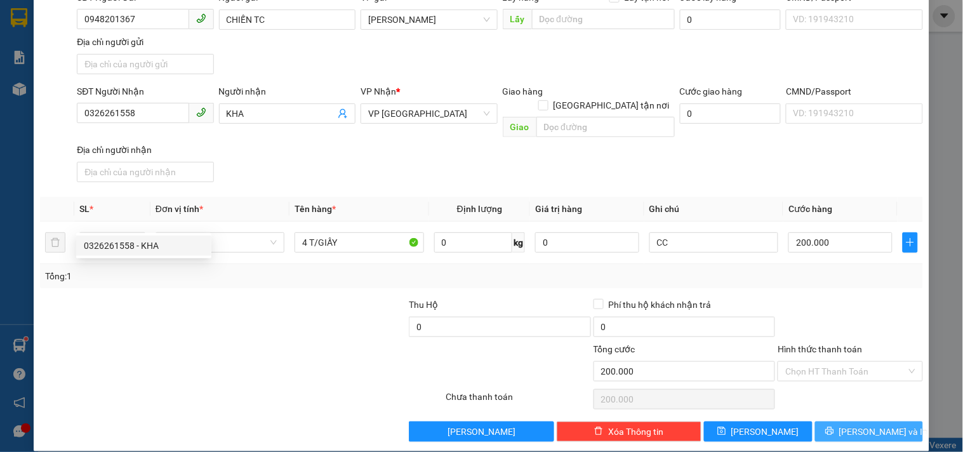
click at [834, 426] on span "printer" at bounding box center [829, 431] width 9 height 10
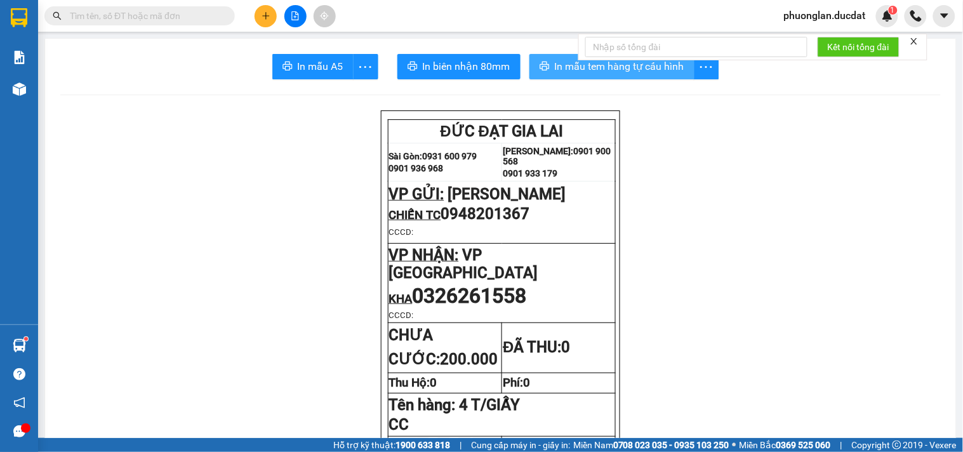
click at [565, 70] on span "In mẫu tem hàng tự cấu hình" at bounding box center [619, 66] width 129 height 16
click at [577, 65] on span "In mẫu tem hàng tự cấu hình" at bounding box center [619, 66] width 129 height 16
click at [270, 15] on icon "plus" at bounding box center [265, 15] width 9 height 9
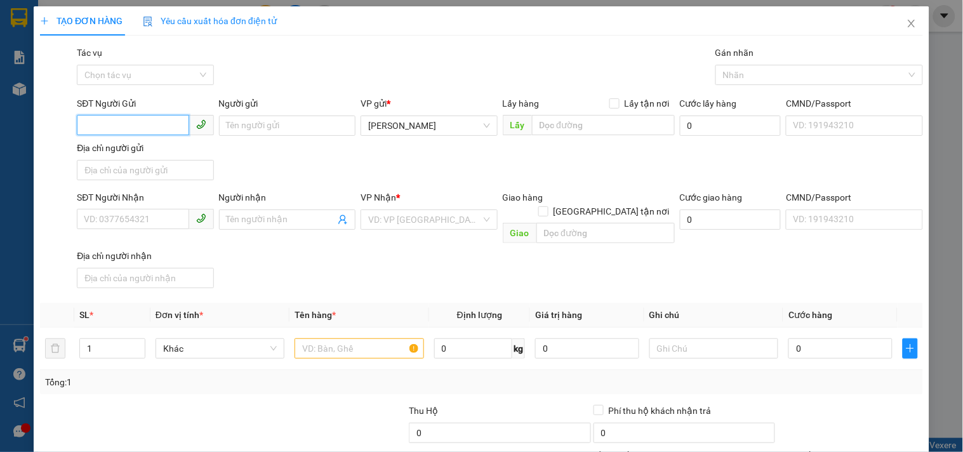
click at [153, 125] on input "SĐT Người Gửi" at bounding box center [133, 125] width 112 height 20
type input "0397080989"
click at [153, 155] on div "0397080989 - [PERSON_NAME]" at bounding box center [146, 151] width 125 height 14
type input "[PERSON_NAME]"
type input "02837271268"
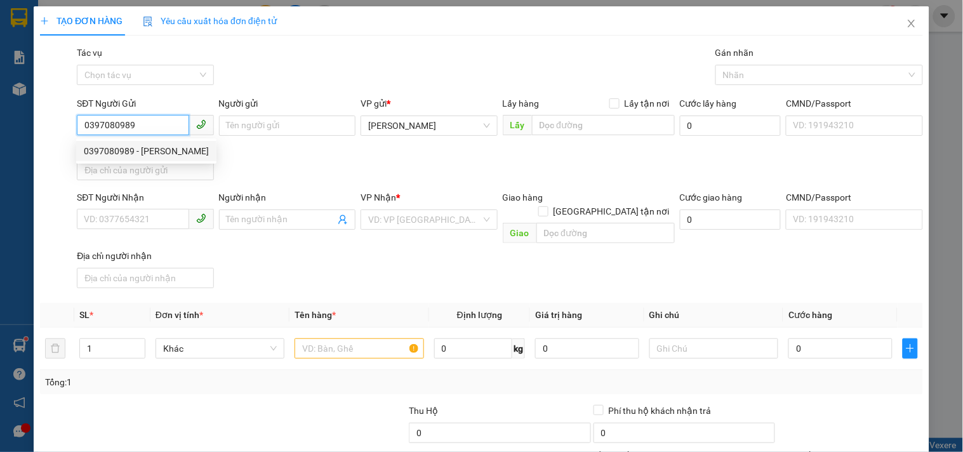
type input "[GEOGRAPHIC_DATA]"
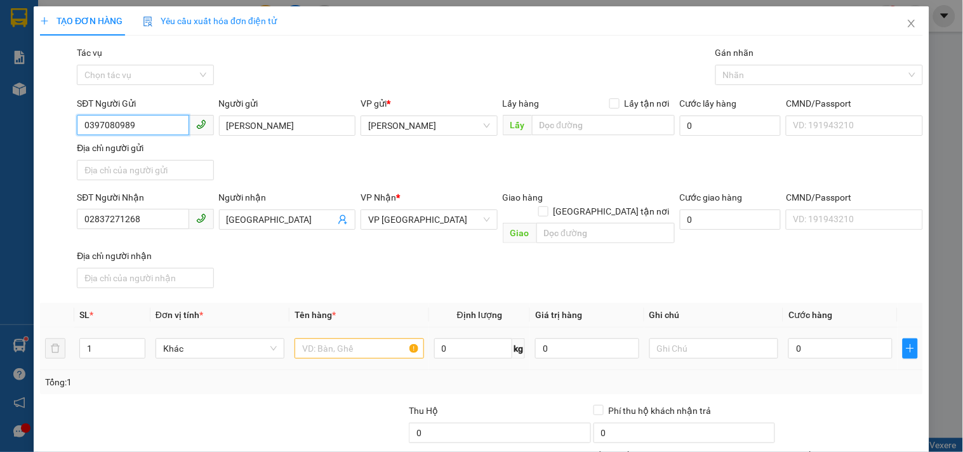
type input "0397080989"
drag, startPoint x: 359, startPoint y: 339, endPoint x: 320, endPoint y: 318, distance: 44.6
click at [330, 327] on td at bounding box center [358, 348] width 139 height 43
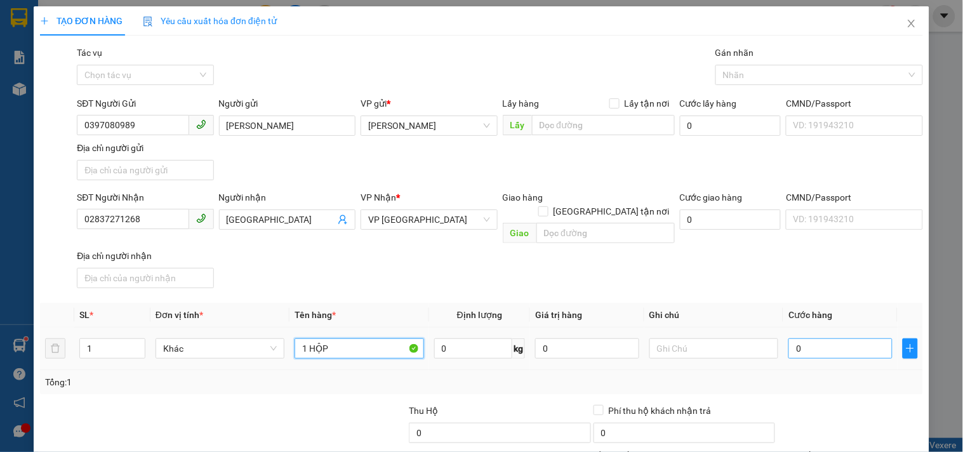
type input "1 HỘP"
type input "3"
type input "30"
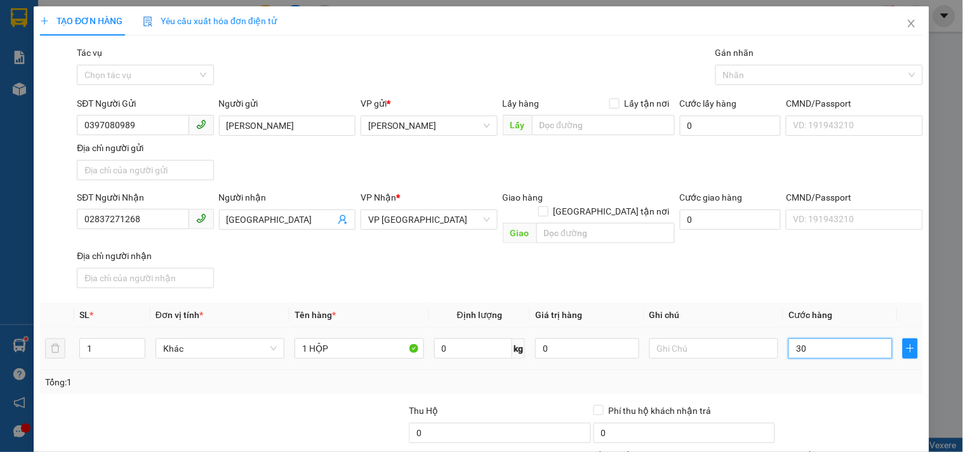
type input "30"
type input "30.000"
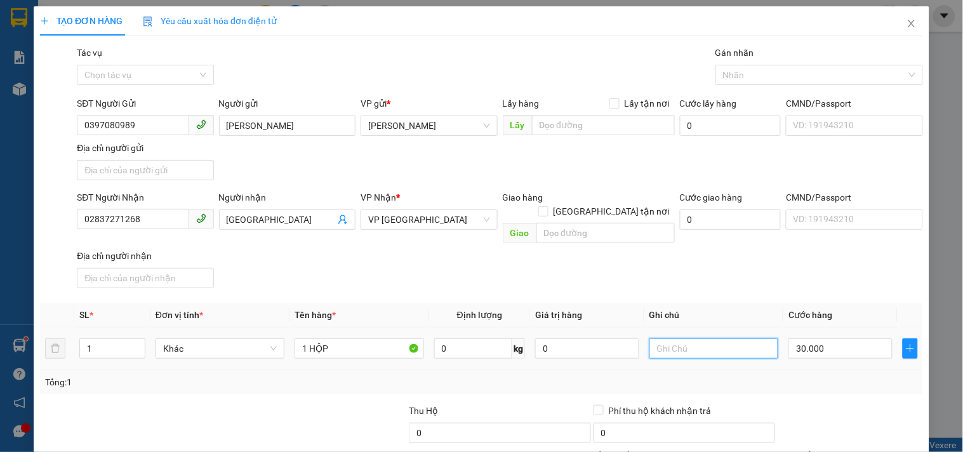
click at [716, 340] on input "text" at bounding box center [713, 348] width 129 height 20
type input "CC"
click at [169, 213] on input "02837271268" at bounding box center [133, 219] width 112 height 20
click at [169, 214] on input "02837271268" at bounding box center [133, 219] width 112 height 20
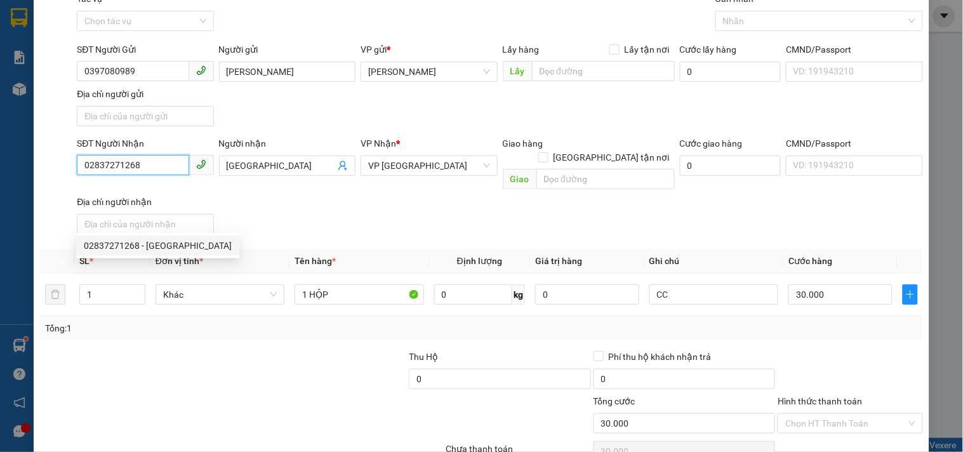
scroll to position [106, 0]
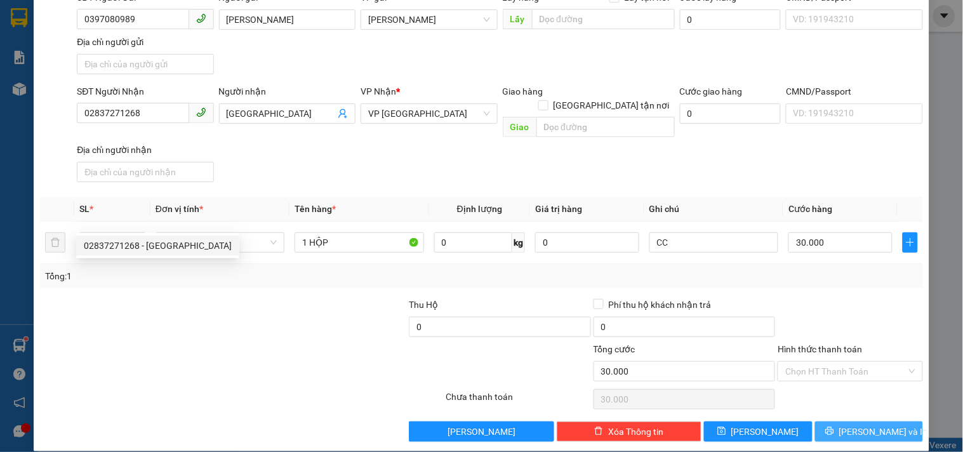
click at [820, 421] on button "[PERSON_NAME] và In" at bounding box center [869, 431] width 108 height 20
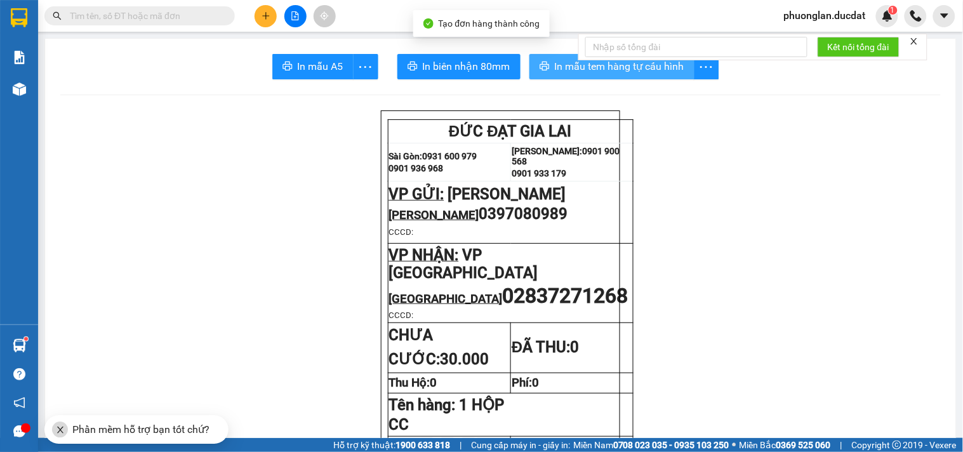
click at [561, 66] on span "In mẫu tem hàng tự cấu hình" at bounding box center [619, 66] width 129 height 16
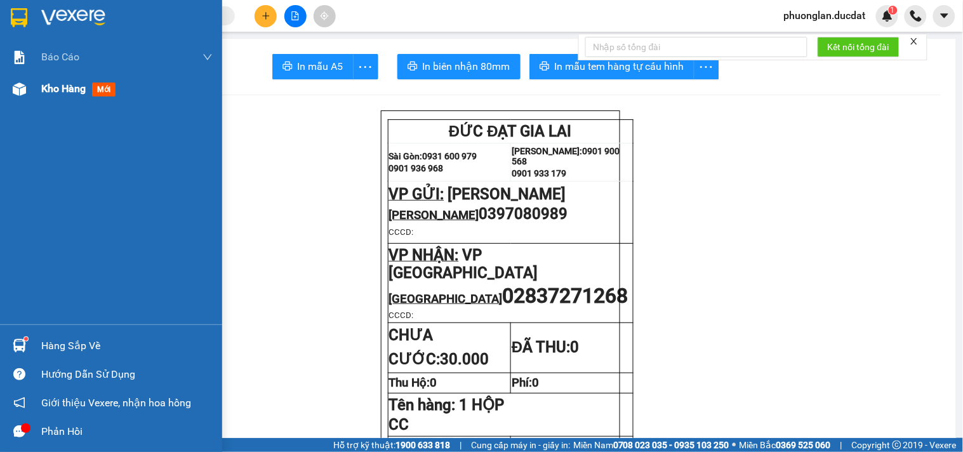
drag, startPoint x: 74, startPoint y: 90, endPoint x: 46, endPoint y: 83, distance: 29.4
click at [74, 90] on span "Kho hàng" at bounding box center [63, 88] width 44 height 12
click at [69, 86] on span "Kho hàng" at bounding box center [63, 88] width 44 height 12
click at [45, 84] on span "Kho hàng" at bounding box center [63, 88] width 44 height 12
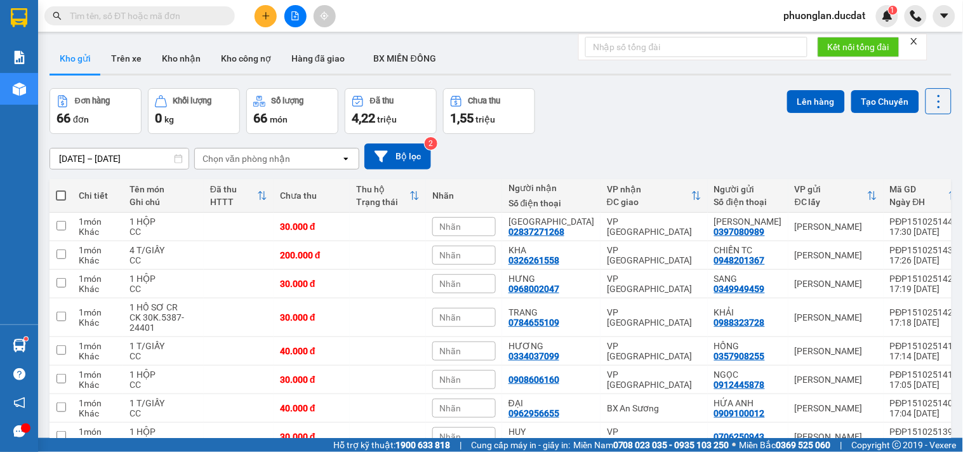
click at [297, 157] on div "Chọn văn phòng nhận" at bounding box center [268, 158] width 146 height 20
click at [410, 156] on button "Bộ lọc" at bounding box center [397, 156] width 67 height 26
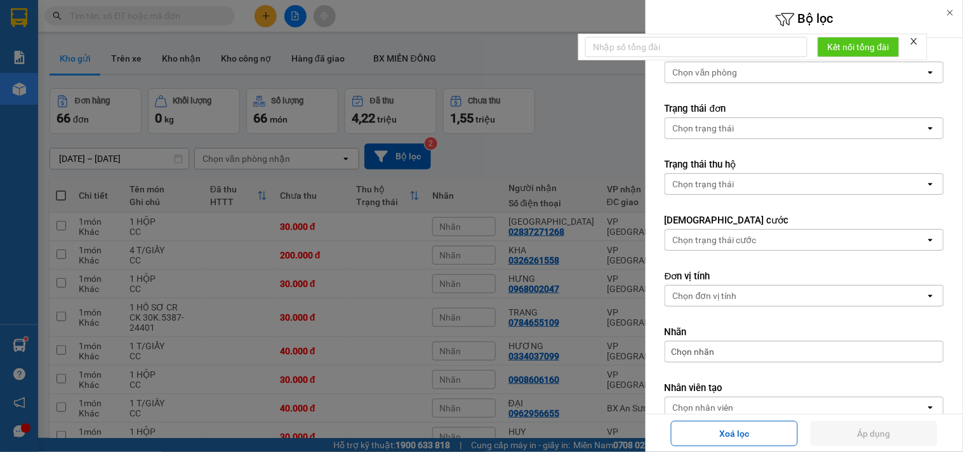
scroll to position [191, 0]
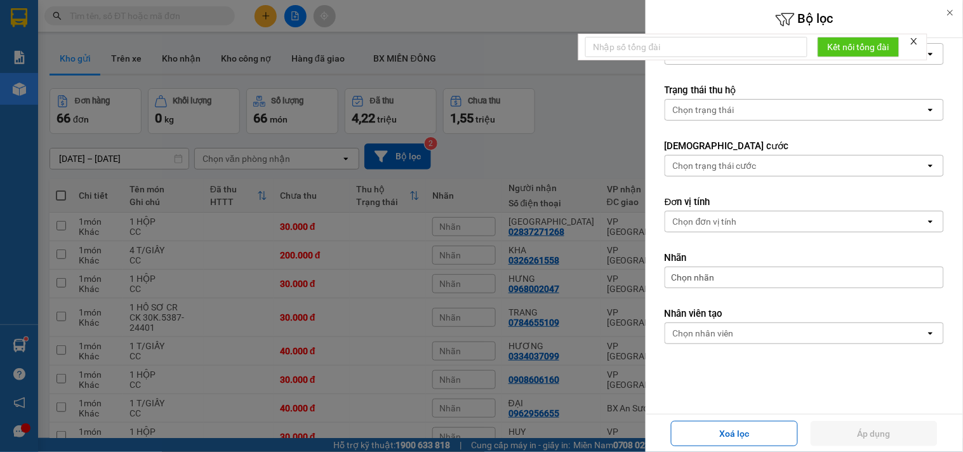
click at [753, 346] on form "Ngày tạo đơn [DATE] Press the down arrow key to interact with the calendar and …" at bounding box center [803, 130] width 279 height 541
click at [751, 333] on div "Chọn nhân viên" at bounding box center [795, 333] width 260 height 20
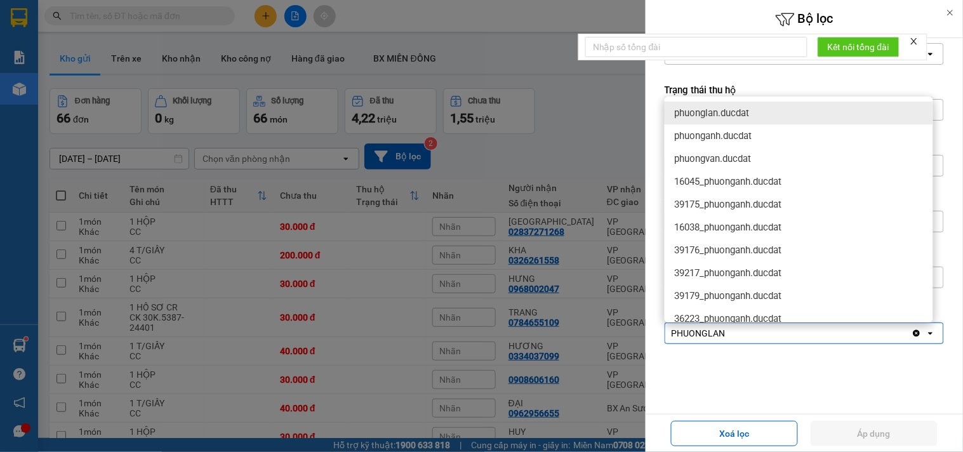
type input "PHUONGLAN"
click at [725, 115] on span "phuonglan.ducdat" at bounding box center [712, 113] width 75 height 13
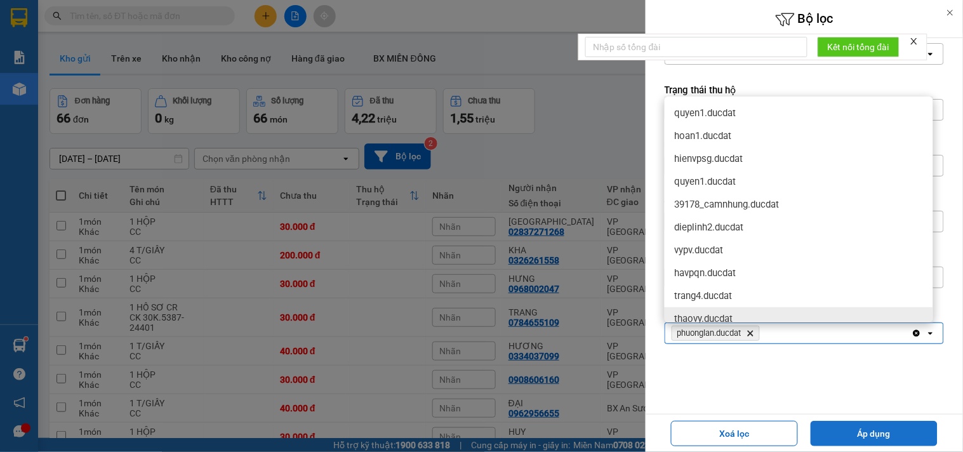
click at [867, 431] on button "Áp dụng" at bounding box center [873, 433] width 127 height 25
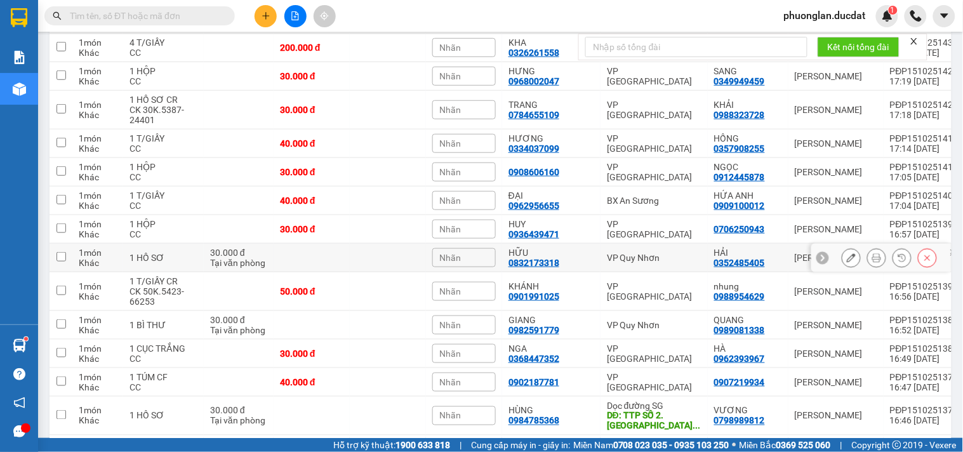
scroll to position [0, 0]
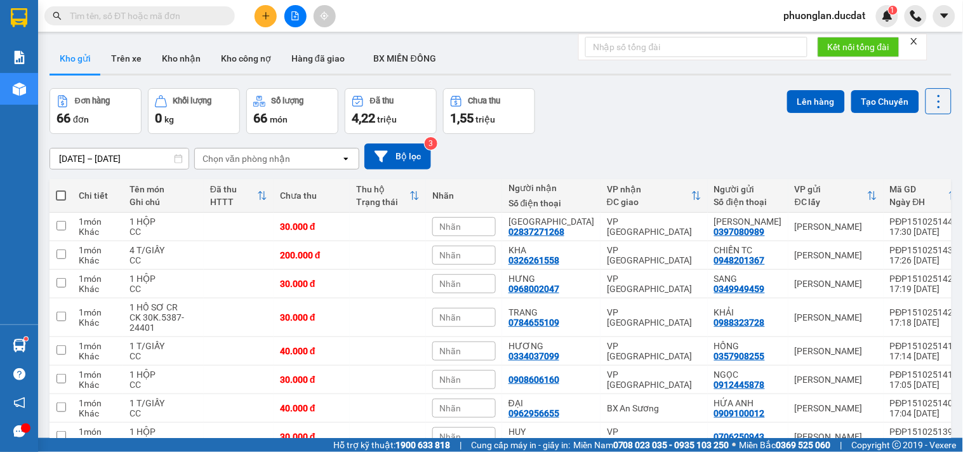
click at [223, 166] on div "Chọn văn phòng nhận" at bounding box center [268, 158] width 146 height 20
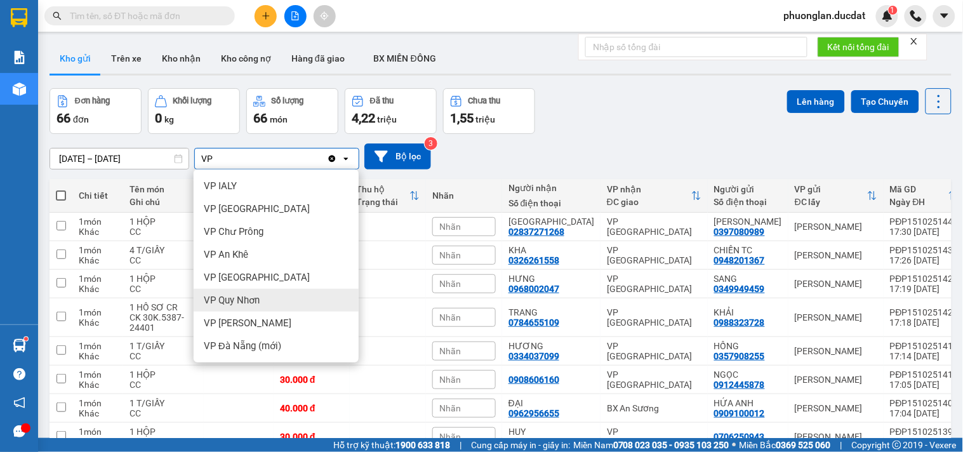
type input "VP"
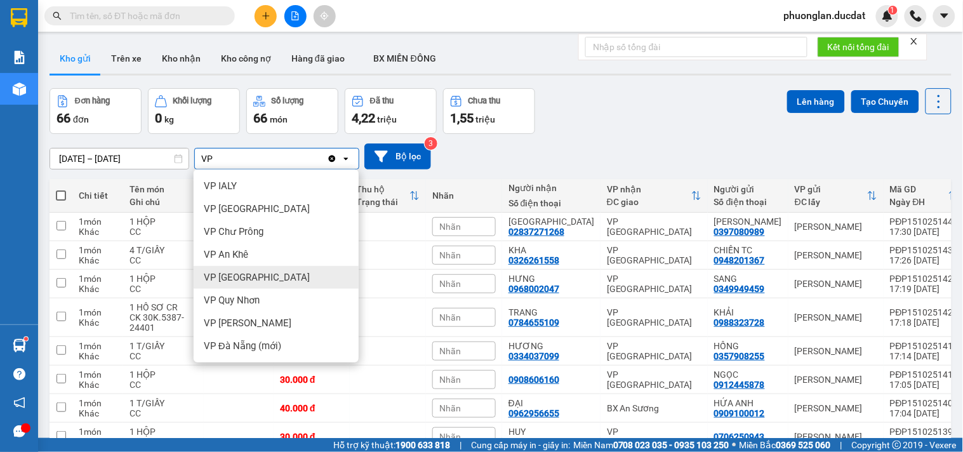
click at [232, 278] on span "VP [GEOGRAPHIC_DATA]" at bounding box center [257, 277] width 106 height 13
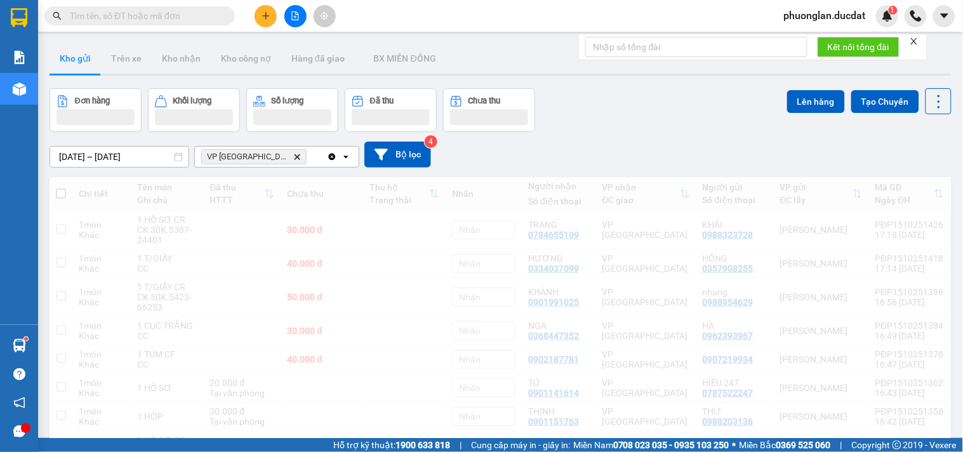
click at [284, 154] on div "VP [GEOGRAPHIC_DATA] Delete" at bounding box center [261, 157] width 132 height 20
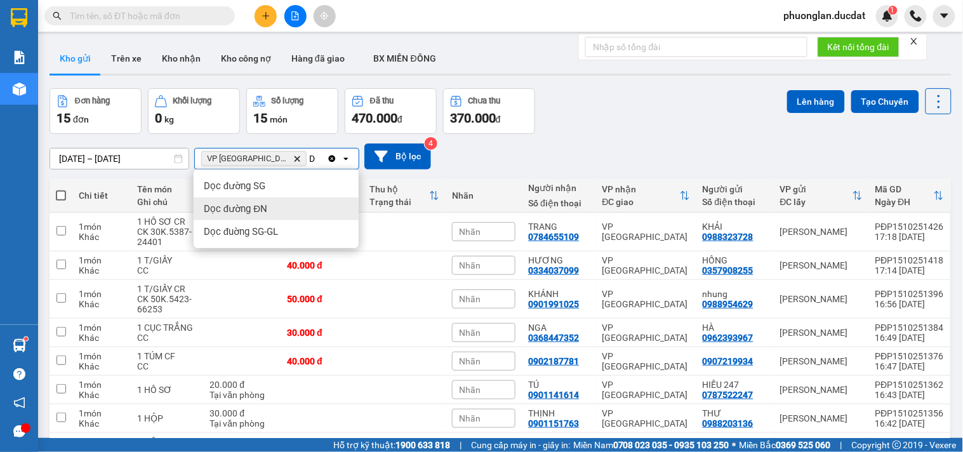
type input "D"
click at [237, 207] on span "Dọc đường ĐN" at bounding box center [235, 208] width 63 height 13
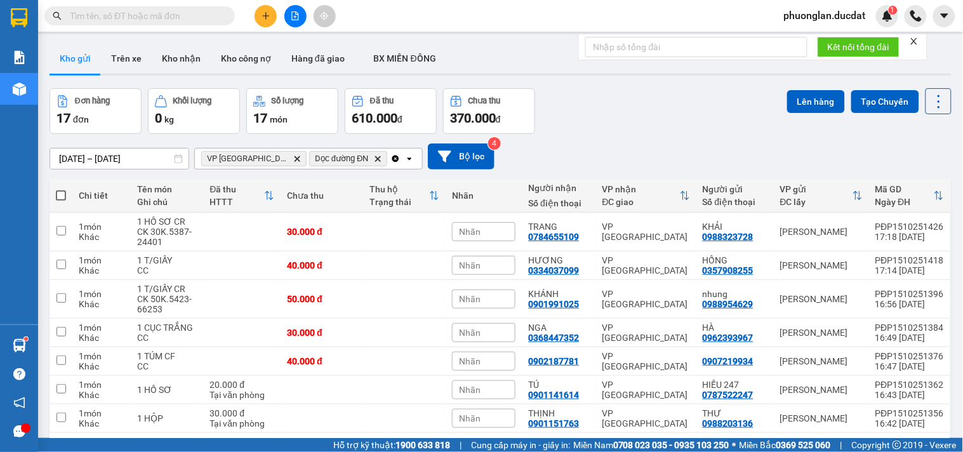
click at [61, 194] on span at bounding box center [61, 195] width 10 height 10
click at [61, 189] on input "checkbox" at bounding box center [61, 189] width 0 height 0
checkbox input "true"
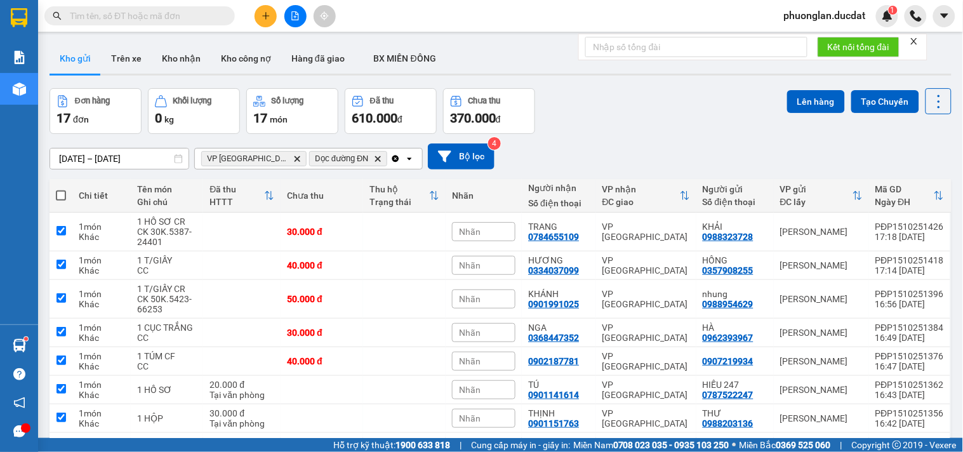
checkbox input "true"
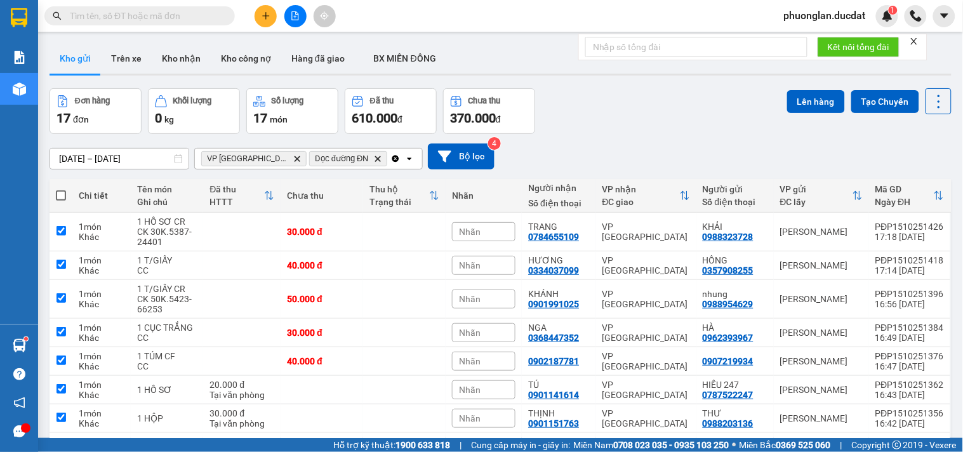
checkbox input "true"
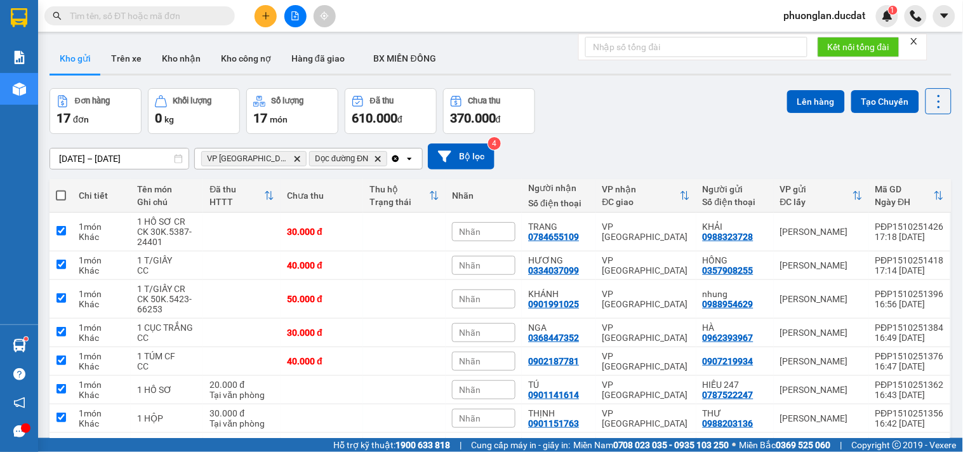
checkbox input "true"
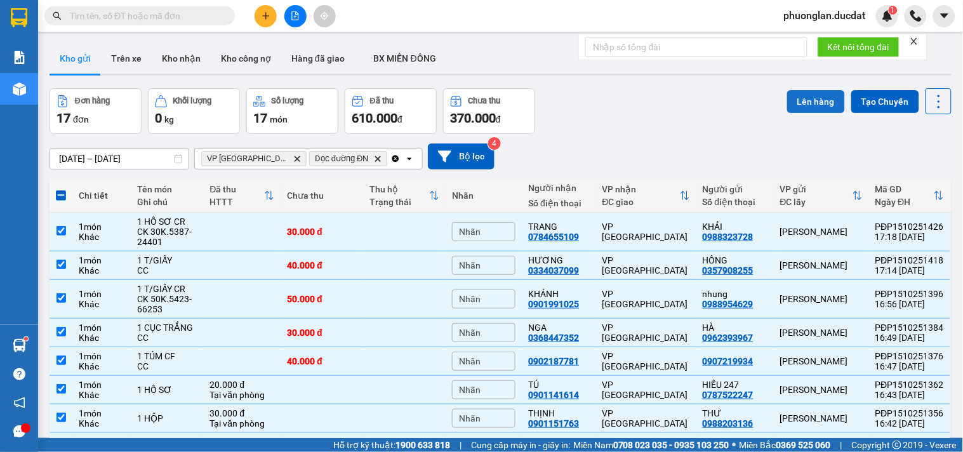
click at [794, 102] on button "Lên hàng" at bounding box center [816, 101] width 58 height 23
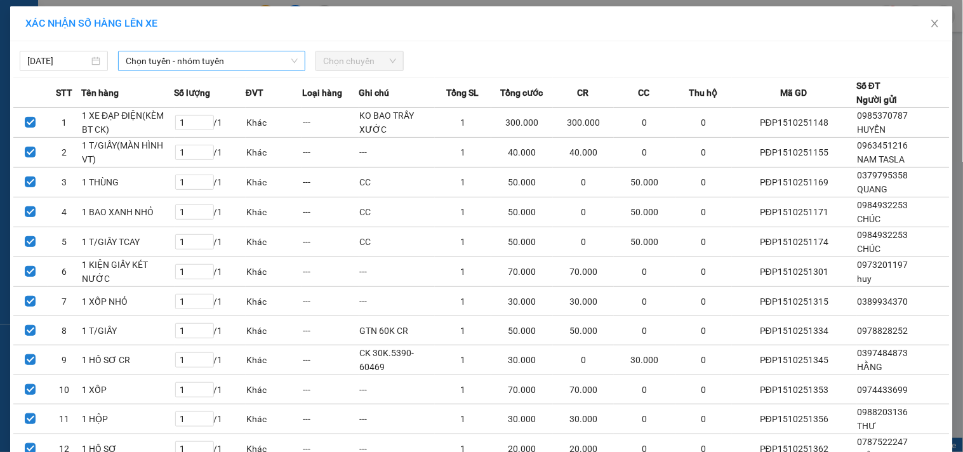
click at [178, 55] on span "Chọn tuyến - nhóm tuyến" at bounding box center [212, 60] width 172 height 19
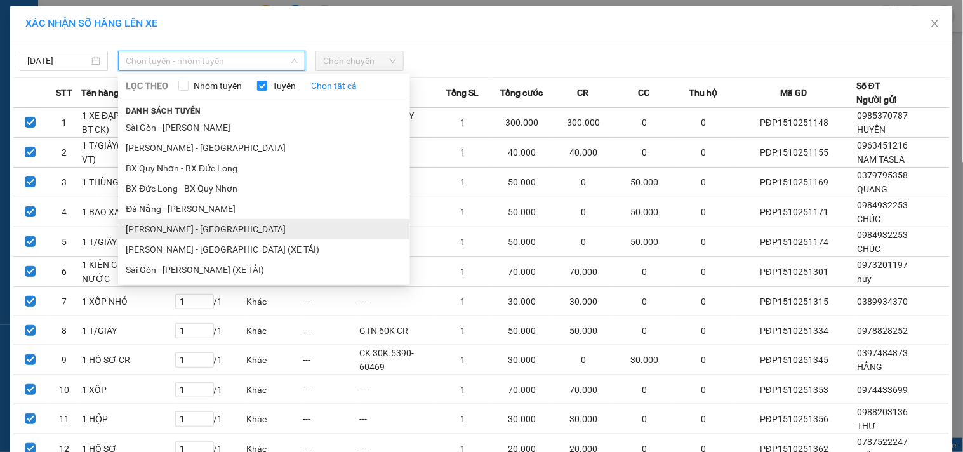
click at [160, 230] on li "[PERSON_NAME] - [GEOGRAPHIC_DATA]" at bounding box center [264, 229] width 292 height 20
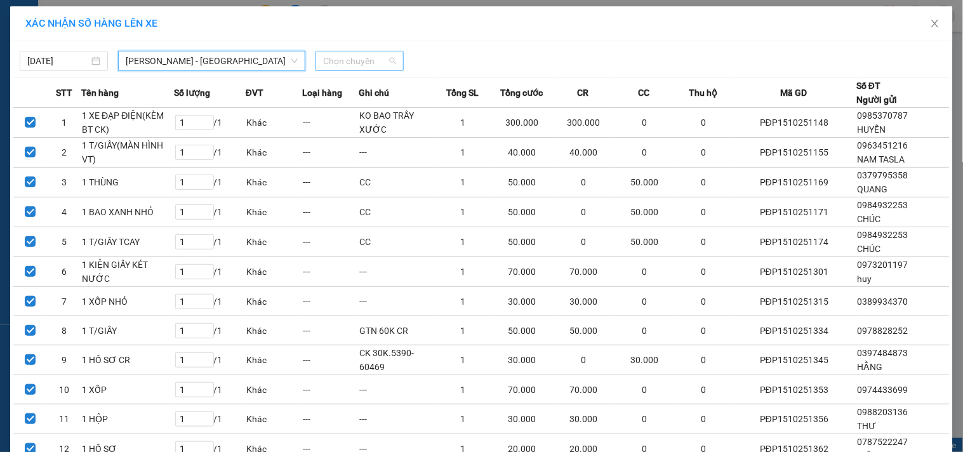
click at [334, 57] on span "Chọn chuyến" at bounding box center [359, 60] width 73 height 19
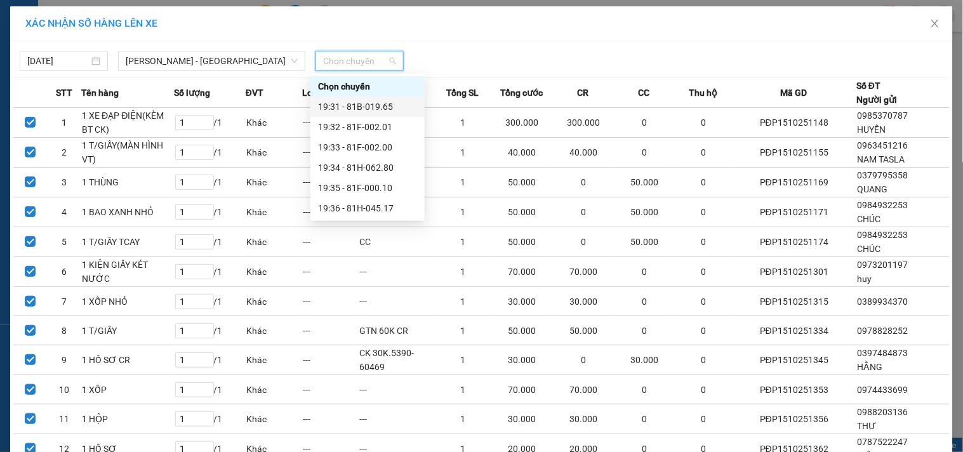
click at [388, 106] on div "19:31 - 81B-019.65" at bounding box center [367, 107] width 99 height 14
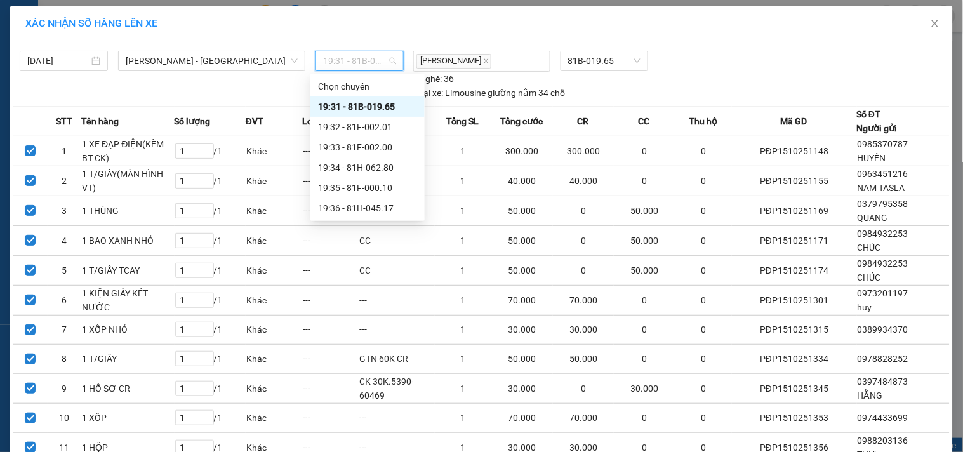
click at [355, 60] on span "19:31 - 81B-019.65" at bounding box center [359, 60] width 73 height 19
click at [387, 107] on div "19:31 - 81B-019.65" at bounding box center [367, 107] width 99 height 14
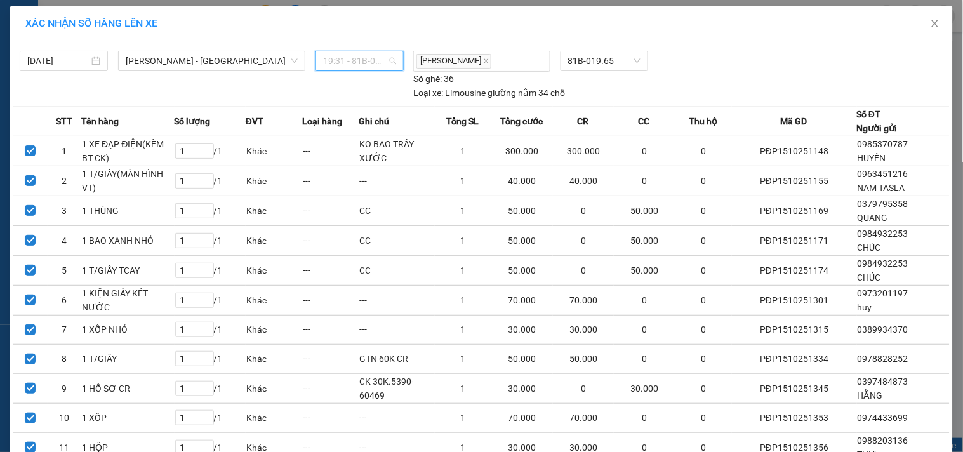
click at [350, 51] on div "19:31 - 81B-019.65" at bounding box center [359, 61] width 88 height 20
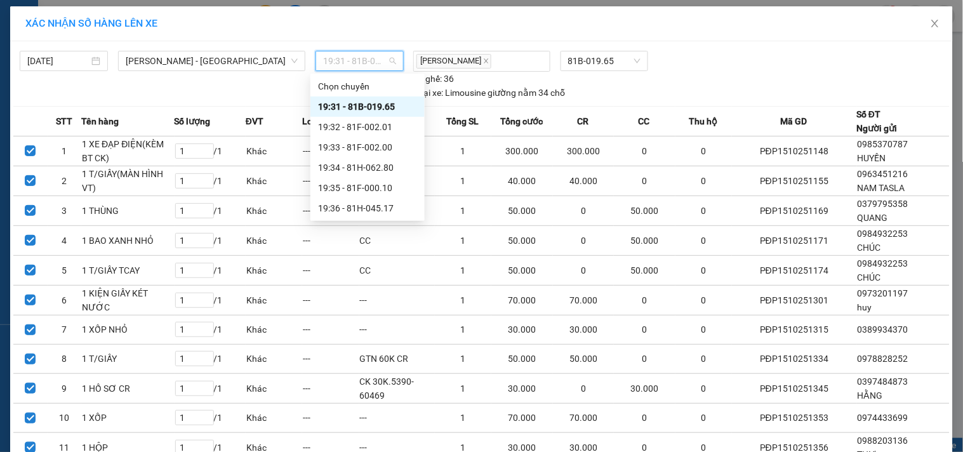
click at [365, 106] on div "19:31 - 81B-019.65" at bounding box center [367, 107] width 99 height 14
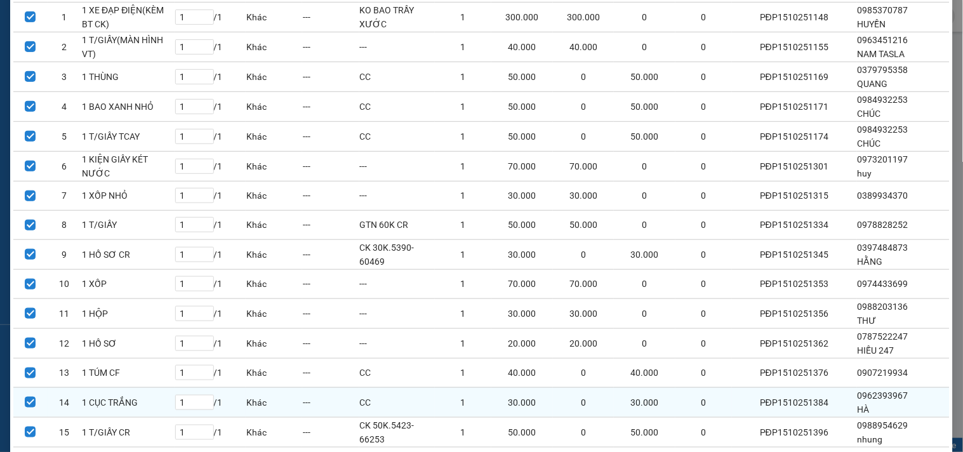
scroll to position [276, 0]
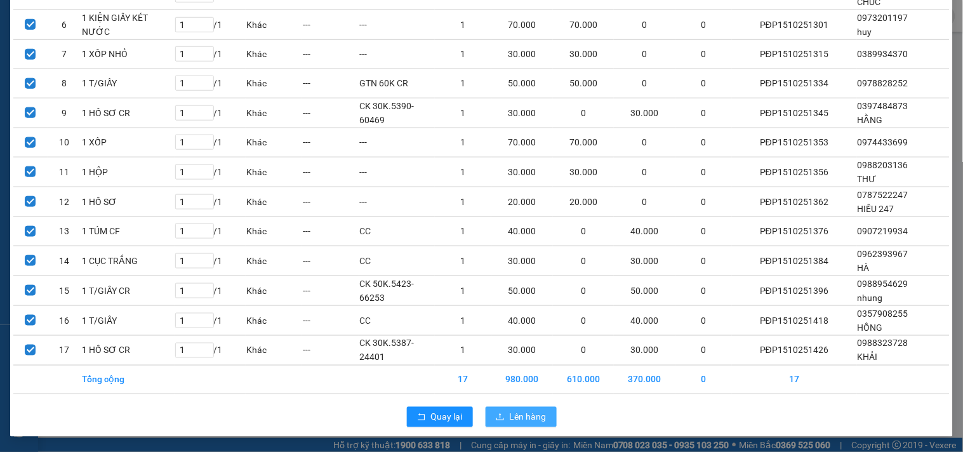
click at [518, 419] on span "Lên hàng" at bounding box center [528, 417] width 37 height 14
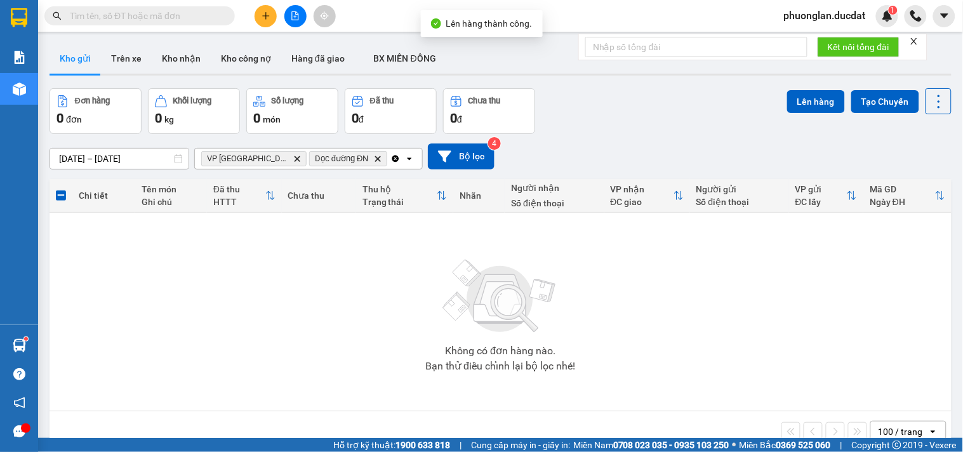
click at [392, 156] on icon "Clear all" at bounding box center [395, 158] width 7 height 7
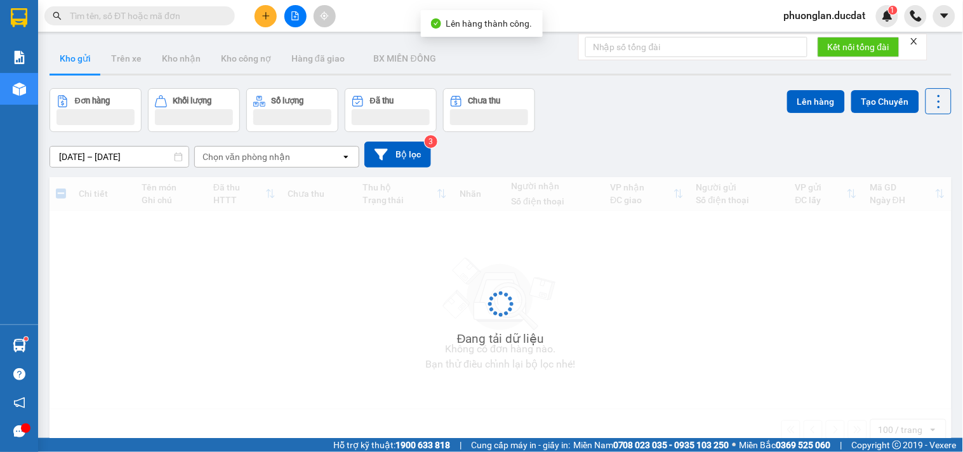
click at [346, 156] on icon at bounding box center [345, 156] width 4 height 3
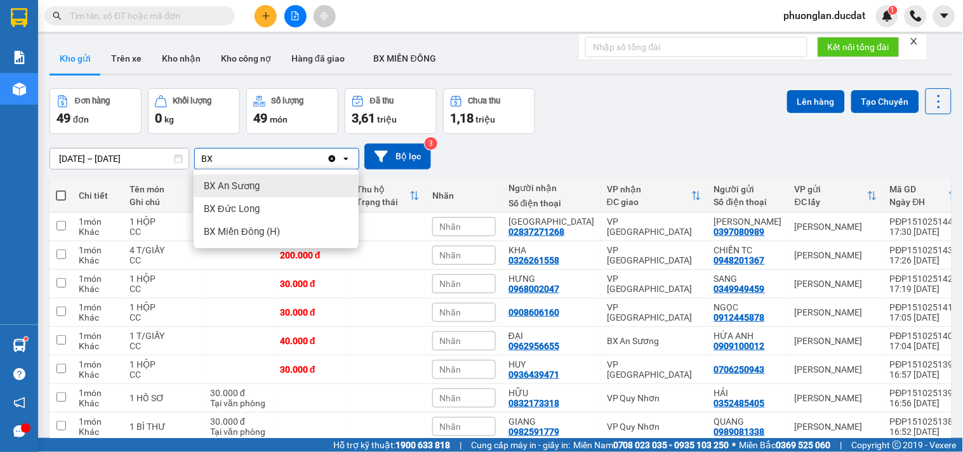
type input "BX"
click at [246, 190] on span "BX An Sương" at bounding box center [232, 186] width 56 height 13
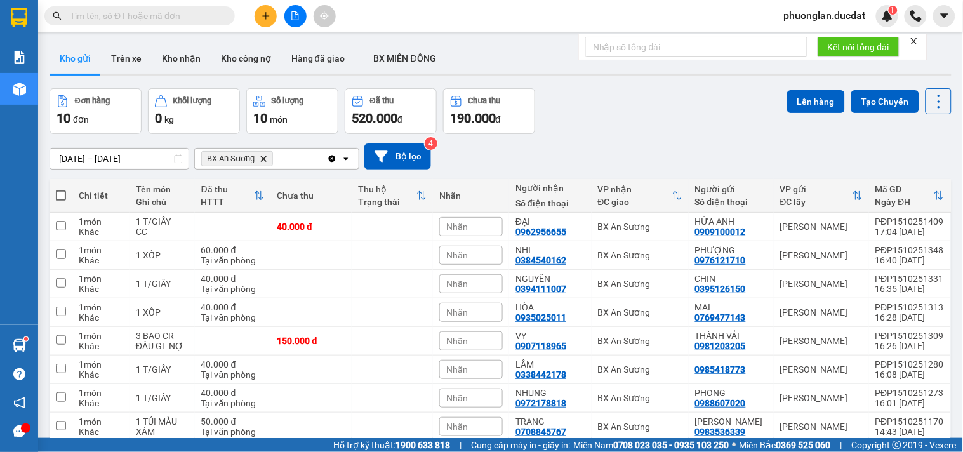
click at [58, 193] on span at bounding box center [61, 195] width 10 height 10
click at [61, 189] on input "checkbox" at bounding box center [61, 189] width 0 height 0
checkbox input "true"
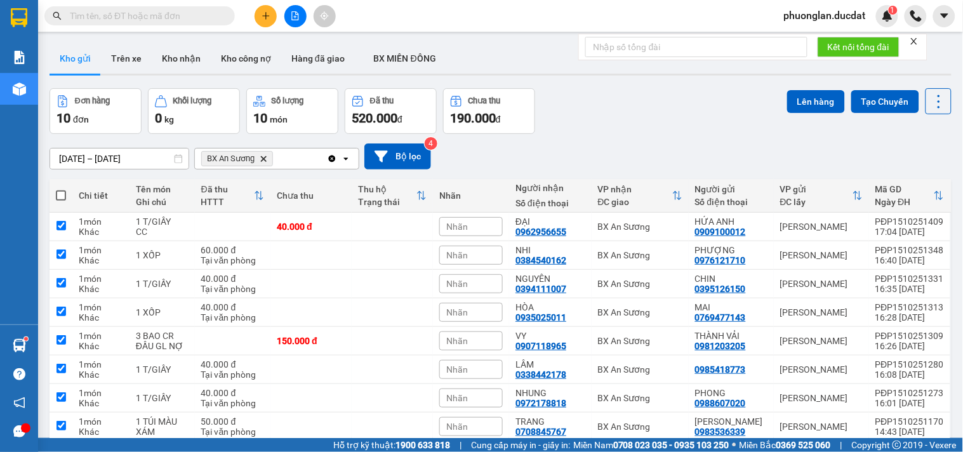
checkbox input "true"
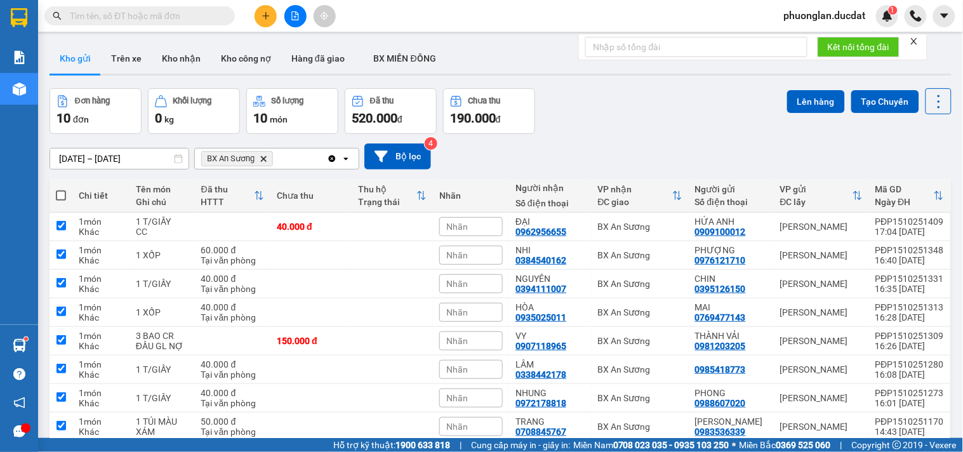
checkbox input "true"
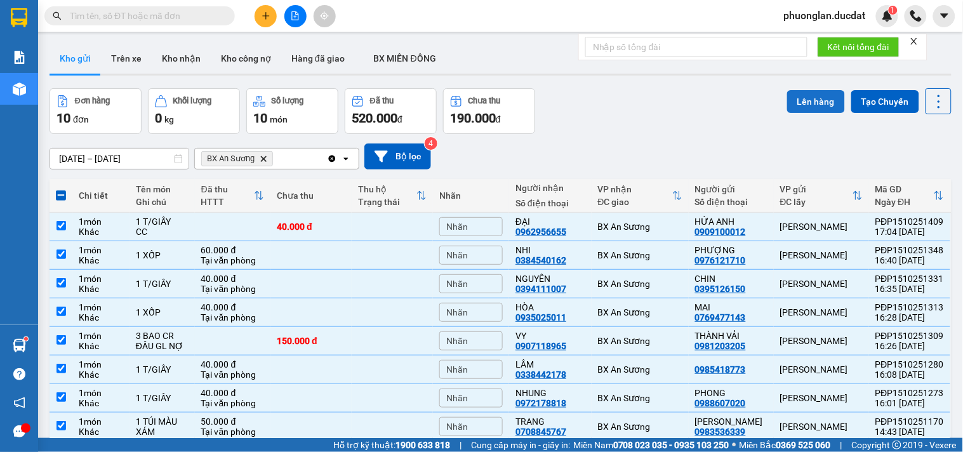
click at [808, 107] on button "Lên hàng" at bounding box center [816, 101] width 58 height 23
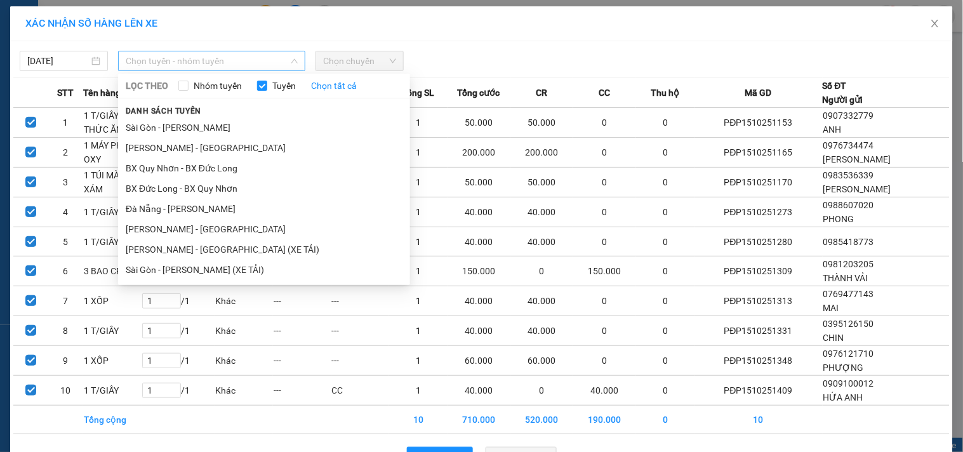
click at [155, 53] on span "Chọn tuyến - nhóm tuyến" at bounding box center [212, 60] width 172 height 19
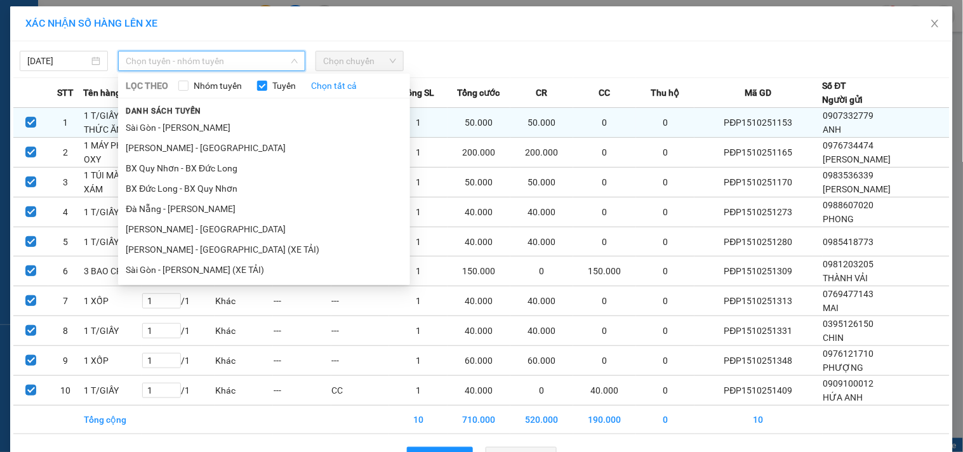
drag, startPoint x: 163, startPoint y: 147, endPoint x: 270, endPoint y: 112, distance: 112.6
click at [163, 147] on li "[PERSON_NAME] - [GEOGRAPHIC_DATA]" at bounding box center [264, 148] width 292 height 20
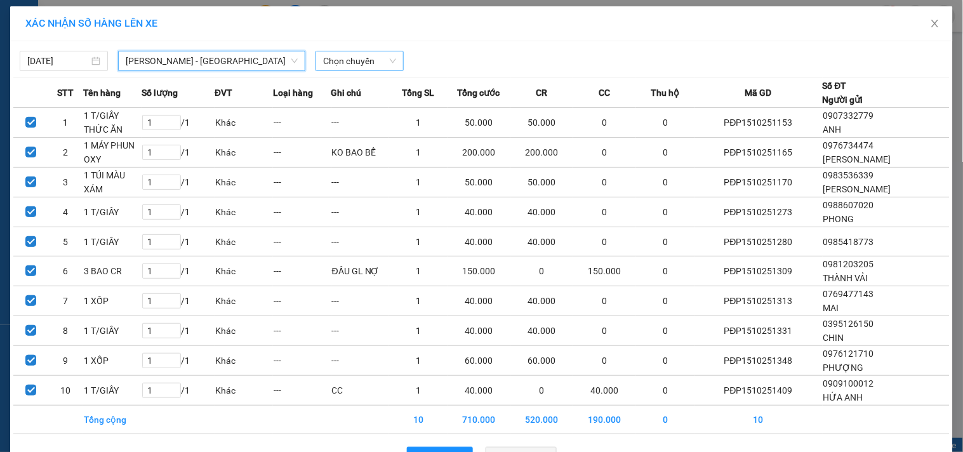
click at [353, 55] on span "Chọn chuyến" at bounding box center [359, 60] width 73 height 19
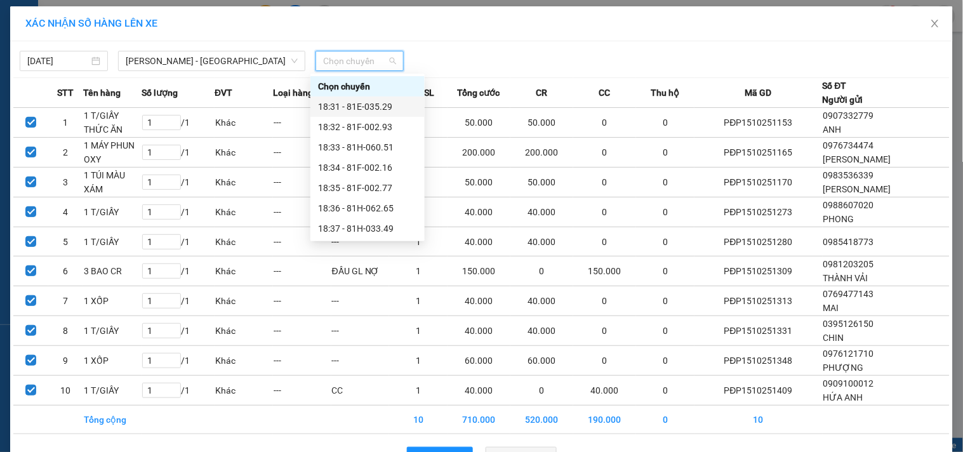
click at [371, 106] on div "18:31 - 81E-035.29" at bounding box center [367, 107] width 99 height 14
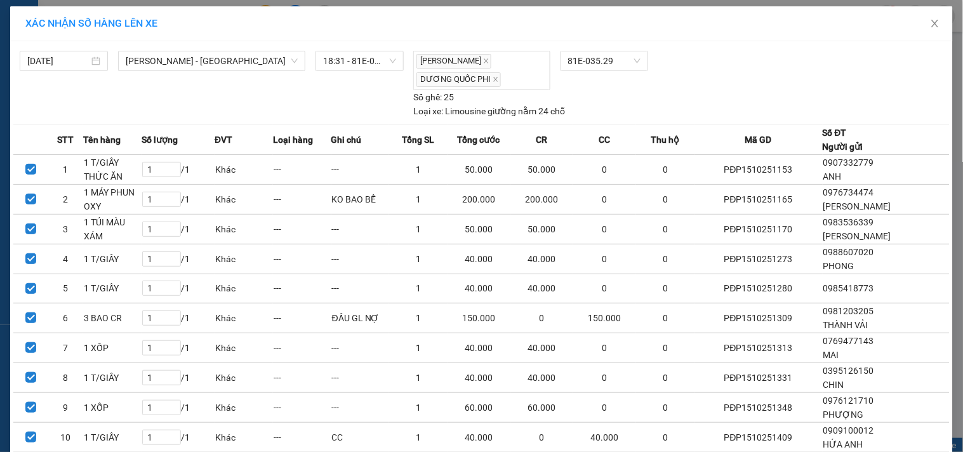
click at [371, 72] on div "[DATE] [GEOGRAPHIC_DATA] - [GEOGRAPHIC_DATA] LỌC THEO Nhóm tuyến Tuyến Chọn tất…" at bounding box center [213, 84] width 387 height 67
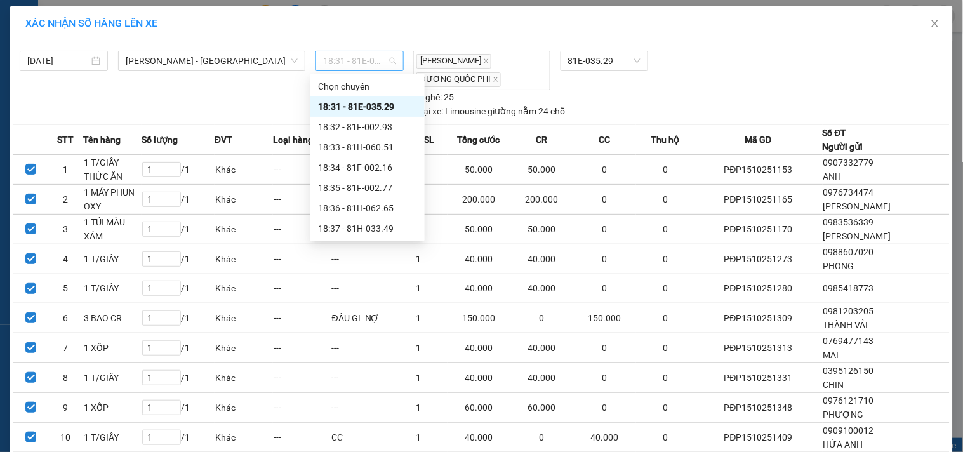
click at [370, 63] on span "18:31 - 81E-035.29" at bounding box center [359, 60] width 73 height 19
click at [377, 105] on div "18:31 - 81E-035.29" at bounding box center [367, 107] width 99 height 14
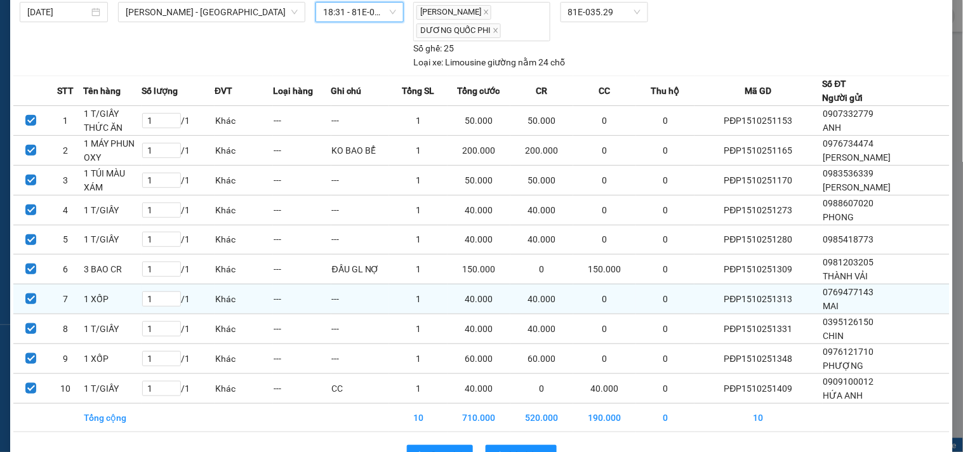
scroll to position [87, 0]
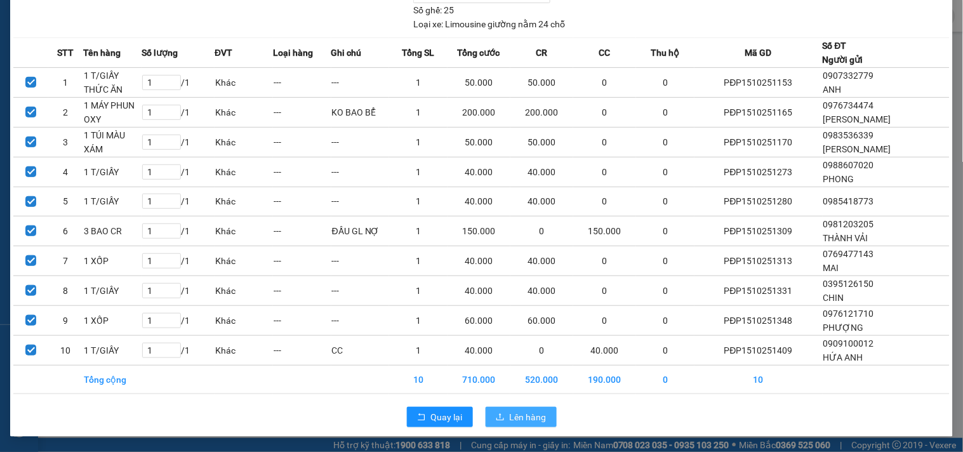
click at [499, 411] on button "Lên hàng" at bounding box center [520, 417] width 71 height 20
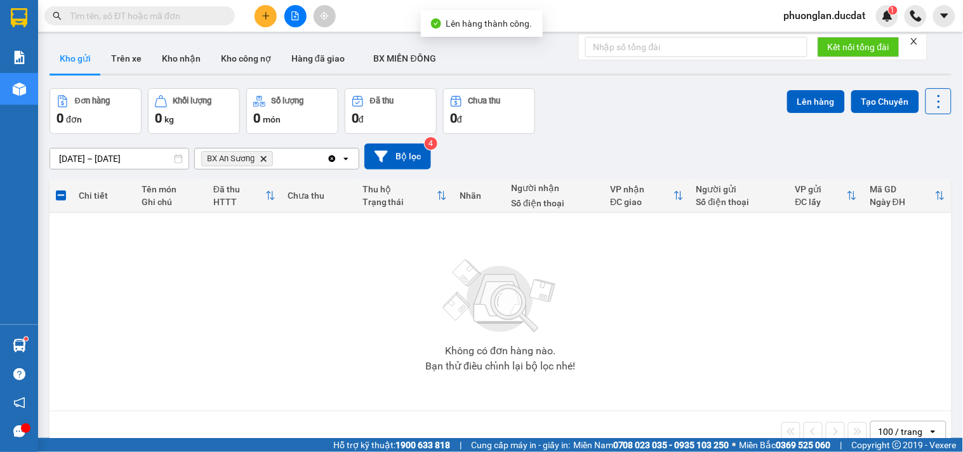
click at [332, 159] on icon "Clear all" at bounding box center [332, 159] width 10 height 10
click at [313, 155] on div "Chọn văn phòng nhận" at bounding box center [268, 158] width 146 height 20
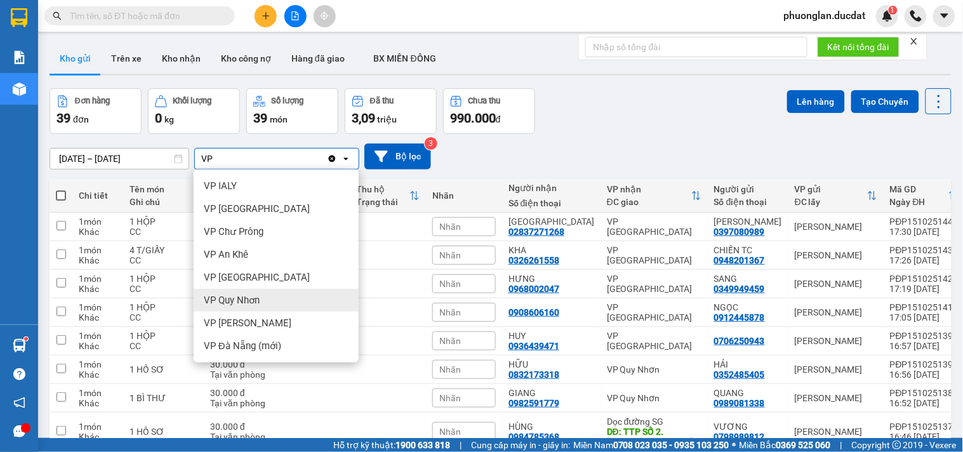
type input "VP"
click at [229, 296] on span "VP Quy Nhơn" at bounding box center [232, 300] width 56 height 13
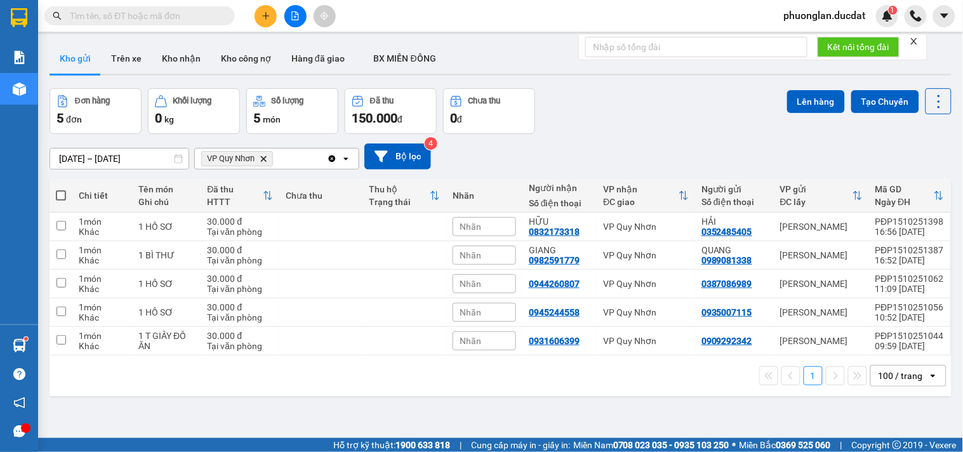
click at [59, 194] on span at bounding box center [61, 195] width 10 height 10
click at [61, 189] on input "checkbox" at bounding box center [61, 189] width 0 height 0
checkbox input "true"
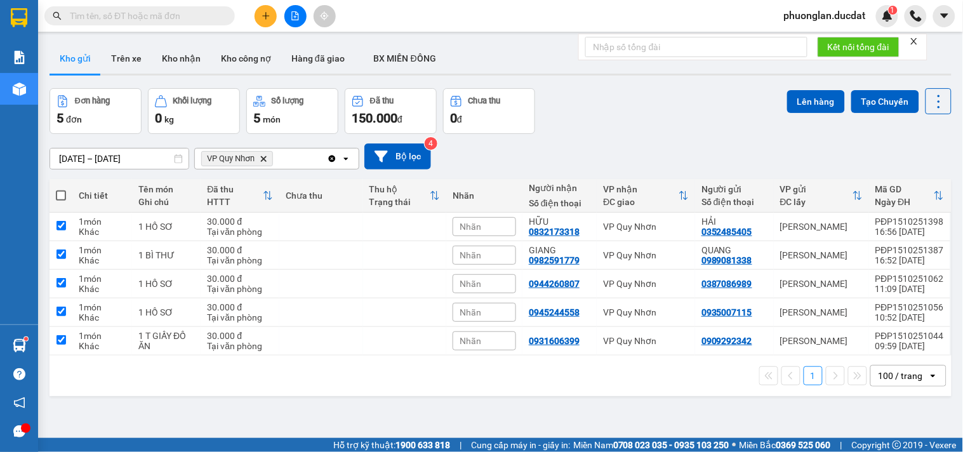
checkbox input "true"
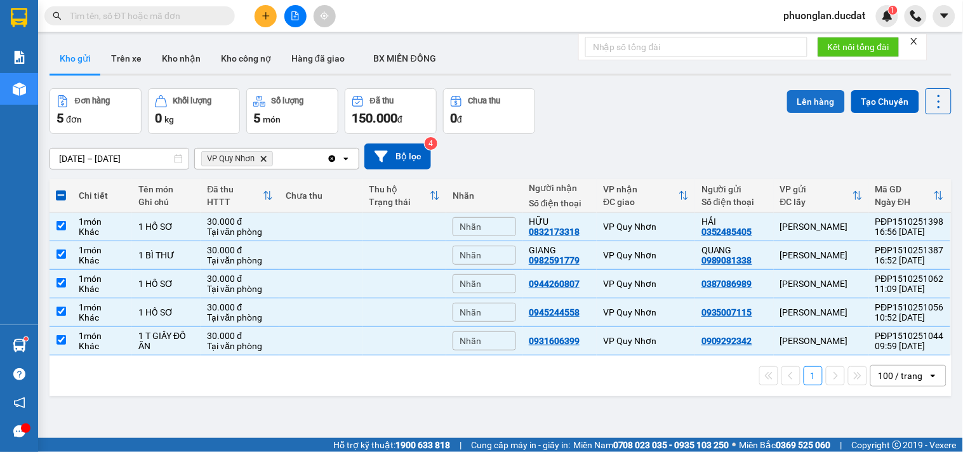
click at [811, 100] on button "Lên hàng" at bounding box center [816, 101] width 58 height 23
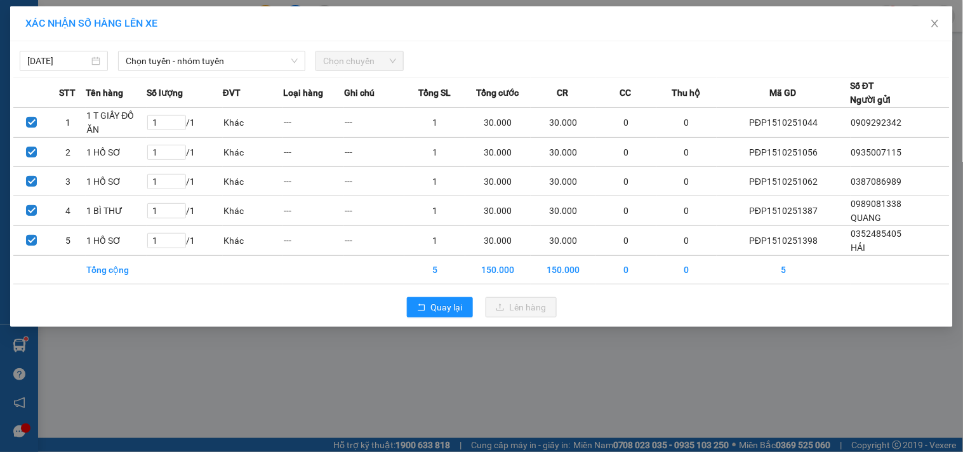
click at [180, 48] on div "[DATE] Chọn tuyến - nhóm tuyến Chọn chuyến" at bounding box center [481, 57] width 936 height 27
click at [184, 60] on span "Chọn tuyến - nhóm tuyến" at bounding box center [212, 60] width 172 height 19
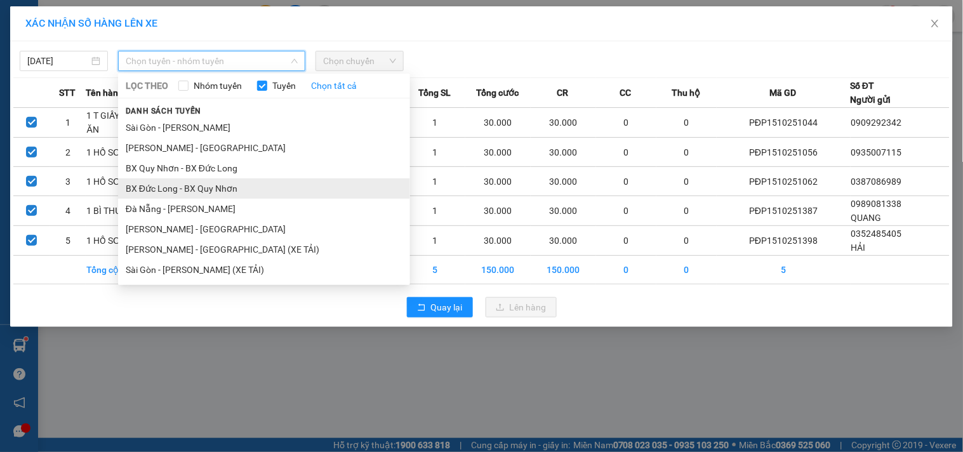
click at [181, 188] on li "BX Đức Long - BX Quy Nhơn" at bounding box center [264, 188] width 292 height 20
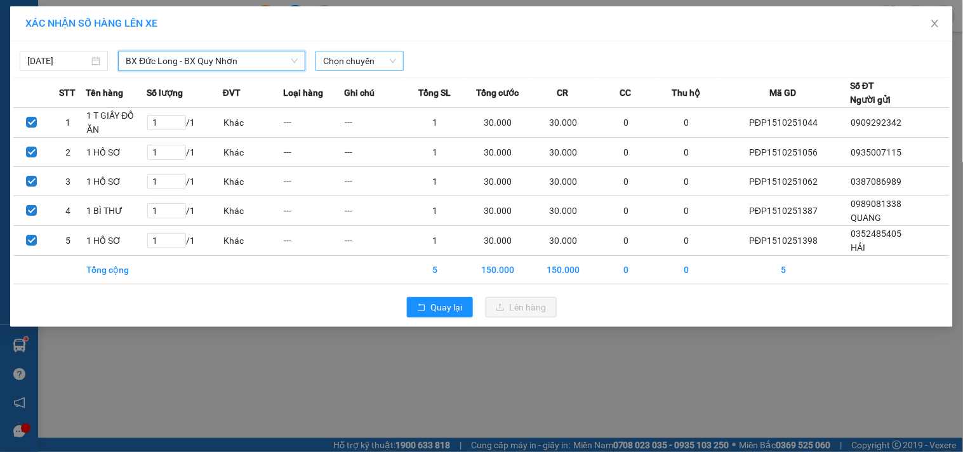
click at [345, 55] on span "Chọn chuyến" at bounding box center [359, 60] width 73 height 19
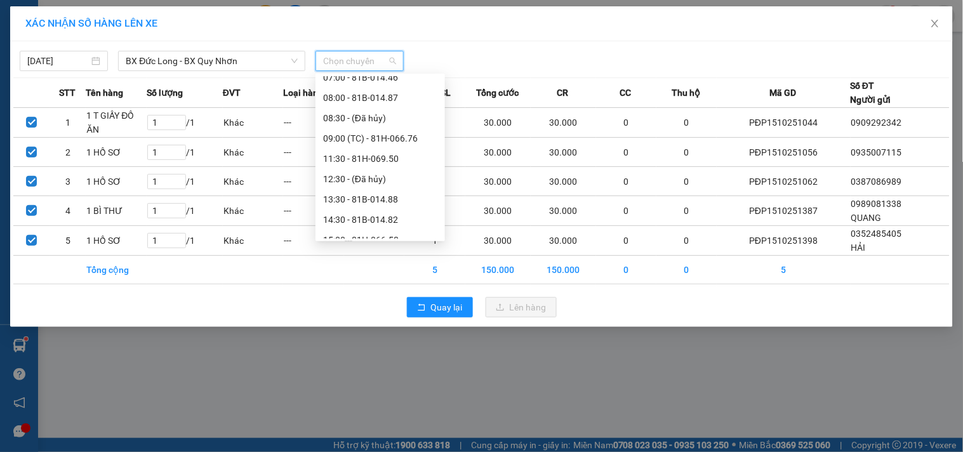
scroll to position [183, 0]
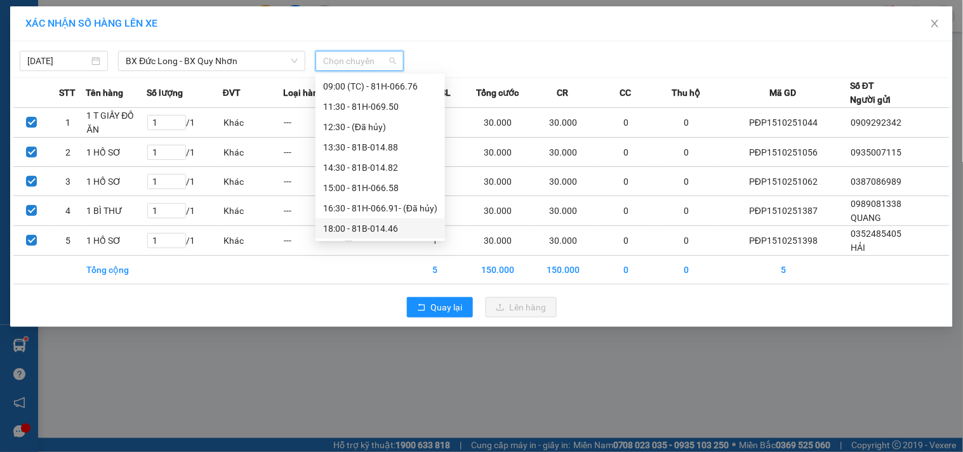
click at [384, 230] on div "18:00 - 81B-014.46" at bounding box center [380, 228] width 114 height 14
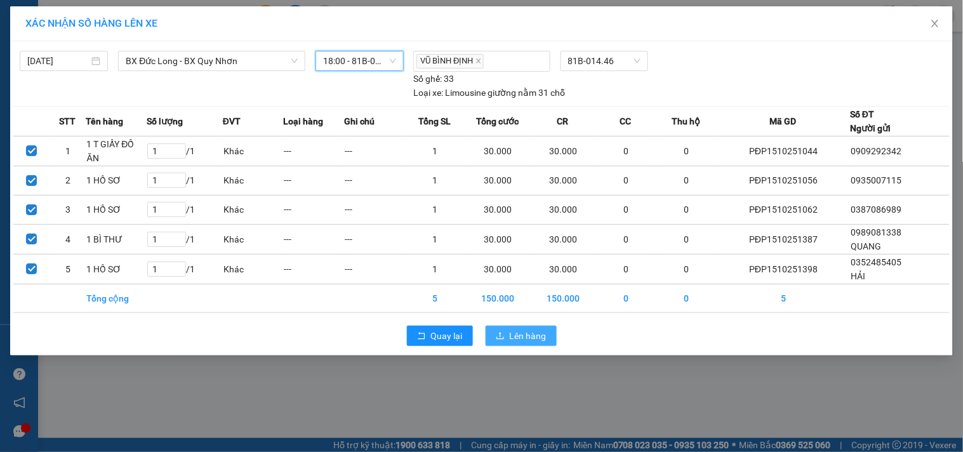
click at [517, 335] on span "Lên hàng" at bounding box center [528, 336] width 37 height 14
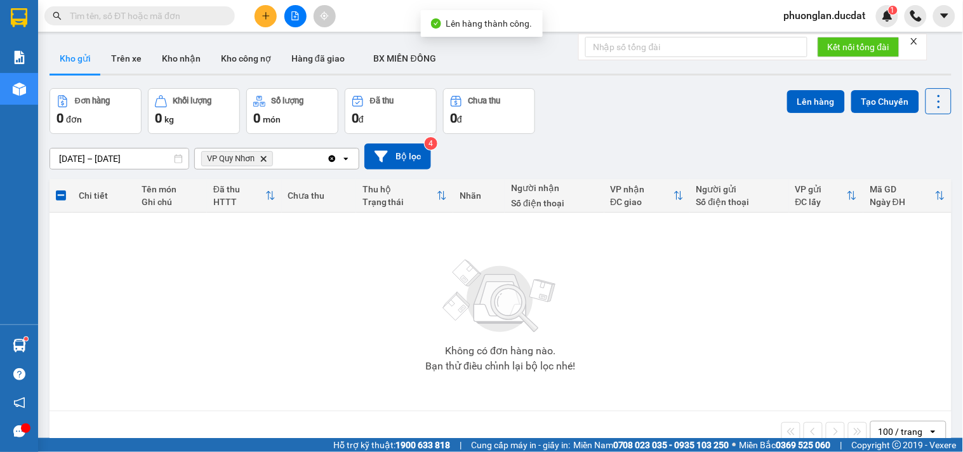
click at [331, 161] on icon "Clear all" at bounding box center [332, 158] width 7 height 7
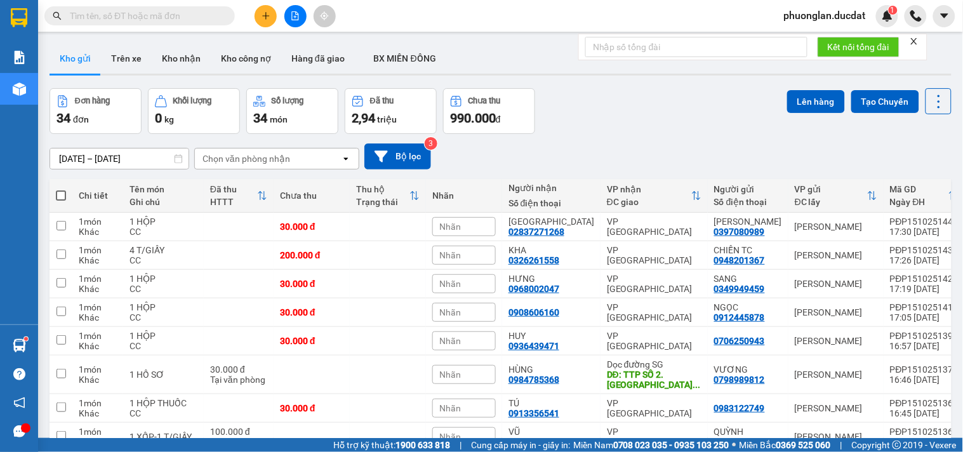
drag, startPoint x: 60, startPoint y: 195, endPoint x: 573, endPoint y: 115, distance: 518.9
click at [62, 195] on span at bounding box center [61, 195] width 10 height 10
click at [61, 189] on input "checkbox" at bounding box center [61, 189] width 0 height 0
checkbox input "true"
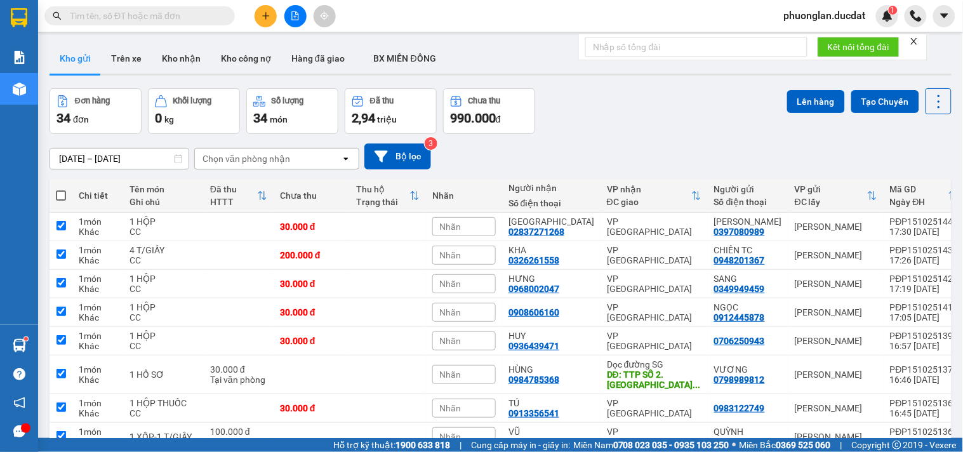
checkbox input "true"
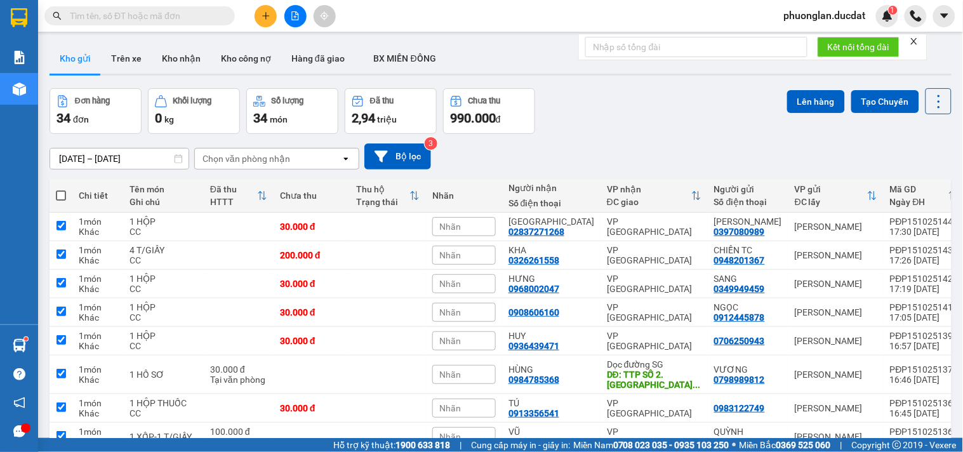
checkbox input "true"
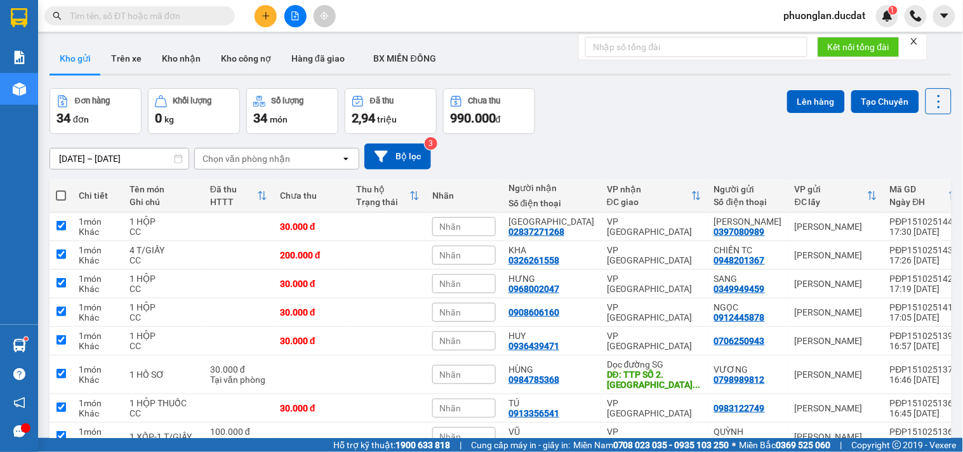
checkbox input "true"
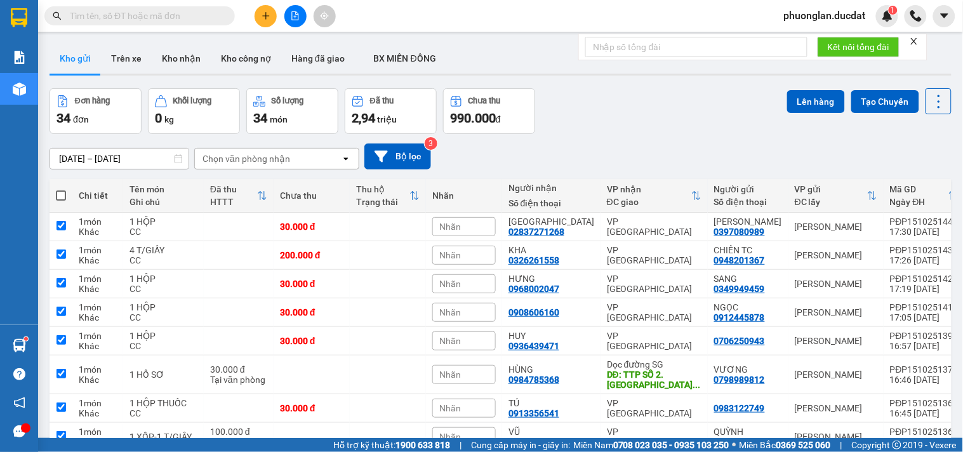
checkbox input "true"
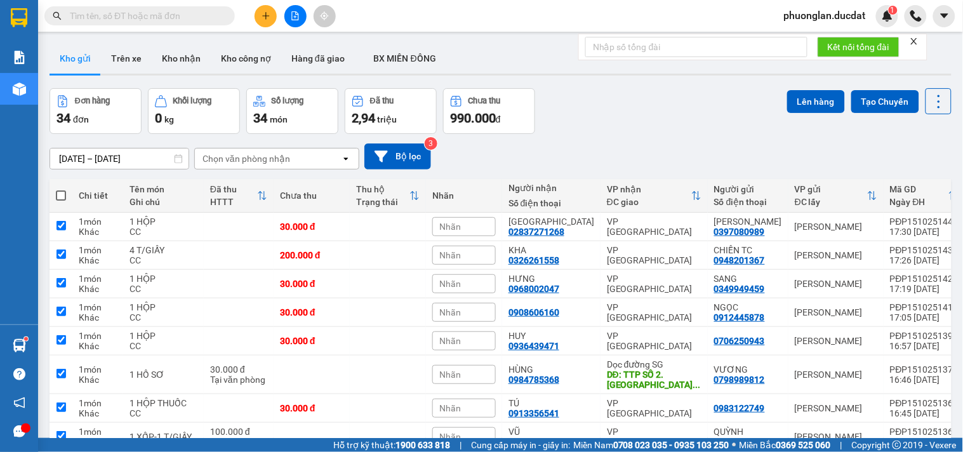
checkbox input "true"
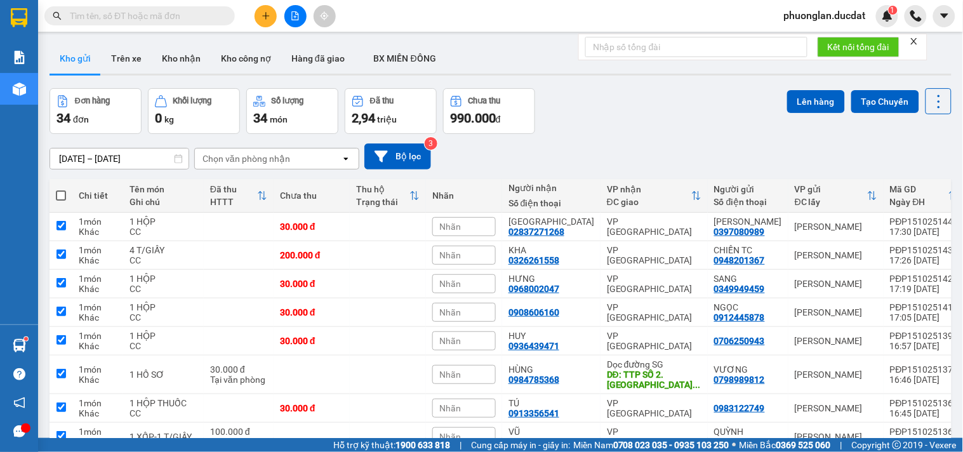
checkbox input "true"
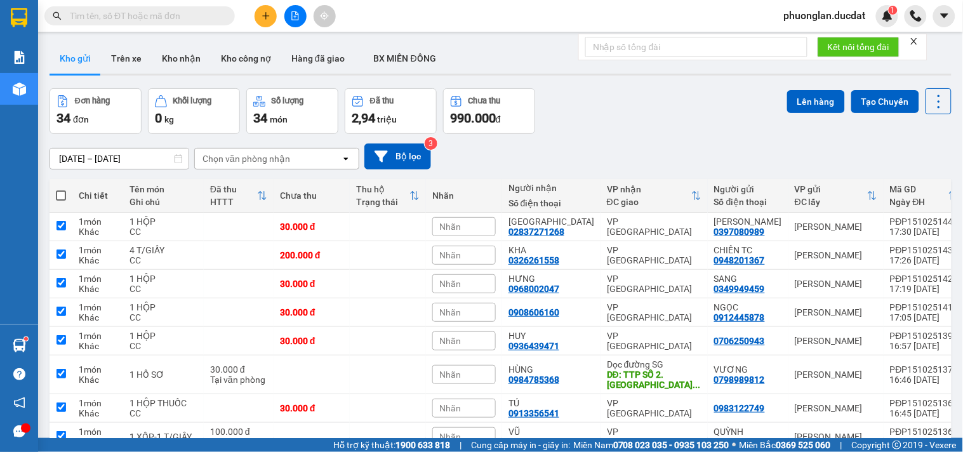
checkbox input "true"
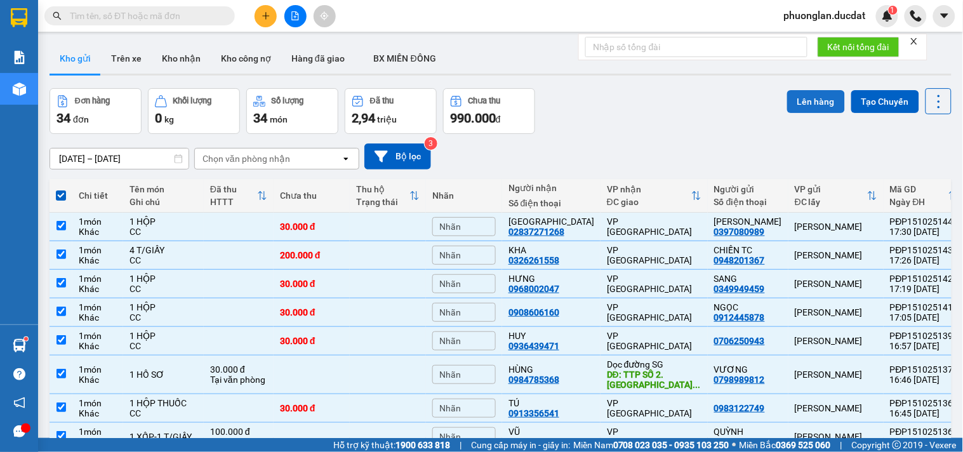
click at [813, 97] on button "Lên hàng" at bounding box center [816, 101] width 58 height 23
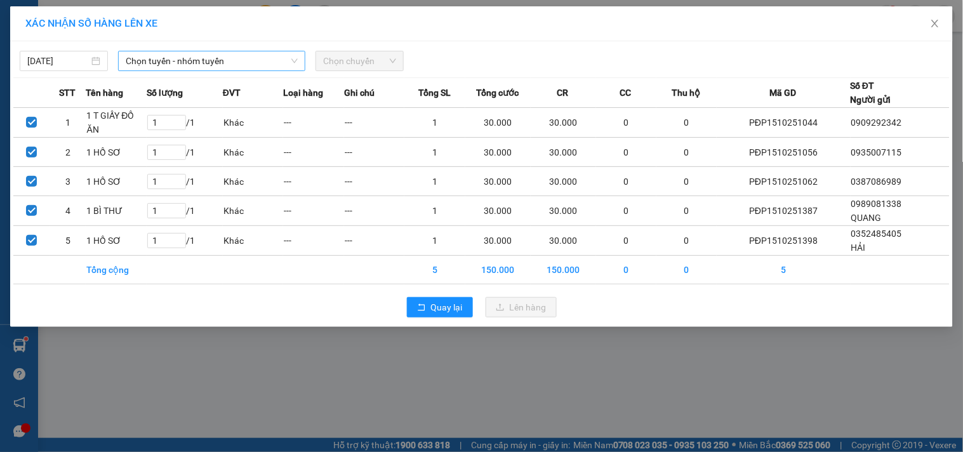
click at [180, 55] on span "Chọn tuyến - nhóm tuyến" at bounding box center [212, 60] width 172 height 19
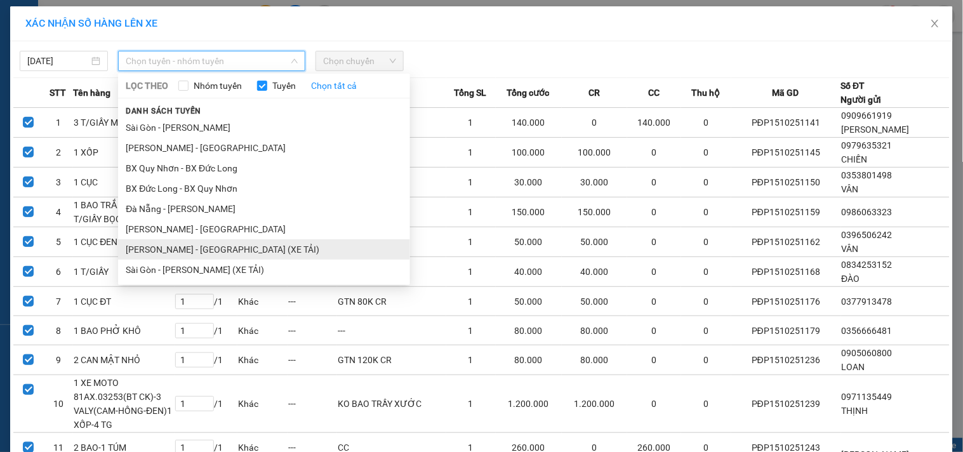
click at [159, 244] on li "[PERSON_NAME] - [GEOGRAPHIC_DATA] (XE TẢI)" at bounding box center [264, 249] width 292 height 20
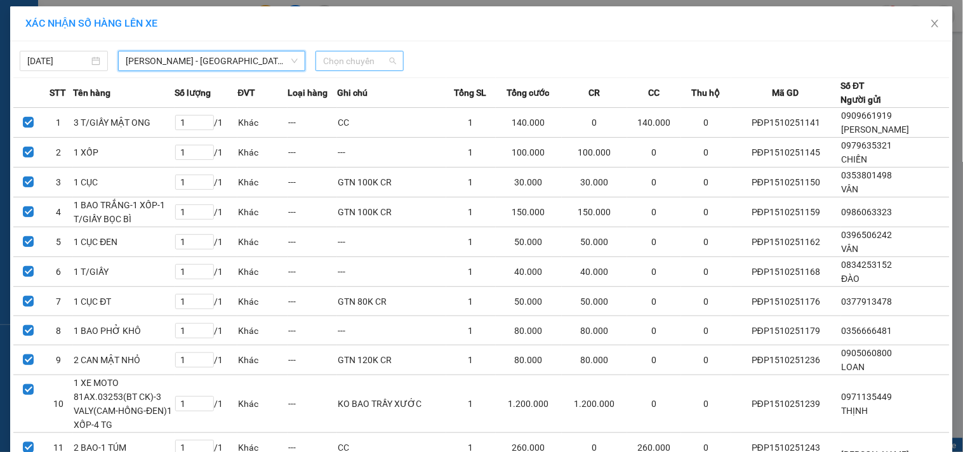
click at [350, 60] on span "Chọn chuyến" at bounding box center [359, 60] width 73 height 19
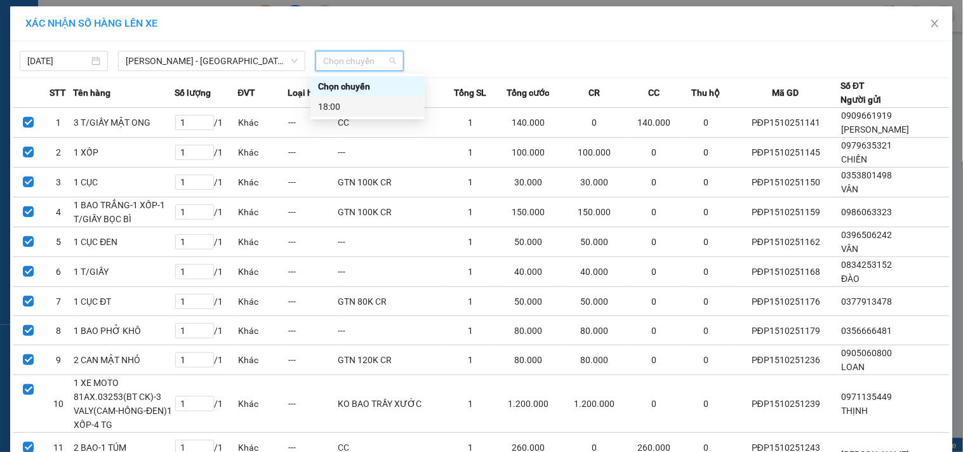
click at [346, 111] on div "18:00" at bounding box center [367, 107] width 99 height 14
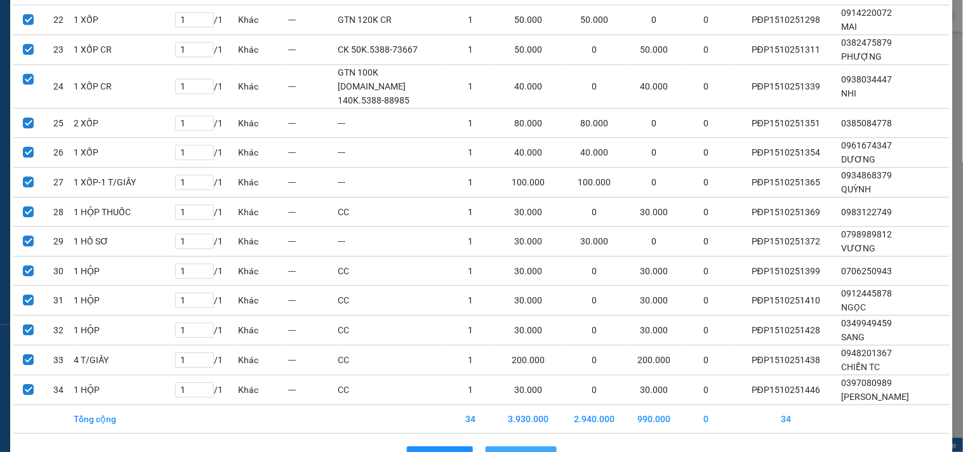
scroll to position [789, 0]
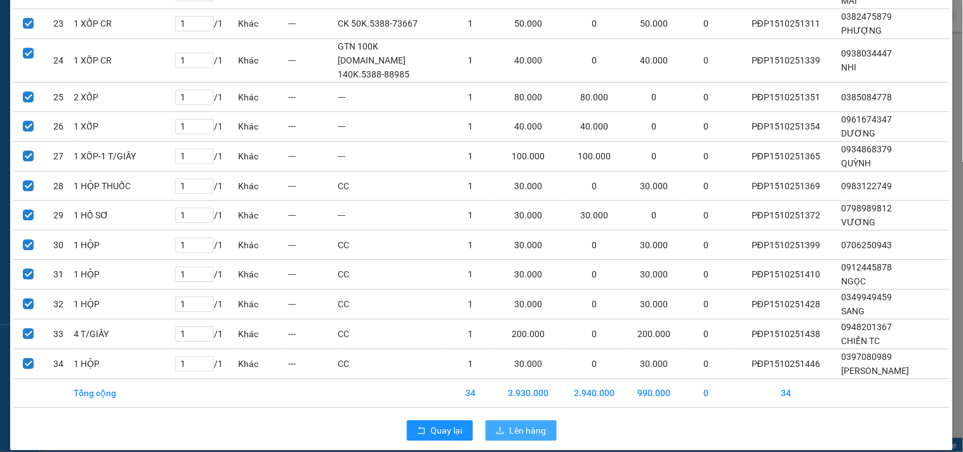
click at [510, 423] on span "Lên hàng" at bounding box center [528, 430] width 37 height 14
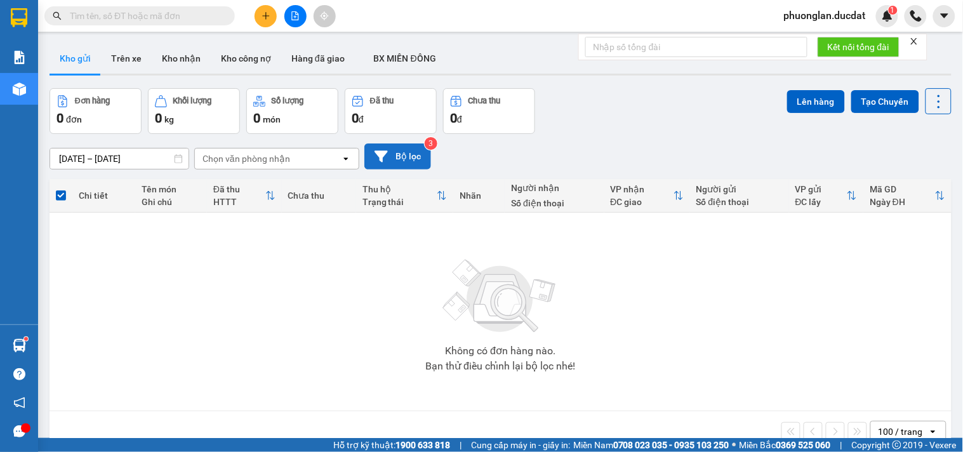
click at [392, 159] on button "Bộ lọc" at bounding box center [397, 156] width 67 height 26
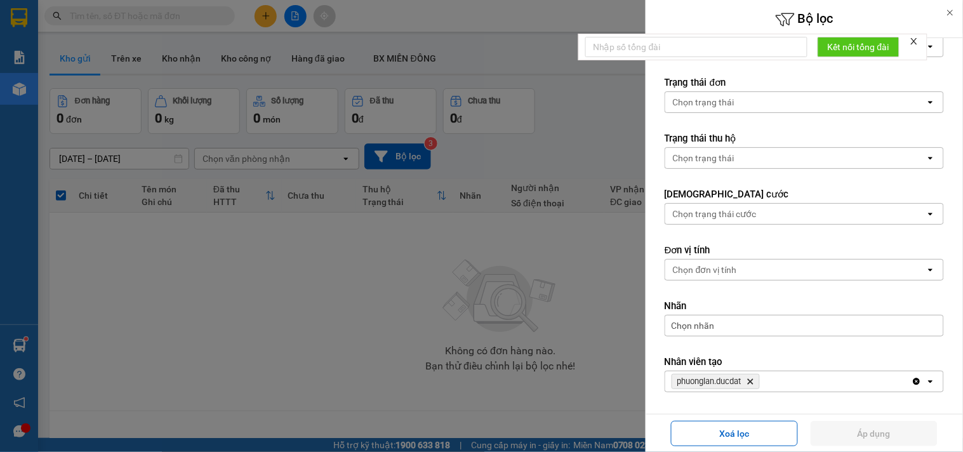
scroll to position [191, 0]
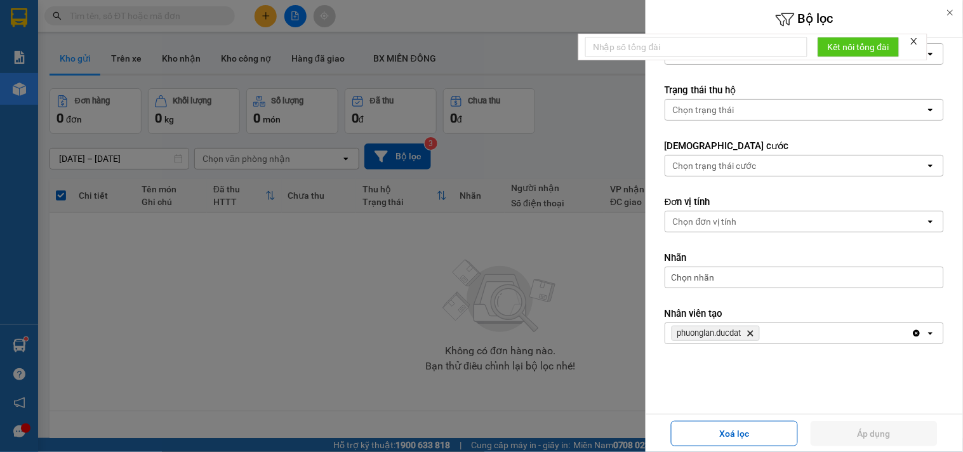
click at [753, 334] on icon "Delete" at bounding box center [750, 333] width 8 height 8
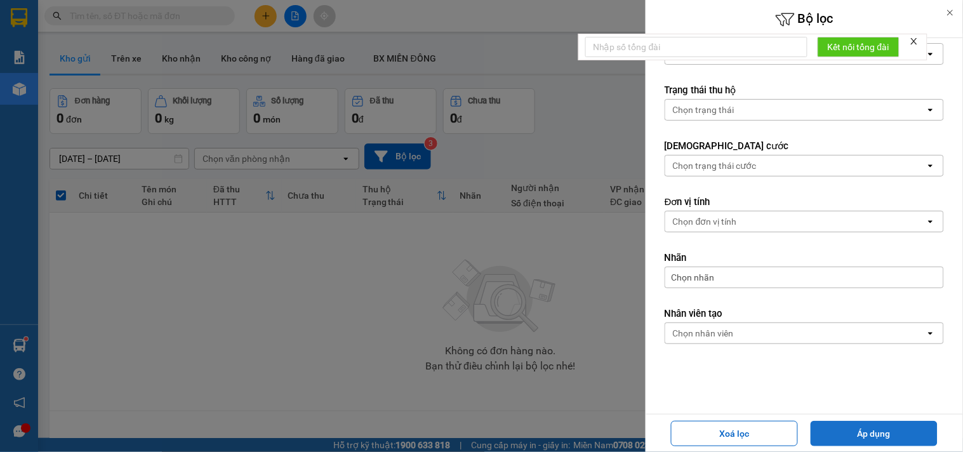
click at [842, 432] on button "Áp dụng" at bounding box center [873, 433] width 127 height 25
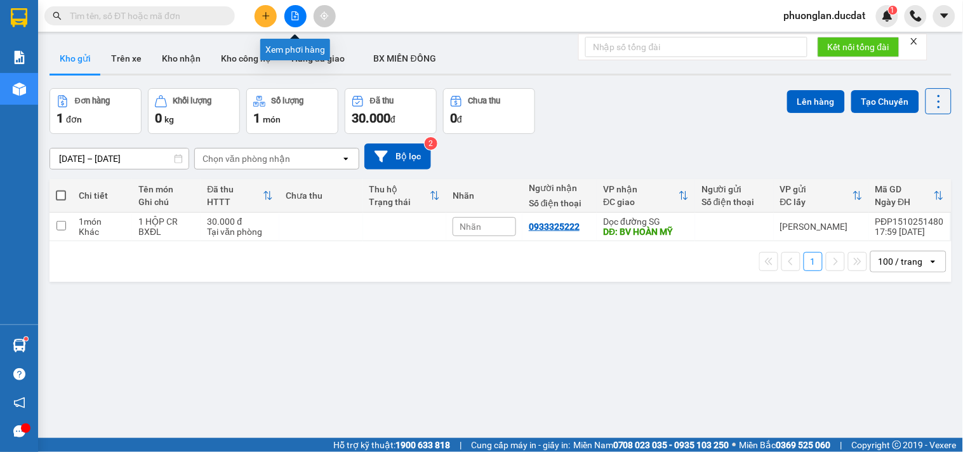
click at [293, 15] on icon "file-add" at bounding box center [295, 15] width 9 height 9
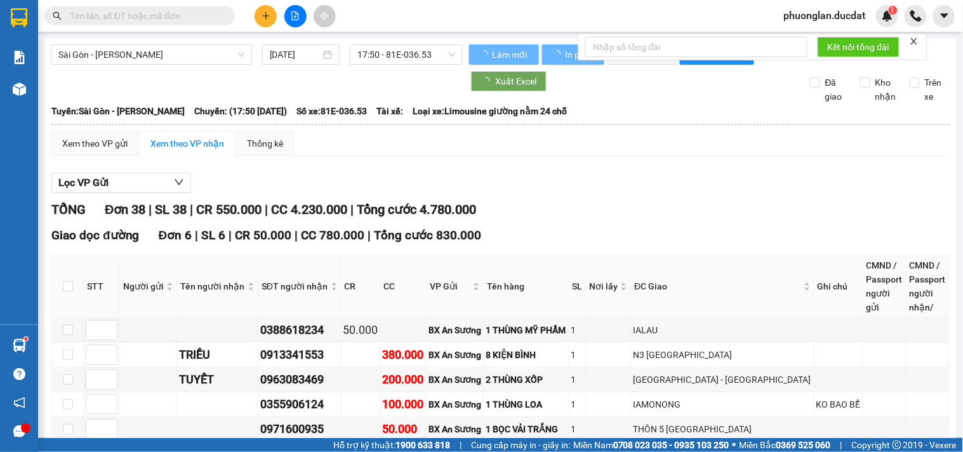
click at [199, 55] on span "Sài Gòn - [PERSON_NAME]" at bounding box center [151, 54] width 186 height 19
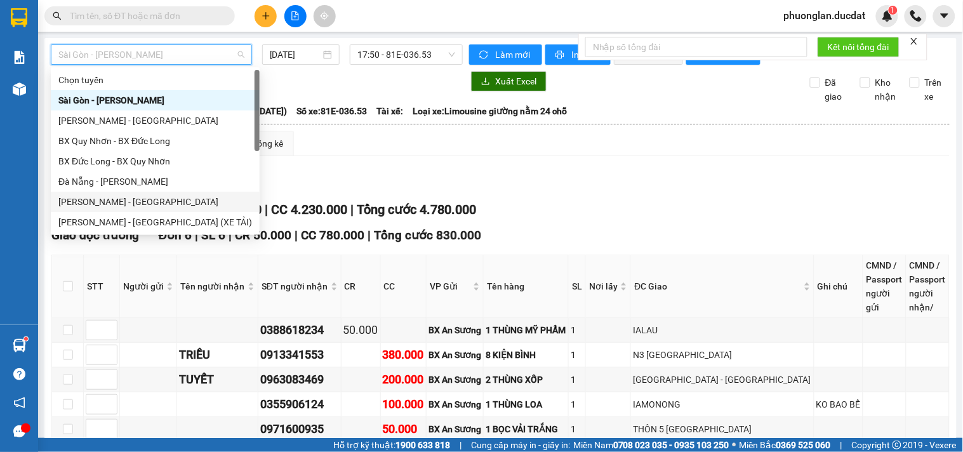
click at [117, 201] on div "[PERSON_NAME] - [GEOGRAPHIC_DATA]" at bounding box center [155, 202] width 194 height 14
type input "[DATE]"
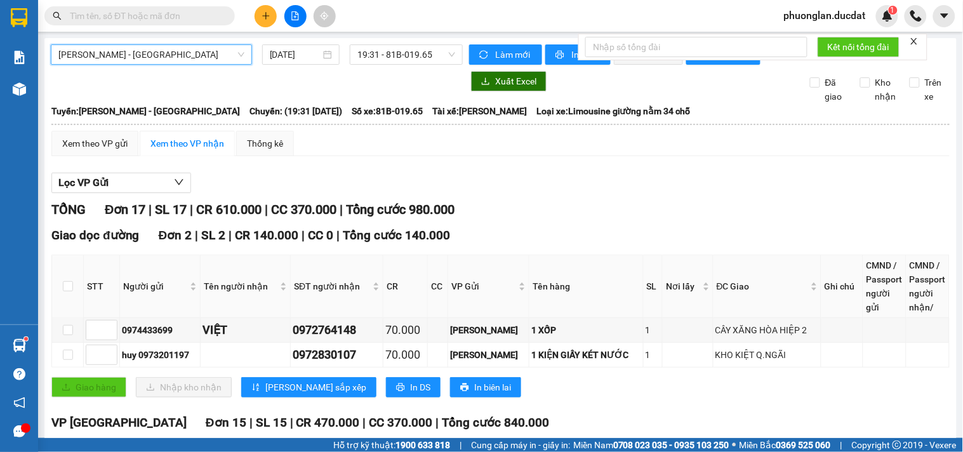
click at [144, 46] on span "[PERSON_NAME] - [GEOGRAPHIC_DATA]" at bounding box center [151, 54] width 186 height 19
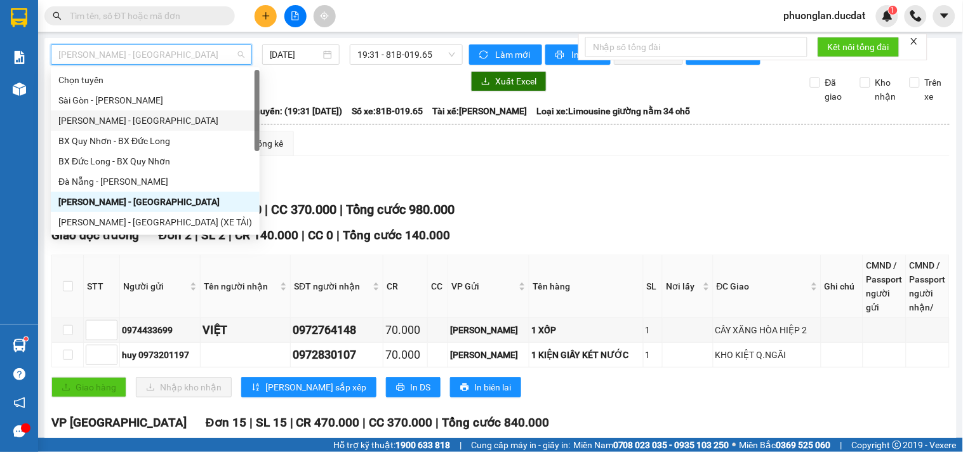
click at [72, 122] on div "[PERSON_NAME] - [GEOGRAPHIC_DATA]" at bounding box center [155, 121] width 194 height 14
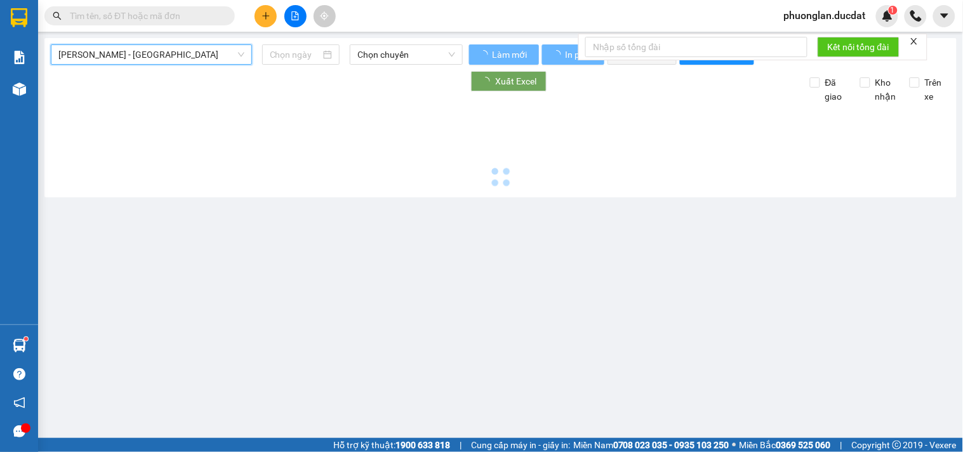
type input "[DATE]"
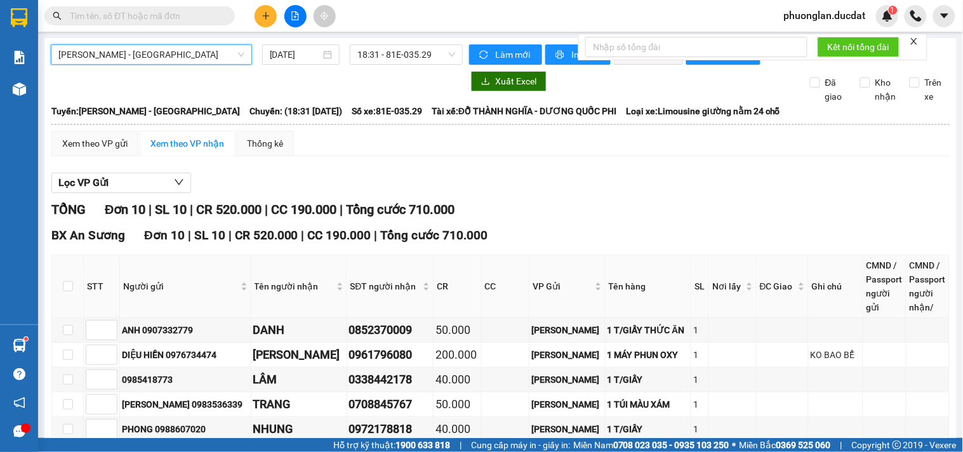
click at [169, 51] on span "[PERSON_NAME] - [GEOGRAPHIC_DATA]" at bounding box center [151, 54] width 186 height 19
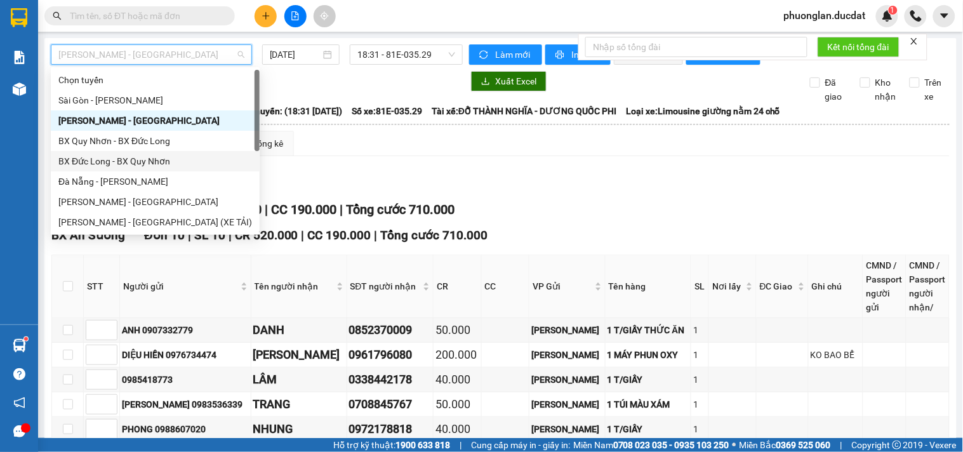
click at [88, 161] on div "BX Đức Long - BX Quy Nhơn" at bounding box center [155, 161] width 194 height 14
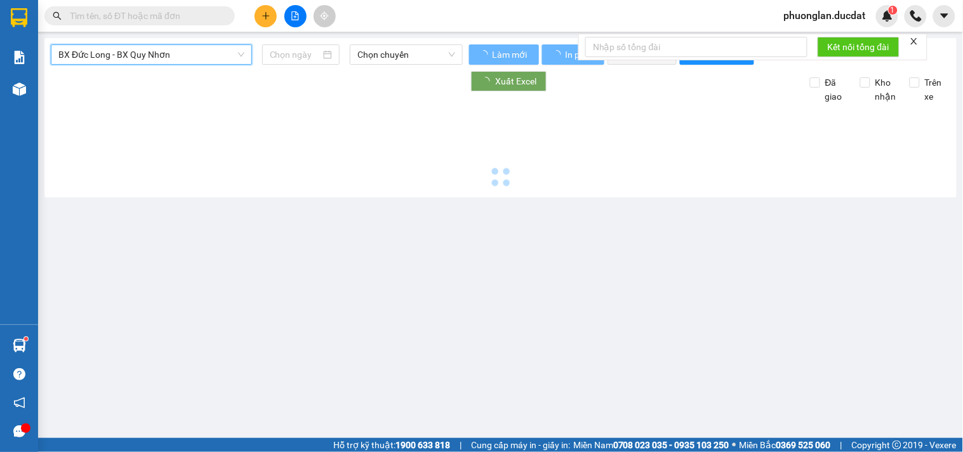
type input "[DATE]"
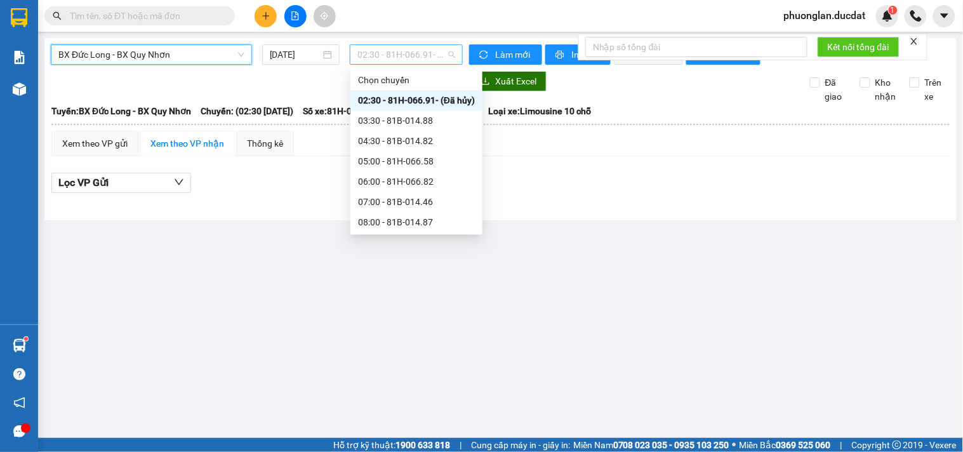
click at [413, 48] on span "02:30 - 81H-066.91 - (Đã hủy)" at bounding box center [406, 54] width 98 height 19
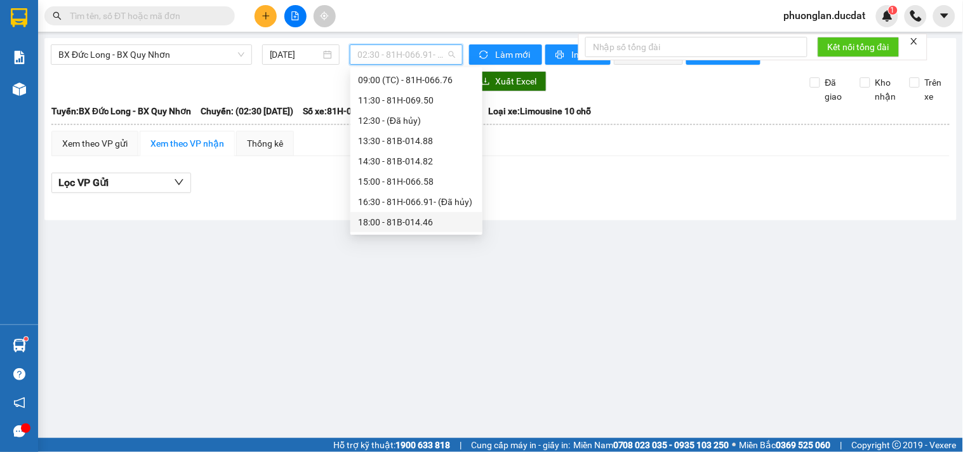
click at [425, 229] on div "18:00 - 81B-014.46" at bounding box center [416, 222] width 132 height 20
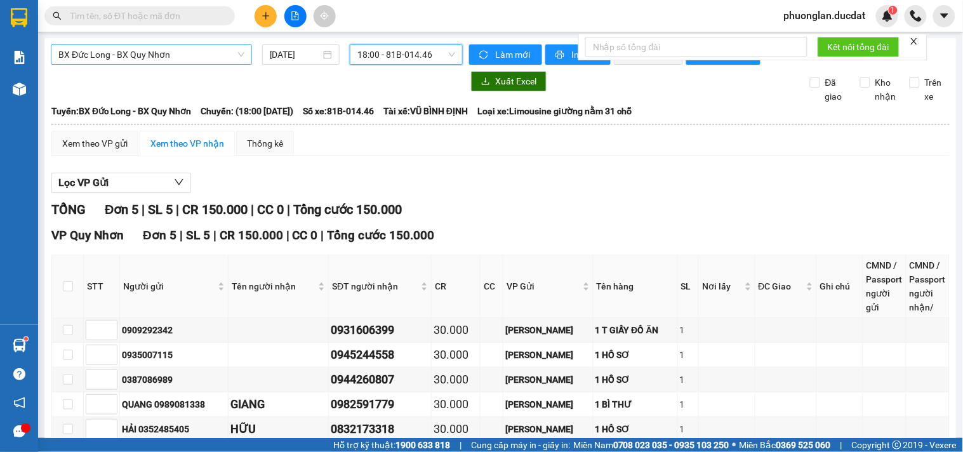
click at [128, 46] on span "BX Đức Long - BX Quy Nhơn" at bounding box center [151, 54] width 186 height 19
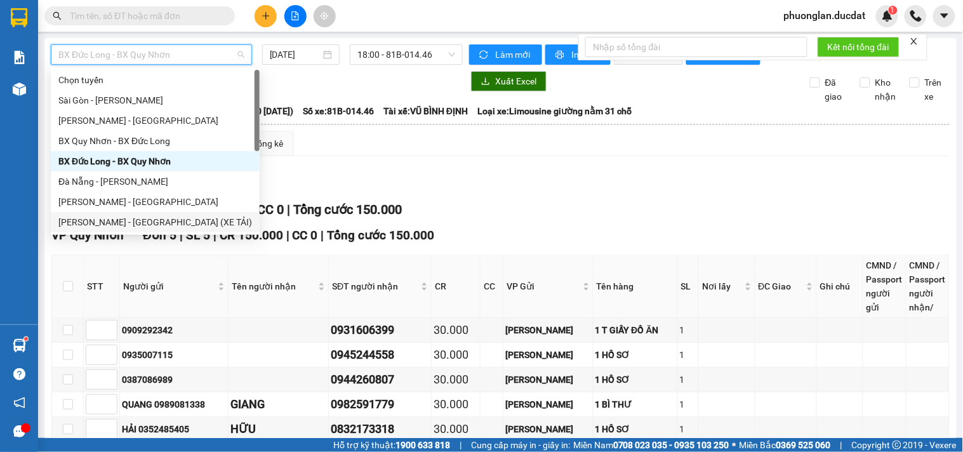
click at [84, 218] on div "[PERSON_NAME] - [GEOGRAPHIC_DATA] (XE TẢI)" at bounding box center [155, 222] width 194 height 14
type input "[DATE]"
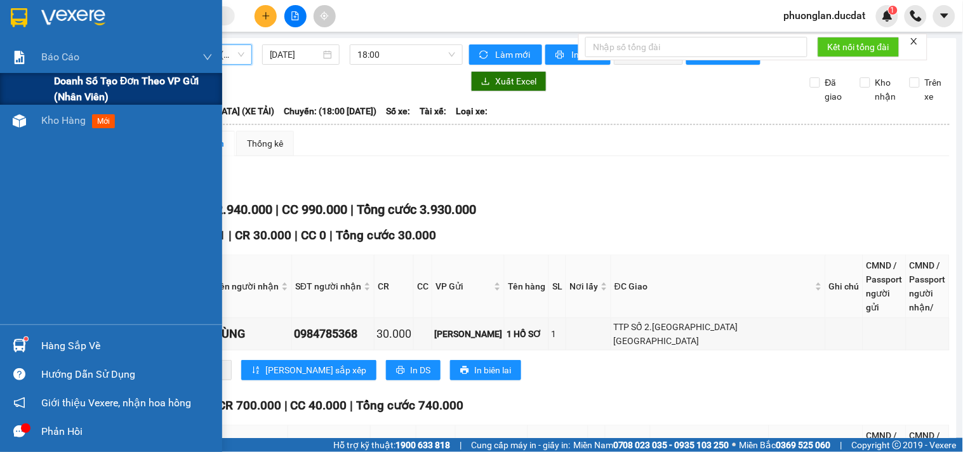
click at [67, 96] on span "Doanh số tạo đơn theo VP gửi (nhân viên)" at bounding box center [133, 89] width 159 height 32
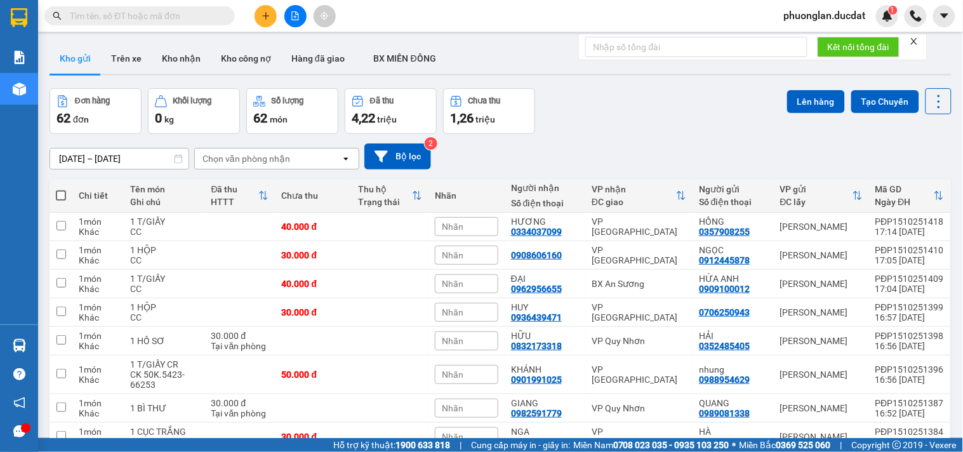
drag, startPoint x: 277, startPoint y: 154, endPoint x: 270, endPoint y: 154, distance: 7.0
click at [274, 153] on div "Chọn văn phòng nhận" at bounding box center [246, 158] width 88 height 13
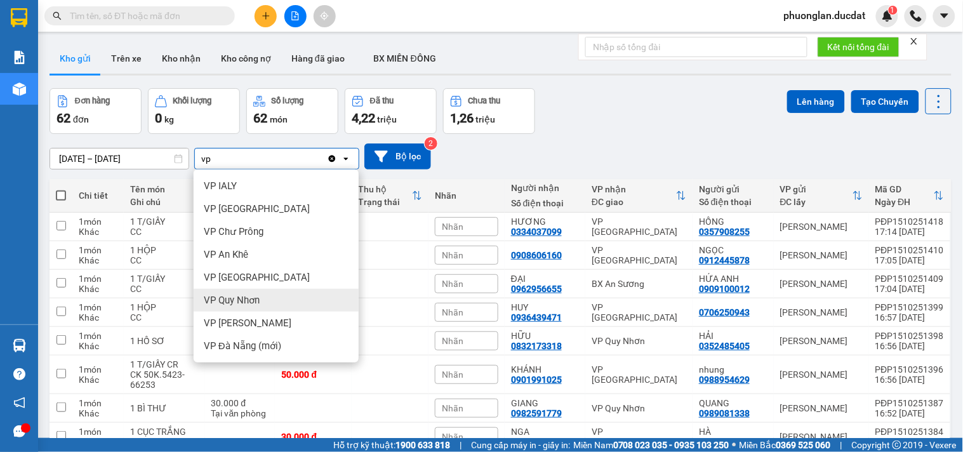
type input "vp"
click at [249, 305] on span "VP Quy Nhơn" at bounding box center [232, 300] width 56 height 13
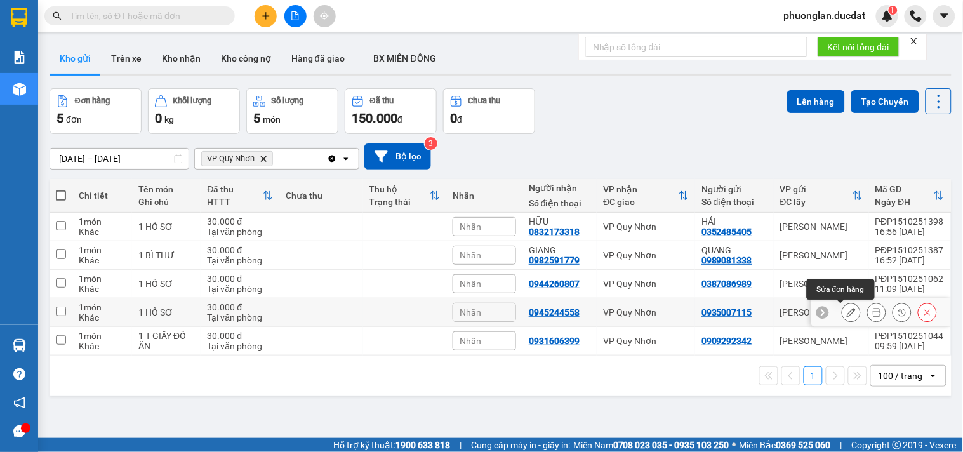
click at [846, 314] on icon at bounding box center [850, 312] width 9 height 9
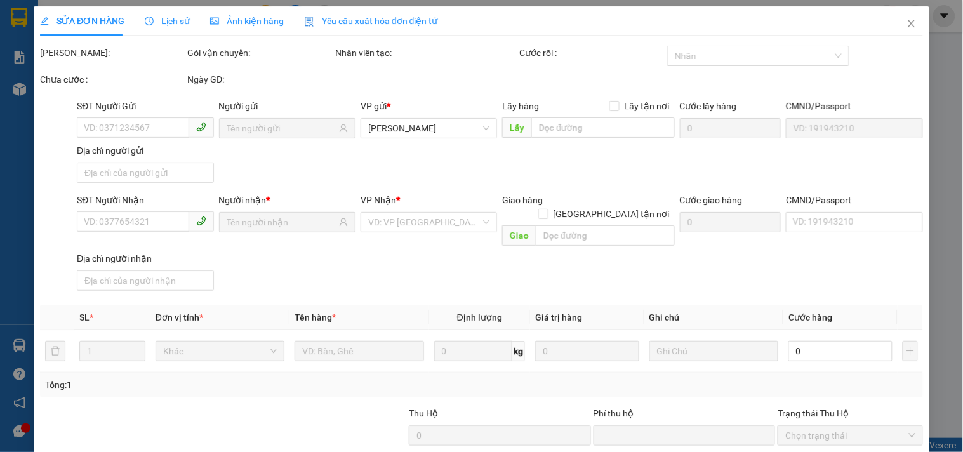
type input "0935007115"
type input "0945244558"
type input "0"
type input "30.000"
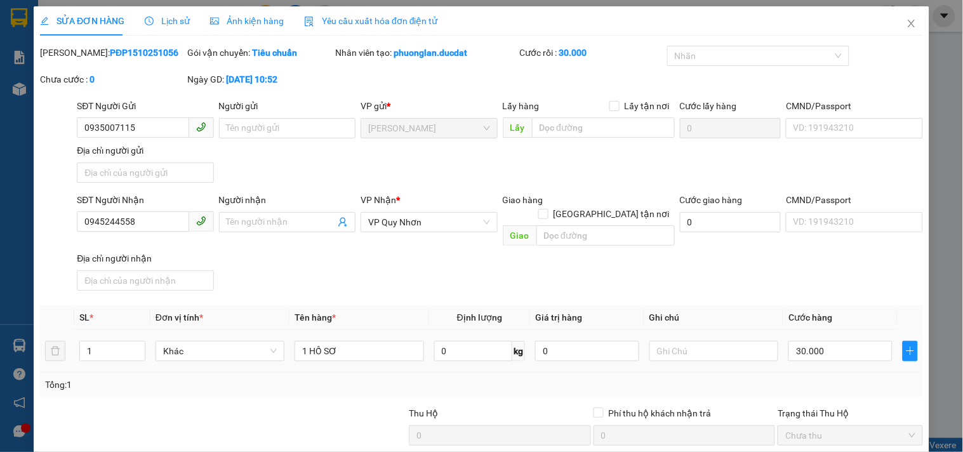
click at [369, 330] on td "1 HỒ SƠ" at bounding box center [358, 351] width 139 height 43
click at [366, 345] on input "1 HỒ SƠ" at bounding box center [358, 351] width 129 height 20
type input "1 HỒ SƠ"
click at [893, 25] on span "Close" at bounding box center [911, 24] width 36 height 36
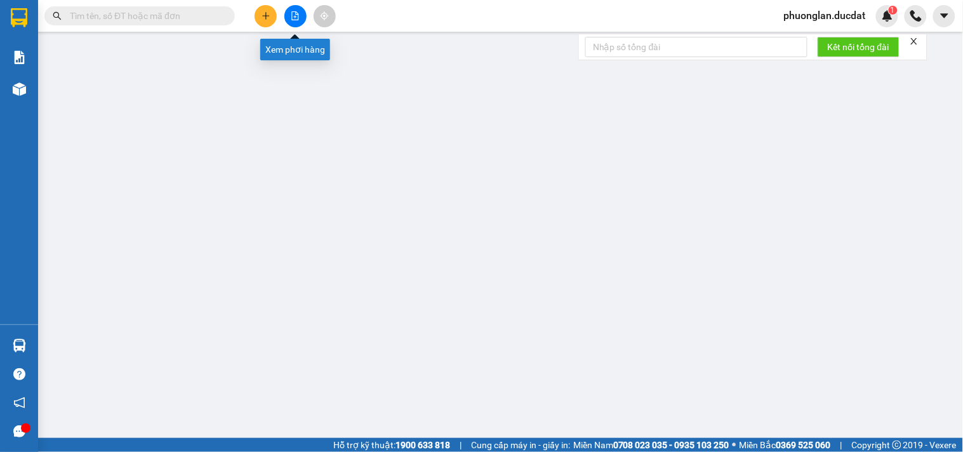
click at [291, 17] on icon "file-add" at bounding box center [295, 15] width 9 height 9
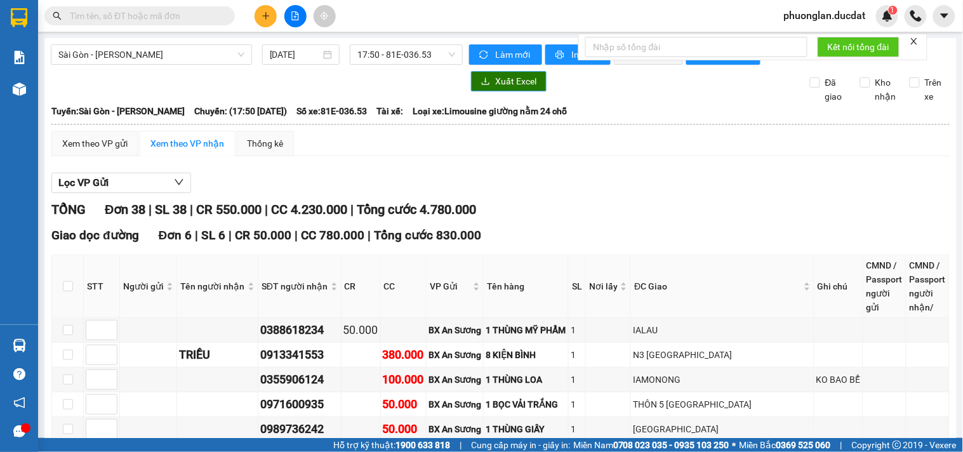
click at [510, 88] on span "Xuất Excel" at bounding box center [515, 81] width 41 height 14
click at [134, 55] on span "Sài Gòn - [PERSON_NAME]" at bounding box center [151, 54] width 186 height 19
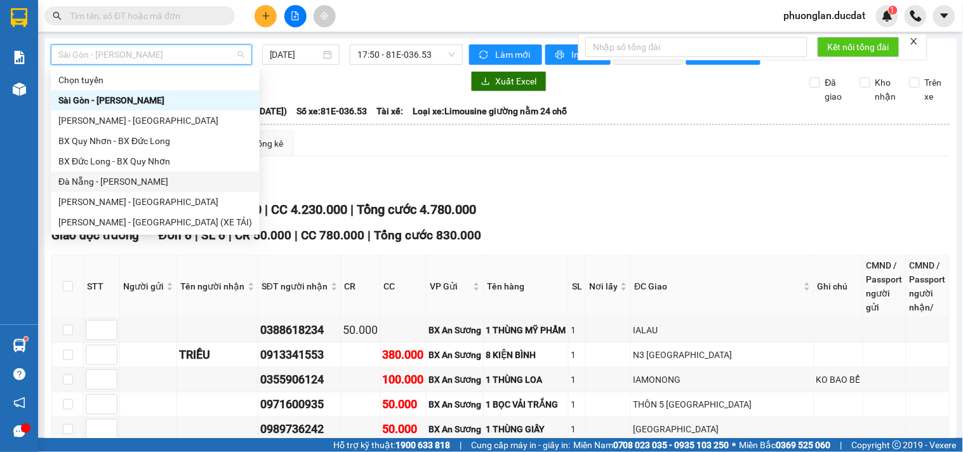
click at [115, 181] on div "Đà Nẵng - [PERSON_NAME]" at bounding box center [155, 181] width 194 height 14
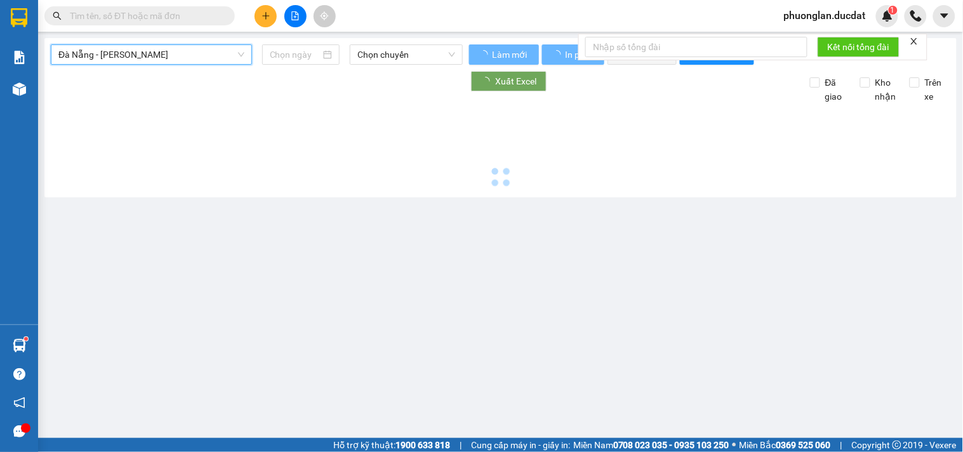
type input "[DATE]"
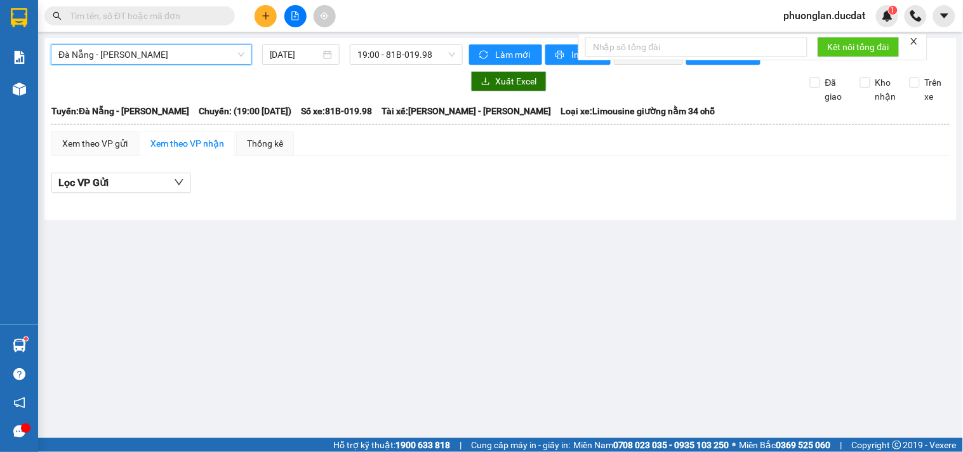
click at [171, 61] on span "Đà Nẵng - [PERSON_NAME]" at bounding box center [151, 54] width 186 height 19
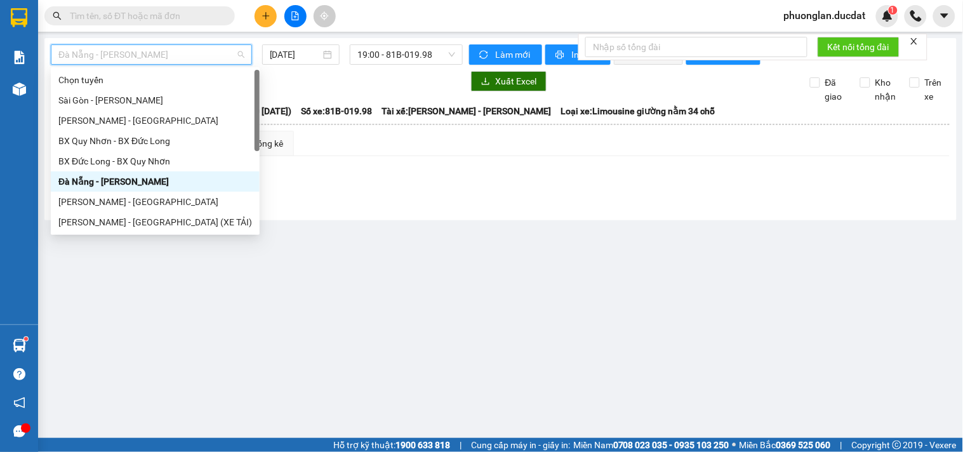
scroll to position [20, 0]
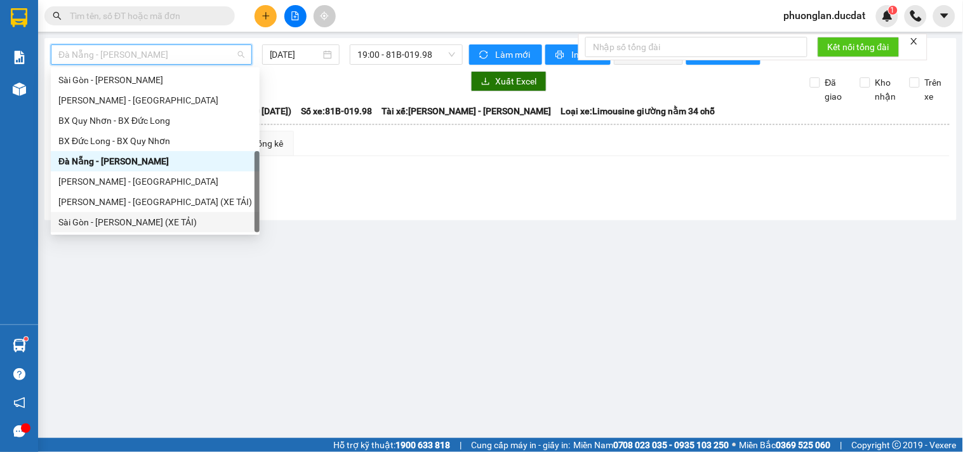
click at [96, 223] on div "Sài Gòn - [PERSON_NAME] (XE TẢI)" at bounding box center [155, 222] width 194 height 14
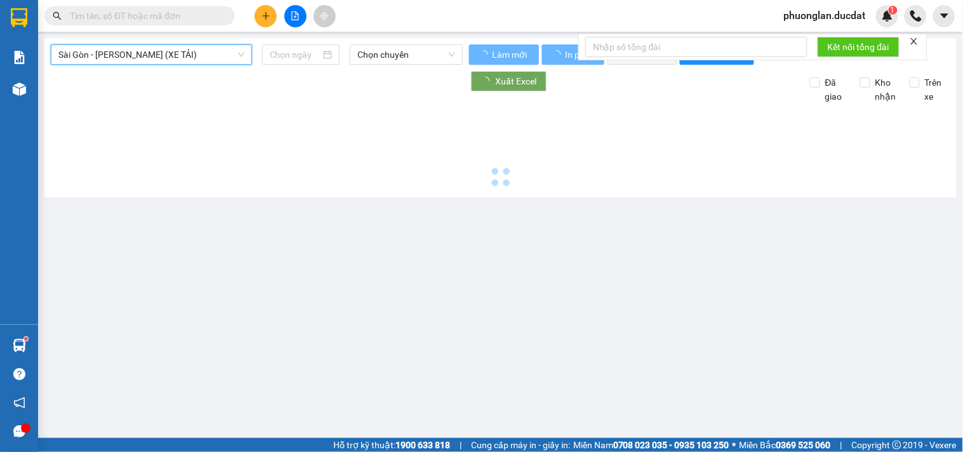
type input "[DATE]"
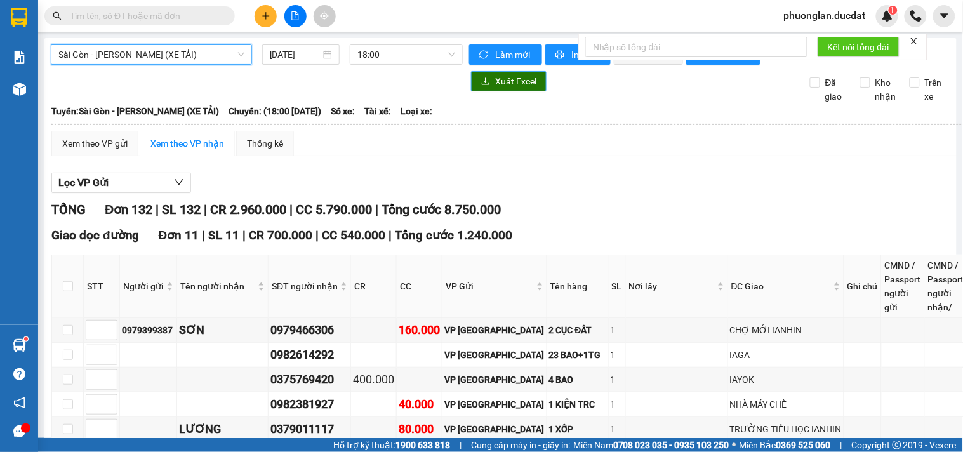
click at [509, 84] on span "Xuất Excel" at bounding box center [515, 81] width 41 height 14
click at [195, 14] on input "text" at bounding box center [145, 16] width 150 height 14
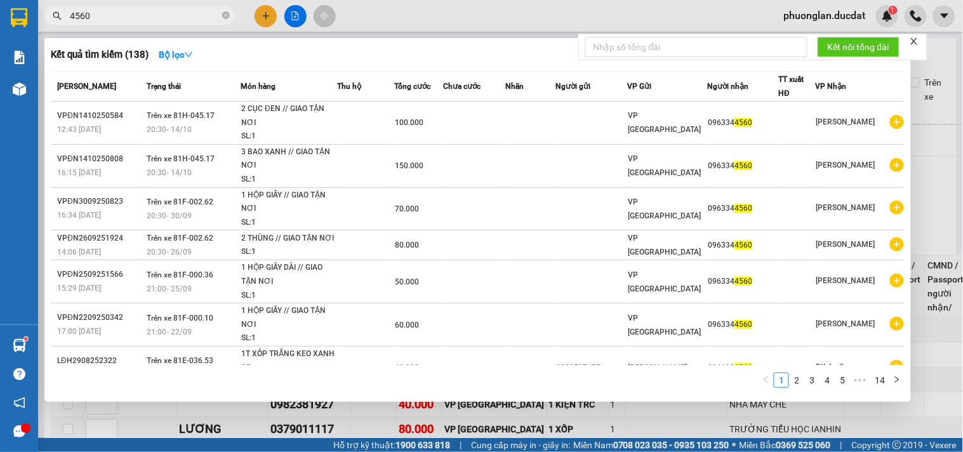
type input "4560"
click at [928, 206] on div at bounding box center [481, 226] width 963 height 452
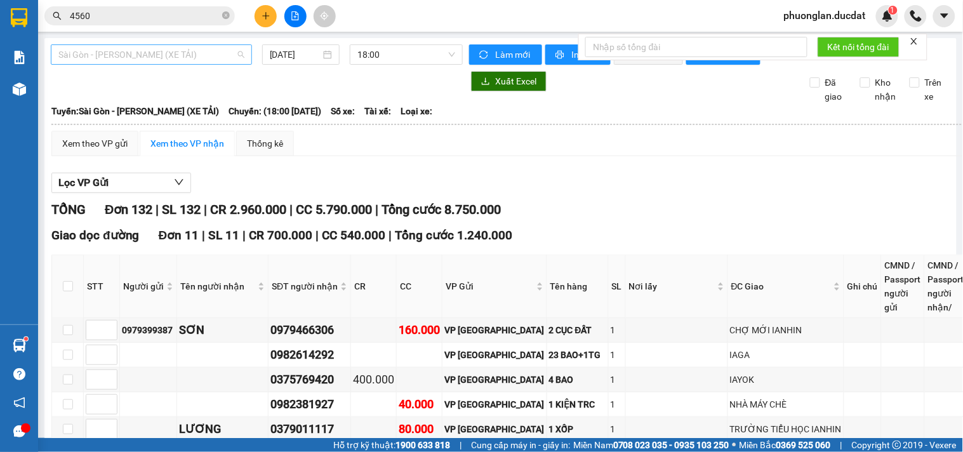
click at [81, 56] on span "Sài Gòn - [PERSON_NAME] (XE TẢI)" at bounding box center [151, 54] width 186 height 19
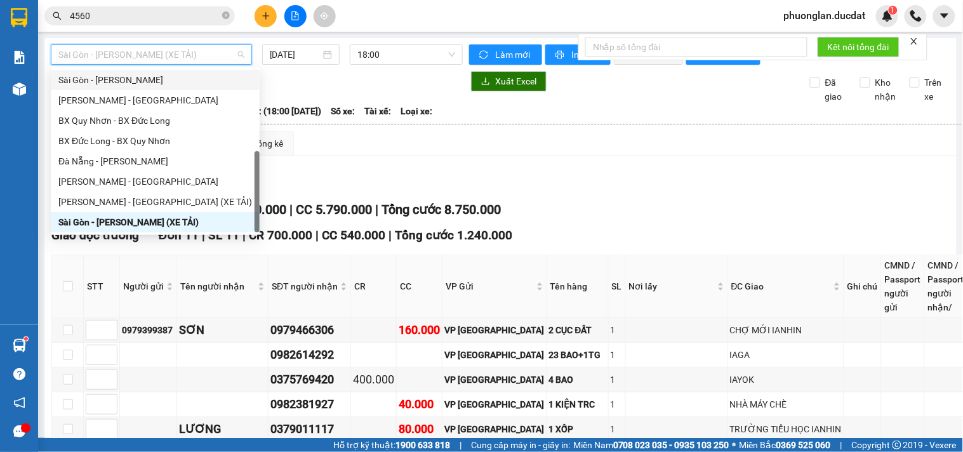
click at [100, 81] on div "Sài Gòn - [PERSON_NAME]" at bounding box center [155, 80] width 194 height 14
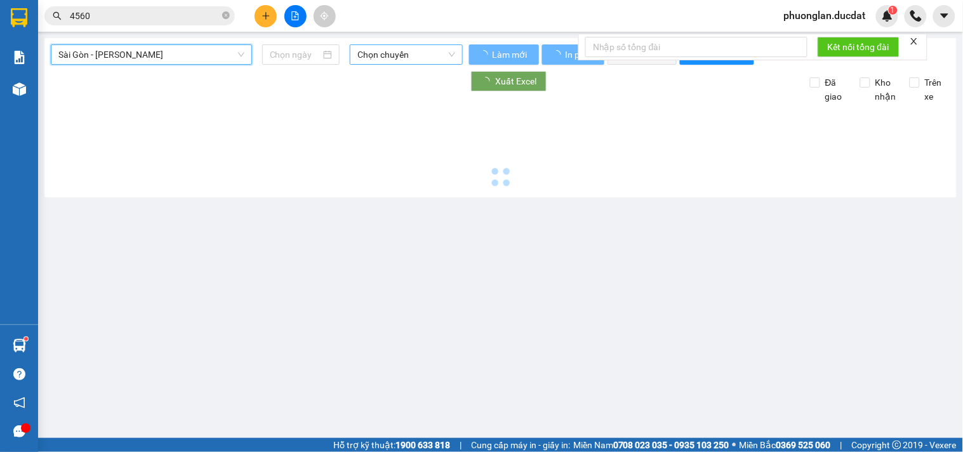
type input "[DATE]"
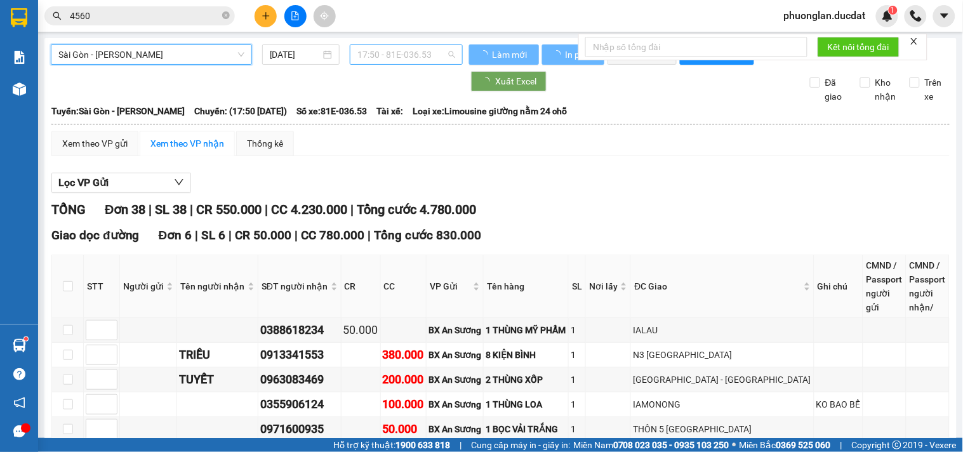
click at [383, 58] on span "17:50 - 81E-036.53" at bounding box center [406, 54] width 98 height 19
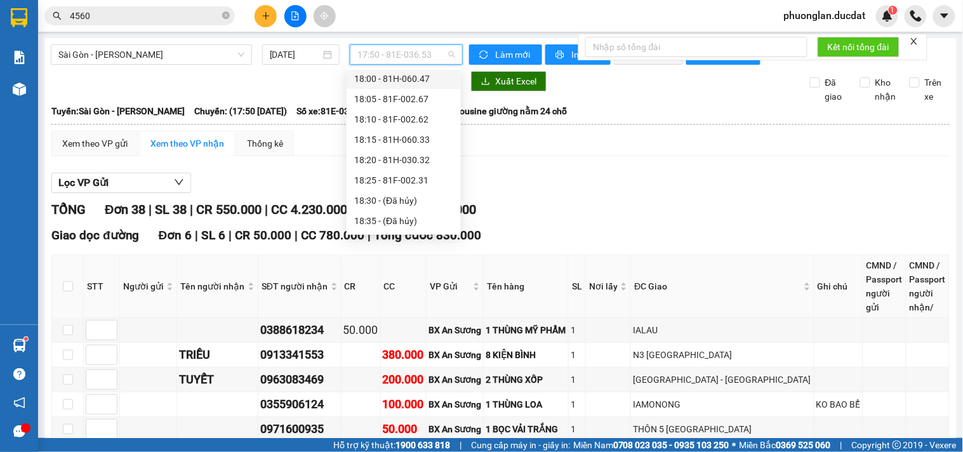
scroll to position [102, 0]
click at [419, 218] on div "20:15 (TC) - 81H-029.74" at bounding box center [403, 222] width 99 height 14
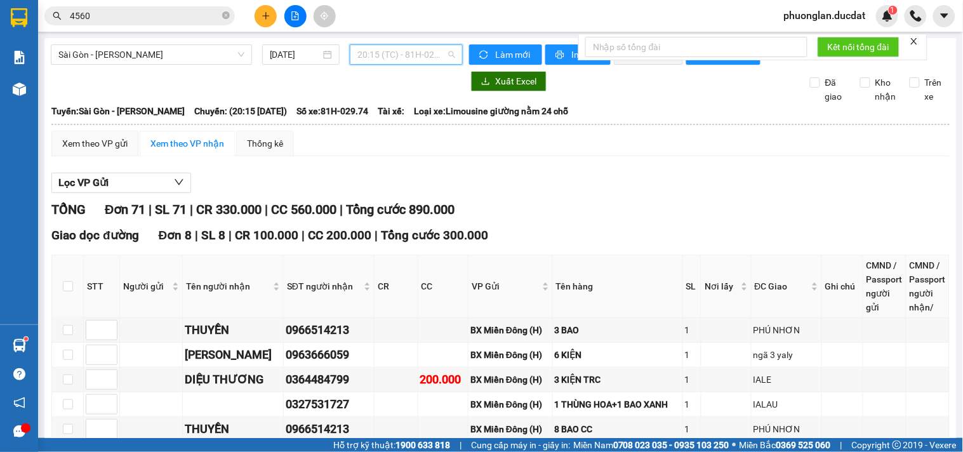
click at [386, 55] on span "20:15 (TC) - 81H-029.74" at bounding box center [406, 54] width 98 height 19
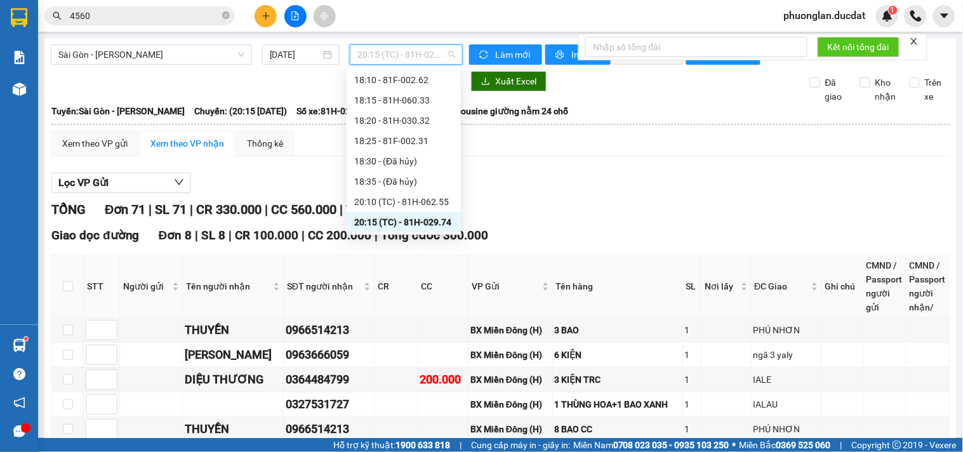
click at [402, 218] on div "20:15 (TC) - 81H-029.74" at bounding box center [403, 222] width 99 height 14
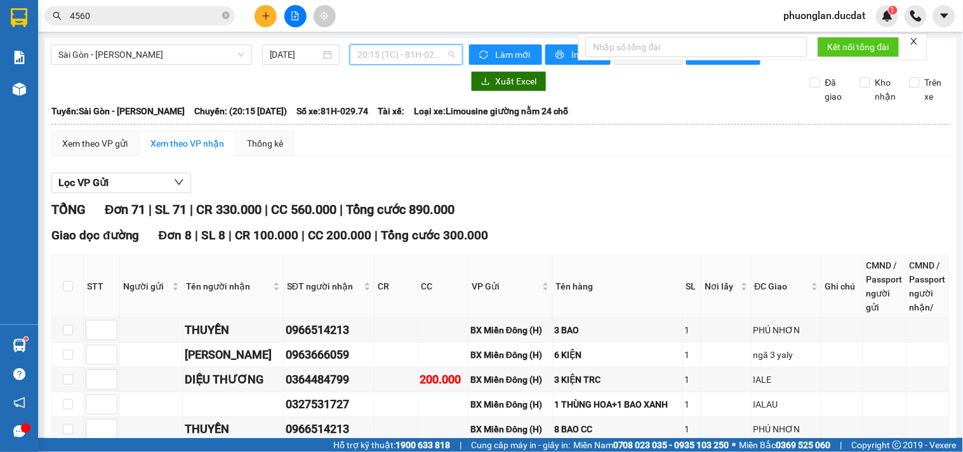
click at [359, 49] on span "20:15 (TC) - 81H-029.74" at bounding box center [406, 54] width 98 height 19
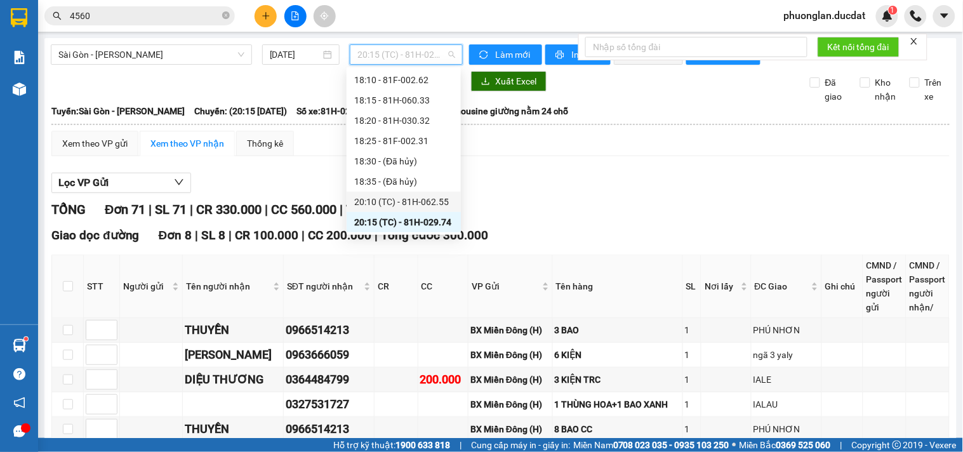
click at [387, 195] on div "20:10 (TC) - 81H-062.55" at bounding box center [403, 202] width 99 height 14
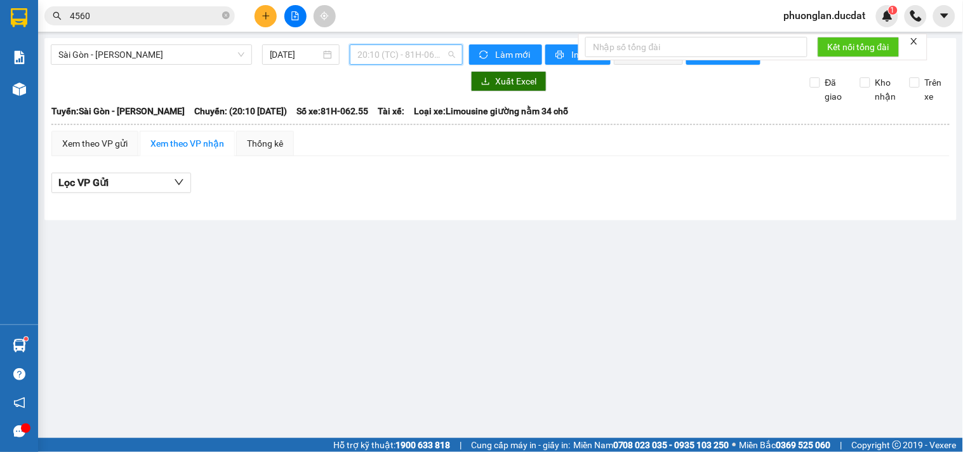
click at [403, 60] on span "20:10 (TC) - 81H-062.55" at bounding box center [406, 54] width 98 height 19
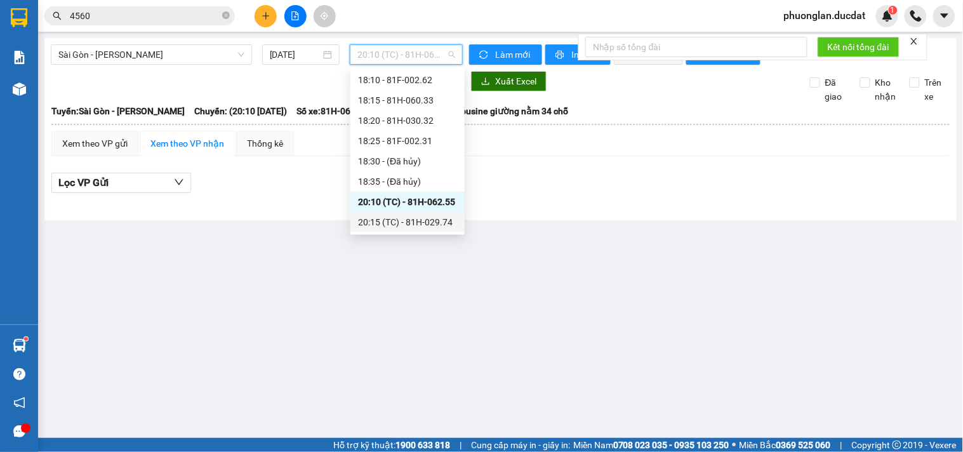
click at [419, 221] on div "20:15 (TC) - 81H-029.74" at bounding box center [407, 222] width 99 height 14
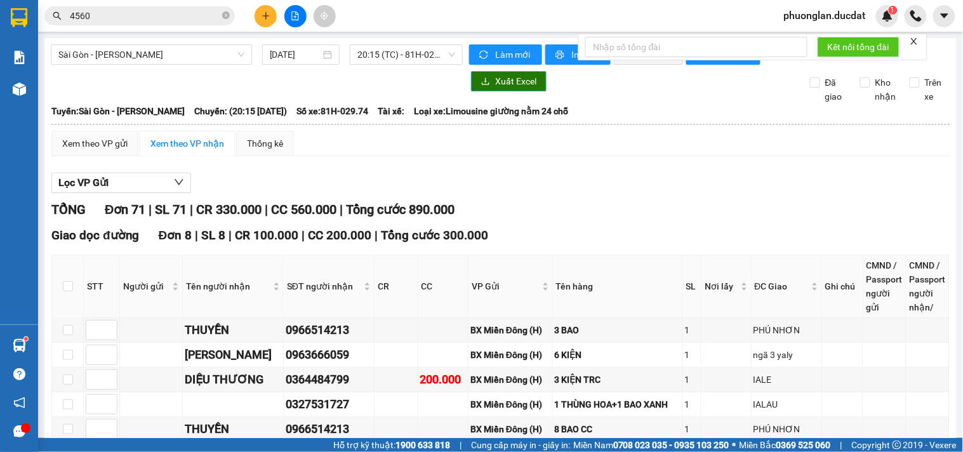
click at [508, 88] on span "Xuất Excel" at bounding box center [515, 81] width 41 height 14
click at [100, 53] on span "Sài Gòn - [PERSON_NAME]" at bounding box center [151, 54] width 186 height 19
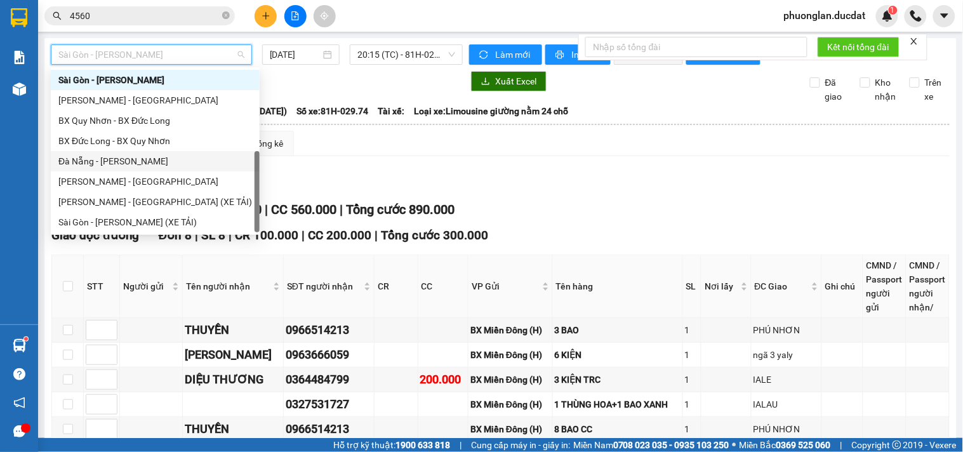
click at [117, 159] on div "Đà Nẵng - [PERSON_NAME]" at bounding box center [155, 161] width 194 height 14
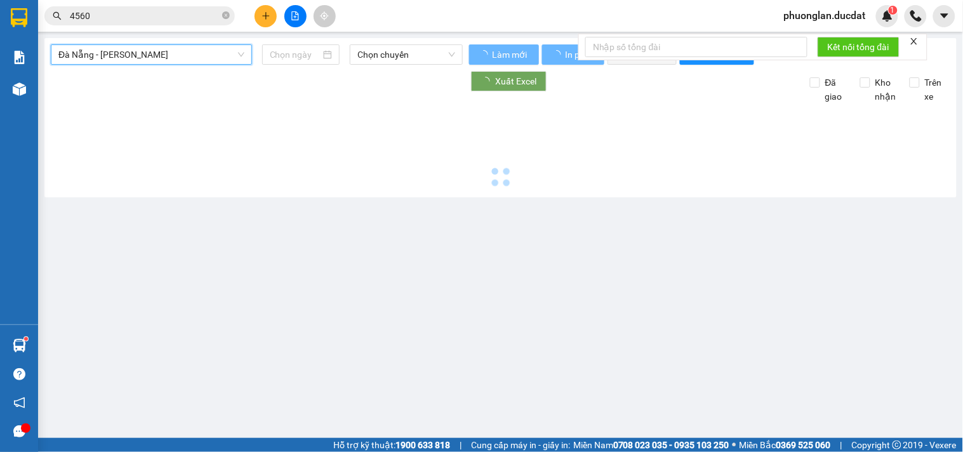
type input "[DATE]"
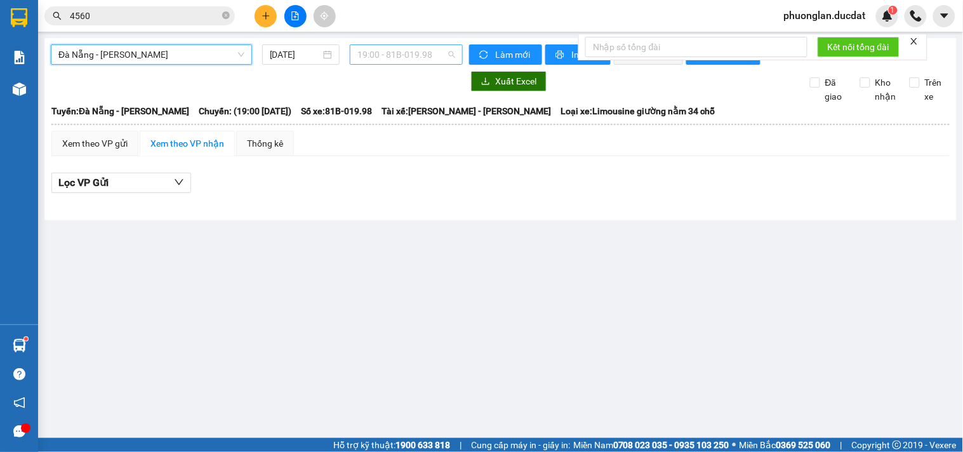
click at [403, 59] on span "19:00 - 81B-019.98" at bounding box center [406, 54] width 98 height 19
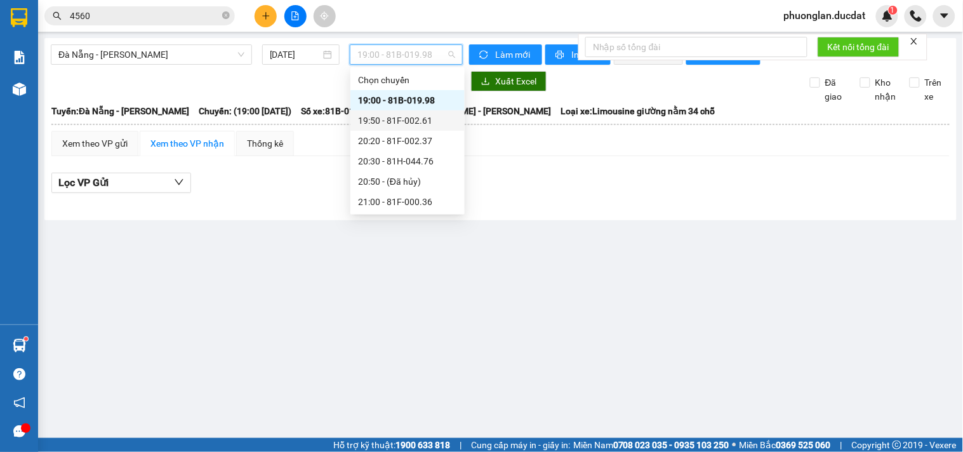
click at [428, 121] on div "19:50 - 81F-002.61" at bounding box center [407, 121] width 99 height 14
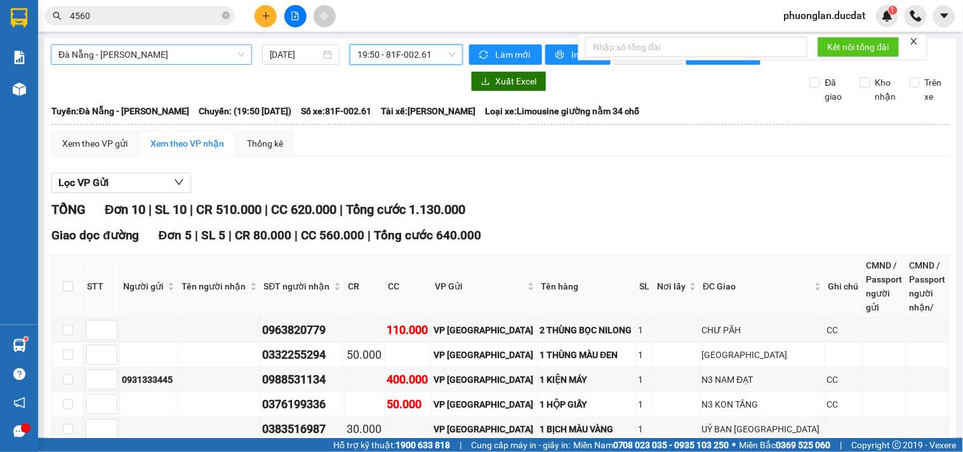
click at [105, 49] on span "Đà Nẵng - [PERSON_NAME]" at bounding box center [151, 54] width 186 height 19
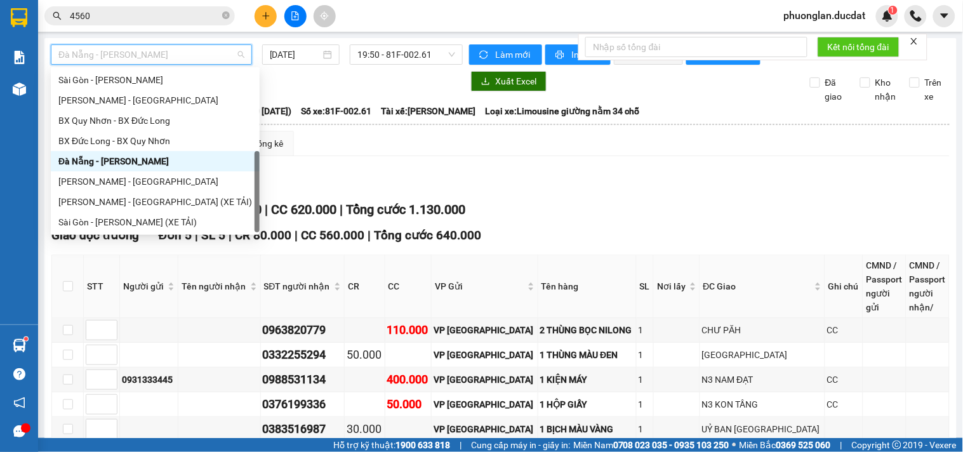
click at [89, 160] on div "Đà Nẵng - [PERSON_NAME]" at bounding box center [155, 161] width 194 height 14
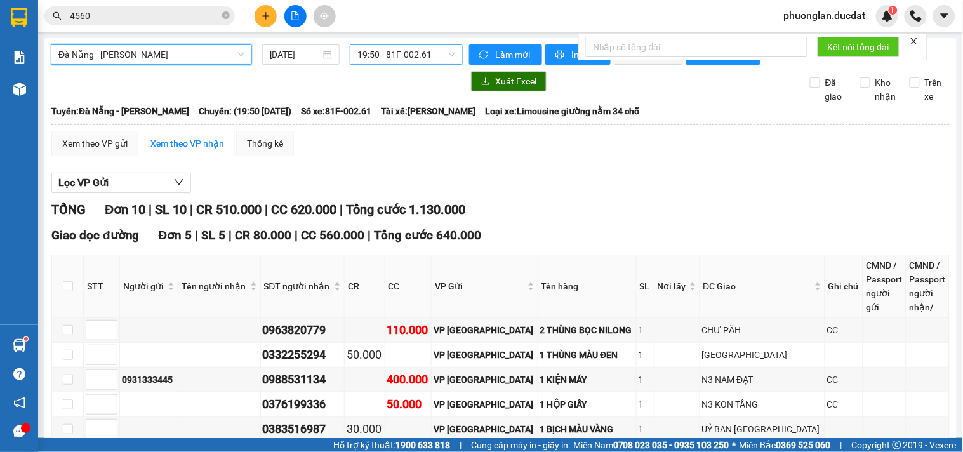
click at [366, 55] on span "19:50 - 81F-002.61" at bounding box center [406, 54] width 98 height 19
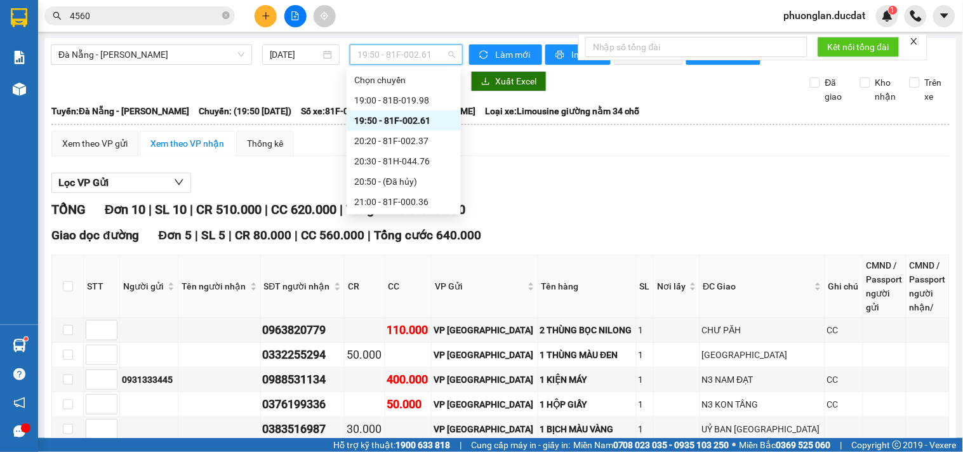
click at [401, 119] on div "19:50 - 81F-002.61" at bounding box center [403, 121] width 99 height 14
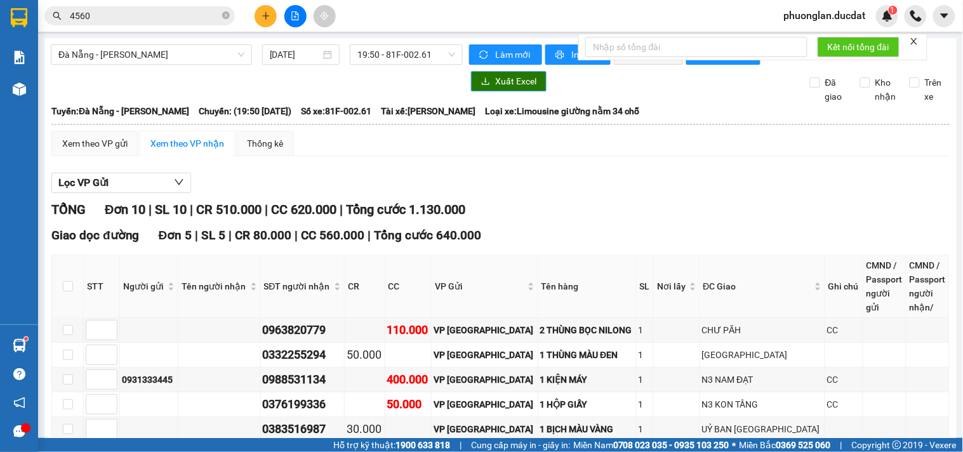
click at [489, 91] on button "Xuất Excel" at bounding box center [509, 81] width 76 height 20
click at [381, 47] on span "19:50 - 81F-002.61" at bounding box center [406, 54] width 98 height 19
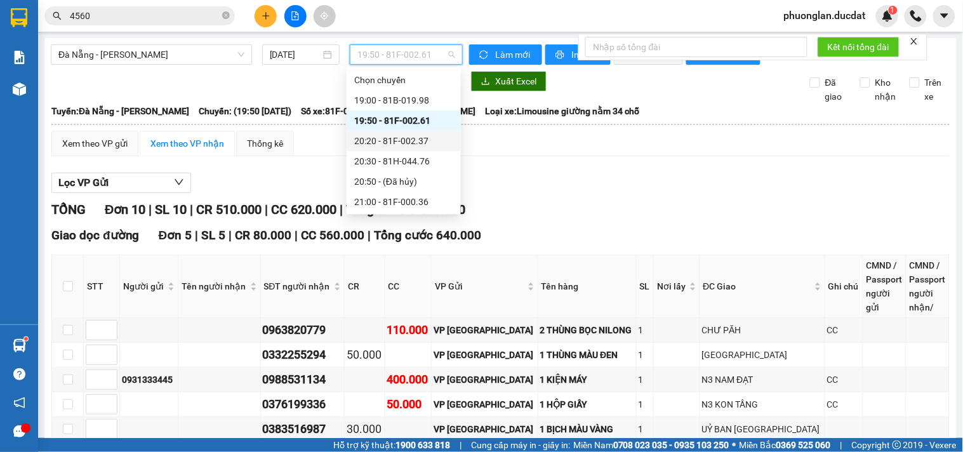
click at [418, 143] on div "20:20 - 81F-002.37" at bounding box center [403, 141] width 99 height 14
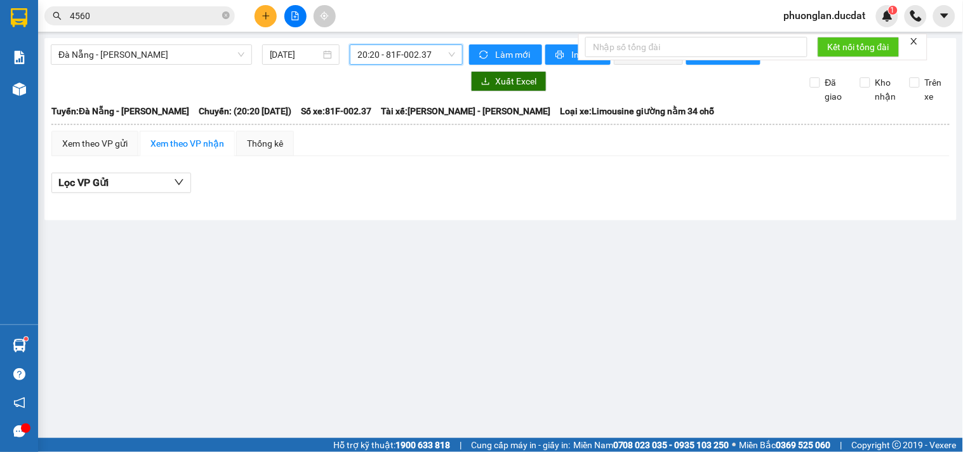
click at [379, 58] on span "20:20 - 81F-002.37" at bounding box center [406, 54] width 98 height 19
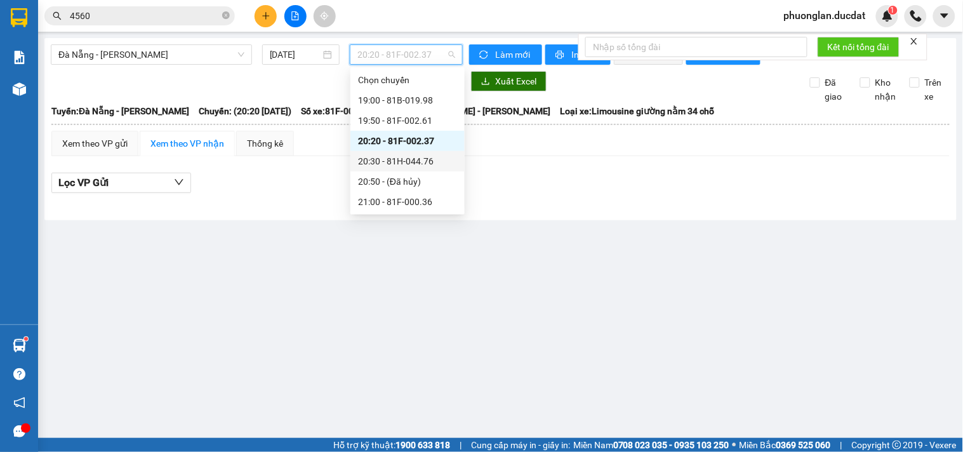
click at [402, 161] on div "20:30 - 81H-044.76" at bounding box center [407, 161] width 99 height 14
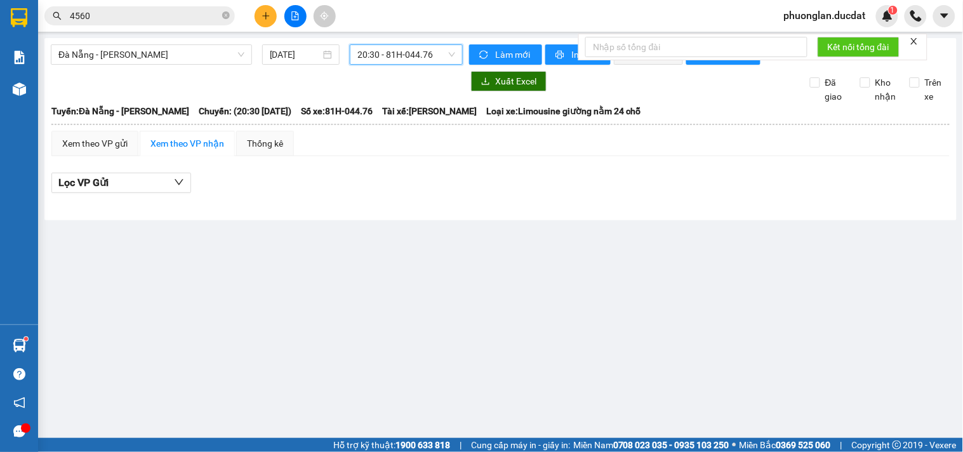
click at [411, 40] on div "Đà Nẵng - Gia Lai 15/10/2025 20:30 20:30 - 81H-044.76 Làm mới In phơi In đơn ch…" at bounding box center [500, 129] width 912 height 182
click at [410, 47] on span "20:30 - 81H-044.76" at bounding box center [406, 54] width 98 height 19
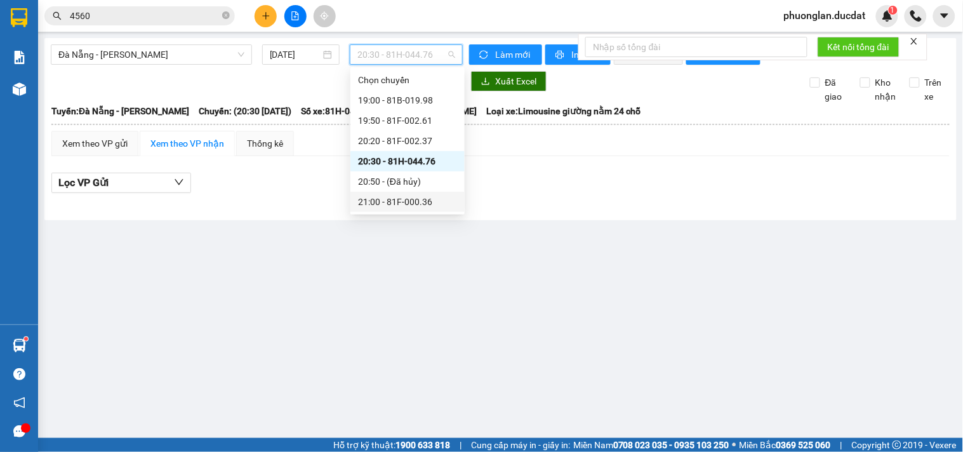
click at [421, 198] on div "21:00 - 81F-000.36" at bounding box center [407, 202] width 99 height 14
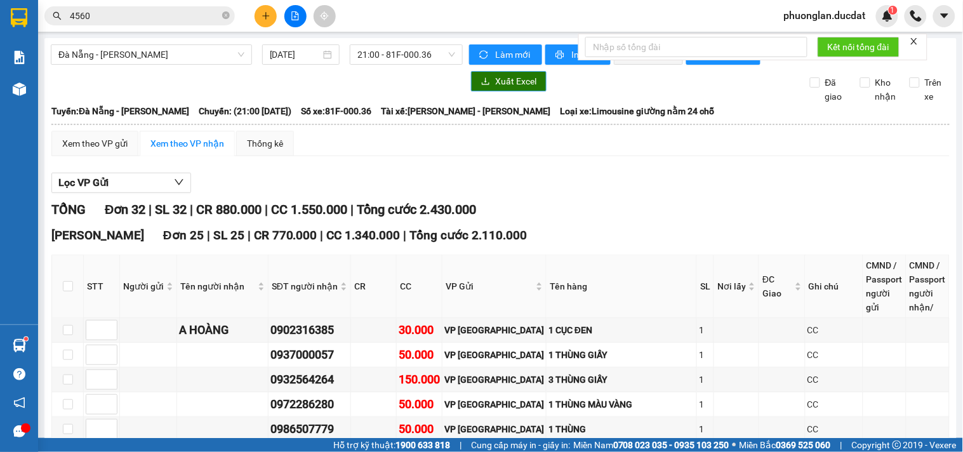
click at [523, 87] on span "Xuất Excel" at bounding box center [515, 81] width 41 height 14
click at [225, 16] on icon "close-circle" at bounding box center [226, 15] width 8 height 8
click at [123, 26] on div "Kết quả tìm kiếm ( 138 ) Bộ lọc Mã ĐH Trạng thái Món hàng Thu hộ Tổng cước Chưa…" at bounding box center [123, 16] width 247 height 22
click at [126, 20] on input "text" at bounding box center [145, 16] width 150 height 14
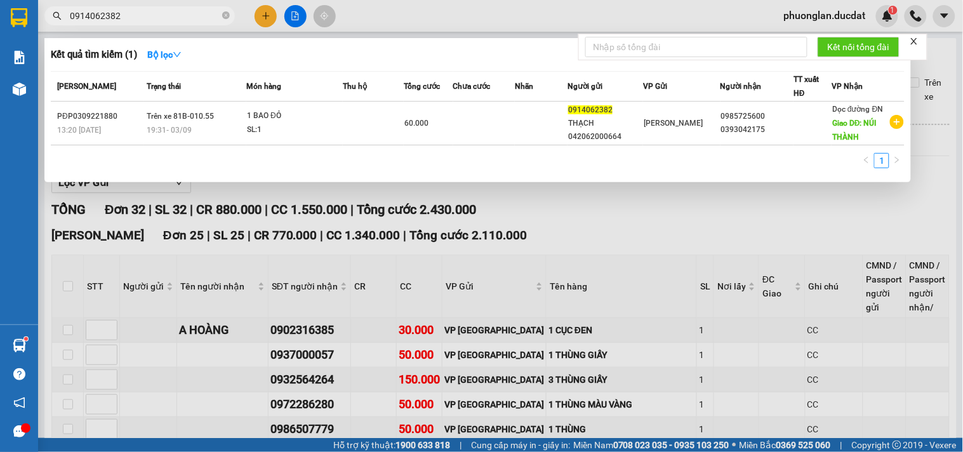
type input "0914062382"
click at [558, 204] on div at bounding box center [481, 226] width 963 height 452
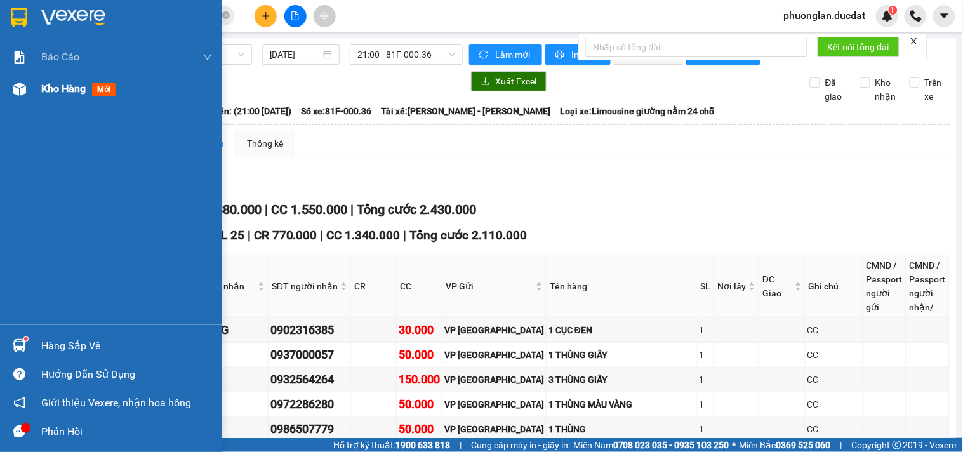
click at [63, 95] on span "Kho hàng" at bounding box center [63, 88] width 44 height 12
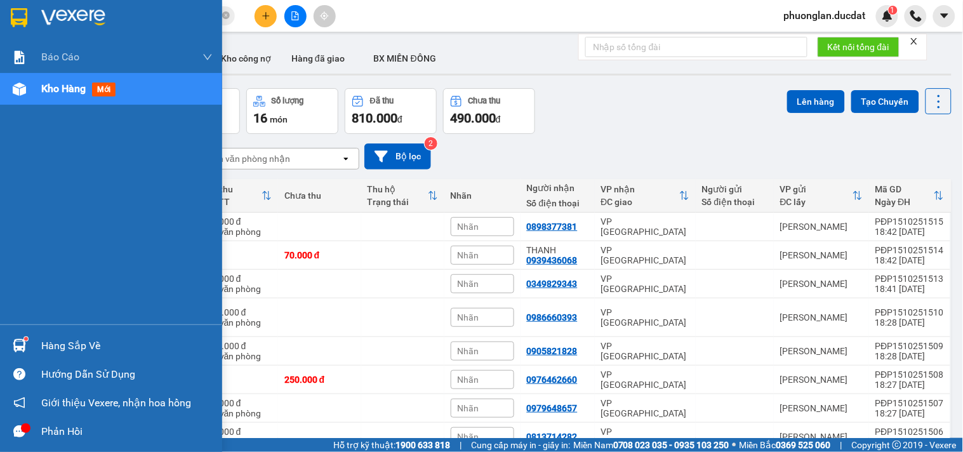
drag, startPoint x: 43, startPoint y: 89, endPoint x: 57, endPoint y: 97, distance: 16.2
click at [46, 92] on span "Kho hàng" at bounding box center [63, 88] width 44 height 12
